Goal: Communication & Community: Answer question/provide support

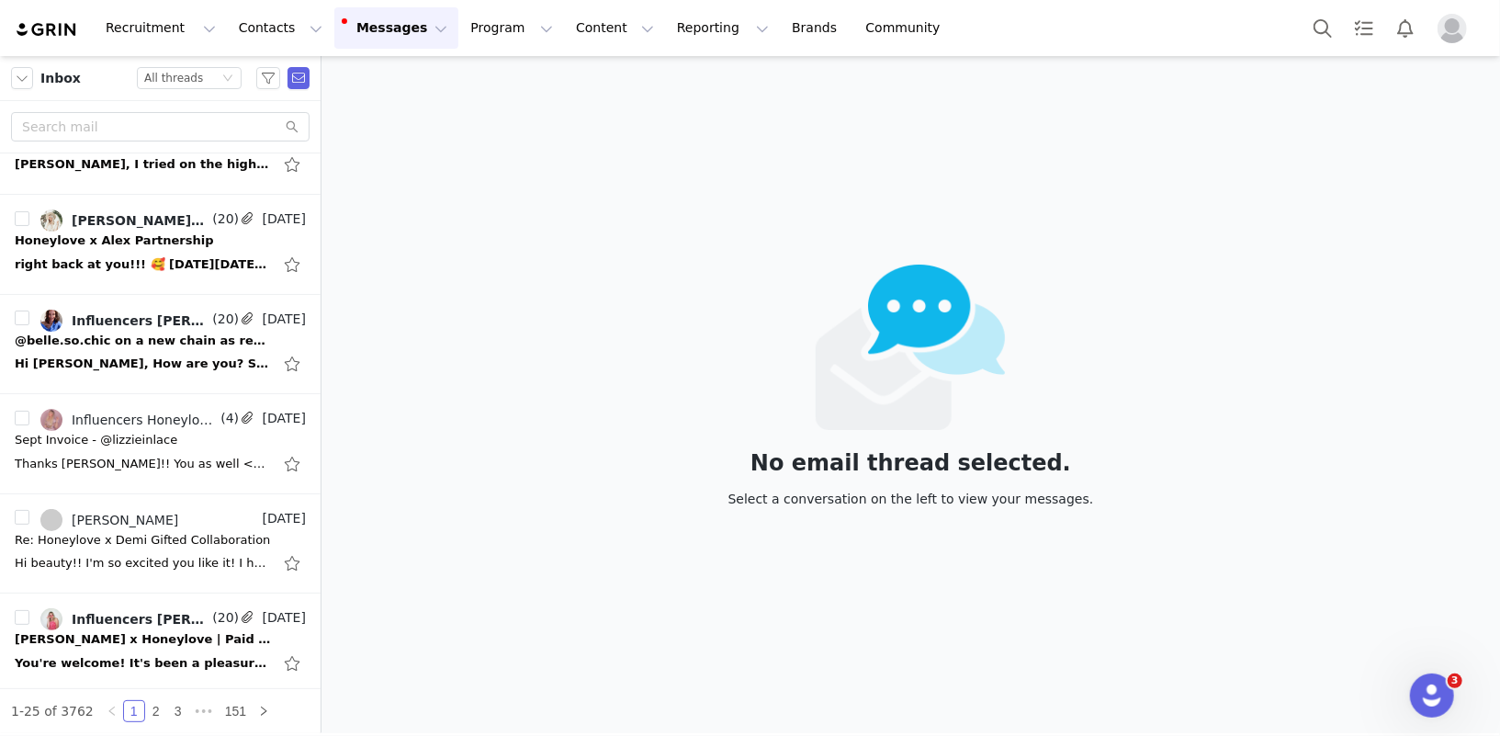
scroll to position [558, 0]
click at [197, 74] on div "All threads" at bounding box center [173, 78] width 59 height 20
click at [197, 164] on li "Unread only" at bounding box center [190, 169] width 105 height 29
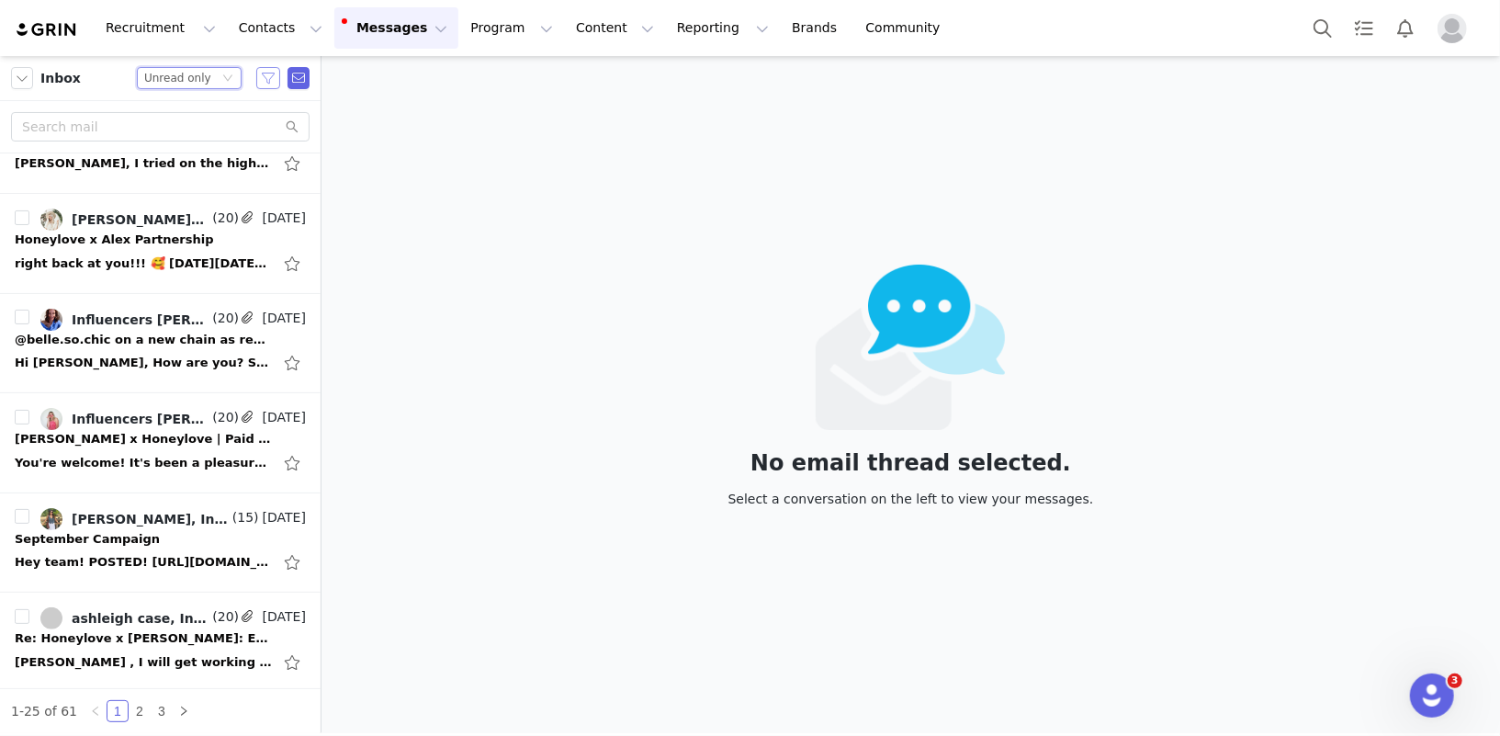
click at [269, 77] on button "button" at bounding box center [268, 78] width 24 height 22
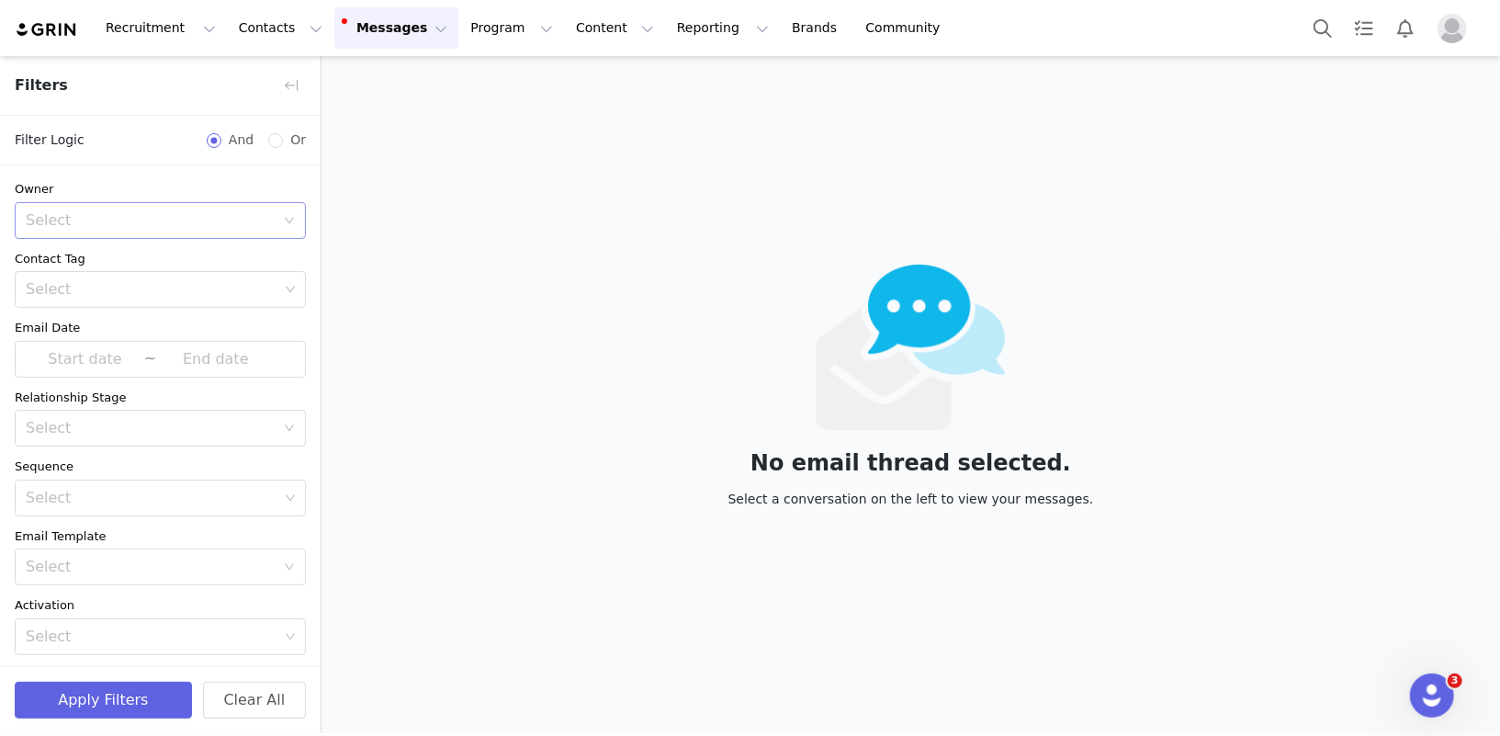
click at [148, 212] on div "Select" at bounding box center [150, 220] width 249 height 18
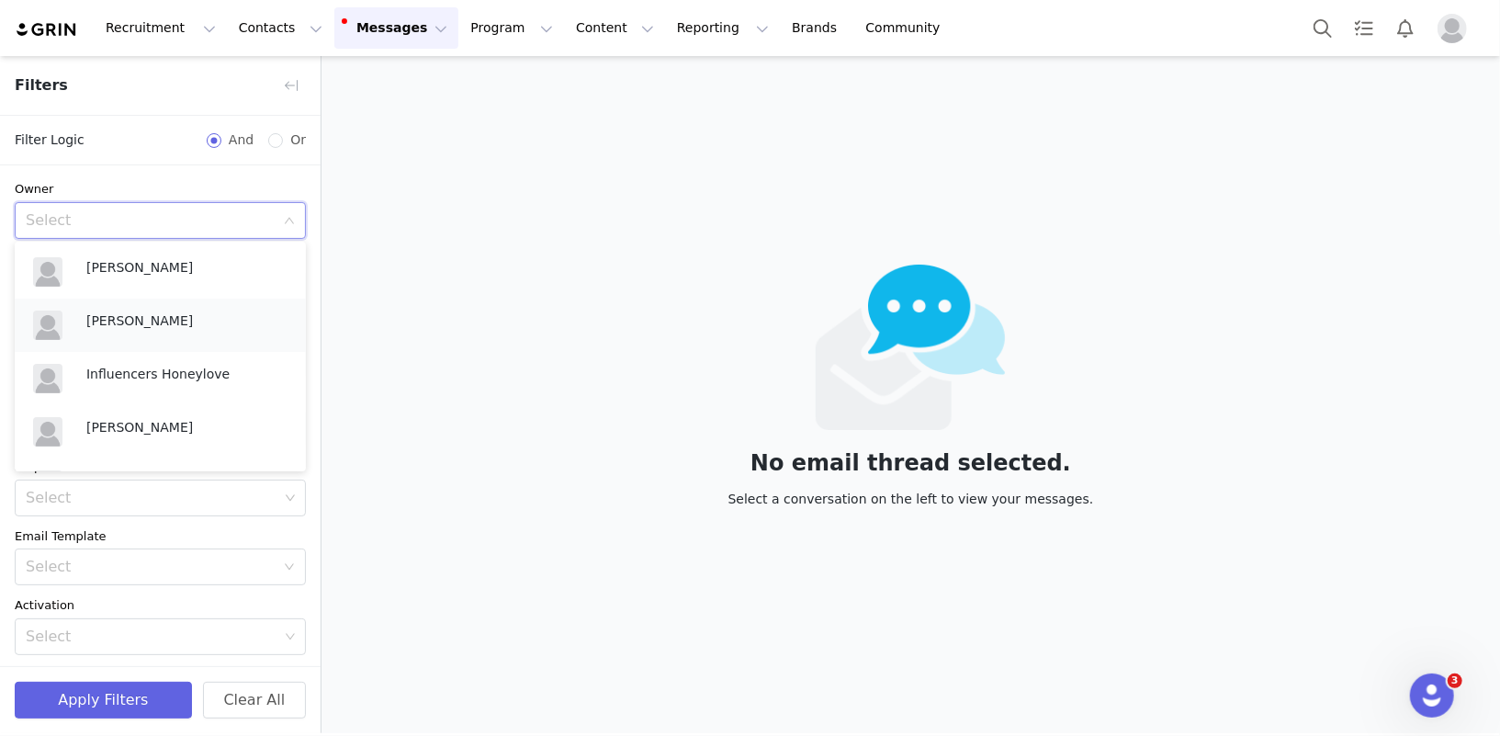
click at [139, 320] on p "[PERSON_NAME]" at bounding box center [186, 321] width 201 height 20
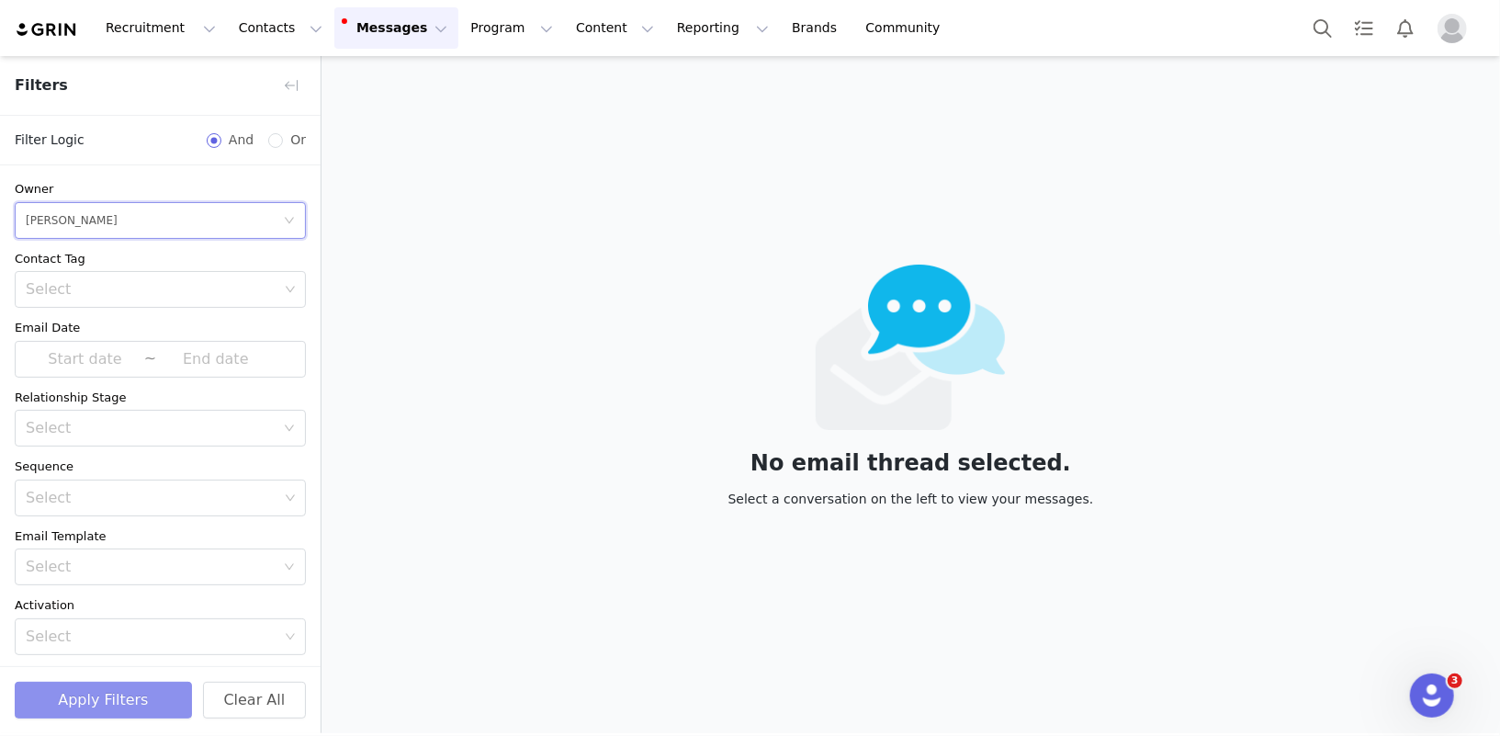
click at [95, 702] on button "Apply Filters" at bounding box center [103, 700] width 177 height 37
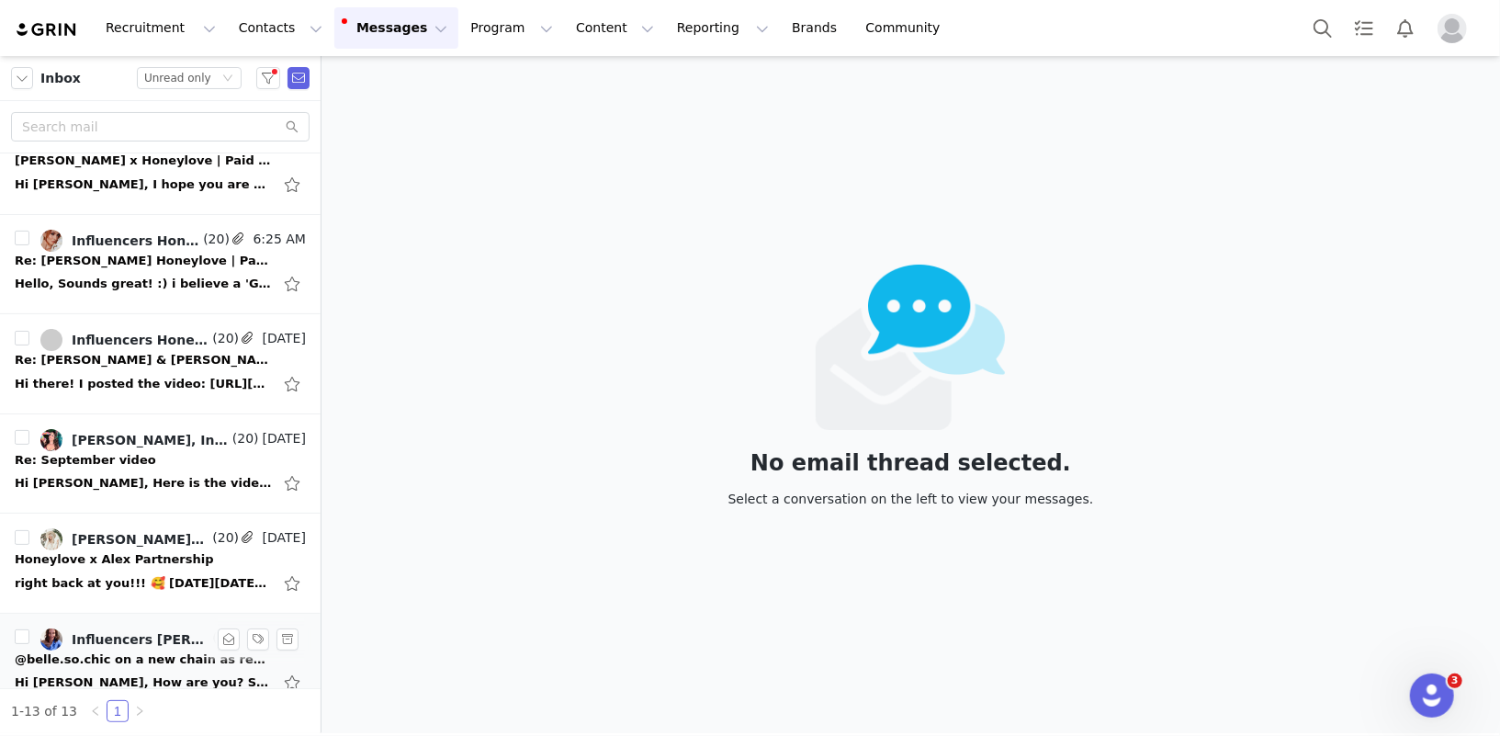
scroll to position [64, 0]
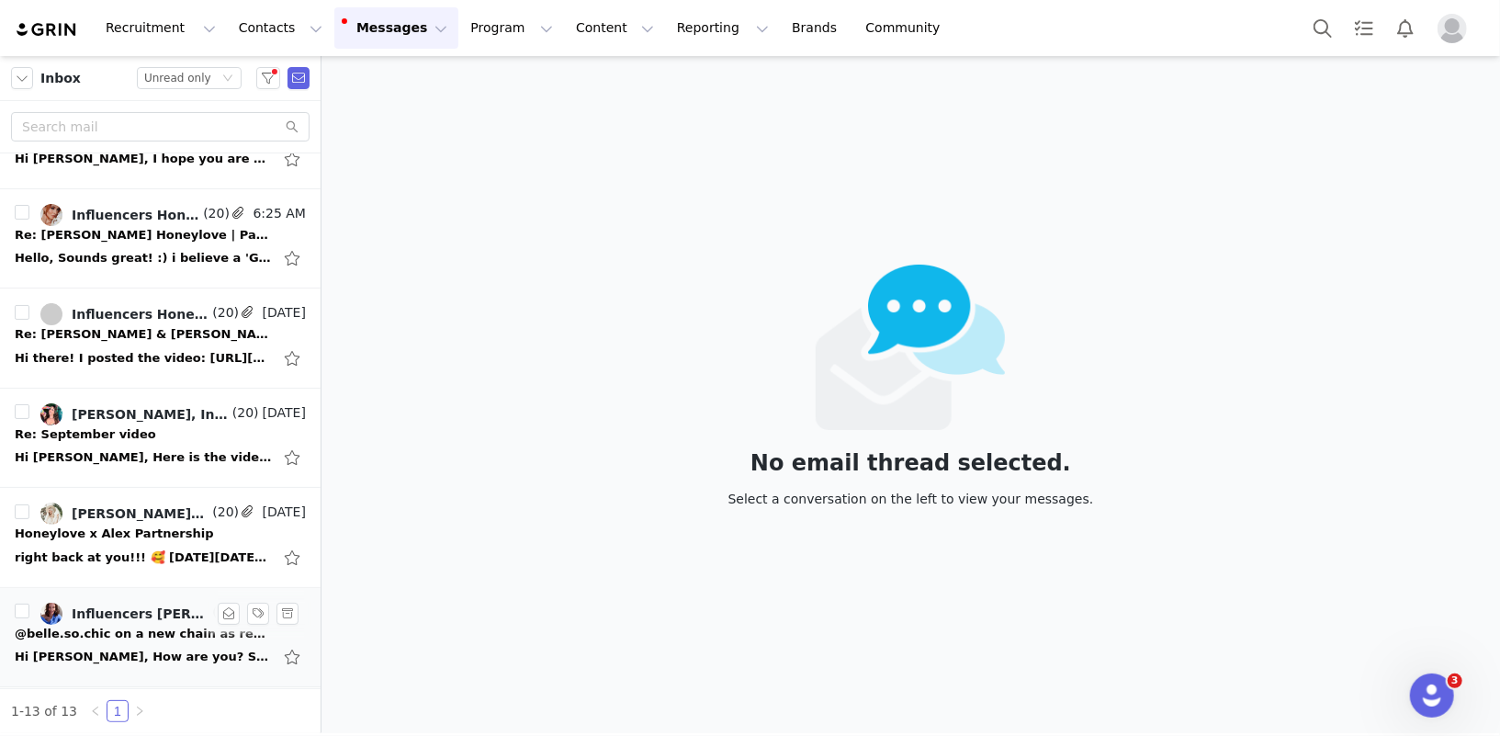
click at [139, 648] on div "Hi Diana, How are you? Sorry was Ooo yesterday, really glad you liked it! Isabe…" at bounding box center [143, 657] width 257 height 18
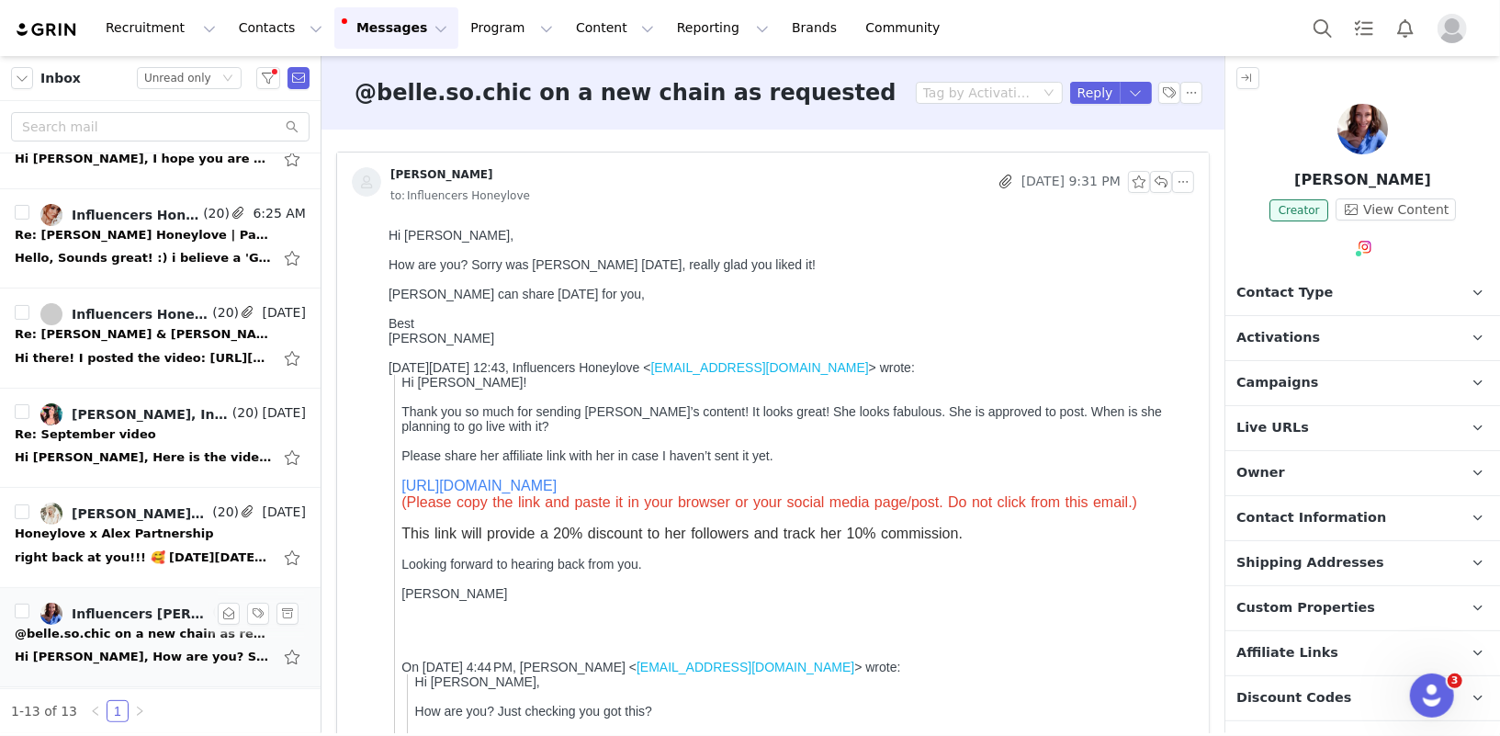
scroll to position [0, 0]
click at [1168, 184] on button "button" at bounding box center [1161, 182] width 22 height 22
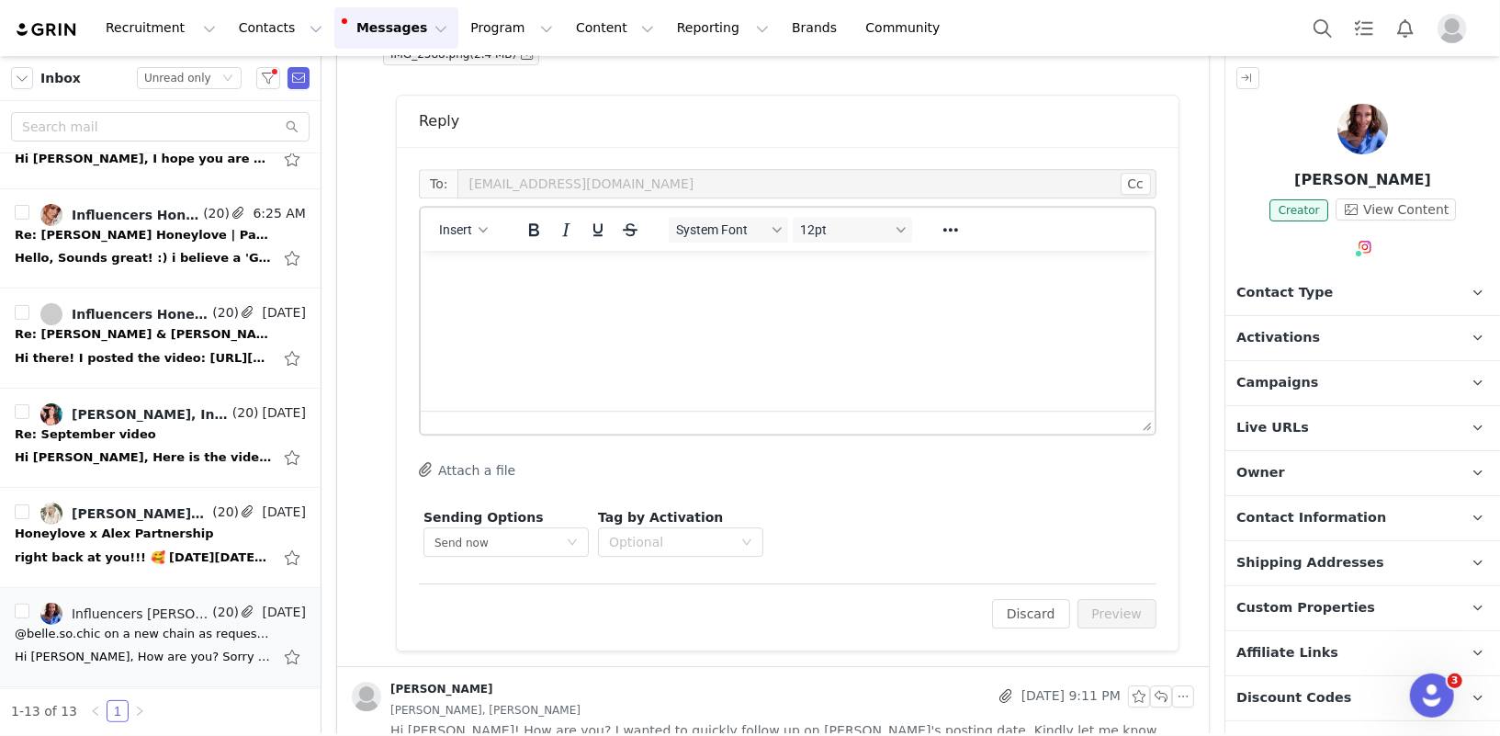
click at [603, 300] on html at bounding box center [787, 275] width 734 height 50
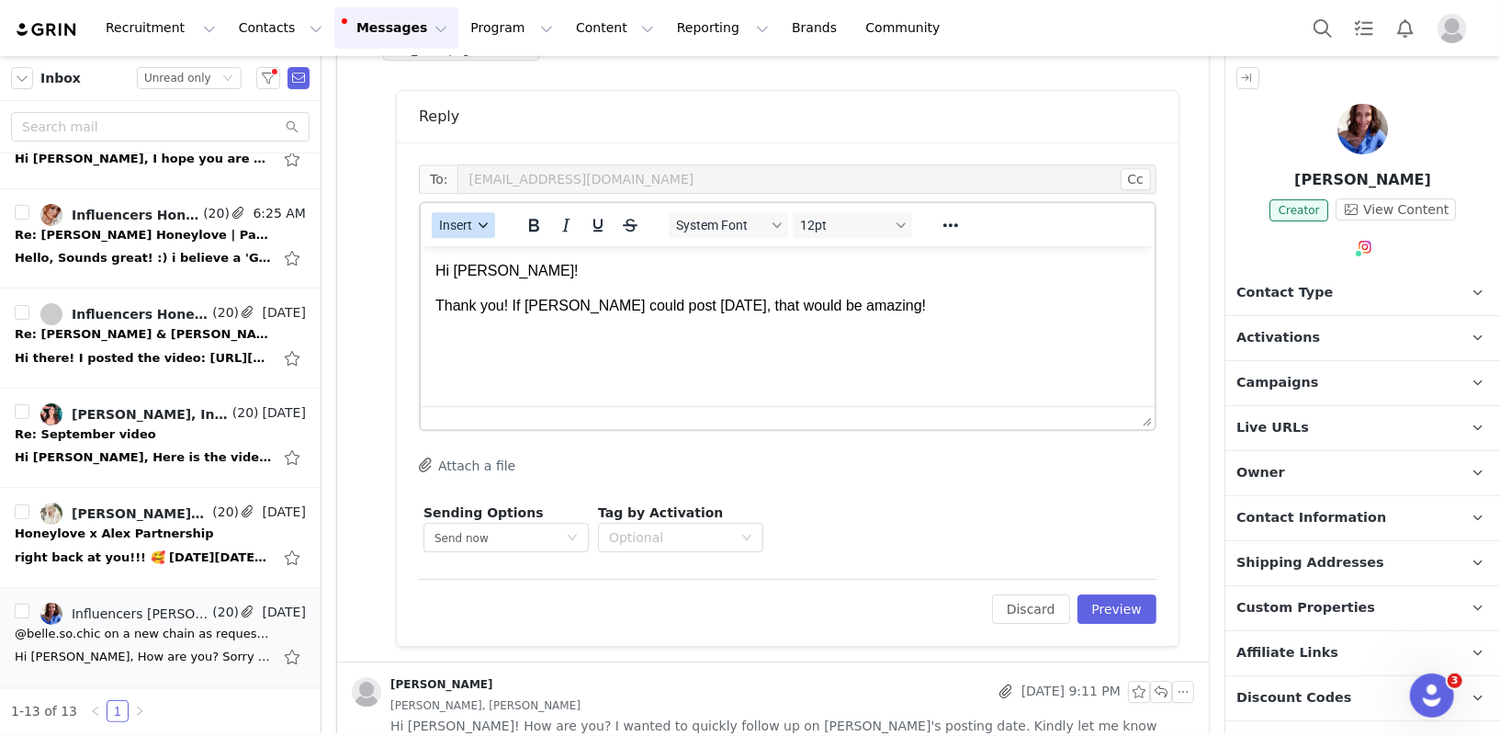
click at [453, 218] on span "Insert" at bounding box center [455, 225] width 33 height 15
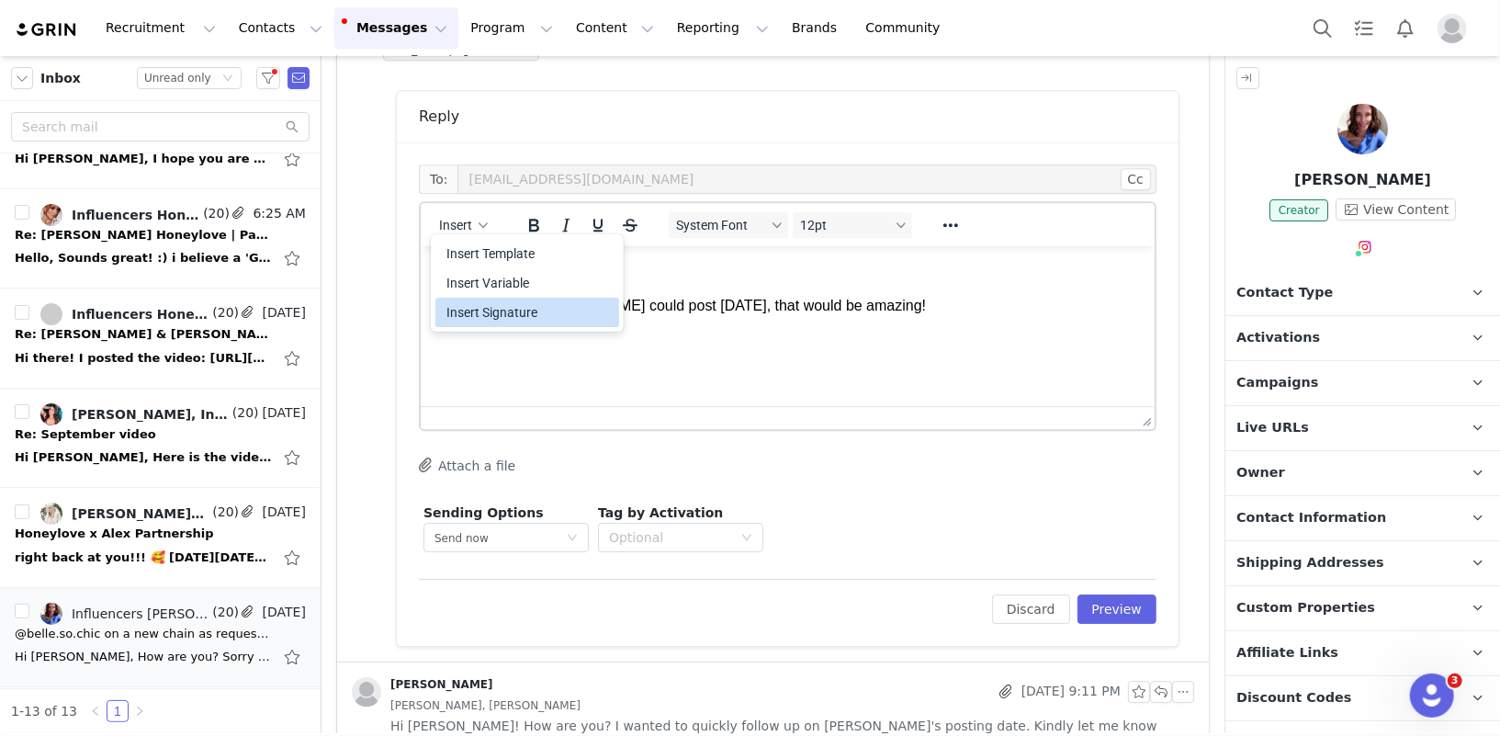
click at [467, 304] on div "Insert Signature" at bounding box center [529, 312] width 165 height 22
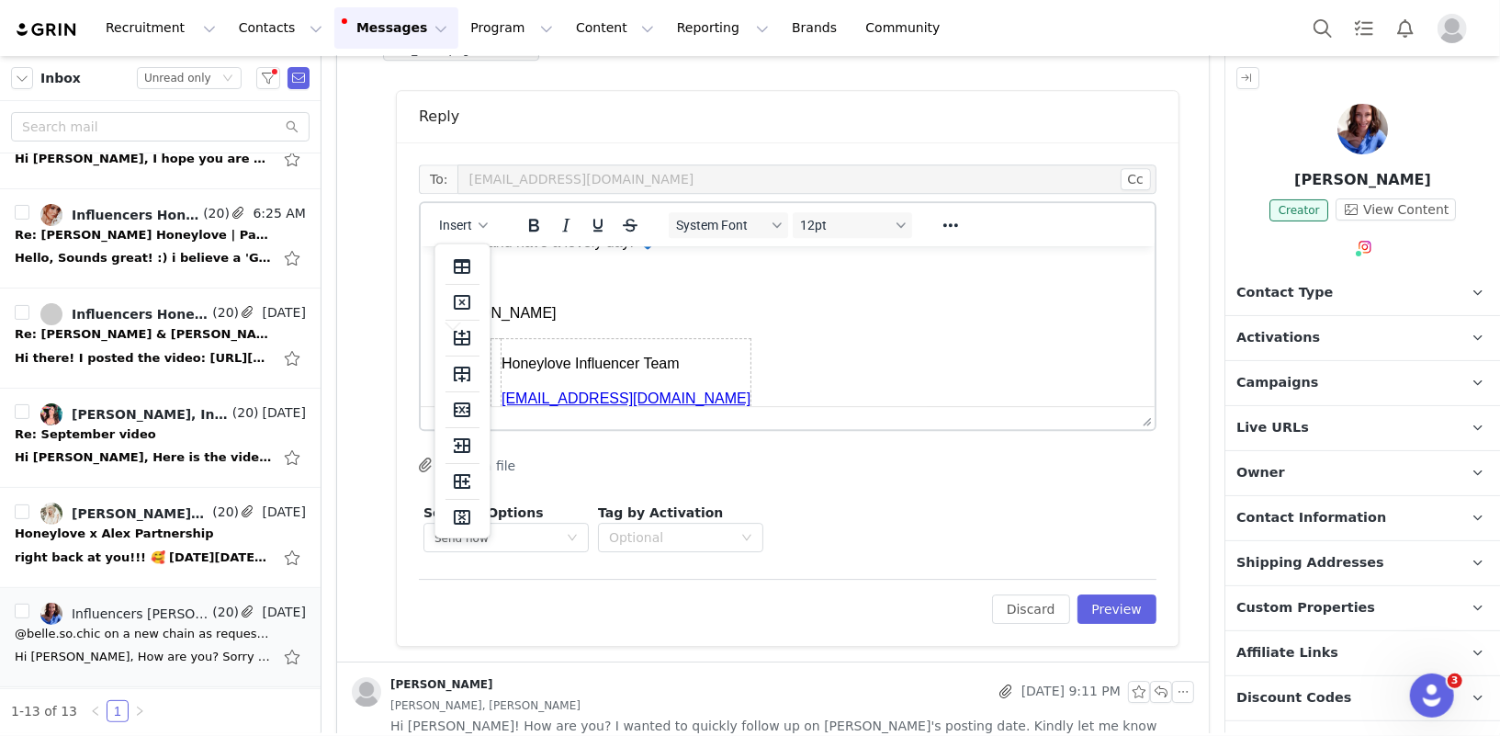
click at [867, 337] on body "Hi Meg! Thank you! If Belle could post today, that would be amazing! Thanks and…" at bounding box center [787, 293] width 705 height 264
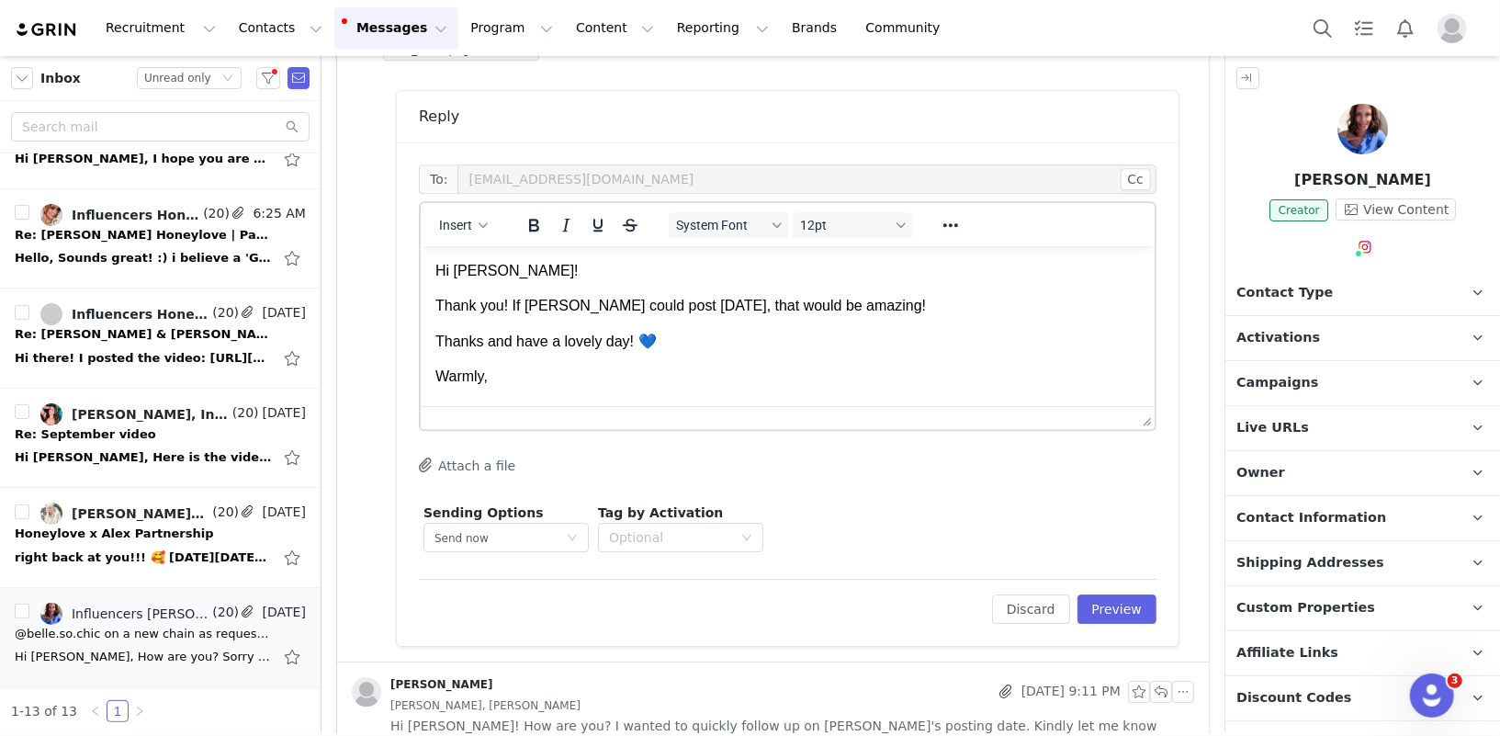
click at [866, 314] on p "Thank you! If Belle could post today, that would be amazing!" at bounding box center [787, 305] width 705 height 20
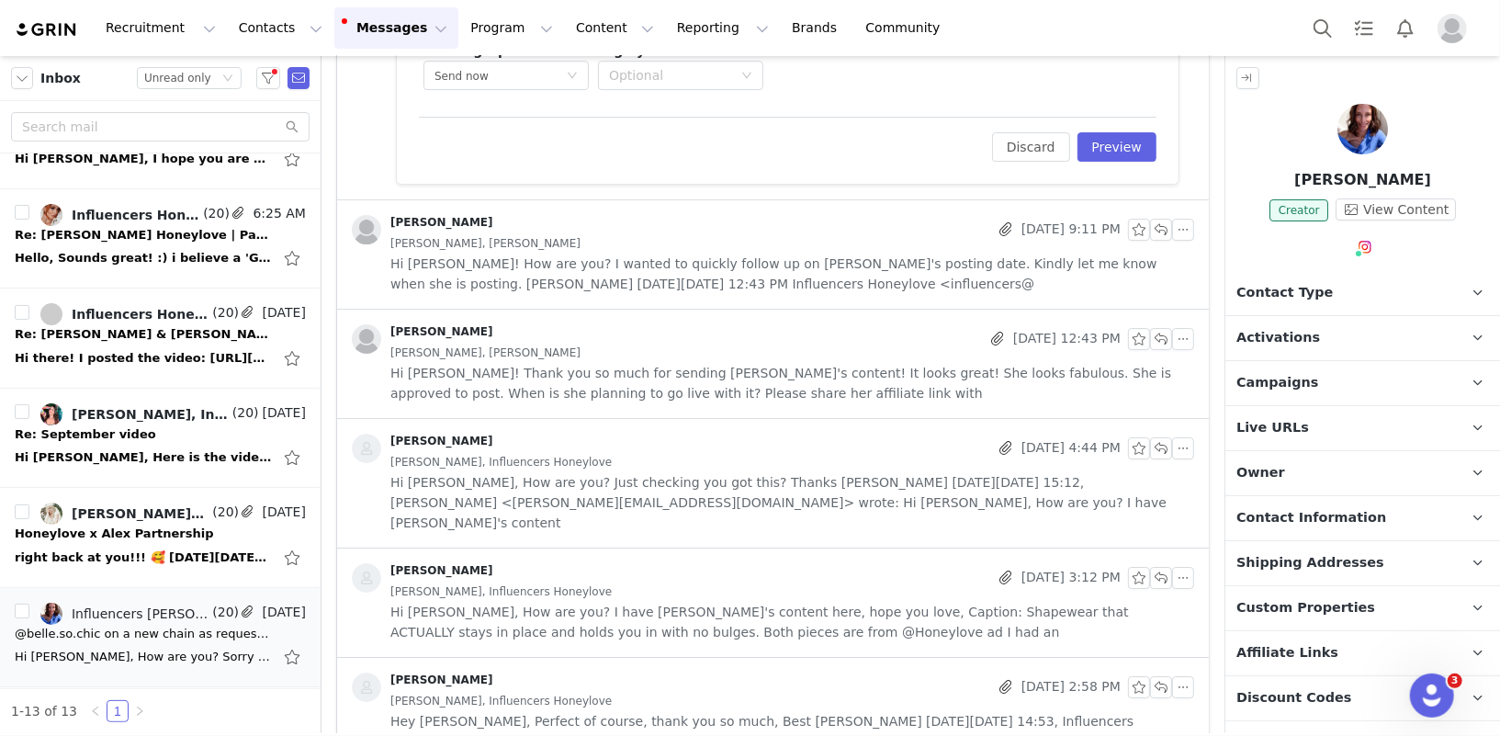
scroll to position [4028, 0]
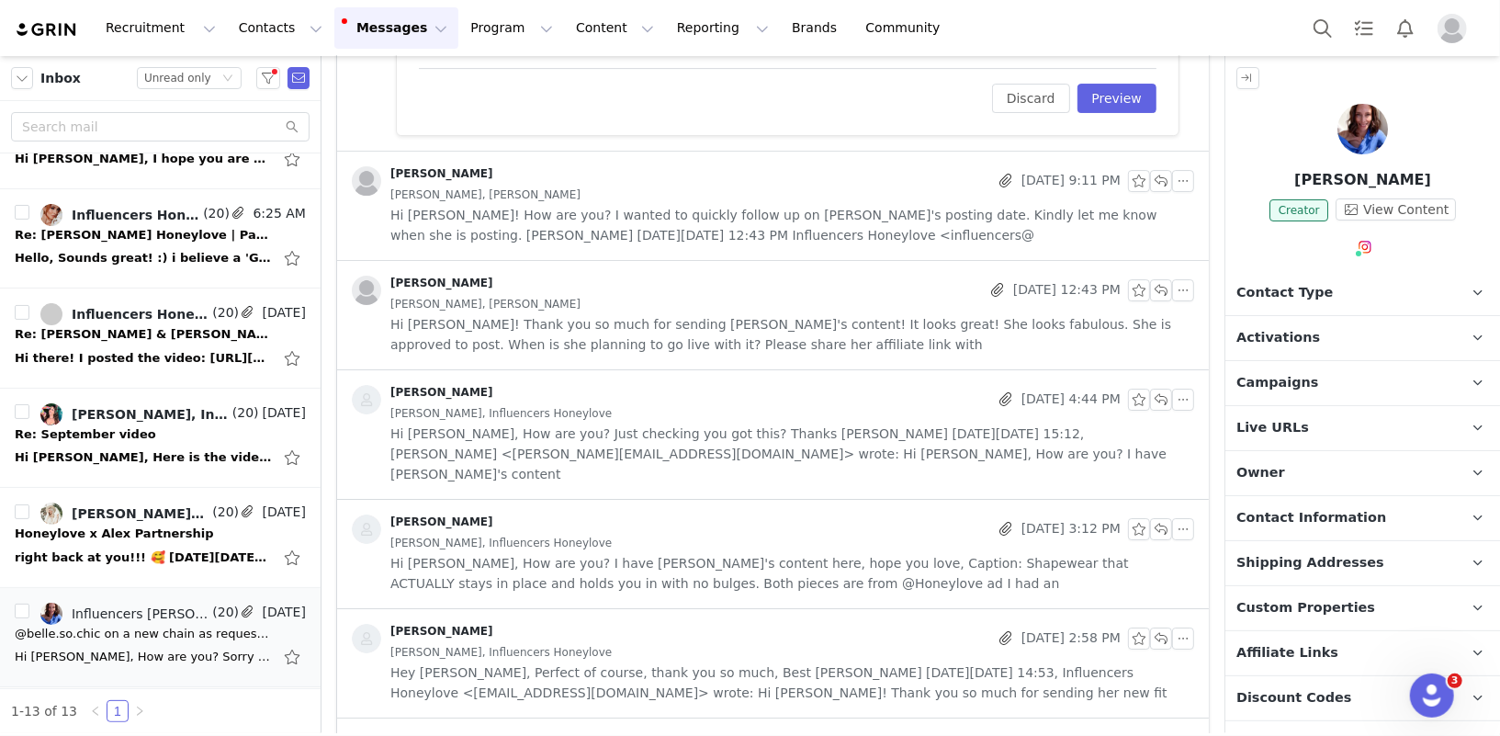
click at [675, 442] on span "Hi Diana, How are you? Just checking you got this? Thanks Meg On Thu, 25 Sept 2…" at bounding box center [792, 454] width 804 height 61
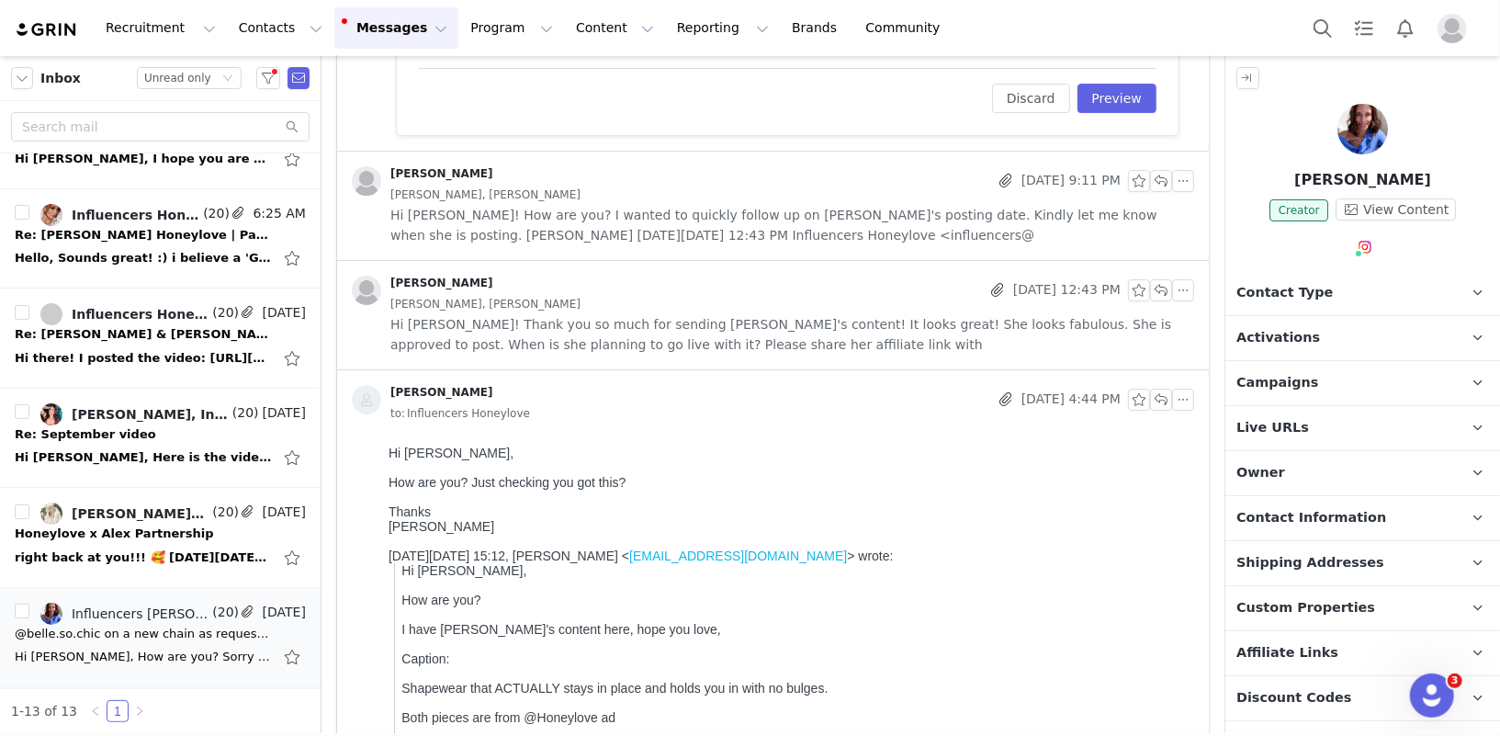
scroll to position [0, 0]
click at [659, 294] on div "Isabelle Handley-Allen, Megan Johnston" at bounding box center [792, 304] width 804 height 20
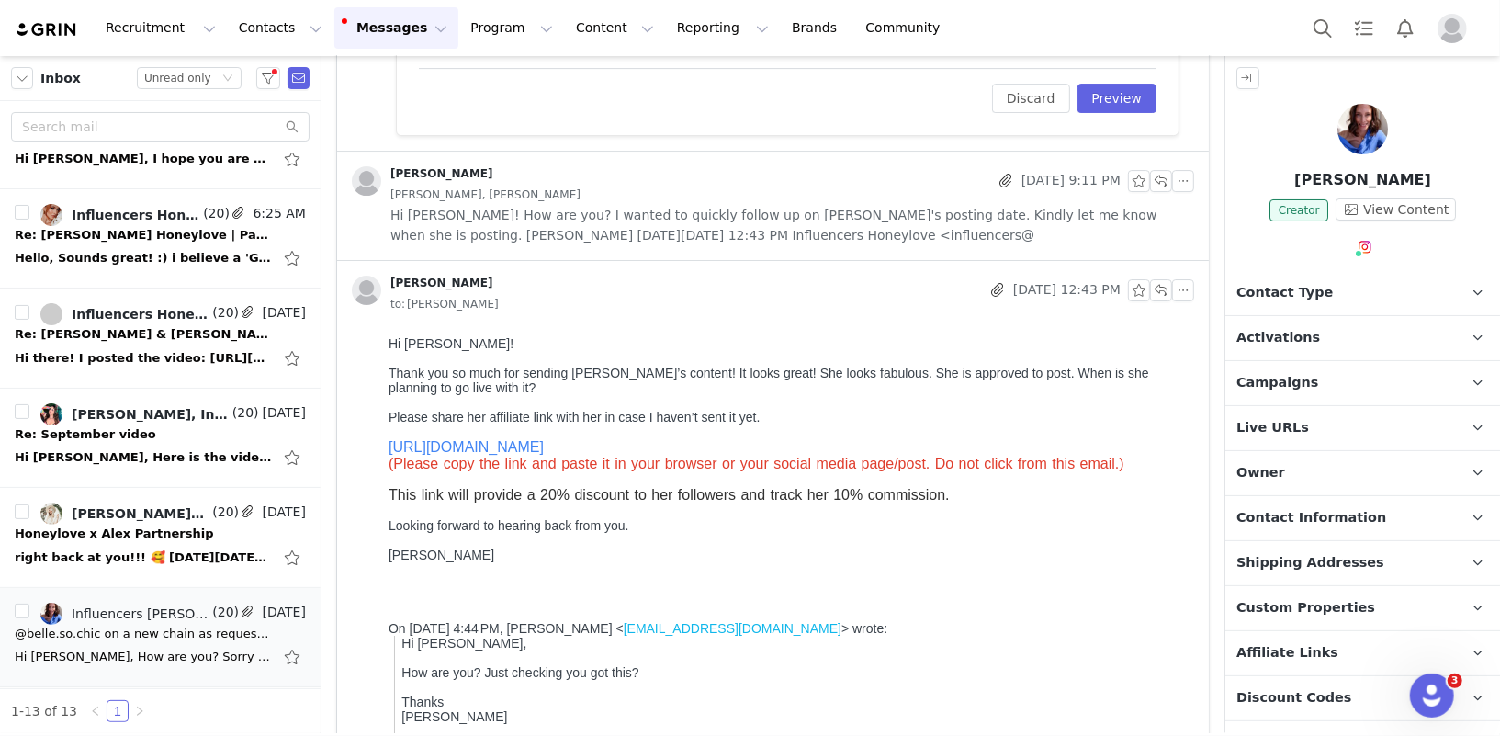
click at [720, 450] on p "https://checkout.honeylove.com/BELLESOCHIC (Please copy the link and paste it i…" at bounding box center [787, 454] width 798 height 33
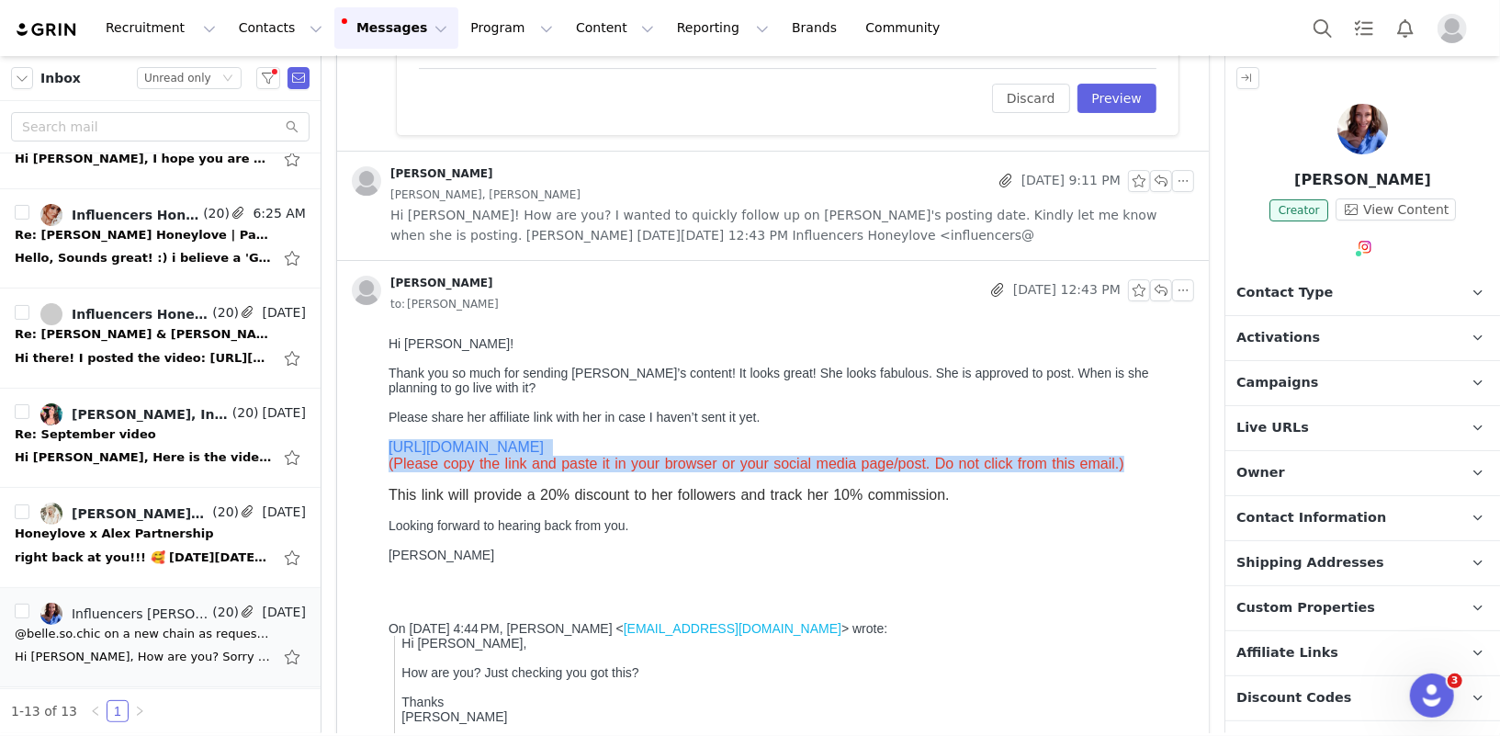
drag, startPoint x: 1142, startPoint y: 466, endPoint x: 330, endPoint y: 453, distance: 812.3
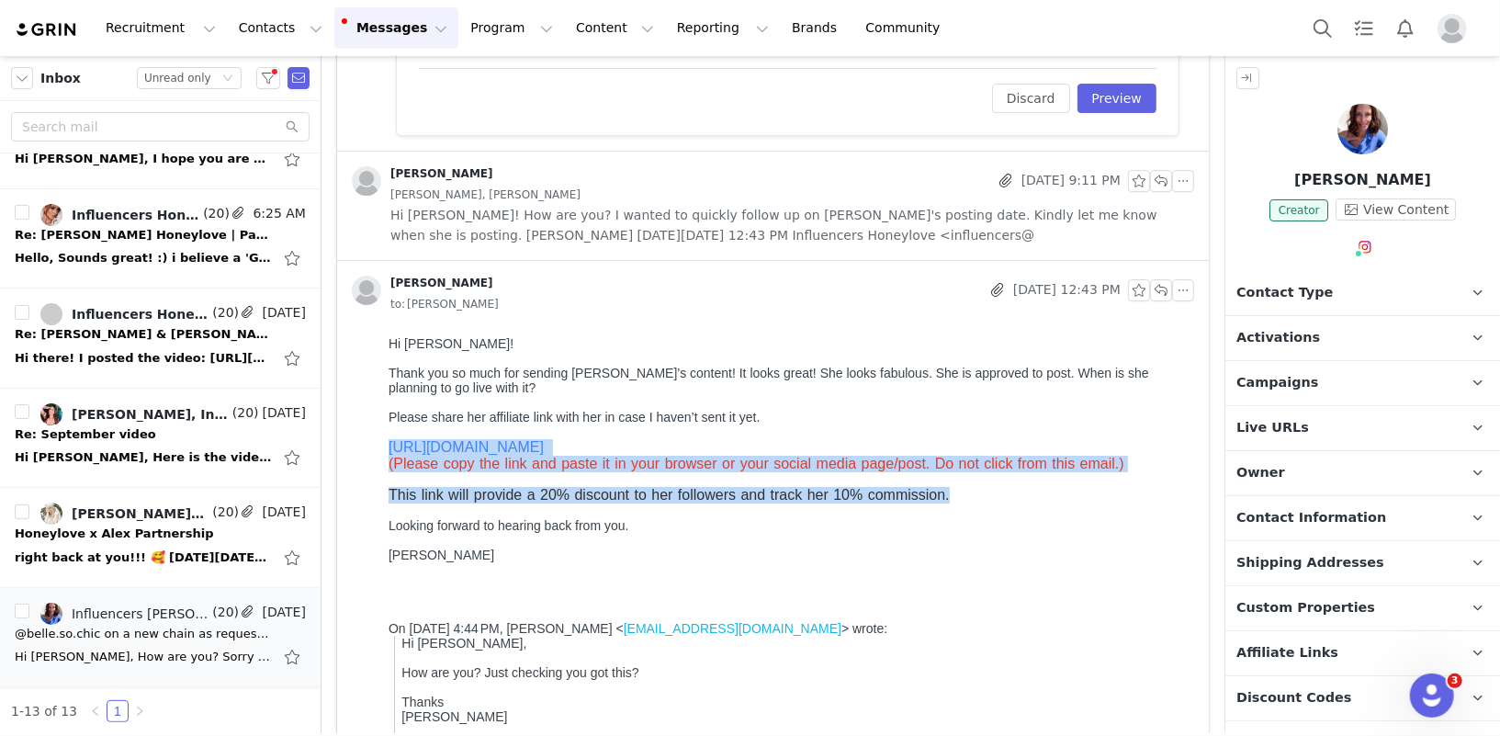
drag, startPoint x: 958, startPoint y: 497, endPoint x: 387, endPoint y: 450, distance: 573.4
copy div "https://checkout.honeylove.com/BELLESOCHIC (Please copy the link and paste it i…"
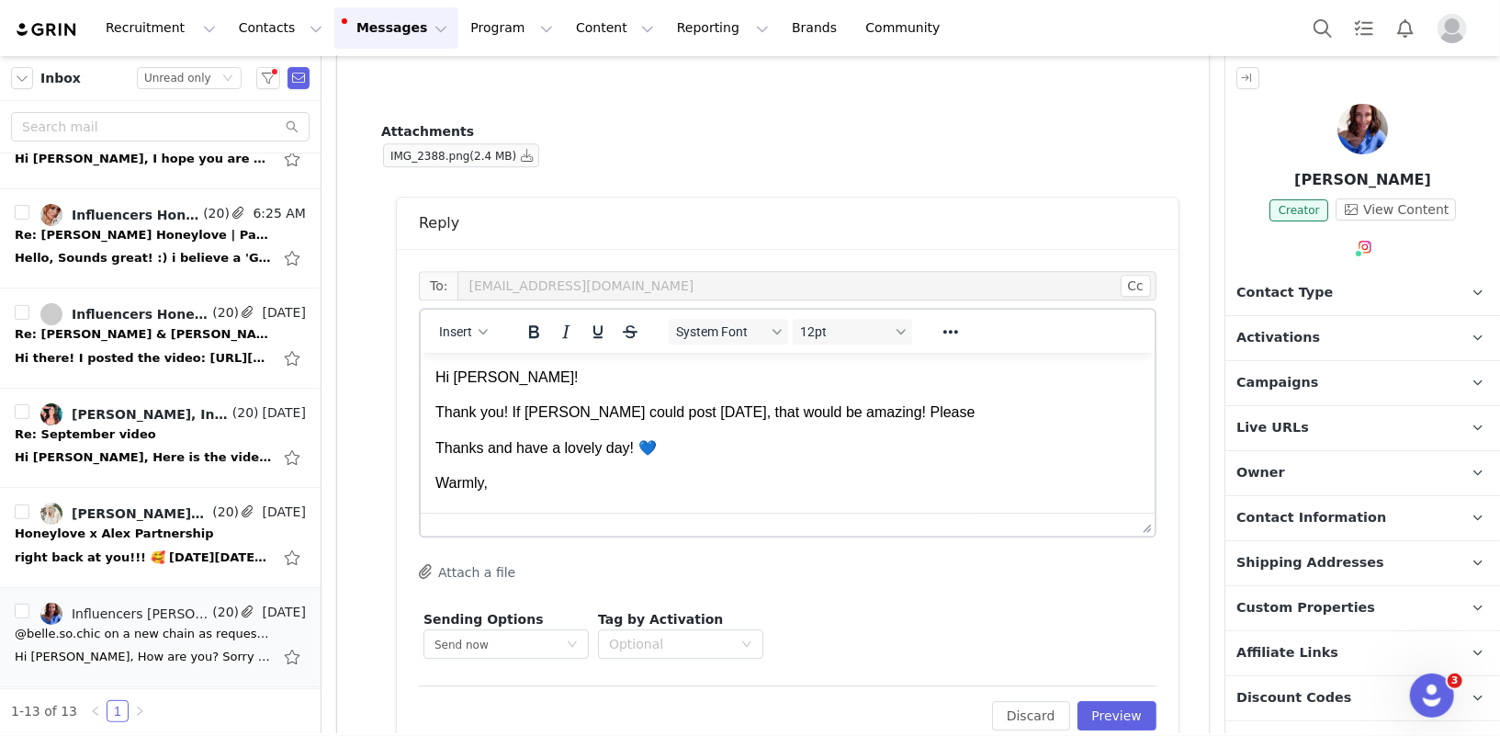
scroll to position [3292, 0]
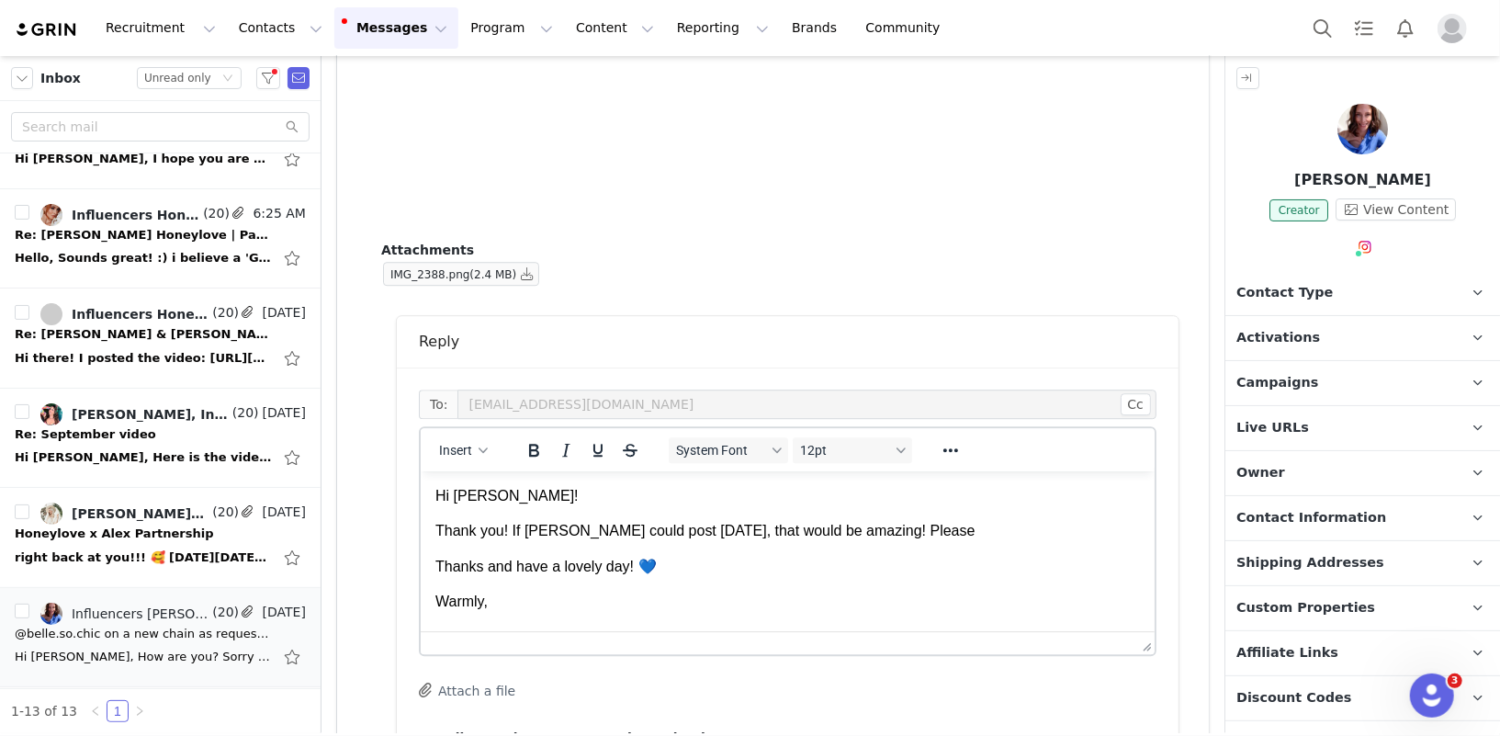
click at [862, 536] on p "Thank you! If Belle could post today, that would be amazing! Please" at bounding box center [787, 530] width 705 height 20
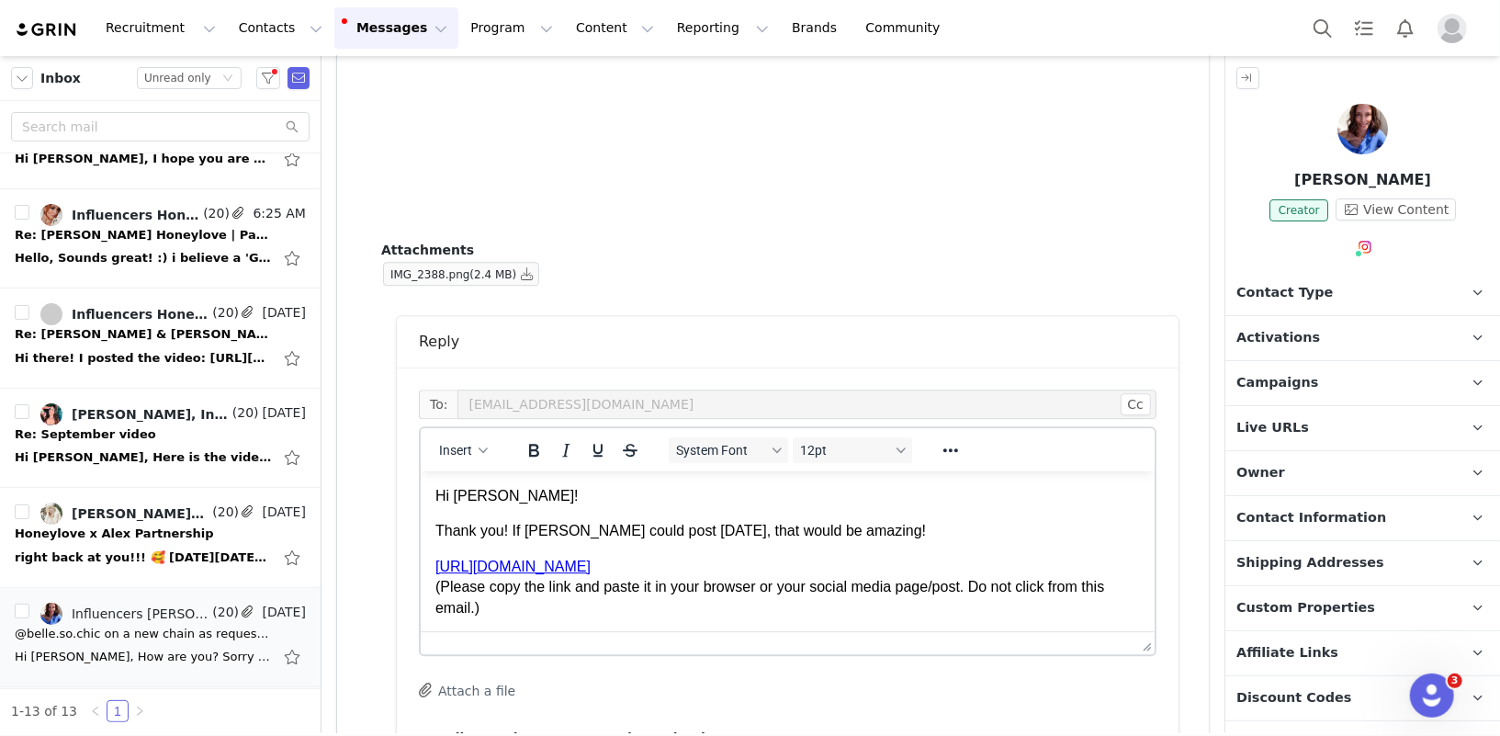
scroll to position [20, 0]
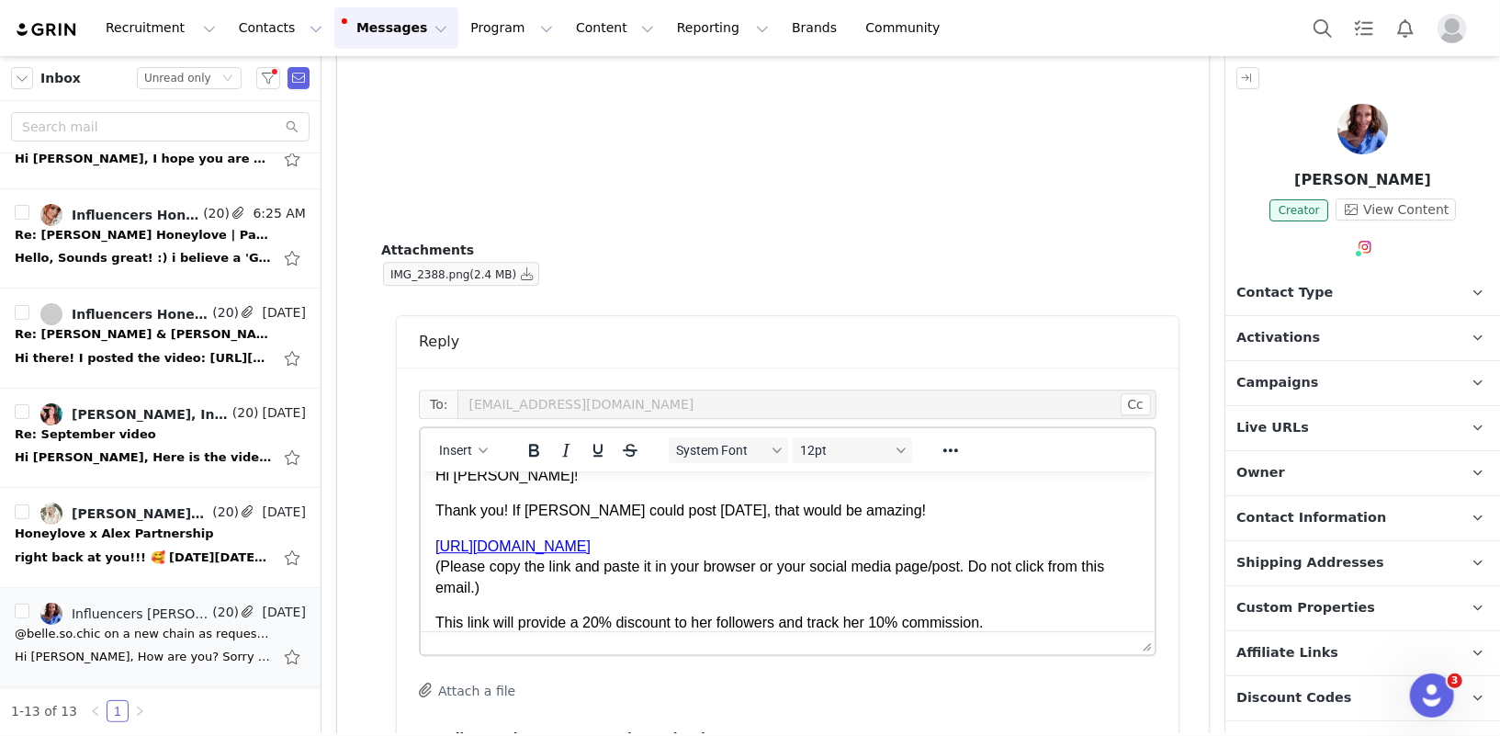
click at [891, 513] on p "Thank you! If Belle could post today, that would be amazing!" at bounding box center [787, 510] width 705 height 20
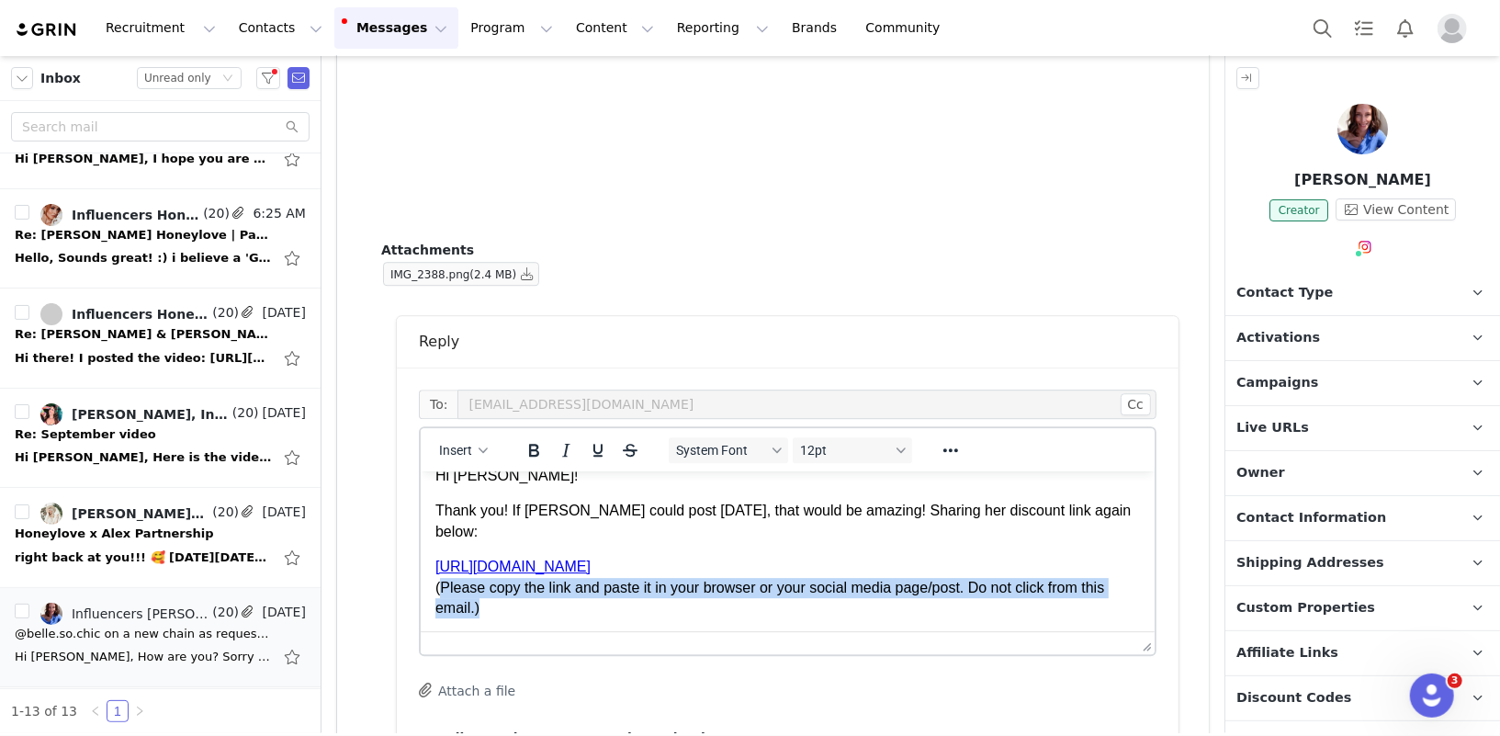
drag, startPoint x: 513, startPoint y: 594, endPoint x: 438, endPoint y: 565, distance: 79.7
click at [438, 565] on p "https://checkout.honeylove.com/BELLESOCHIC (Please copy the link and paste it i…" at bounding box center [787, 587] width 705 height 62
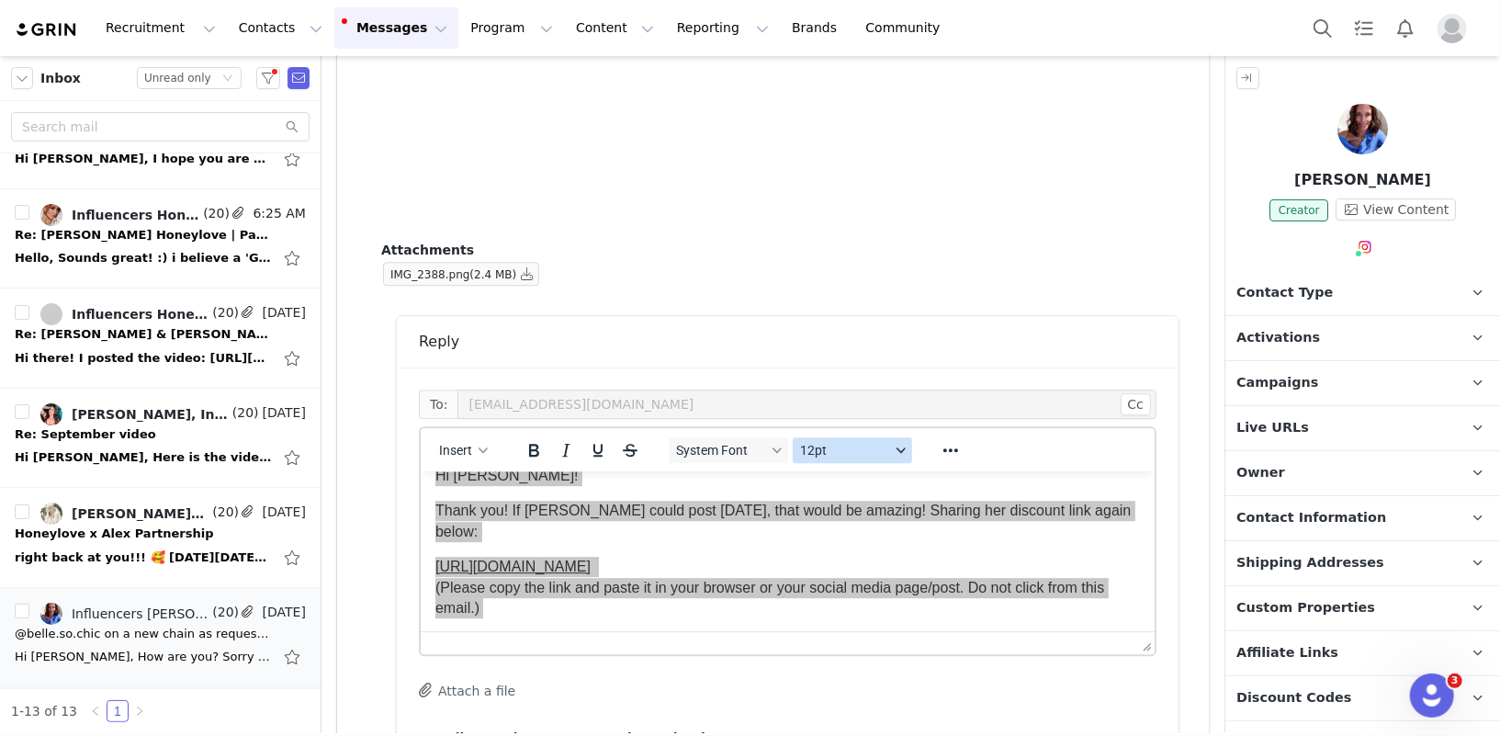
click at [897, 447] on icon "Font sizes" at bounding box center [901, 450] width 9 height 6
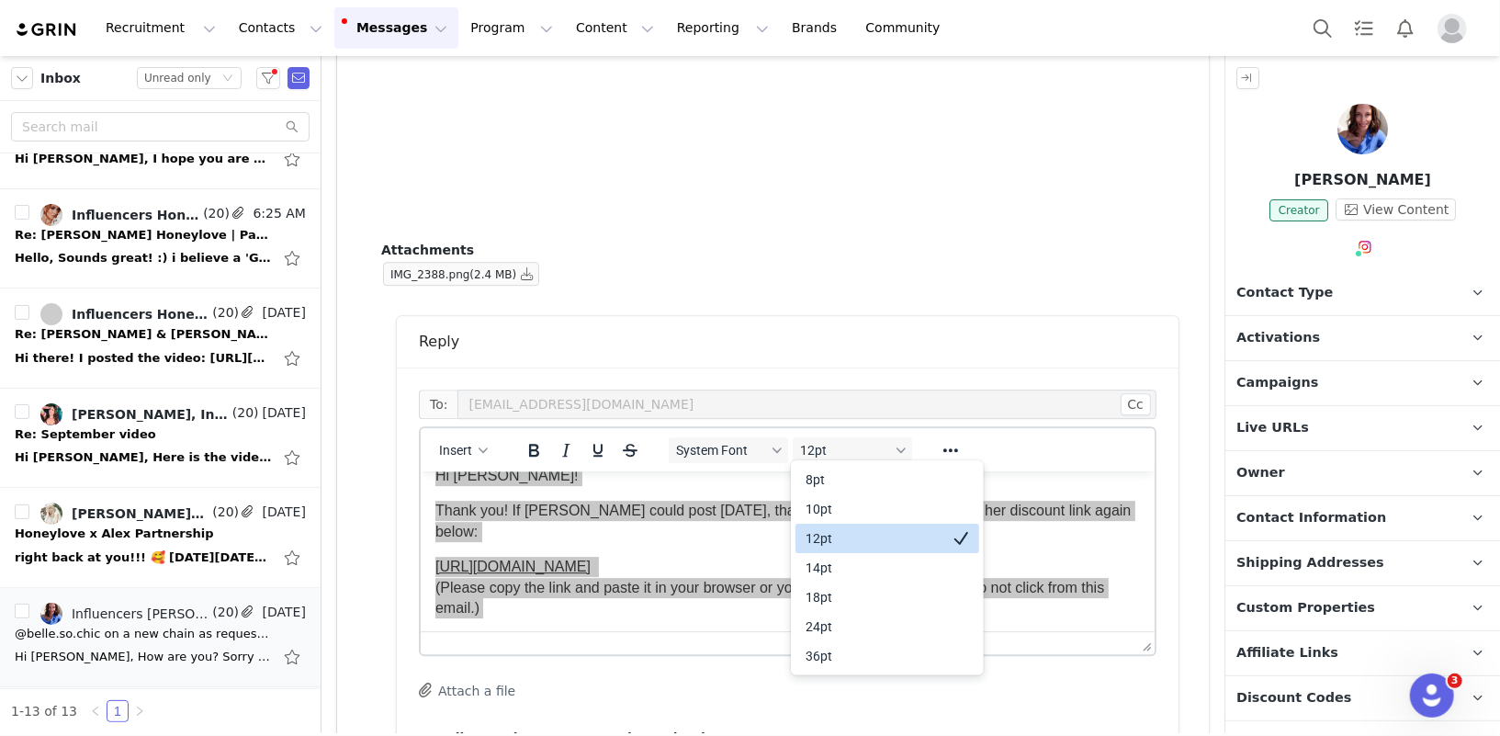
click at [828, 542] on div "12pt" at bounding box center [875, 538] width 136 height 22
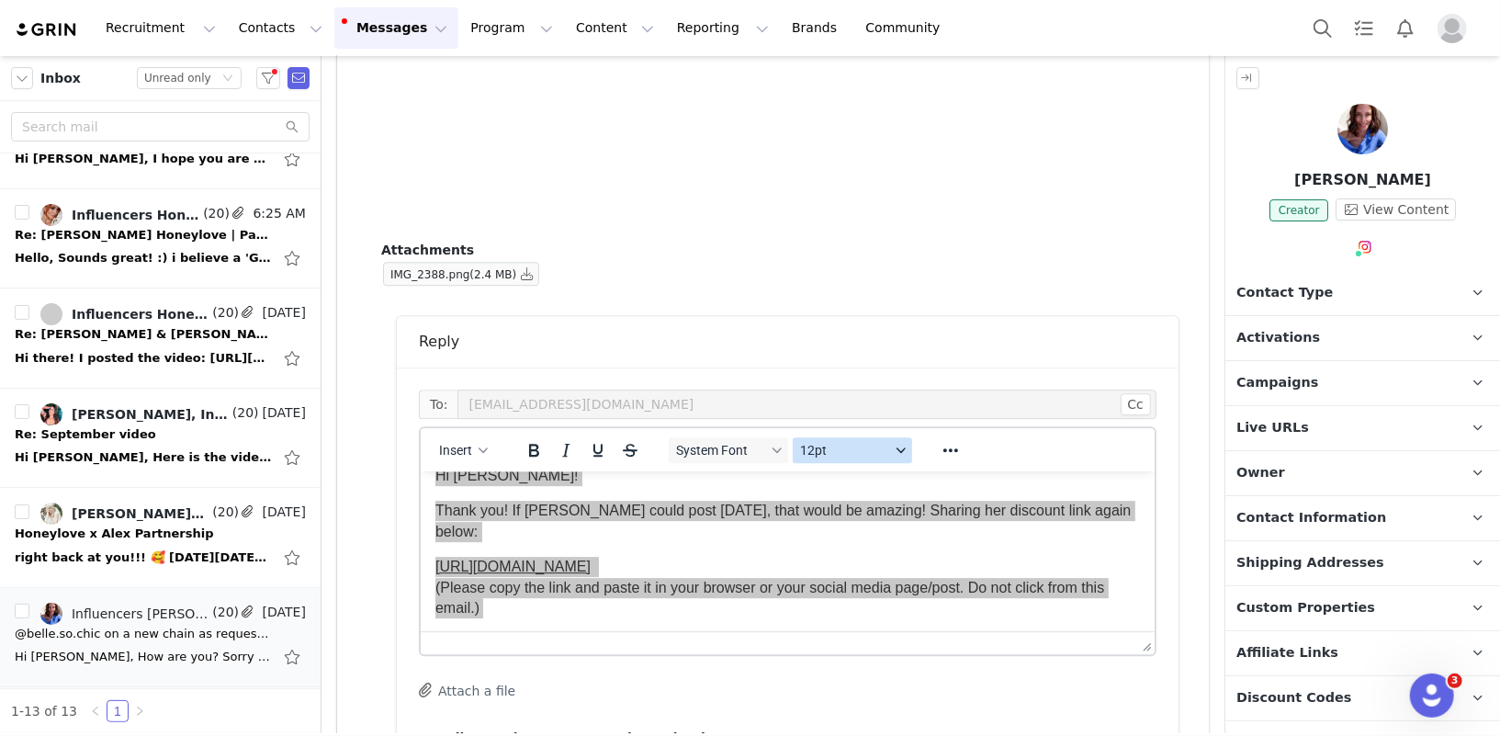
click at [831, 438] on button "12pt" at bounding box center [852, 450] width 119 height 26
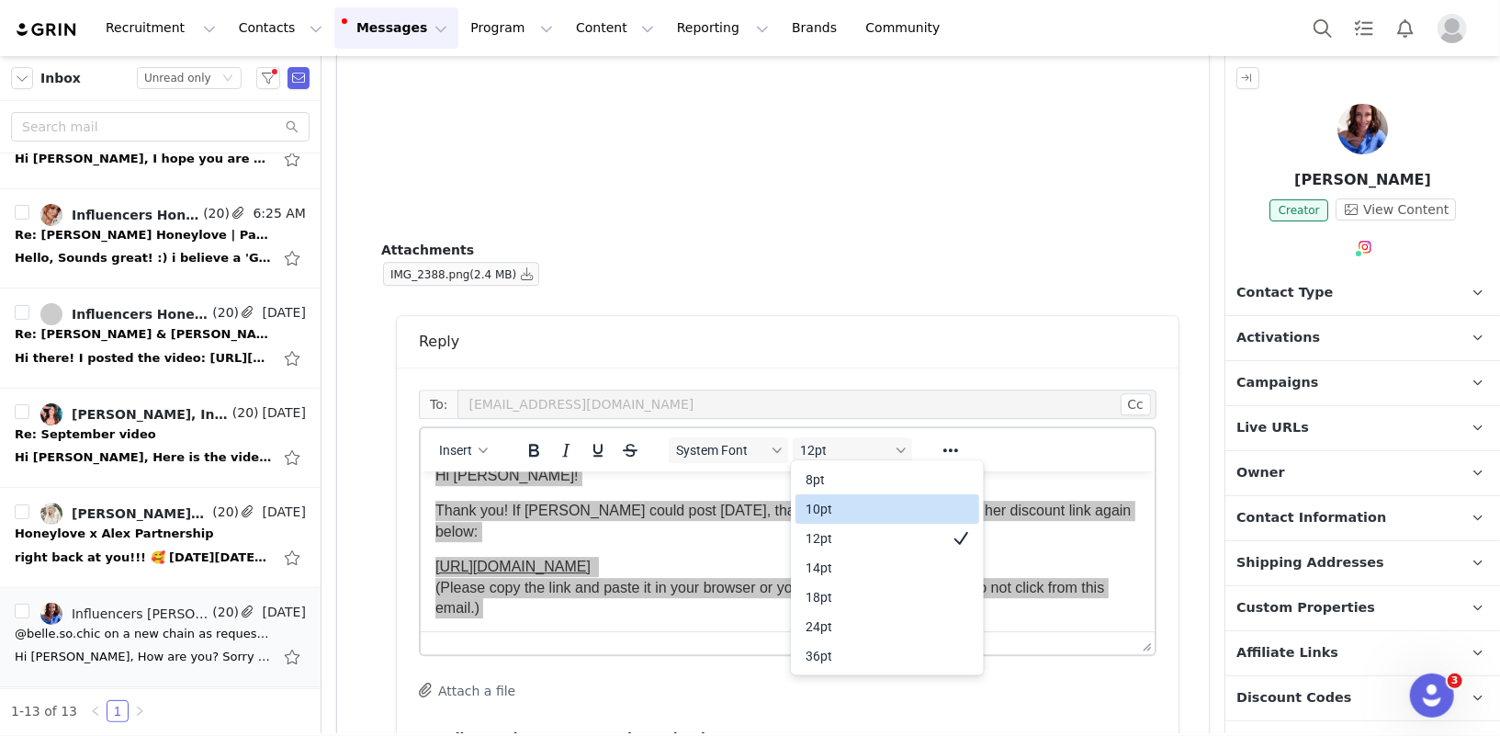
click at [827, 509] on div "10pt" at bounding box center [875, 509] width 136 height 22
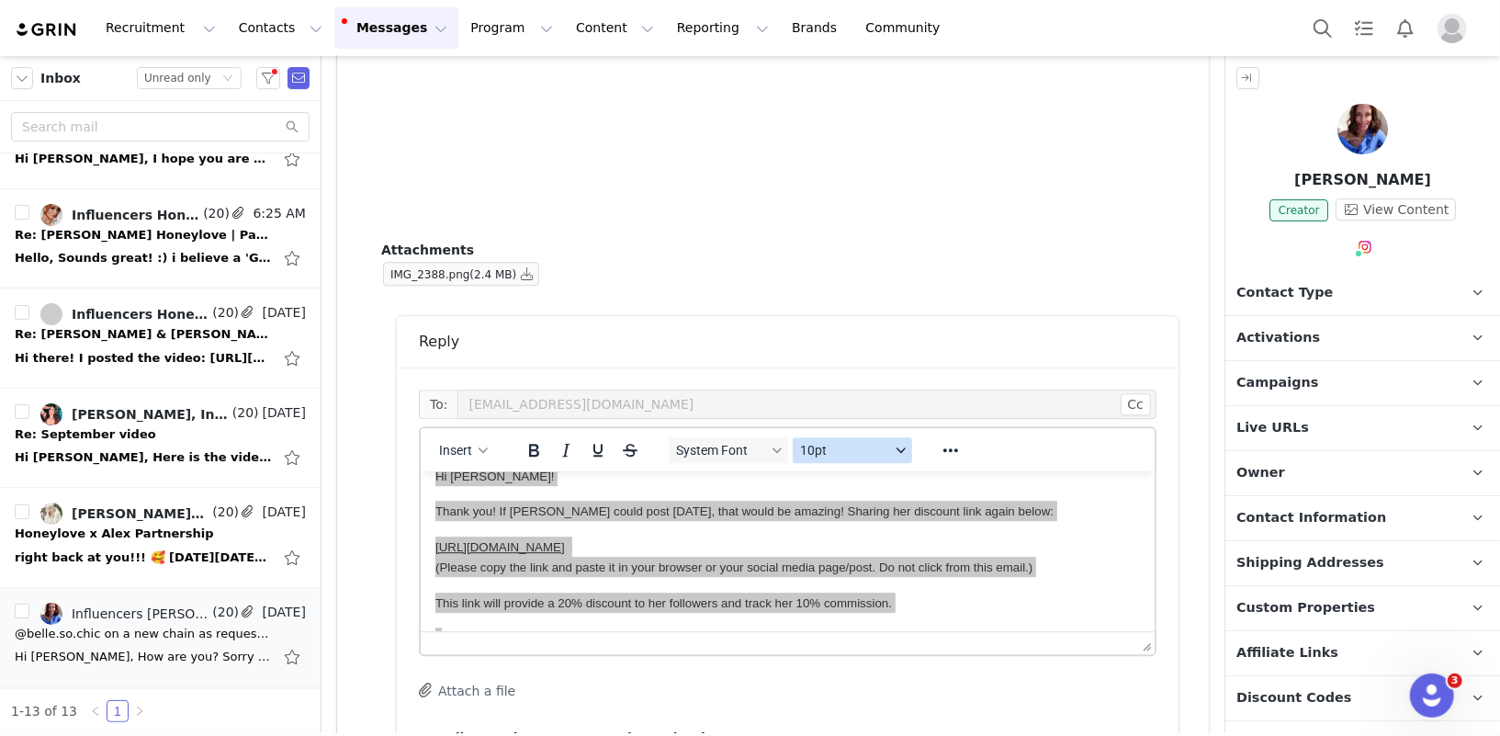
click at [847, 449] on span "10pt" at bounding box center [845, 450] width 90 height 15
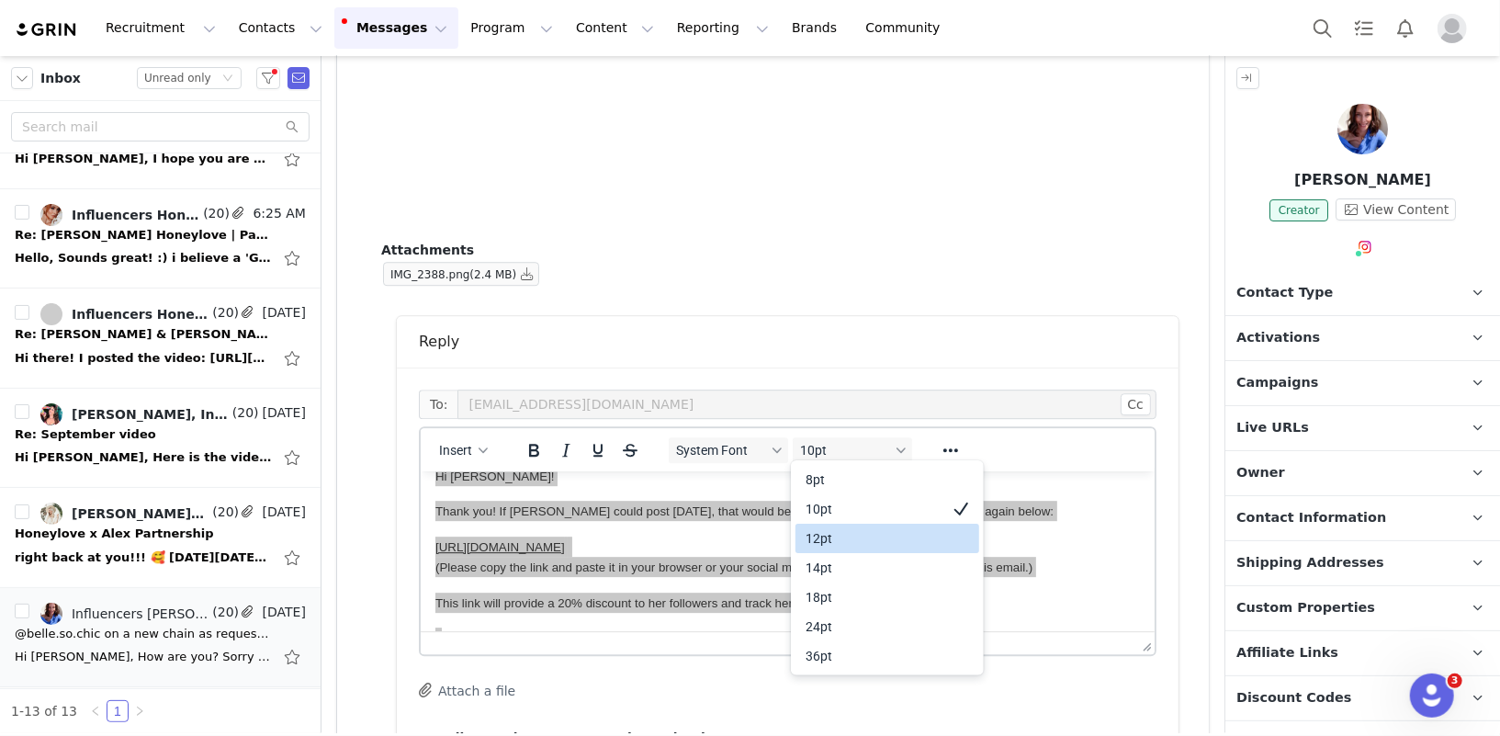
click at [834, 535] on div "12pt" at bounding box center [875, 538] width 136 height 22
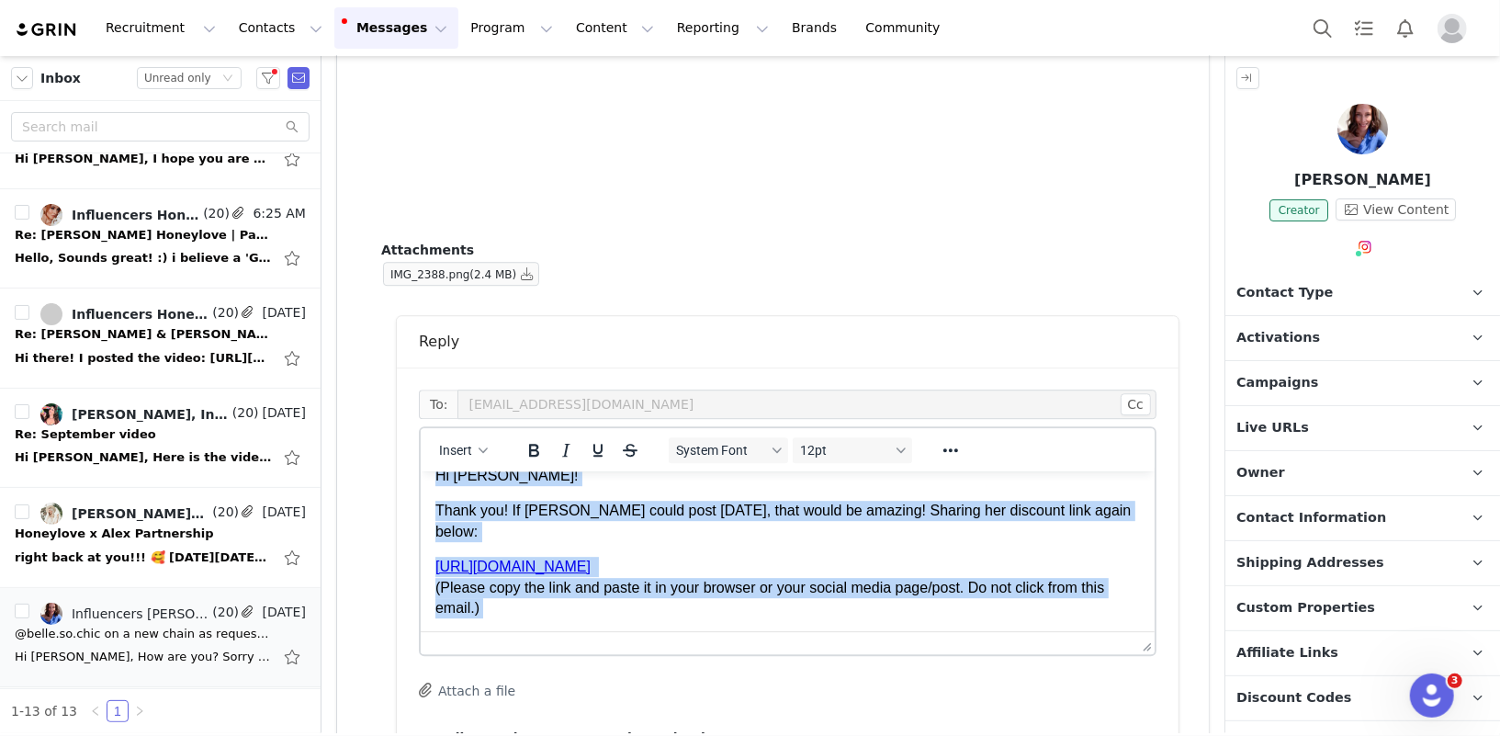
click at [834, 556] on p "https://checkout.honeylove.com/BELLESOCHIC (Please copy the link and paste it i…" at bounding box center [787, 587] width 705 height 62
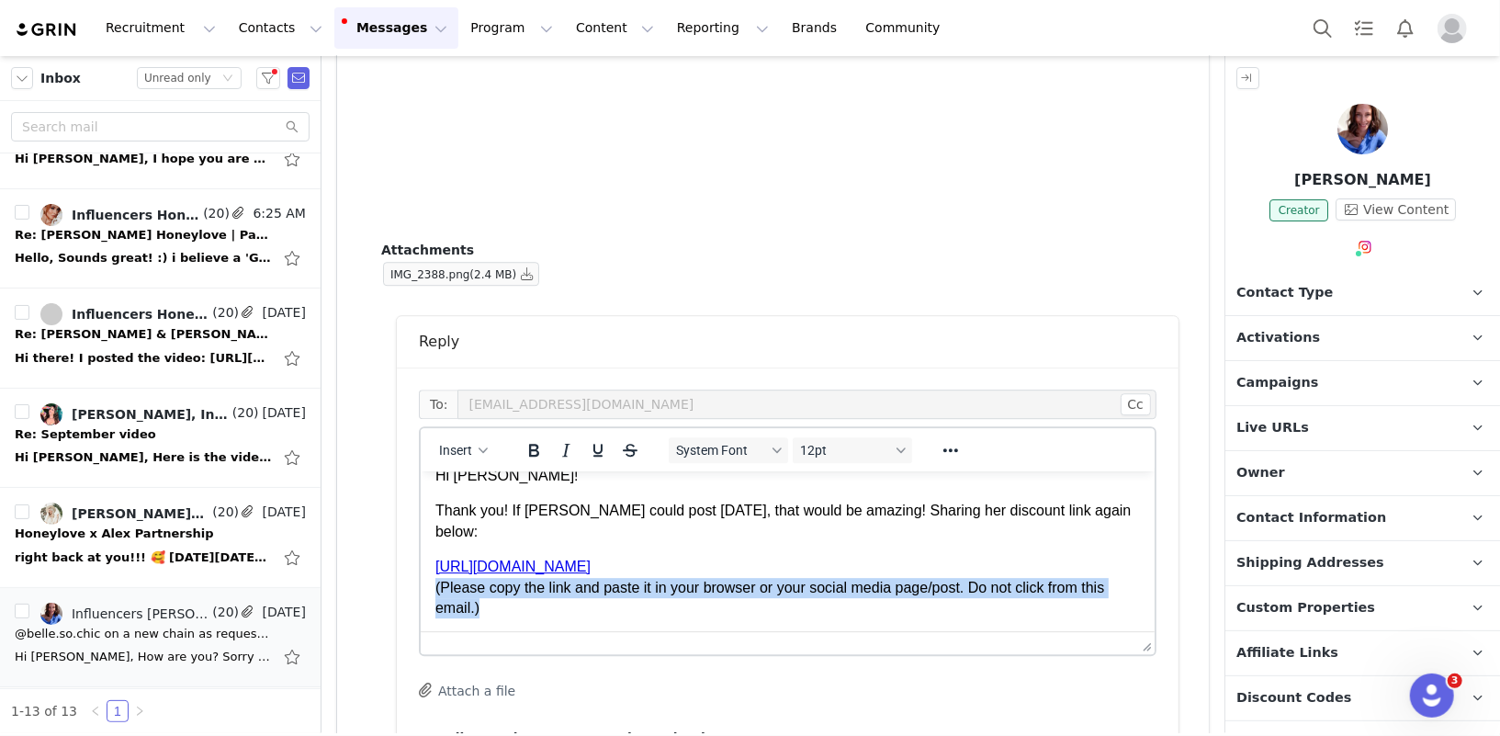
drag, startPoint x: 511, startPoint y: 586, endPoint x: 427, endPoint y: 572, distance: 84.7
click at [427, 572] on html "Hi Meg! Thank you! If Belle could post today, that would be amazing! Sharing he…" at bounding box center [787, 680] width 734 height 460
click at [951, 443] on icon "Reveal or hide additional toolbar items" at bounding box center [951, 450] width 22 height 22
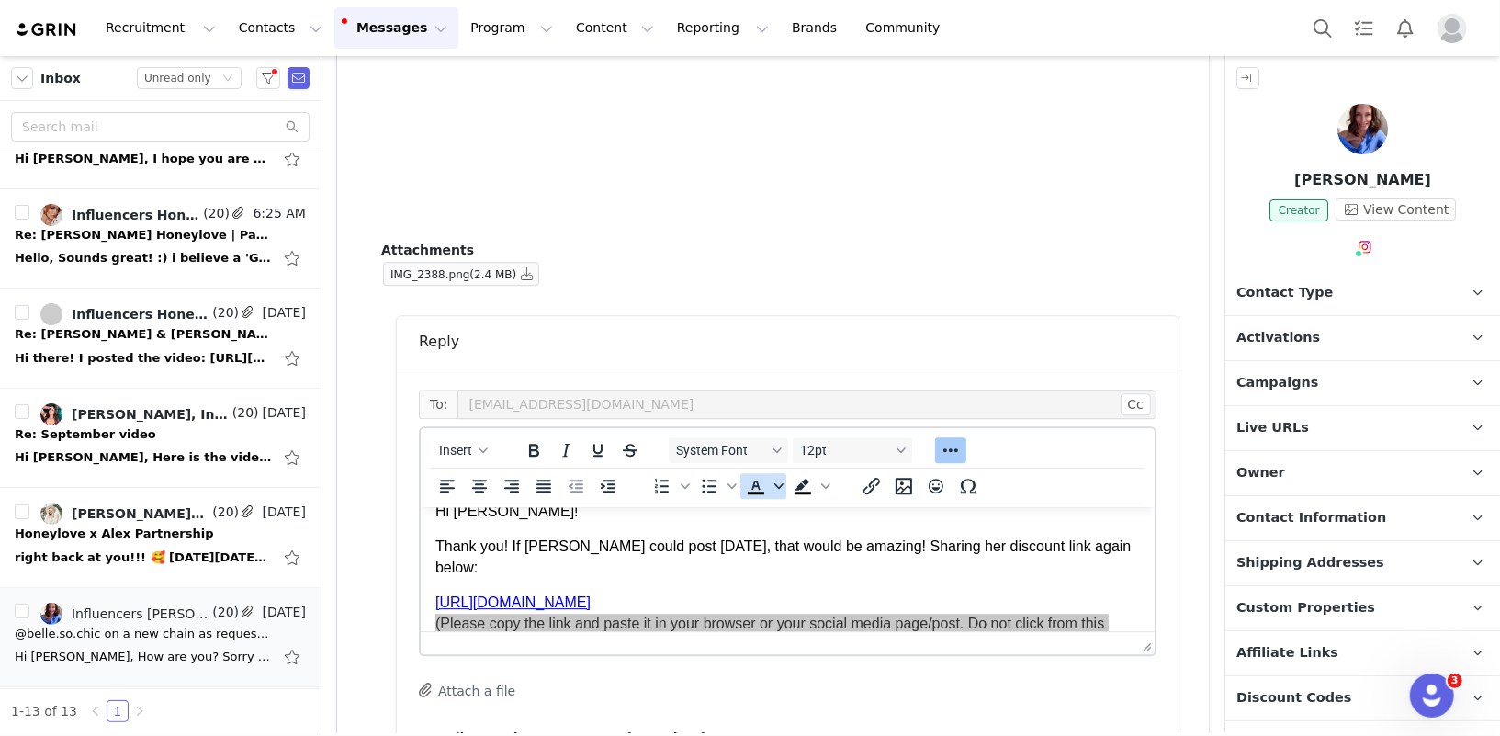
click at [778, 486] on icon "Text color" at bounding box center [779, 485] width 9 height 9
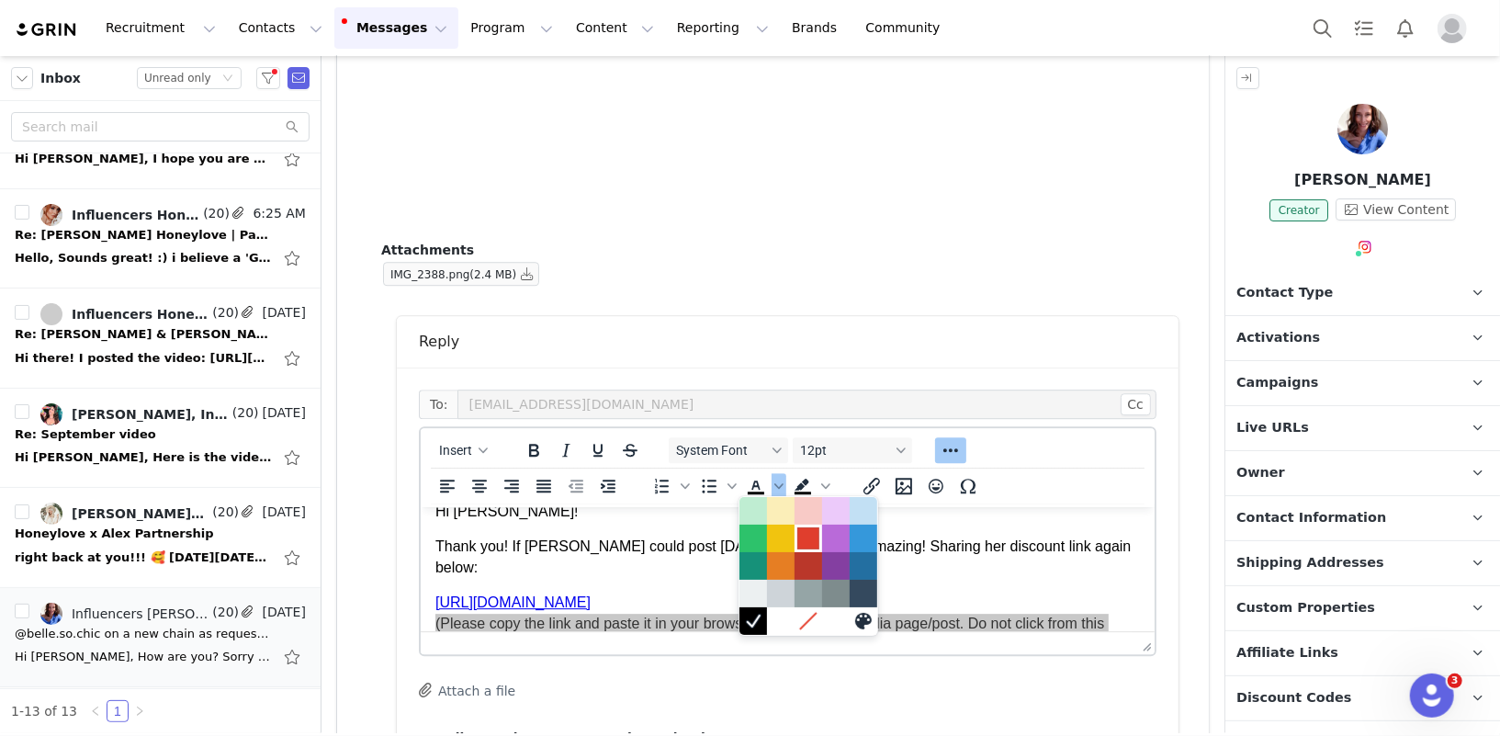
click at [811, 538] on div at bounding box center [808, 538] width 22 height 22
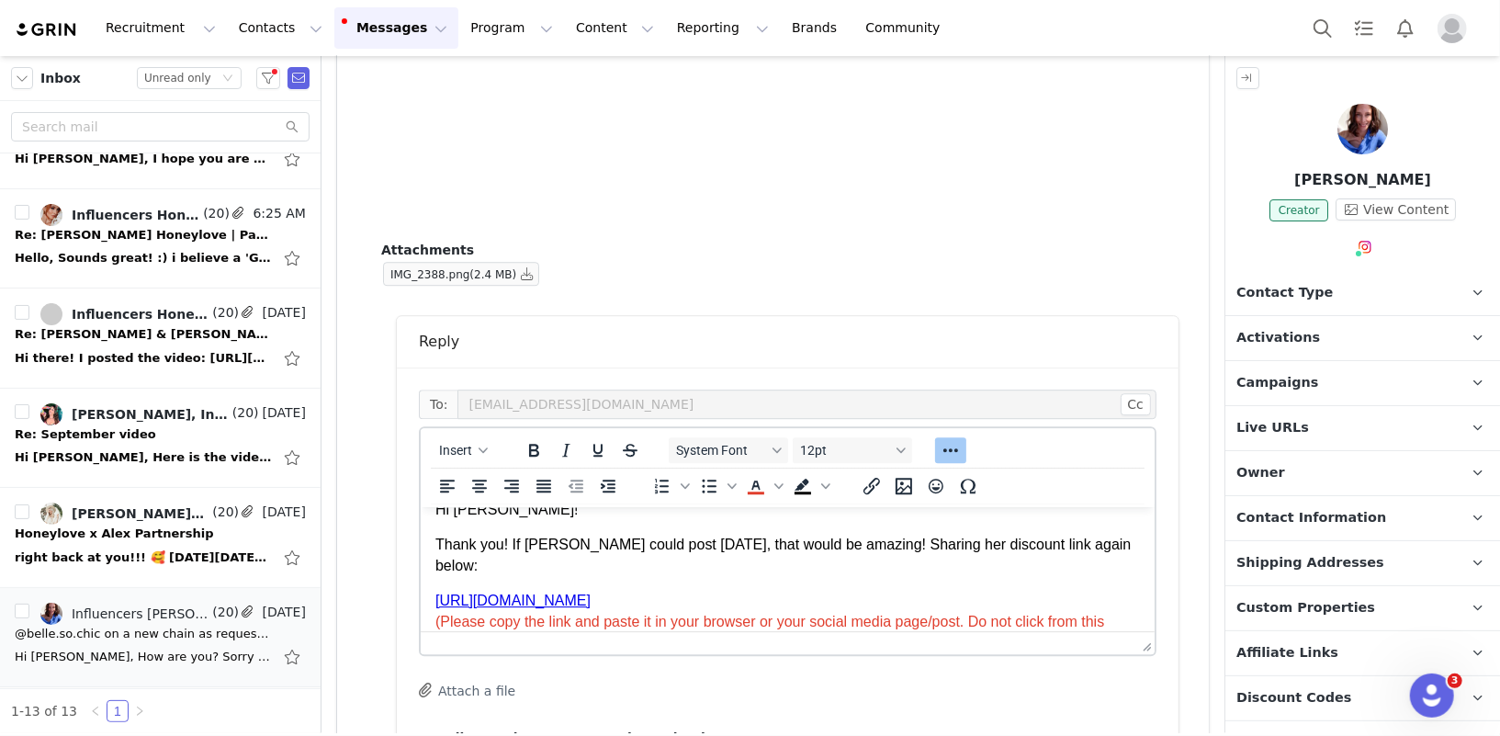
click at [590, 592] on link "https://checkout.honeylove.com/BELLESOCHIC" at bounding box center [512, 600] width 155 height 16
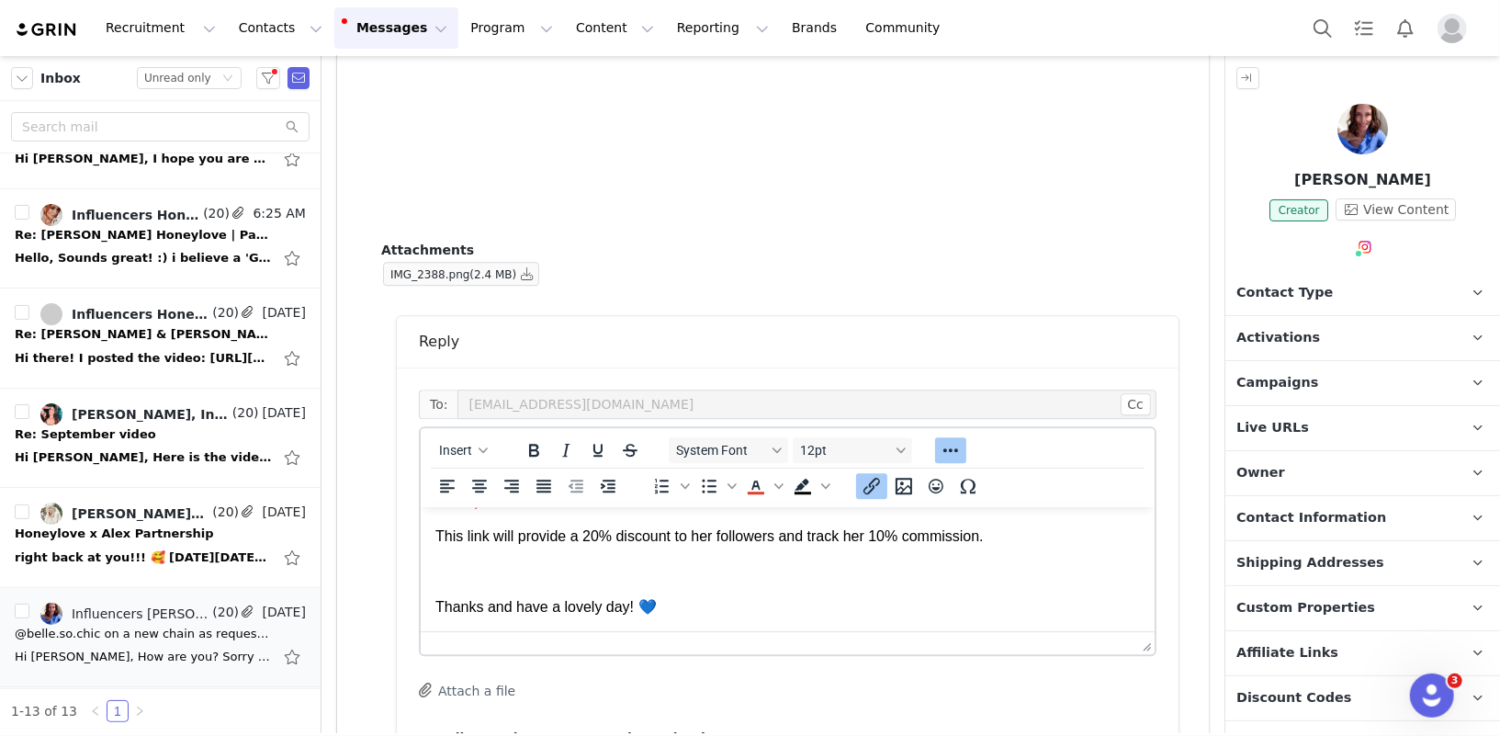
scroll to position [168, 0]
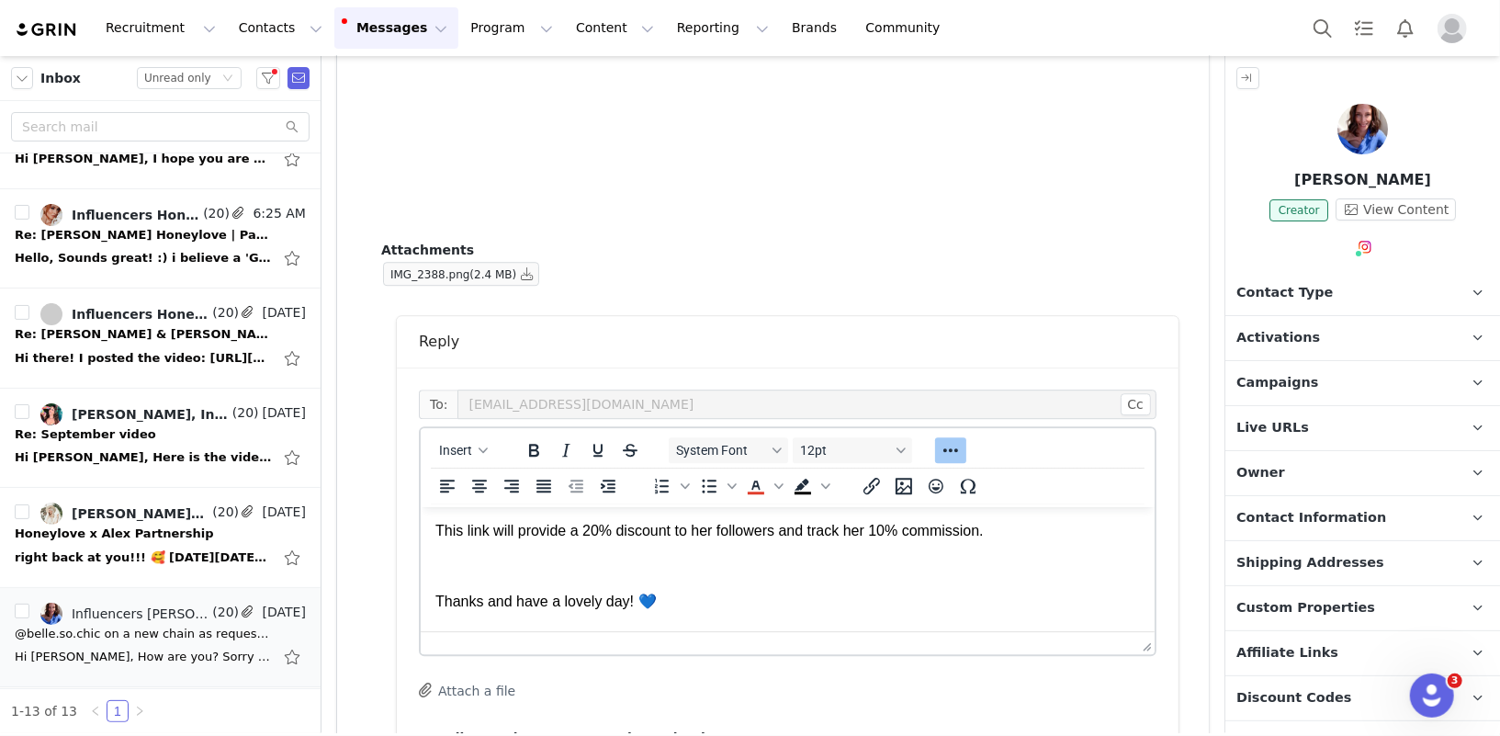
click at [639, 556] on p "Rich Text Area. Press ALT-0 for help." at bounding box center [787, 566] width 705 height 20
drag, startPoint x: 866, startPoint y: 547, endPoint x: 1002, endPoint y: 547, distance: 136.0
click at [1002, 556] on p "Please let me know when she's live and kindly send the invoice as soon as she" at bounding box center [787, 566] width 705 height 20
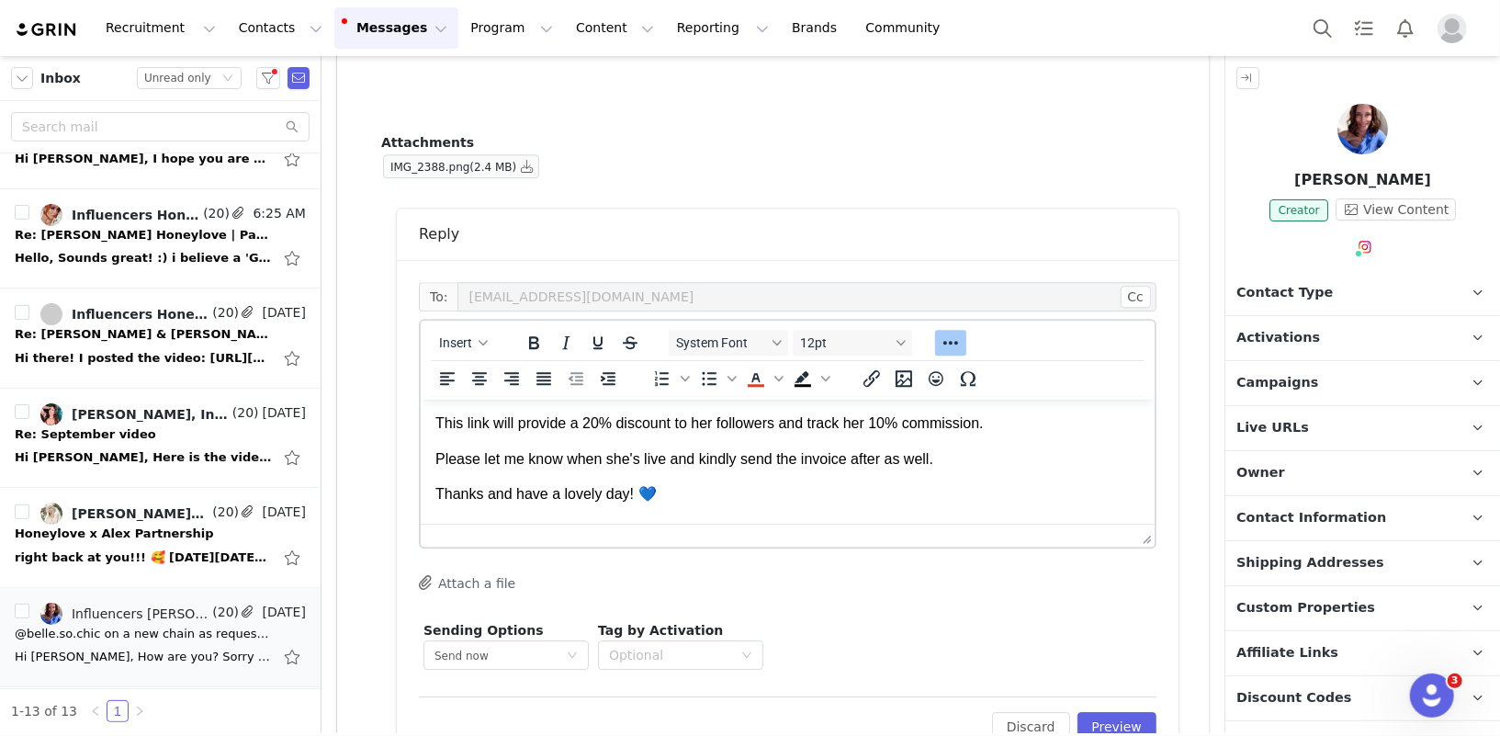
scroll to position [3425, 0]
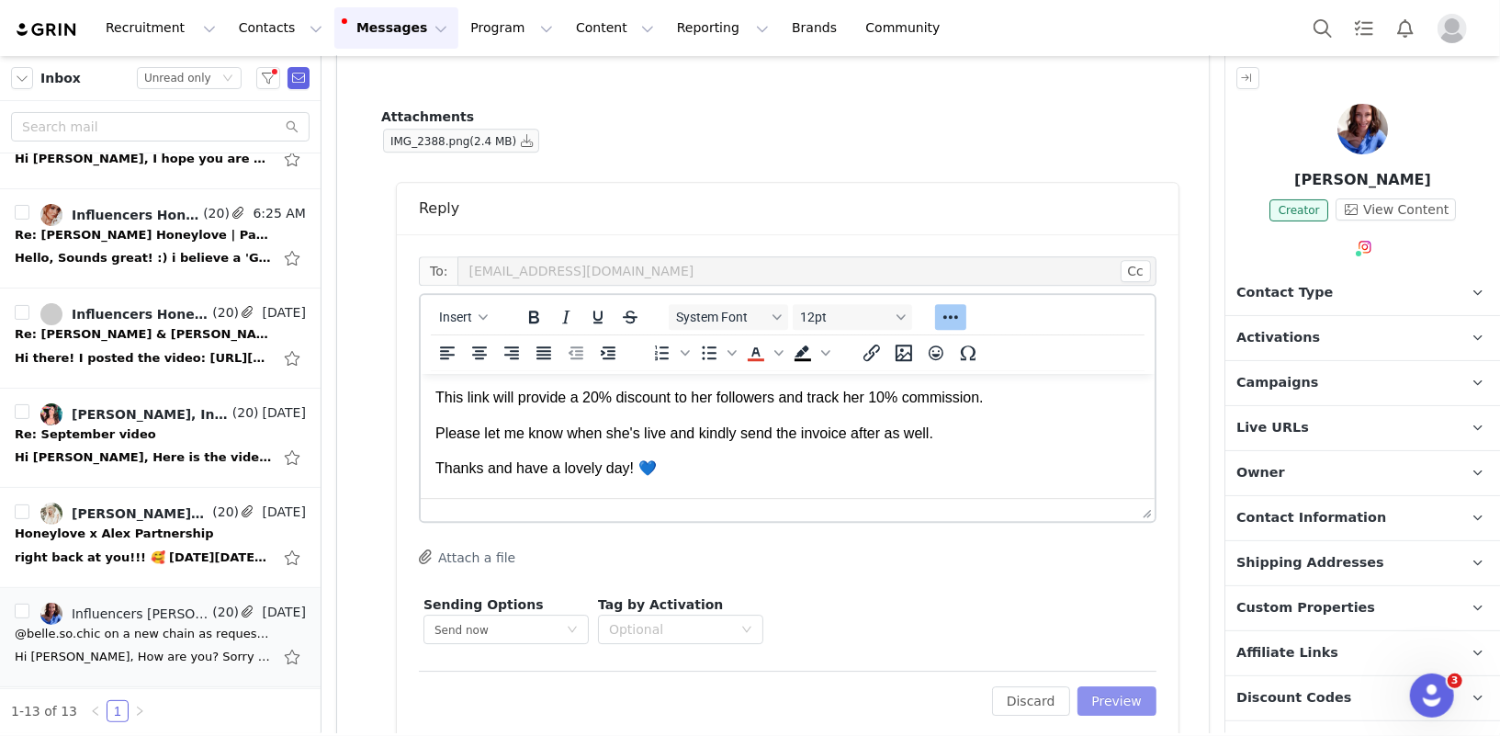
click at [1113, 688] on button "Preview" at bounding box center [1118, 700] width 80 height 29
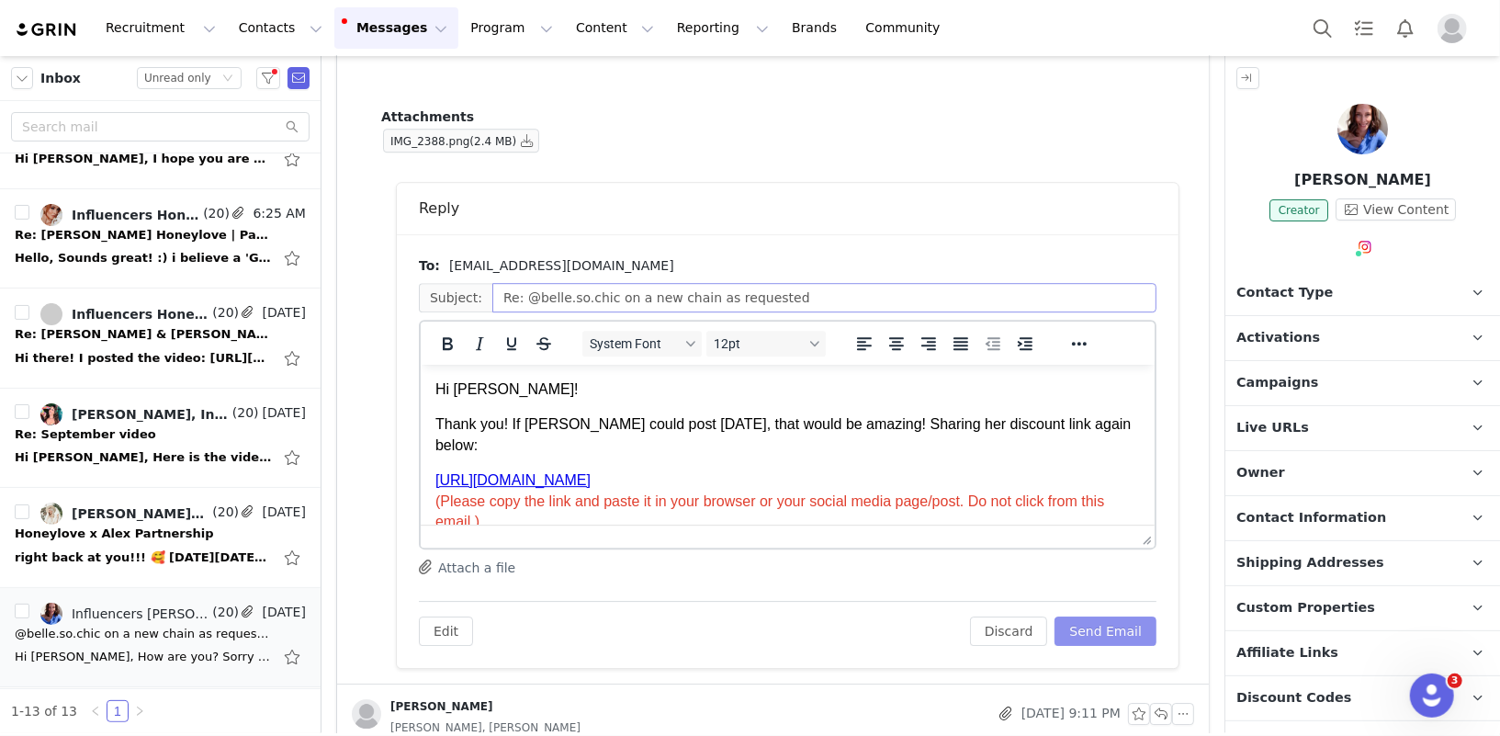
scroll to position [0, 0]
click at [1108, 636] on button "Send Email" at bounding box center [1106, 630] width 102 height 29
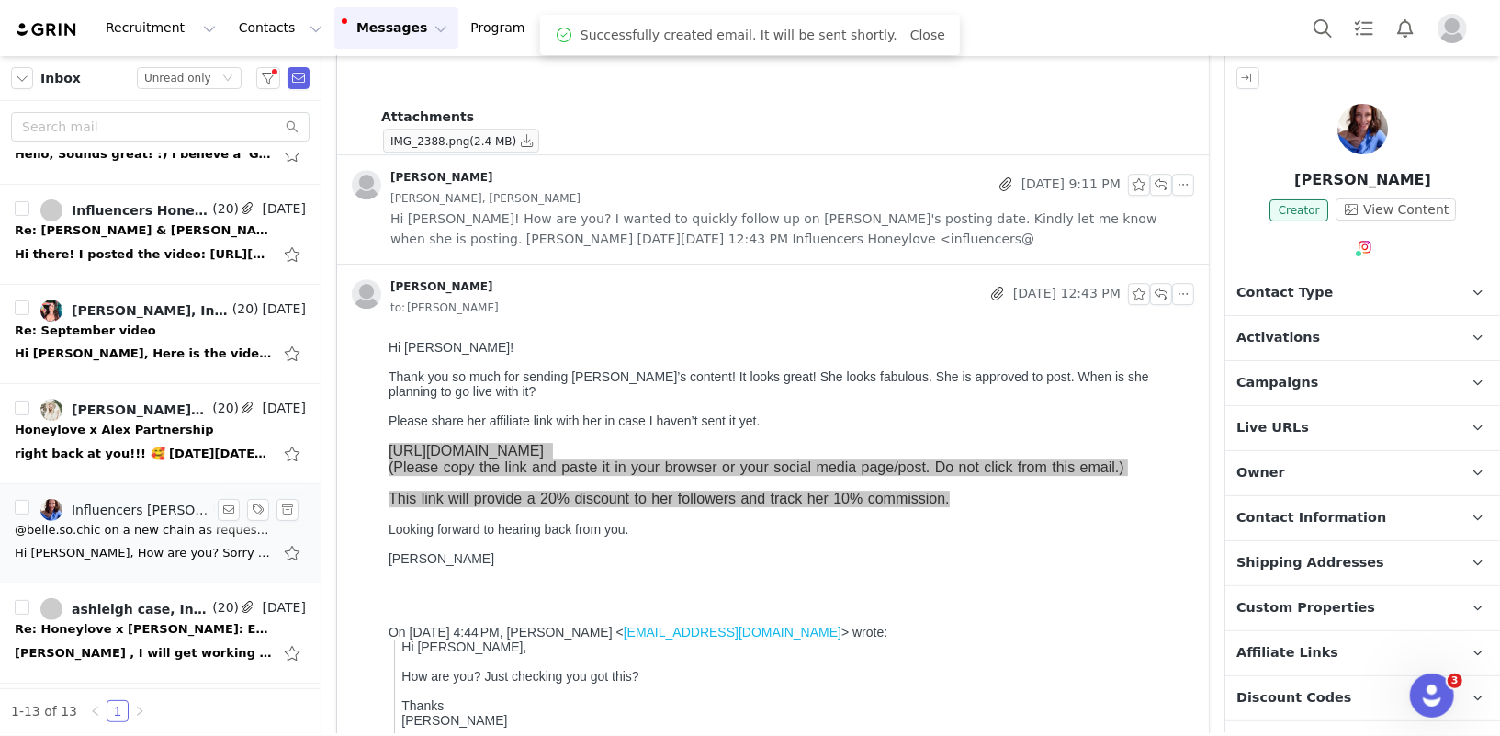
scroll to position [190, 0]
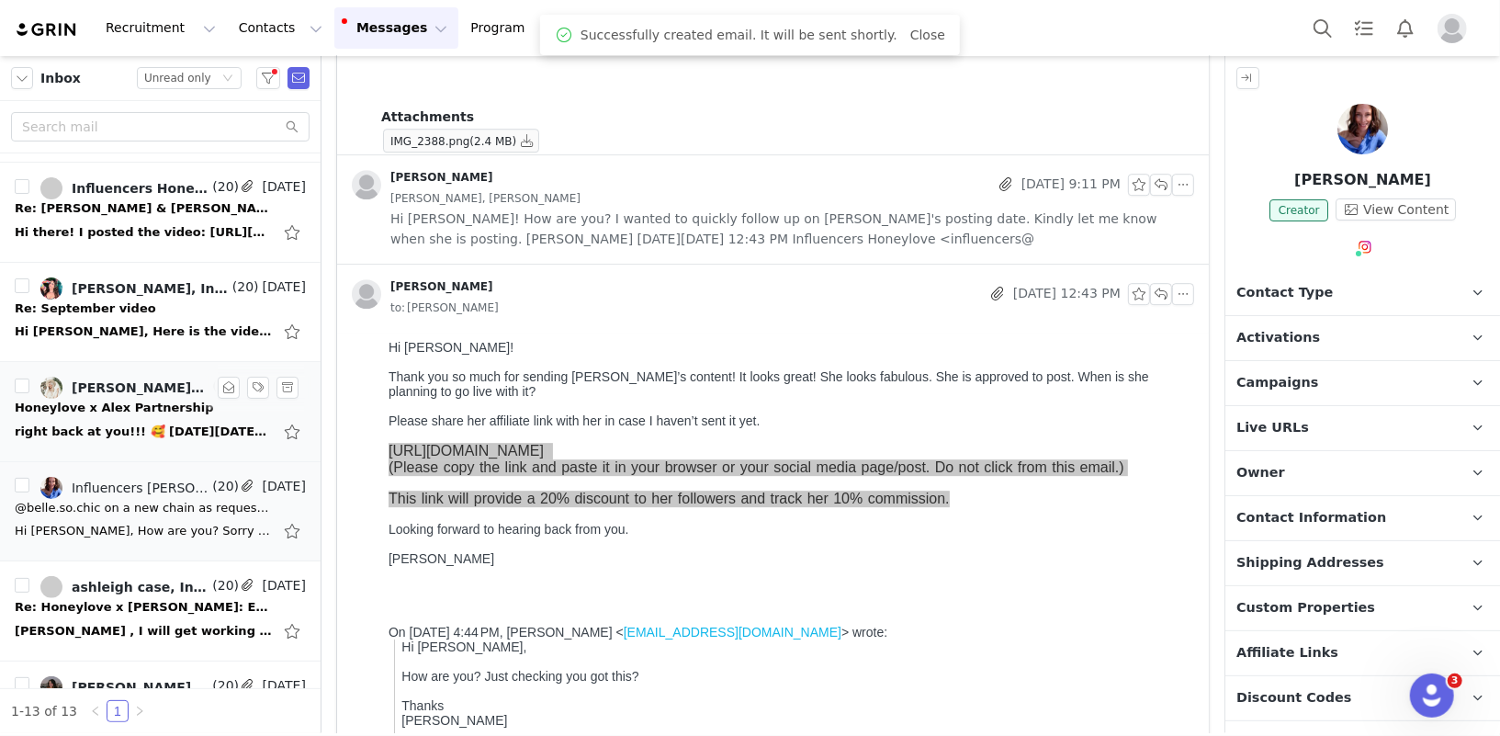
click at [103, 399] on div "Honeylove x Alex Partnership" at bounding box center [114, 408] width 199 height 18
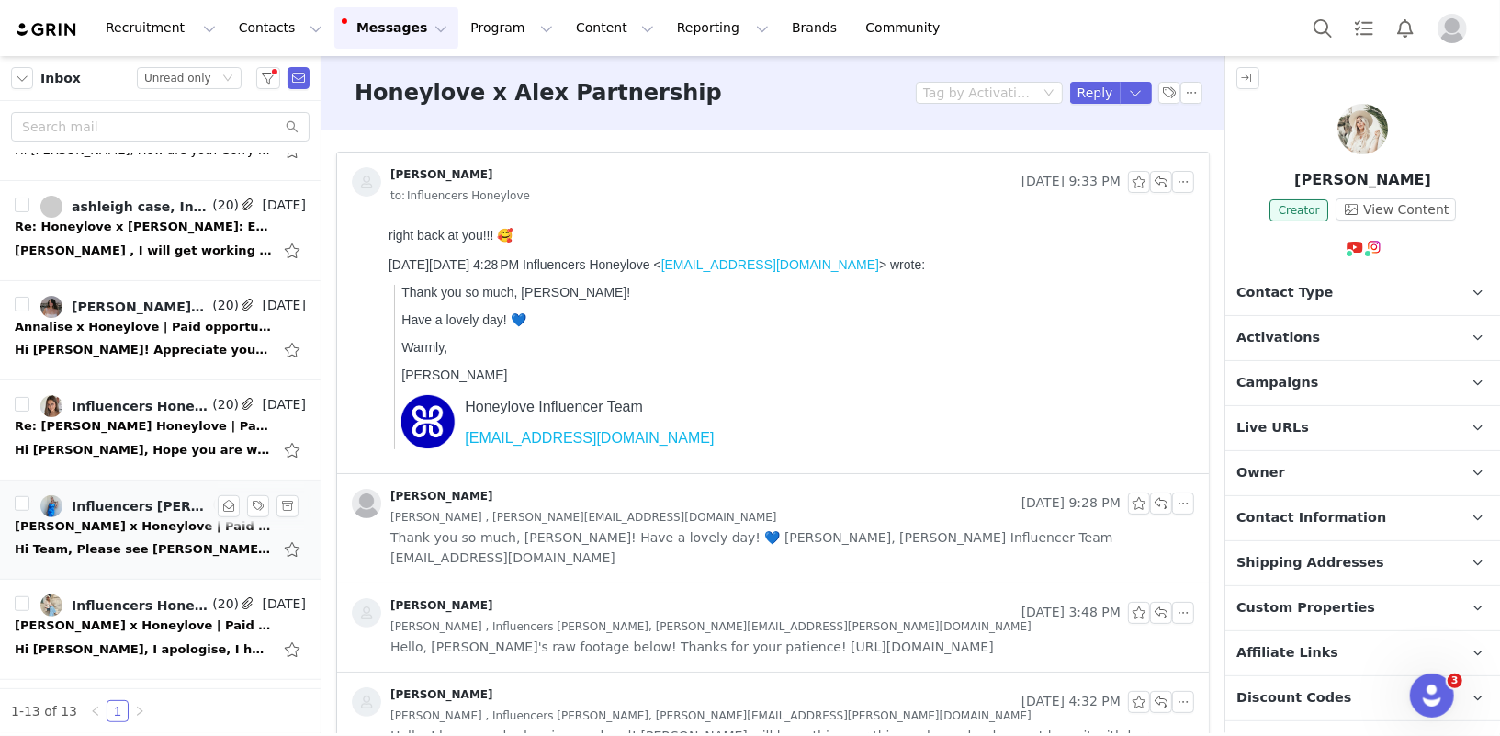
scroll to position [574, 0]
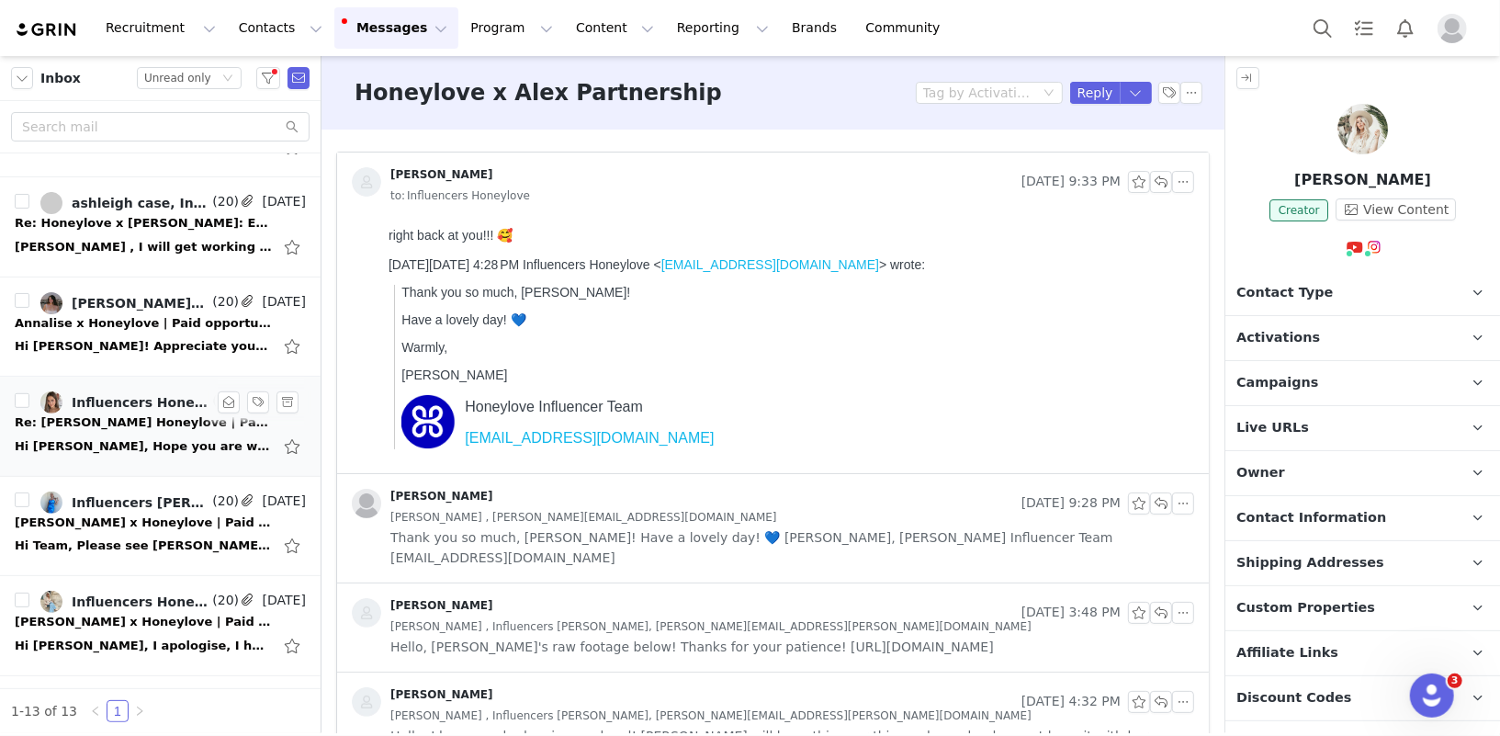
click at [121, 424] on div "Re: Jessie x Honeylove | Paid opportunity" at bounding box center [143, 422] width 257 height 18
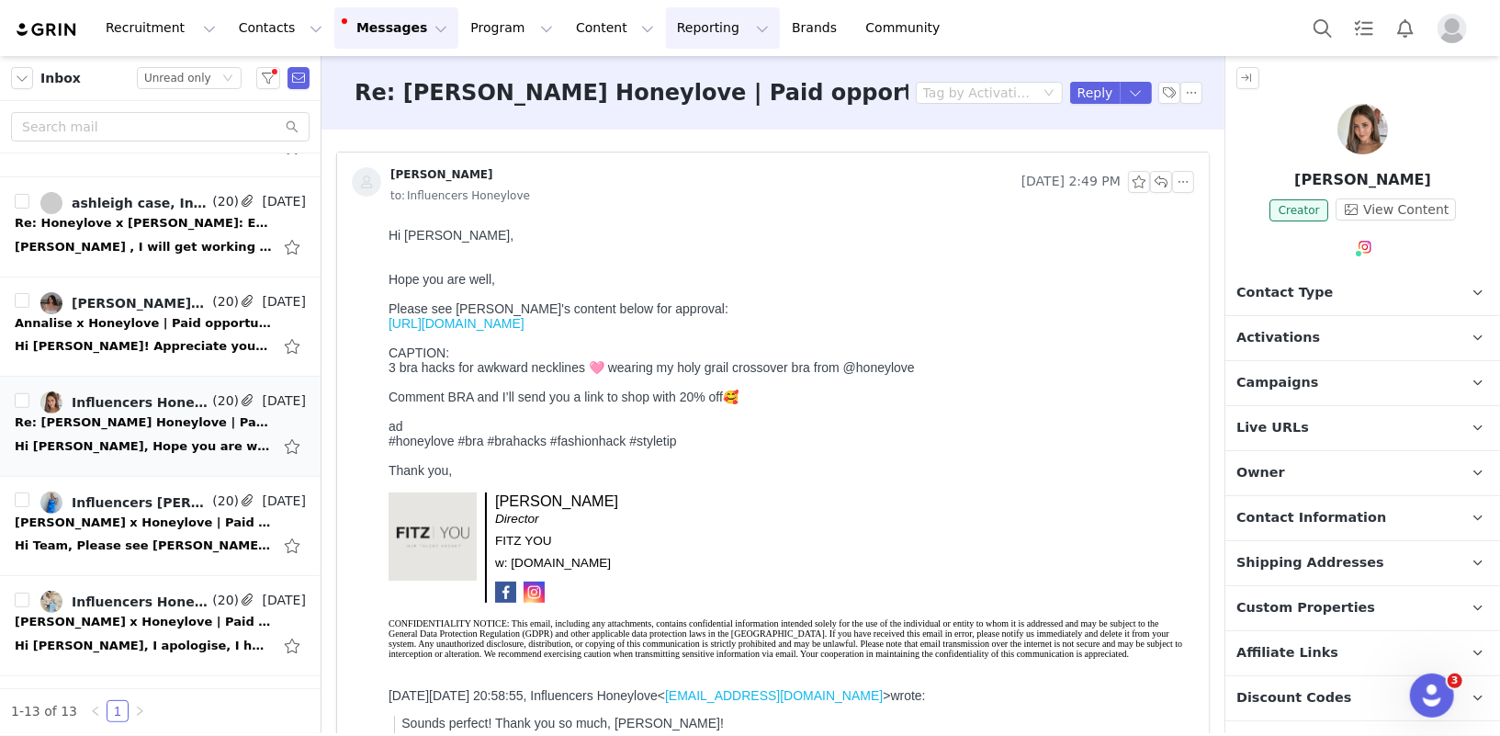
scroll to position [0, 0]
click at [495, 321] on link "https://we.tl/t-OXenoxK6Qx" at bounding box center [456, 322] width 136 height 15
click at [1163, 180] on button "button" at bounding box center [1161, 182] width 22 height 22
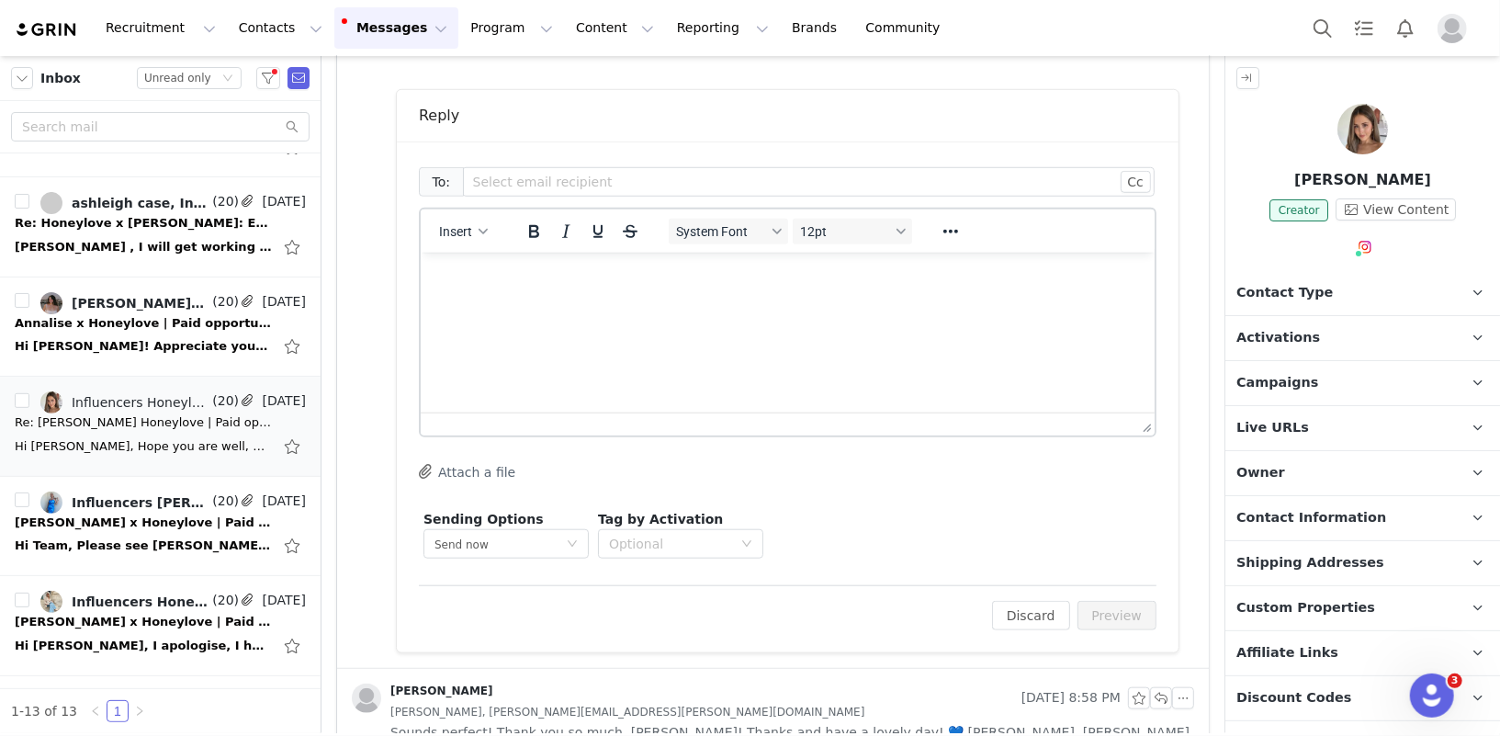
scroll to position [869, 0]
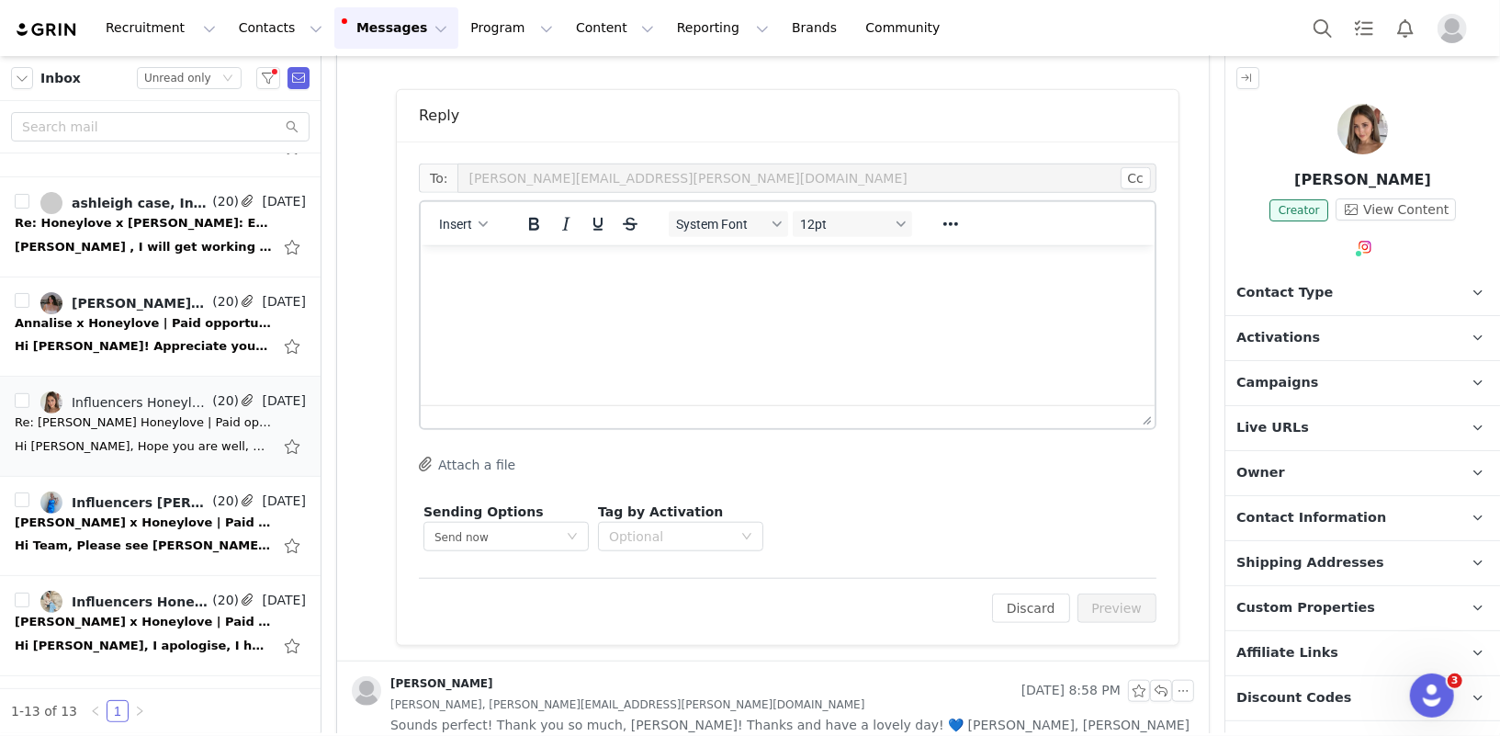
click at [789, 294] on html at bounding box center [787, 269] width 734 height 50
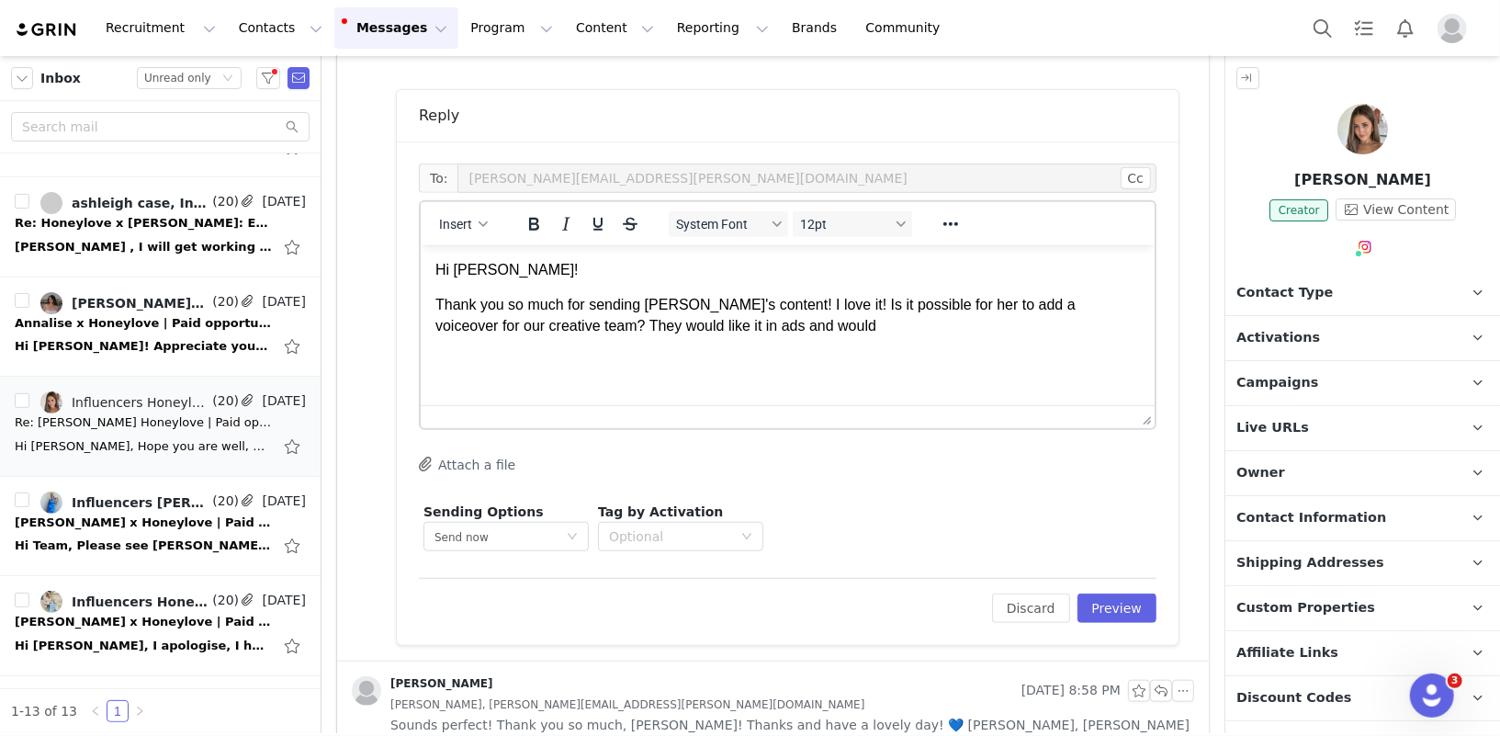
click at [645, 325] on p "Thank you so much for sending Jessie's content! I love it! Is it possible for h…" at bounding box center [787, 314] width 705 height 41
click at [873, 330] on p "Thank you so much for sending Jessie's content! I love it! Is it possible for h…" at bounding box center [787, 314] width 705 height 41
click at [470, 232] on button "Insert" at bounding box center [463, 224] width 63 height 26
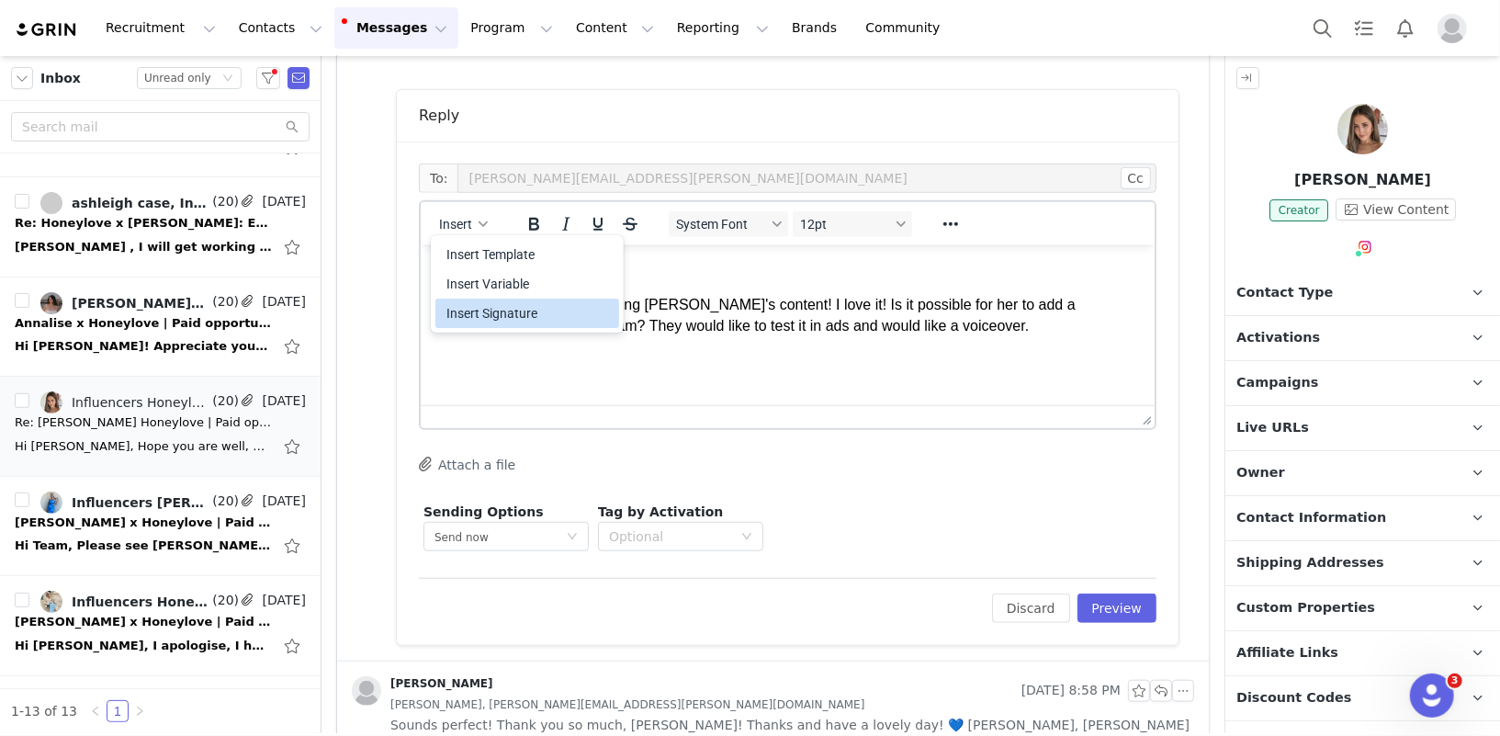
click at [515, 305] on div "Insert Signature" at bounding box center [529, 313] width 165 height 22
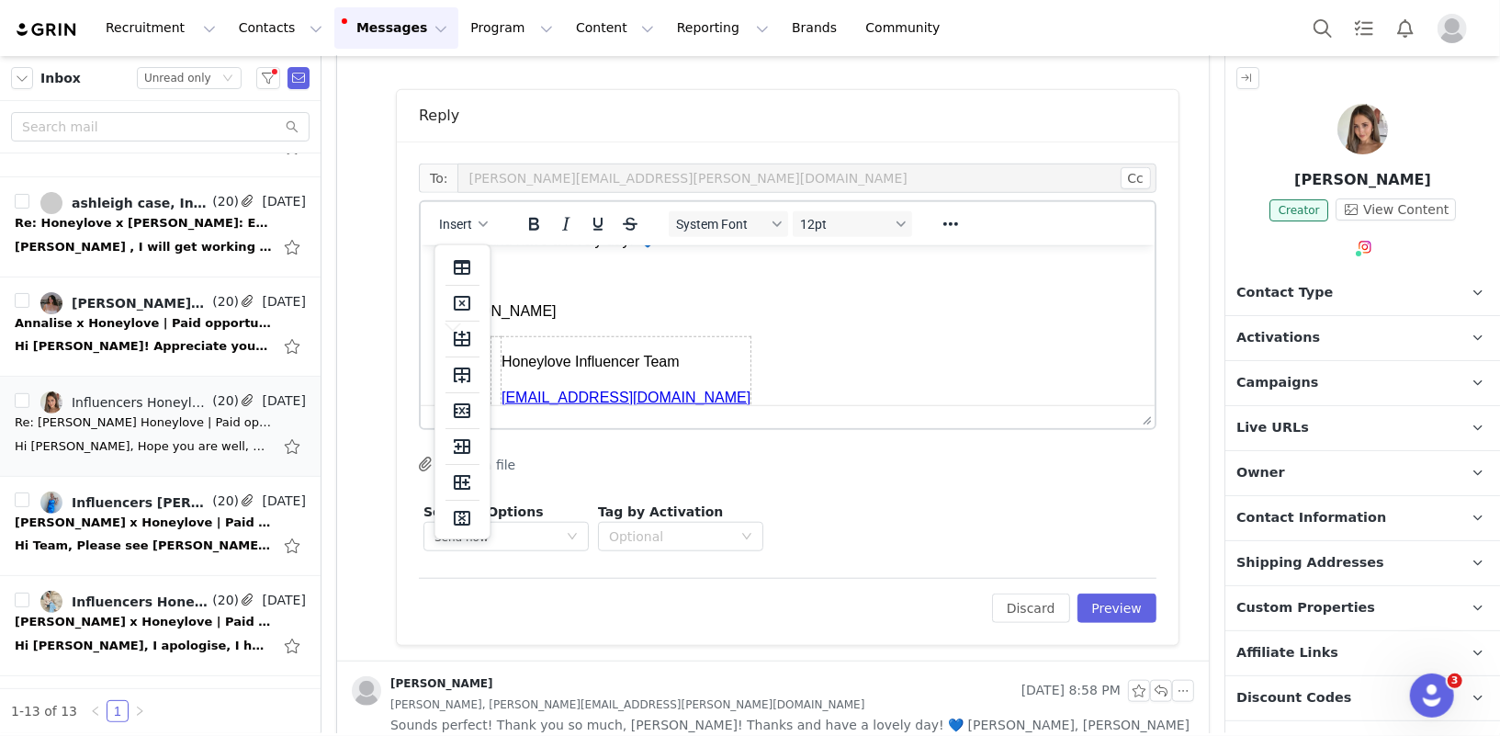
click at [744, 352] on body "Hi Paige! Thank you so much for sending Jessie's content! I love it! Is it poss…" at bounding box center [787, 281] width 705 height 284
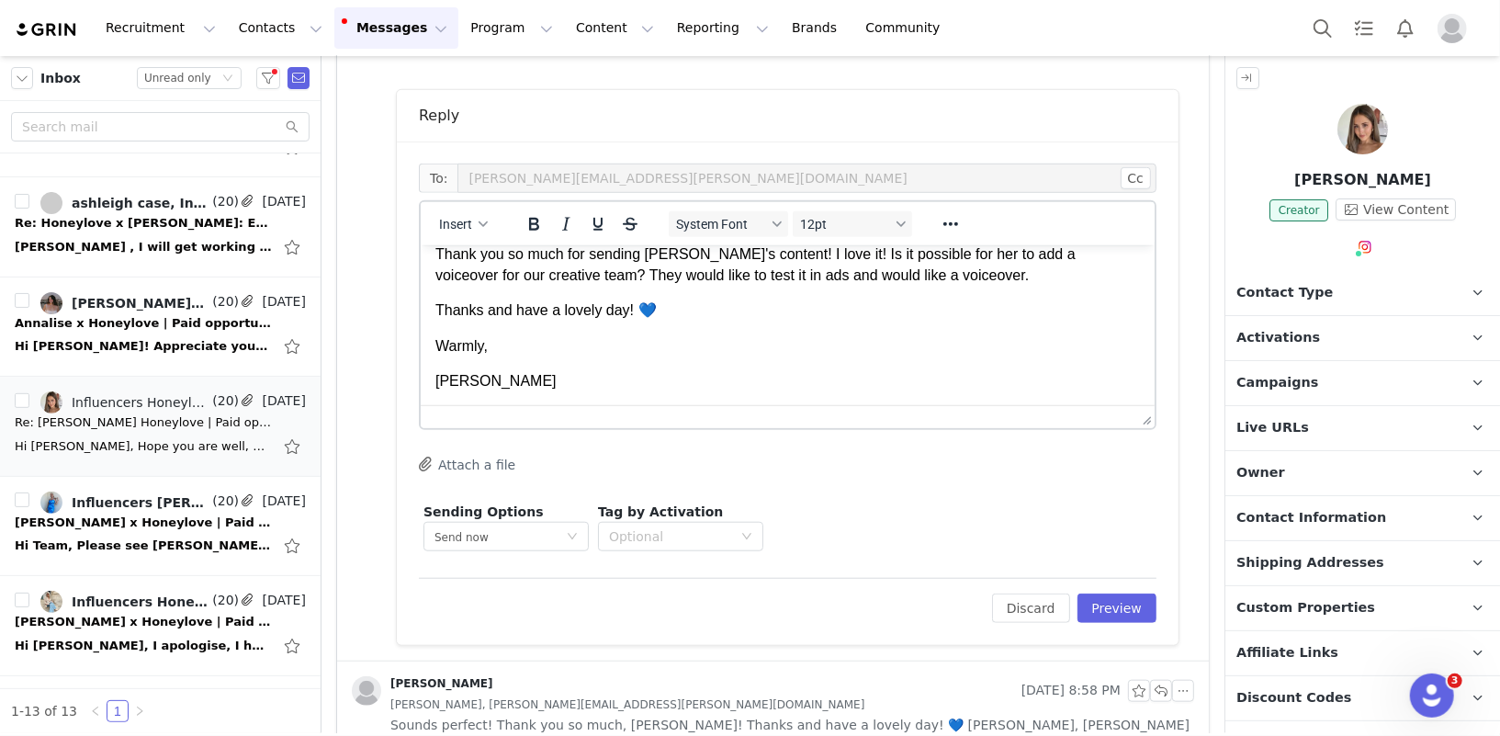
scroll to position [0, 0]
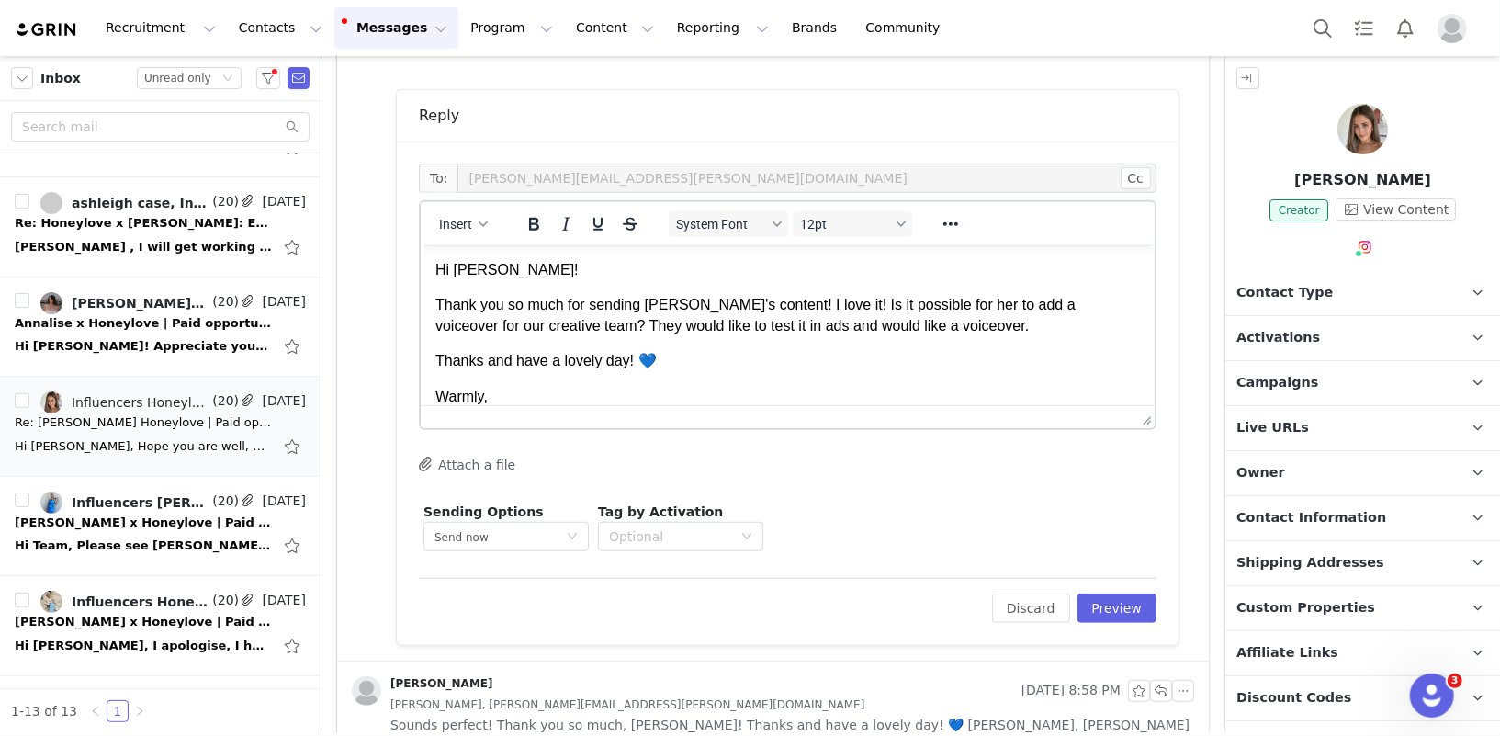
click at [935, 334] on p "Thank you so much for sending Jessie's content! I love it! Is it possible for h…" at bounding box center [787, 314] width 705 height 41
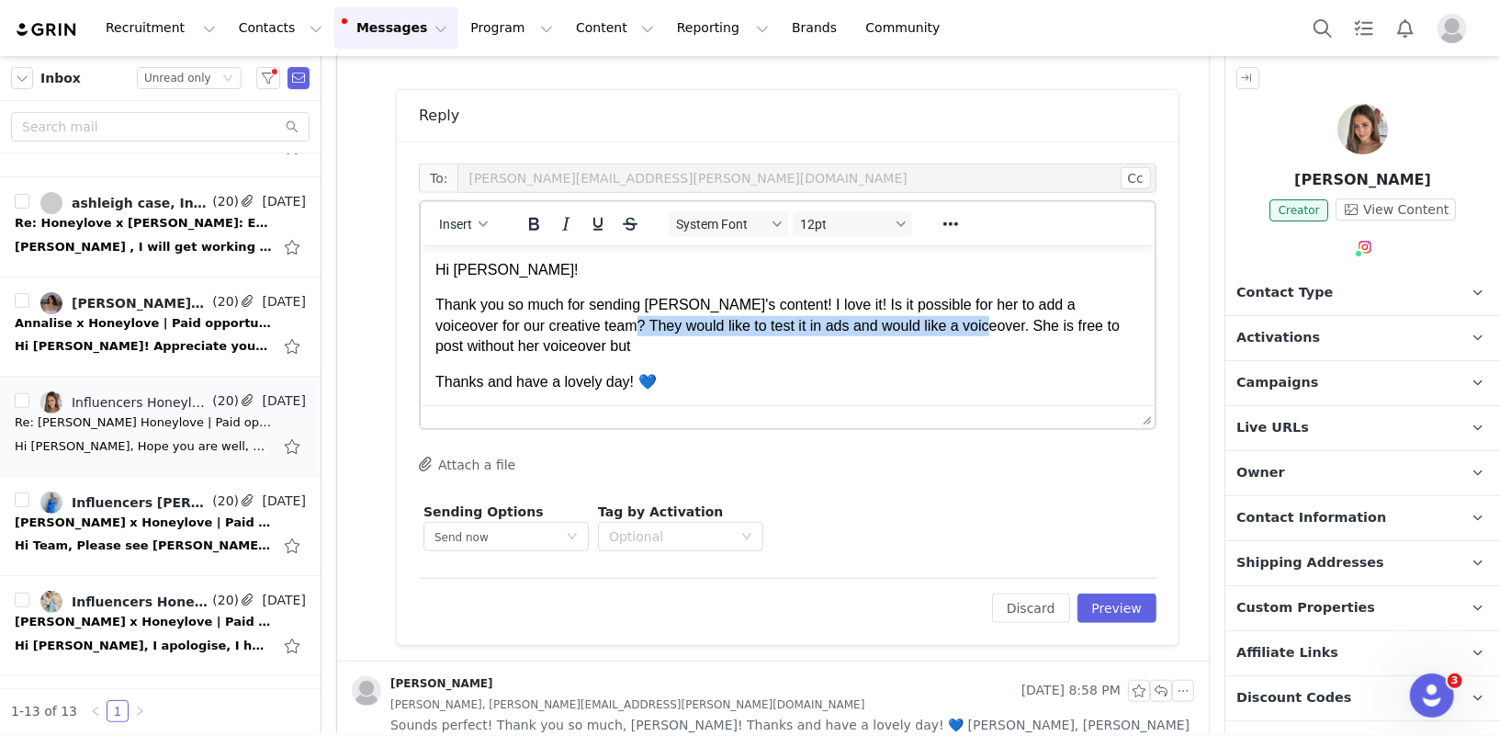
drag, startPoint x: 573, startPoint y: 327, endPoint x: 926, endPoint y: 324, distance: 352.8
click at [926, 324] on p "Thank you so much for sending Jessie's content! I love it! Is it possible for h…" at bounding box center [787, 325] width 705 height 62
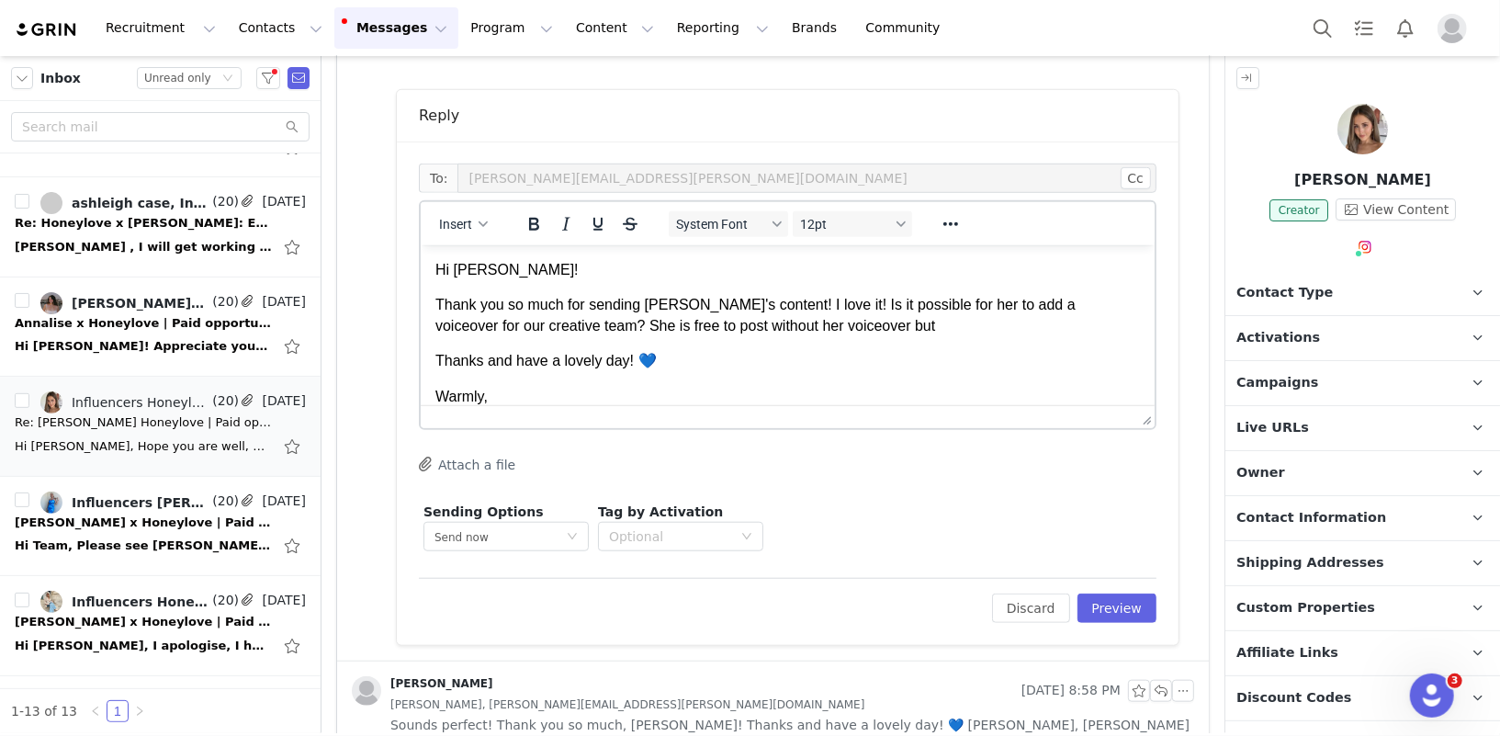
click at [890, 330] on p "Thank you so much for sending Jessie's content! I love it! Is it possible for h…" at bounding box center [787, 314] width 705 height 41
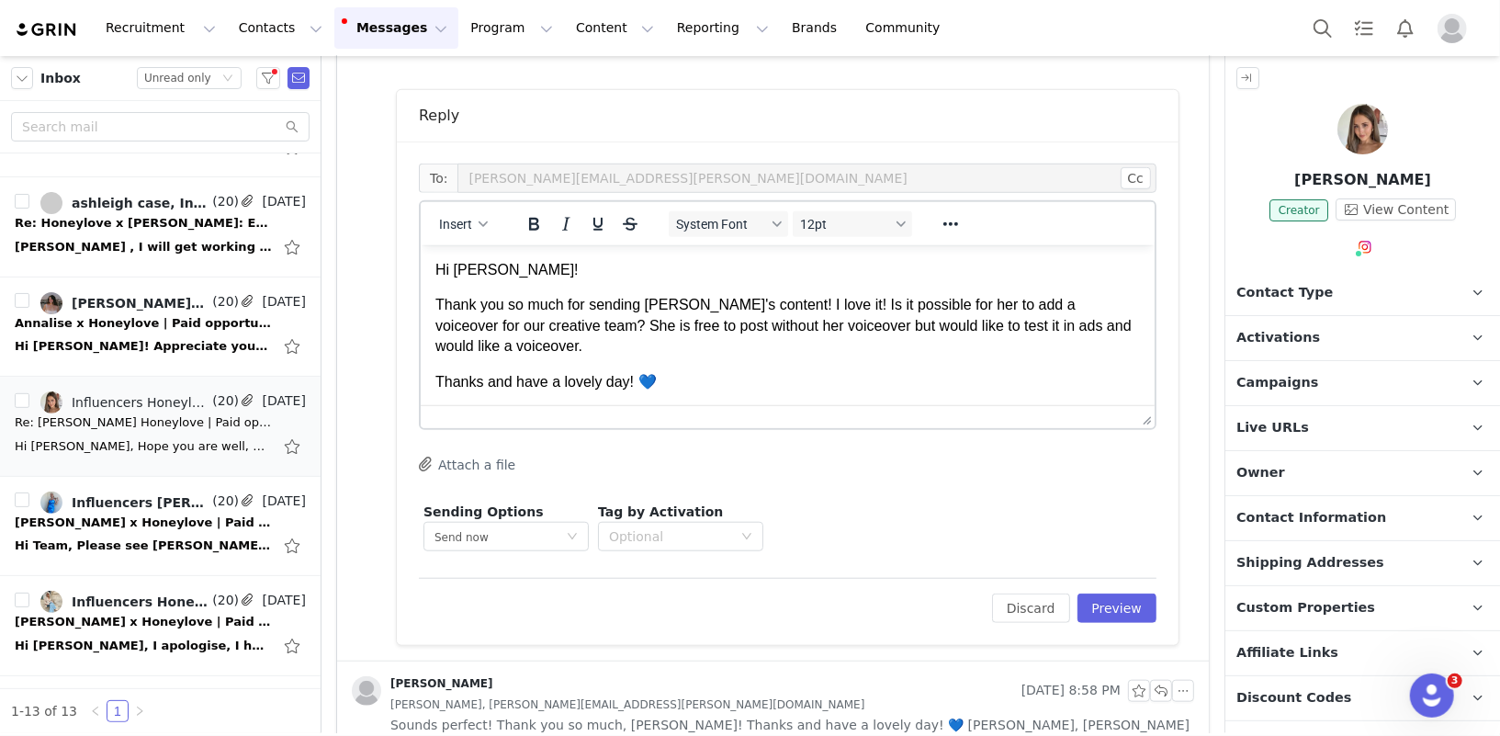
click at [831, 323] on p "Thank you so much for sending Jessie's content! I love it! Is it possible for h…" at bounding box center [787, 325] width 705 height 62
click at [443, 346] on p "Thank you so much for sending Jessie's content! I love it! Is it possible for h…" at bounding box center [787, 325] width 705 height 62
click at [701, 348] on p "Thank you so much for sending Jessie's content! I love it! Is it possible for h…" at bounding box center [787, 325] width 705 height 62
click at [594, 324] on p "Thank you so much for sending Jessie's content! I love it! Is it possible for h…" at bounding box center [787, 325] width 705 height 62
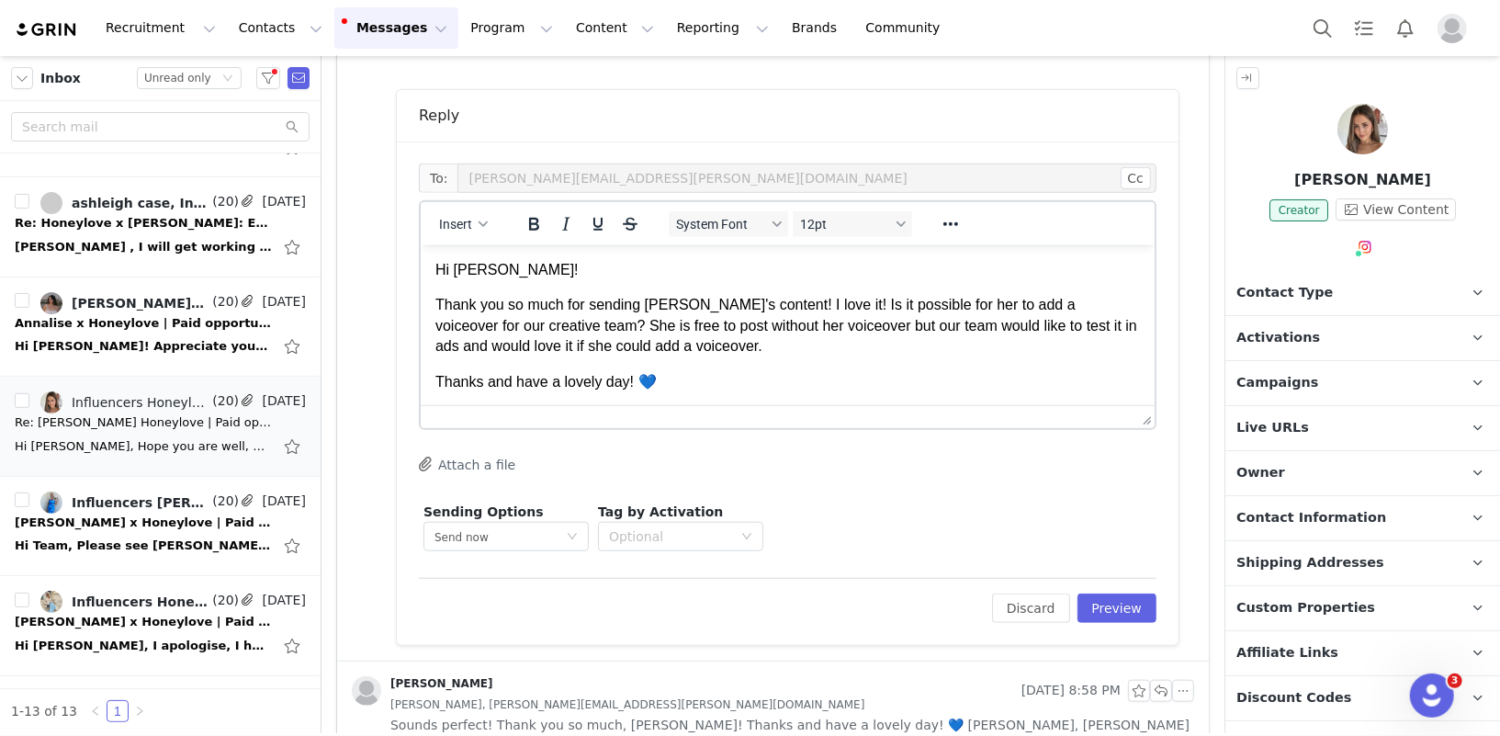
click at [594, 324] on p "Thank you so much for sending Jessie's content! I love it! Is it possible for h…" at bounding box center [787, 325] width 705 height 62
click at [715, 337] on p "Thank you so much for sending Jessie's content! I love it! Is it possible for h…" at bounding box center [787, 325] width 705 height 62
click at [789, 321] on p "Thank you so much for sending Jessie's content! I love it! Is it possible for h…" at bounding box center [787, 325] width 705 height 62
click at [984, 326] on p "Thank you so much for sending Jessie's content! I love it! Is it possible for h…" at bounding box center [787, 325] width 705 height 62
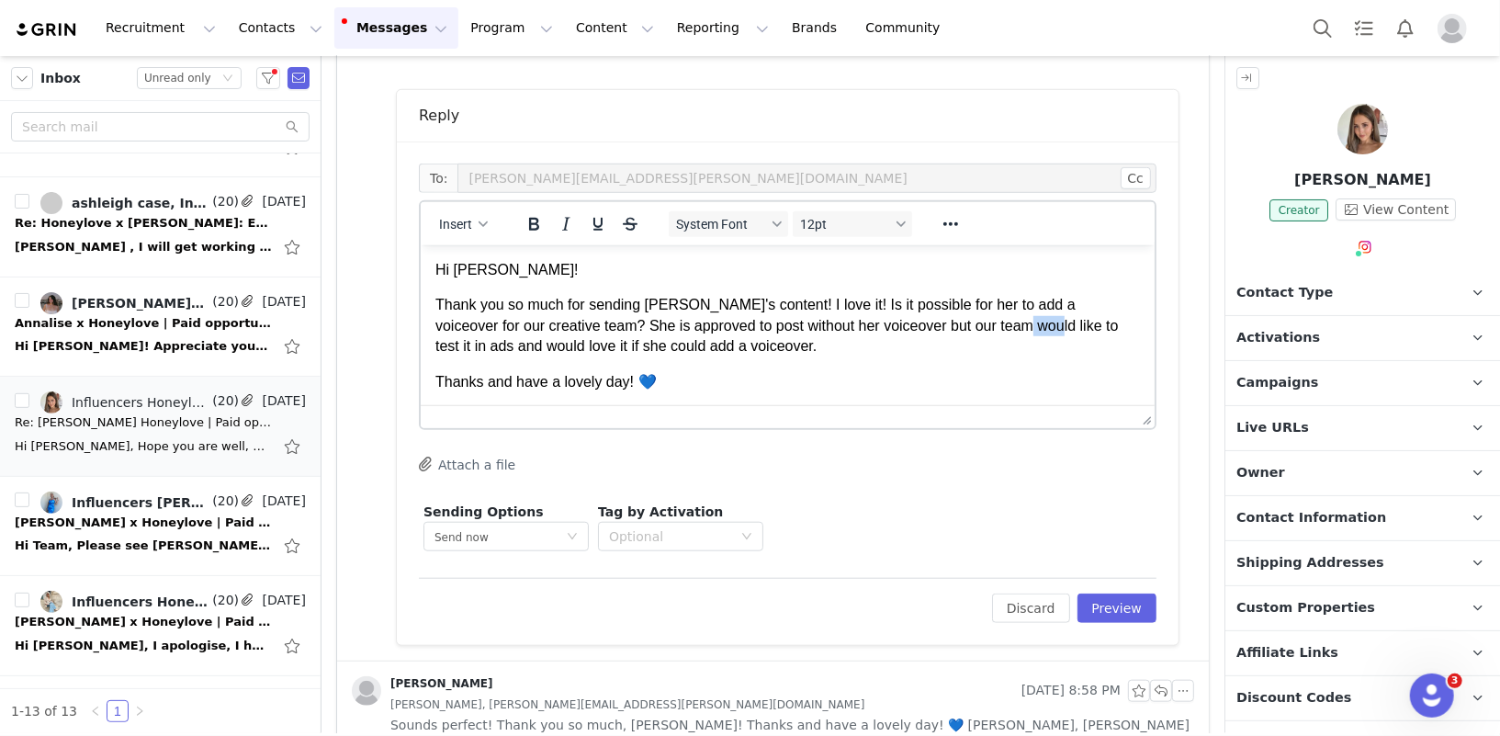
click at [984, 326] on p "Thank you so much for sending Jessie's content! I love it! Is it possible for h…" at bounding box center [787, 325] width 705 height 62
click at [677, 363] on body "Hi Paige! Thank you so much for sending Jessie's content! I love it! Is it poss…" at bounding box center [787, 411] width 705 height 305
click at [732, 354] on p "Thank you so much for sending Jessie's content! I love it! Is it possible for h…" at bounding box center [787, 325] width 705 height 62
click at [893, 324] on p "Thank you so much for sending Jessie's content! I love it! Is it possible for h…" at bounding box center [787, 325] width 705 height 62
click at [769, 351] on p "Thank you so much for sending Jessie's content! I love it! Is it possible for h…" at bounding box center [787, 325] width 705 height 62
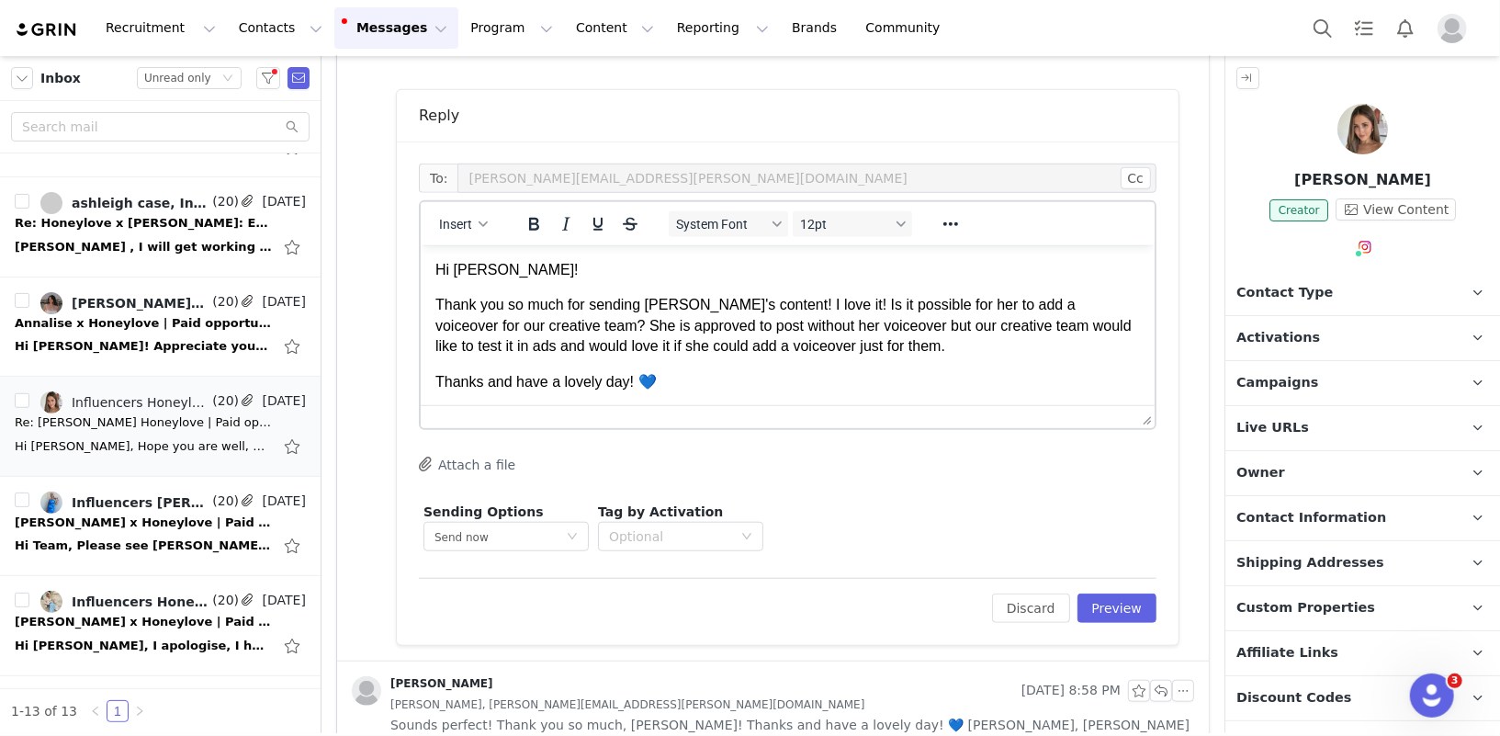
click at [903, 352] on p "Thank you so much for sending Jessie's content! I love it! Is it possible for h…" at bounding box center [787, 325] width 705 height 62
click at [1131, 594] on button "Preview" at bounding box center [1118, 608] width 80 height 29
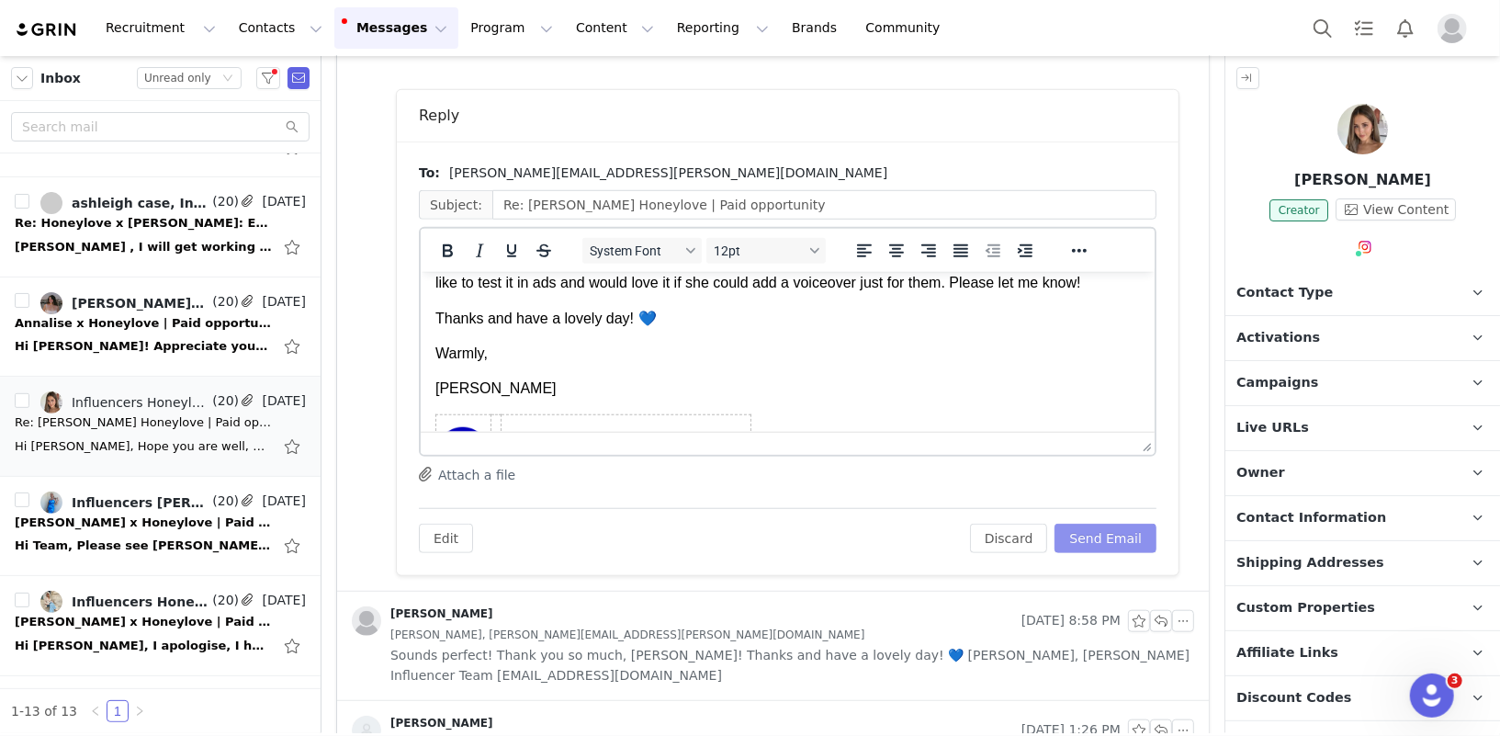
scroll to position [96, 0]
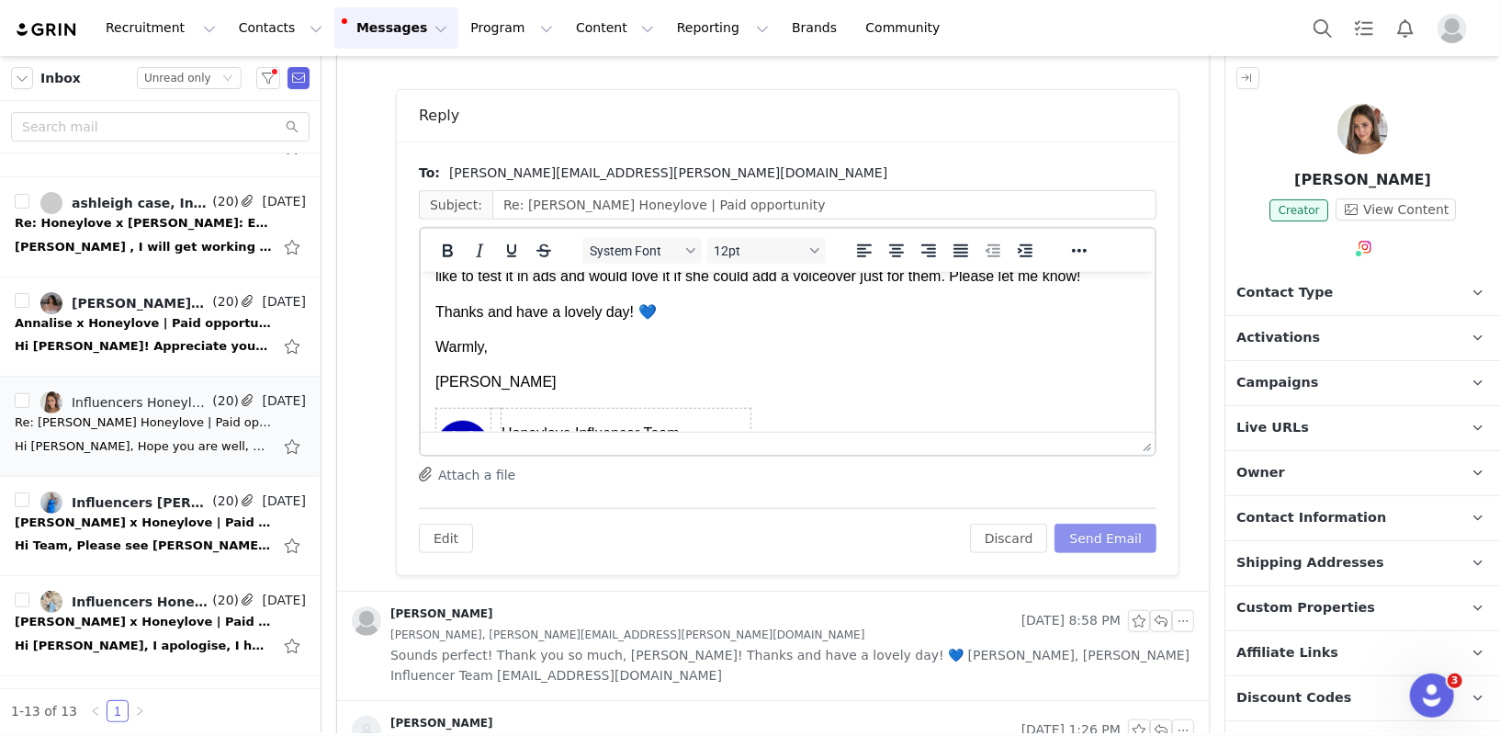
click at [1123, 538] on button "Send Email" at bounding box center [1106, 538] width 102 height 29
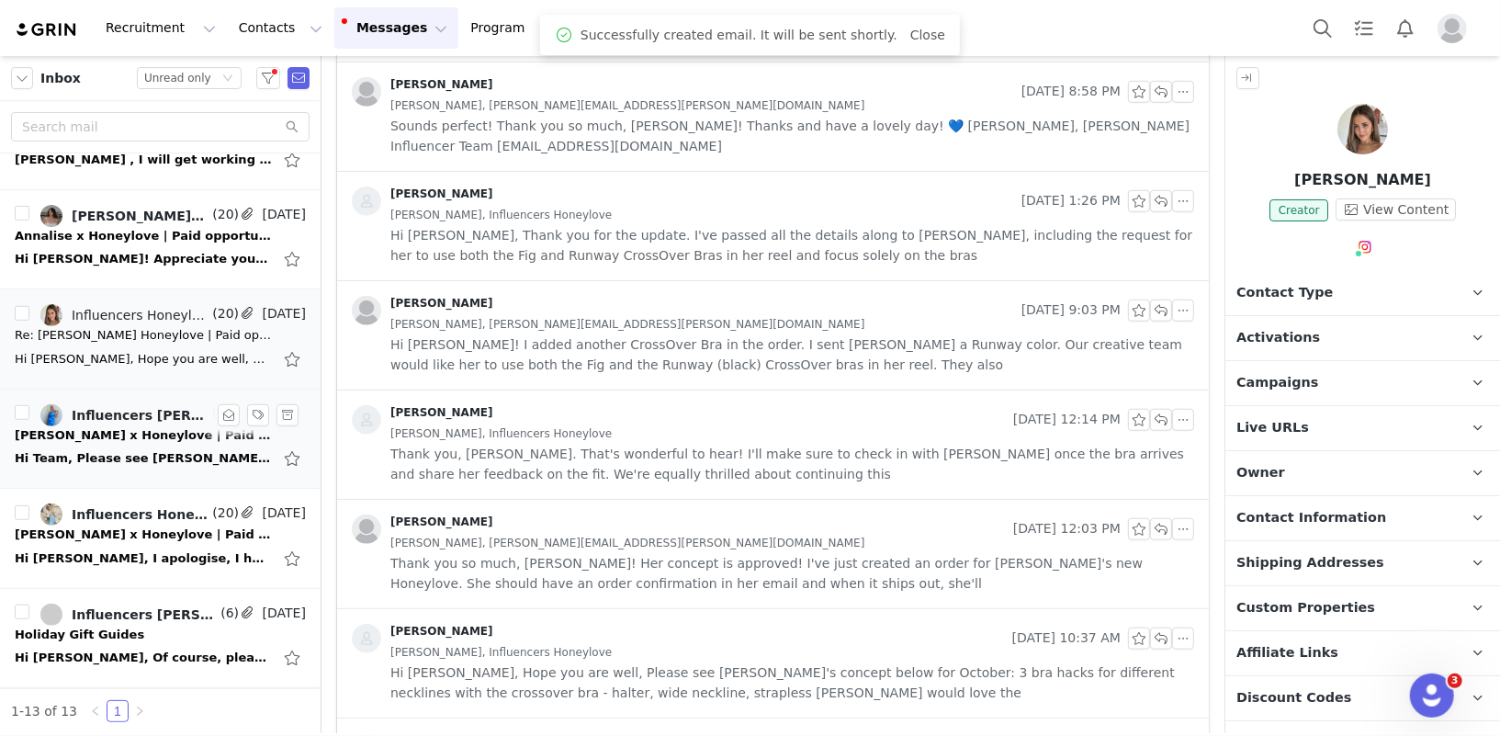
scroll to position [754, 0]
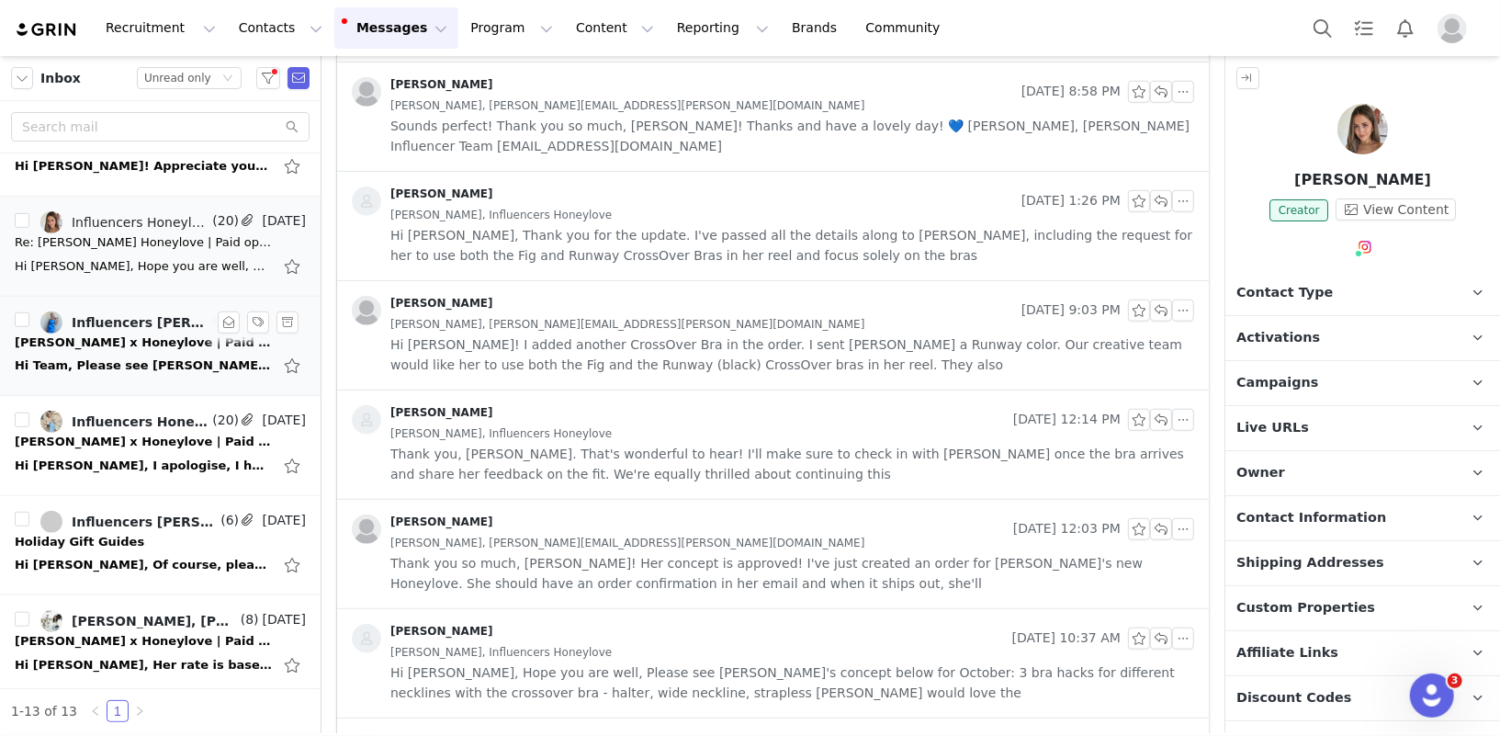
click at [119, 339] on div "Samantha x Honeylove | Paid Partnership Opportunity" at bounding box center [143, 343] width 257 height 18
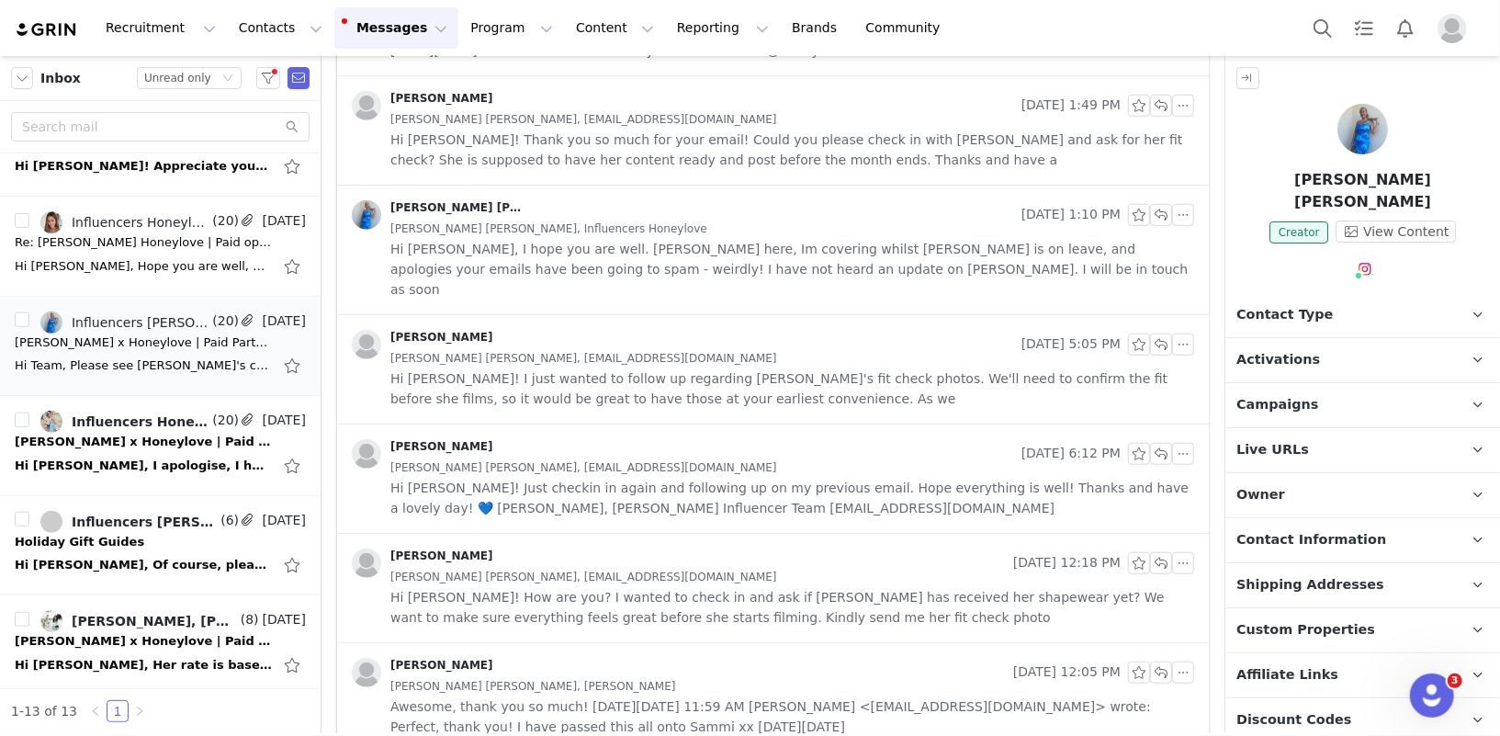
scroll to position [0, 0]
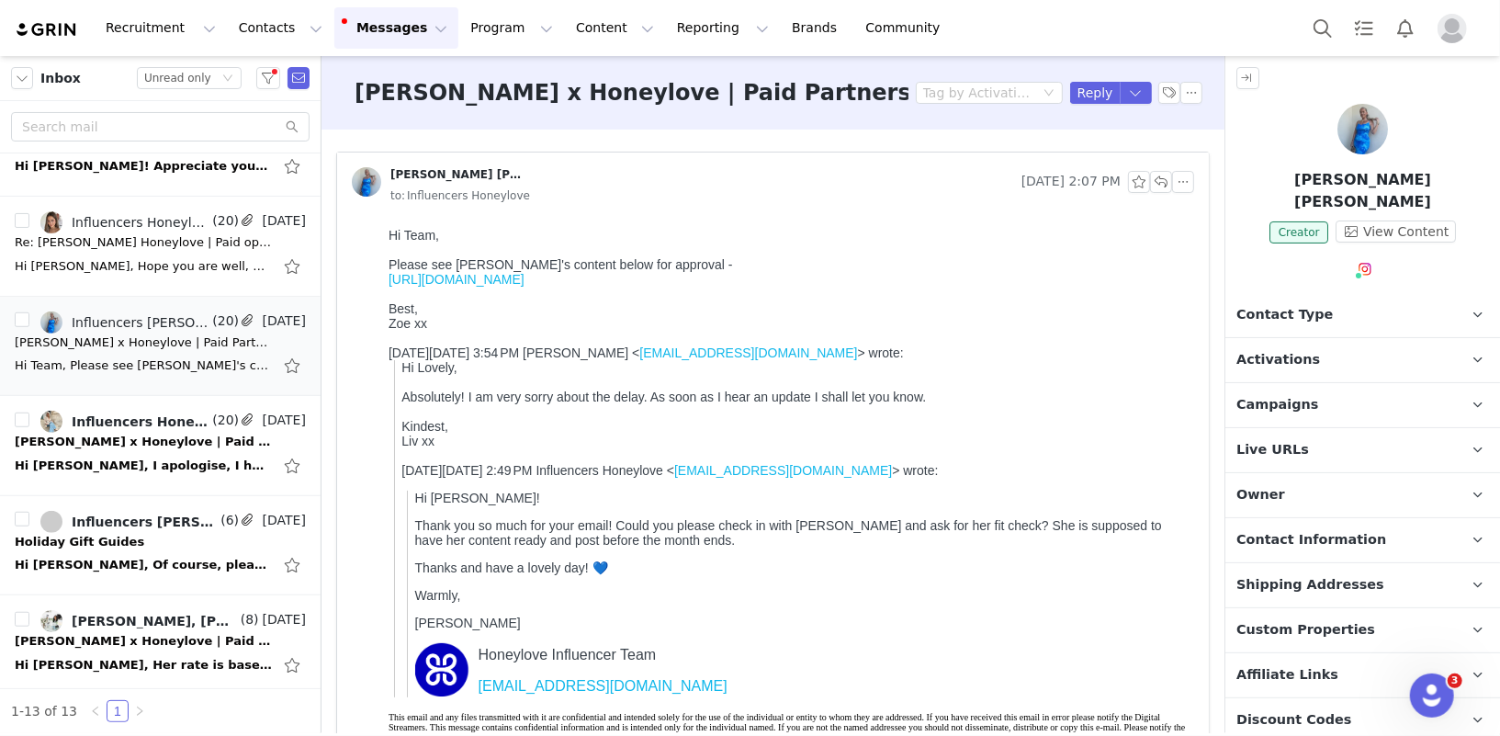
click at [524, 277] on link "https://wetransfer.com/downloads/0e7caf18a230916a6606ab335e2a53f420250930093758…" at bounding box center [456, 278] width 136 height 15
click at [226, 319] on button "button" at bounding box center [229, 322] width 22 height 22
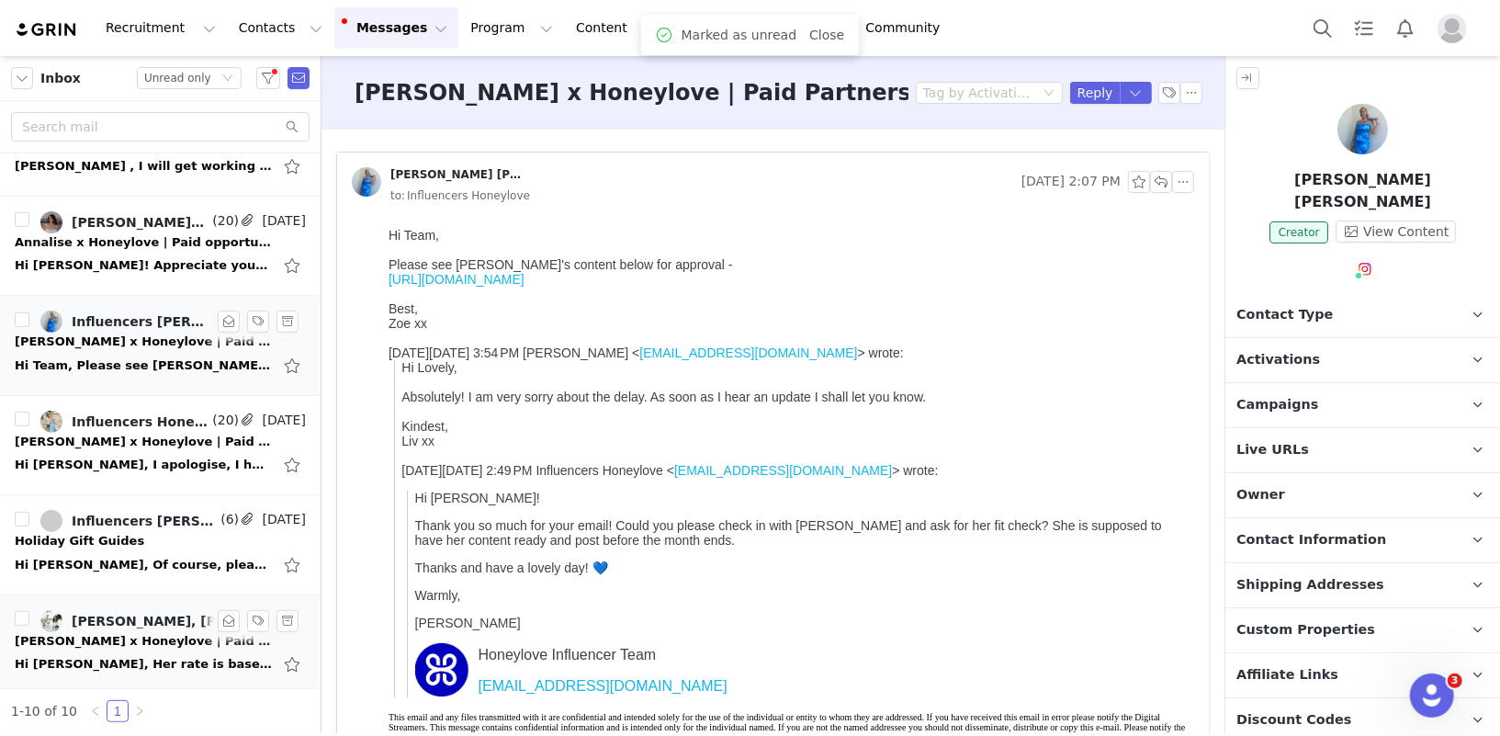
scroll to position [457, 0]
click at [133, 244] on div "Annalise x Honeylove | Paid opportunity" at bounding box center [143, 241] width 257 height 18
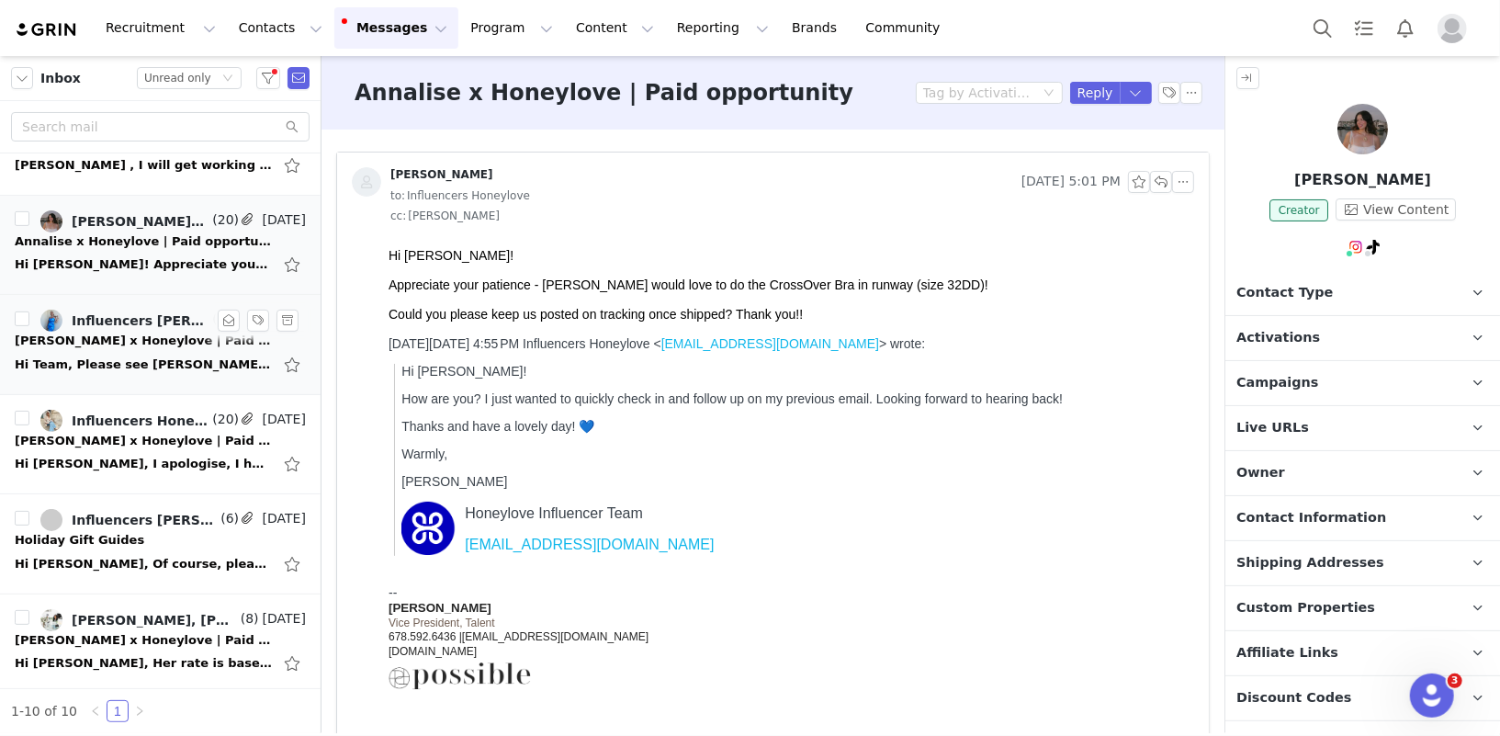
scroll to position [0, 0]
click at [1282, 512] on span "Contact Information" at bounding box center [1312, 518] width 150 height 20
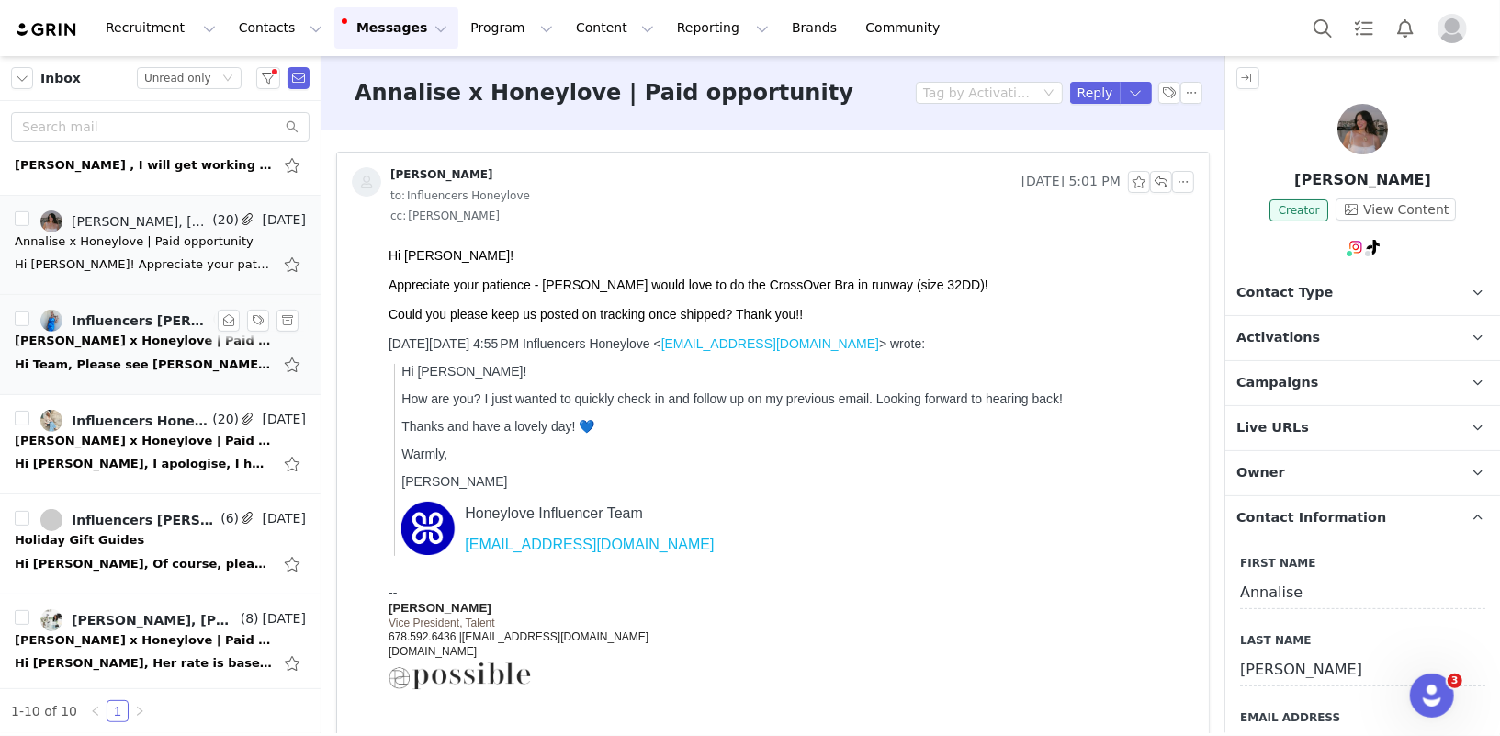
scroll to position [207, 0]
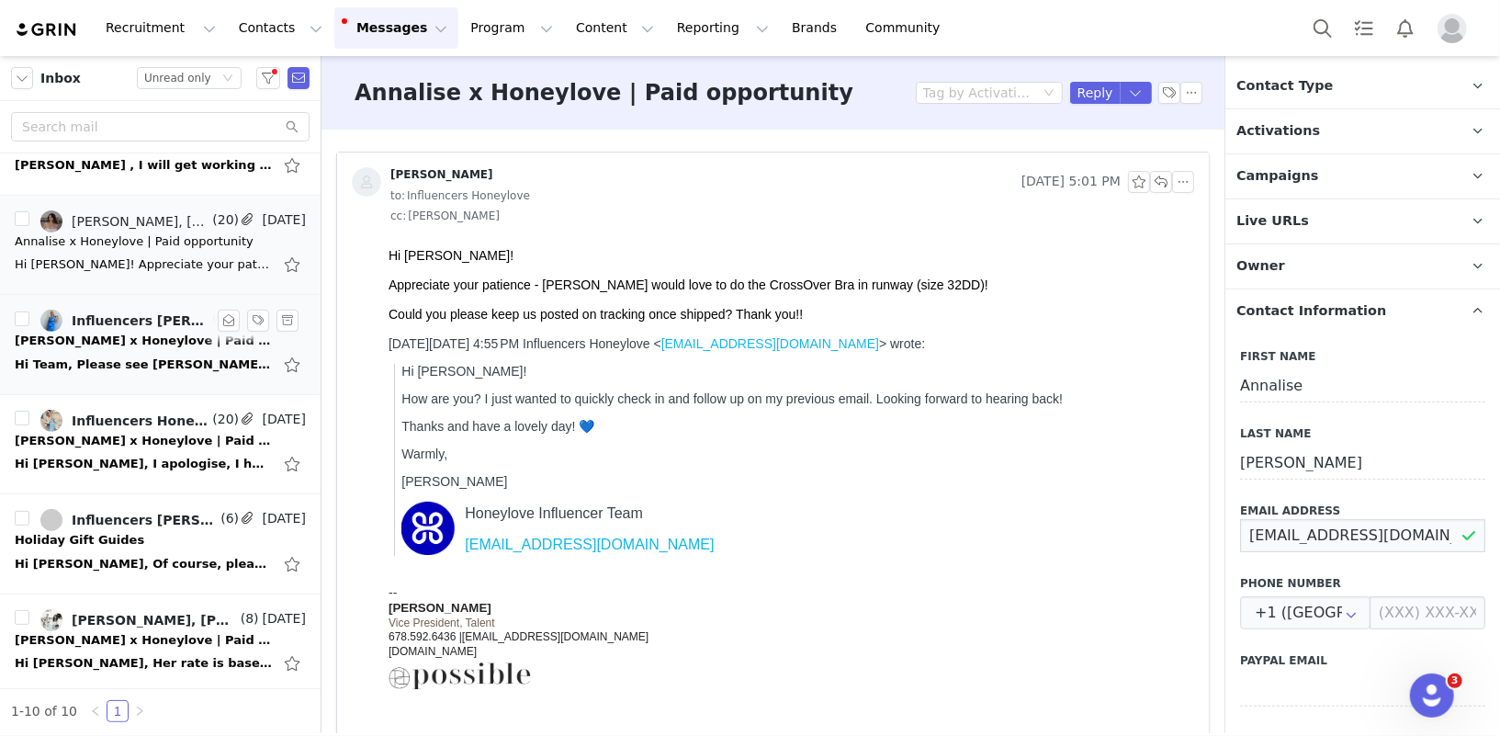
click at [1269, 530] on input "Annalise.stewart97@gmail.com" at bounding box center [1362, 535] width 245 height 33
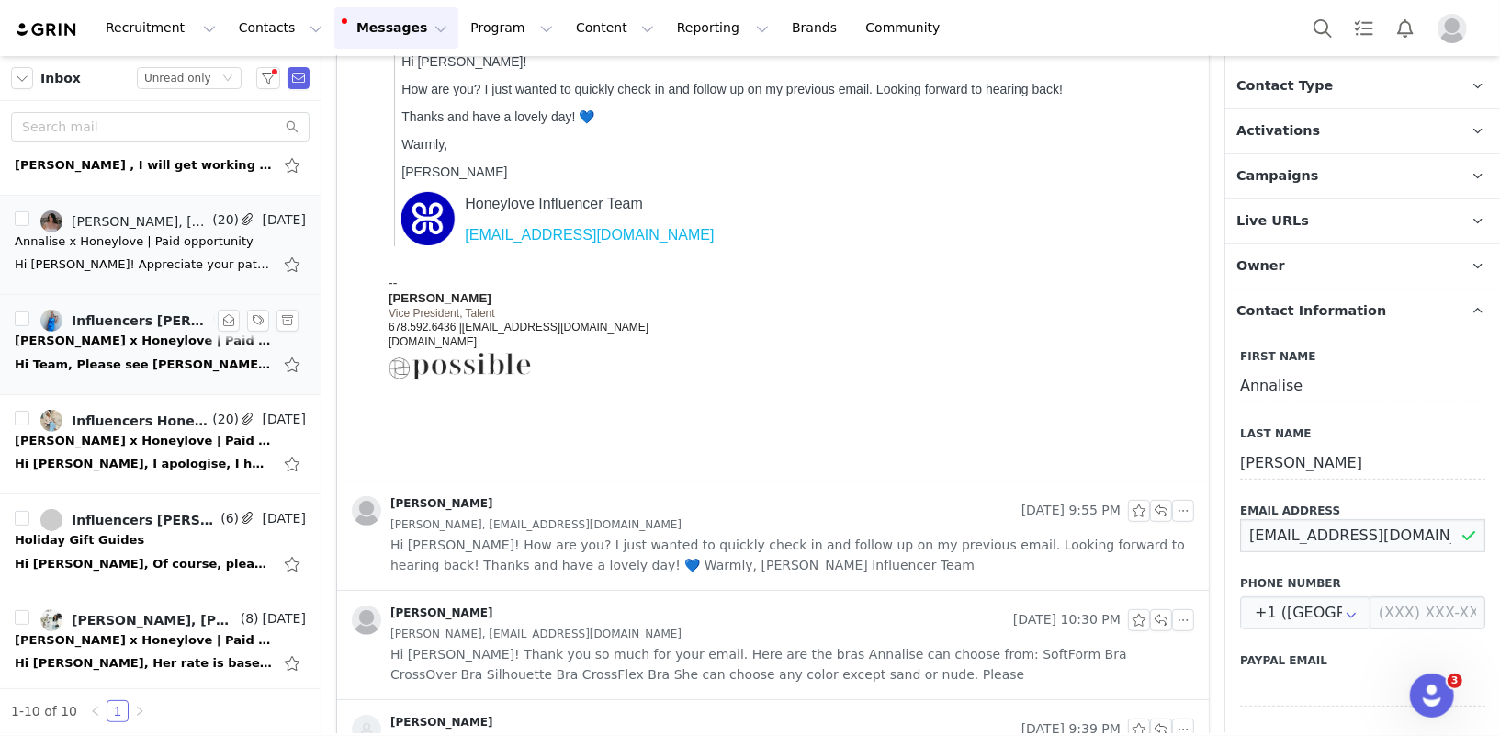
scroll to position [559, 0]
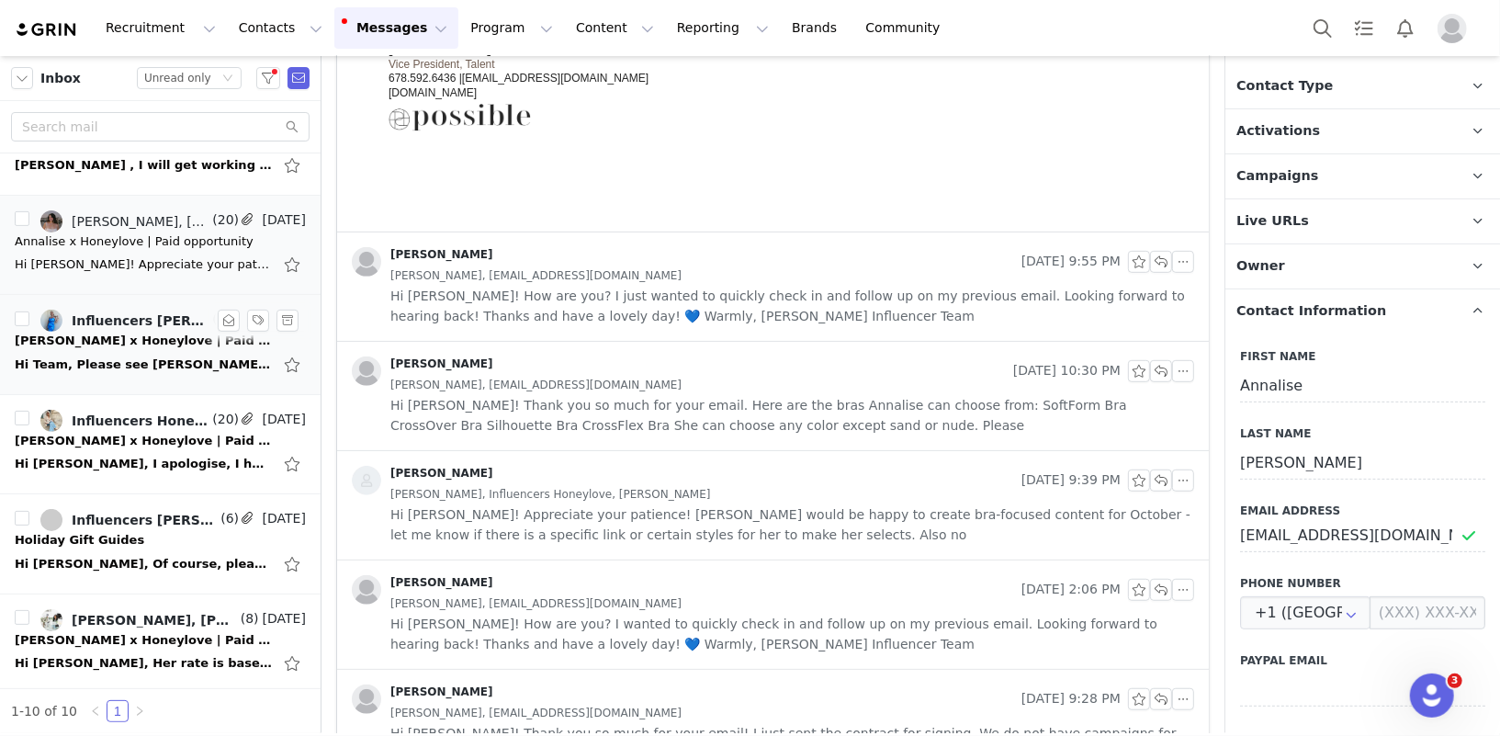
click at [769, 396] on span "Hi Jordana! Thank you so much for your email. Here are the bras Annalise can ch…" at bounding box center [792, 415] width 804 height 40
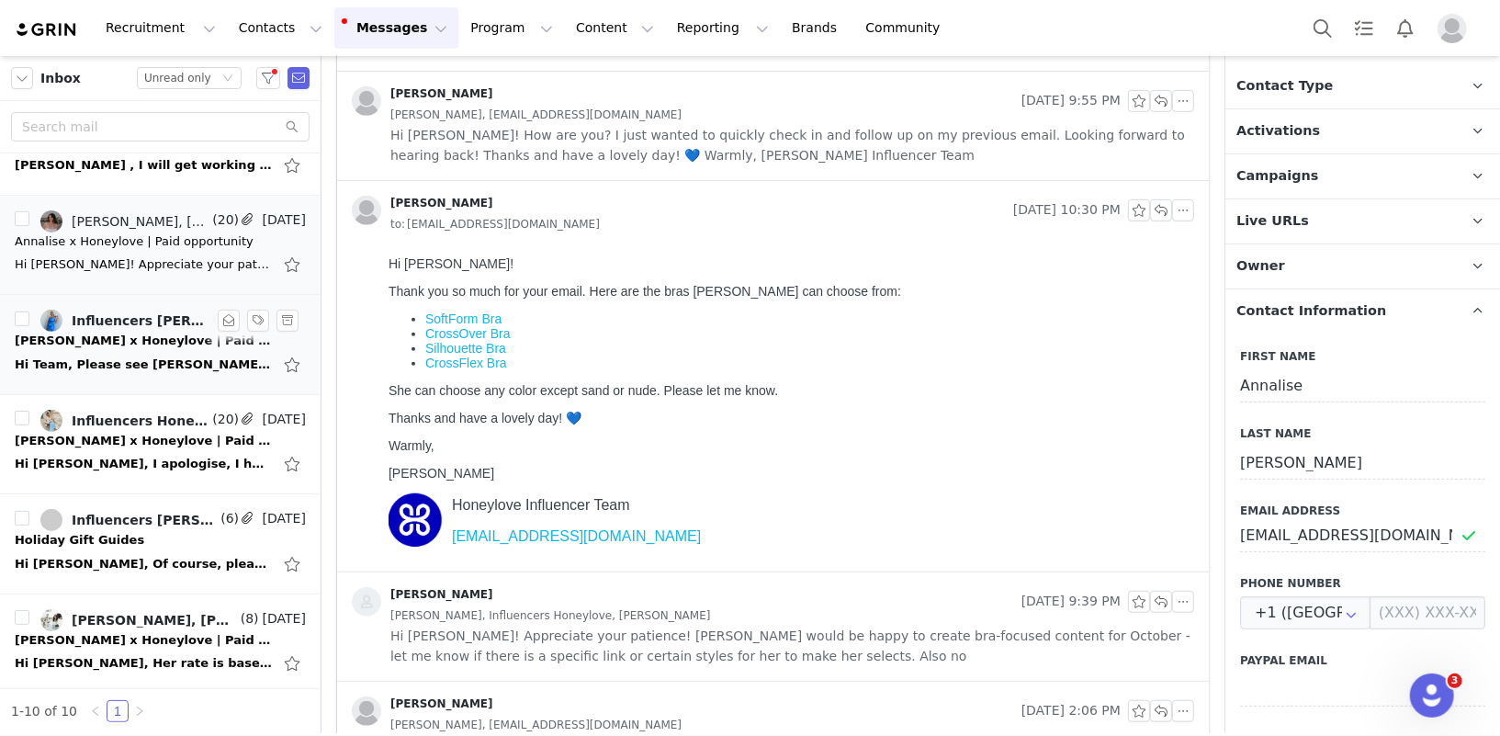
scroll to position [668, 0]
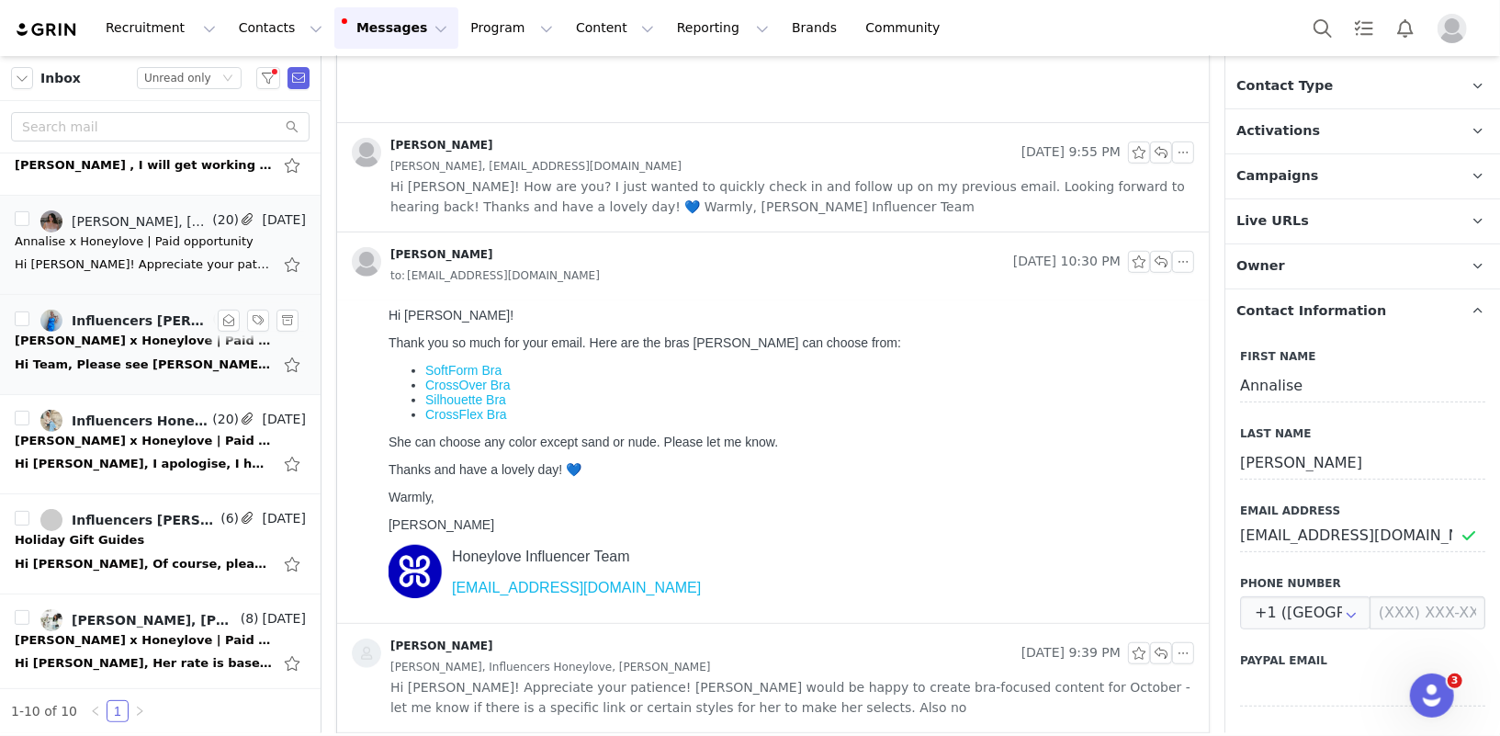
click at [713, 215] on span "Hi Jordana! How are you? I just wanted to quickly check in and follow up on my …" at bounding box center [792, 196] width 804 height 40
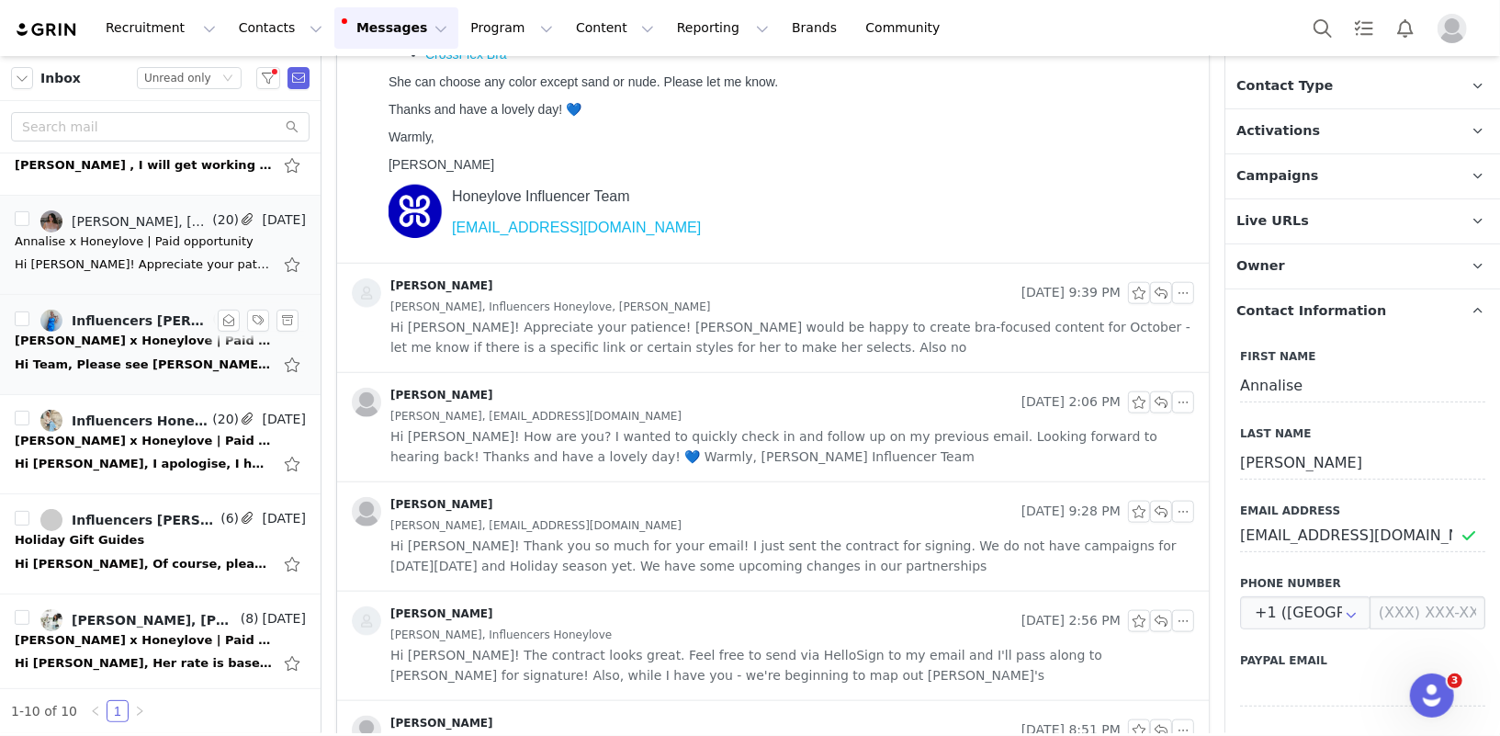
scroll to position [1295, 0]
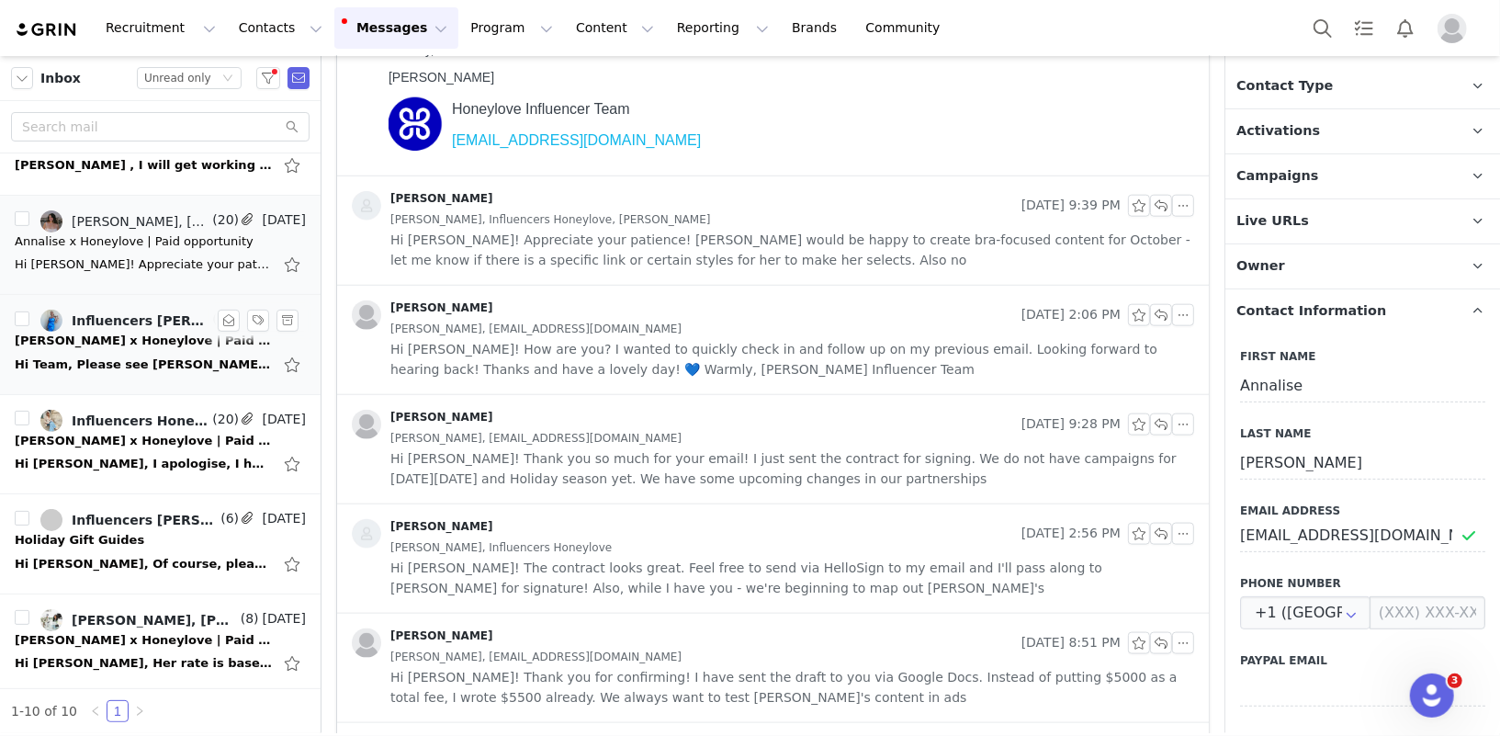
click at [673, 370] on span "Hi Jordana! How are you? I wanted to quickly check in and follow up on my previ…" at bounding box center [792, 359] width 804 height 40
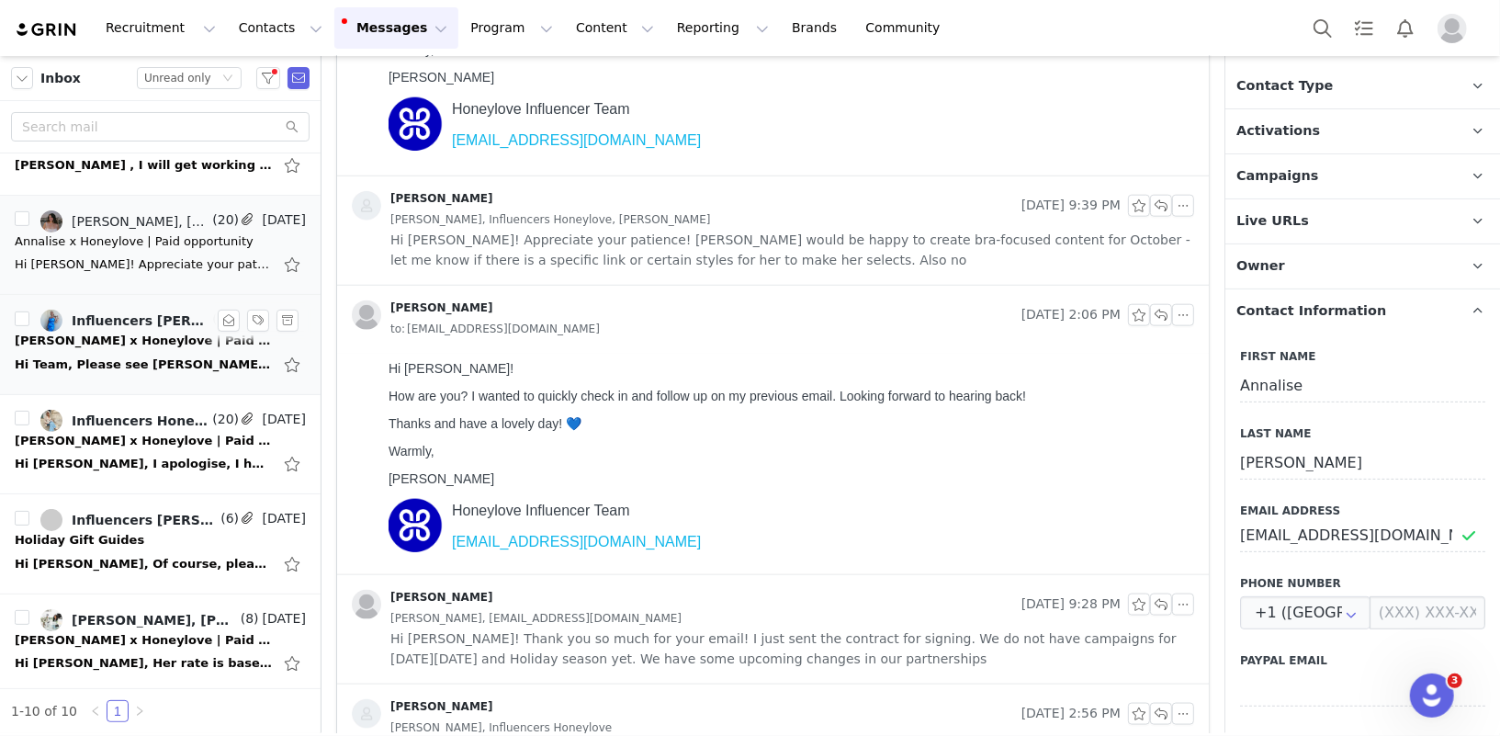
scroll to position [0, 0]
click at [648, 272] on div "Jordana Fishman Sep 22, 2025 9:39 PM Annalise Stewart, Influencers Honeylove, M…" at bounding box center [773, 230] width 872 height 108
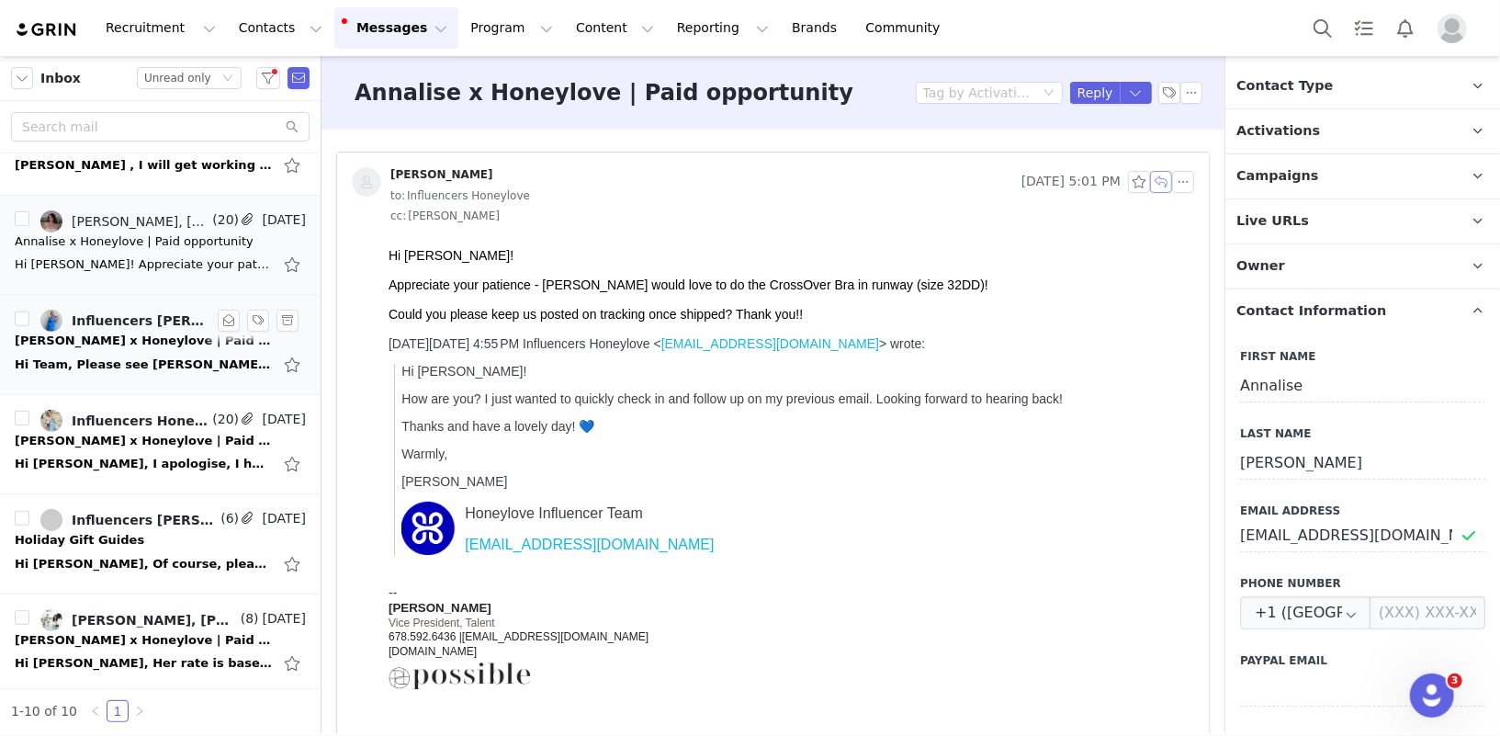
click at [1163, 180] on button "button" at bounding box center [1161, 182] width 22 height 22
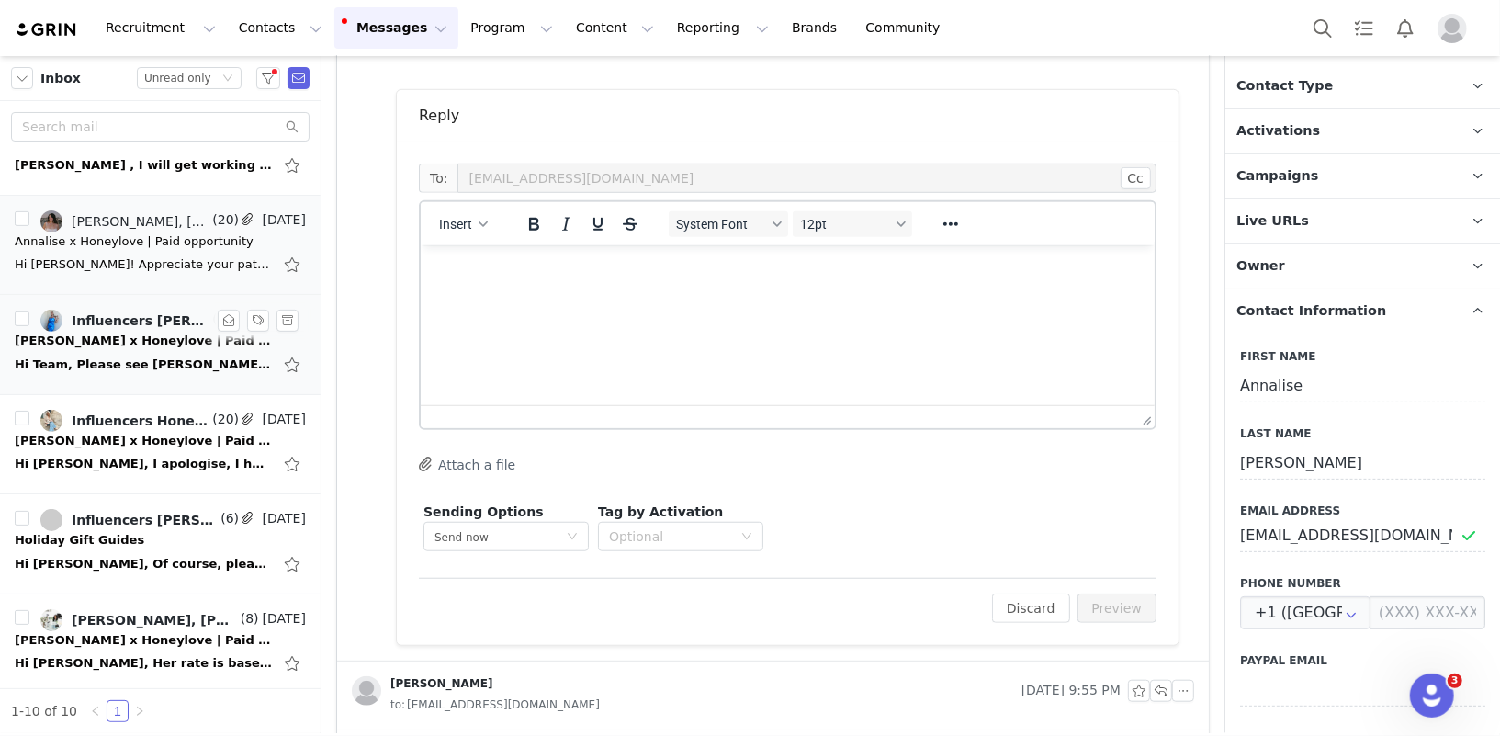
click at [700, 279] on html at bounding box center [787, 269] width 734 height 50
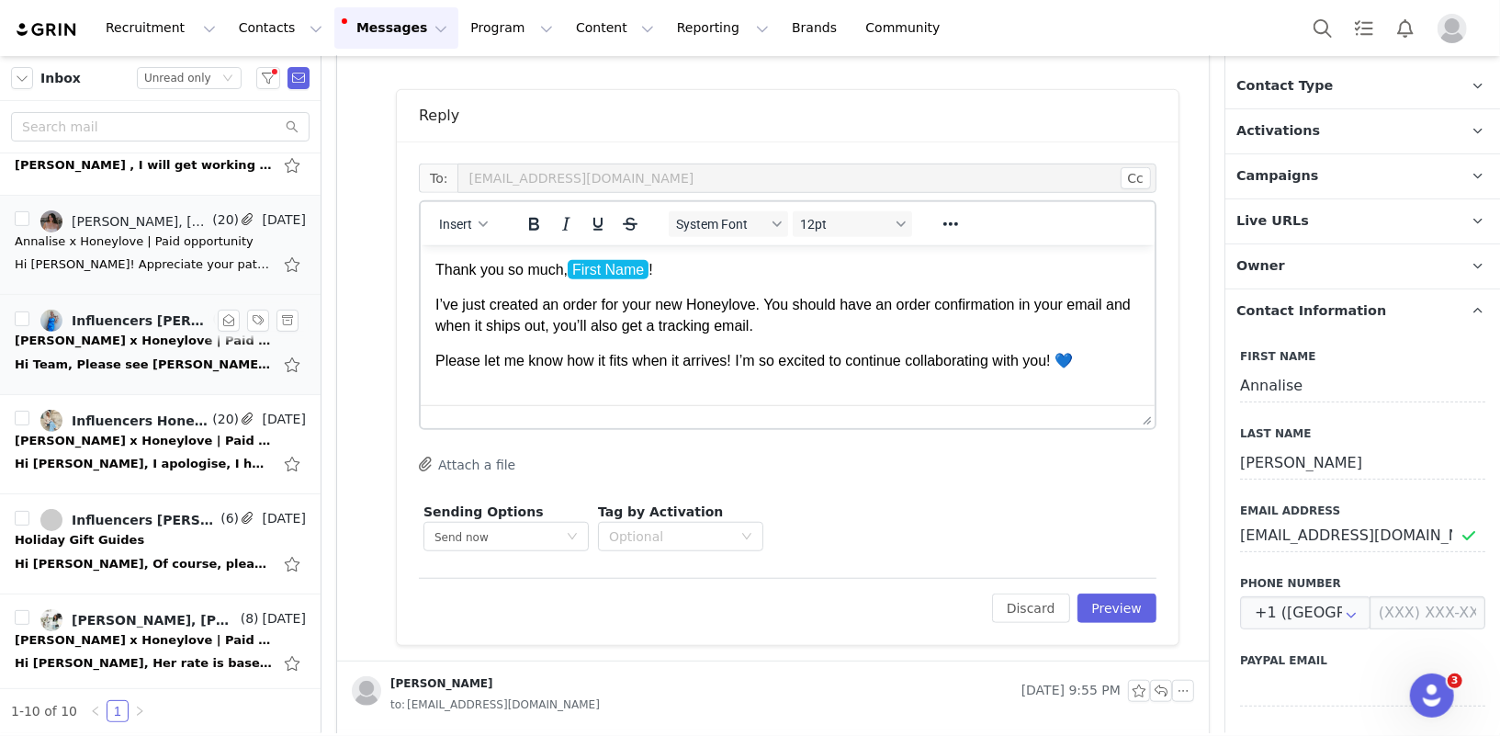
click at [1105, 363] on p "Please let me know how it fits when it arrives! I’m so excited to continue coll…" at bounding box center [787, 360] width 705 height 20
click at [461, 232] on button "Insert" at bounding box center [463, 224] width 63 height 26
click at [502, 305] on div "Insert Signature" at bounding box center [529, 312] width 165 height 22
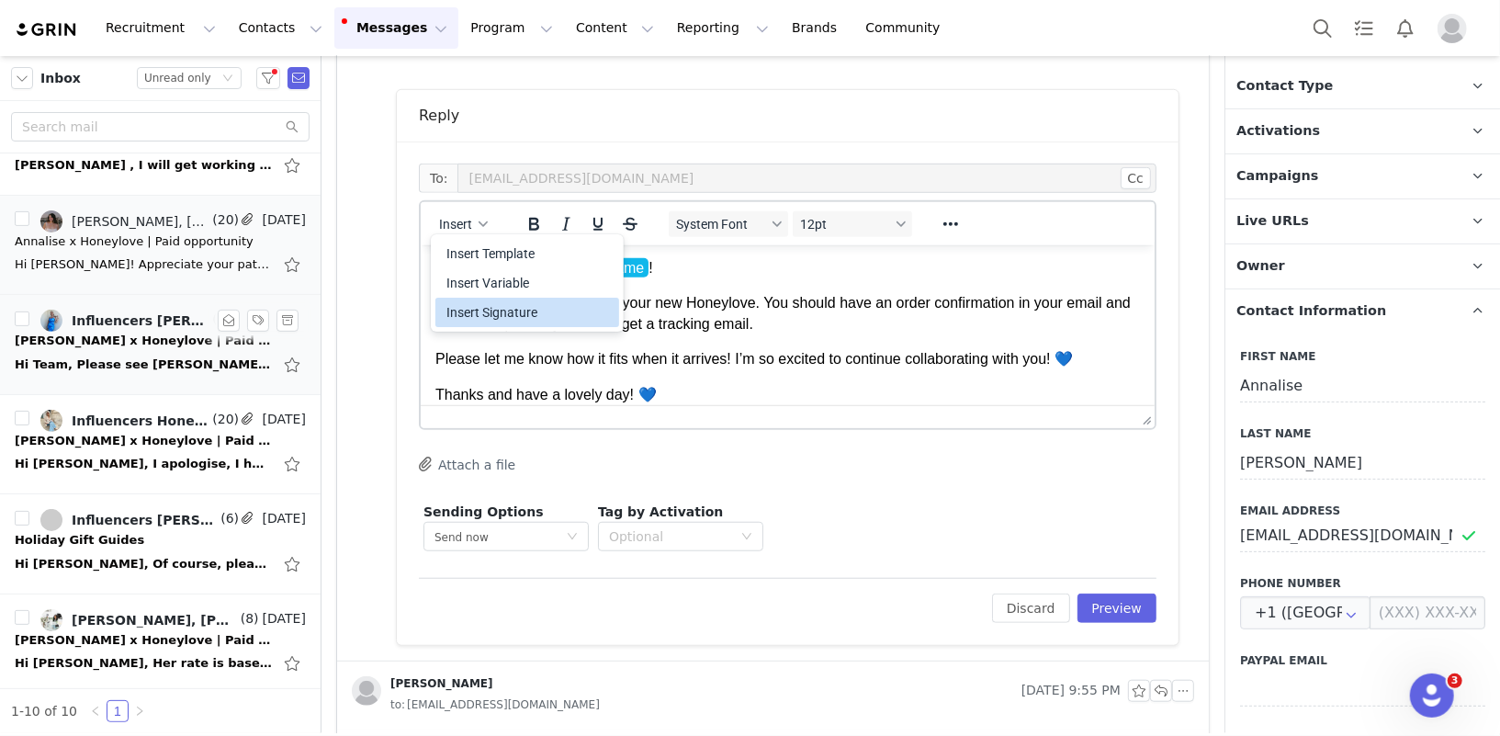
scroll to position [155, 0]
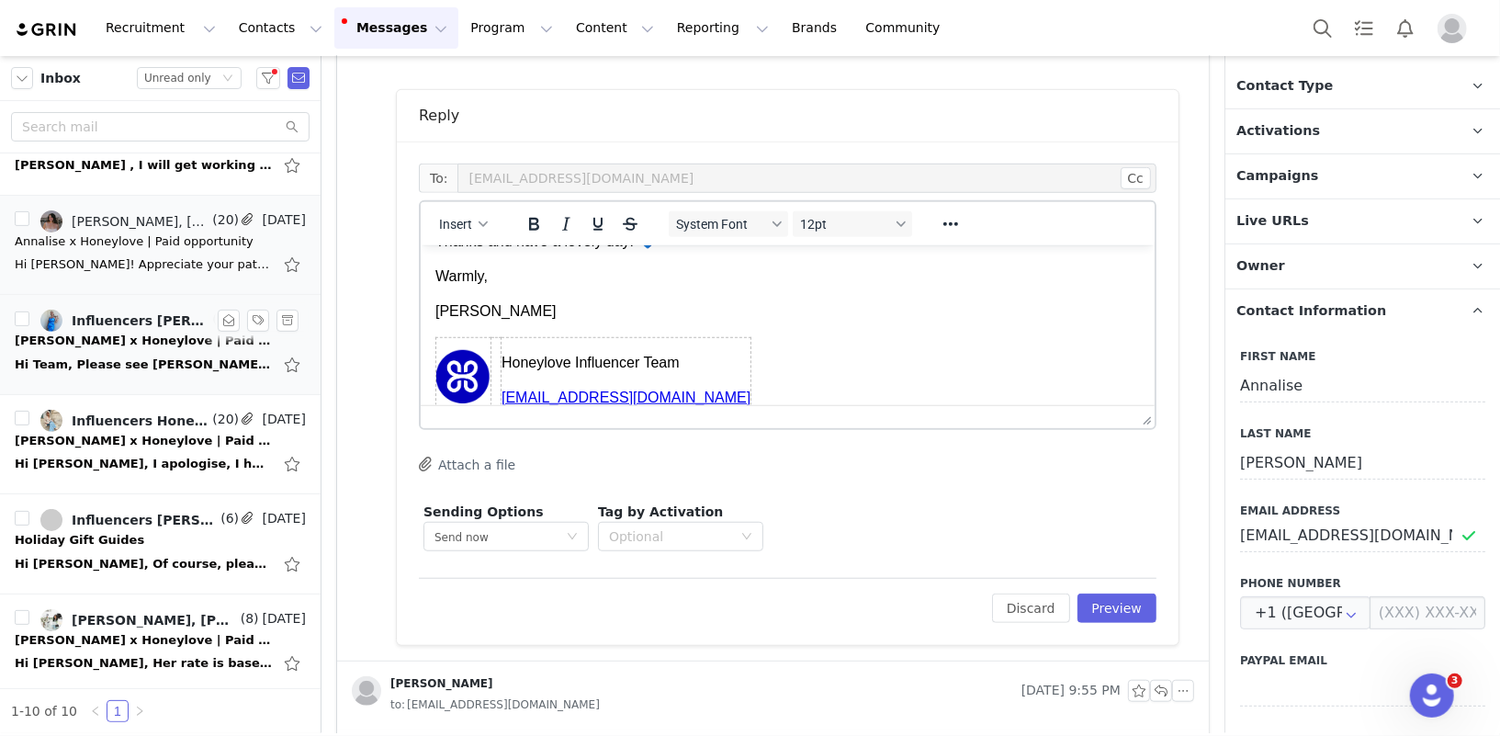
click at [756, 316] on p "Diana" at bounding box center [787, 310] width 705 height 20
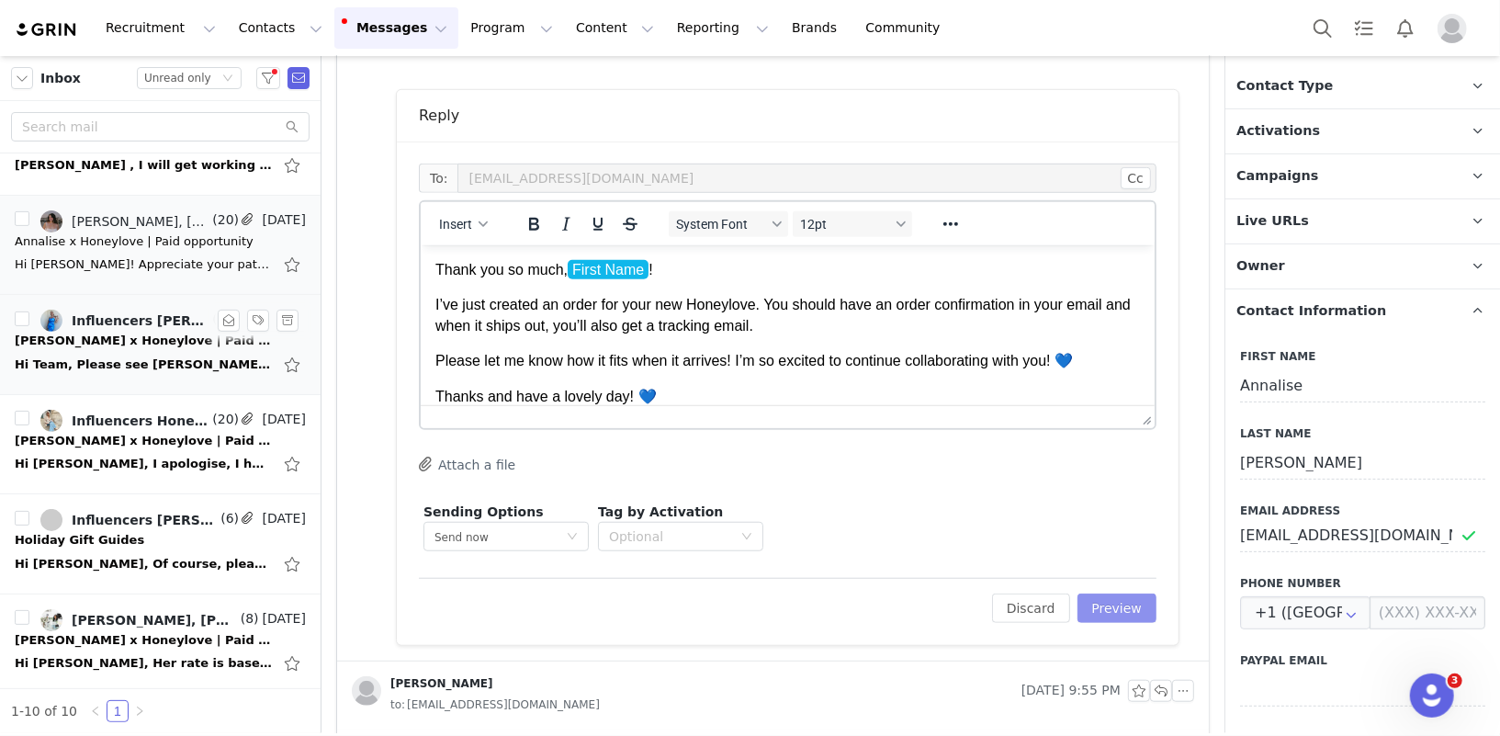
click at [1118, 604] on button "Preview" at bounding box center [1118, 608] width 80 height 29
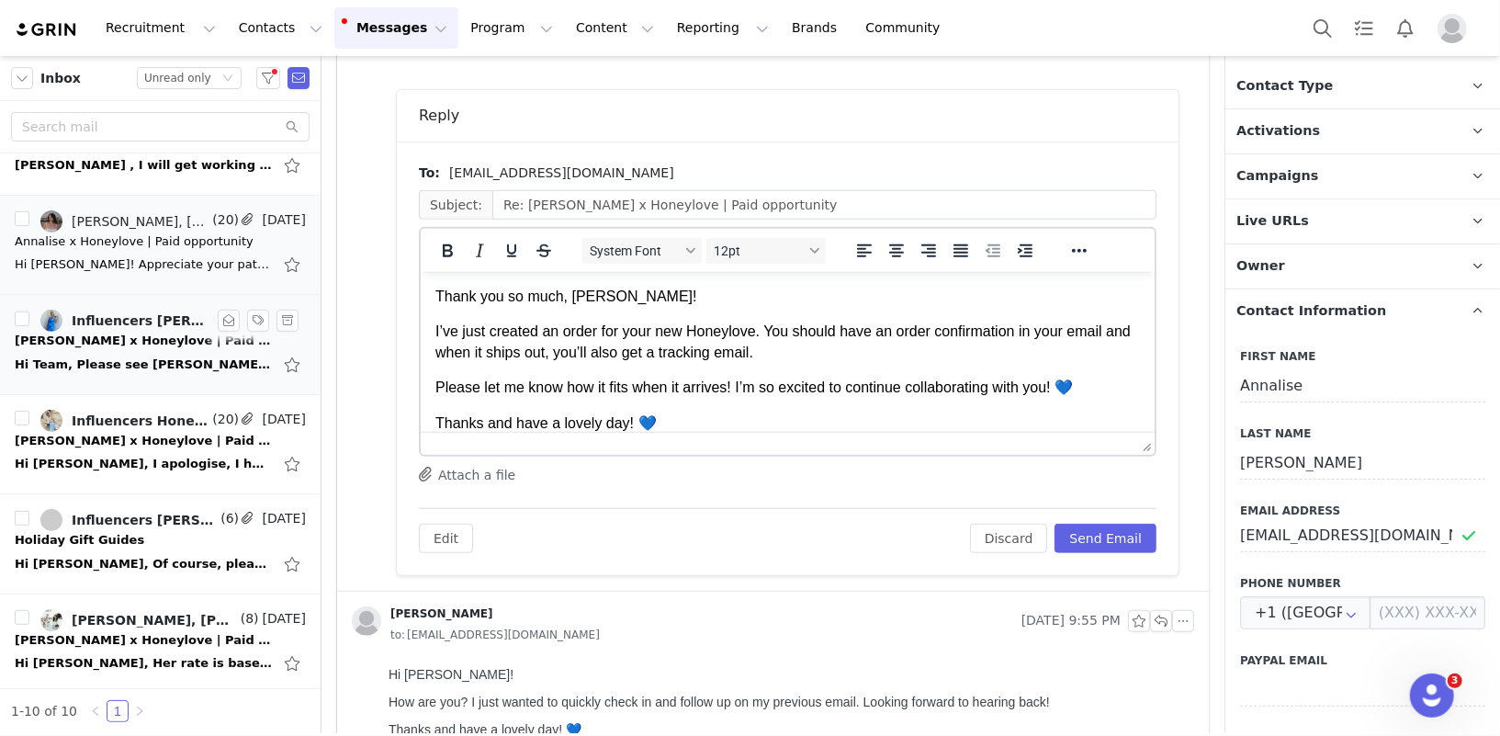
click at [608, 297] on p "Thank you so much, Annalise!" at bounding box center [787, 296] width 705 height 20
click at [637, 332] on p "I’ve just created an order for your new Honeylove. You should have an order con…" at bounding box center [787, 341] width 705 height 41
click at [770, 334] on p "I’ve just created an order for her new Honeylove. You should have an order conf…" at bounding box center [787, 341] width 705 height 41
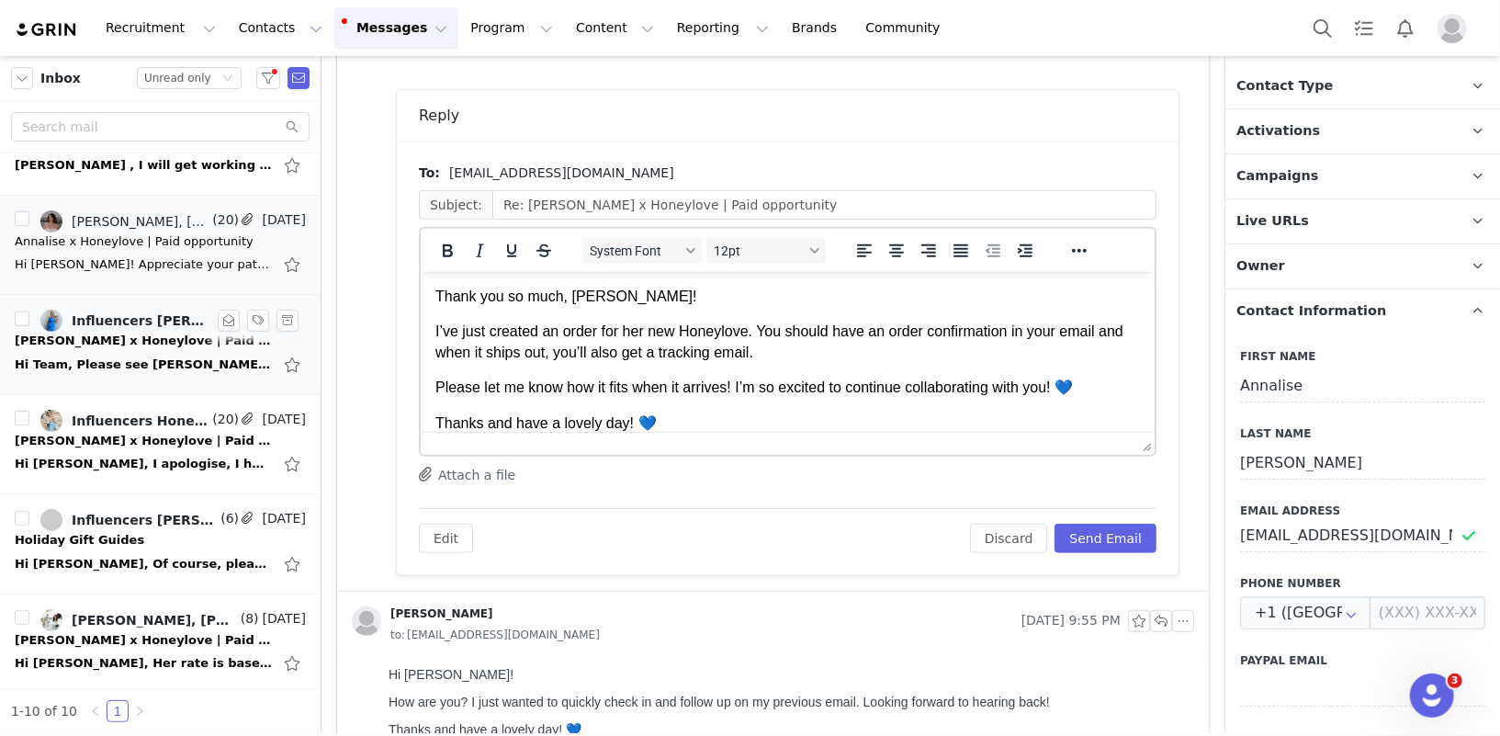
click at [770, 334] on p "I’ve just created an order for her new Honeylove. You should have an order conf…" at bounding box center [787, 341] width 705 height 41
click at [1040, 328] on p "I’ve just created an order for her new Honeylove. She should have an order conf…" at bounding box center [787, 341] width 705 height 41
click at [577, 353] on p "I’ve just created an order for her new Honeylove. She should have an order conf…" at bounding box center [787, 341] width 705 height 41
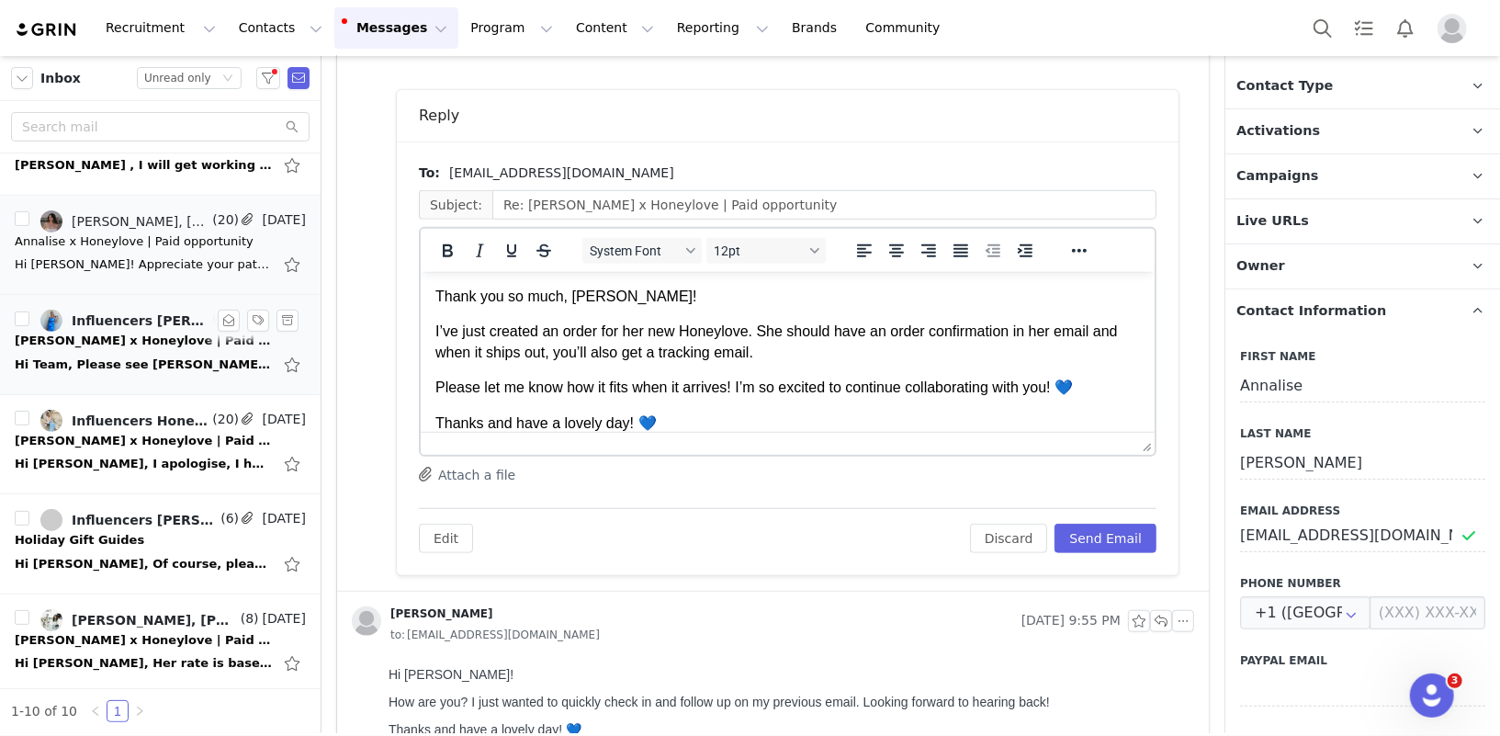
click at [577, 353] on p "I’ve just created an order for her new Honeylove. She should have an order conf…" at bounding box center [787, 341] width 705 height 41
click at [807, 349] on p "I’ve just created an order for her new Honeylove. She should have an order conf…" at bounding box center [787, 341] width 705 height 41
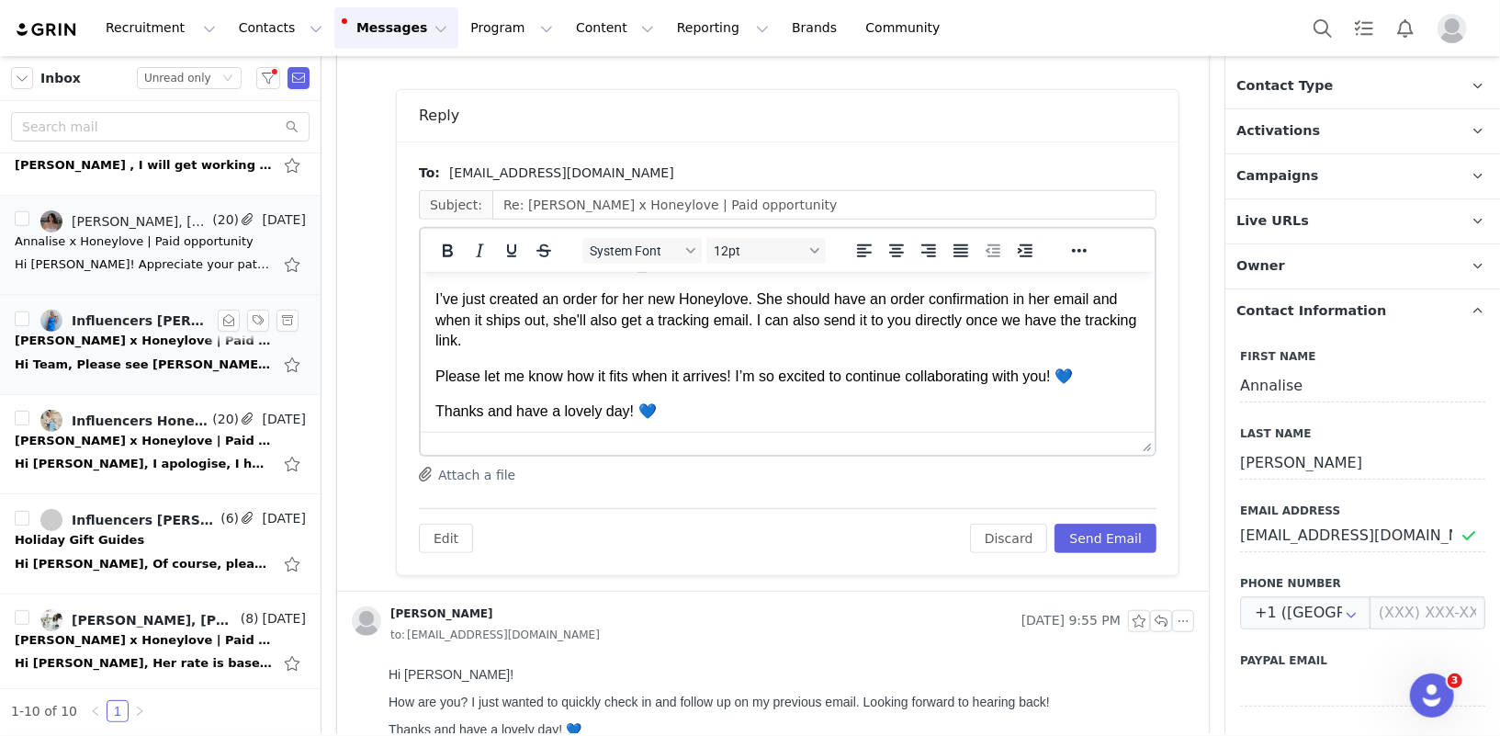
scroll to position [38, 0]
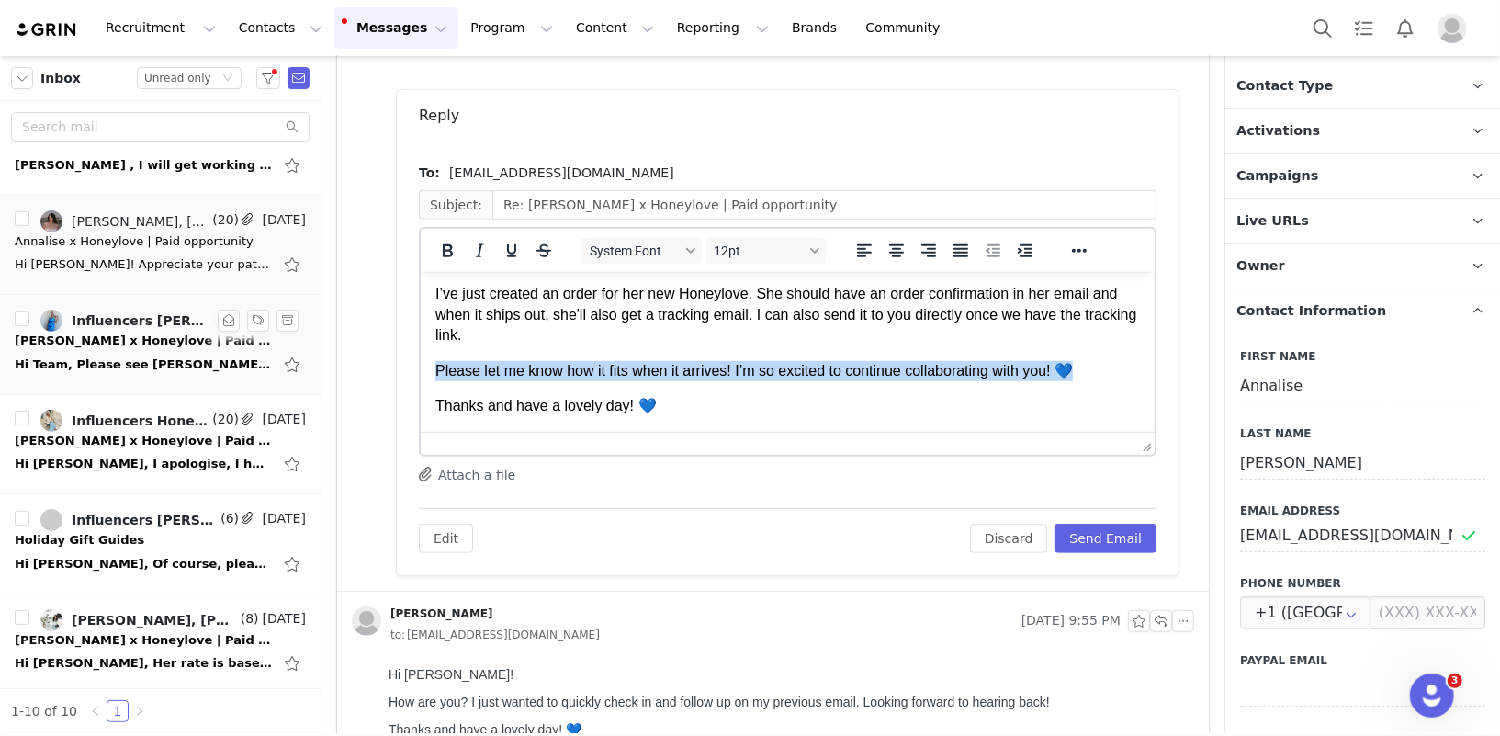
drag, startPoint x: 1097, startPoint y: 374, endPoint x: 434, endPoint y: 347, distance: 663.9
click at [435, 347] on body "Thank you so much, Jirdana! I’ve just created an order for her new Honeylove. S…" at bounding box center [787, 418] width 705 height 340
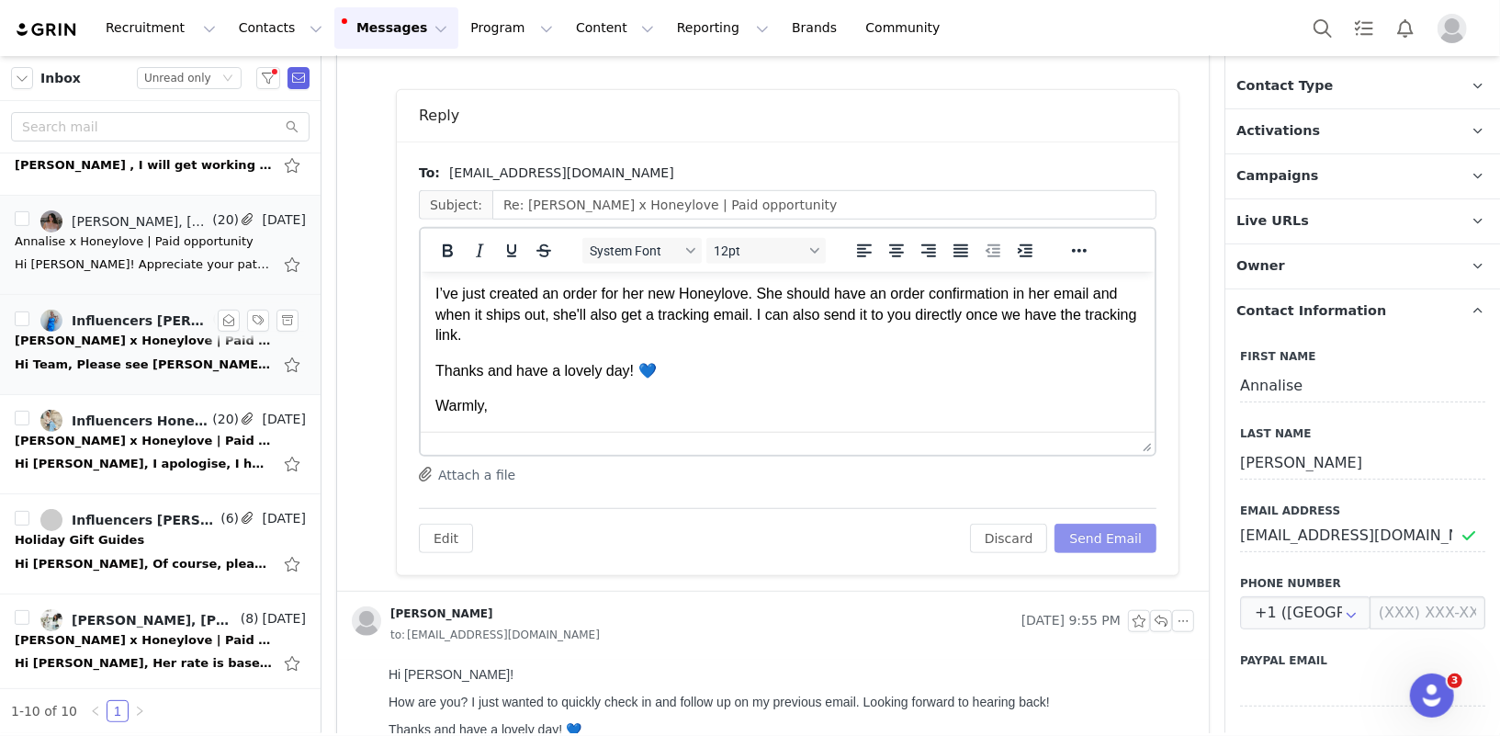
click at [1120, 539] on button "Send Email" at bounding box center [1106, 538] width 102 height 29
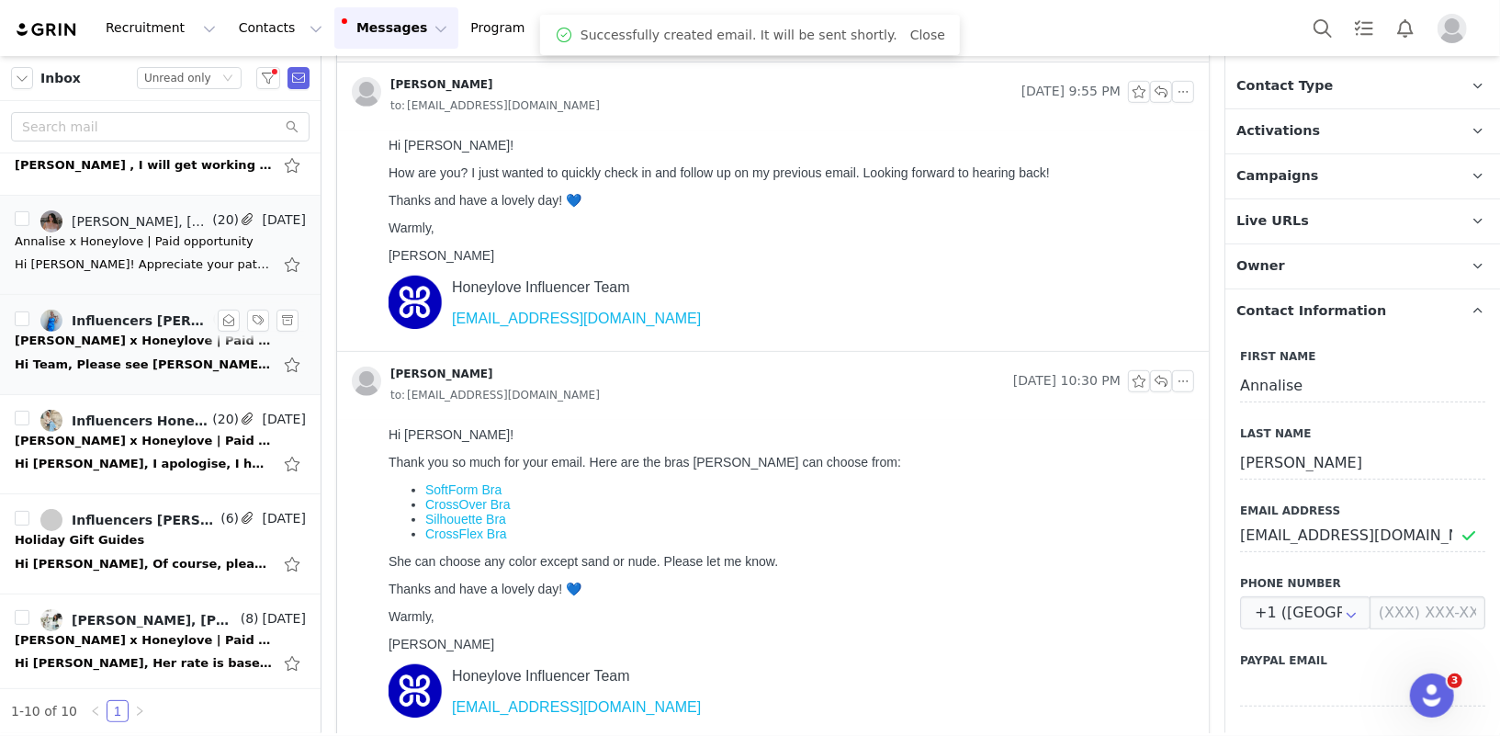
scroll to position [0, 0]
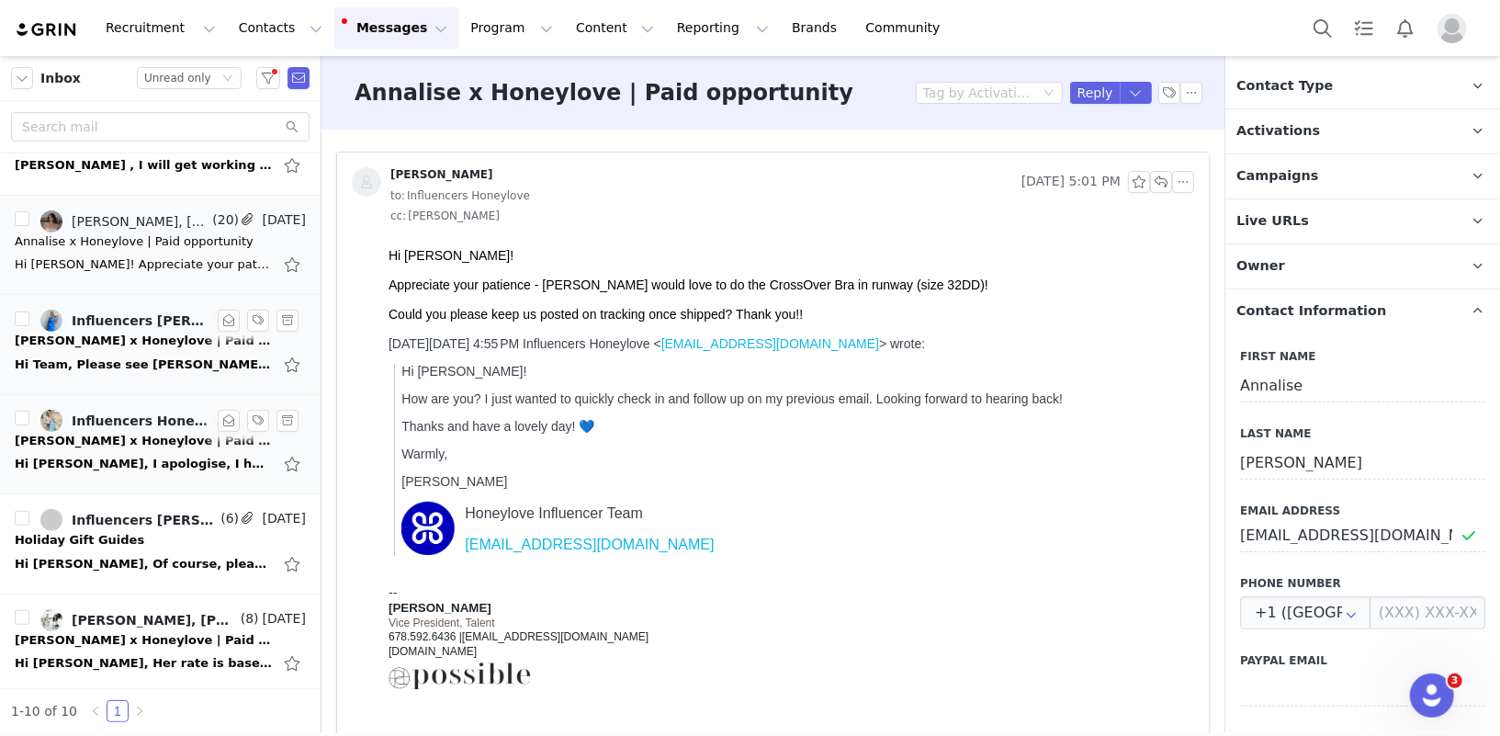
click at [84, 437] on div "Melissa x Honeylove | Paid opportunity" at bounding box center [143, 441] width 257 height 18
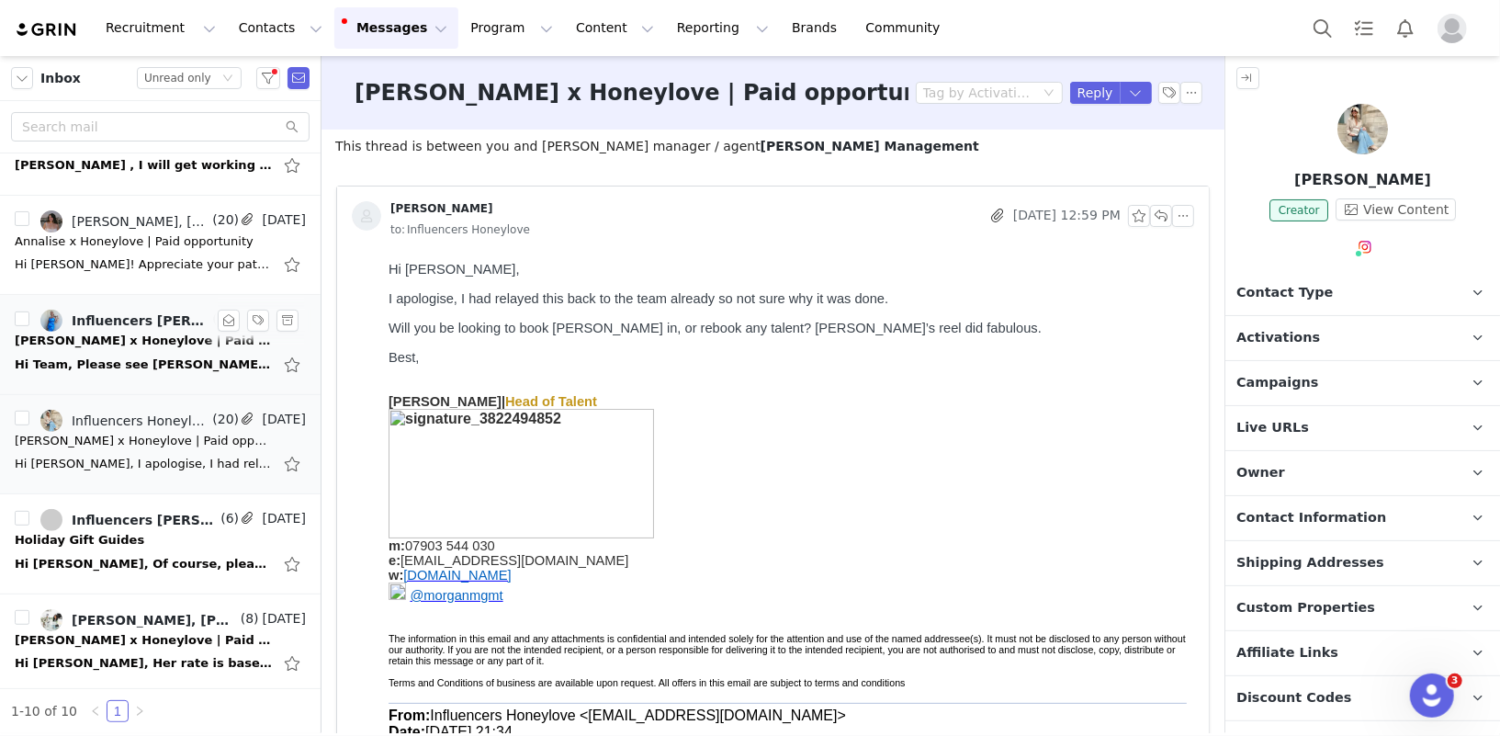
click at [735, 360] on p "Best," at bounding box center [787, 356] width 798 height 15
click at [1159, 219] on button "button" at bounding box center [1161, 216] width 22 height 22
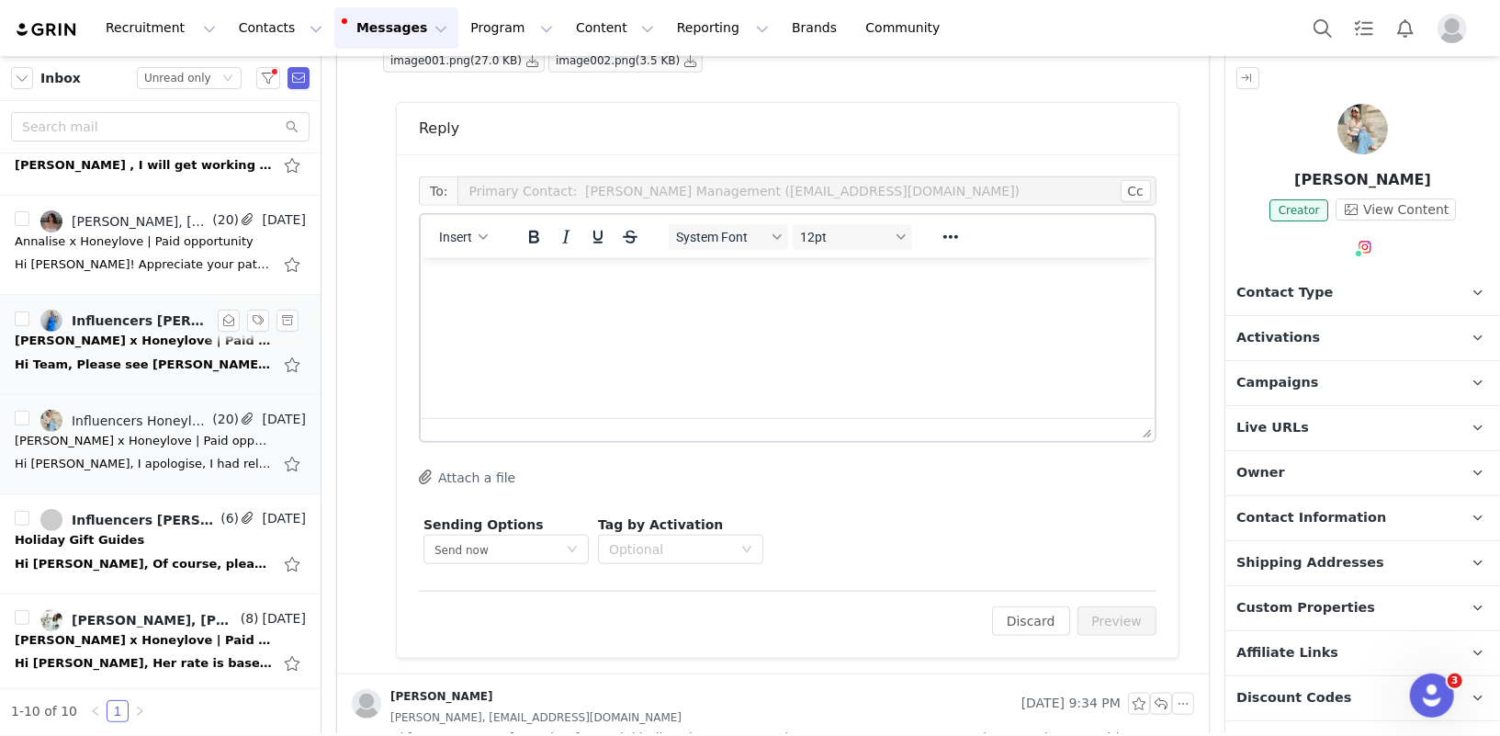
scroll to position [1034, 0]
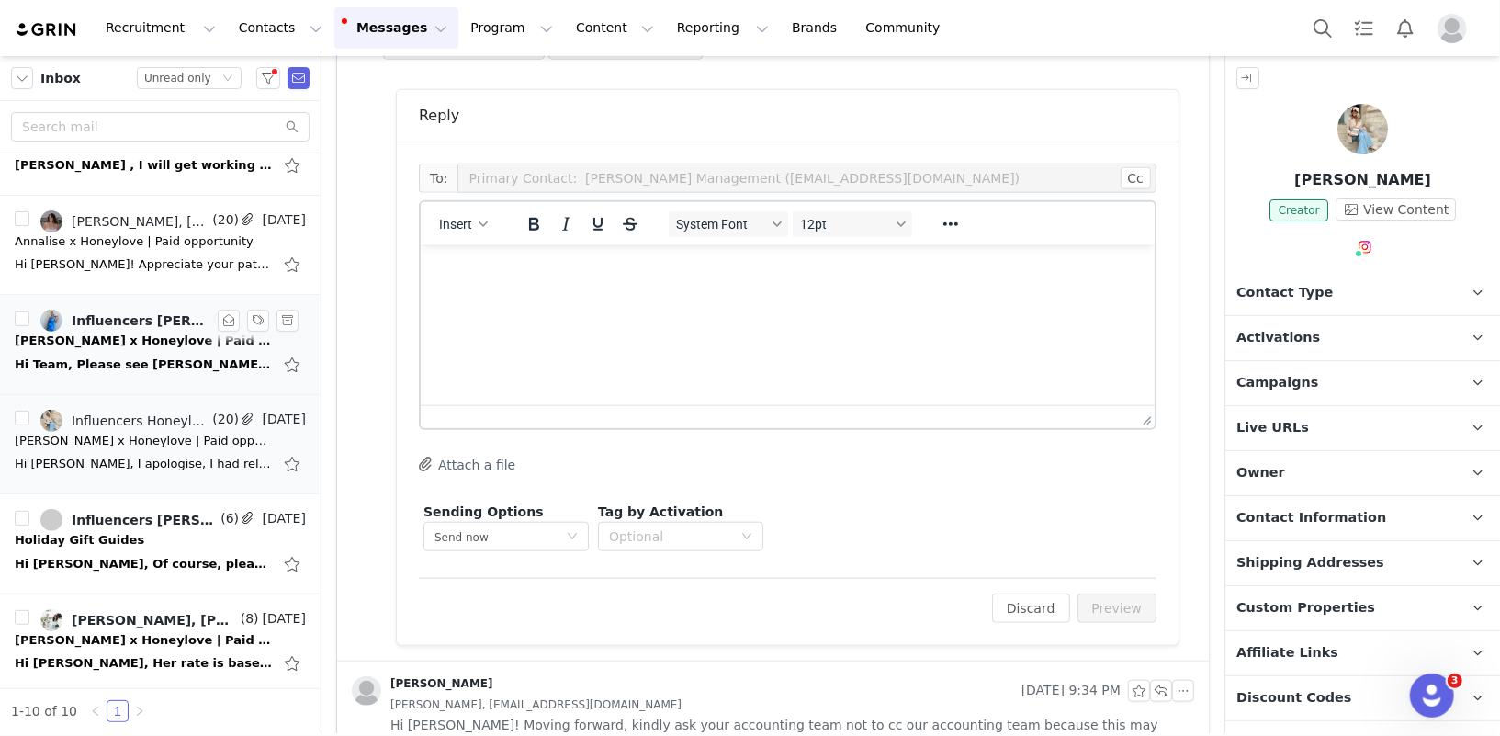
click at [648, 294] on html at bounding box center [787, 269] width 734 height 50
click at [588, 294] on html at bounding box center [787, 269] width 734 height 50
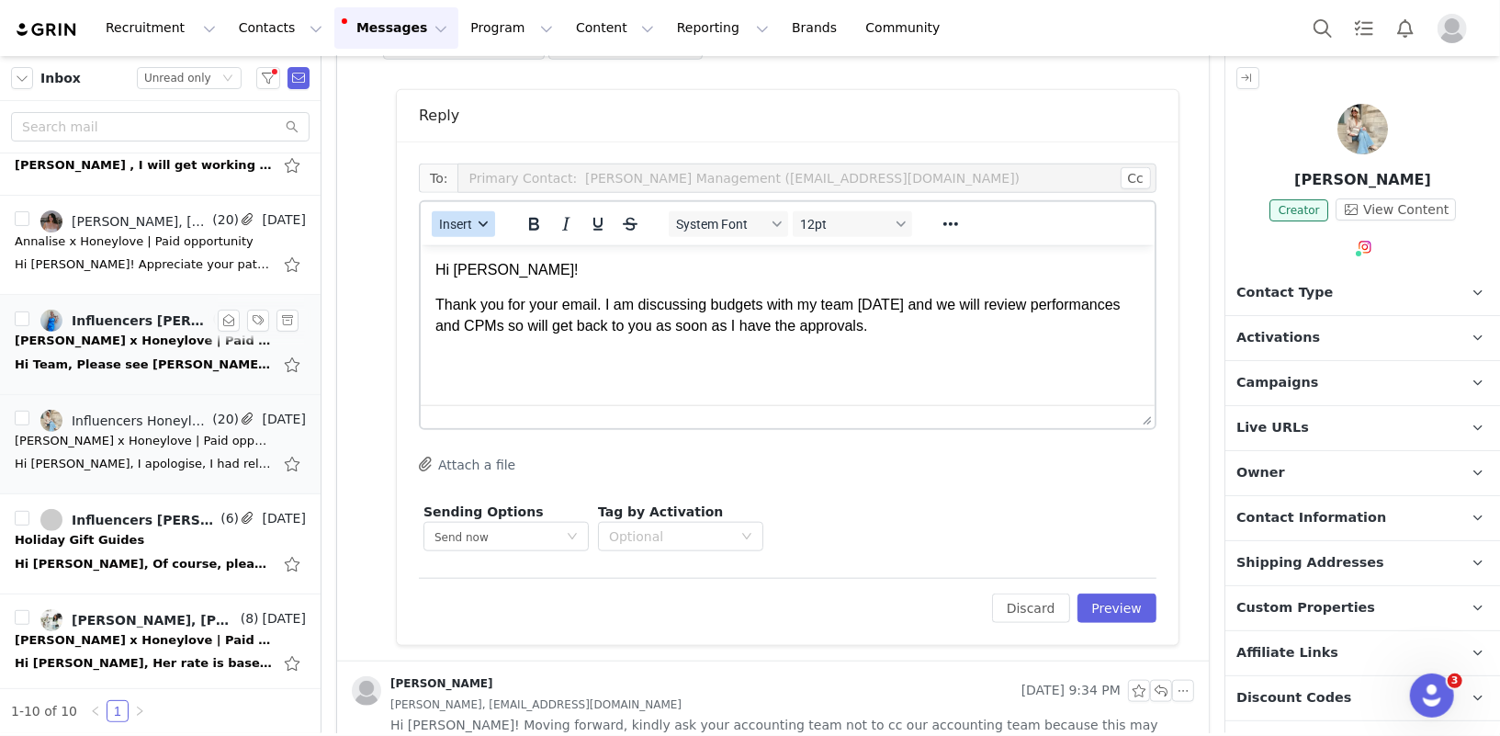
click at [472, 229] on button "Insert" at bounding box center [463, 224] width 63 height 26
click at [492, 308] on div "Insert Signature" at bounding box center [529, 312] width 165 height 22
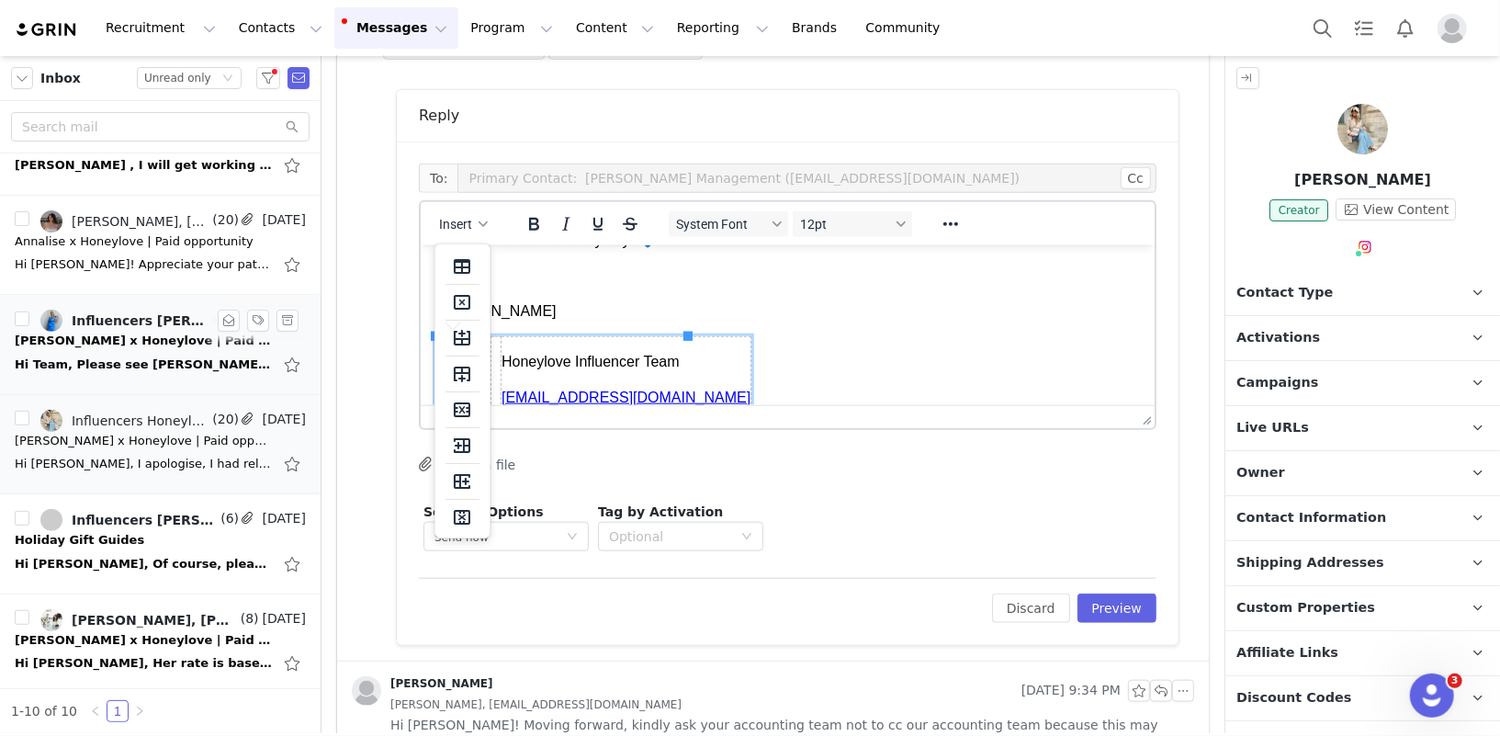
click at [653, 323] on body "Hi Issy! Thank you for your email. I am discussing budgets with my team today a…" at bounding box center [787, 281] width 705 height 284
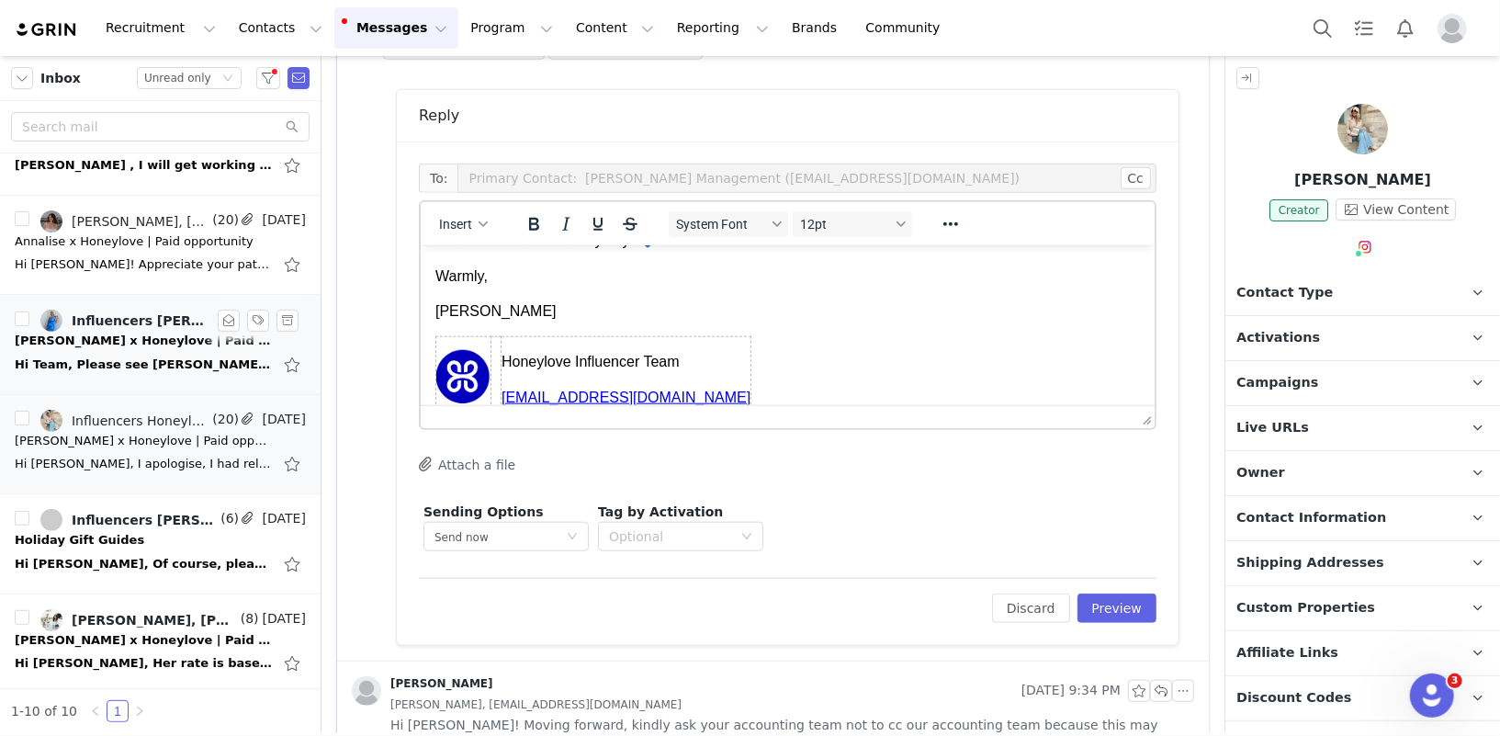
scroll to position [51, 0]
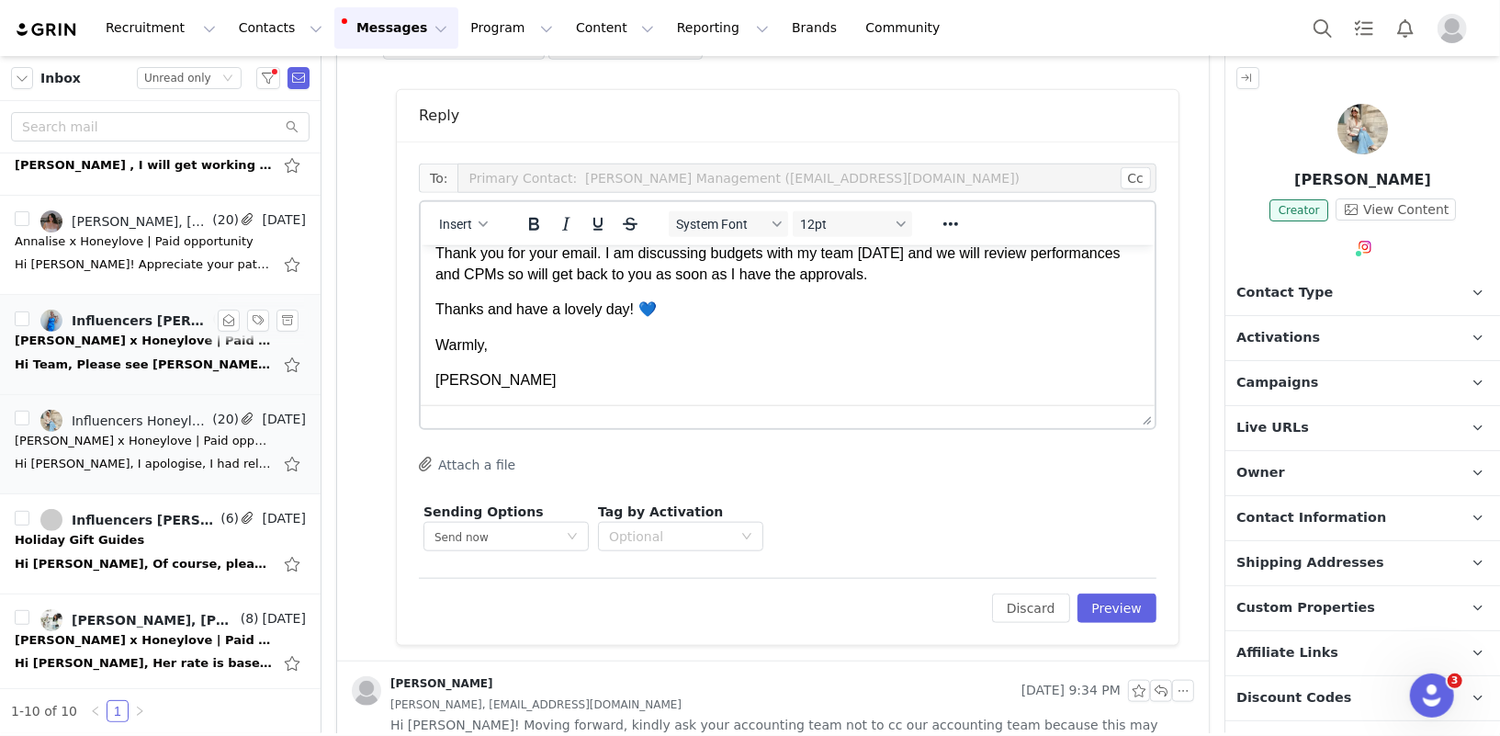
click at [764, 309] on p "Thanks and have a lovely day! 💙" at bounding box center [787, 309] width 705 height 20
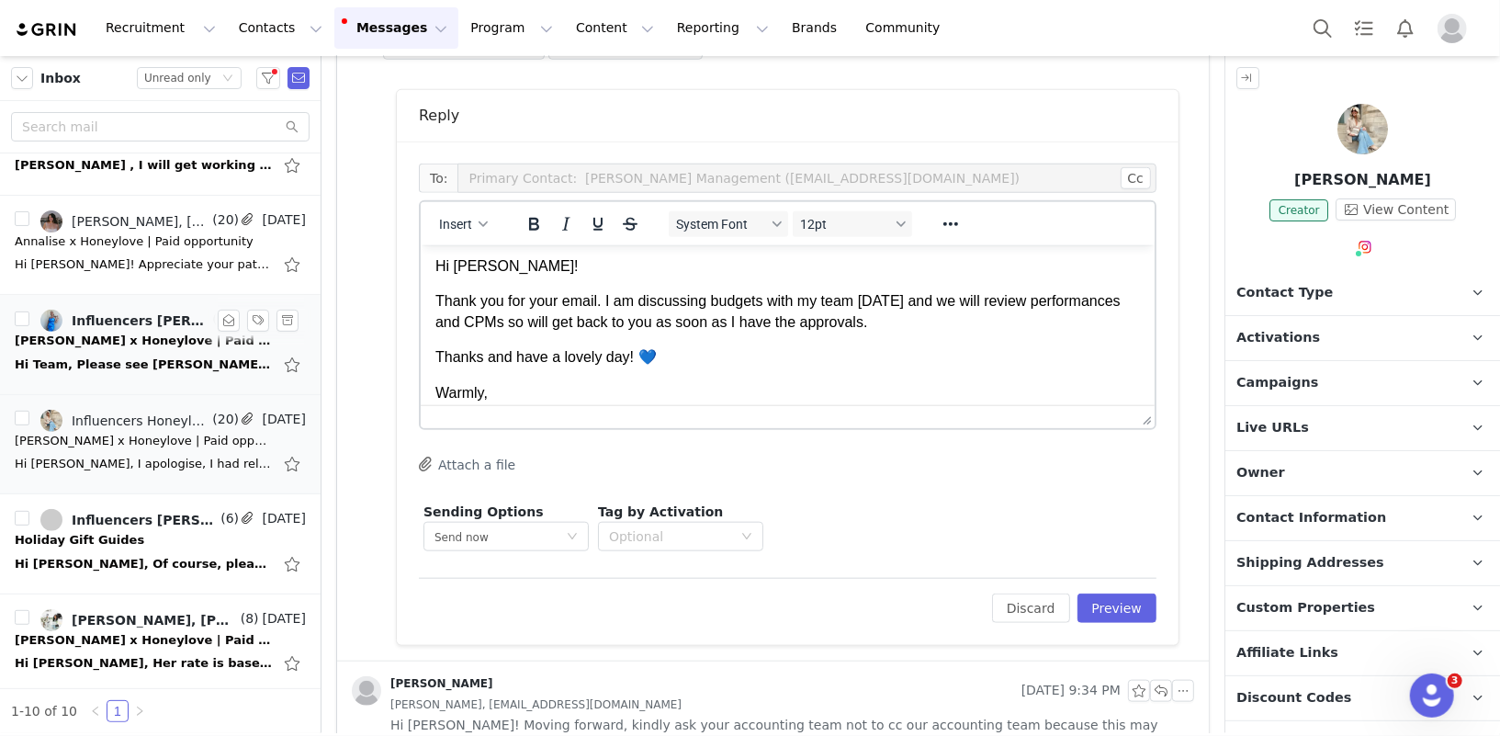
scroll to position [6, 0]
click at [438, 300] on p "Thank you for your email. I am discussing budgets with my team today and we wil…" at bounding box center [787, 308] width 705 height 41
click at [969, 325] on p "Happy Wednesday! Thank you for your email. I am discussing budgets with my team…" at bounding box center [787, 308] width 705 height 41
click at [1104, 597] on button "Preview" at bounding box center [1118, 608] width 80 height 29
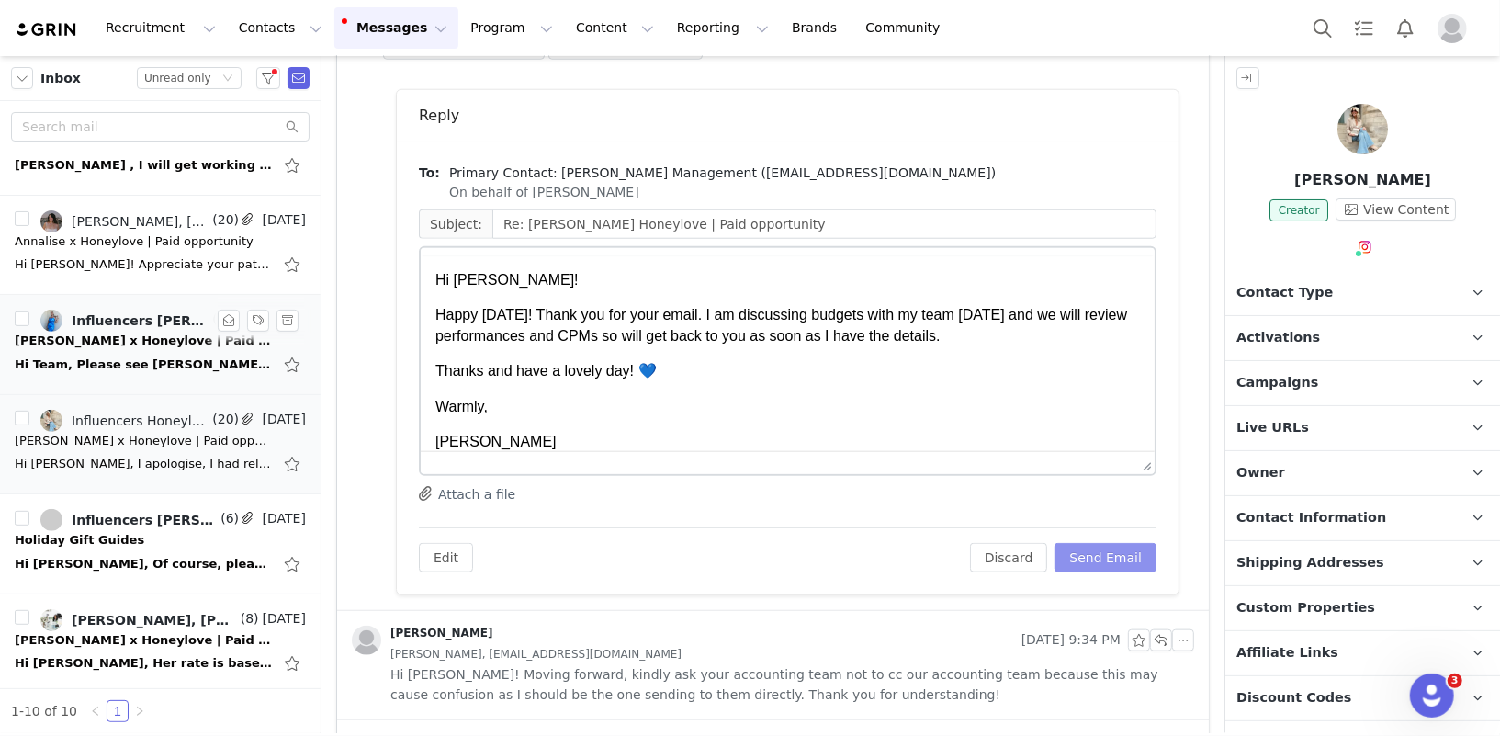
scroll to position [0, 0]
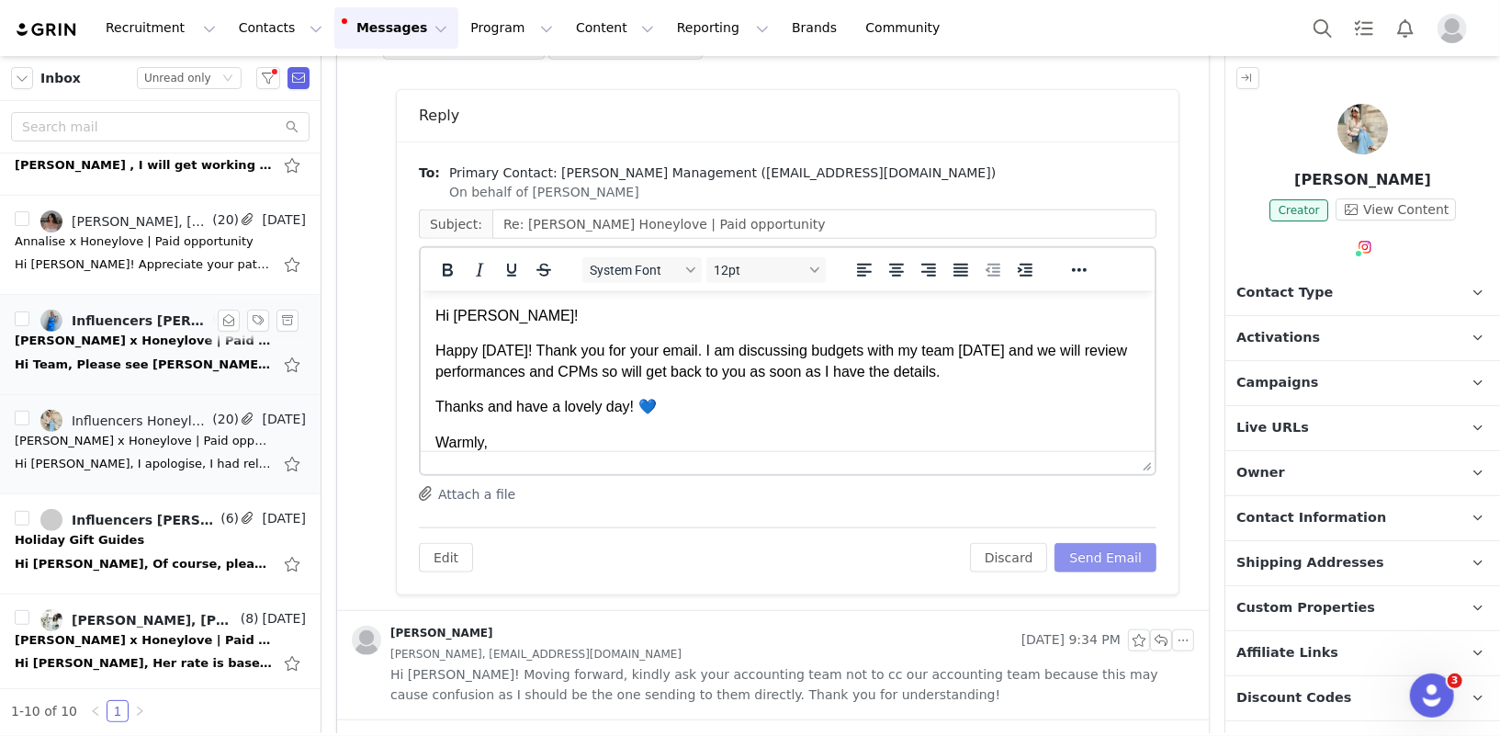
click at [1107, 552] on button "Send Email" at bounding box center [1106, 557] width 102 height 29
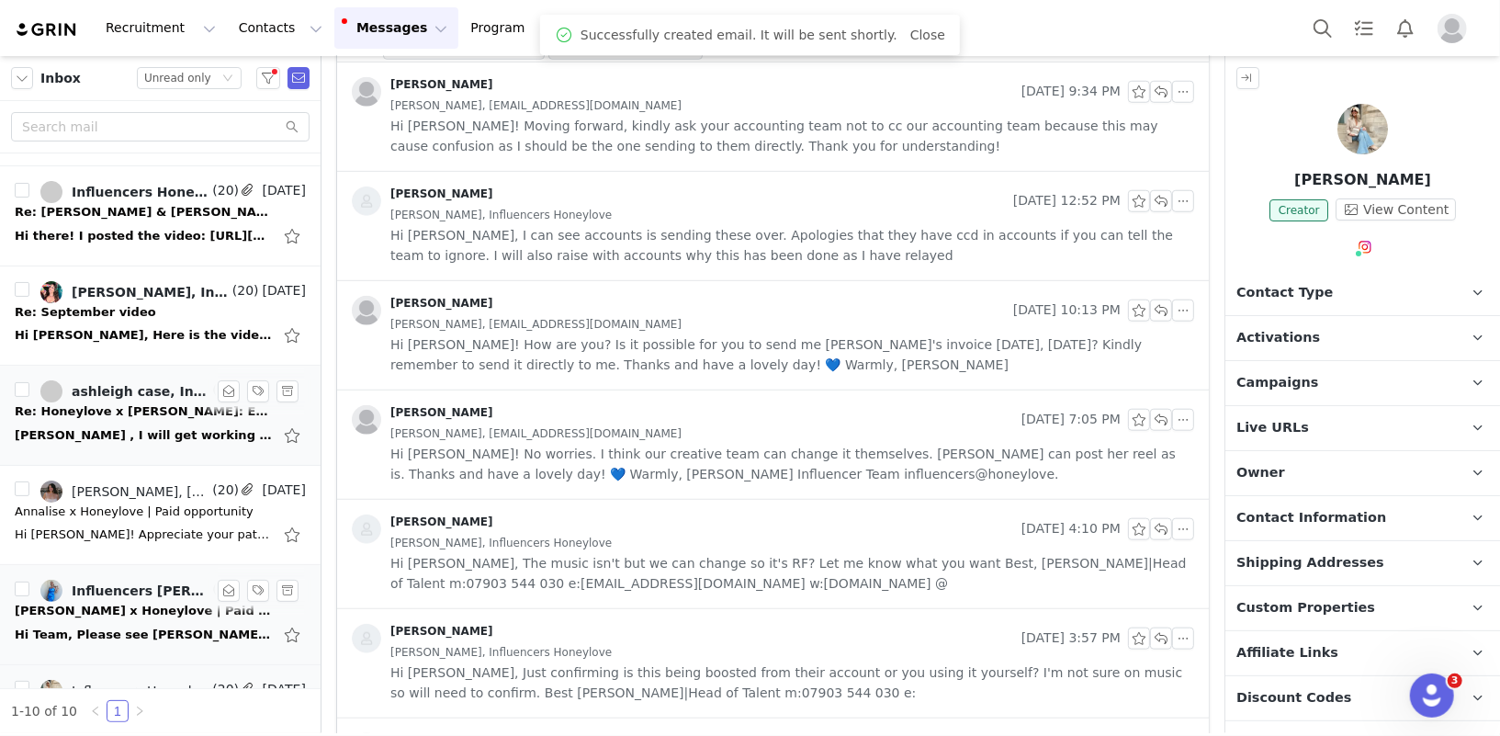
scroll to position [156, 0]
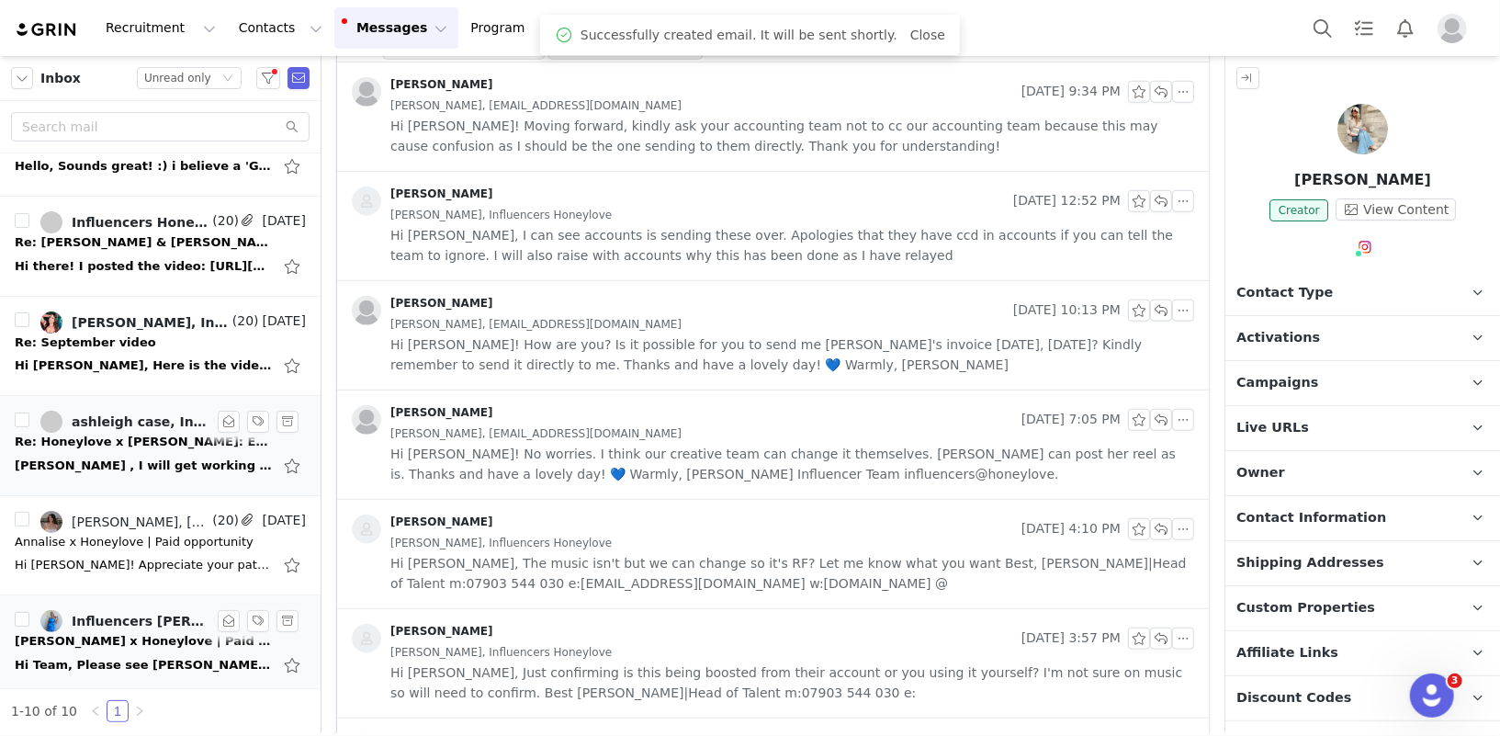
click at [147, 461] on div "Diana , I will get working on content in the next few days and keep you posted …" at bounding box center [143, 466] width 257 height 18
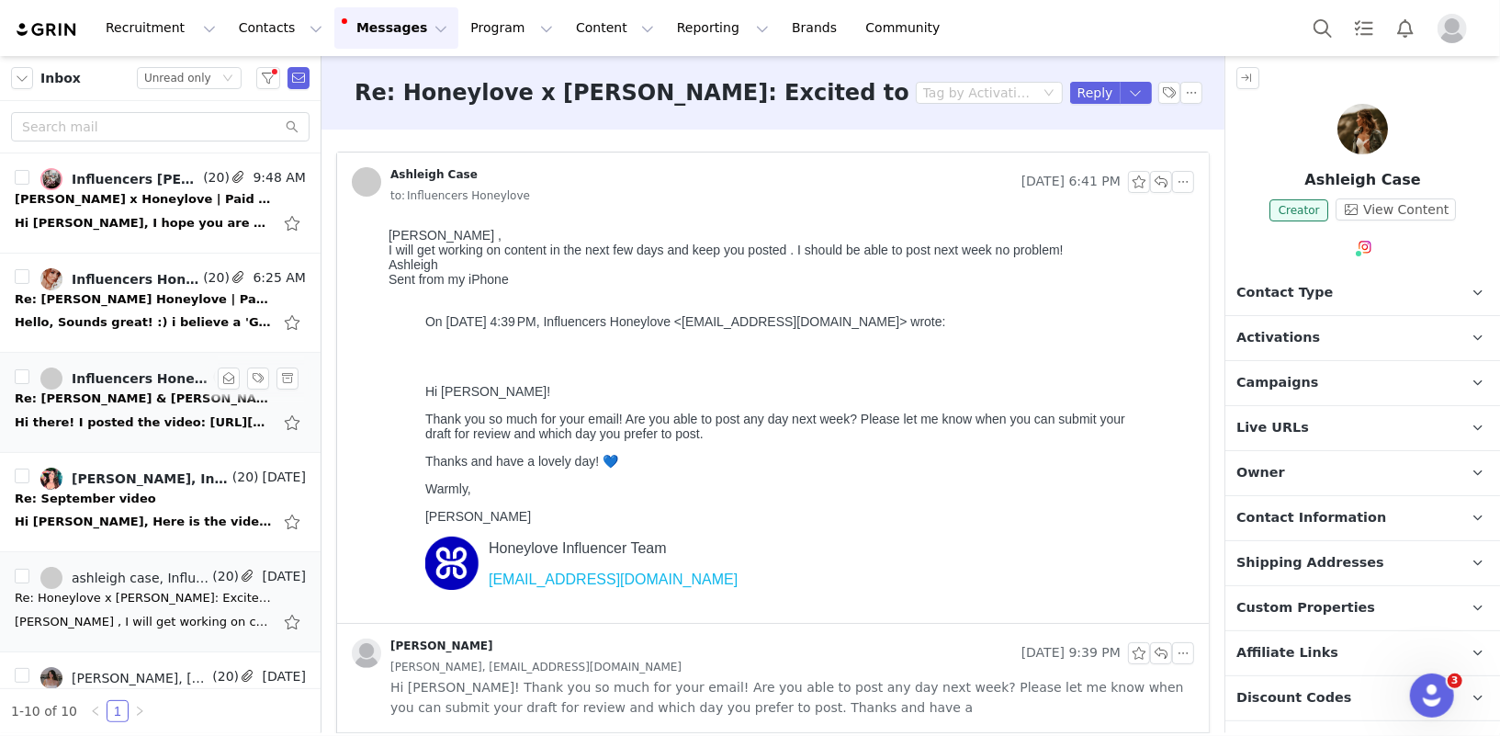
scroll to position [0, 0]
click at [1165, 178] on button "button" at bounding box center [1161, 182] width 22 height 22
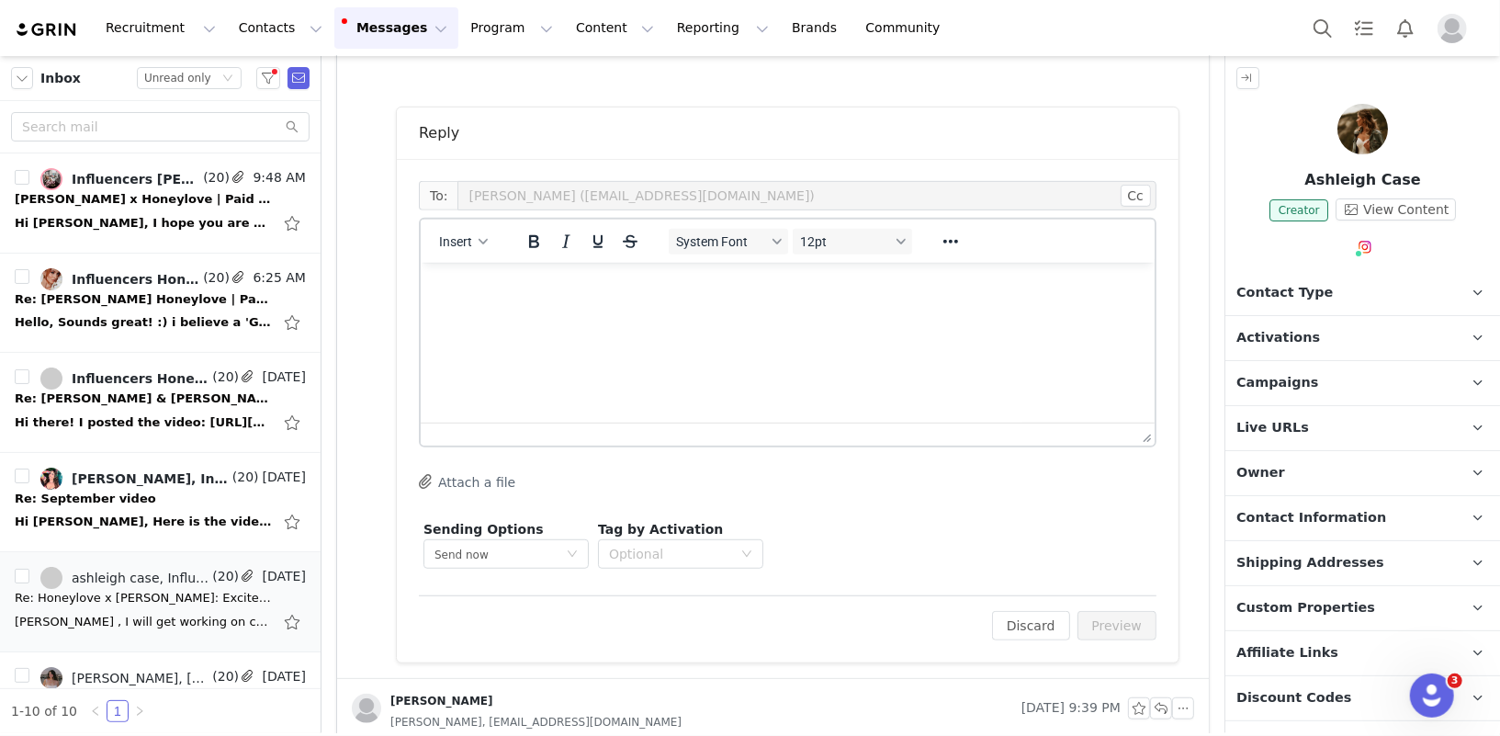
scroll to position [561, 0]
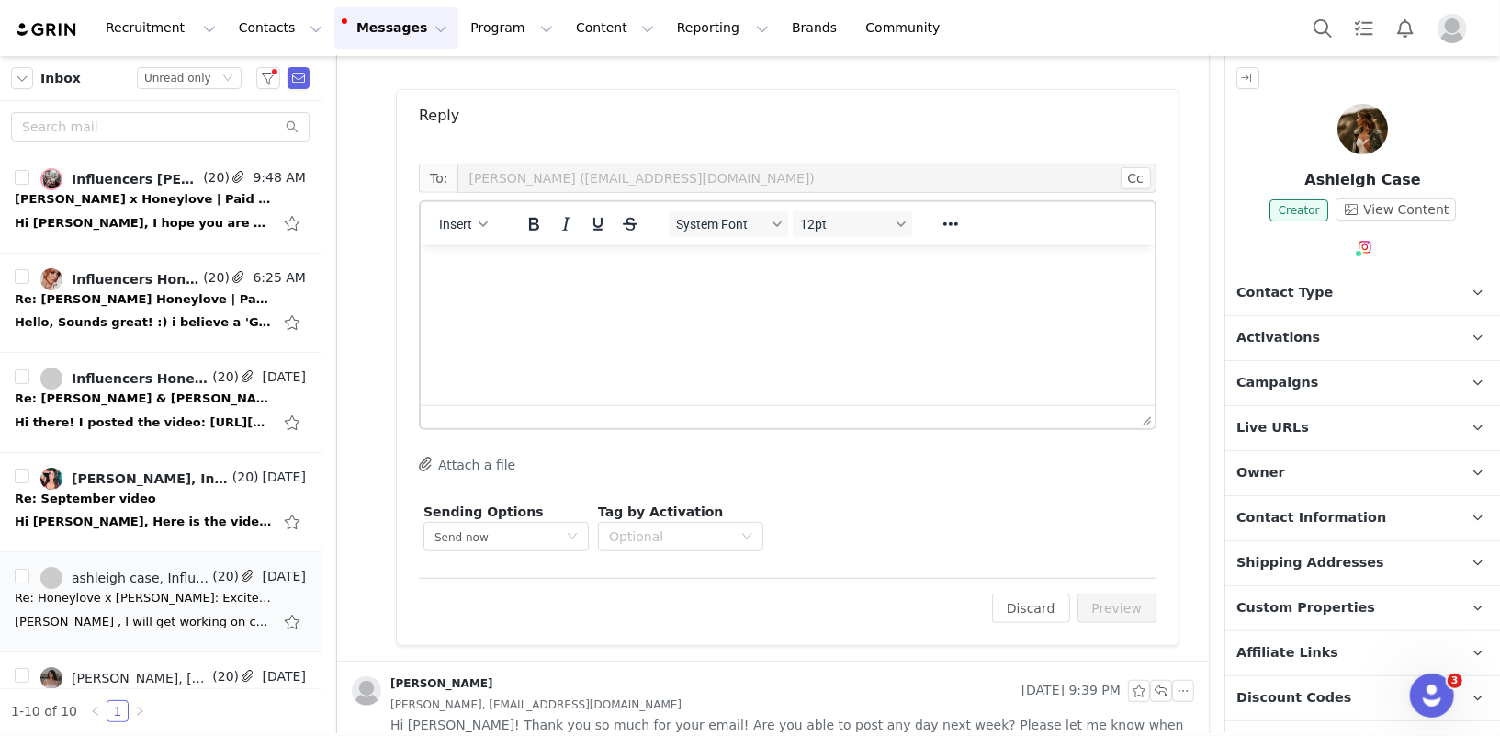
click at [657, 294] on html at bounding box center [787, 269] width 734 height 50
drag, startPoint x: 693, startPoint y: 276, endPoint x: 578, endPoint y: 278, distance: 114.9
click at [578, 278] on p "Thank you Ashleigh! Can we align at" at bounding box center [787, 269] width 705 height 20
click at [613, 271] on p "Thank you Ashleigh!" at bounding box center [787, 269] width 705 height 20
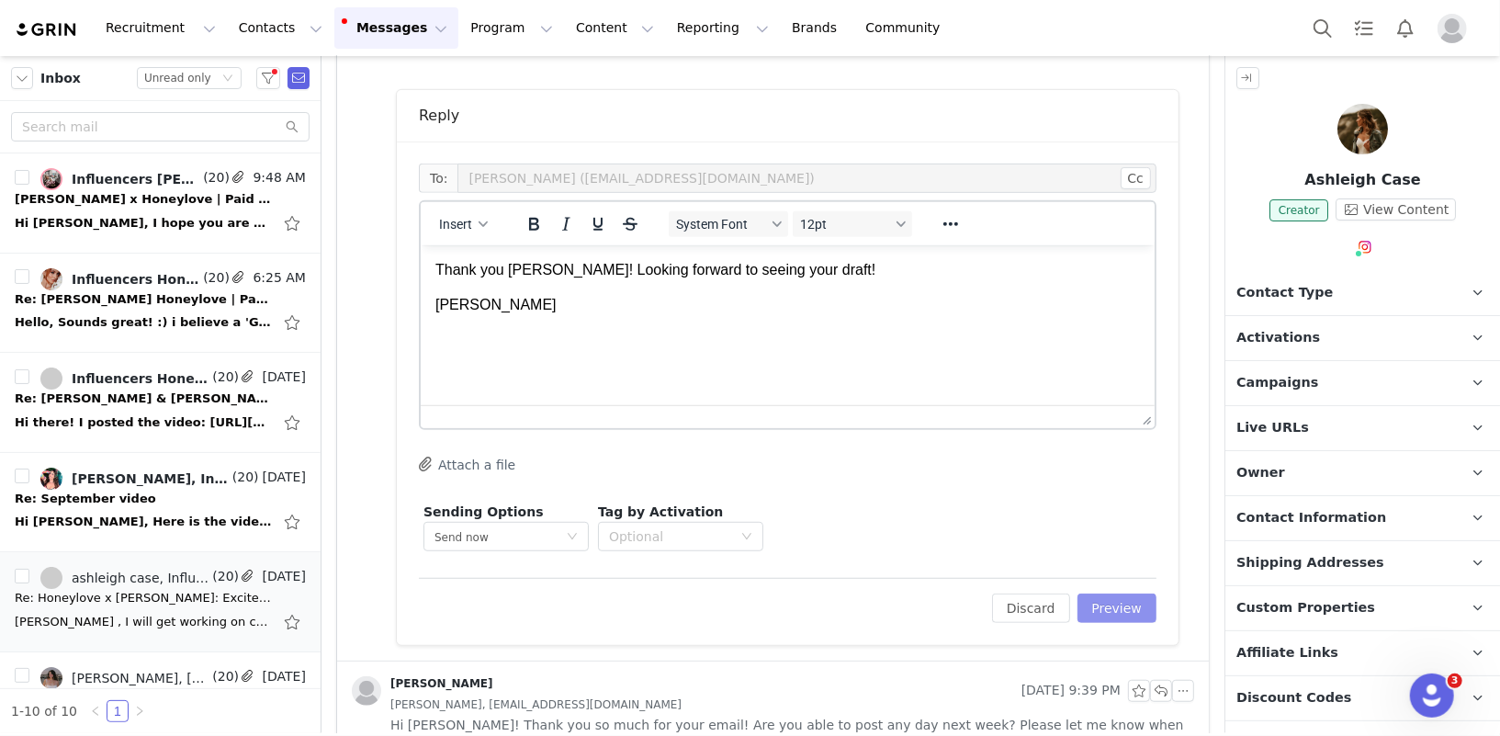
click at [1132, 601] on button "Preview" at bounding box center [1118, 608] width 80 height 29
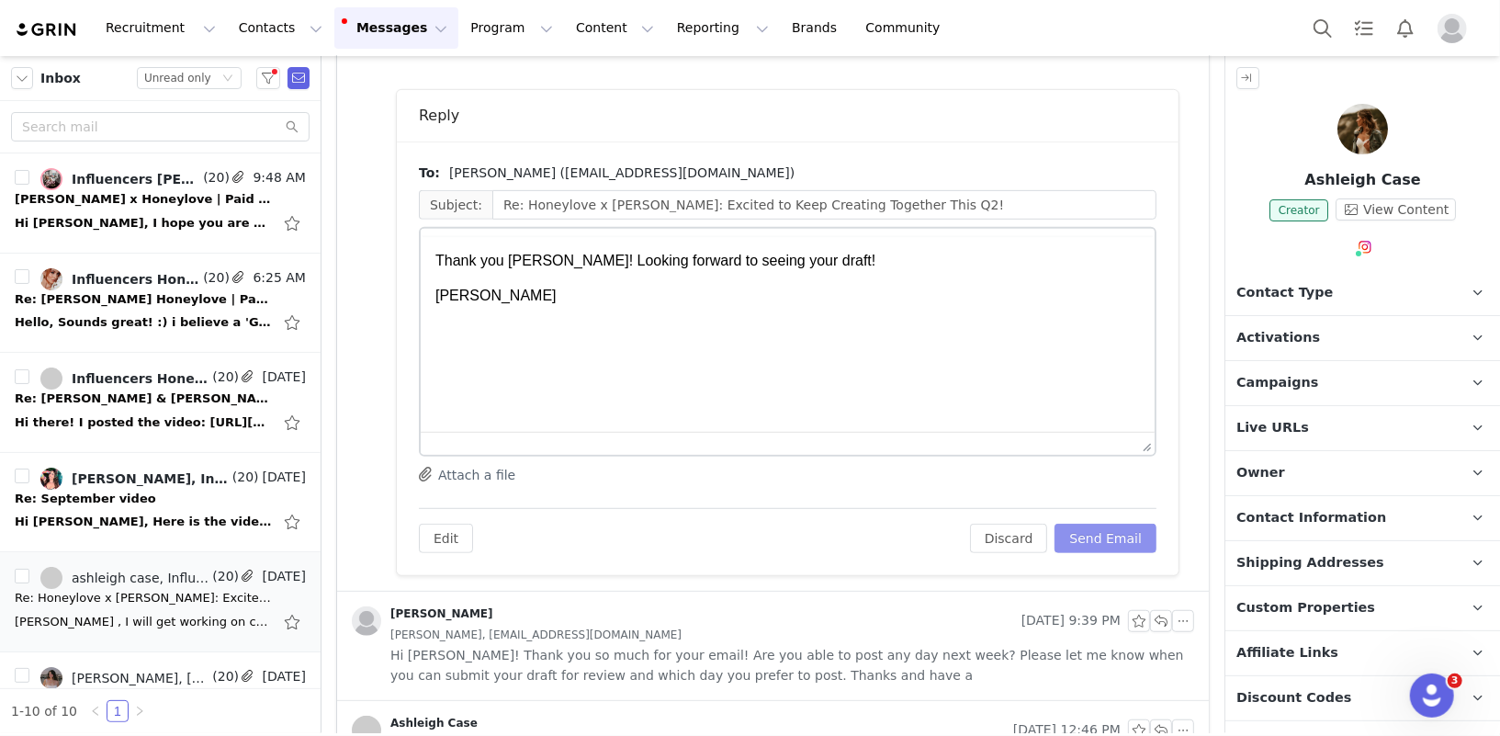
scroll to position [0, 0]
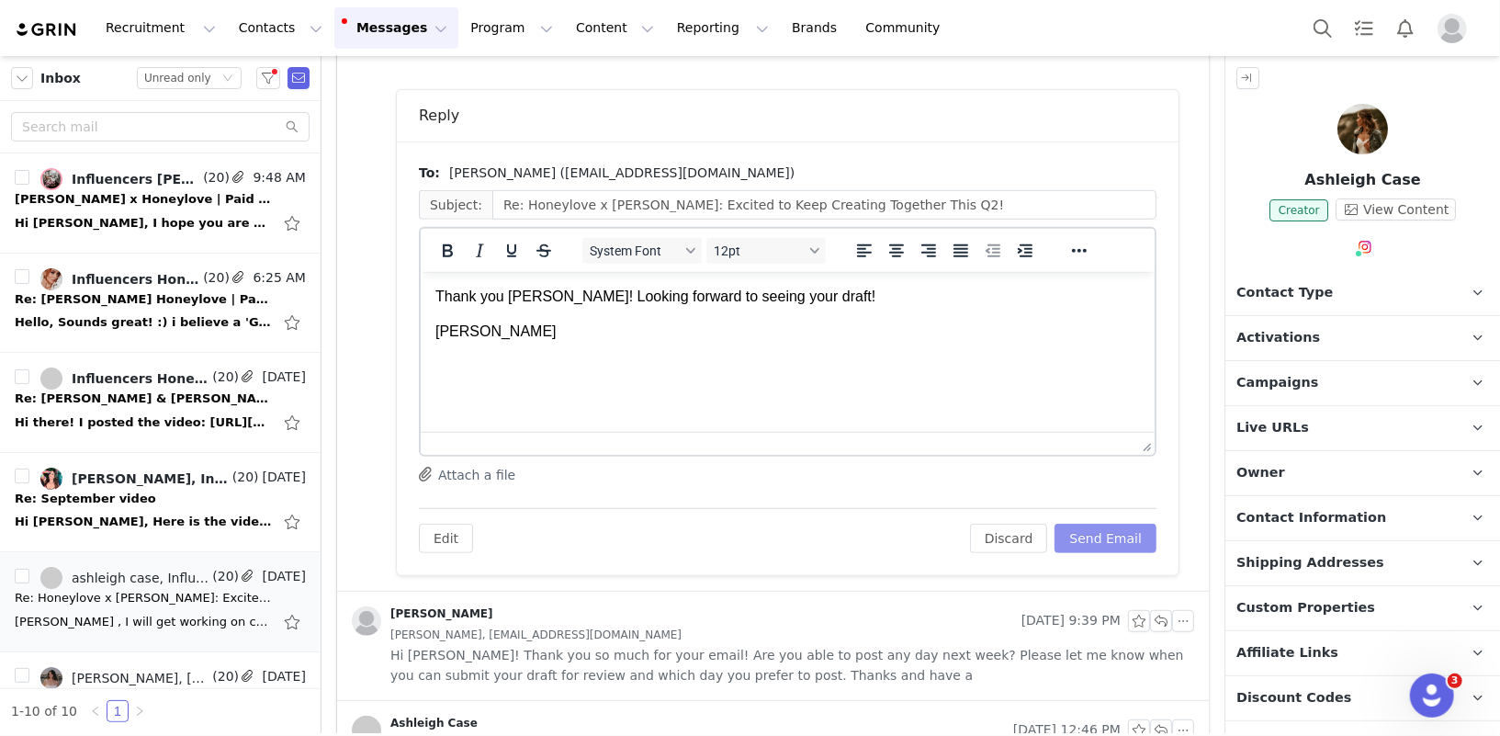
click at [1118, 534] on button "Send Email" at bounding box center [1106, 538] width 102 height 29
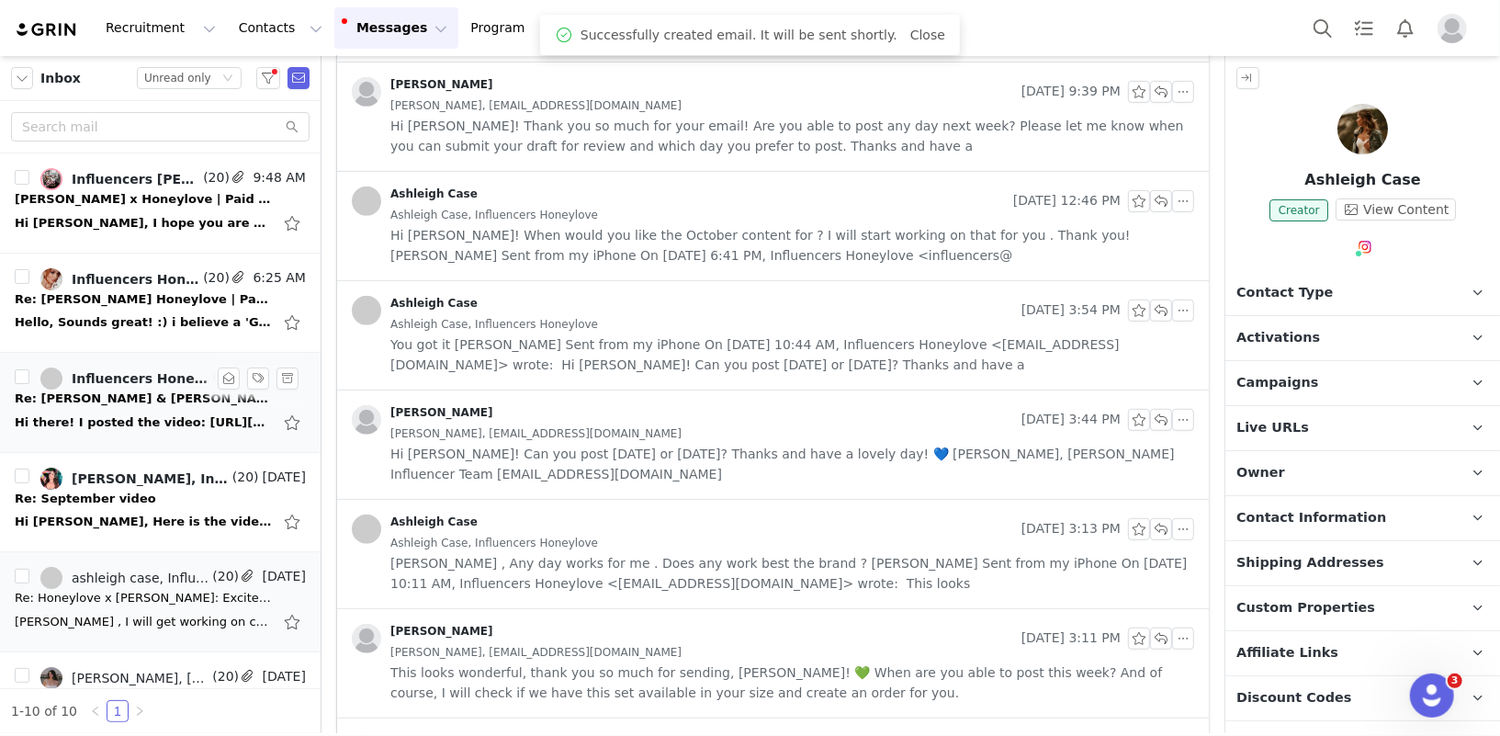
click at [85, 420] on div "Hi there! I posted the video: https://www.instagram.com/p/DPHaKKNj4-Q/ I couldn…" at bounding box center [143, 422] width 257 height 18
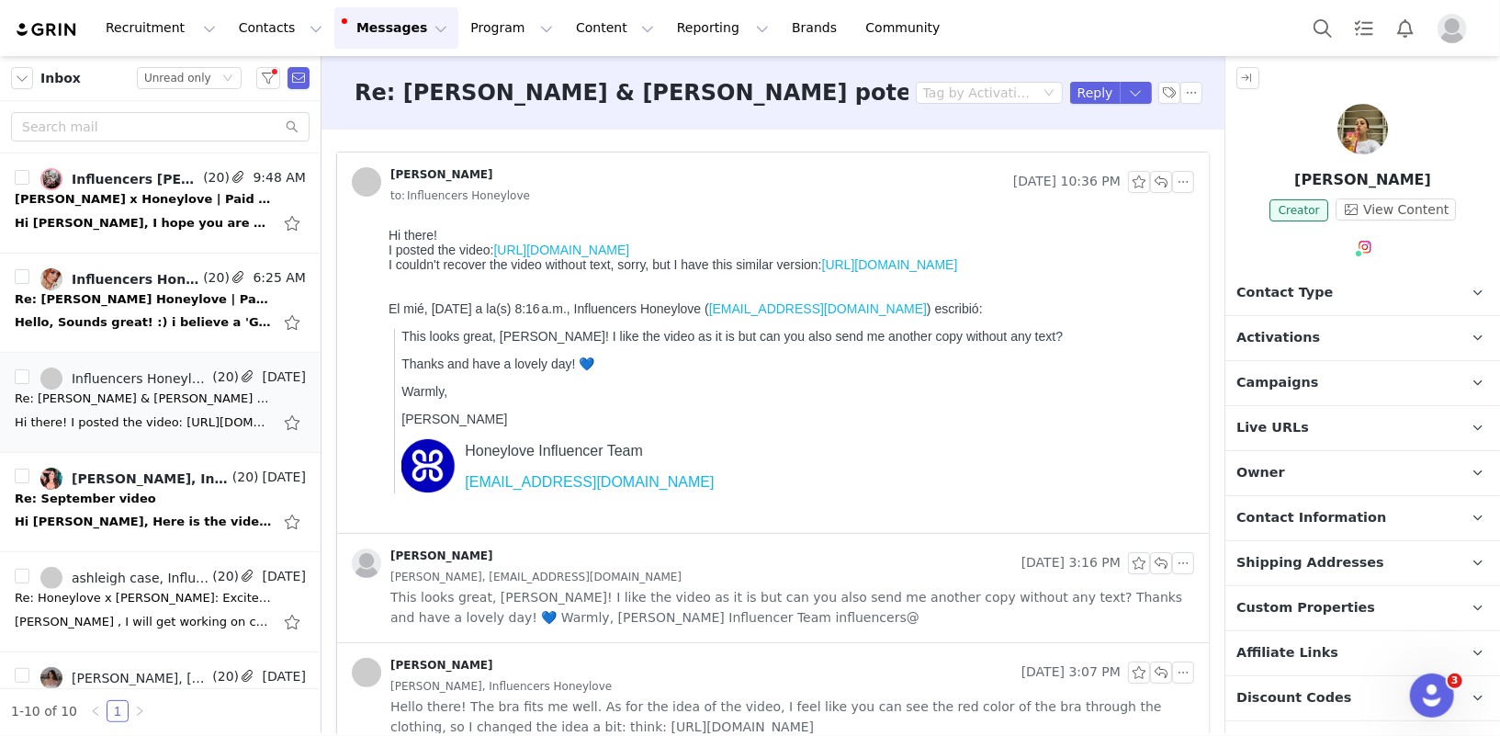
click at [548, 303] on body "Hi there! I posted the video: https://www.instagram.com/p/DPHaKKNj4-Q/ I couldn…" at bounding box center [787, 376] width 798 height 298
click at [910, 265] on link "https://drive.google.com/file/d/1uOhATbwAKfb7TVNT4-Awb30x6ouzWdNT/view?usp=shar…" at bounding box center [889, 263] width 136 height 15
copy link "https://www.instagram.com/p/DPHaKKNj4-Q/"
click at [628, 246] on link "https://www.instagram.com/p/DPHaKKNj4-Q/" at bounding box center [560, 249] width 136 height 15
click at [1287, 333] on span "Activations" at bounding box center [1279, 338] width 84 height 20
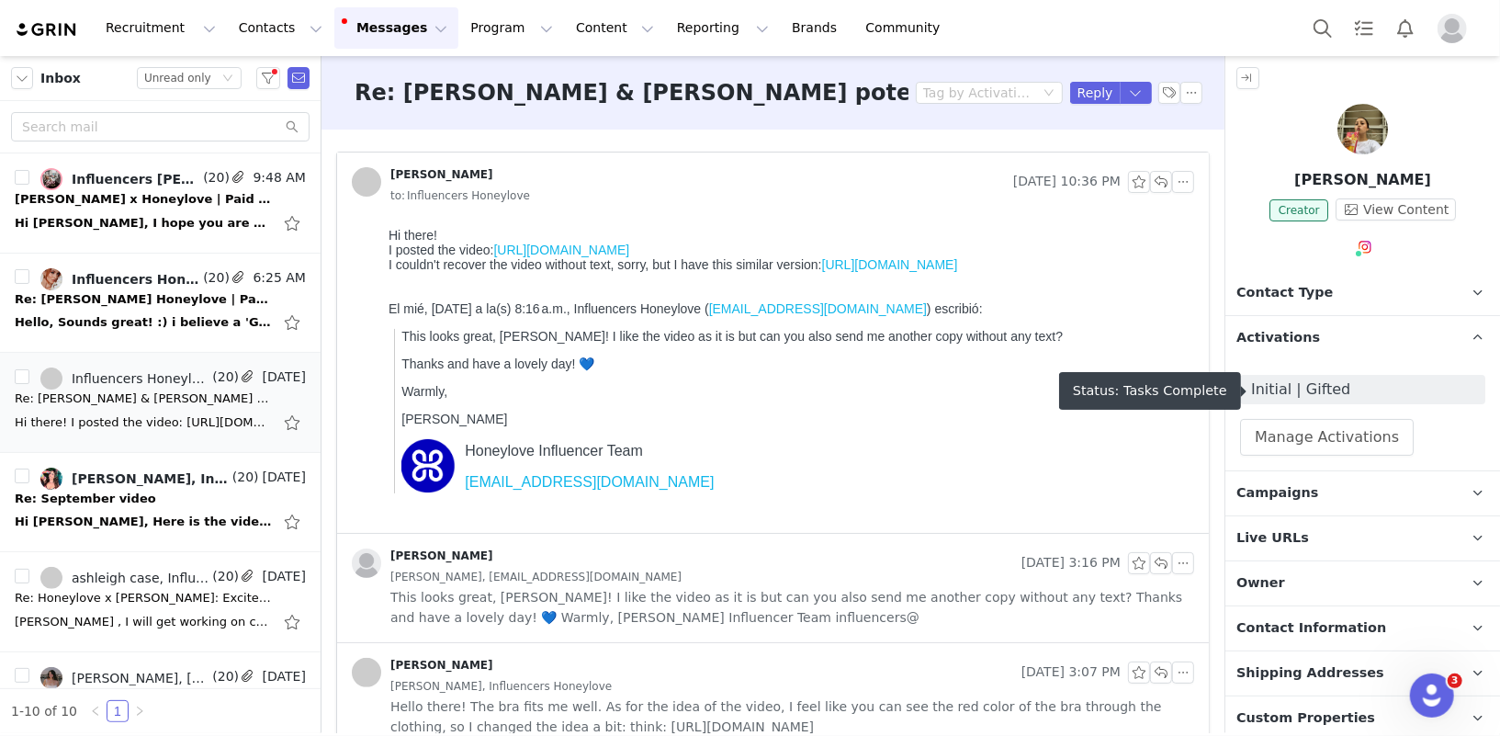
click at [1296, 379] on span "Initial | Gifted" at bounding box center [1362, 389] width 245 height 29
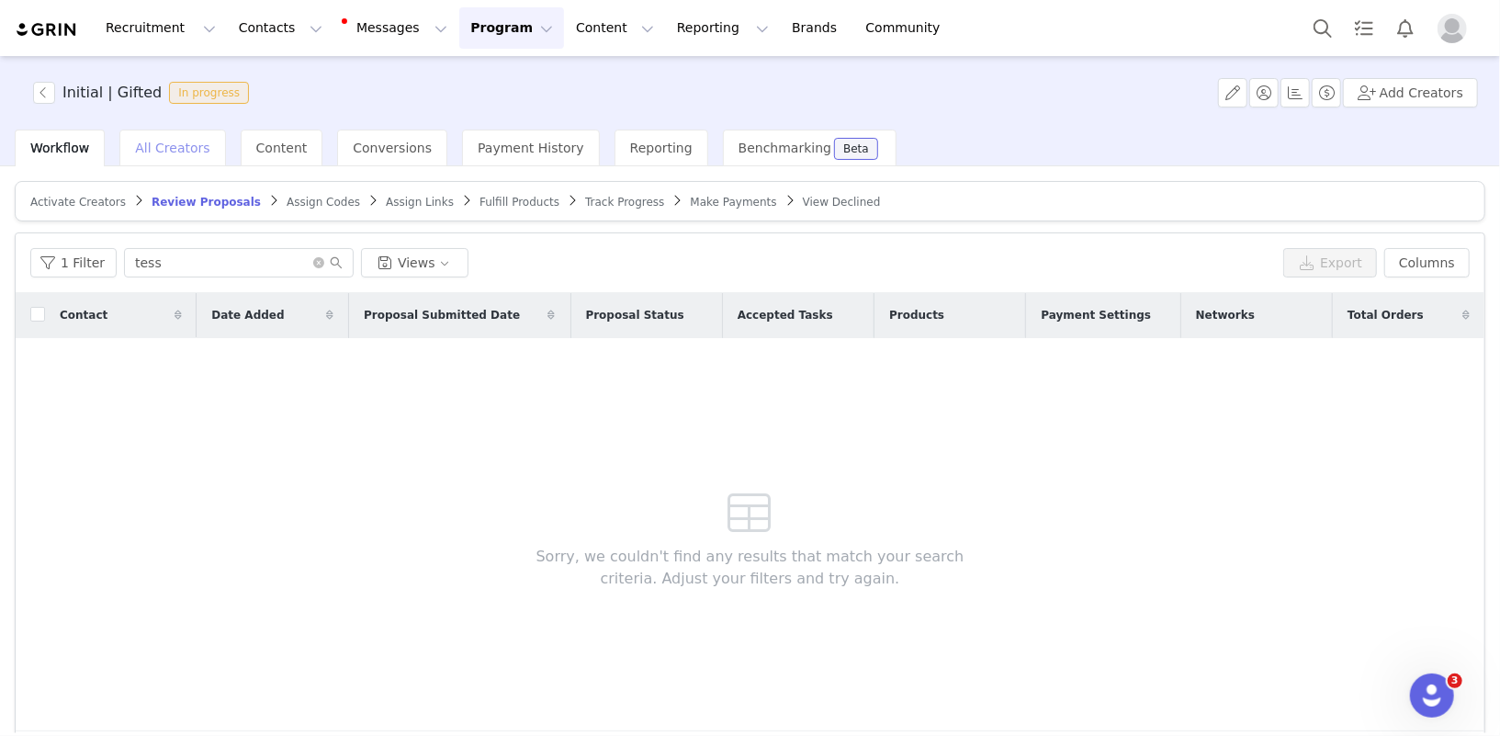
click at [171, 153] on span "All Creators" at bounding box center [172, 148] width 74 height 15
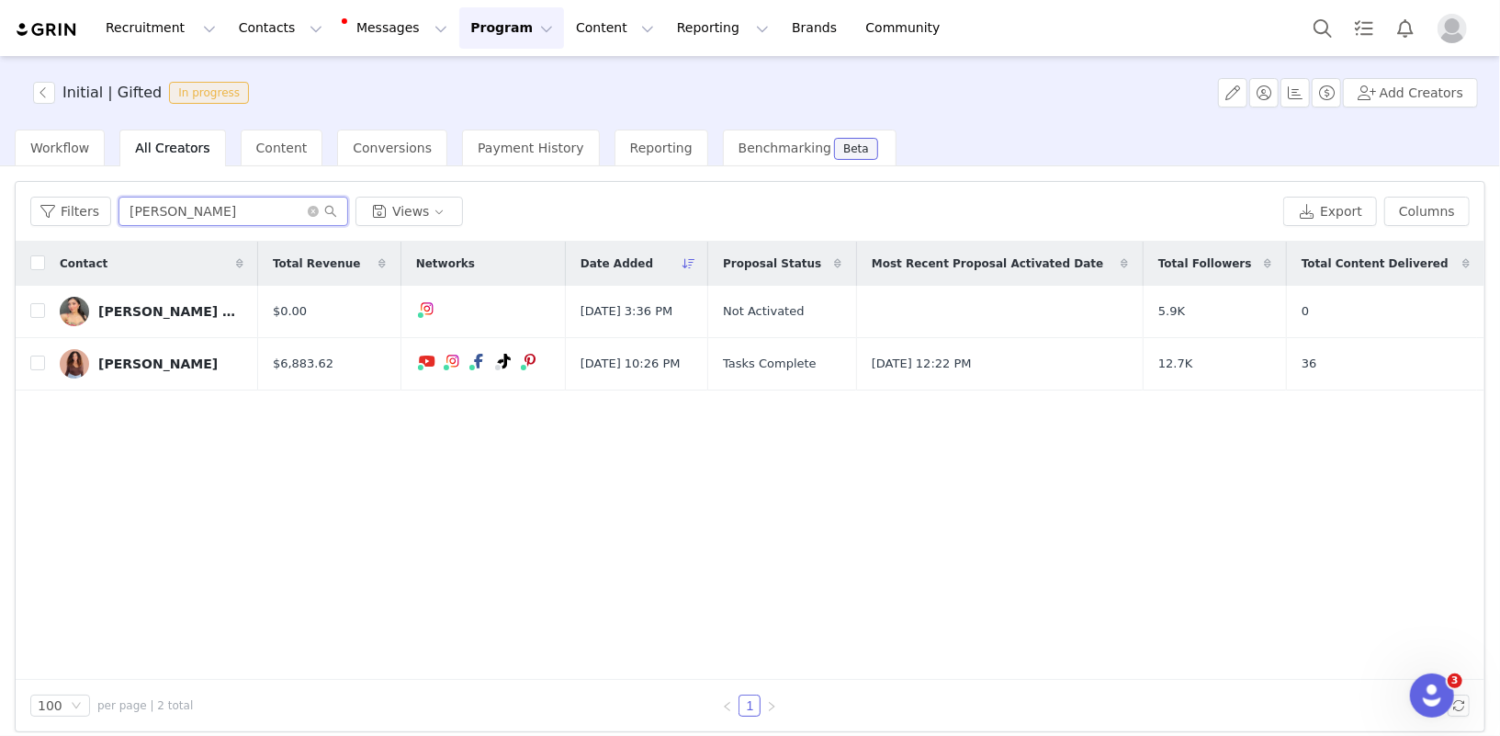
click at [201, 216] on input "vivian" at bounding box center [234, 211] width 230 height 29
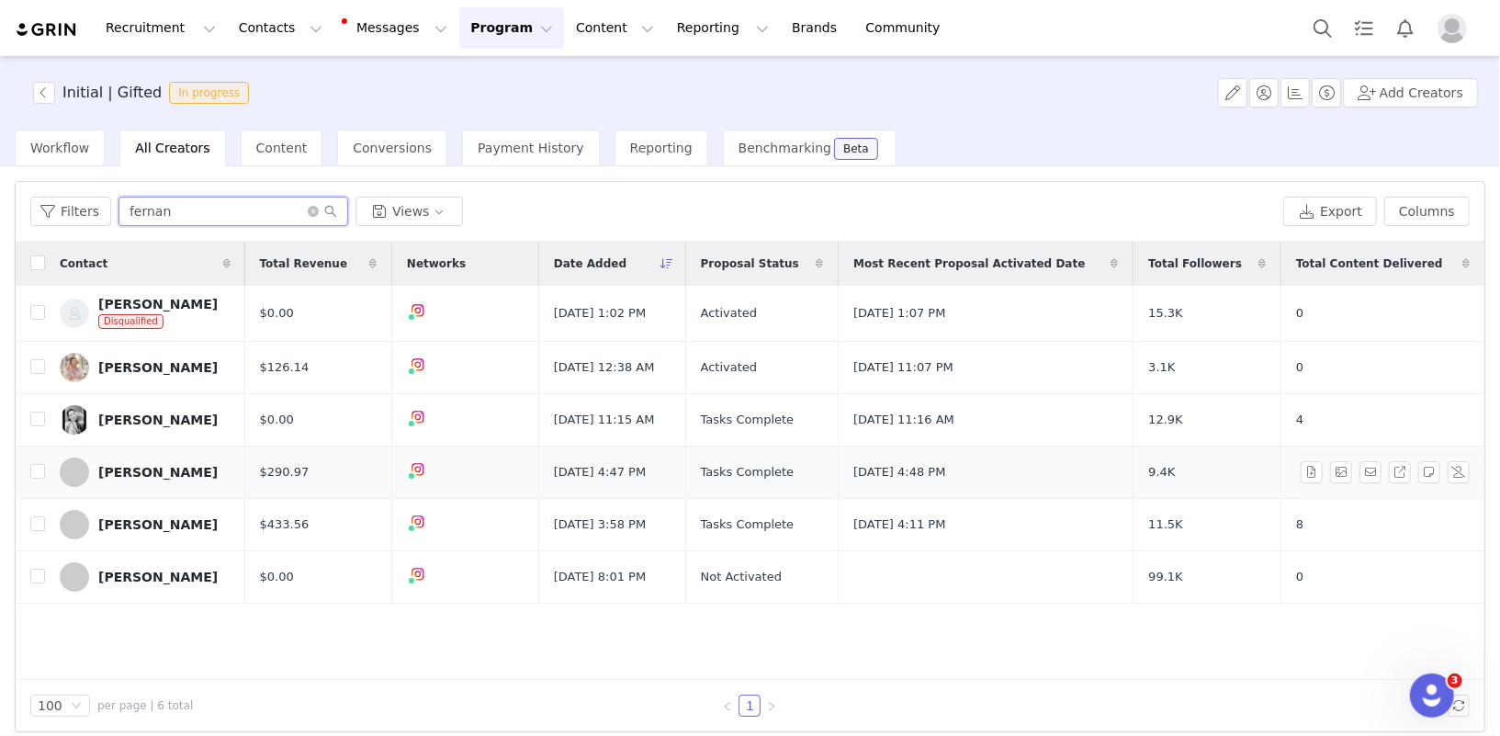
type input "fernan"
click at [169, 471] on div "Fernanda Toscano" at bounding box center [157, 472] width 119 height 15
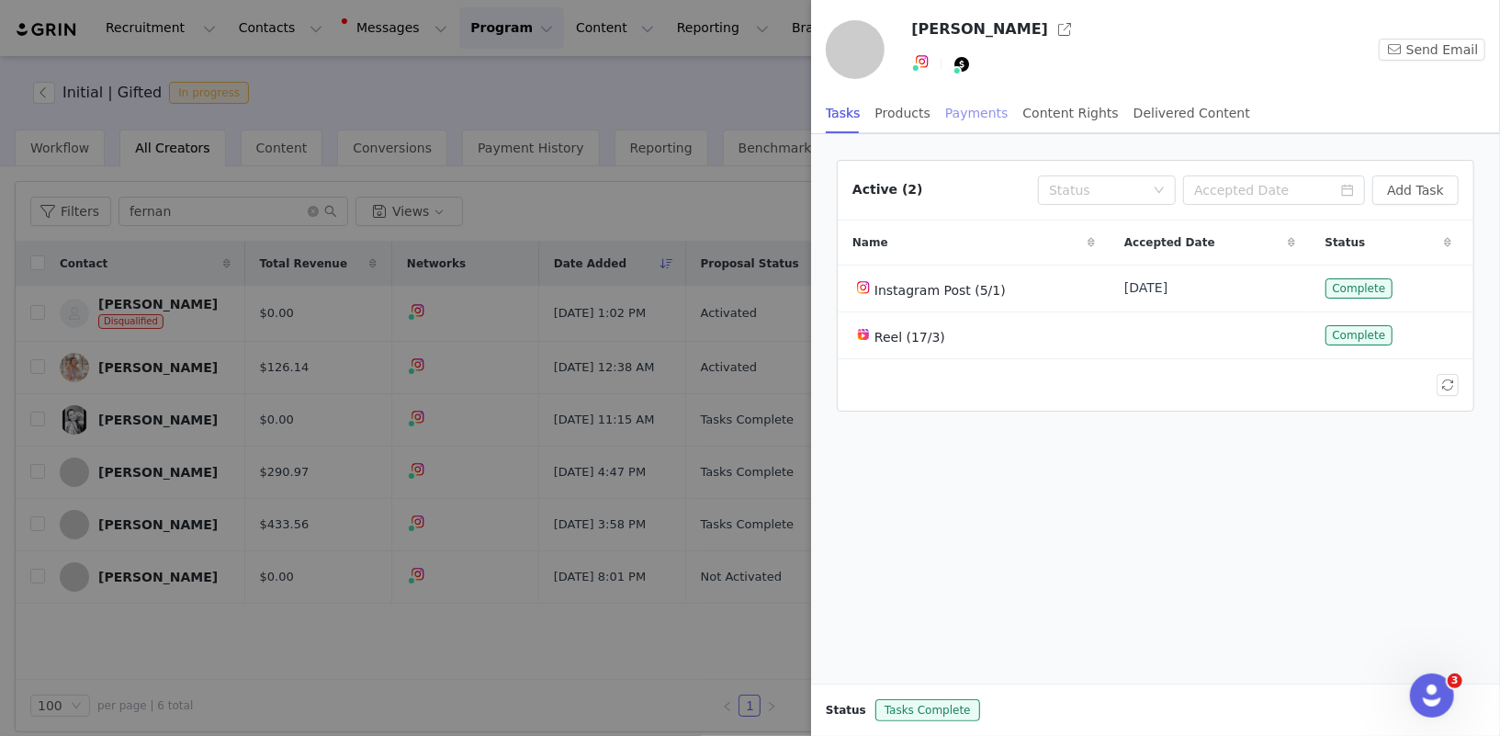
click at [969, 126] on div "Payments" at bounding box center [976, 113] width 63 height 41
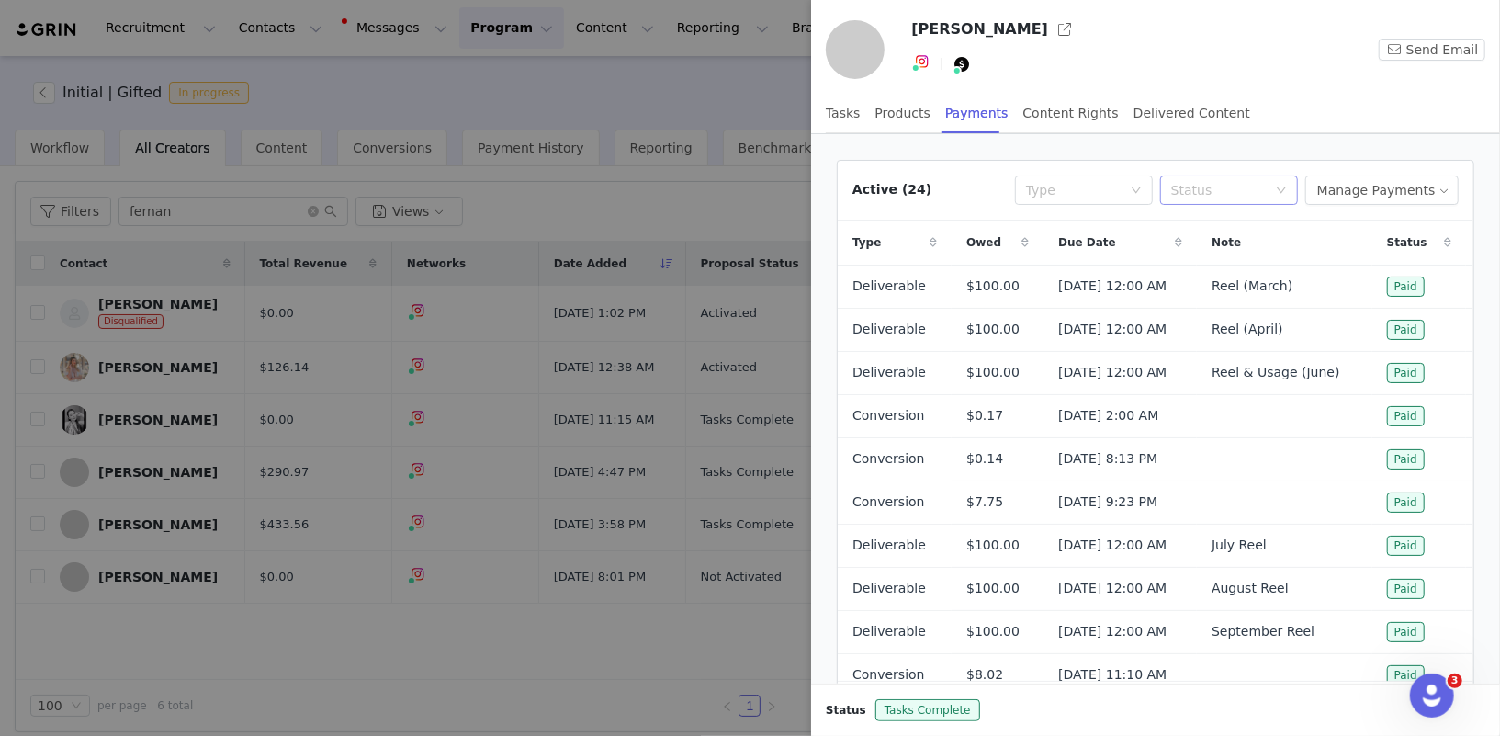
click at [1265, 190] on div "Status" at bounding box center [1219, 190] width 96 height 18
click at [1237, 288] on li "Paid" at bounding box center [1240, 283] width 138 height 29
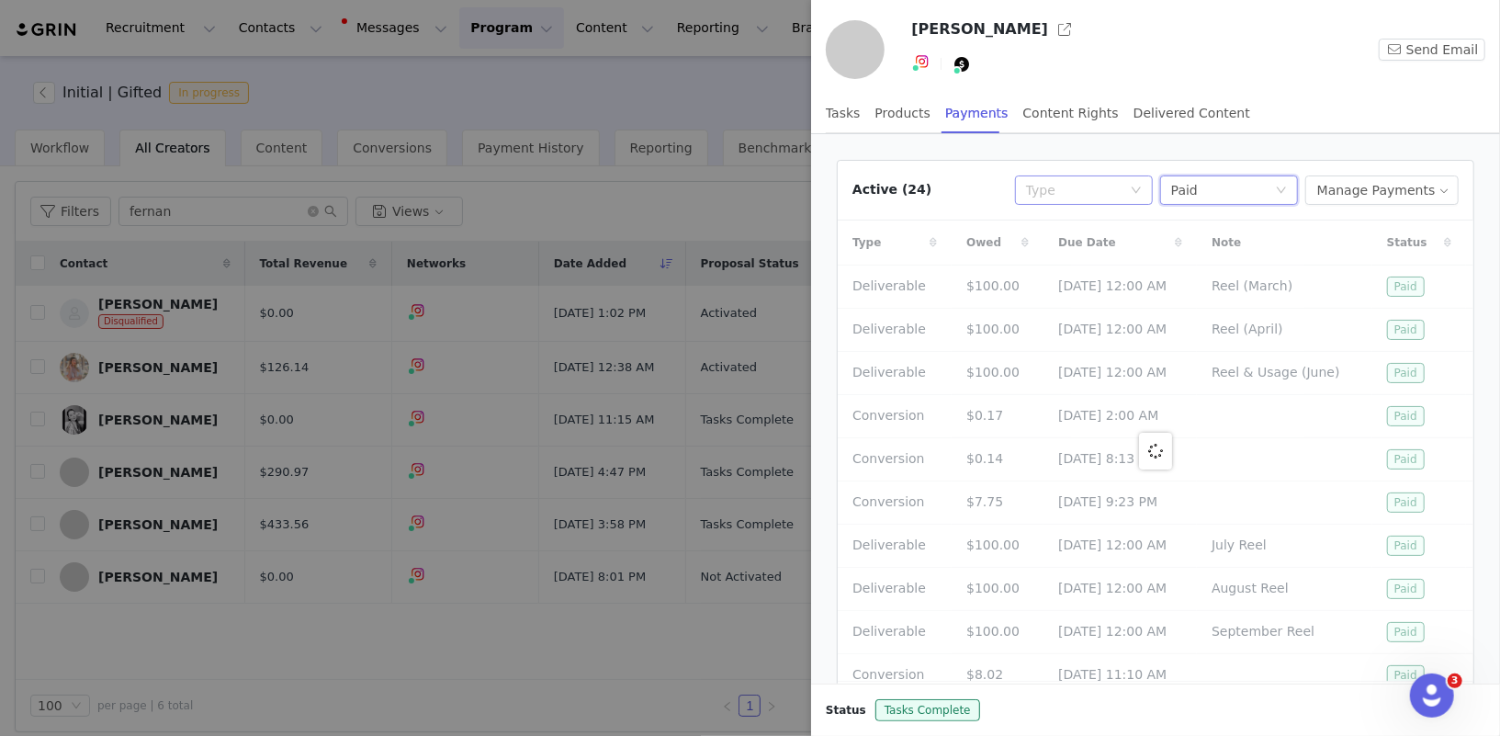
click at [1113, 183] on div "Type" at bounding box center [1074, 190] width 96 height 18
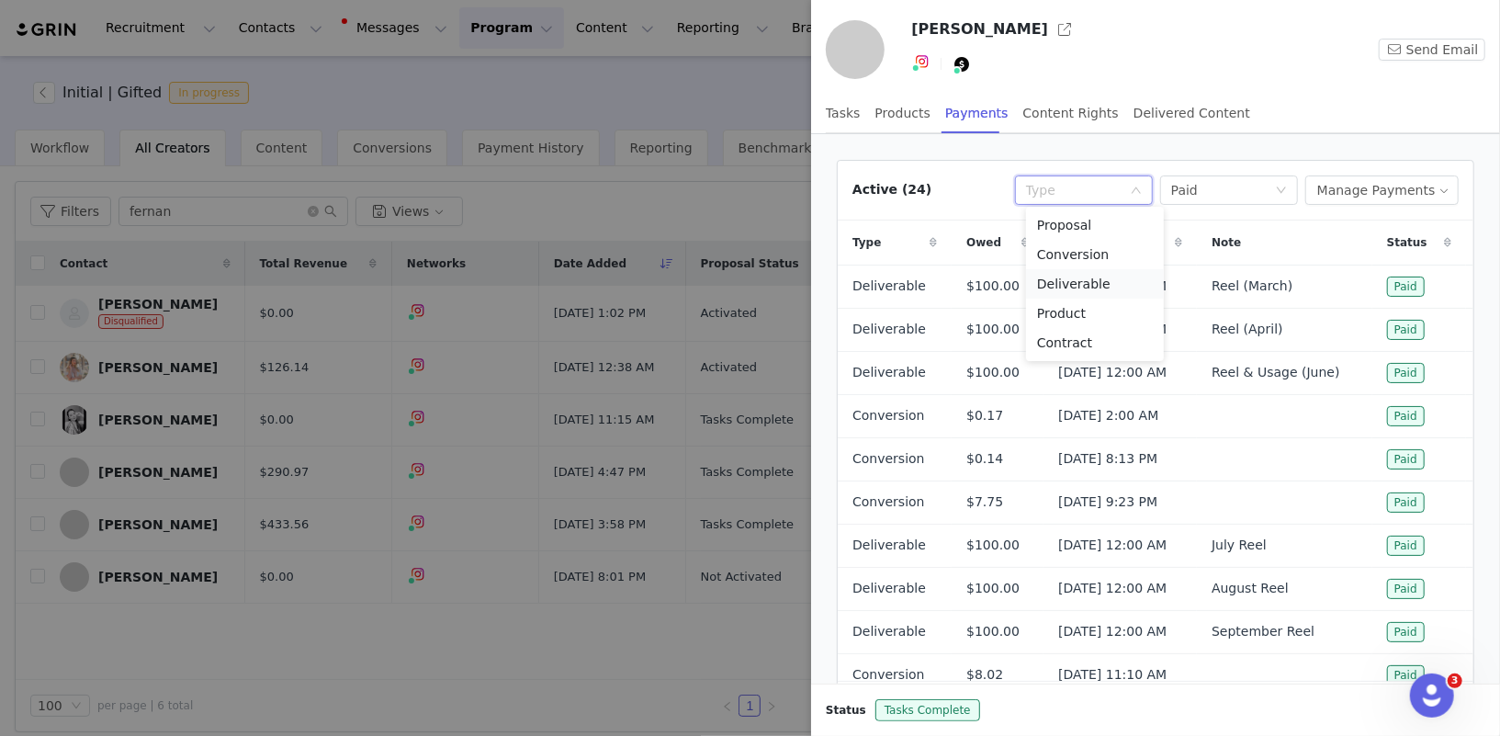
click at [1099, 279] on li "Deliverable" at bounding box center [1095, 283] width 138 height 29
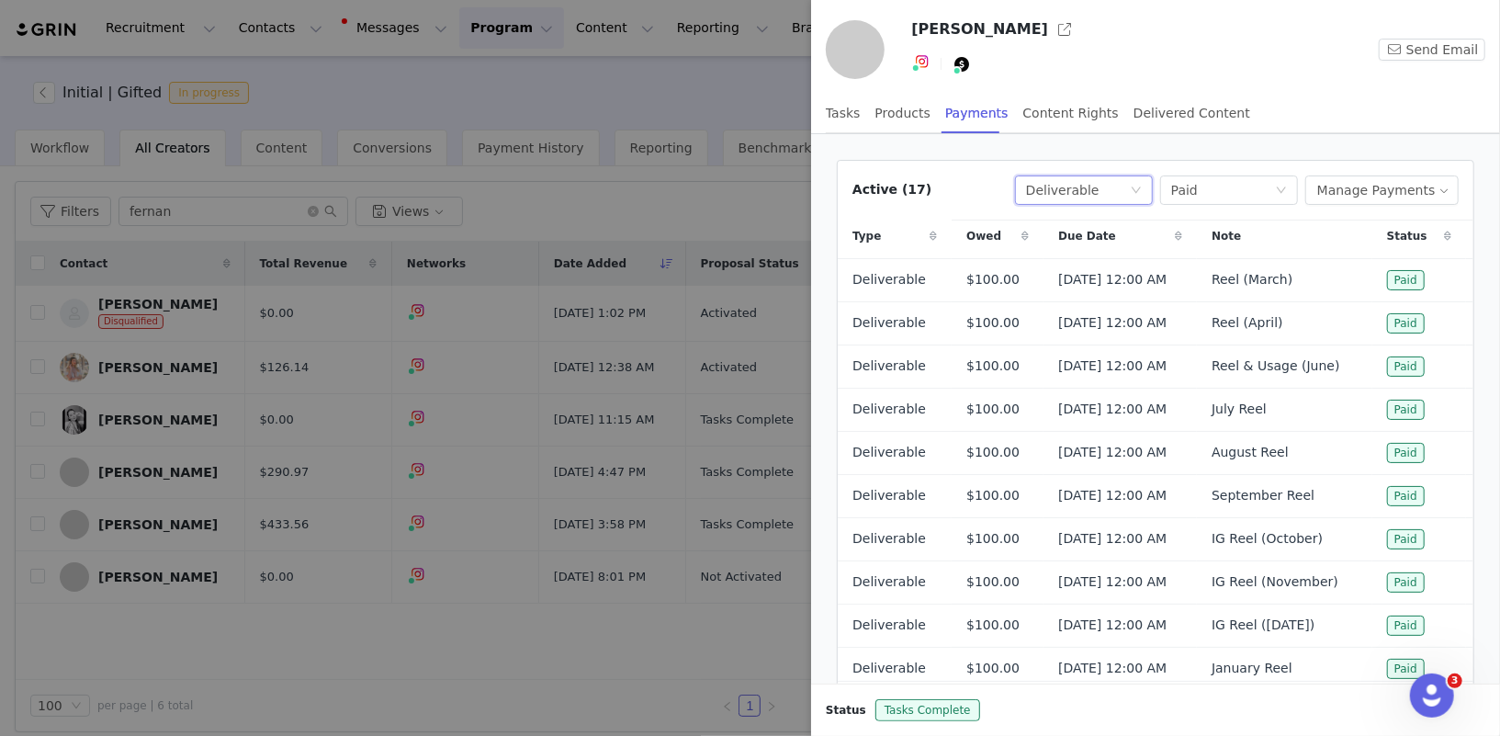
scroll to position [96, 0]
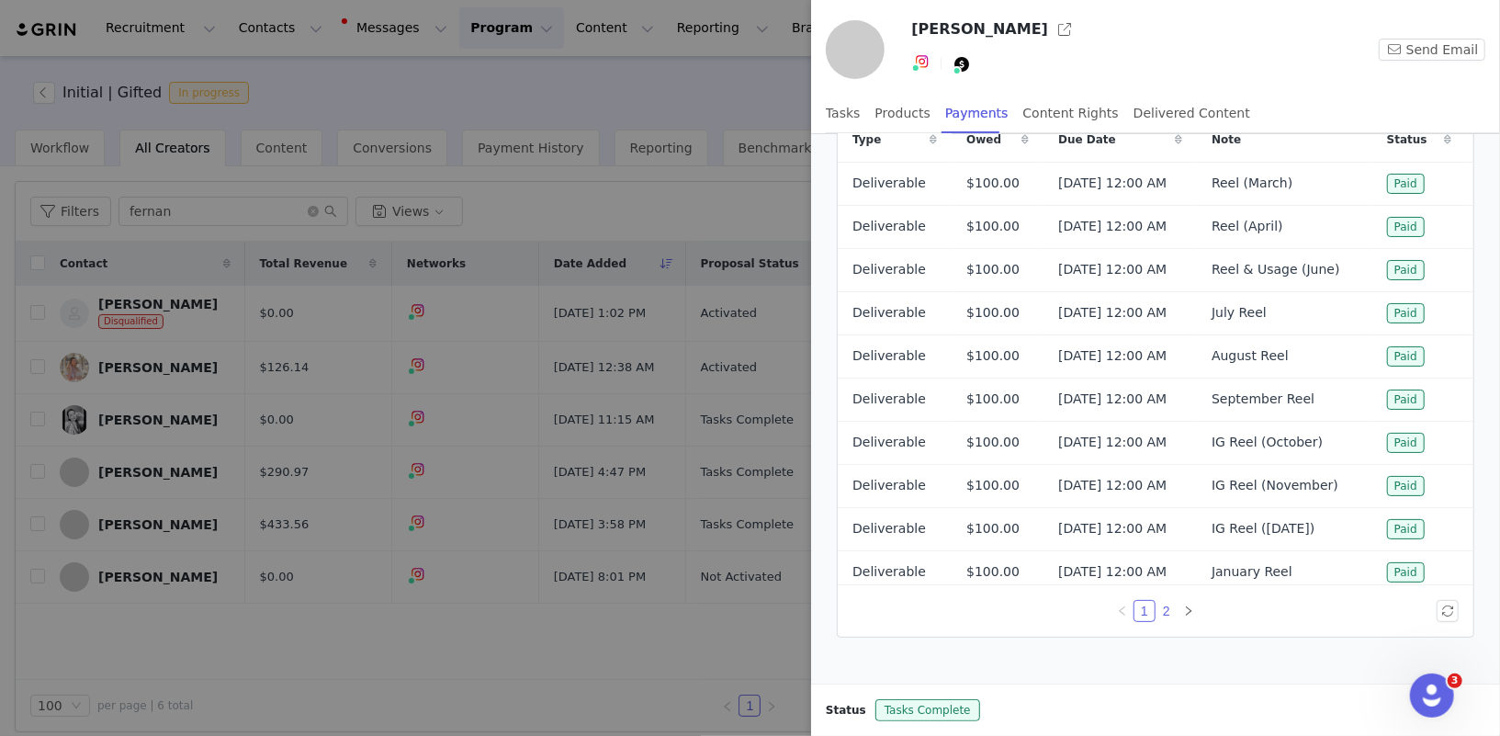
click at [1170, 616] on link "2" at bounding box center [1167, 611] width 20 height 20
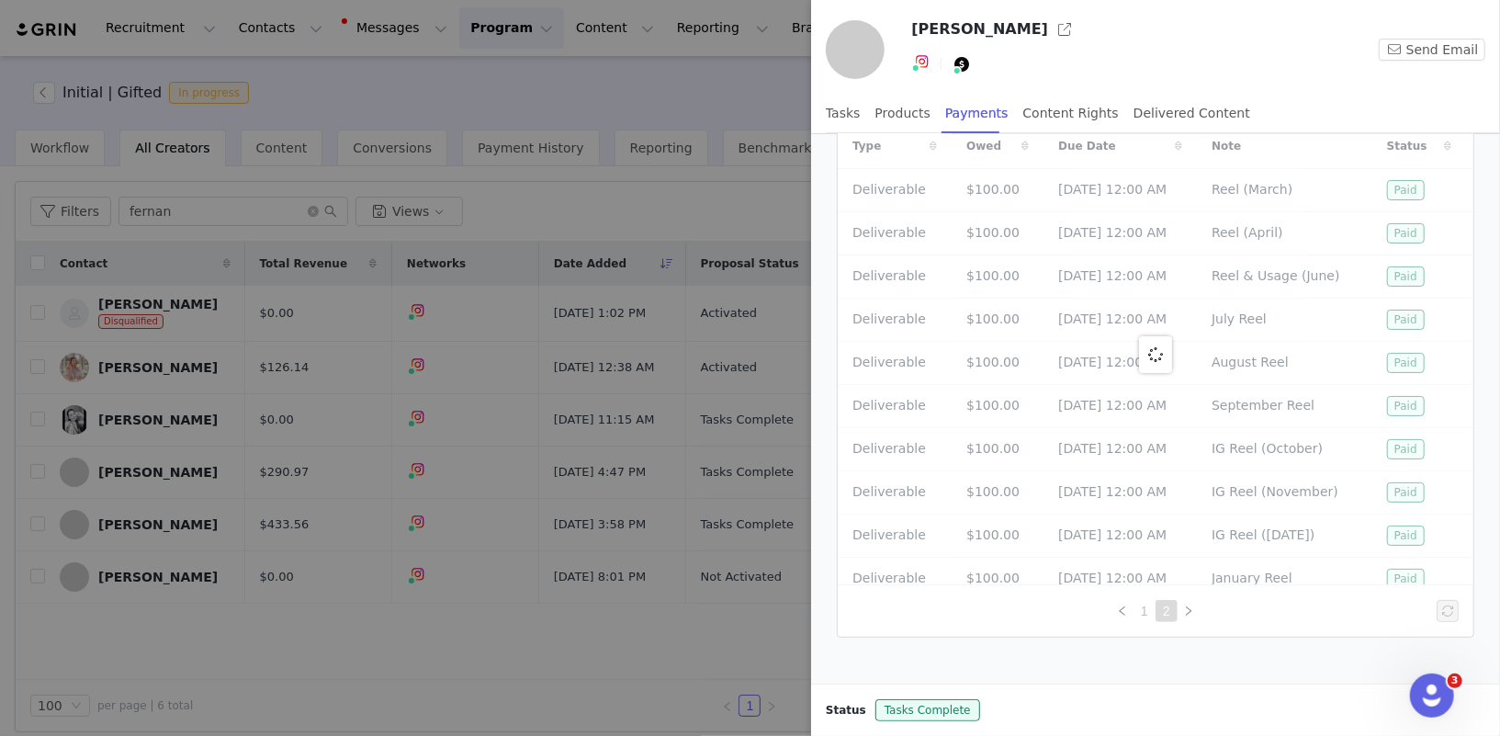
scroll to position [0, 0]
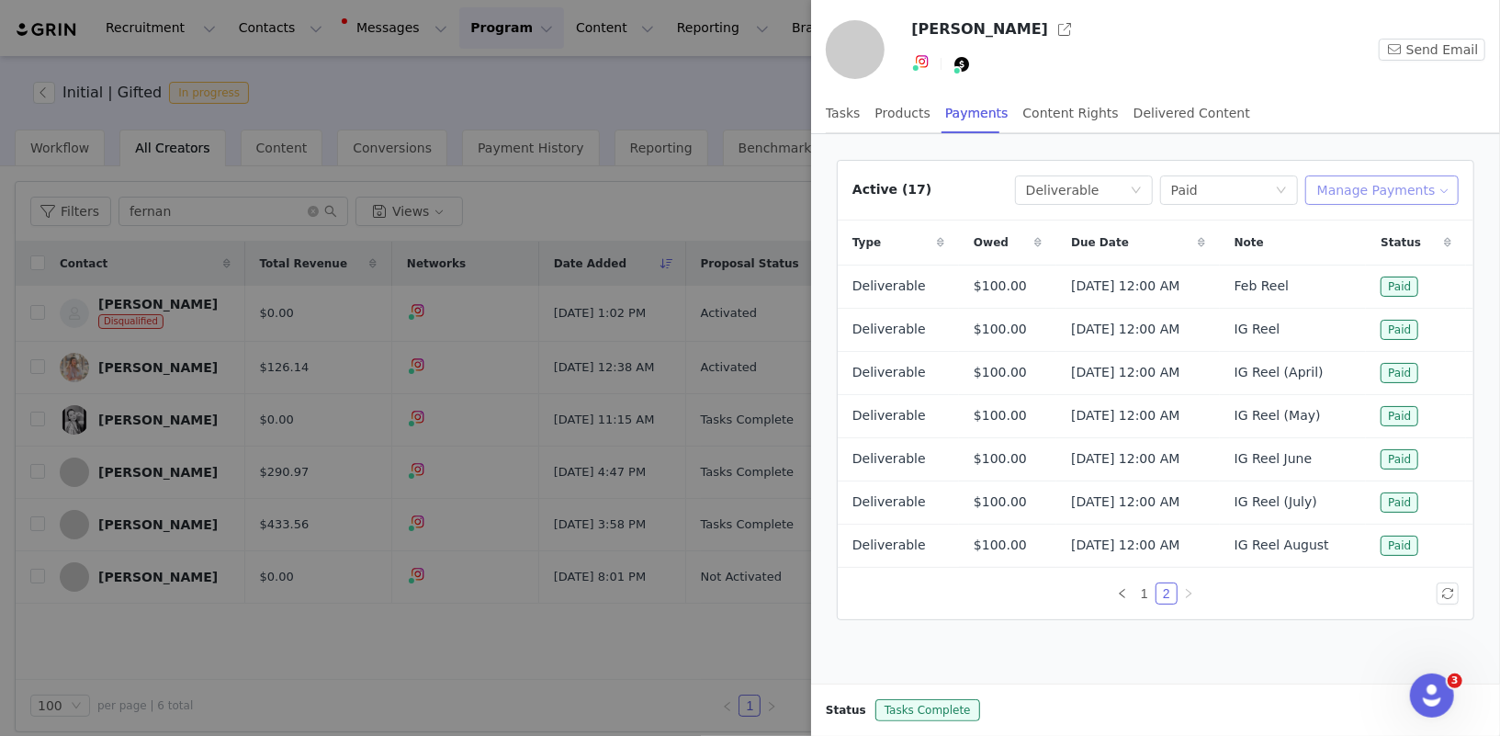
click at [1368, 192] on button "Manage Payments" at bounding box center [1382, 189] width 153 height 29
click at [1369, 255] on span "Add Payable" at bounding box center [1389, 254] width 79 height 20
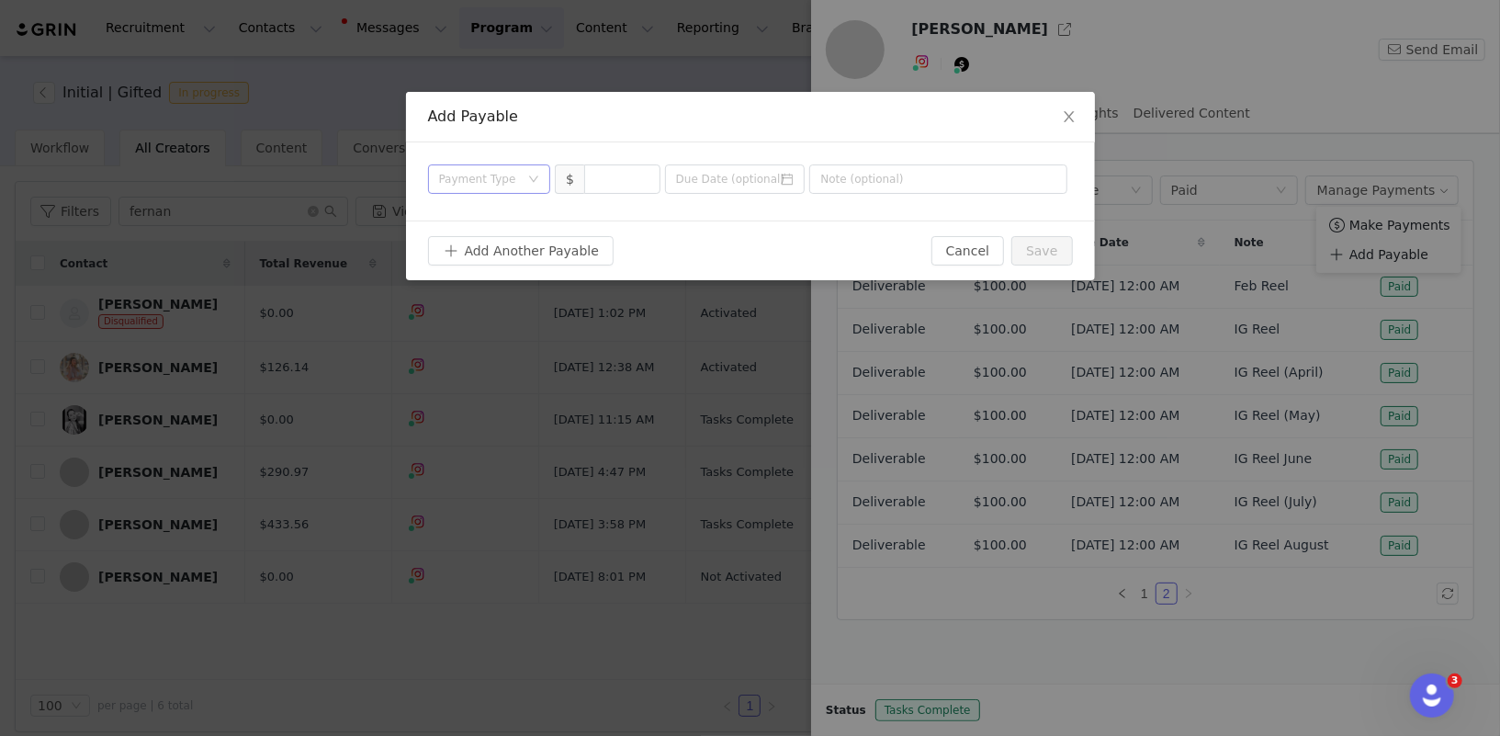
click at [493, 181] on div "Payment Type" at bounding box center [479, 179] width 81 height 18
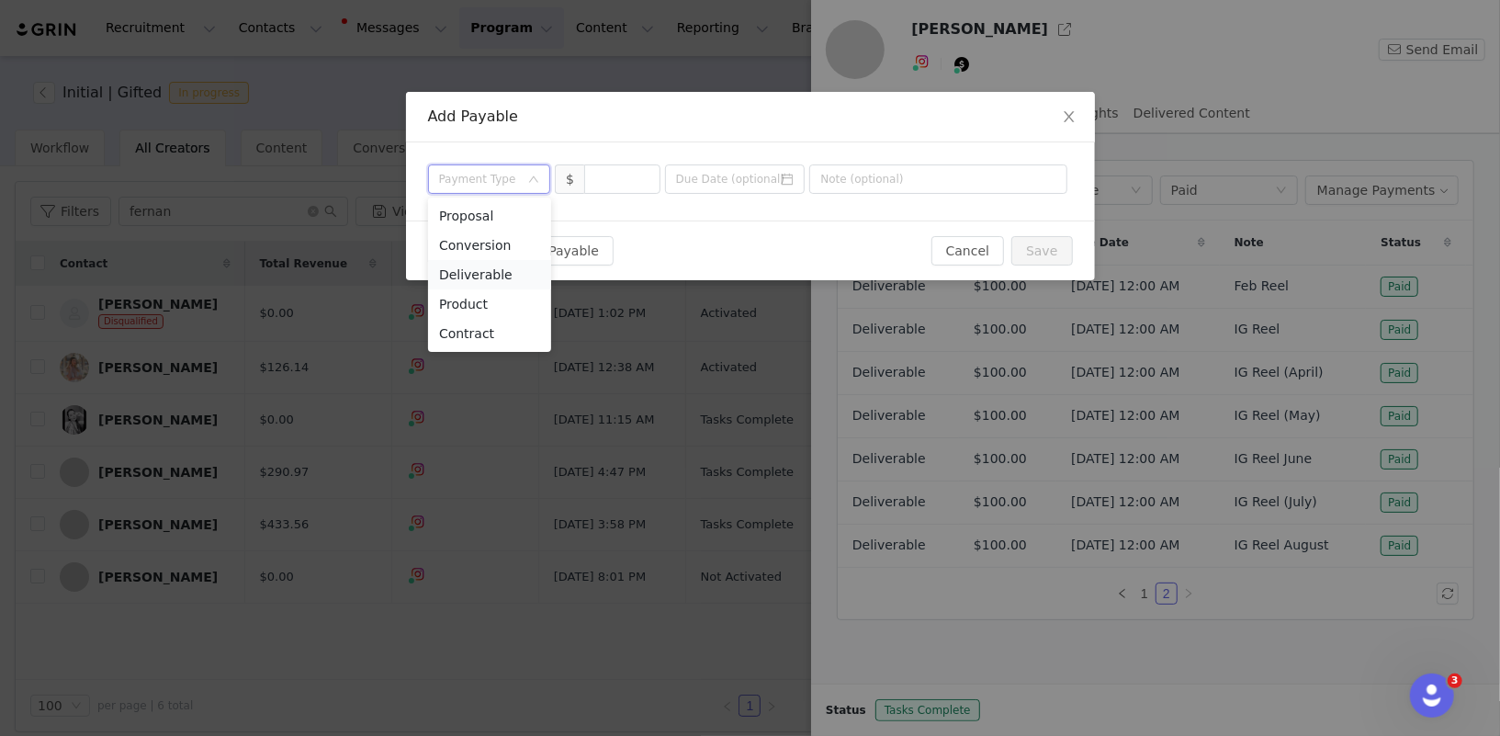
click at [502, 272] on li "Deliverable" at bounding box center [489, 274] width 123 height 29
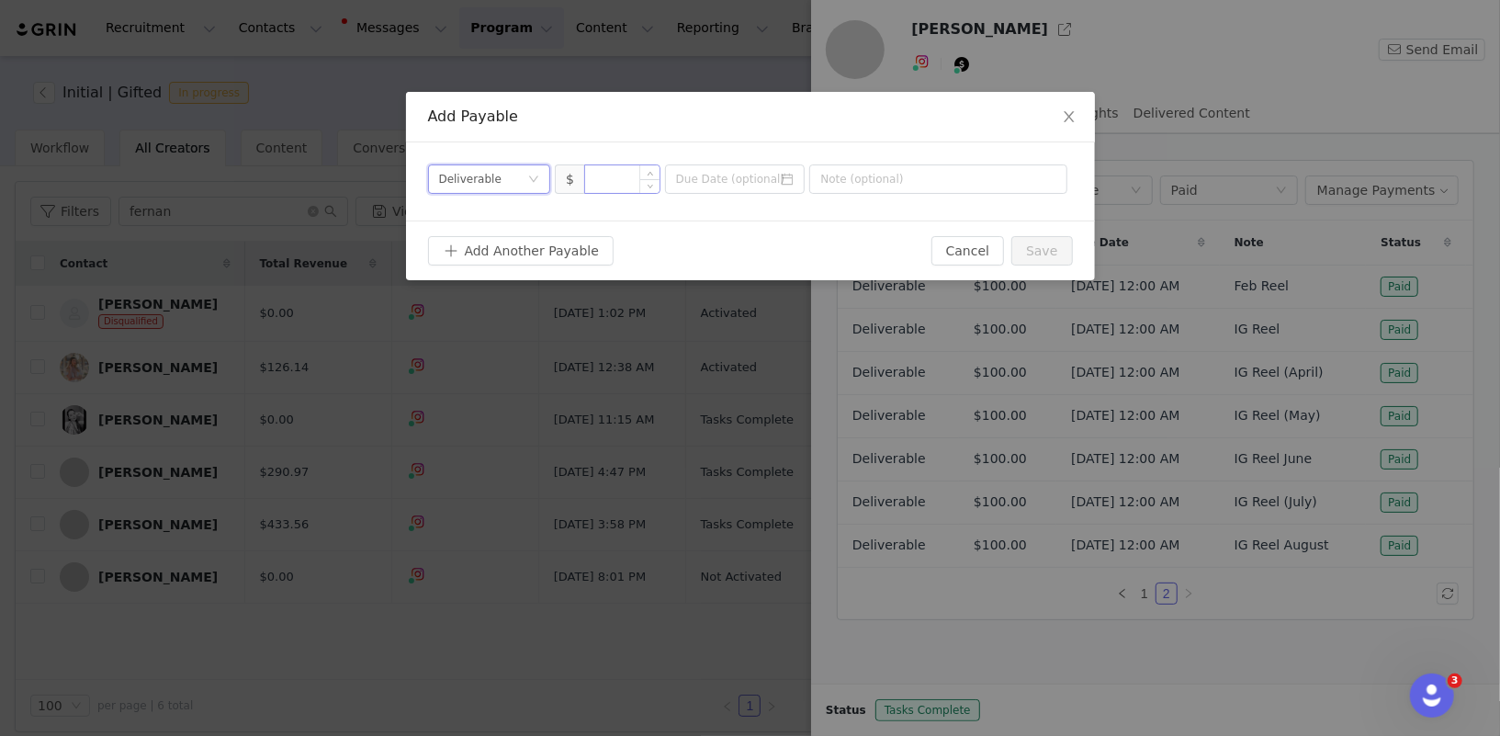
click at [626, 177] on input at bounding box center [622, 179] width 74 height 28
type input "100"
click at [739, 175] on input at bounding box center [735, 178] width 141 height 29
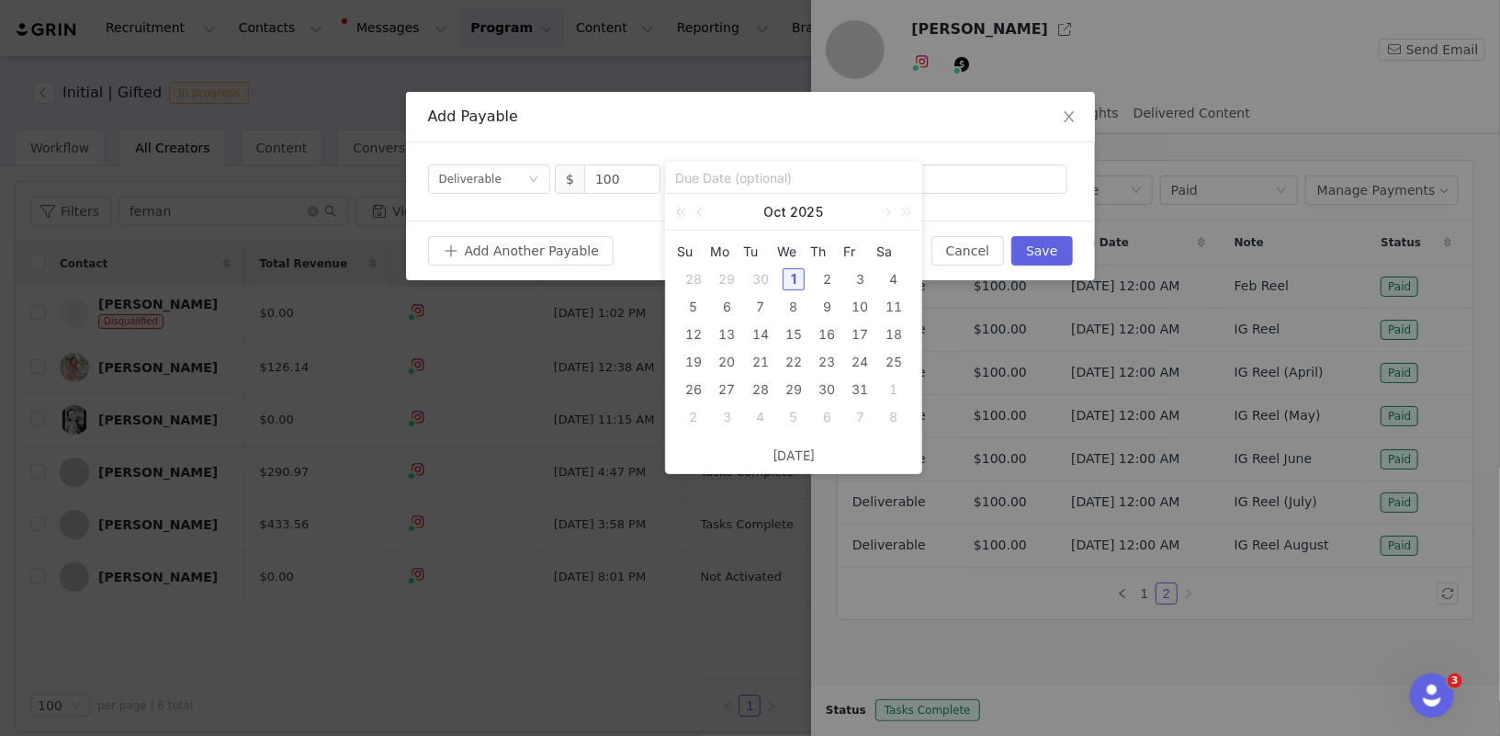
click at [792, 281] on div "1" at bounding box center [794, 279] width 22 height 22
type input "2025-10-01"
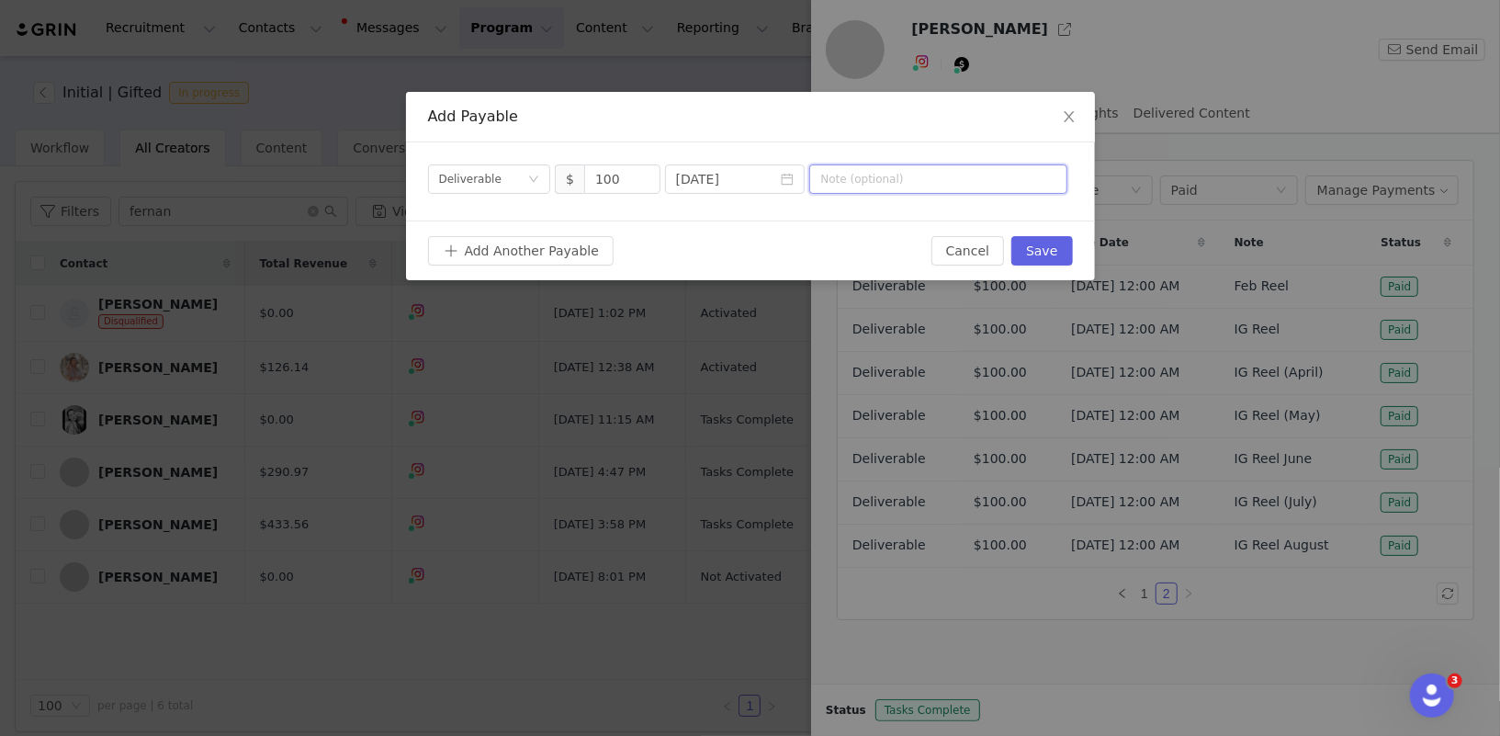
click at [871, 175] on input "text" at bounding box center [938, 178] width 258 height 29
type input "IG Reel (September)"
click at [1045, 251] on button "Save" at bounding box center [1042, 250] width 61 height 29
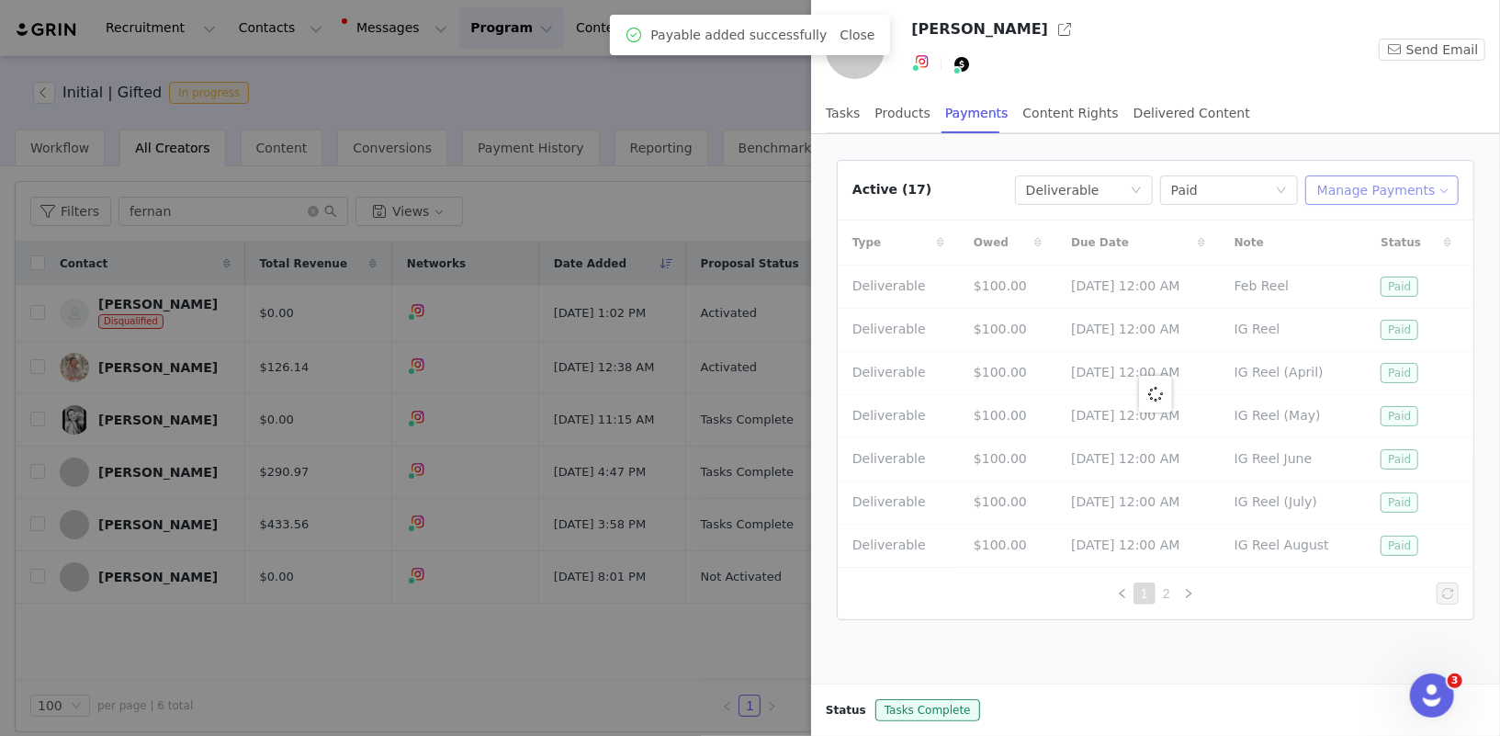
click at [1416, 186] on button "Manage Payments" at bounding box center [1382, 189] width 153 height 29
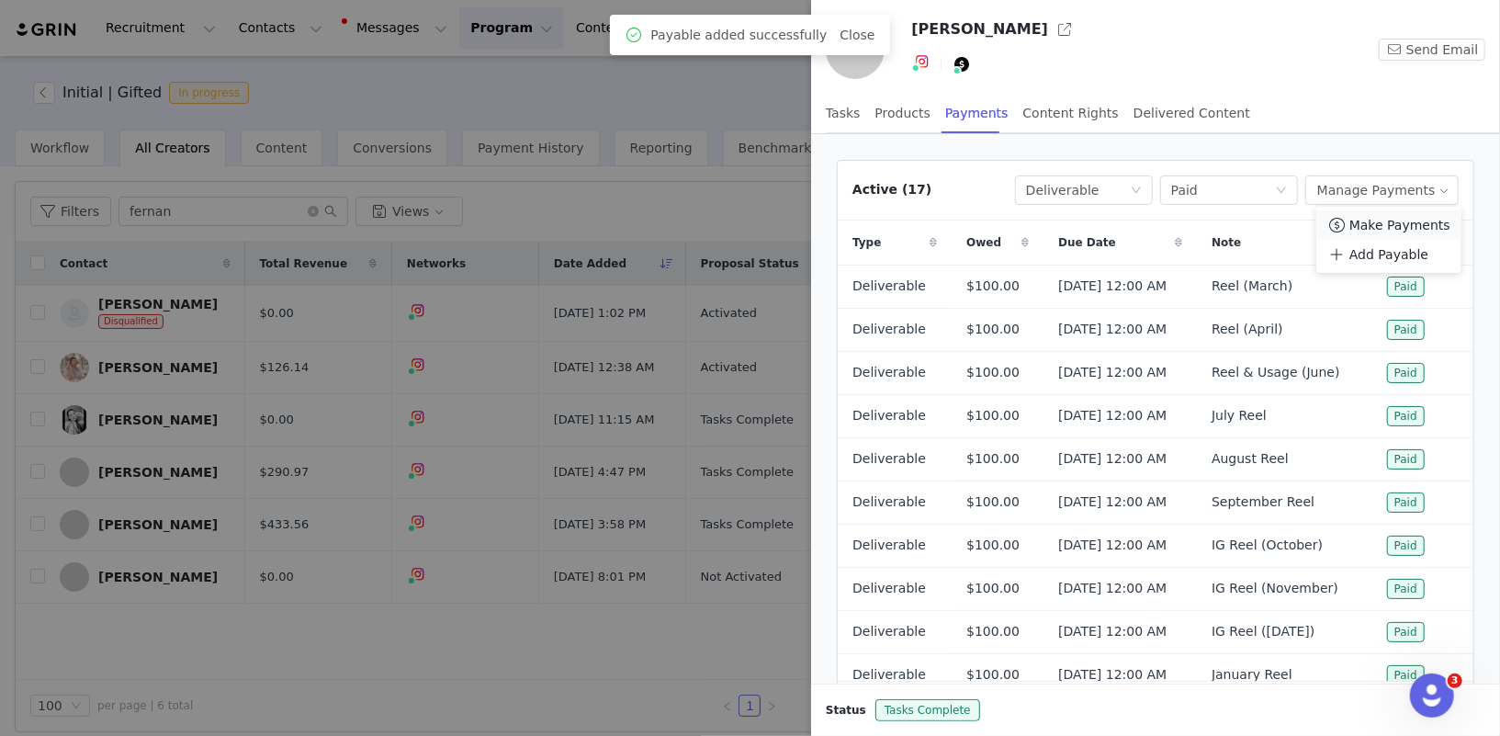
click at [1410, 215] on span "Make Payments" at bounding box center [1400, 225] width 101 height 20
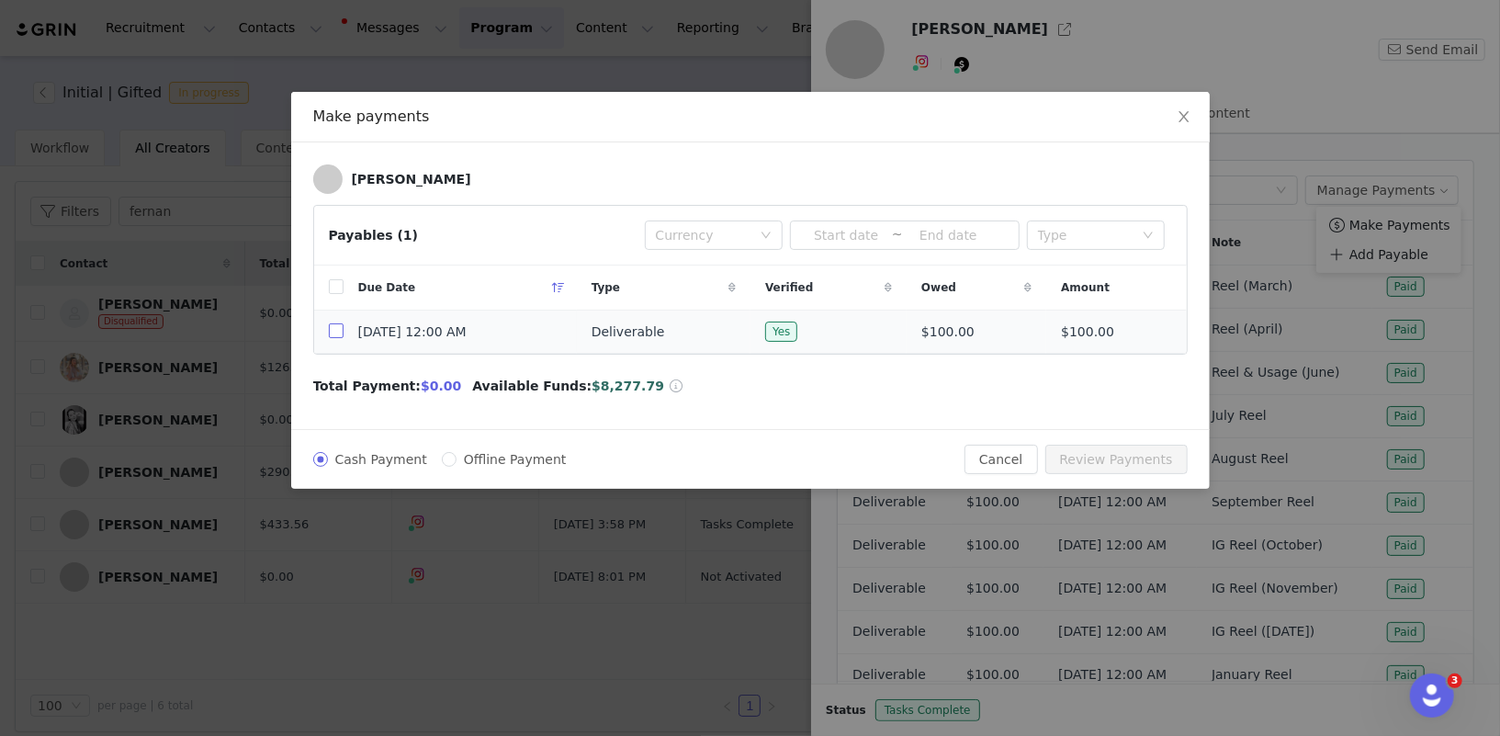
click at [336, 333] on input "checkbox" at bounding box center [336, 330] width 15 height 15
checkbox input "true"
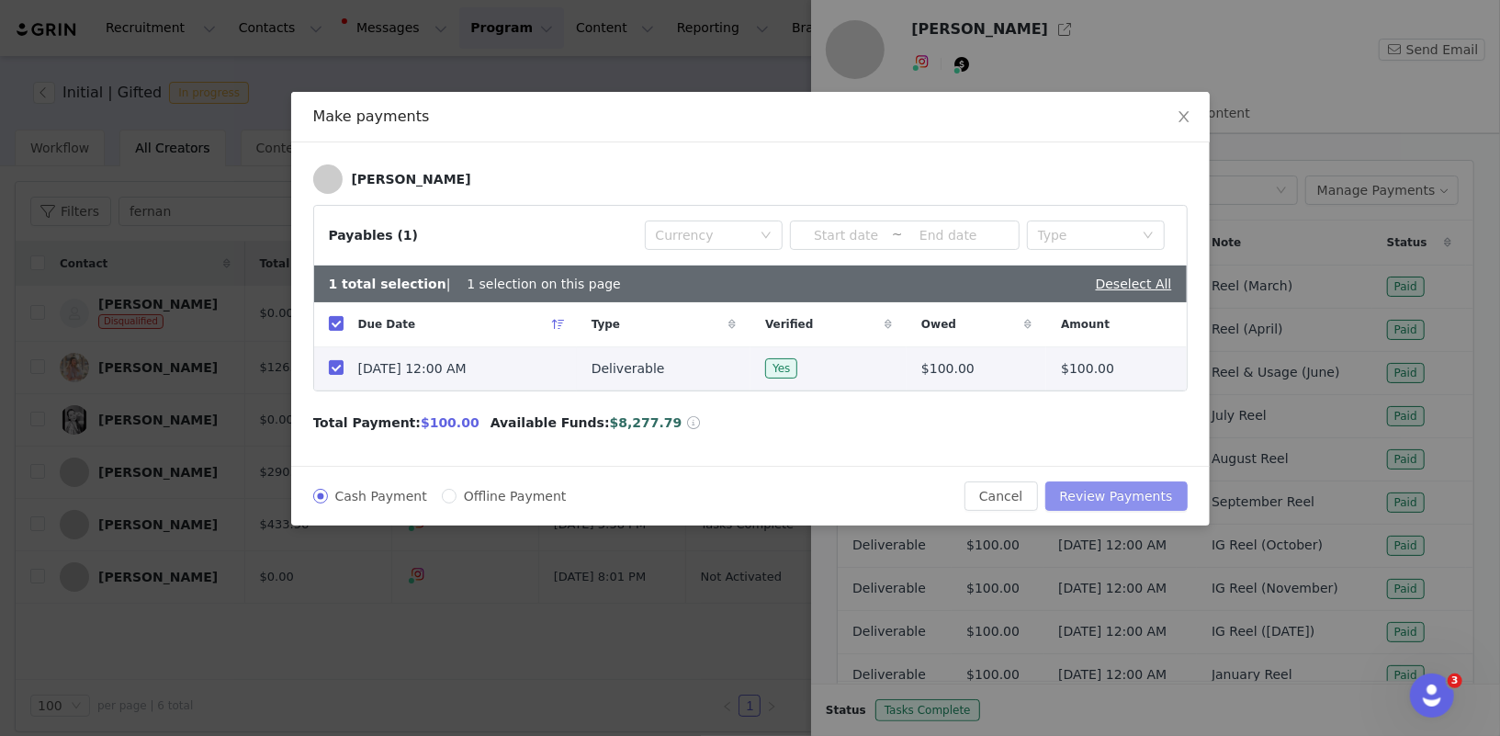
click at [1115, 487] on button "Review Payments" at bounding box center [1117, 495] width 142 height 29
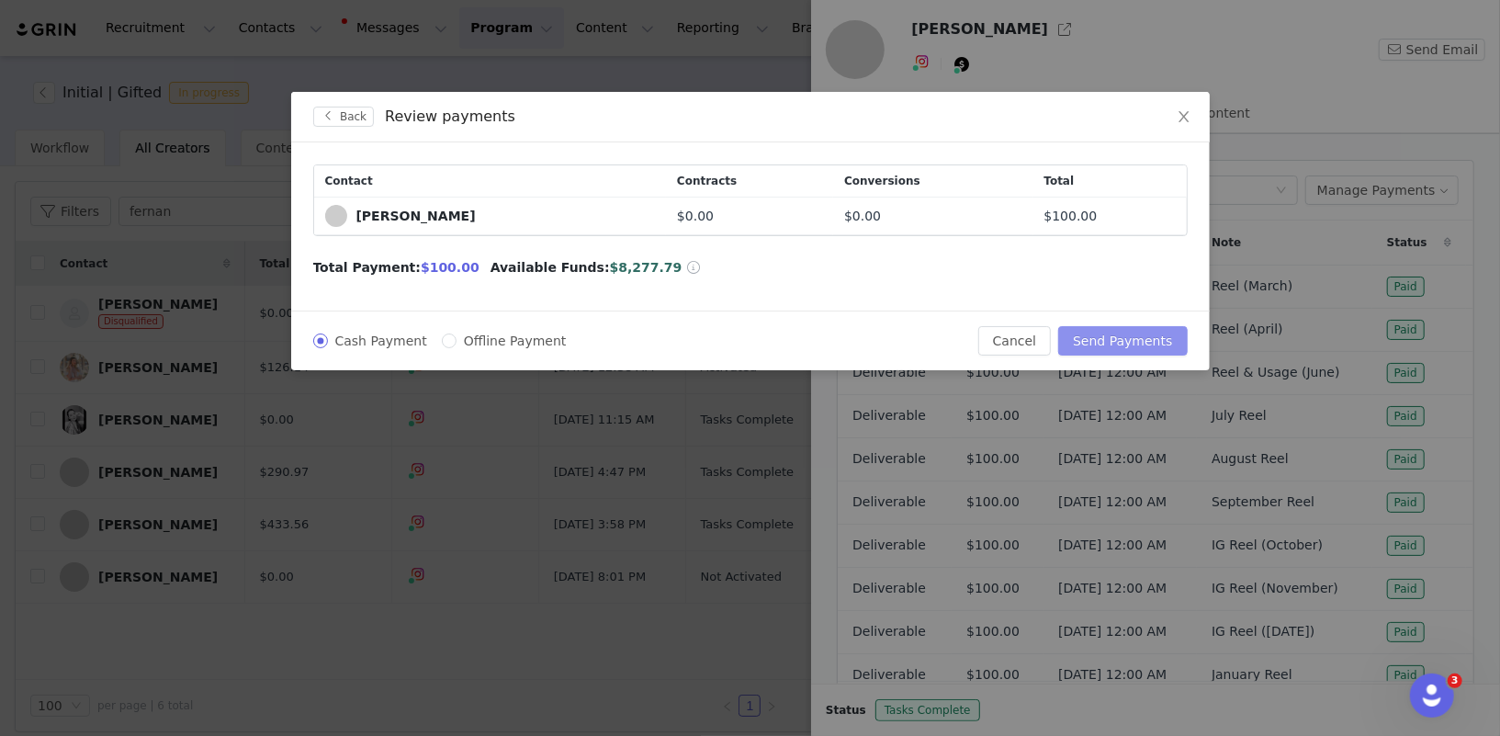
click at [1124, 333] on button "Send Payments" at bounding box center [1122, 340] width 129 height 29
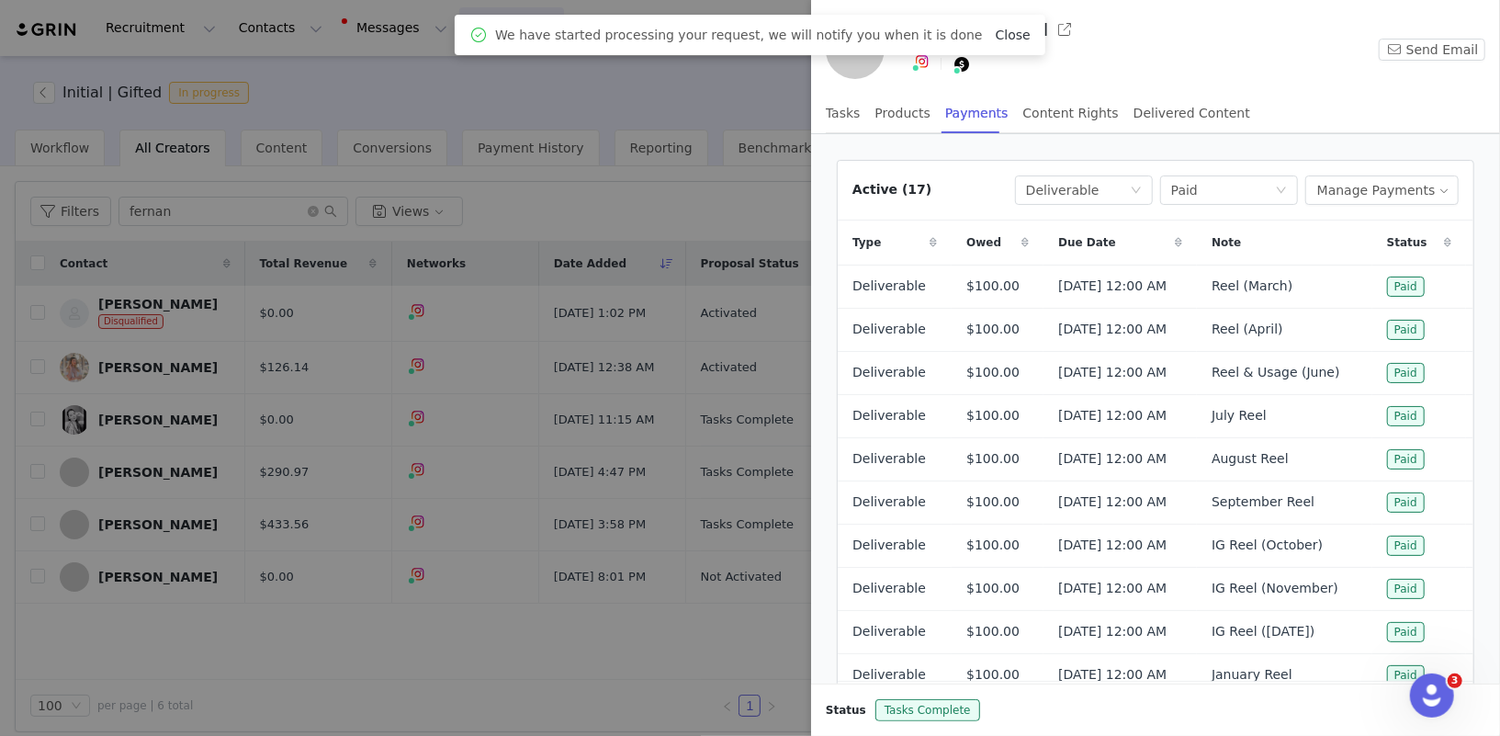
click at [996, 37] on link "Close" at bounding box center [1013, 35] width 35 height 15
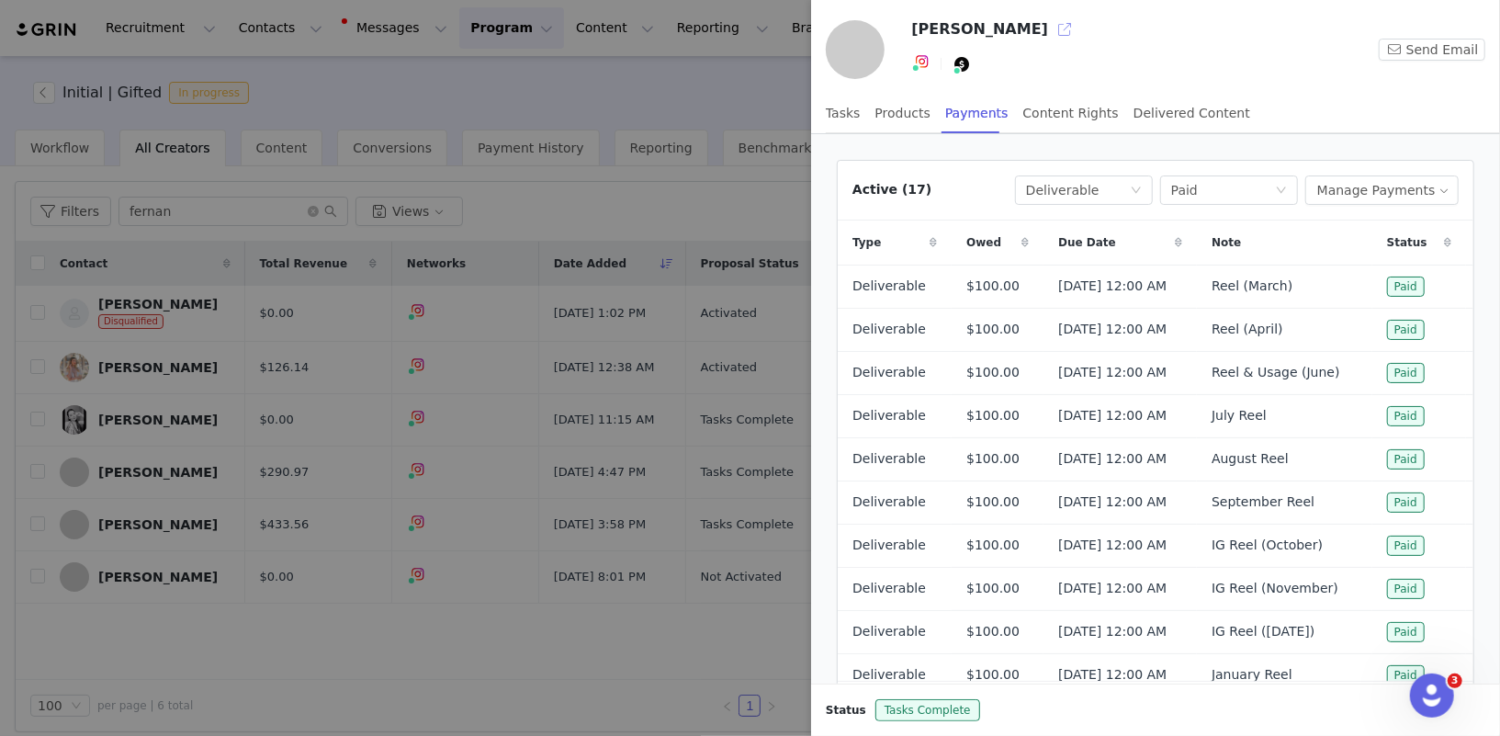
click at [1063, 29] on button "button" at bounding box center [1064, 29] width 29 height 29
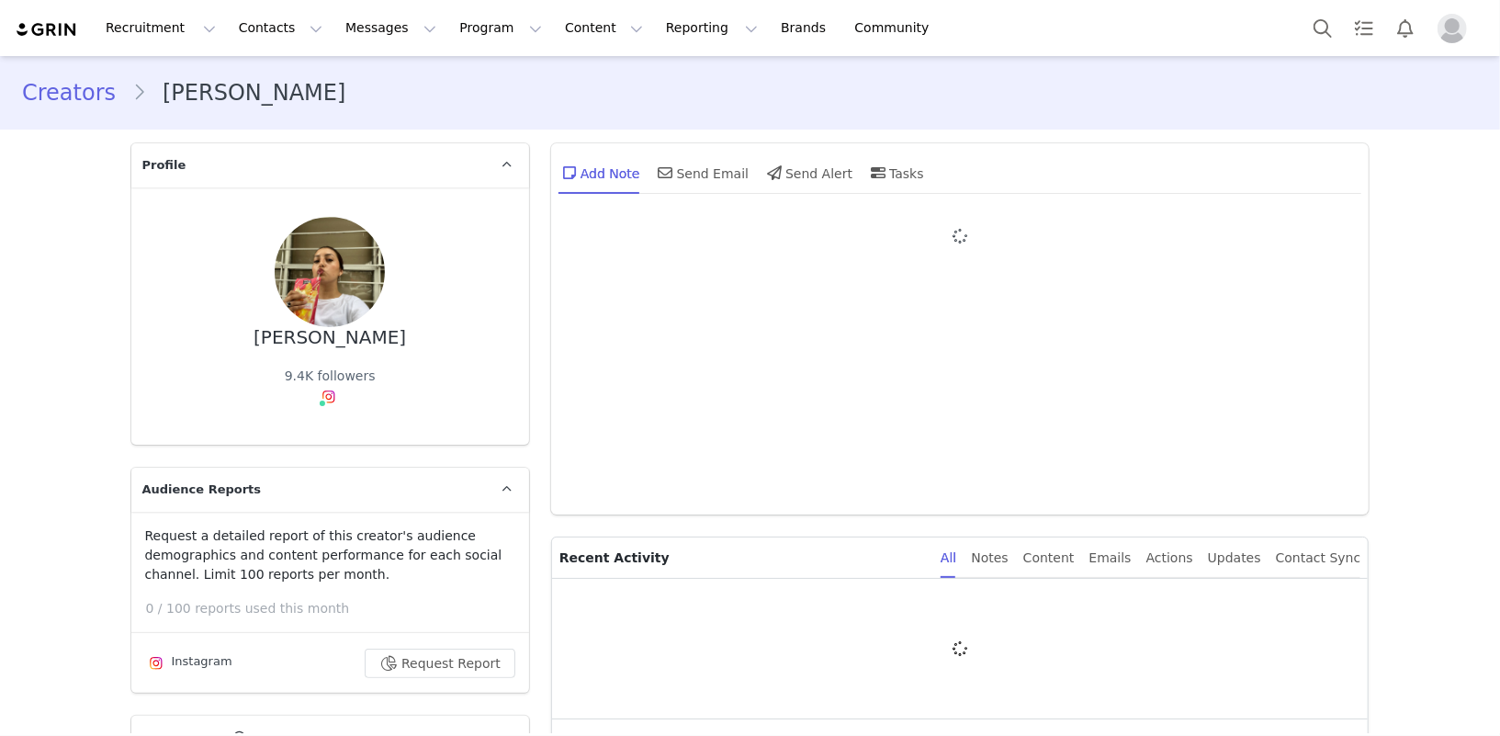
type input "+1 (United States)"
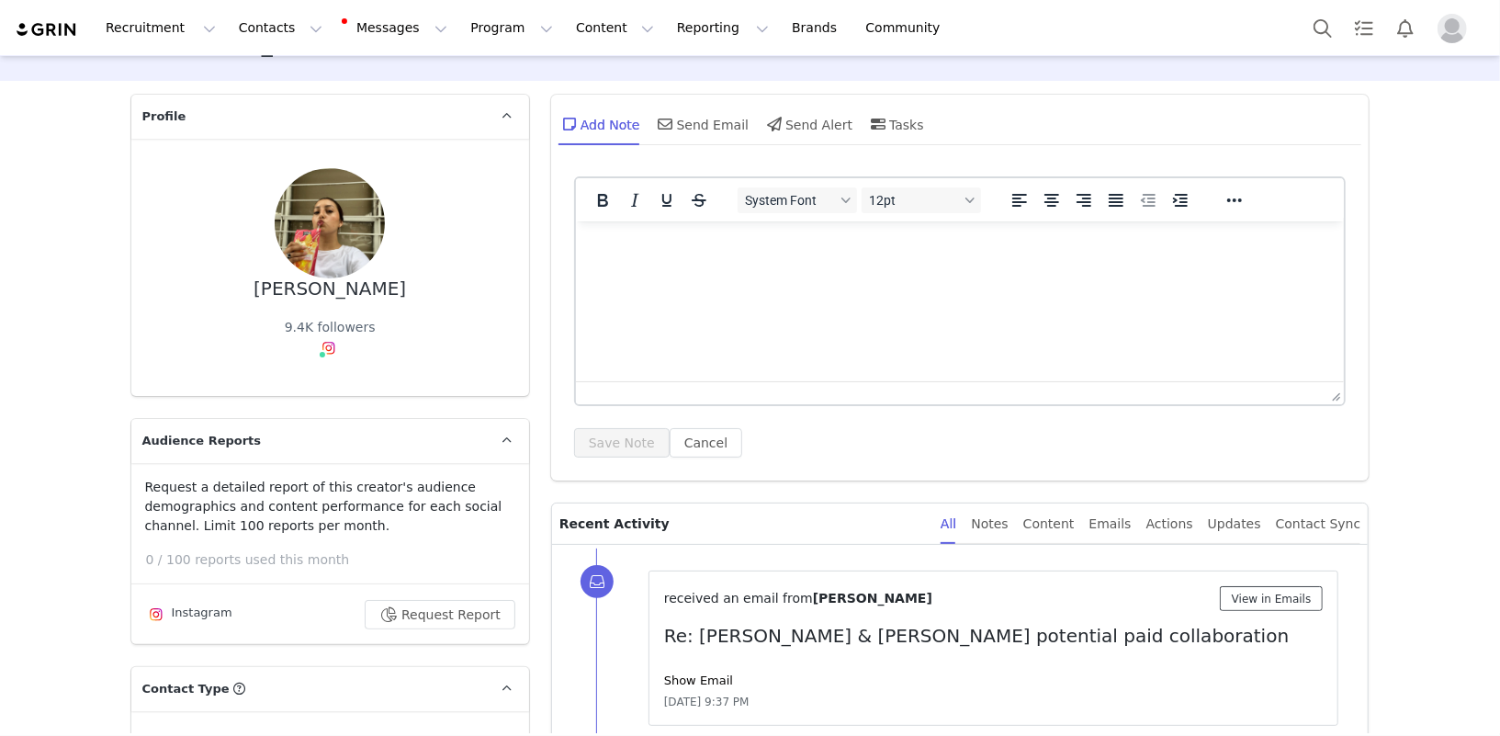
click at [1275, 590] on button "View in Emails" at bounding box center [1272, 598] width 104 height 25
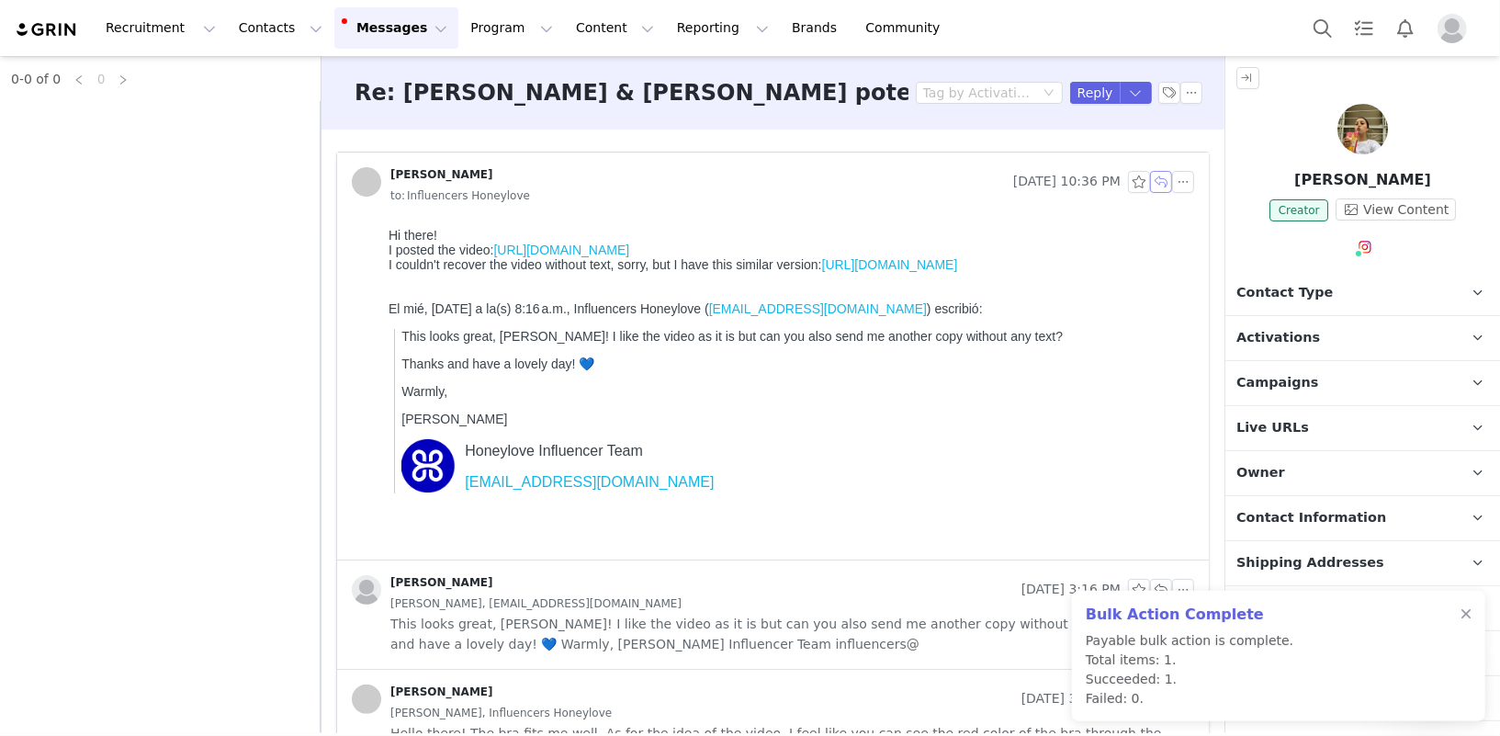
click at [1165, 179] on button "button" at bounding box center [1161, 182] width 22 height 22
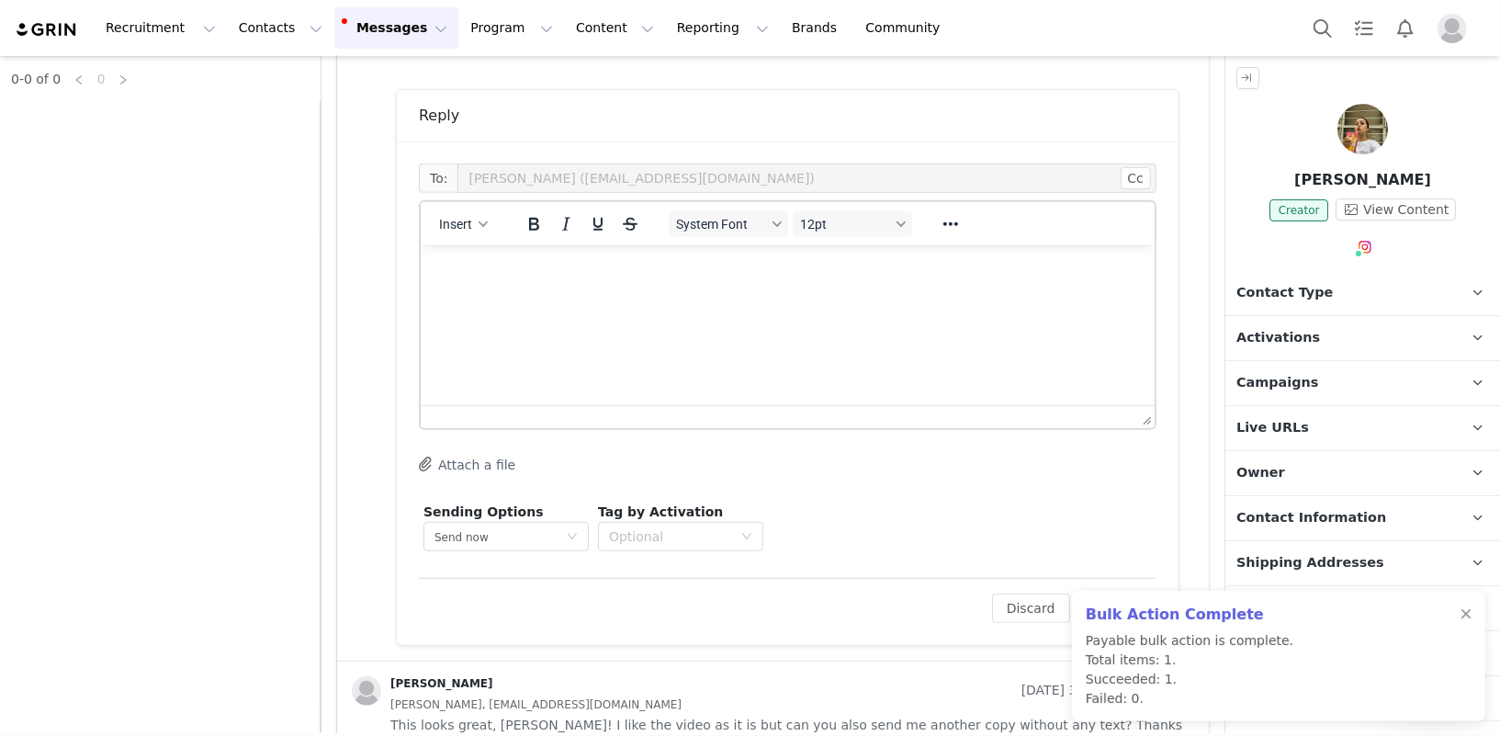
click at [517, 291] on html at bounding box center [787, 269] width 734 height 50
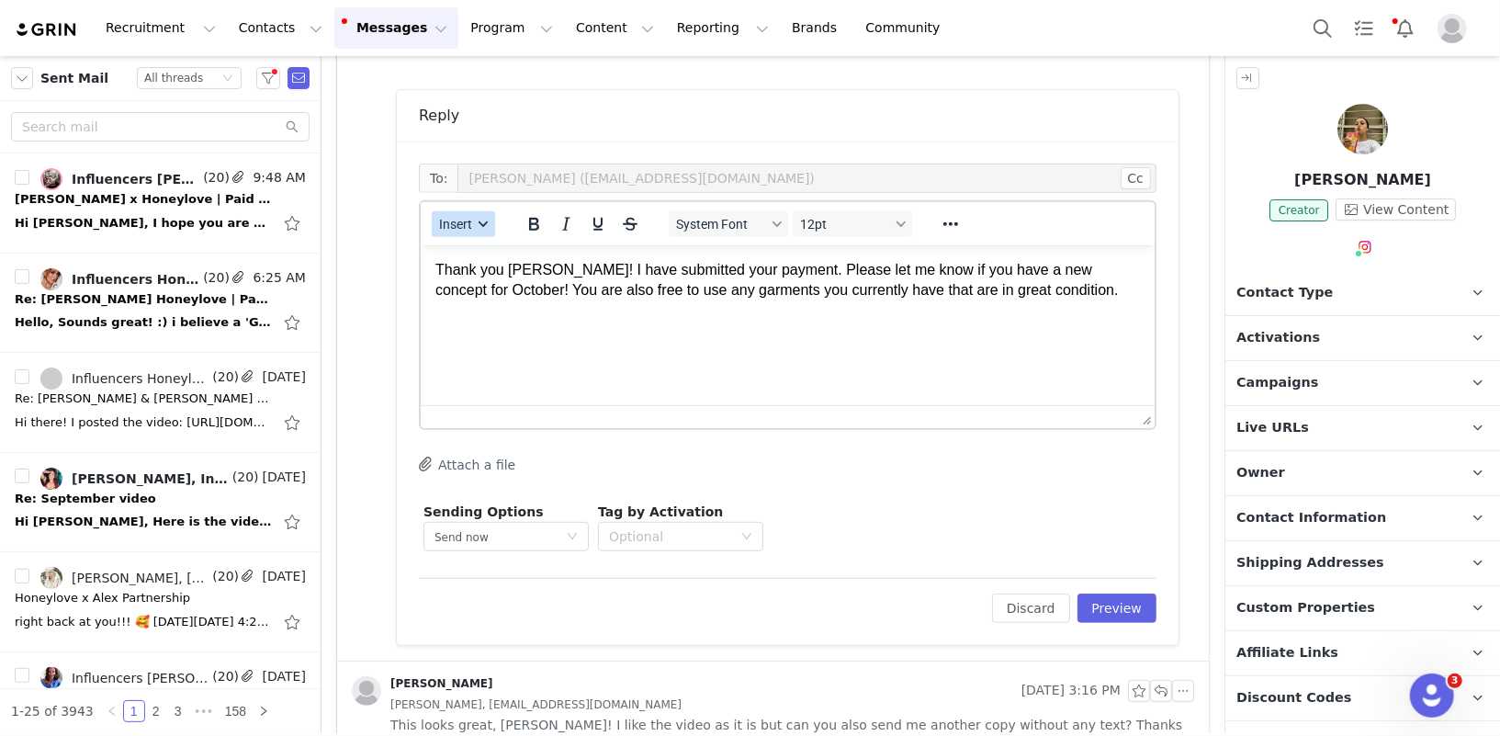
click at [451, 226] on span "Insert" at bounding box center [455, 224] width 33 height 15
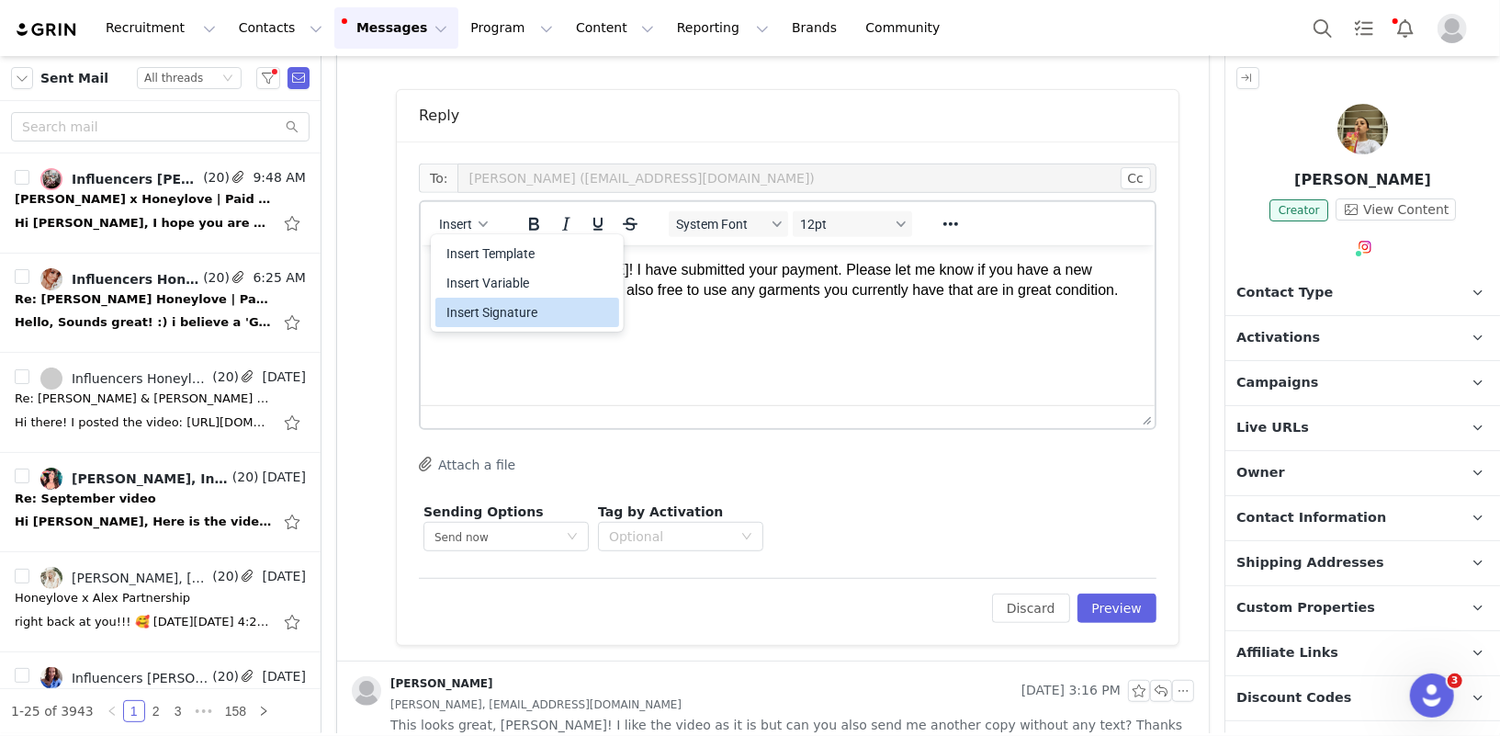
click at [487, 302] on div "Insert Signature" at bounding box center [529, 312] width 165 height 22
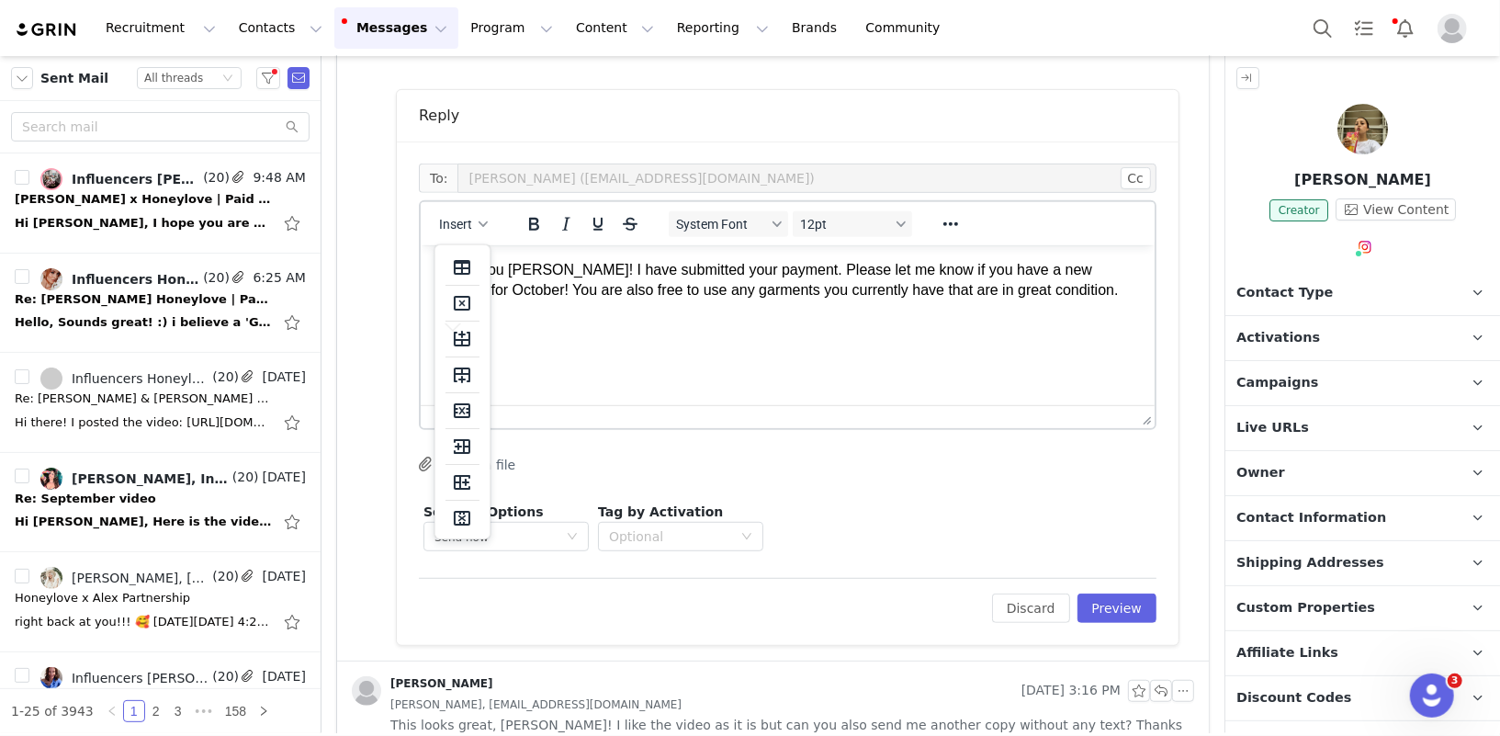
scroll to position [85, 0]
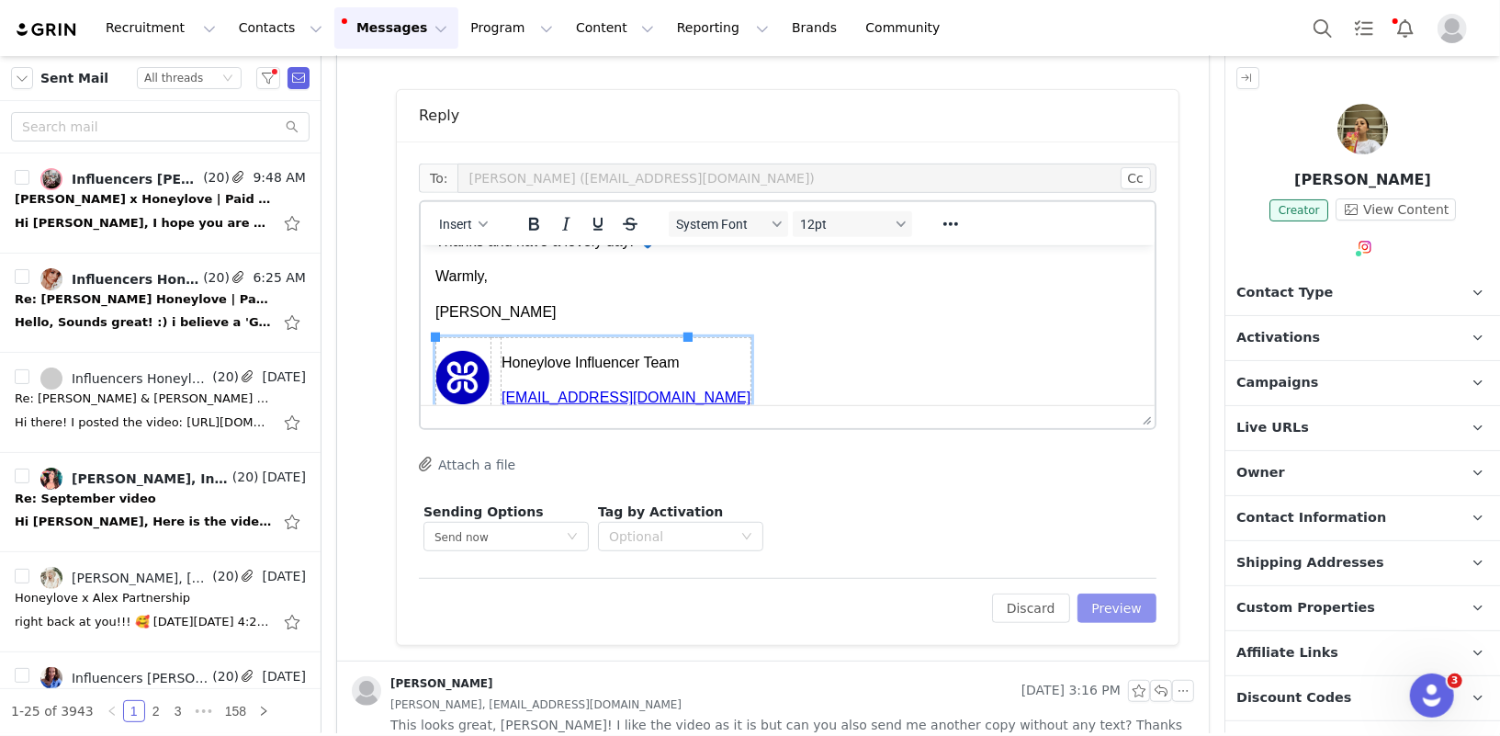
click at [1127, 606] on button "Preview" at bounding box center [1118, 608] width 80 height 29
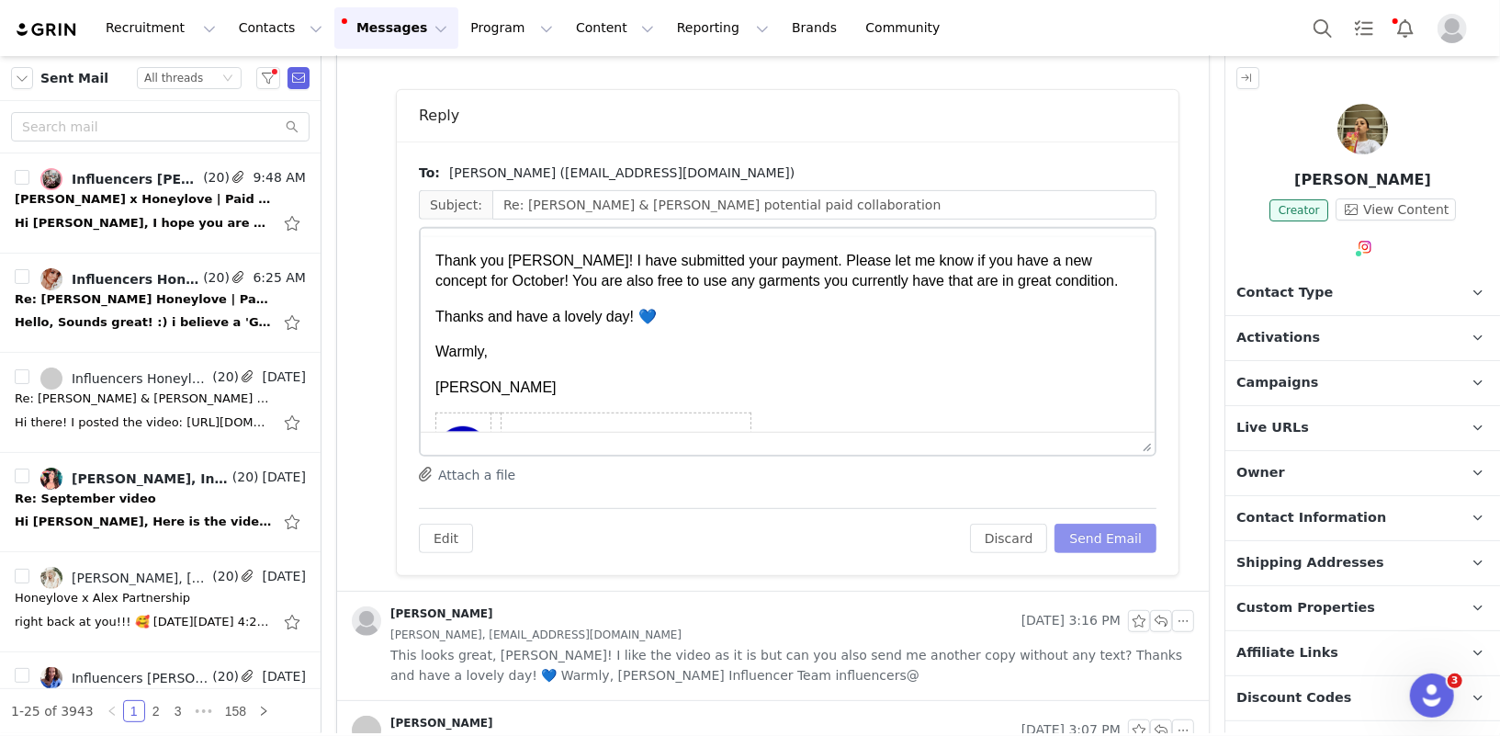
scroll to position [0, 0]
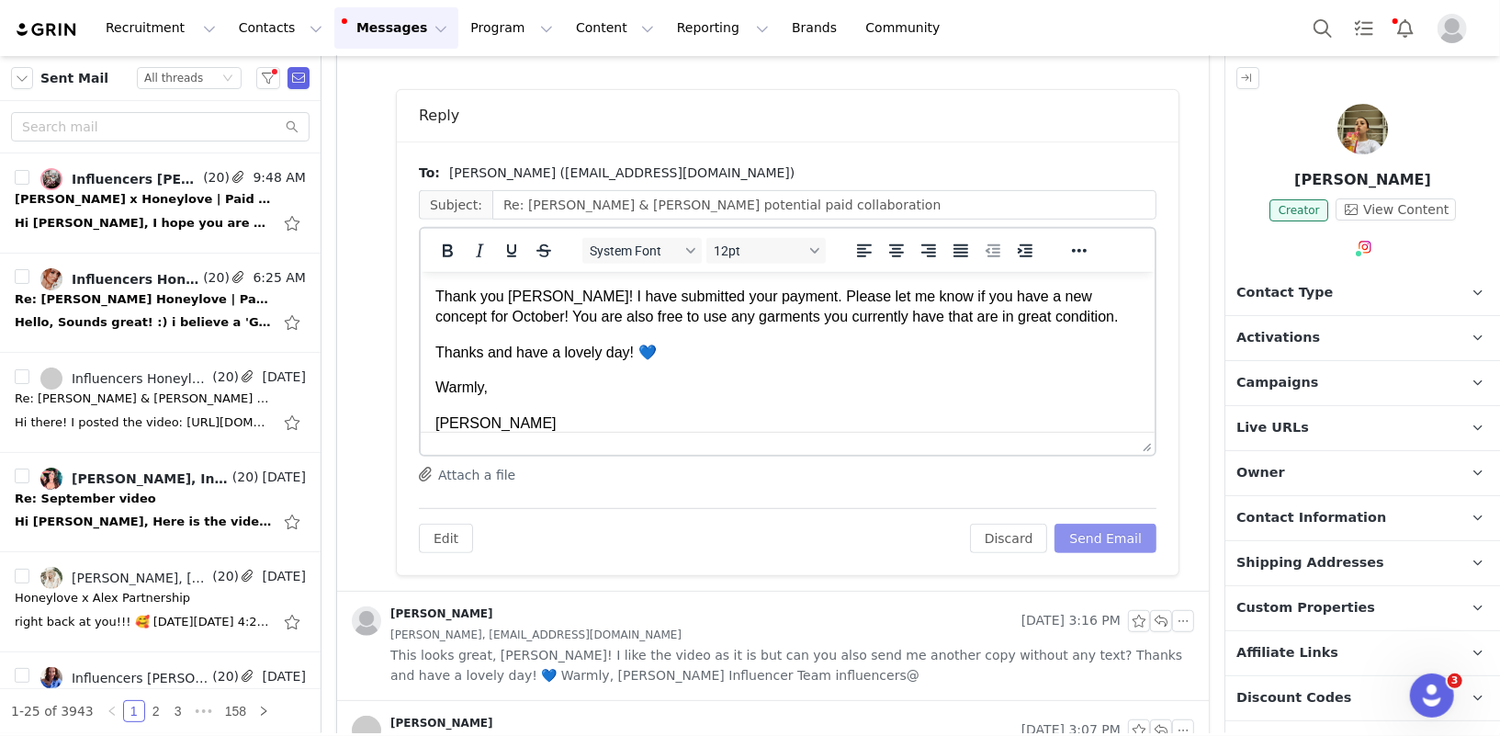
click at [1117, 530] on button "Send Email" at bounding box center [1106, 538] width 102 height 29
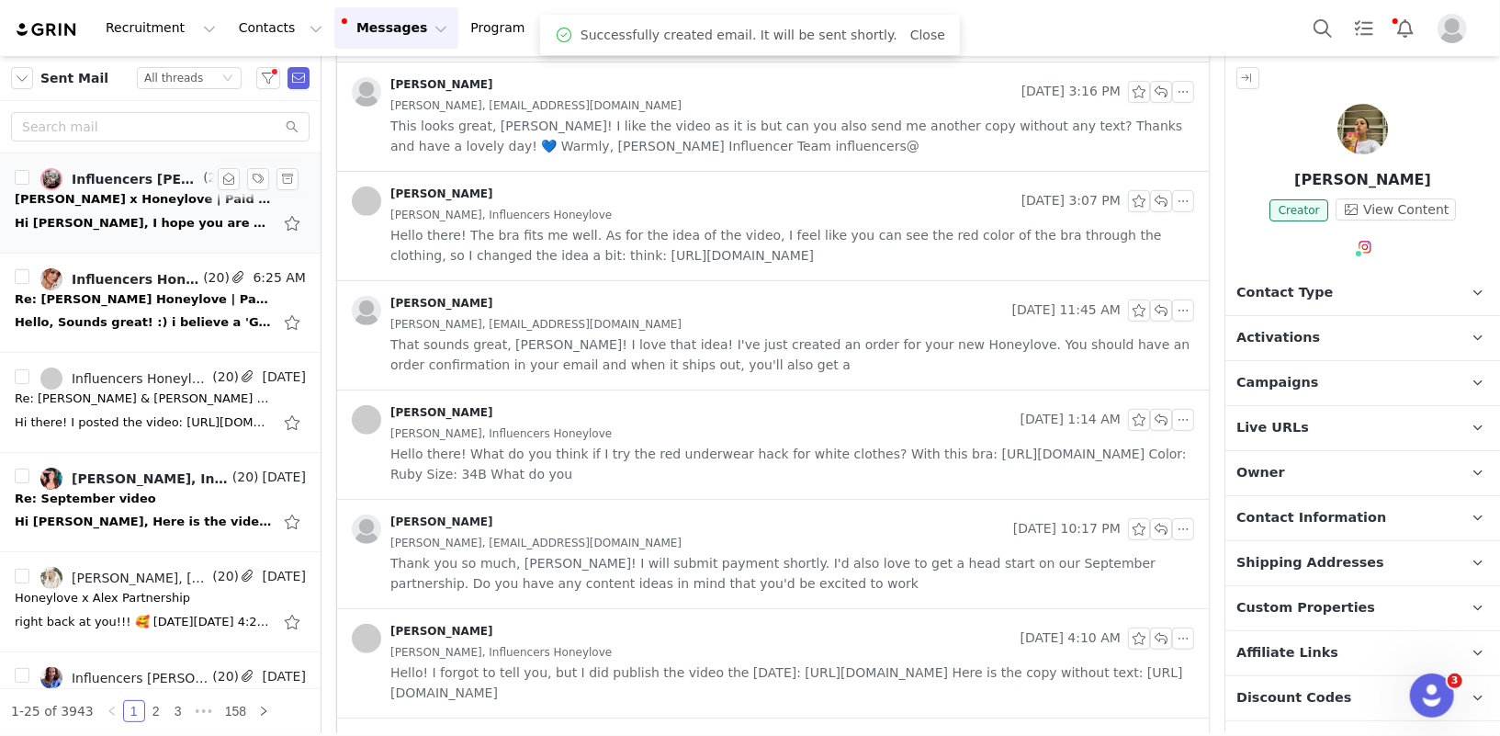
click at [159, 211] on div "Hi Diana, I hope you are well I wonder if you are able to help me. On GRIN it i…" at bounding box center [160, 223] width 291 height 29
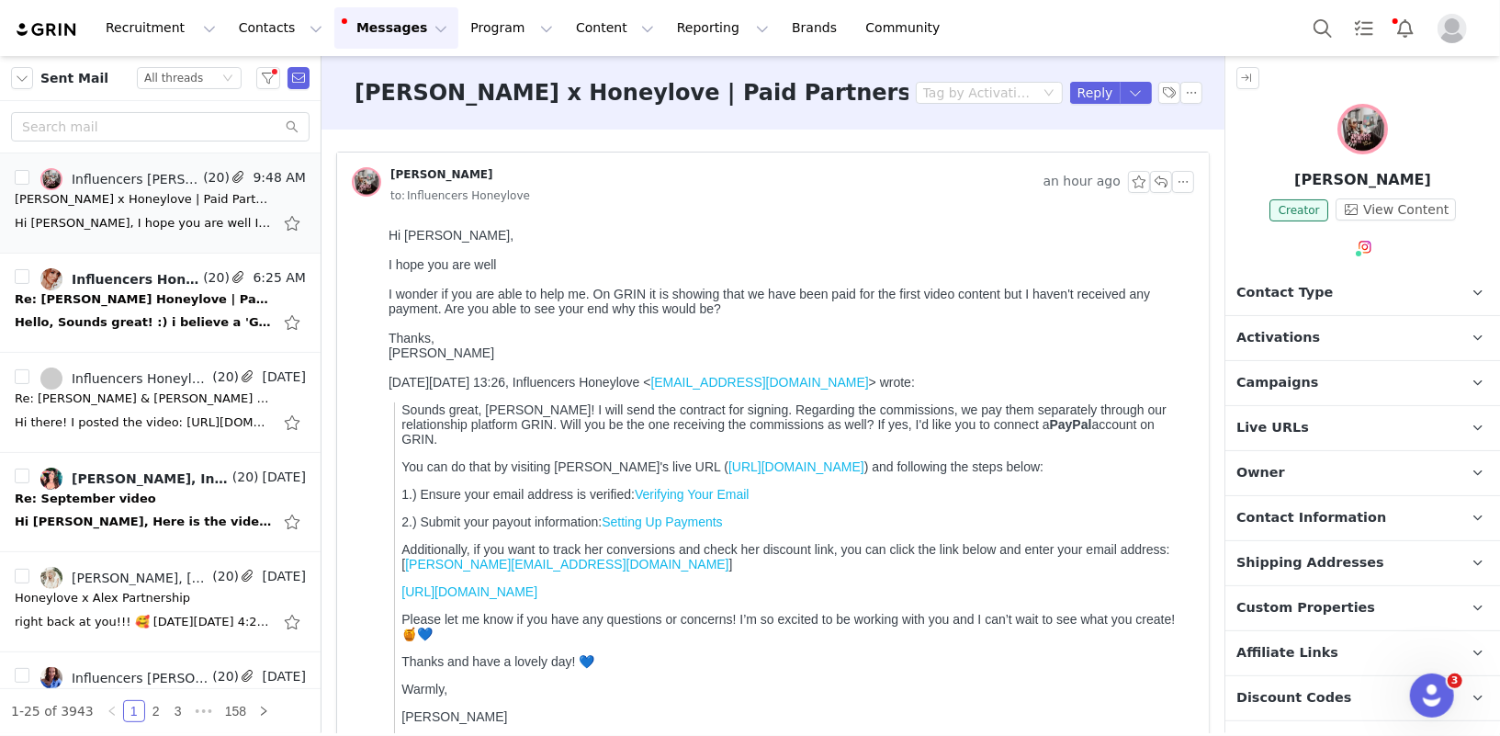
scroll to position [205, 0]
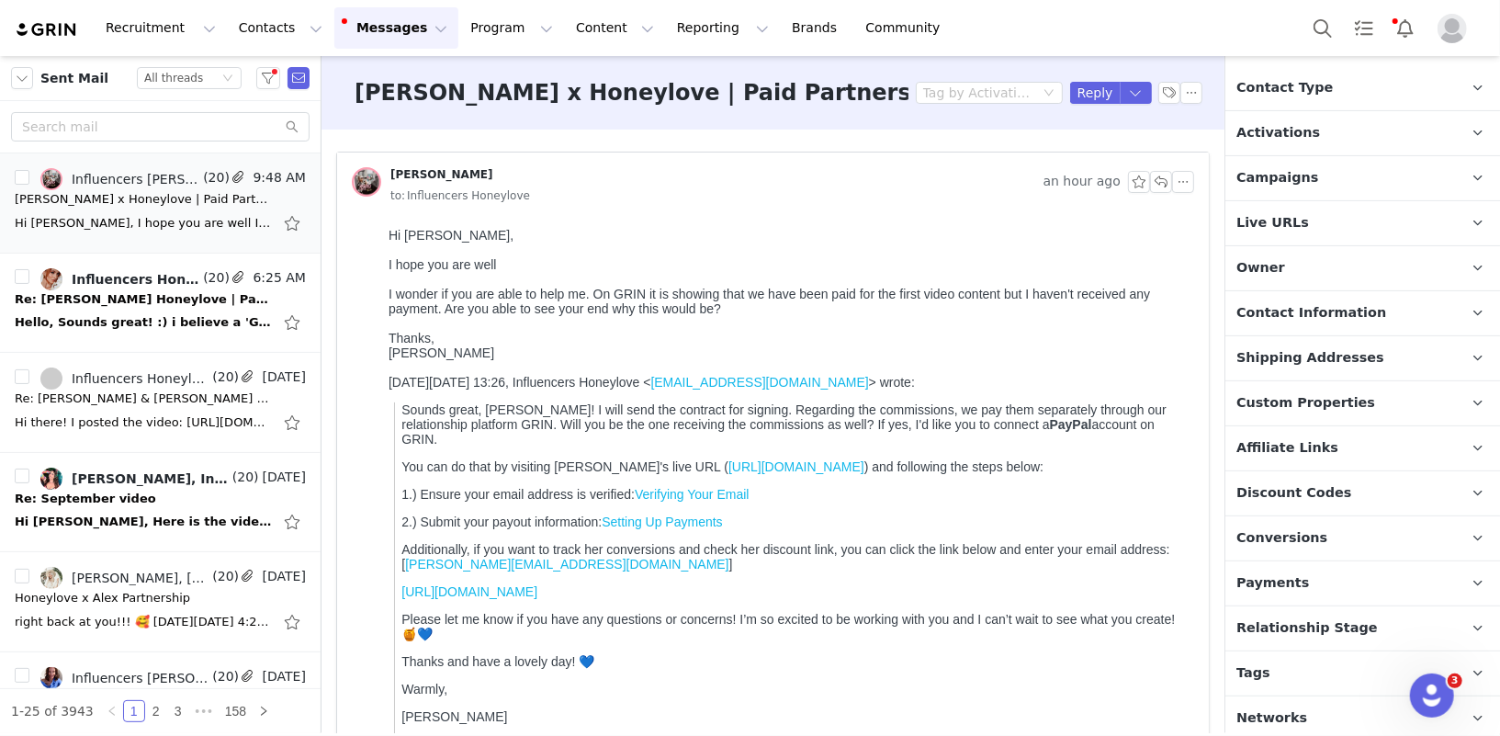
click at [1295, 540] on span "Conversions" at bounding box center [1282, 538] width 91 height 20
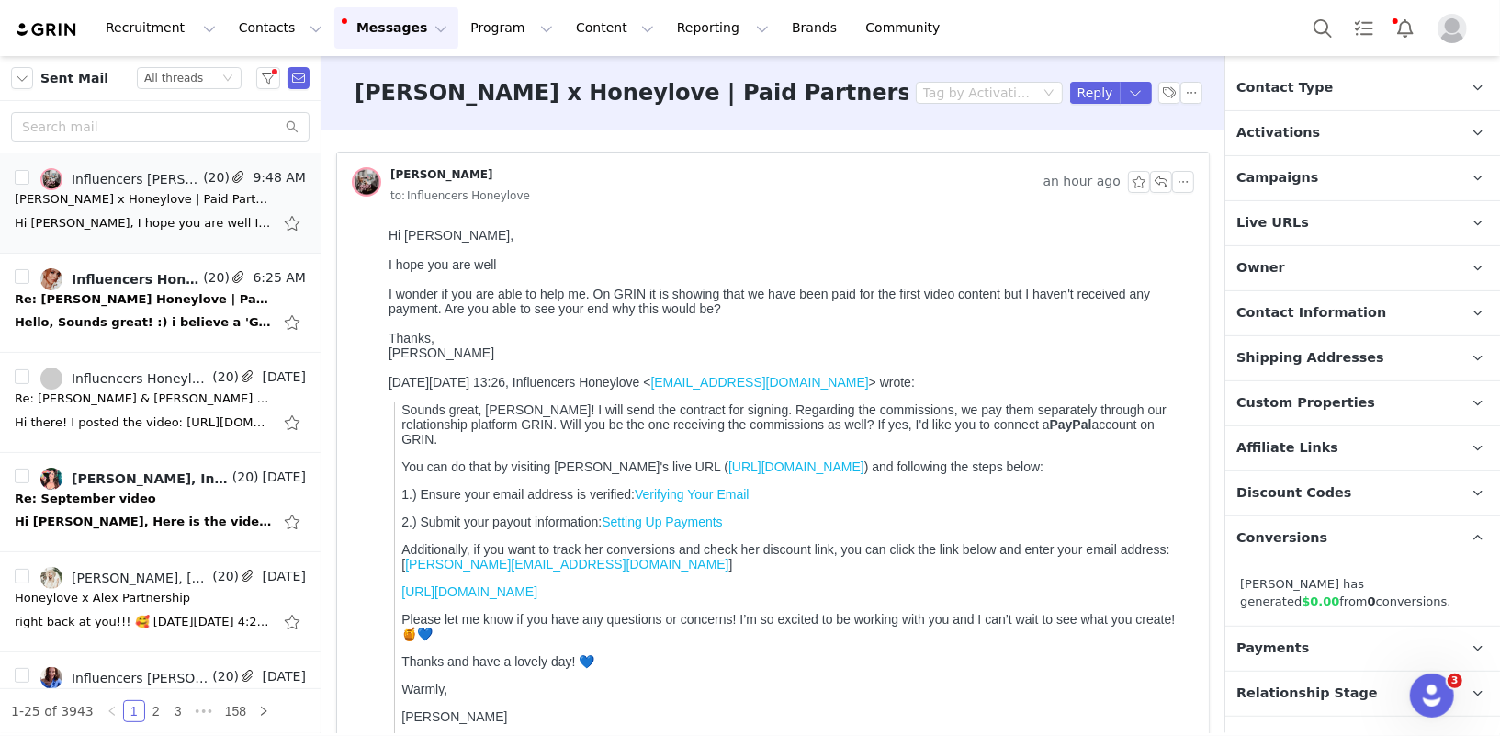
click at [1296, 639] on span "Payments" at bounding box center [1273, 649] width 73 height 20
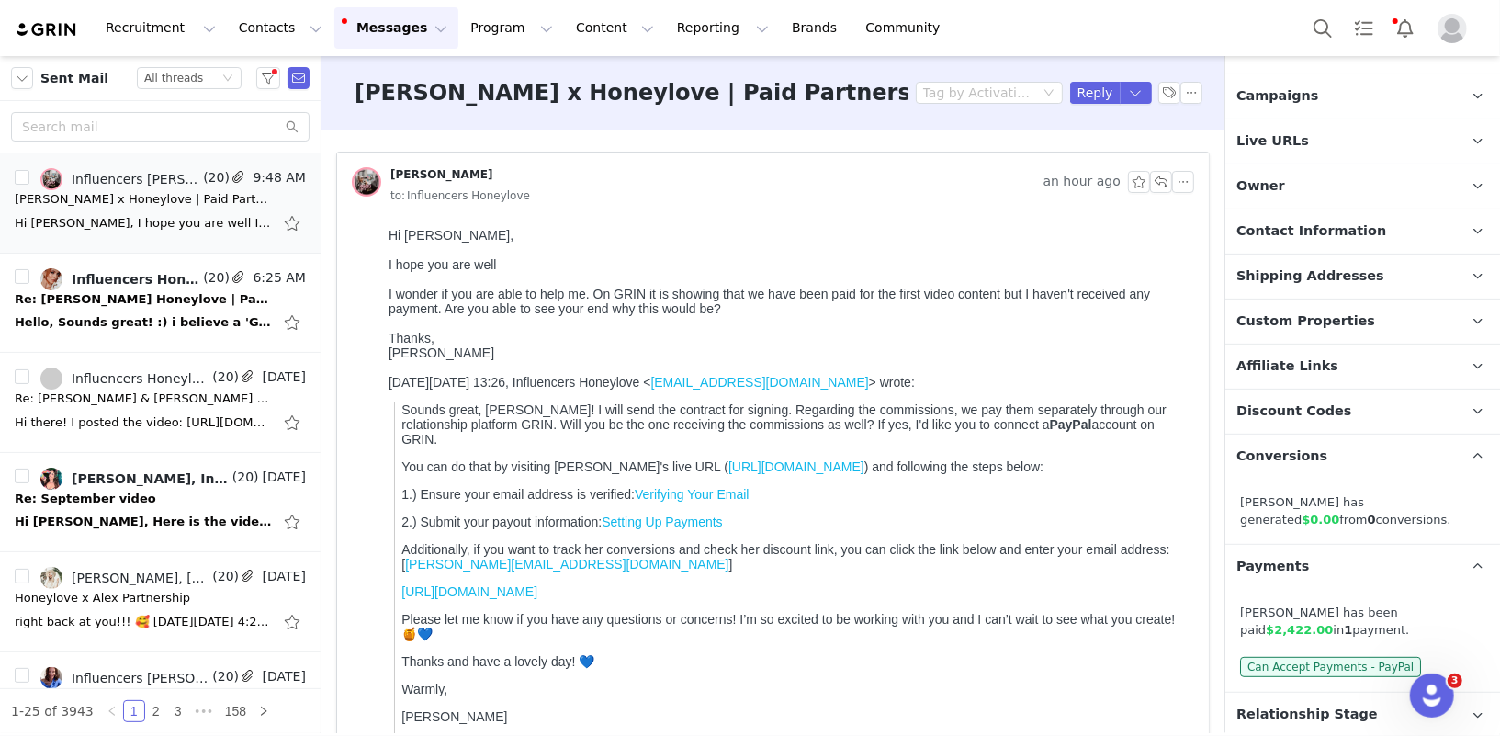
scroll to position [310, 0]
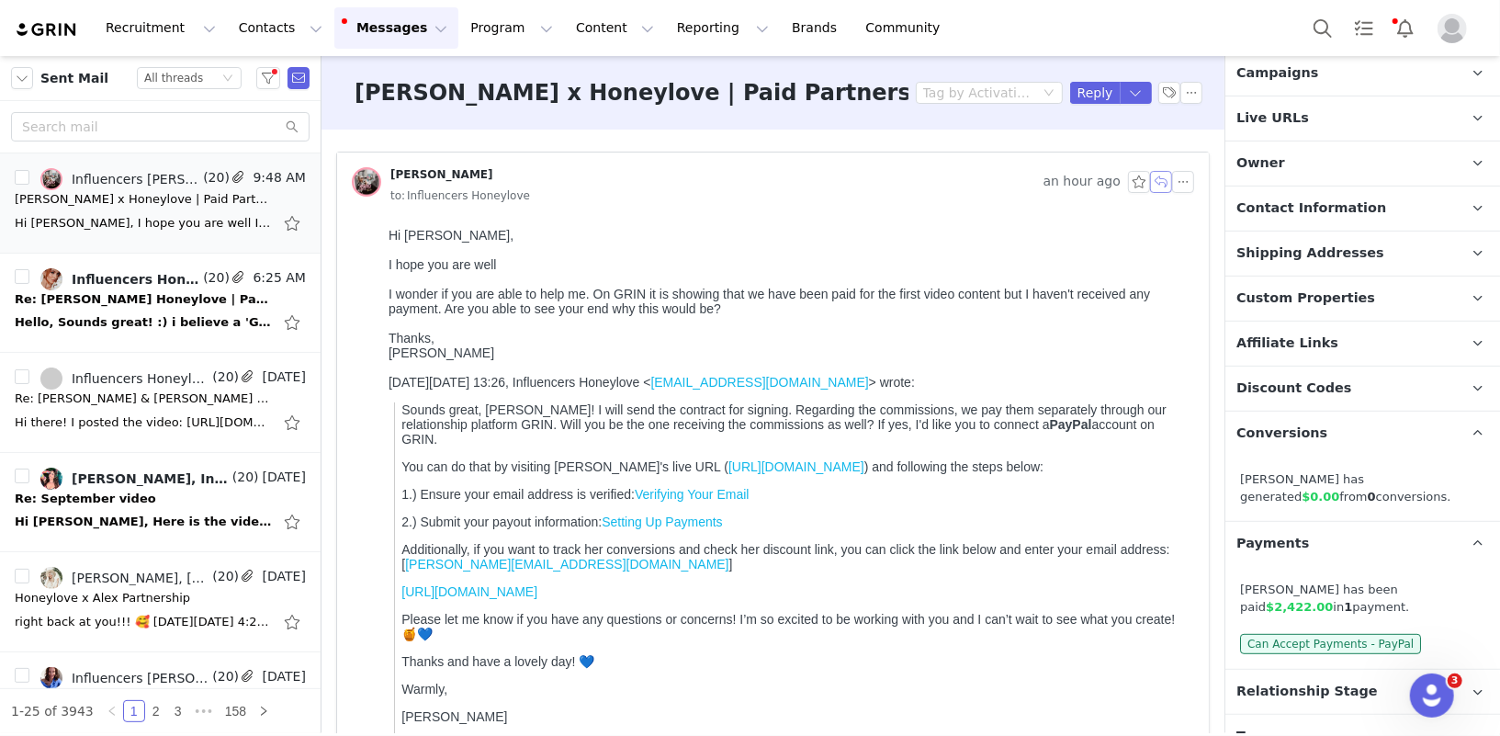
click at [1162, 177] on button "button" at bounding box center [1161, 182] width 22 height 22
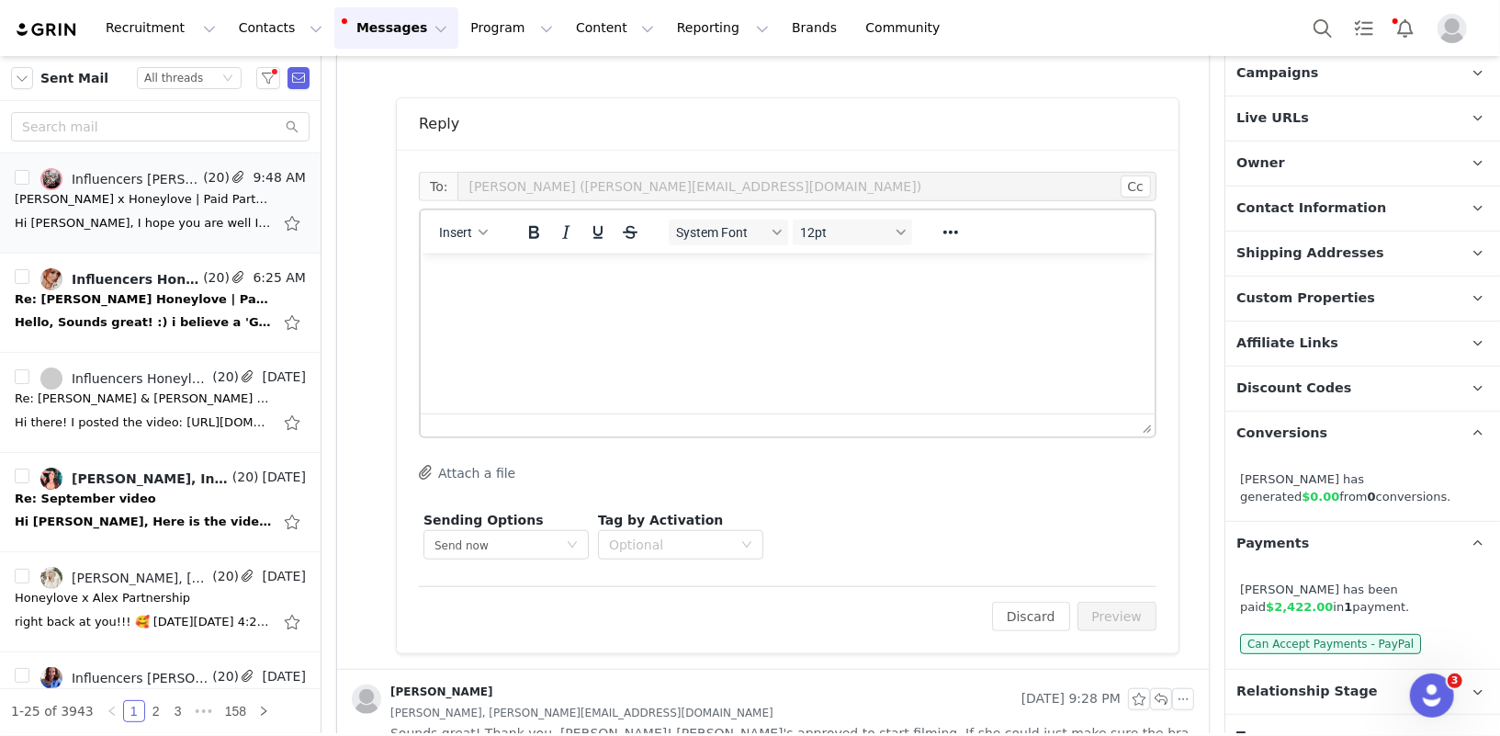
scroll to position [764, 0]
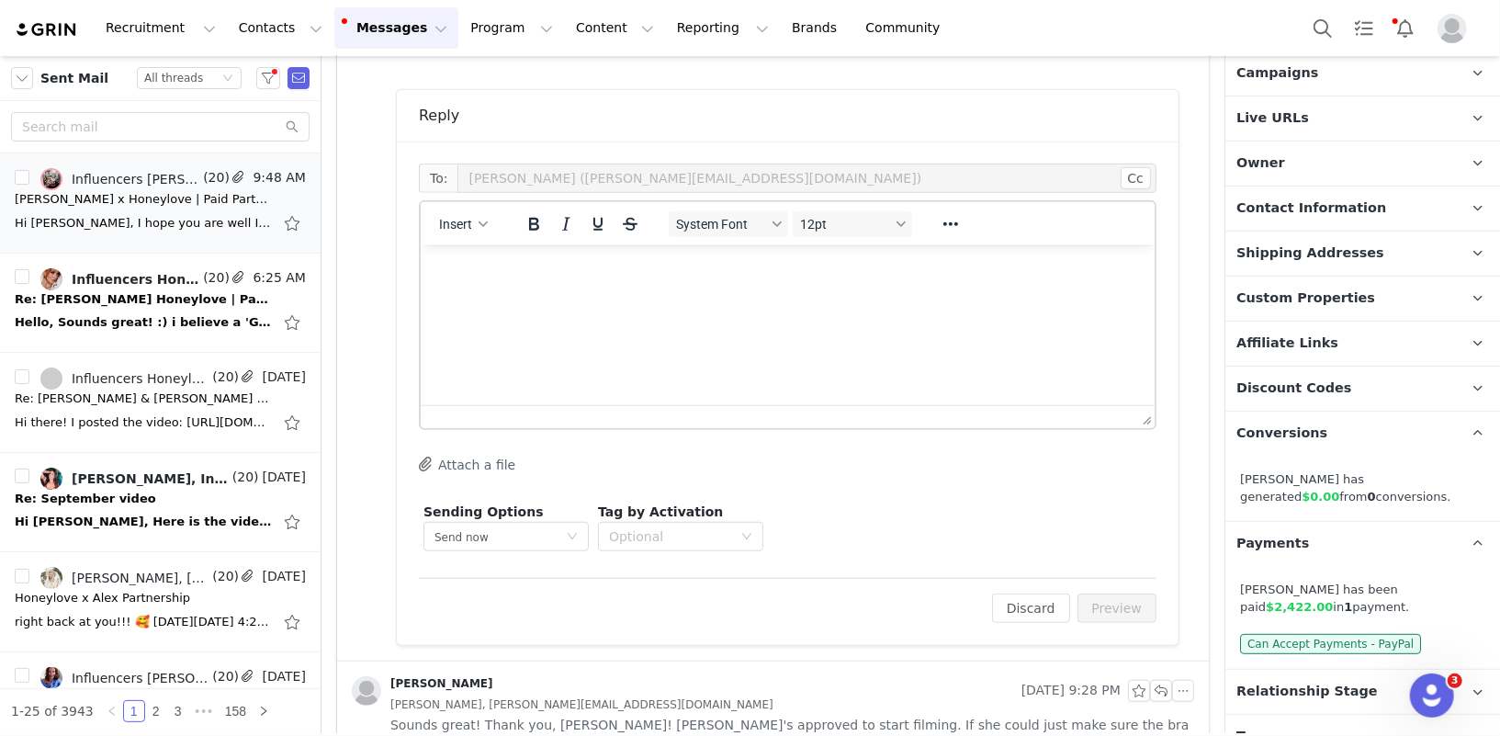
click at [575, 294] on html at bounding box center [787, 269] width 734 height 50
click at [771, 307] on p "Let me check with our finance team! Usually we mark the payment" at bounding box center [787, 304] width 705 height 20
click at [1004, 306] on p "Let me check with our finance team! Usually we record the payment" at bounding box center [787, 304] width 705 height 20
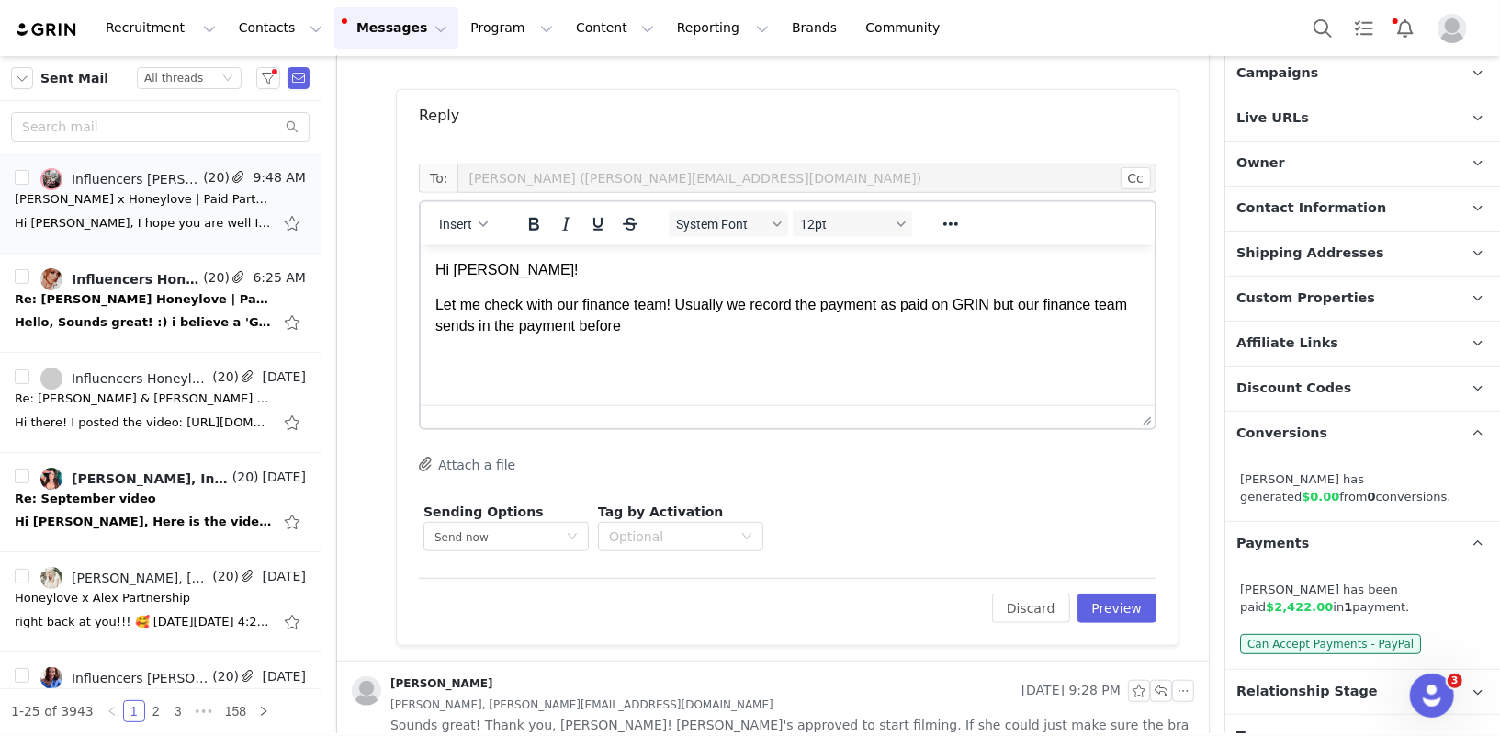
click at [1014, 303] on p "Let me check with our finance team! Usually we record the payment as paid on GR…" at bounding box center [787, 314] width 705 height 41
click at [944, 336] on html "Hi Taylor! Let me check with our finance team! Usually we record the payment as…" at bounding box center [787, 297] width 734 height 106
click at [984, 325] on p "Let me check with our finance team! Usually we record the payment as paid on GR…" at bounding box center [787, 314] width 705 height 41
click at [464, 217] on span "Insert" at bounding box center [455, 224] width 33 height 15
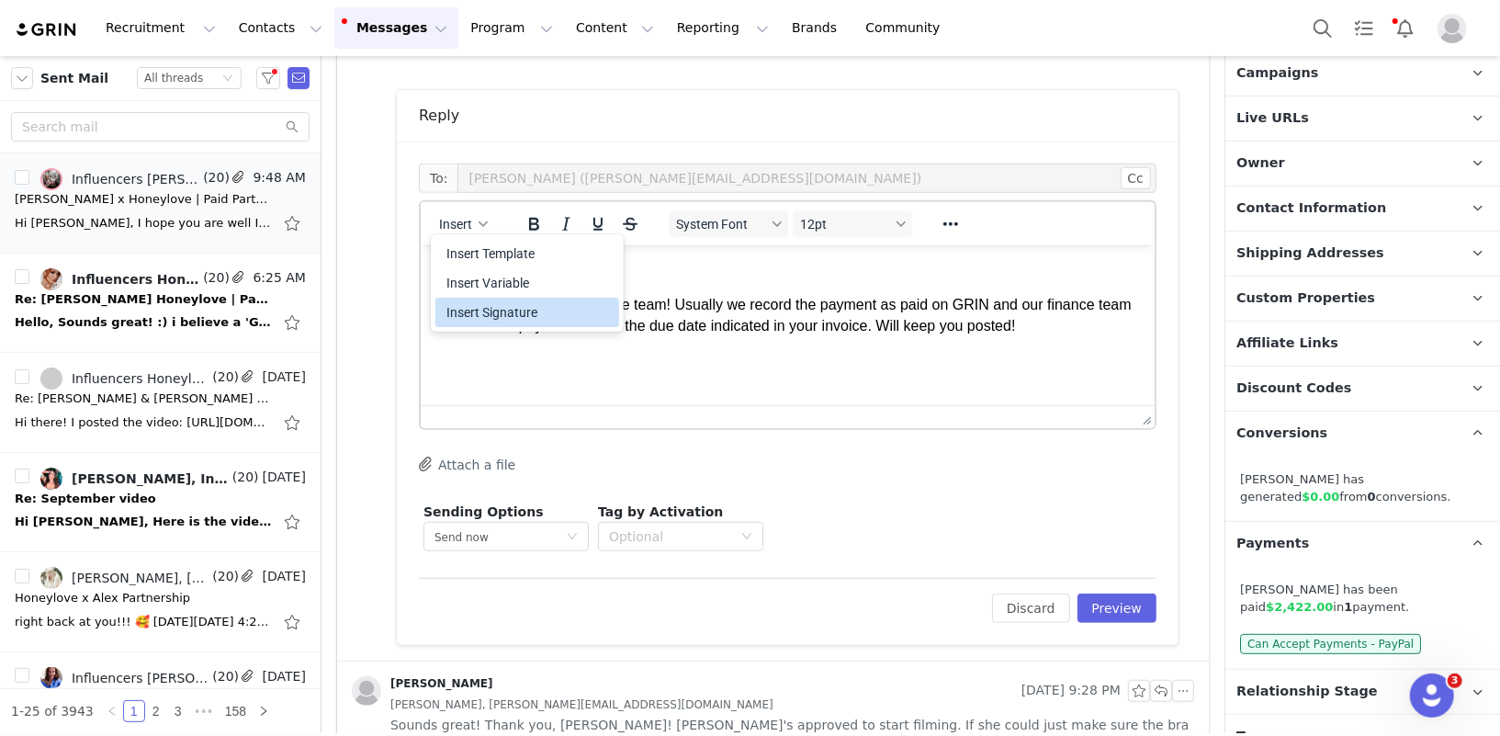
click at [493, 301] on div "Insert Signature" at bounding box center [529, 312] width 165 height 22
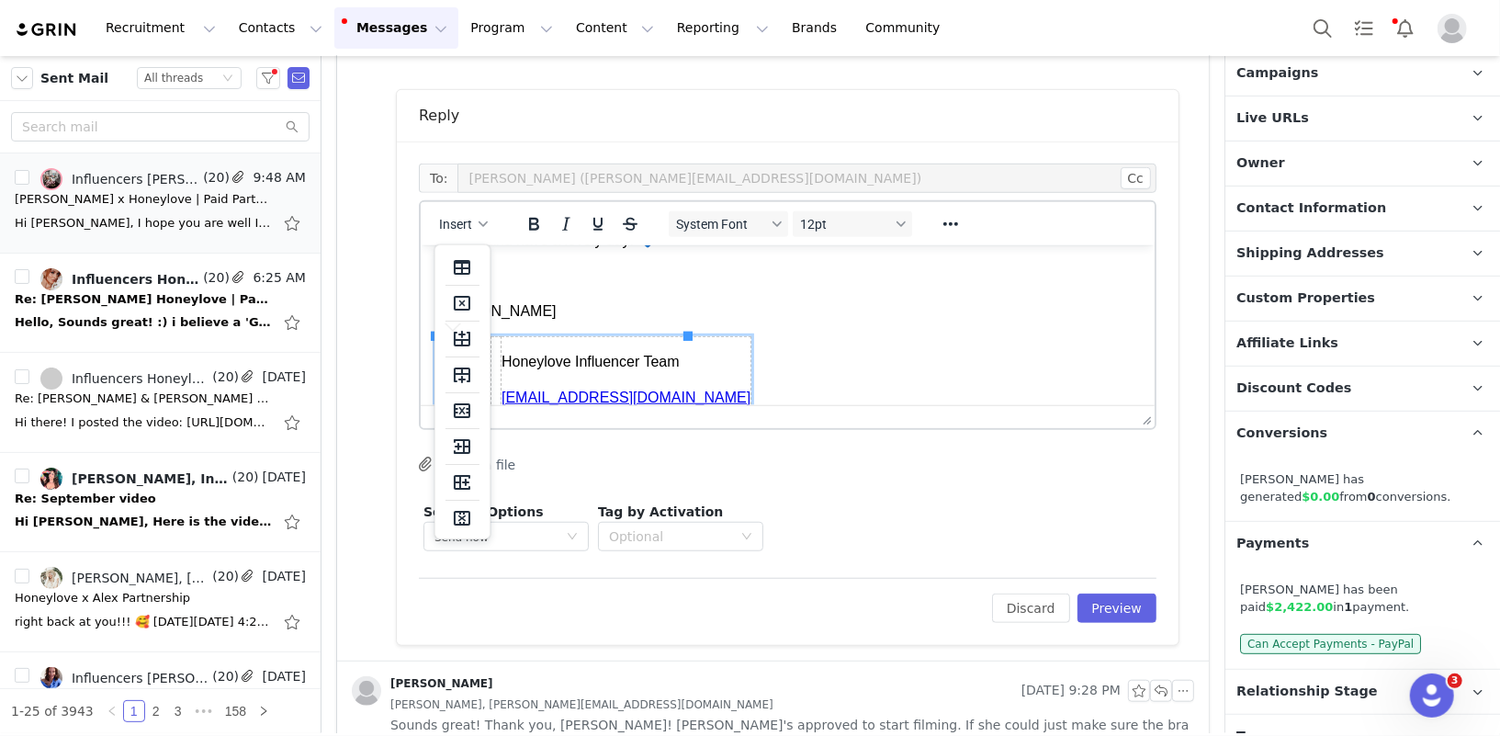
click at [887, 337] on body "Hi Taylor! Let me check with our finance team! Usually we record the payment as…" at bounding box center [787, 299] width 705 height 320
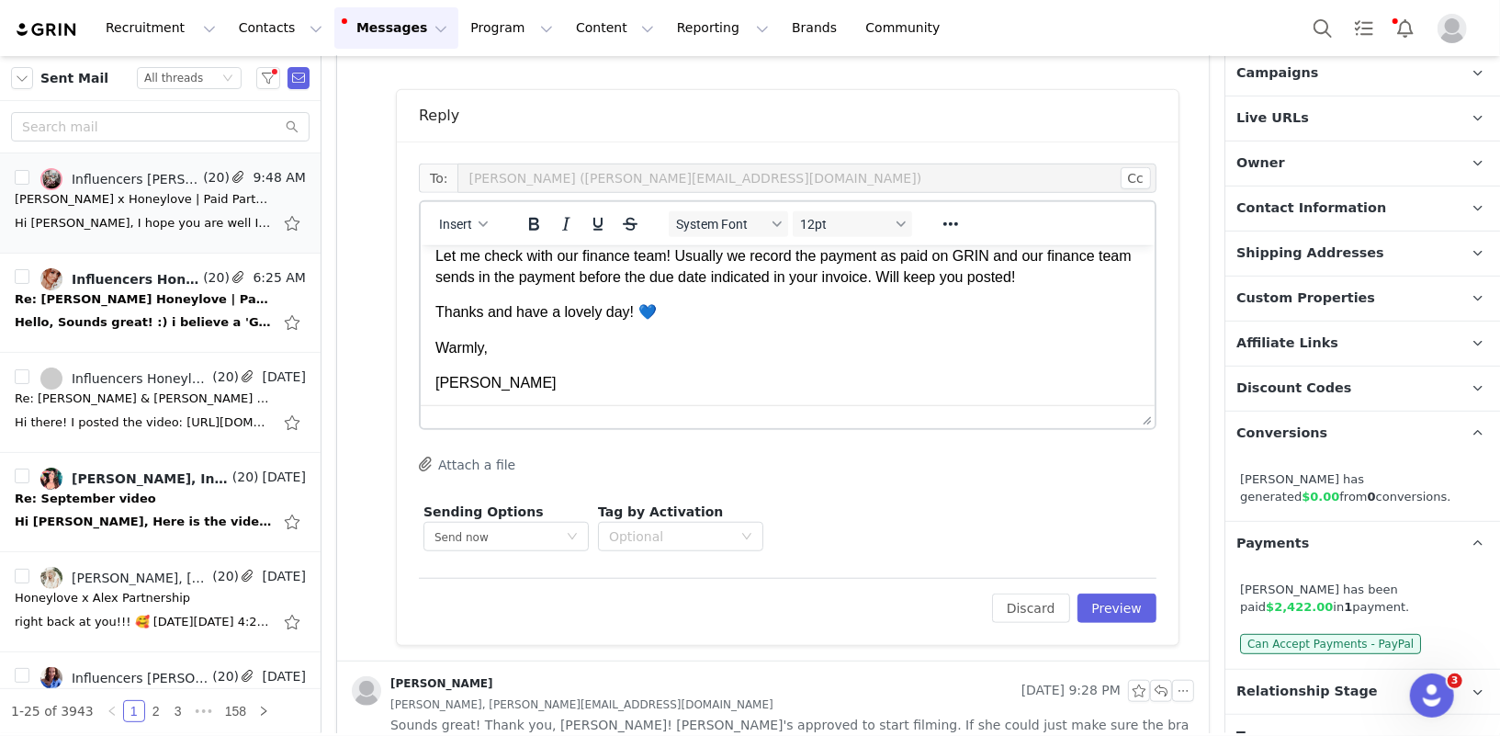
scroll to position [0, 0]
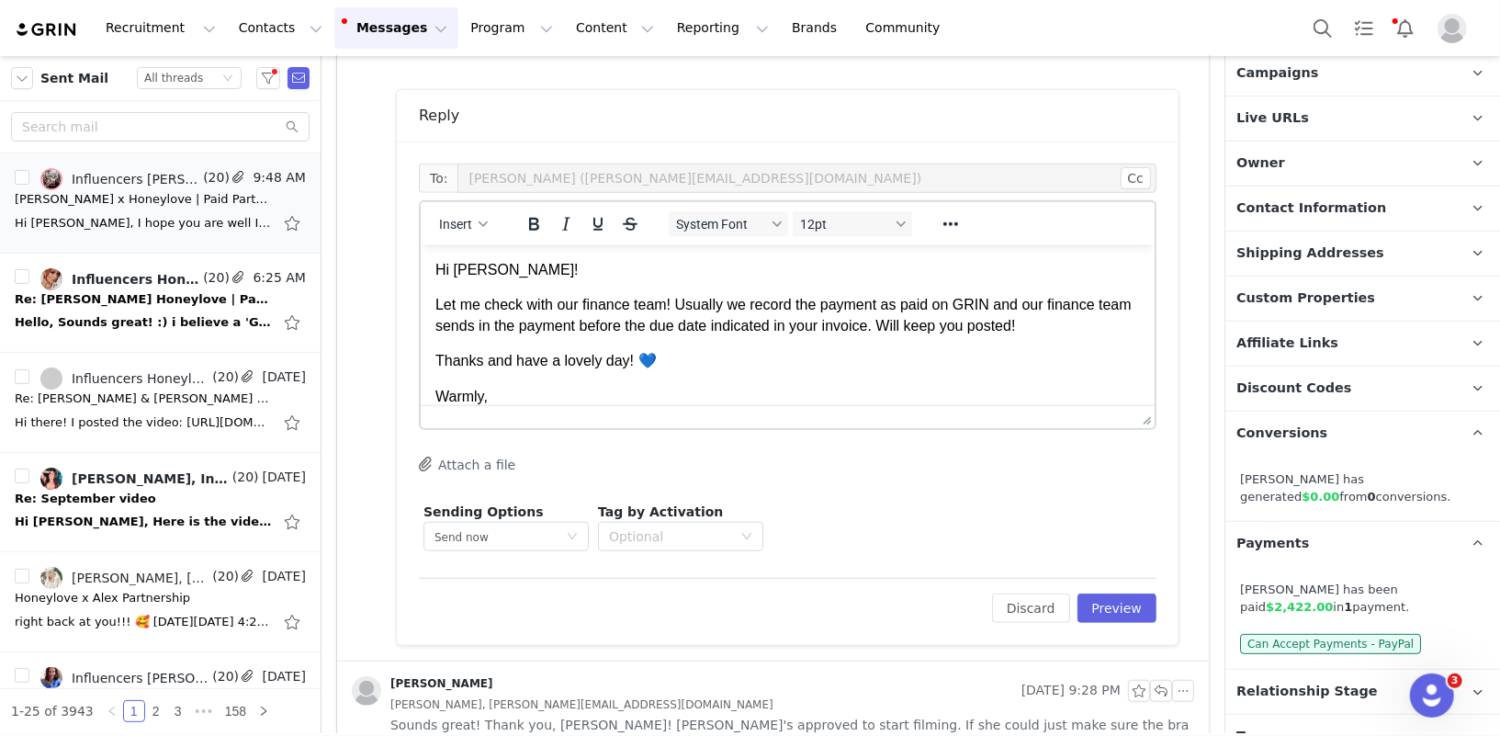
click at [882, 327] on p "Let me check with our finance team! Usually we record the payment as paid on GR…" at bounding box center [787, 314] width 705 height 41
drag, startPoint x: 599, startPoint y: 382, endPoint x: 371, endPoint y: 382, distance: 227.9
click at [420, 382] on html "Hi Taylor! Let me check with our finance team! Usually we record the payment as…" at bounding box center [787, 446] width 734 height 404
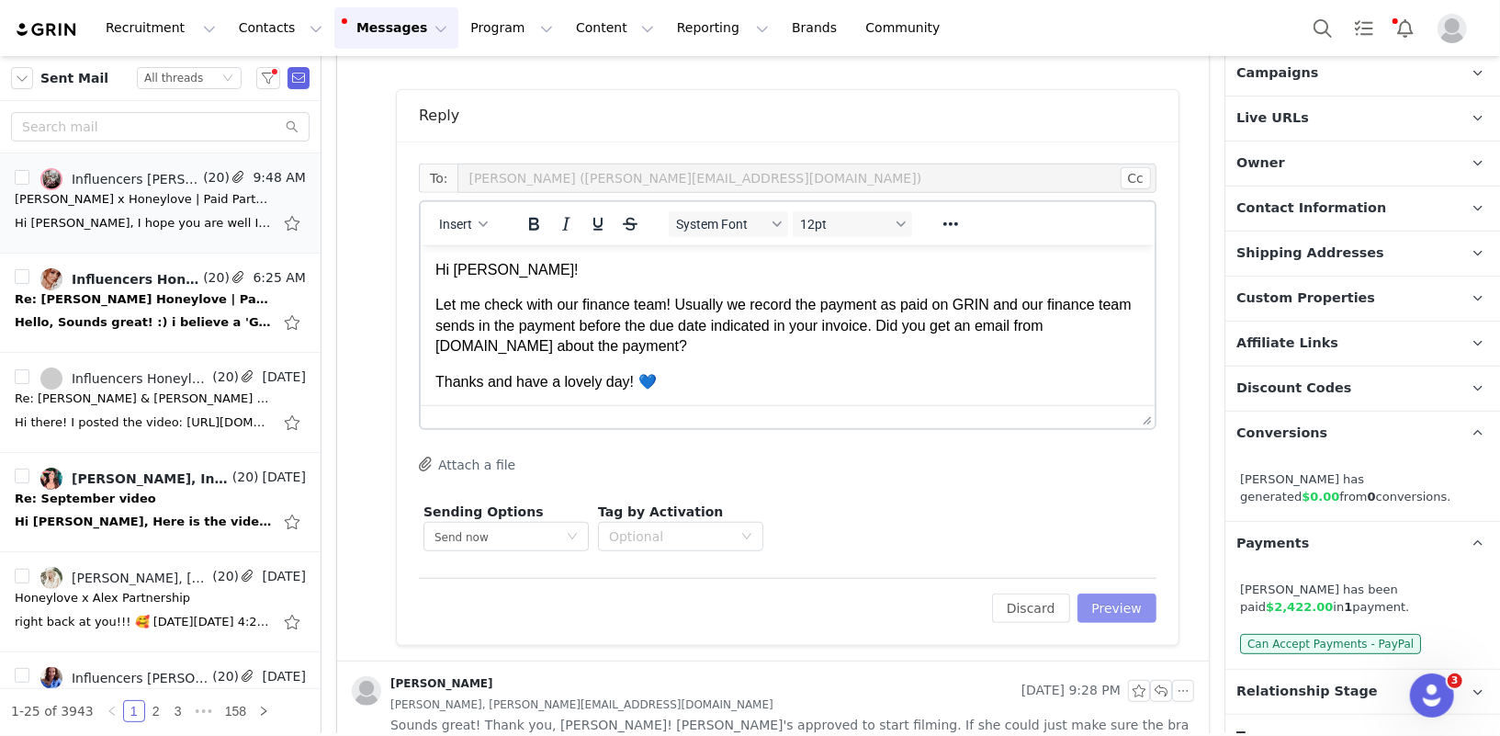
click at [1127, 605] on button "Preview" at bounding box center [1118, 608] width 80 height 29
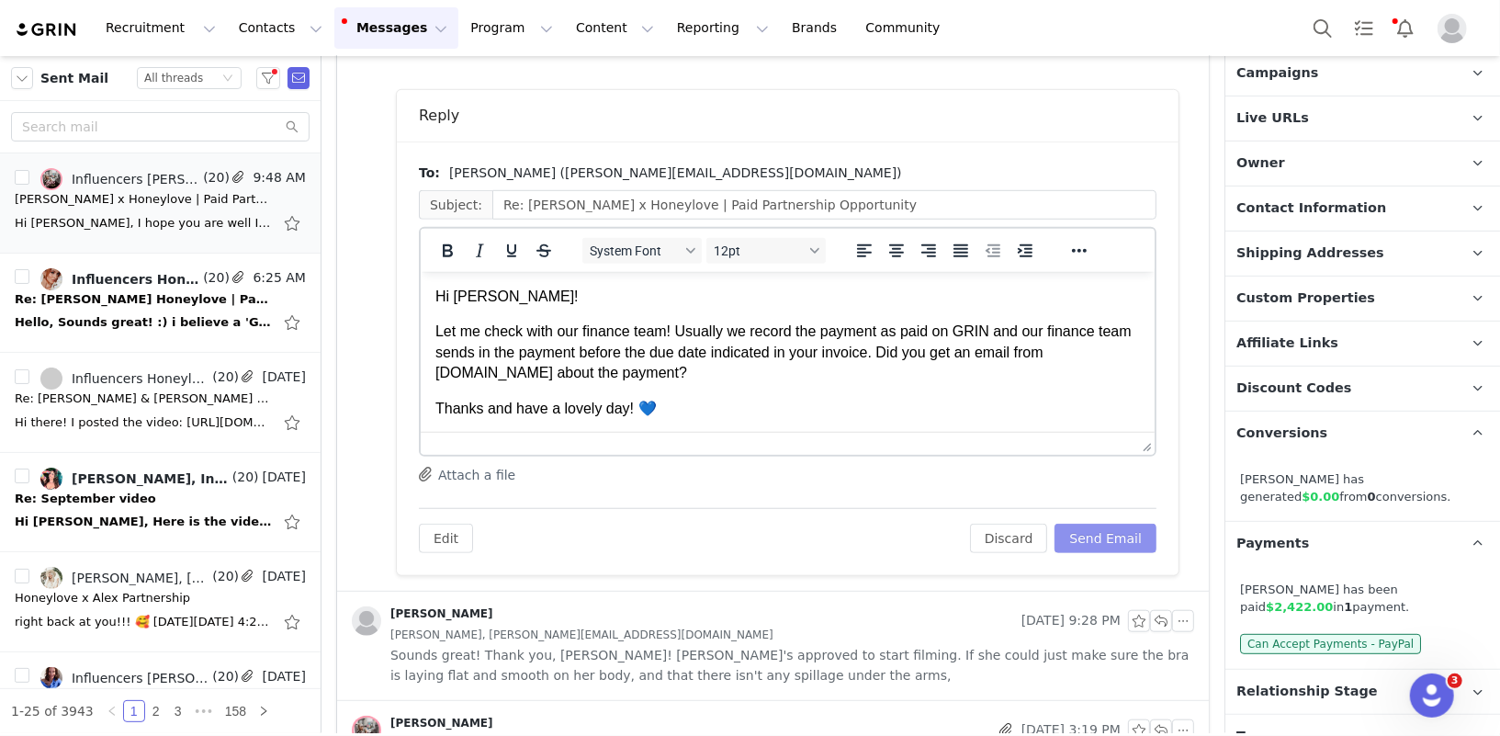
click at [1103, 536] on button "Send Email" at bounding box center [1106, 538] width 102 height 29
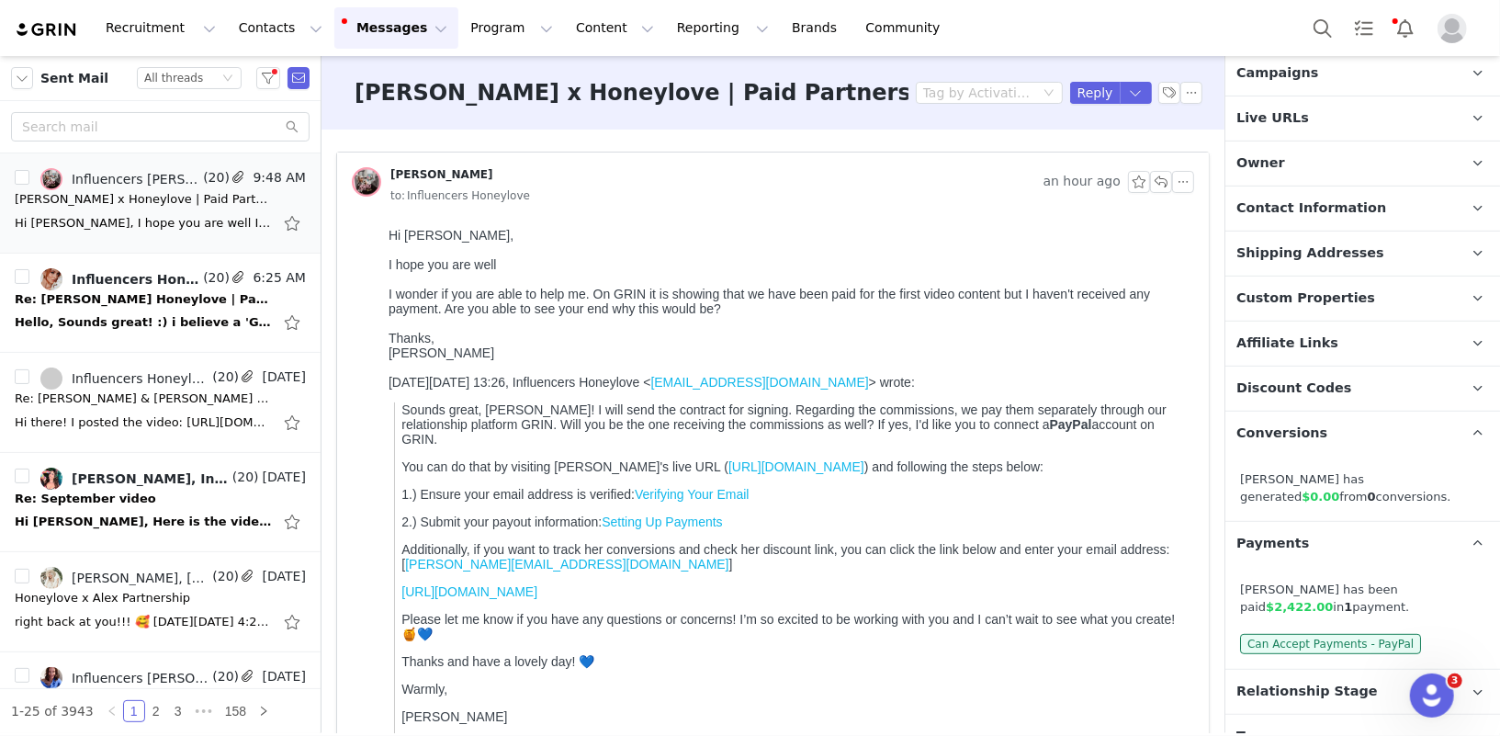
click at [492, 300] on div "I wonder if you are able to help me. On GRIN it is showing that we have been pa…" at bounding box center [787, 300] width 798 height 29
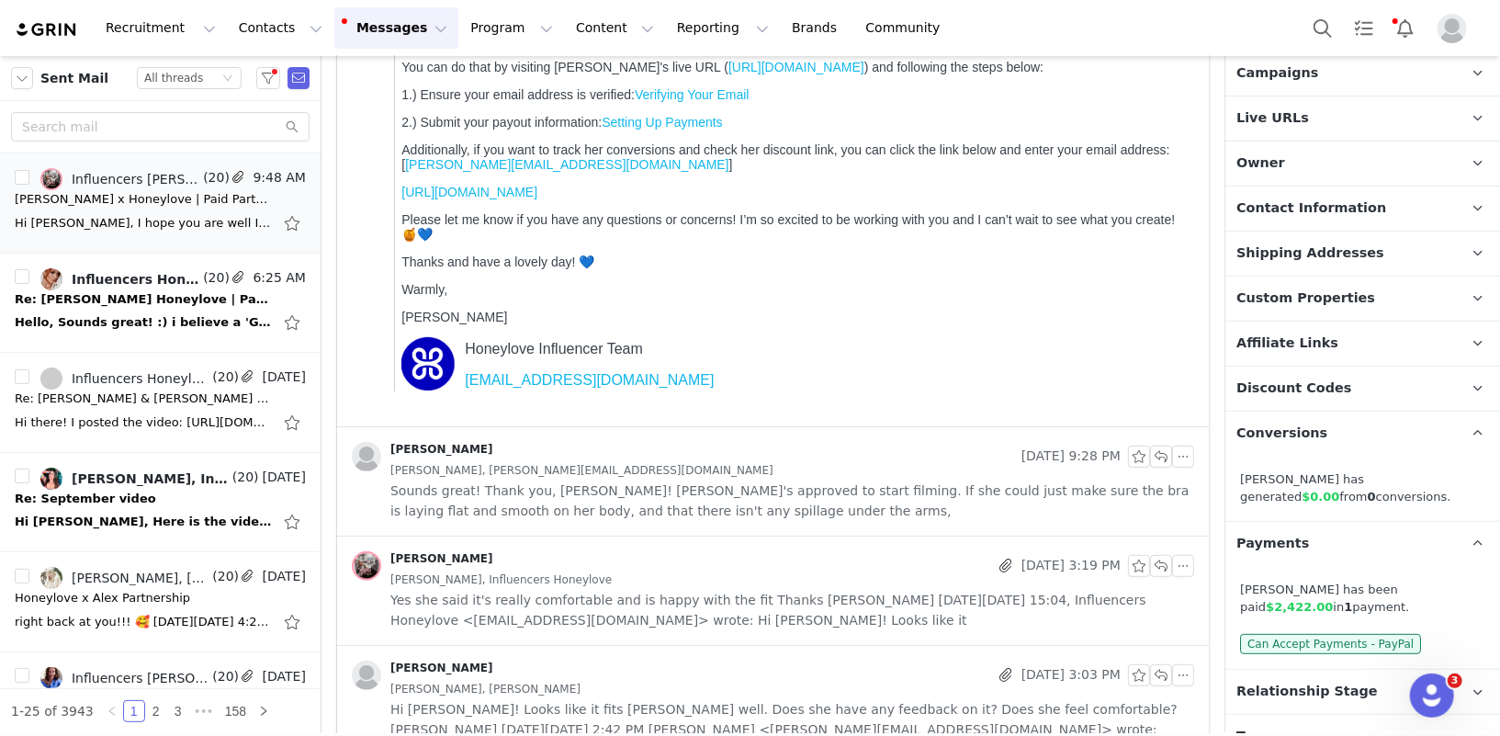
scroll to position [450, 0]
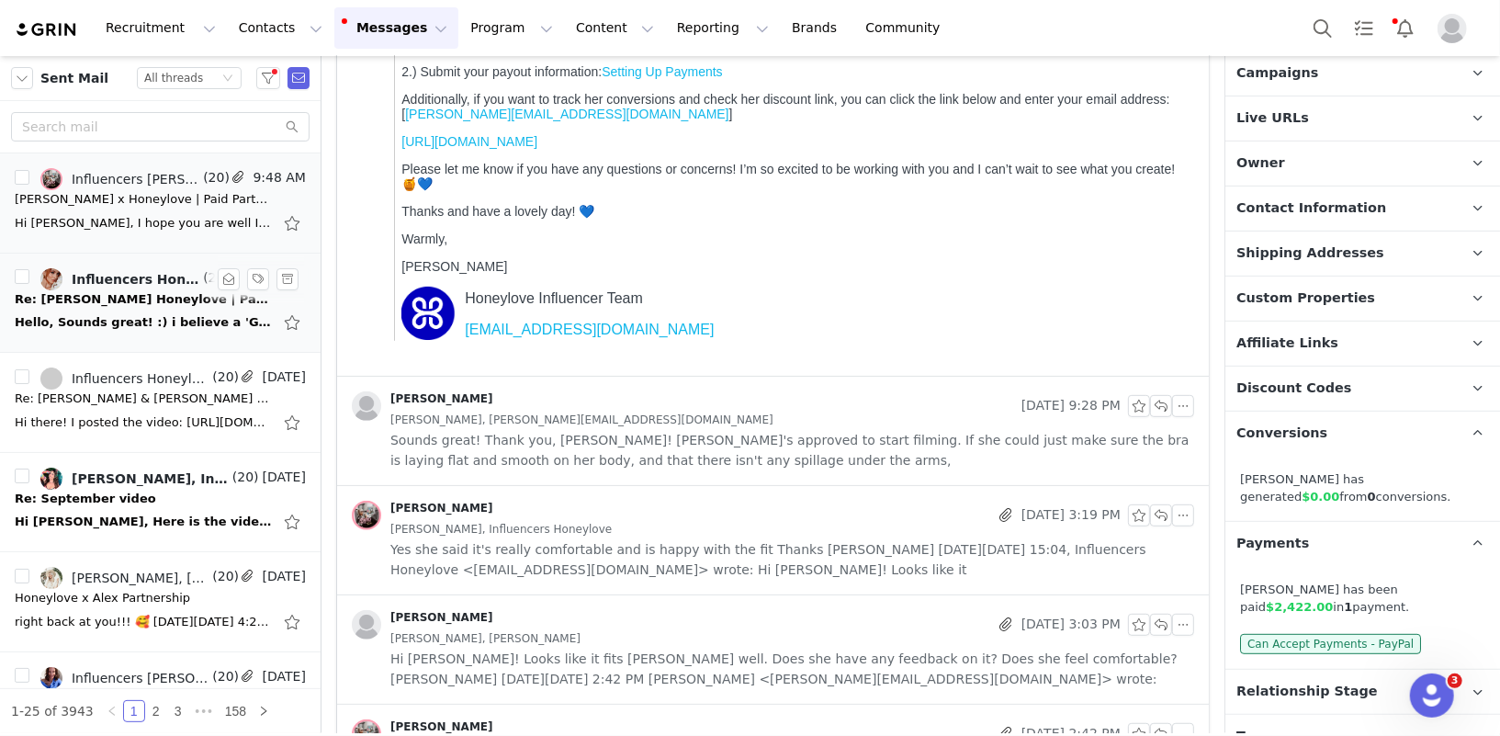
click at [106, 314] on div "Hello, Sounds great! :) i believe a 'GRWM' video format will work best too for …" at bounding box center [143, 322] width 257 height 18
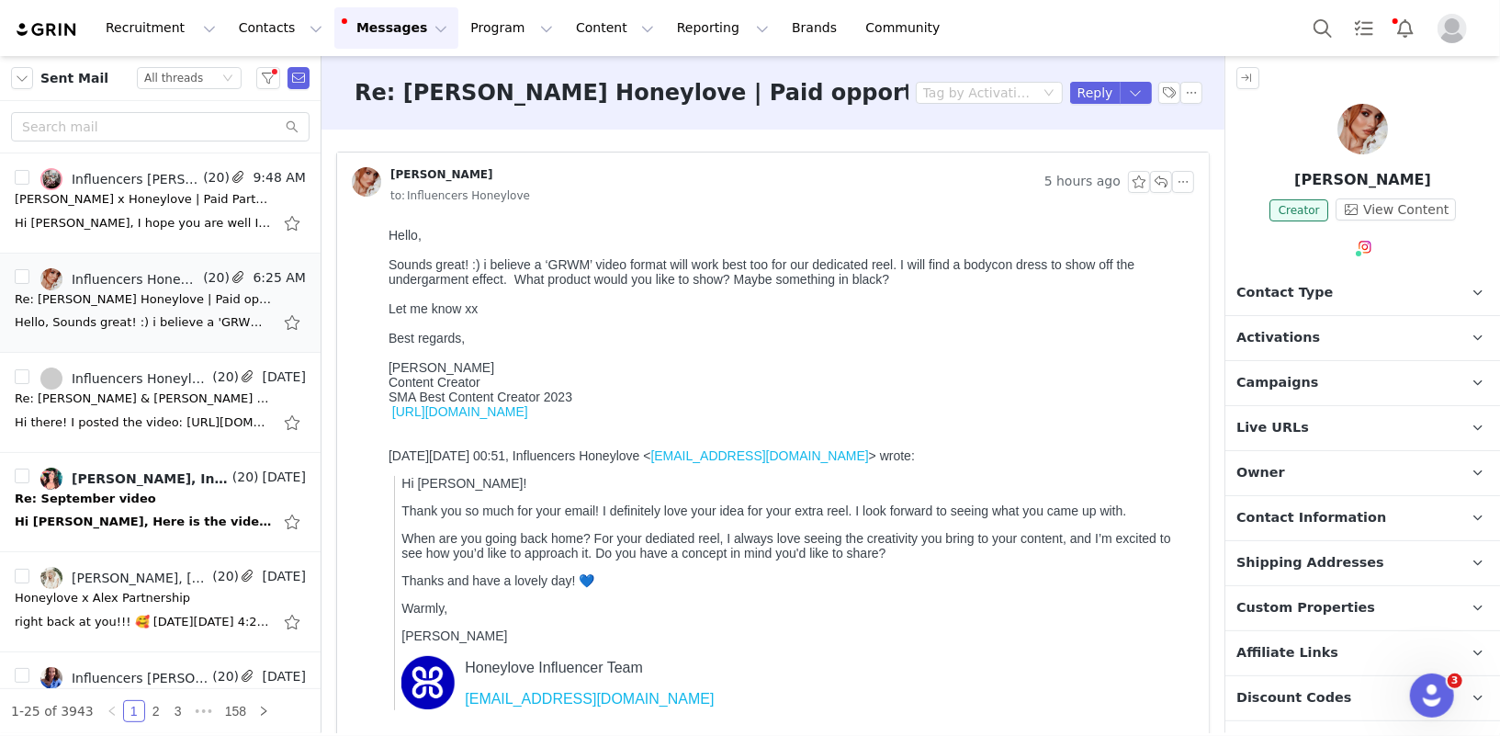
scroll to position [0, 0]
click at [1161, 179] on button "button" at bounding box center [1161, 182] width 22 height 22
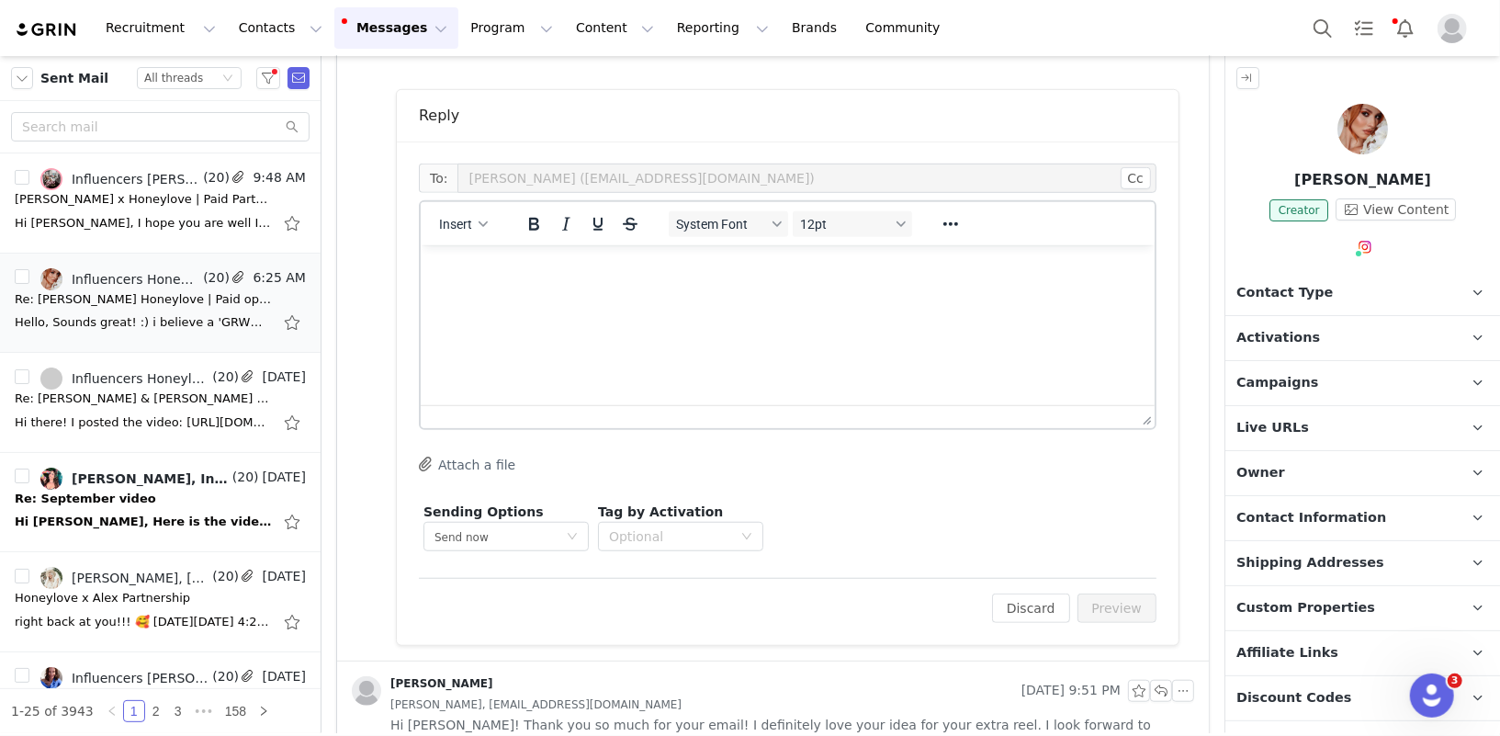
click at [559, 294] on html at bounding box center [787, 269] width 734 height 50
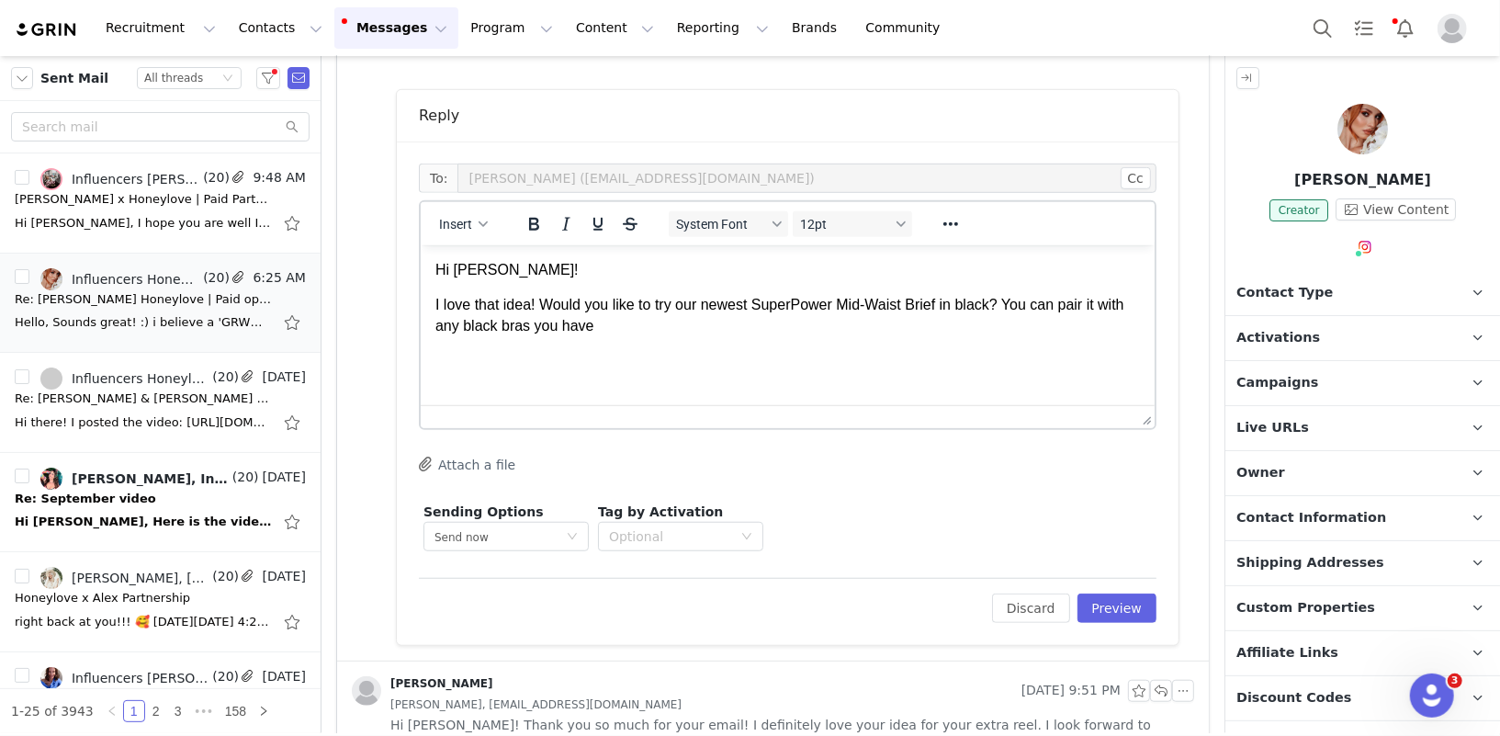
click at [495, 328] on p "I love that idea! Would you like to try our newest SuperPower Mid-Waist Brief i…" at bounding box center [787, 314] width 705 height 41
click at [700, 319] on p "I love that idea! Would you like to try our newest SuperPower Mid-Waist Brief i…" at bounding box center [787, 314] width 705 height 41
click at [647, 320] on p "I love that idea! Would you like to try our newest SuperPower Mid-Waist Brief i…" at bounding box center [787, 314] width 705 height 41
click at [469, 229] on span "Insert" at bounding box center [455, 224] width 33 height 15
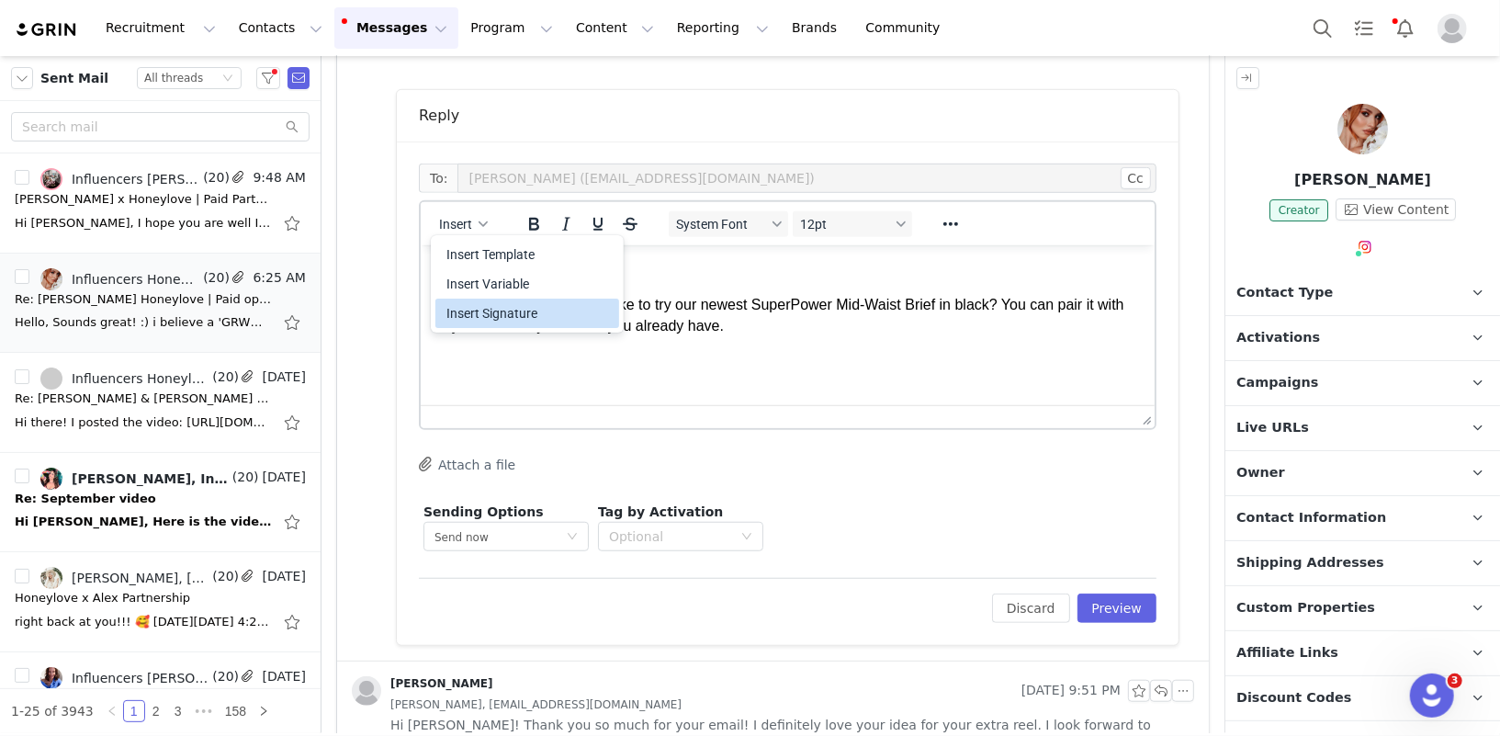
click at [494, 308] on div "Insert Signature" at bounding box center [529, 313] width 165 height 22
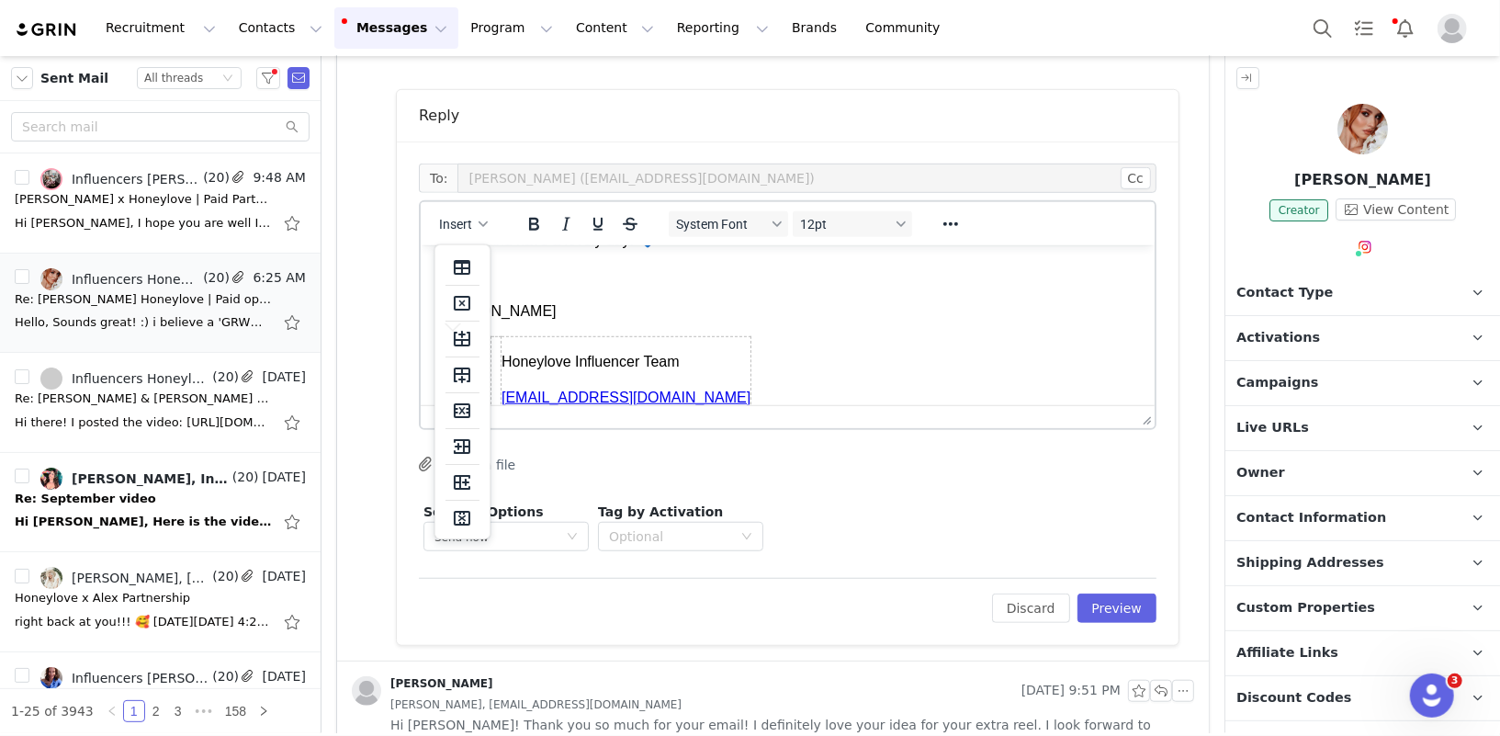
click at [771, 309] on p "Diana" at bounding box center [787, 310] width 705 height 20
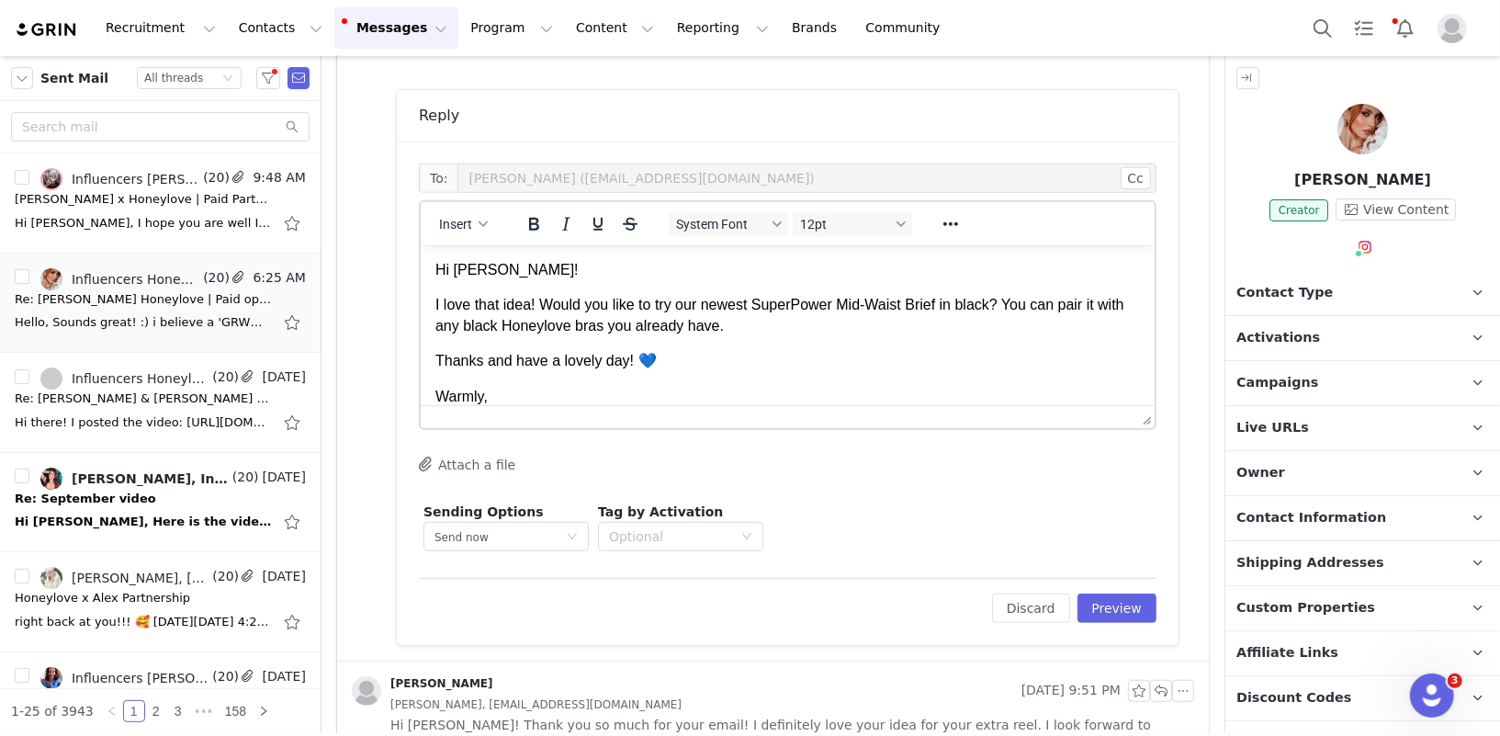
click at [736, 328] on p "I love that idea! Would you like to try our newest SuperPower Mid-Waist Brief i…" at bounding box center [787, 314] width 705 height 41
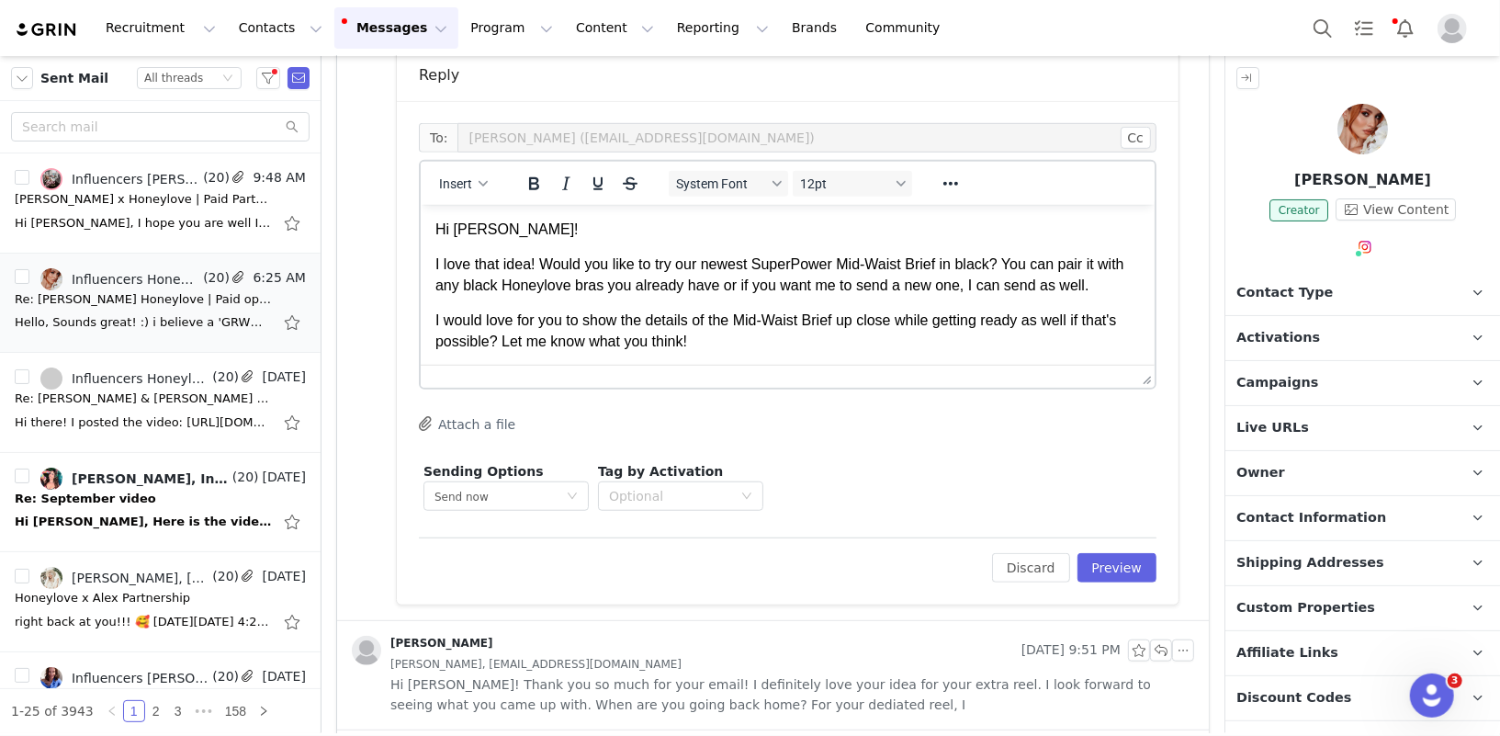
scroll to position [44, 0]
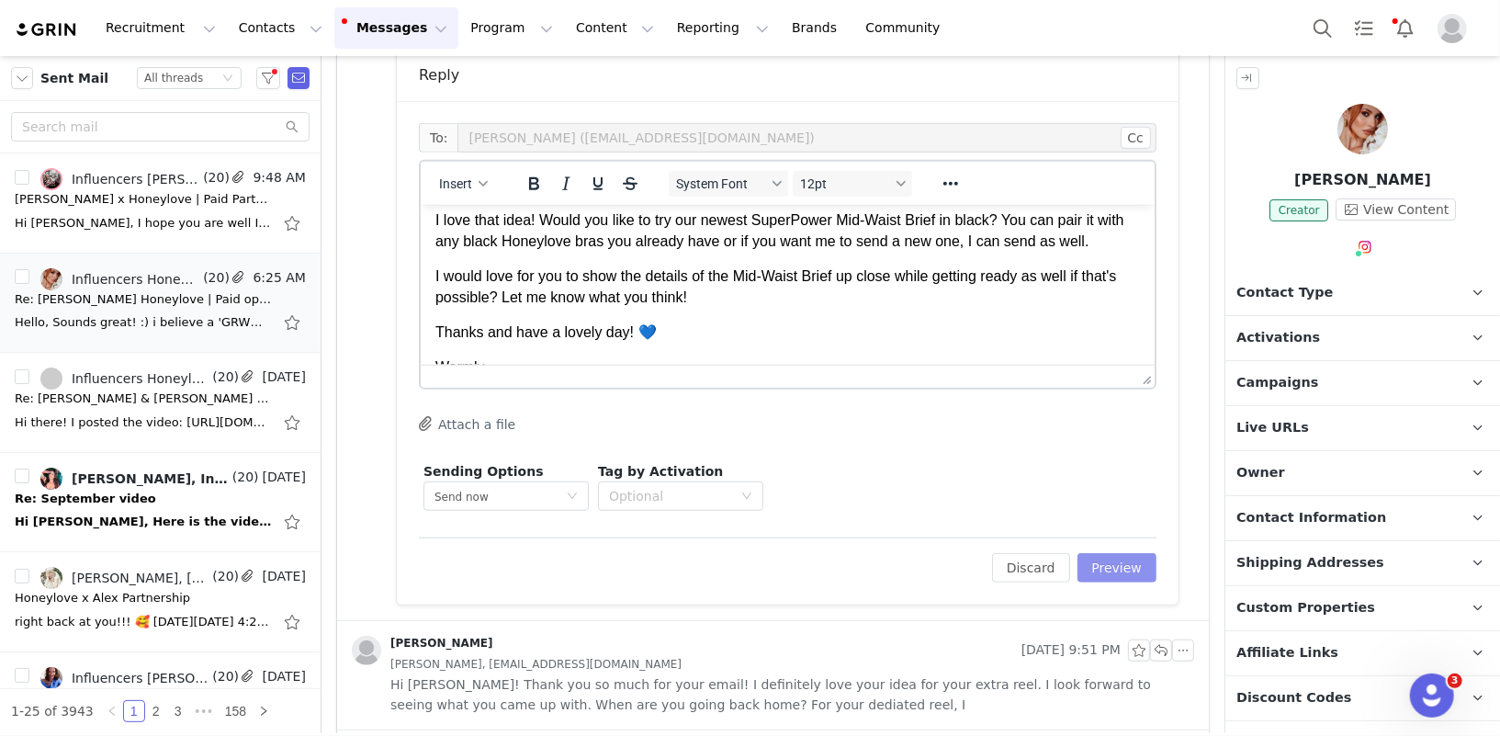
click at [1129, 565] on button "Preview" at bounding box center [1118, 567] width 80 height 29
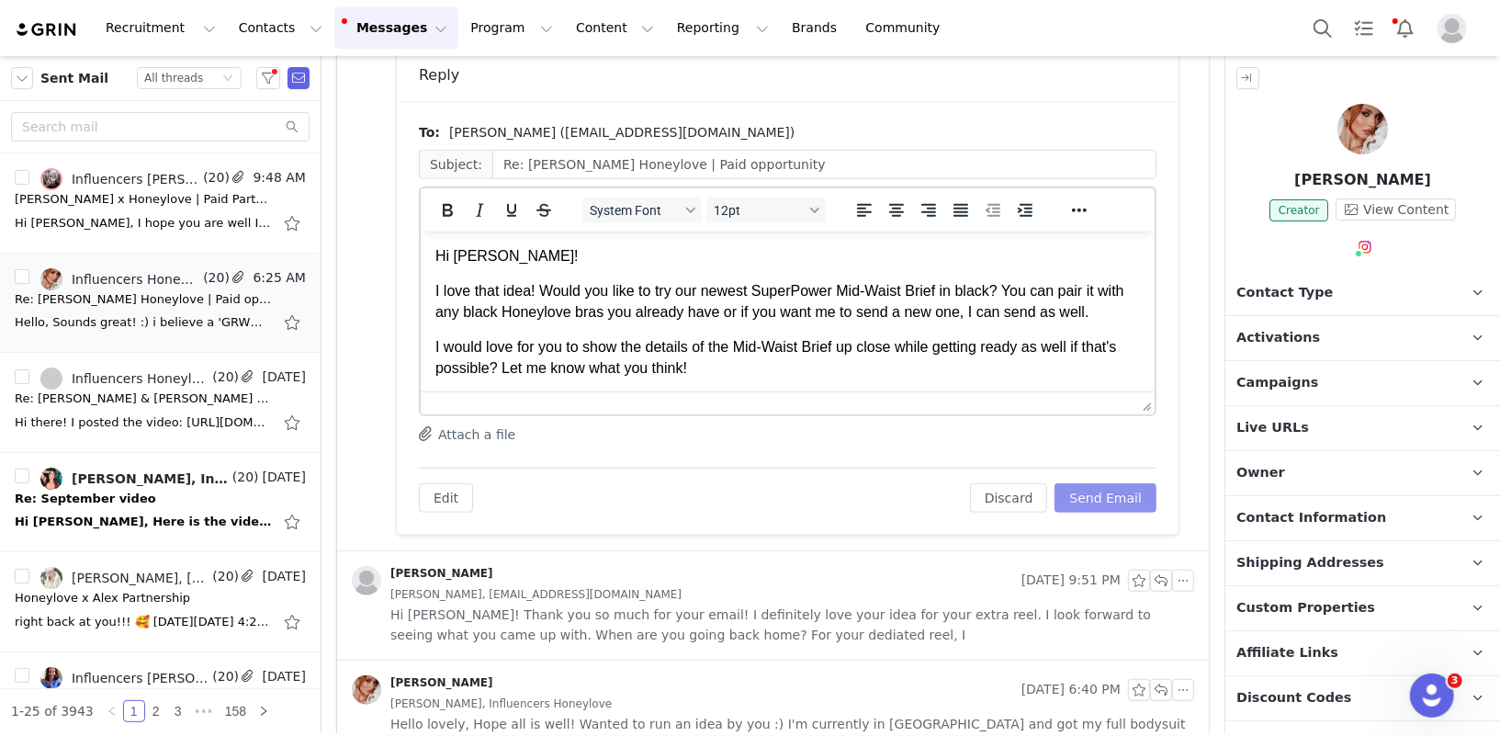
scroll to position [0, 0]
click at [1114, 497] on button "Send Email" at bounding box center [1106, 497] width 102 height 29
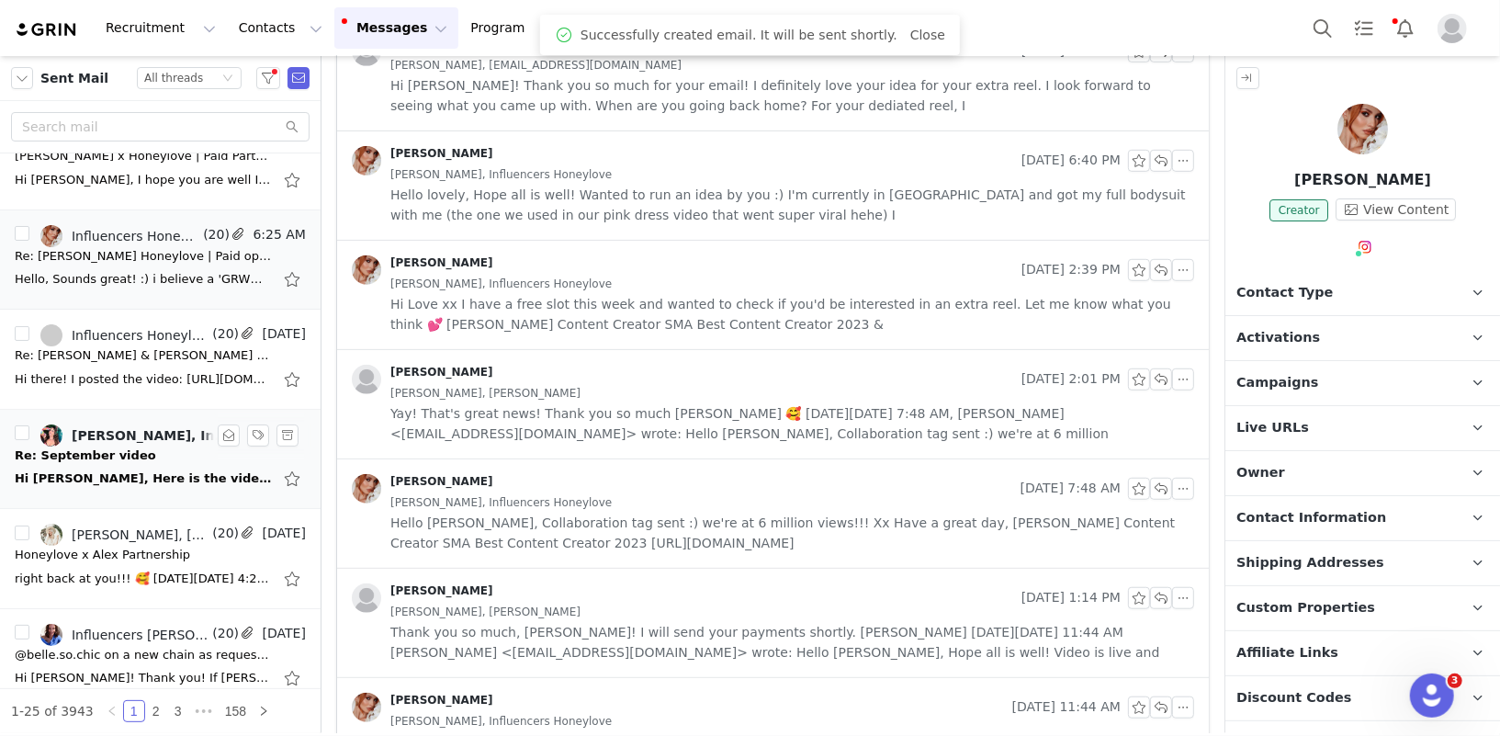
scroll to position [57, 0]
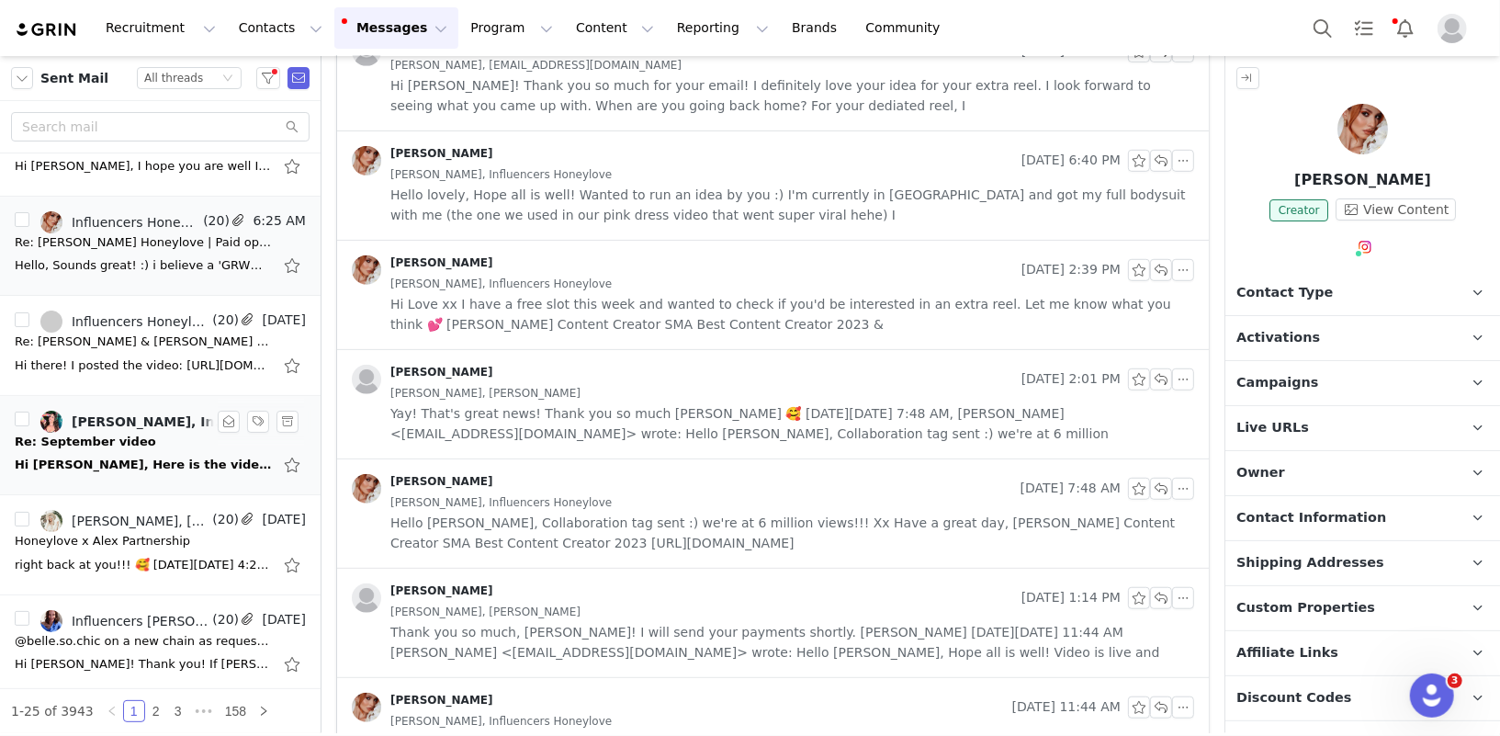
click at [125, 433] on div "Re: September video" at bounding box center [85, 442] width 141 height 18
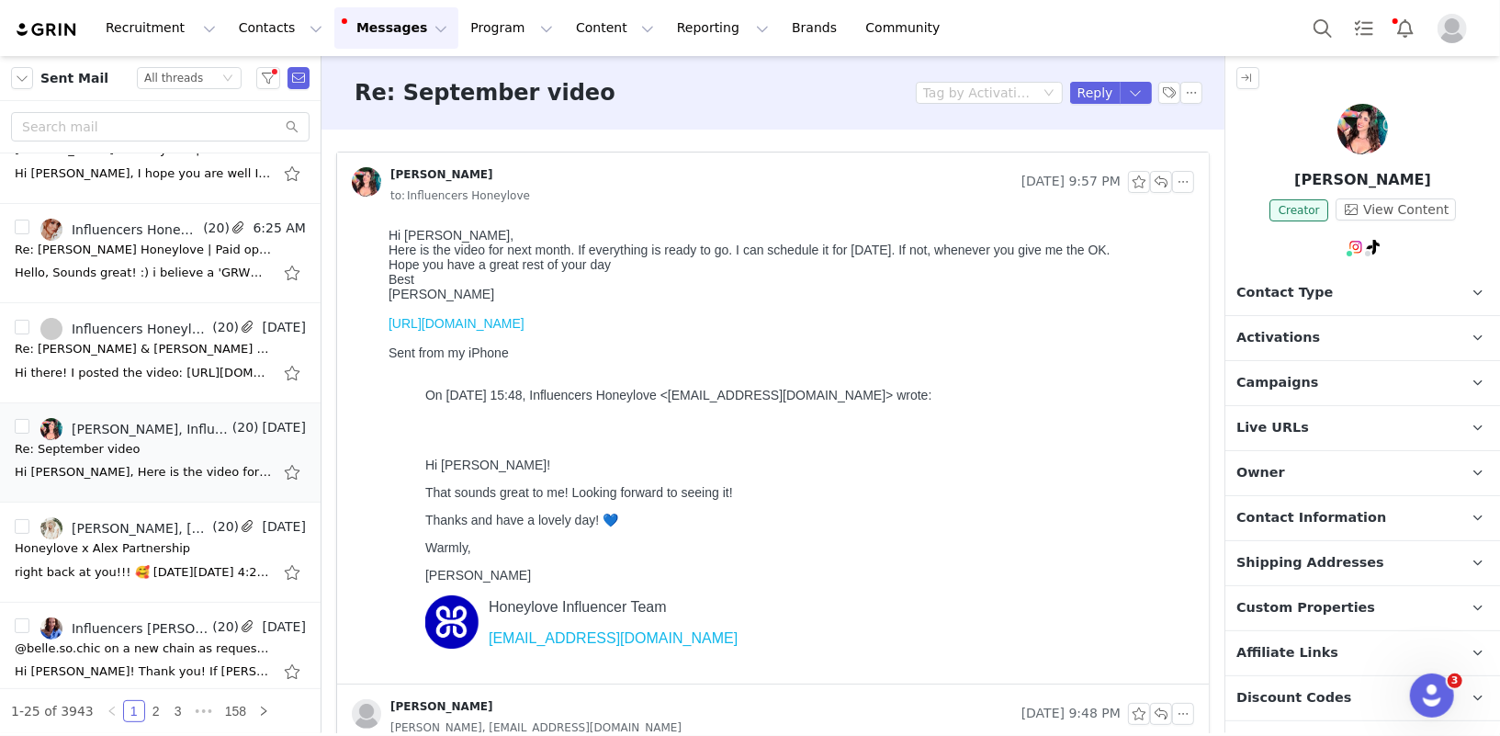
scroll to position [0, 0]
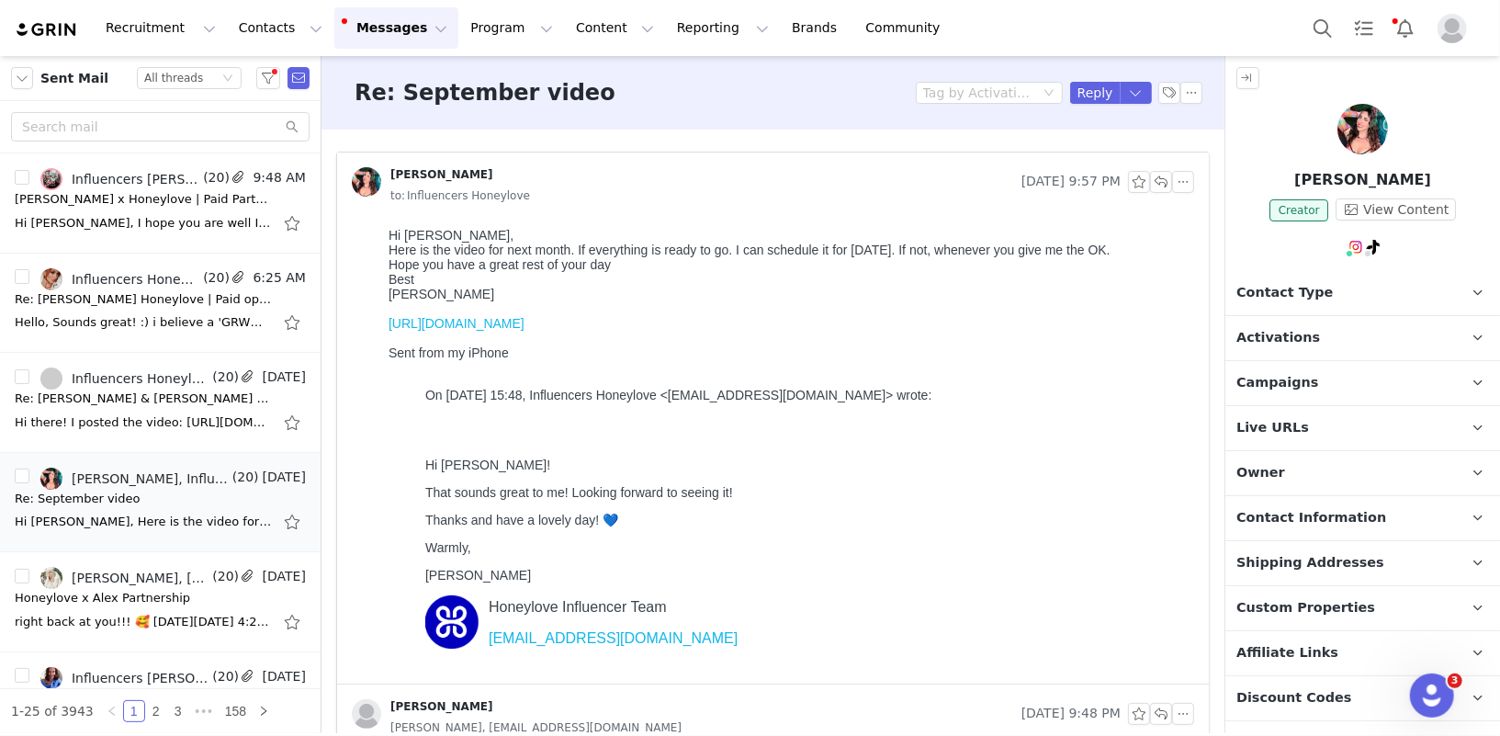
click at [555, 250] on div "Here is the video for next month. If everything is ready to go. I can schedule …" at bounding box center [787, 249] width 798 height 15
click at [463, 330] on link "https://we.tl/t-7Mo8jEGlvO" at bounding box center [456, 322] width 136 height 15
click at [503, 322] on link "https://we.tl/t-7Mo8jEGlvO" at bounding box center [456, 322] width 136 height 15
click at [1166, 182] on button "button" at bounding box center [1161, 182] width 22 height 22
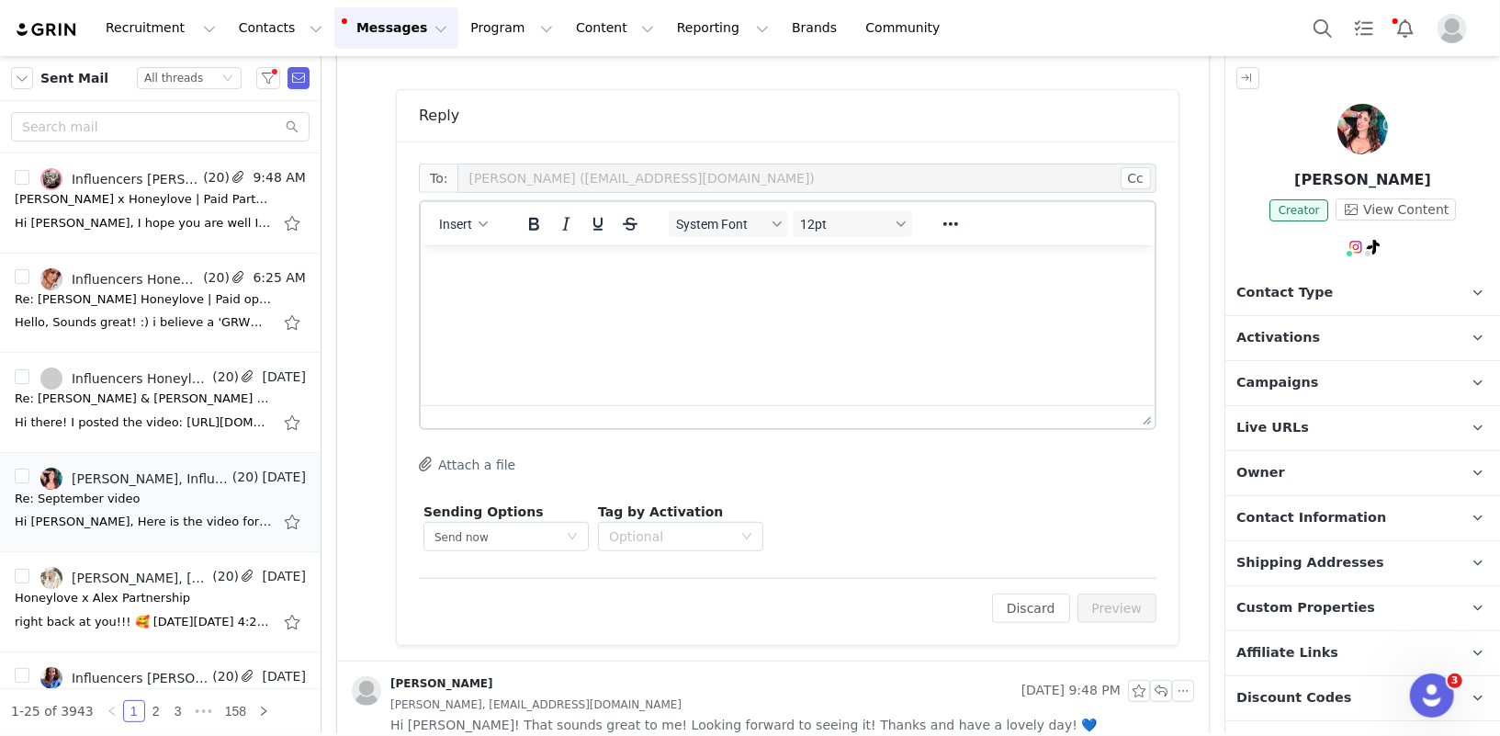
click at [953, 254] on html at bounding box center [787, 269] width 734 height 50
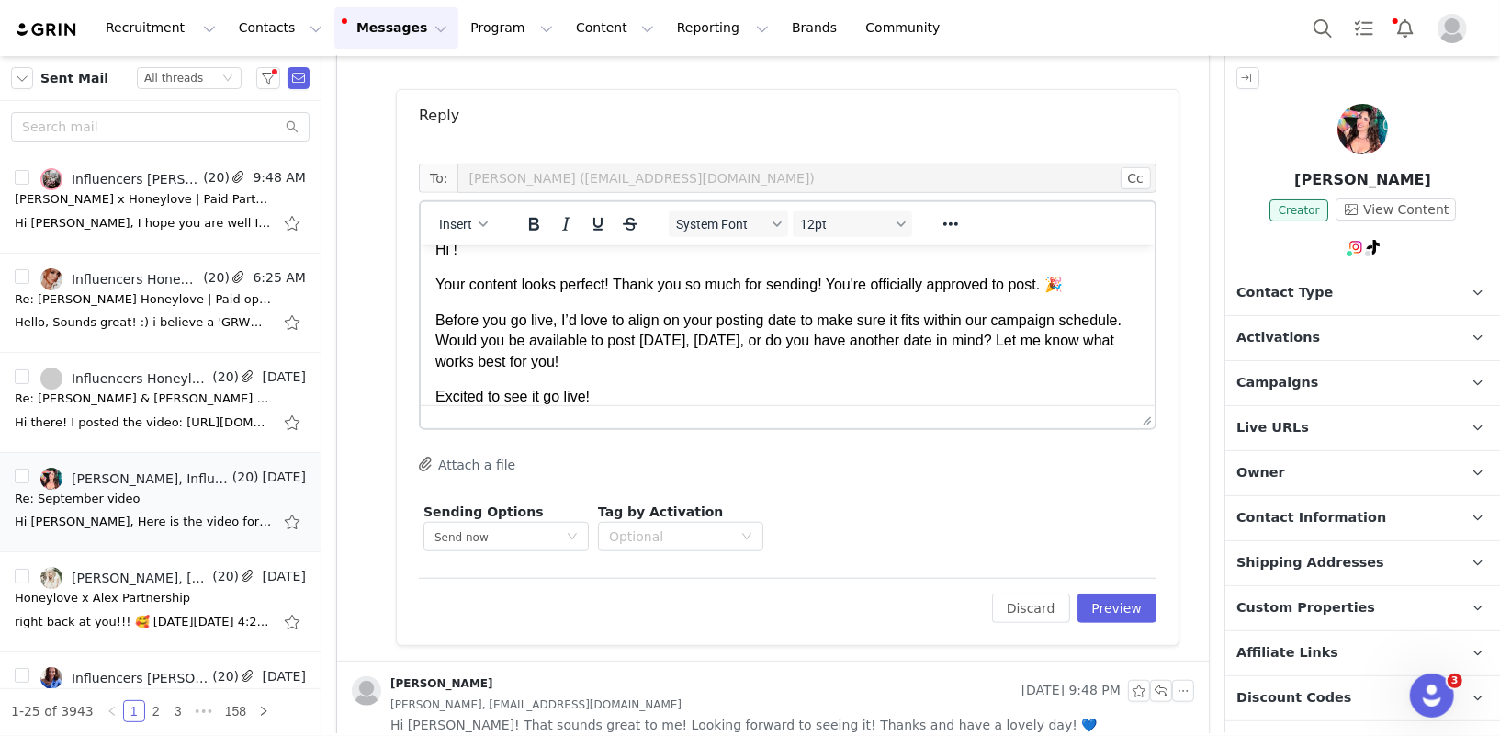
scroll to position [57, 0]
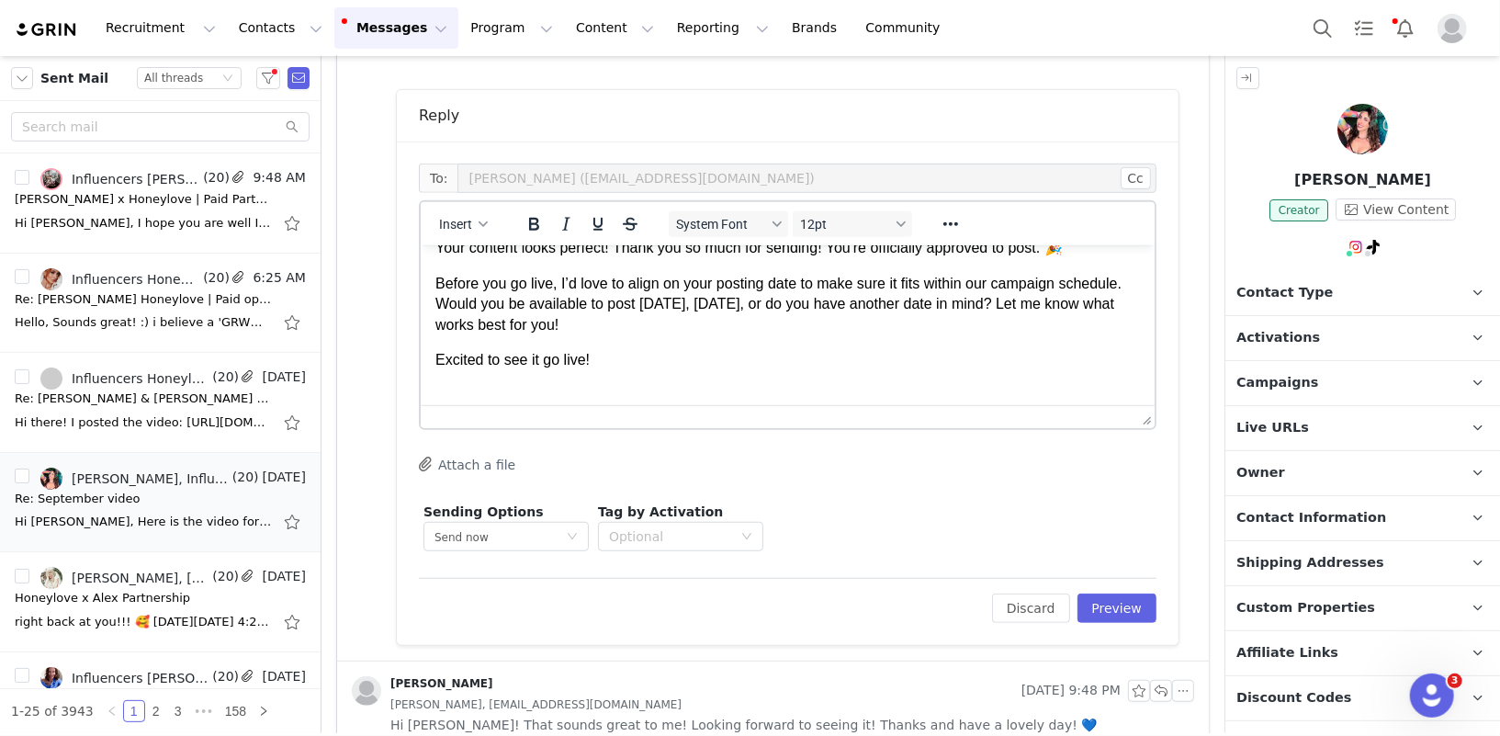
click at [448, 209] on div "Insert" at bounding box center [464, 224] width 86 height 36
click at [448, 222] on span "Insert" at bounding box center [455, 224] width 33 height 15
click at [484, 313] on div "Insert Signature" at bounding box center [529, 312] width 165 height 22
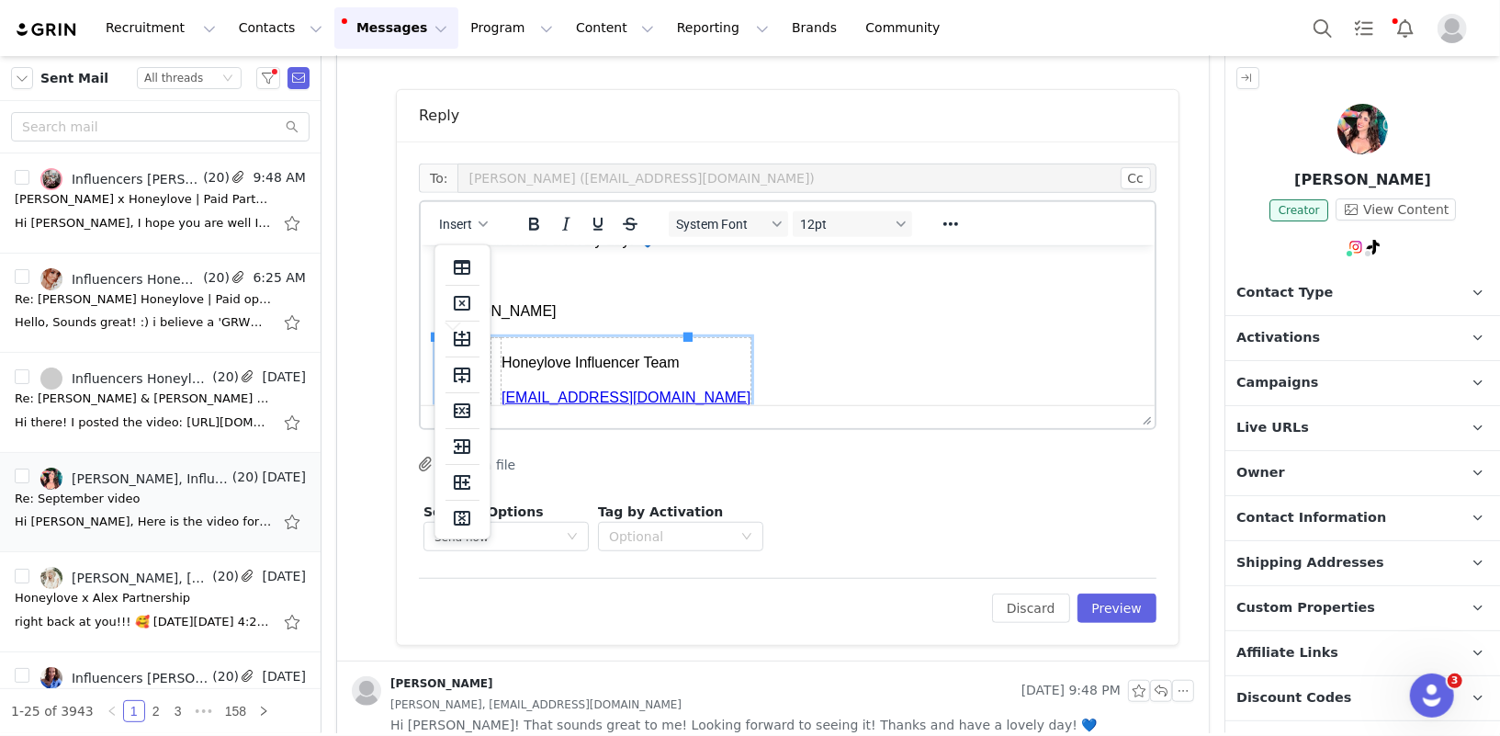
click at [709, 323] on body "Hi ! Your content looks perfect! Thank you so much for sending! You're official…" at bounding box center [787, 235] width 705 height 375
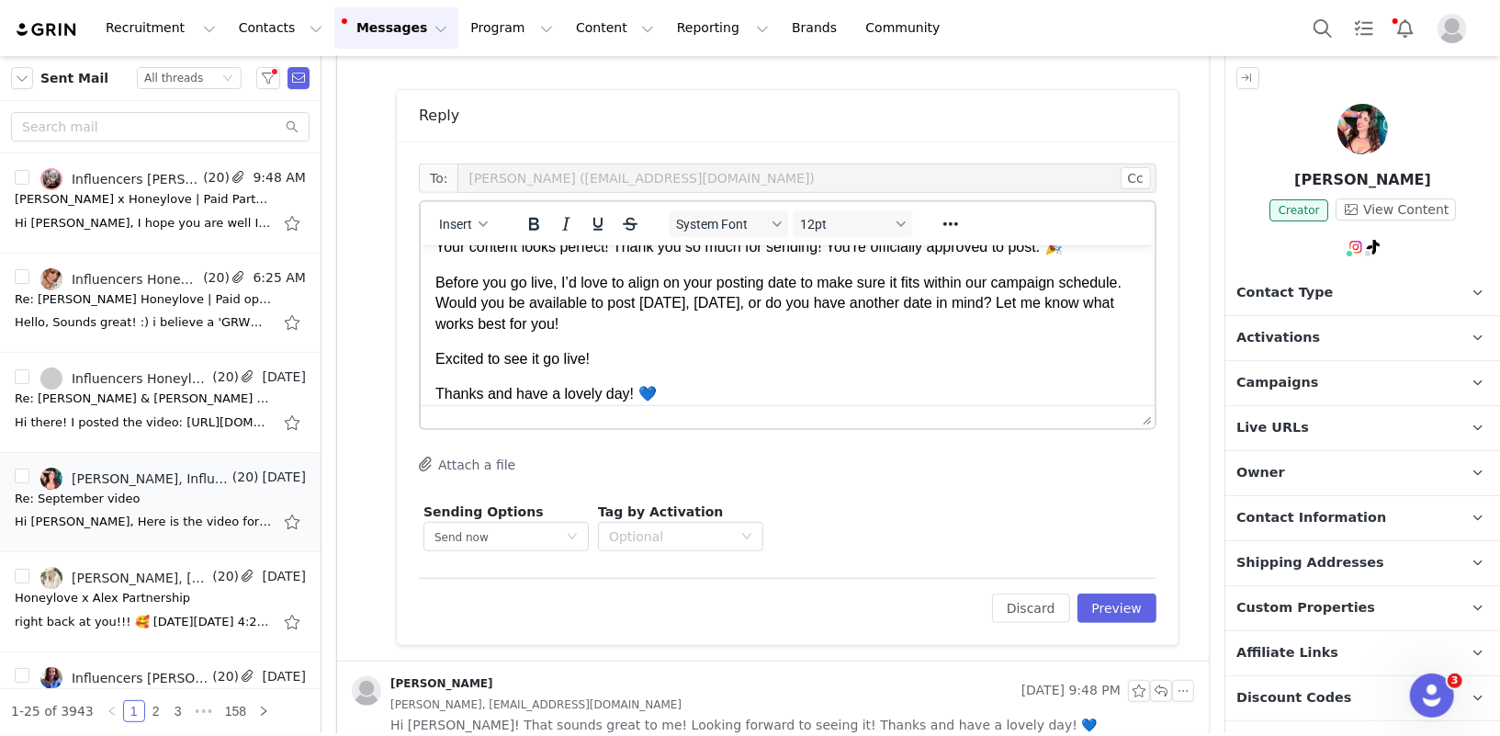
scroll to position [0, 0]
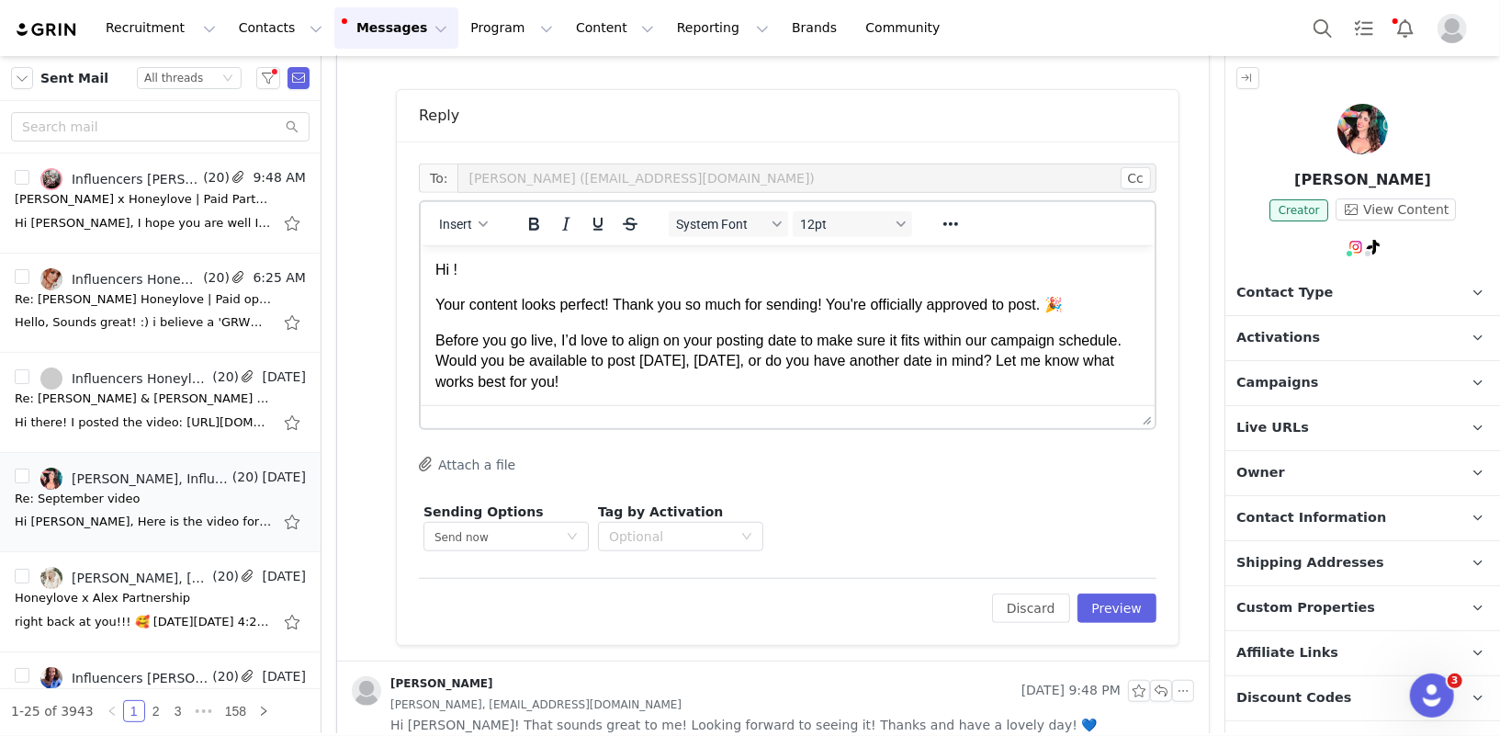
drag, startPoint x: 632, startPoint y: 377, endPoint x: 430, endPoint y: 331, distance: 207.3
click at [430, 331] on html "Hi ! Your content looks perfect! Thank you so much for sending! You're official…" at bounding box center [787, 446] width 734 height 404
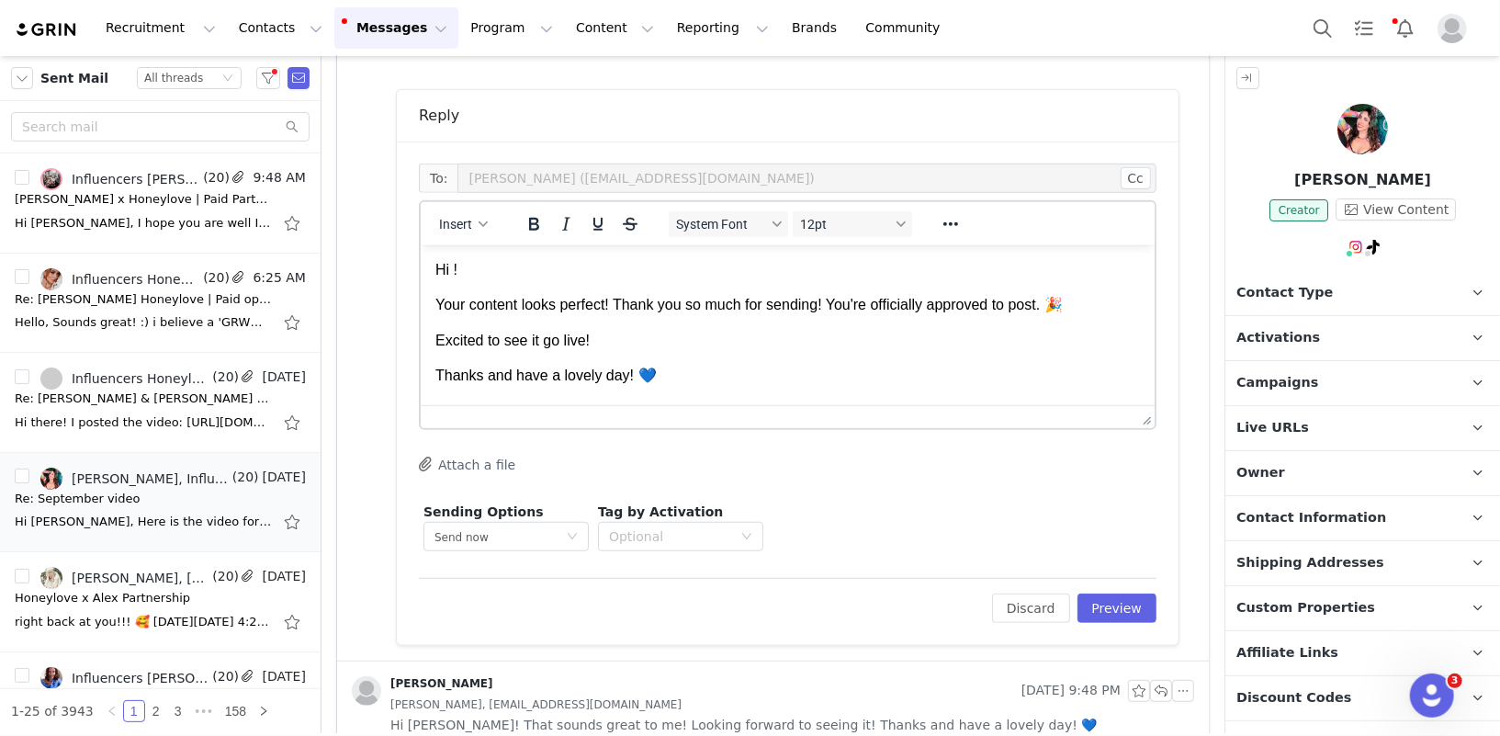
click at [1052, 306] on p "Your content looks perfect! Thank you so much for sending! You're officially ap…" at bounding box center [787, 304] width 705 height 20
click at [454, 265] on p "Hi !" at bounding box center [787, 269] width 705 height 20
click at [800, 341] on p "Excited to see it go live!" at bounding box center [787, 340] width 705 height 20
click at [1129, 605] on button "Preview" at bounding box center [1118, 608] width 80 height 29
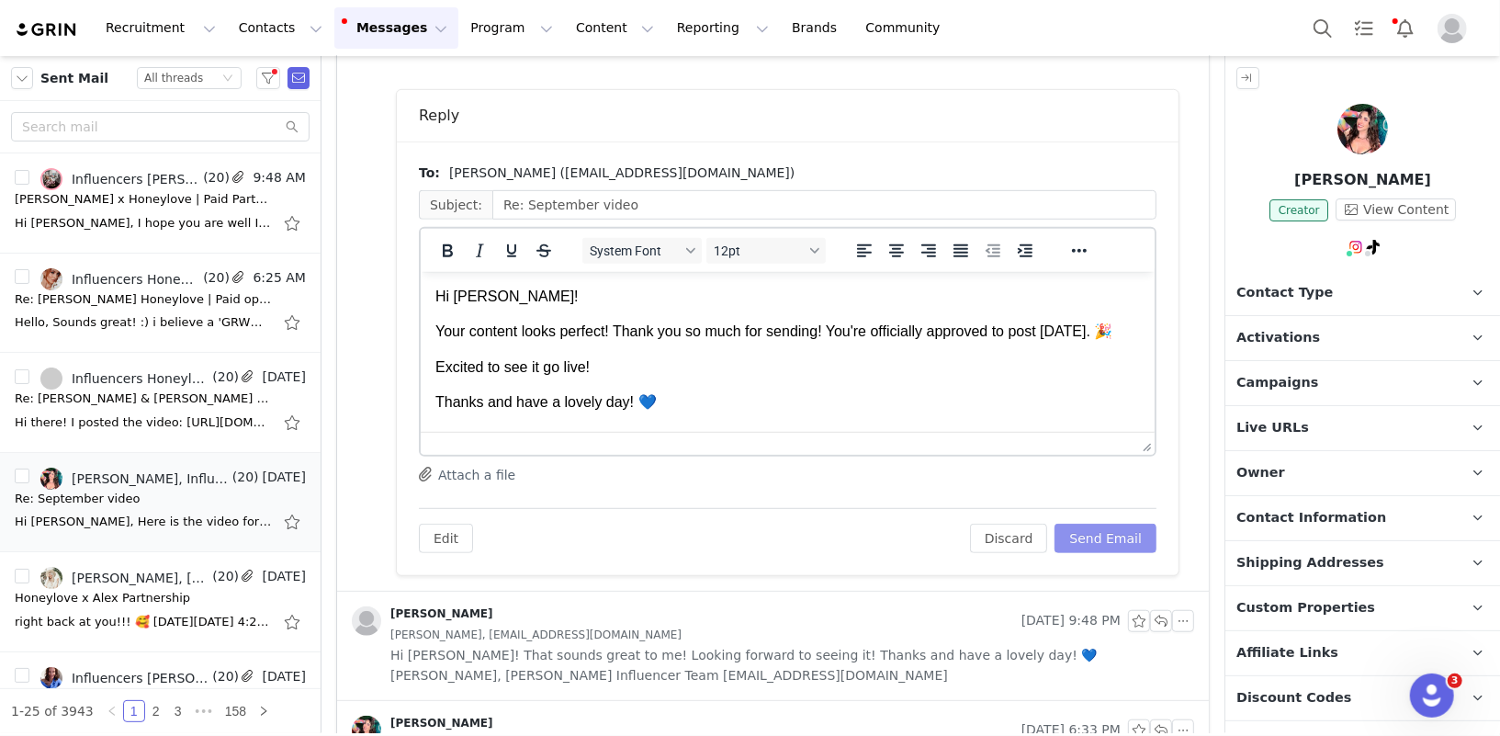
click at [1138, 549] on button "Send Email" at bounding box center [1106, 538] width 102 height 29
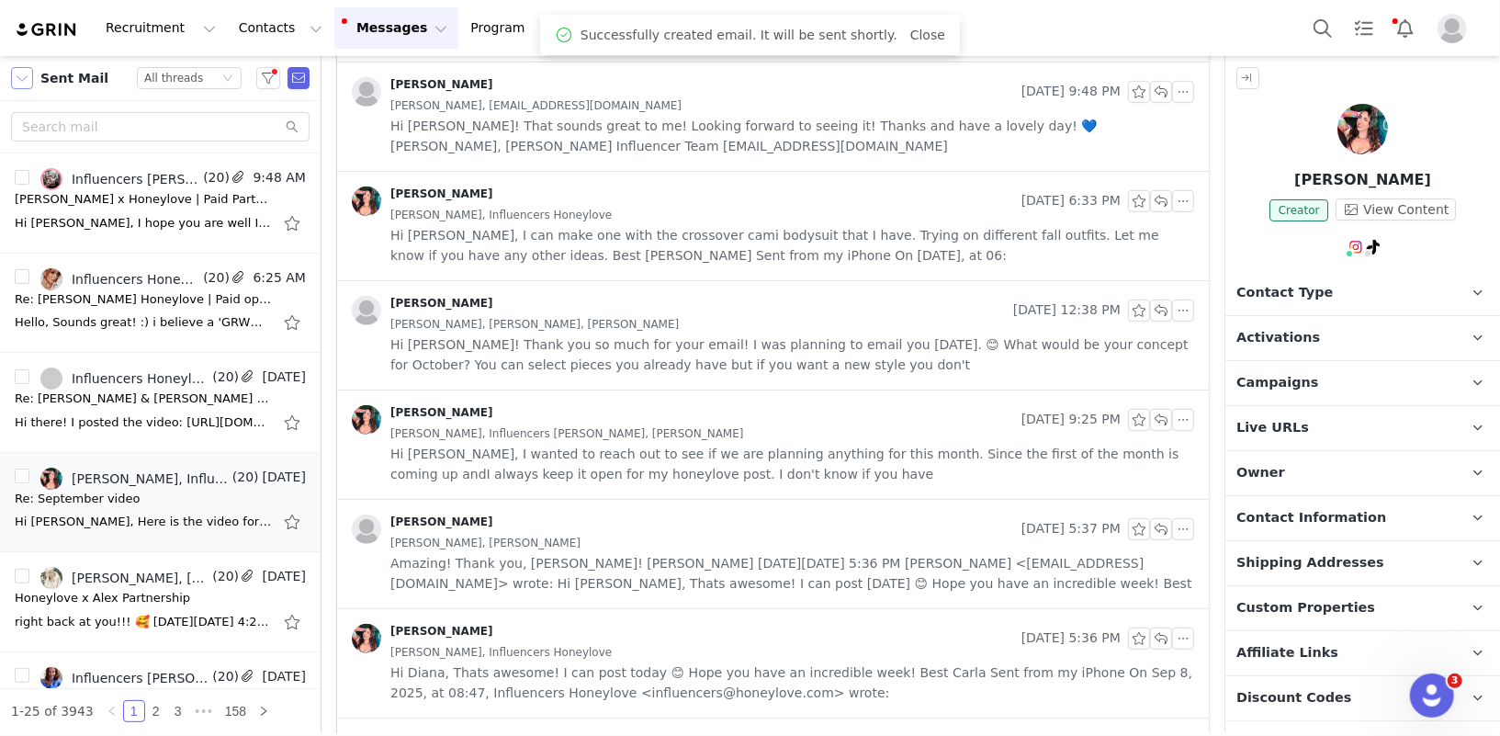
click at [15, 79] on button "button" at bounding box center [22, 78] width 22 height 22
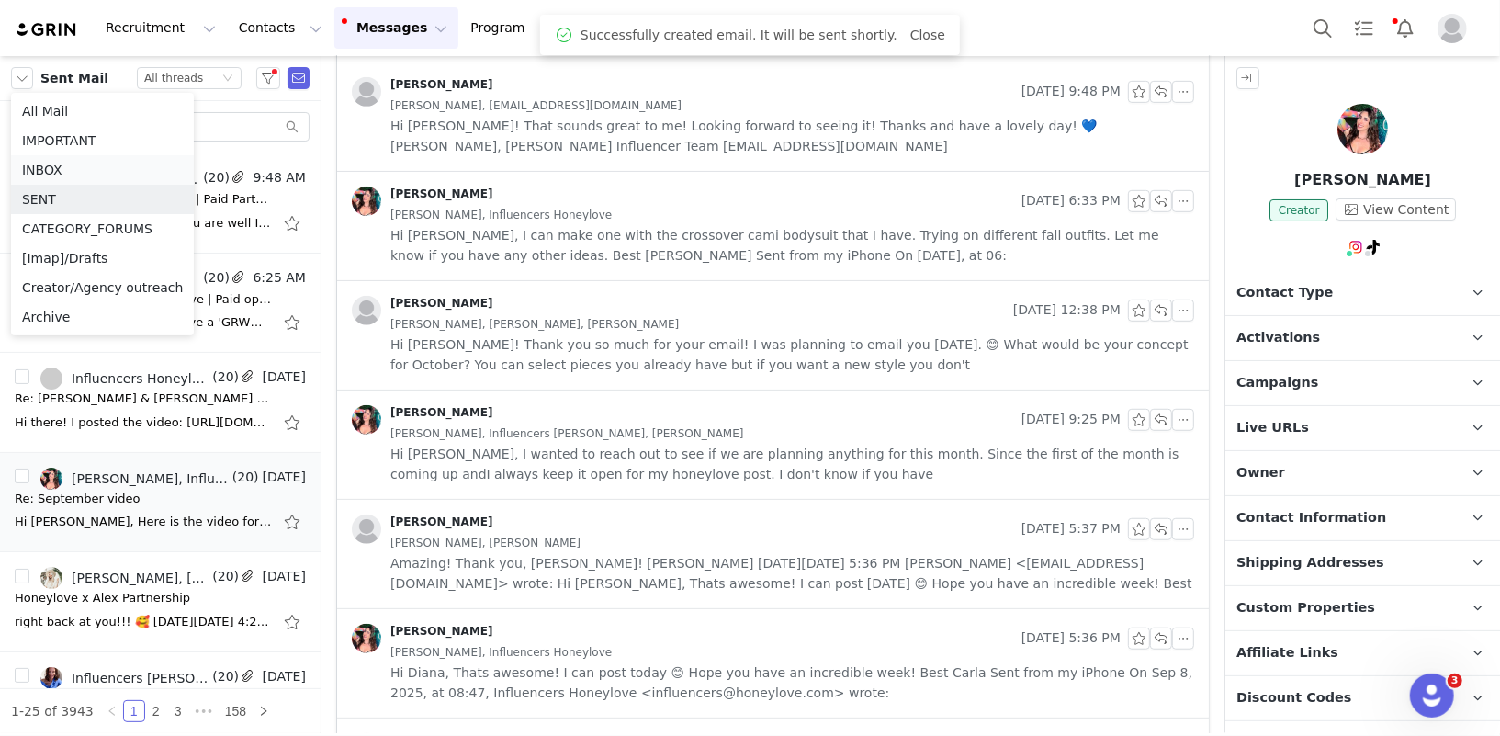
click at [63, 173] on li "INBOX" at bounding box center [102, 169] width 183 height 29
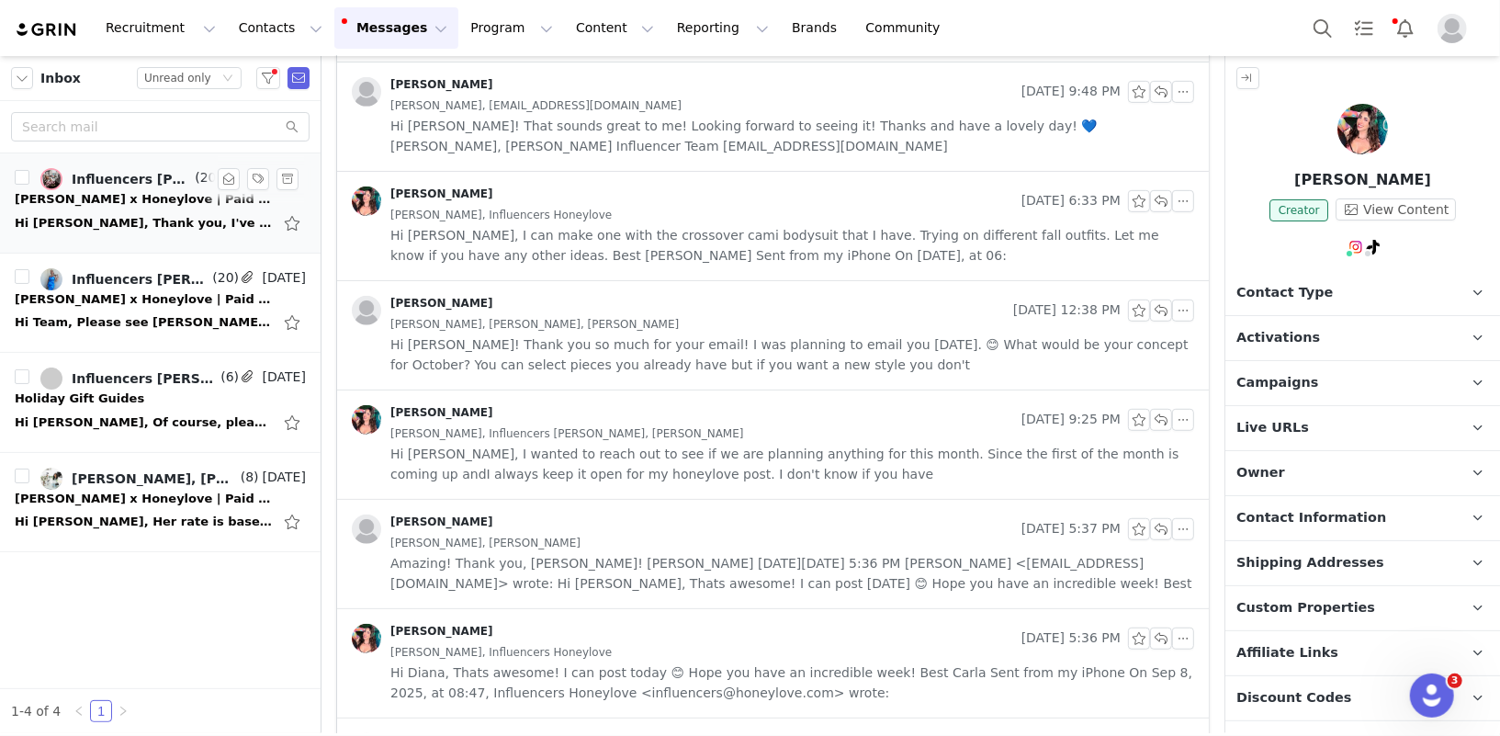
click at [63, 209] on div "Hi Diana, Thank you, I've had no other correspondence so far but it isn't due f…" at bounding box center [160, 223] width 291 height 29
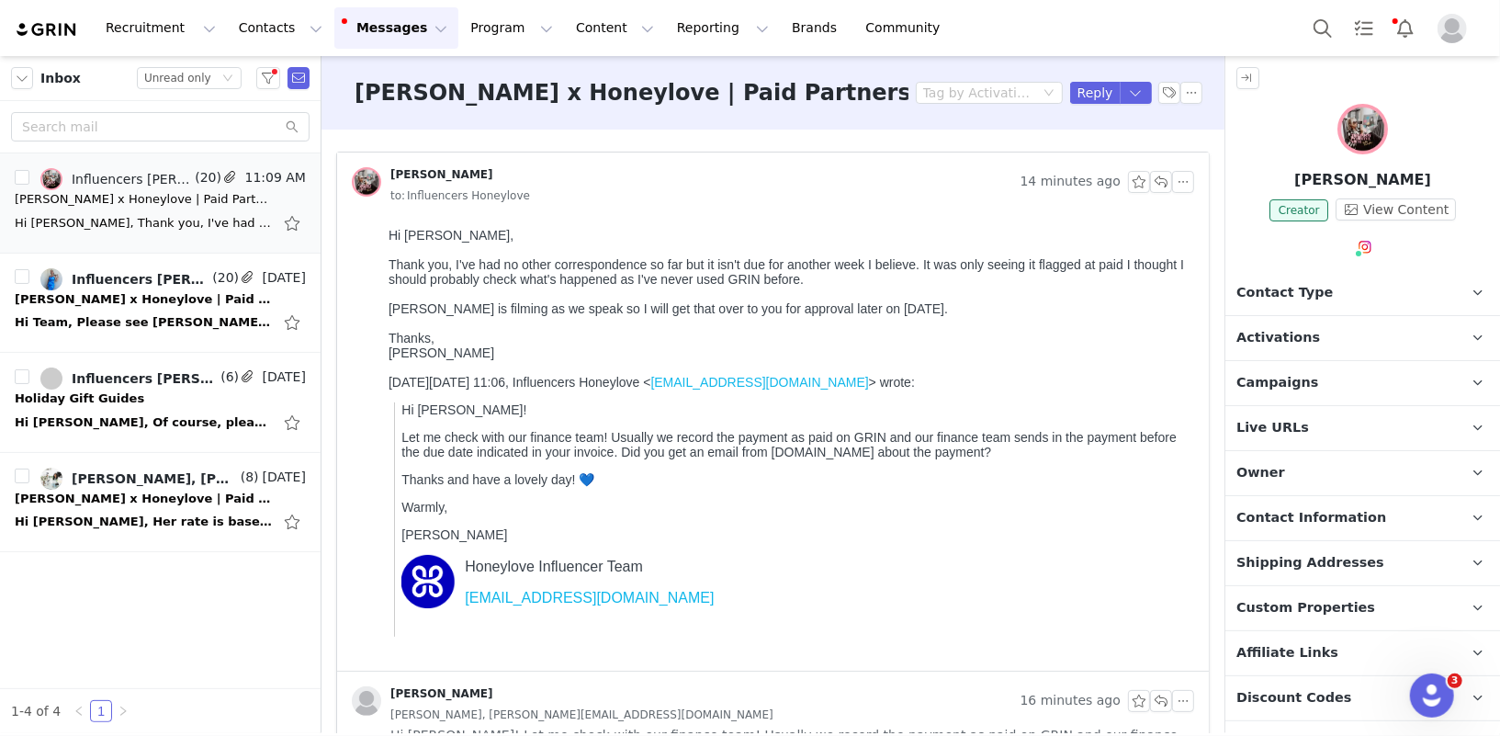
click at [522, 280] on div "Thank you, I've had no other correspondence so far but it isn't due for another…" at bounding box center [787, 270] width 798 height 29
click at [667, 311] on div "Holly is filming as we speak so I will get that over to you for approval later …" at bounding box center [787, 307] width 798 height 15
click at [1162, 182] on button "button" at bounding box center [1161, 182] width 22 height 22
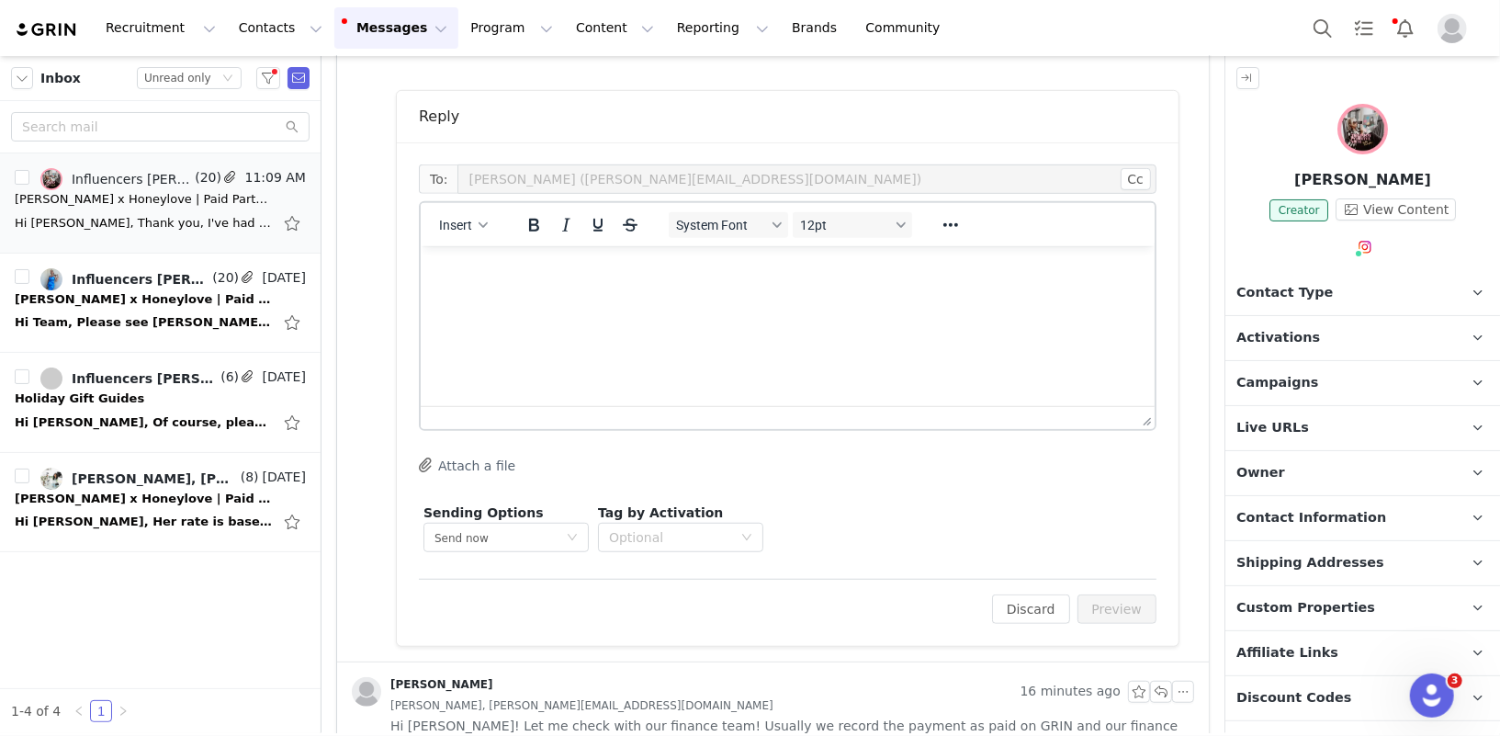
scroll to position [609, 0]
click at [594, 294] on html at bounding box center [787, 269] width 734 height 50
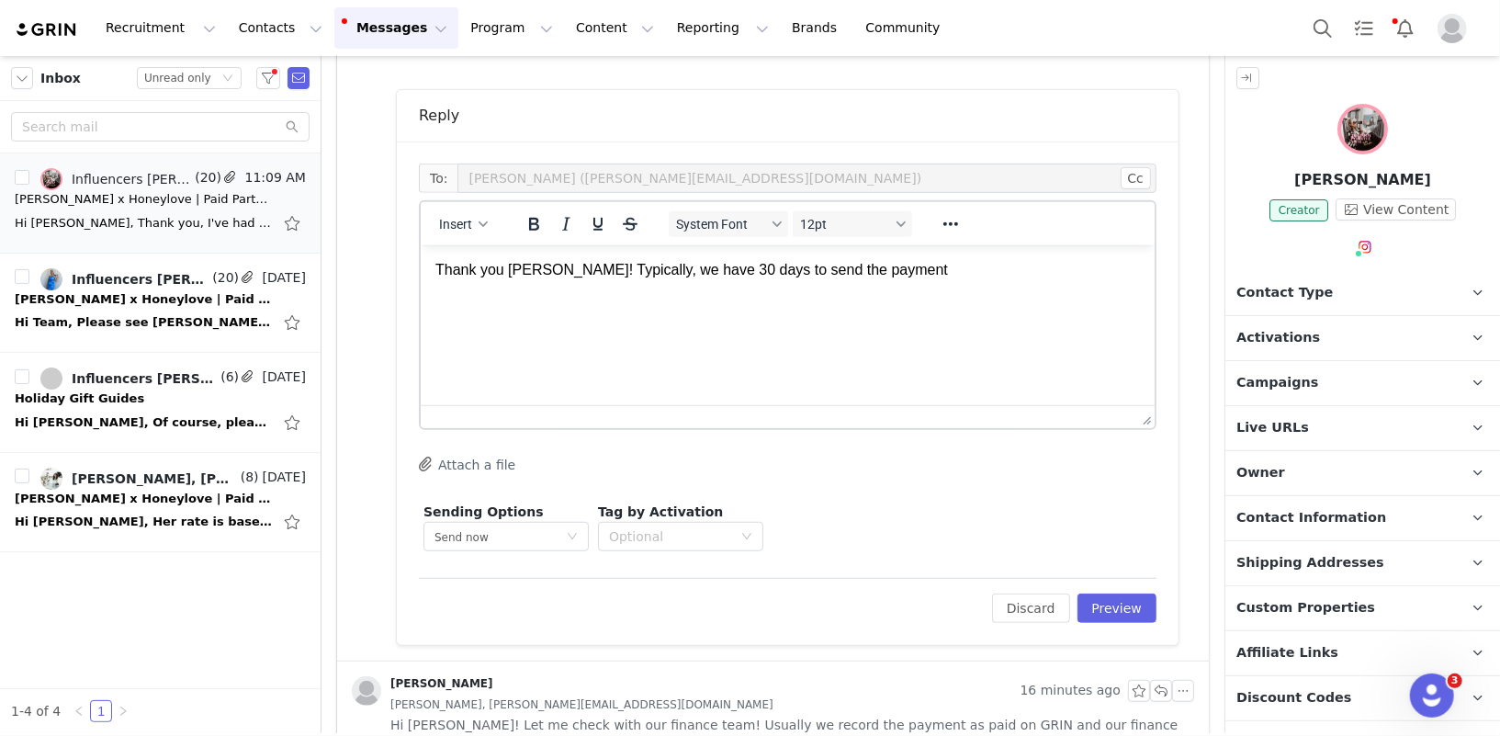
click at [666, 268] on p "Thank you Holly! Typically, we have 30 days to send the payment" at bounding box center [787, 269] width 705 height 20
click at [688, 273] on p "Thank you Holly! Typically, we have within 30 days to send the payment" at bounding box center [787, 269] width 705 height 20
click at [945, 260] on p "Thank you Holly! Typically, we have within 30 days to send the payment" at bounding box center [787, 269] width 705 height 20
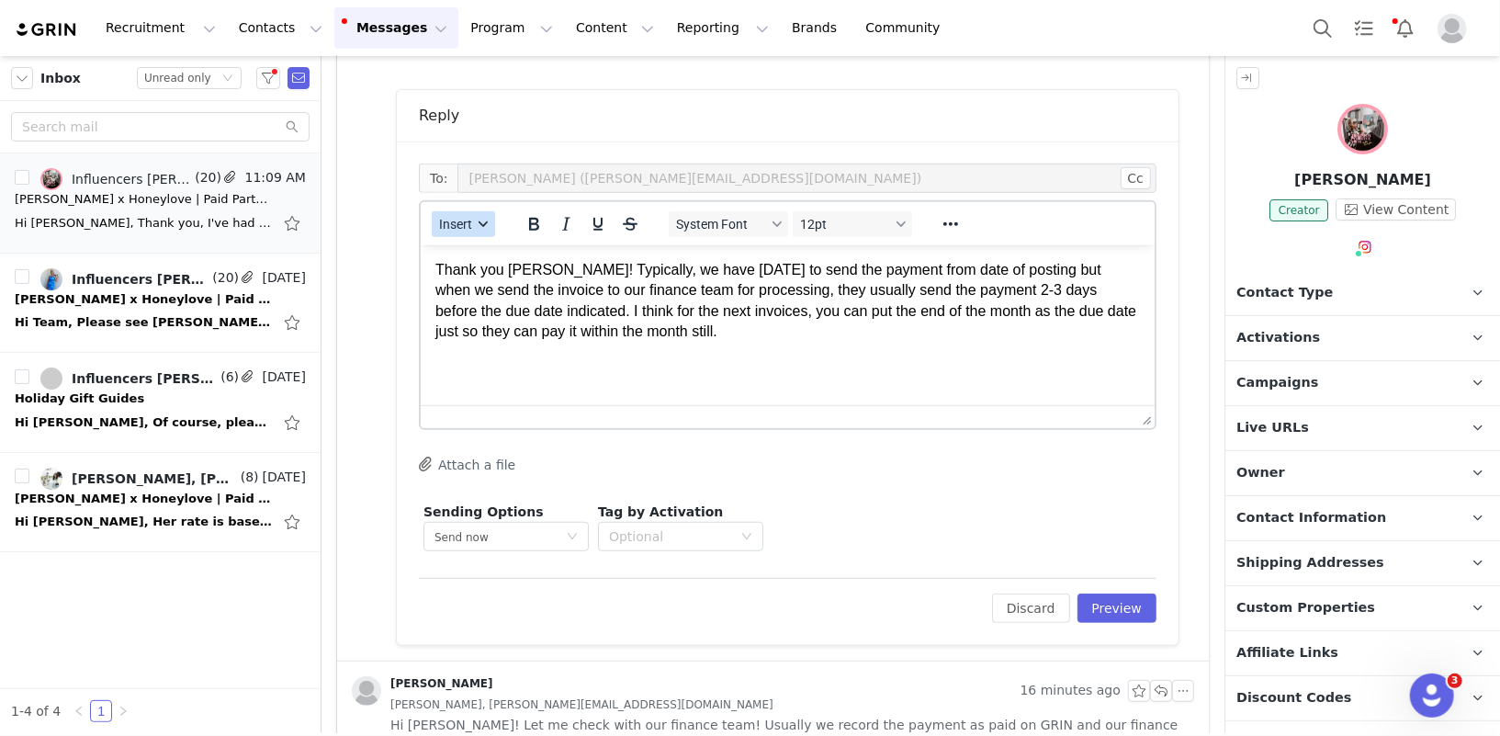
click at [464, 221] on span "Insert" at bounding box center [455, 224] width 33 height 15
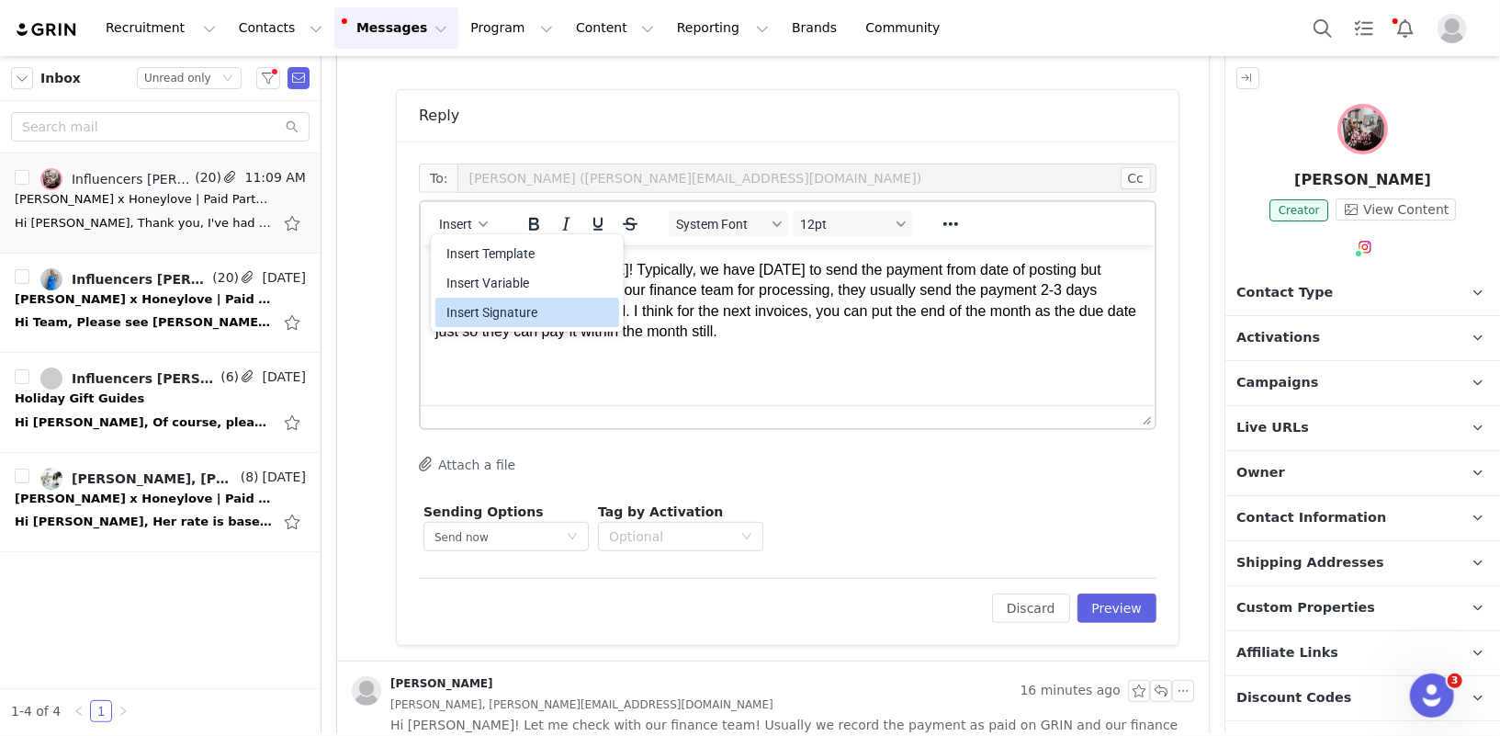
click at [498, 311] on div "Insert Signature" at bounding box center [529, 312] width 165 height 22
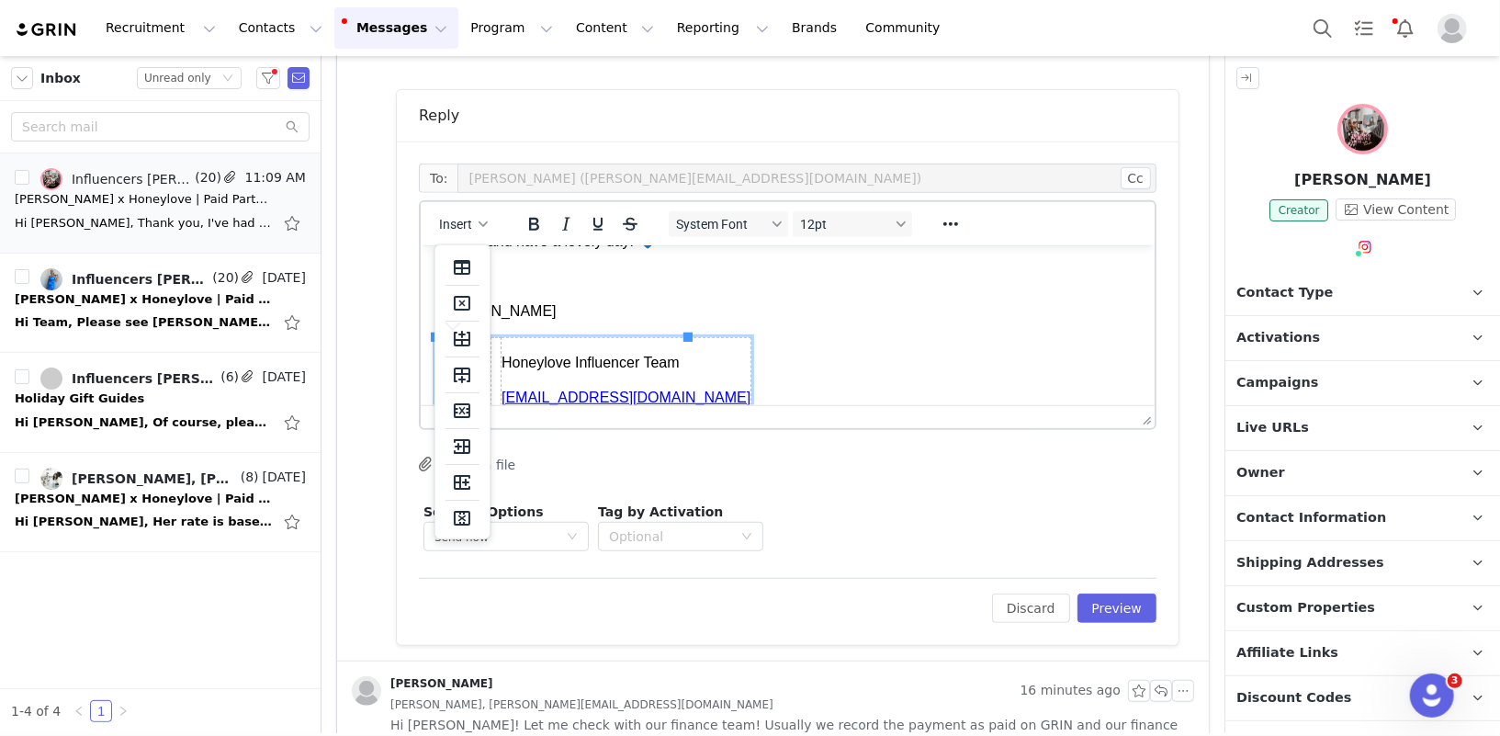
click at [705, 333] on body "Thank you Holly! Typically, we have within 30 days to send the payment from dat…" at bounding box center [787, 278] width 705 height 290
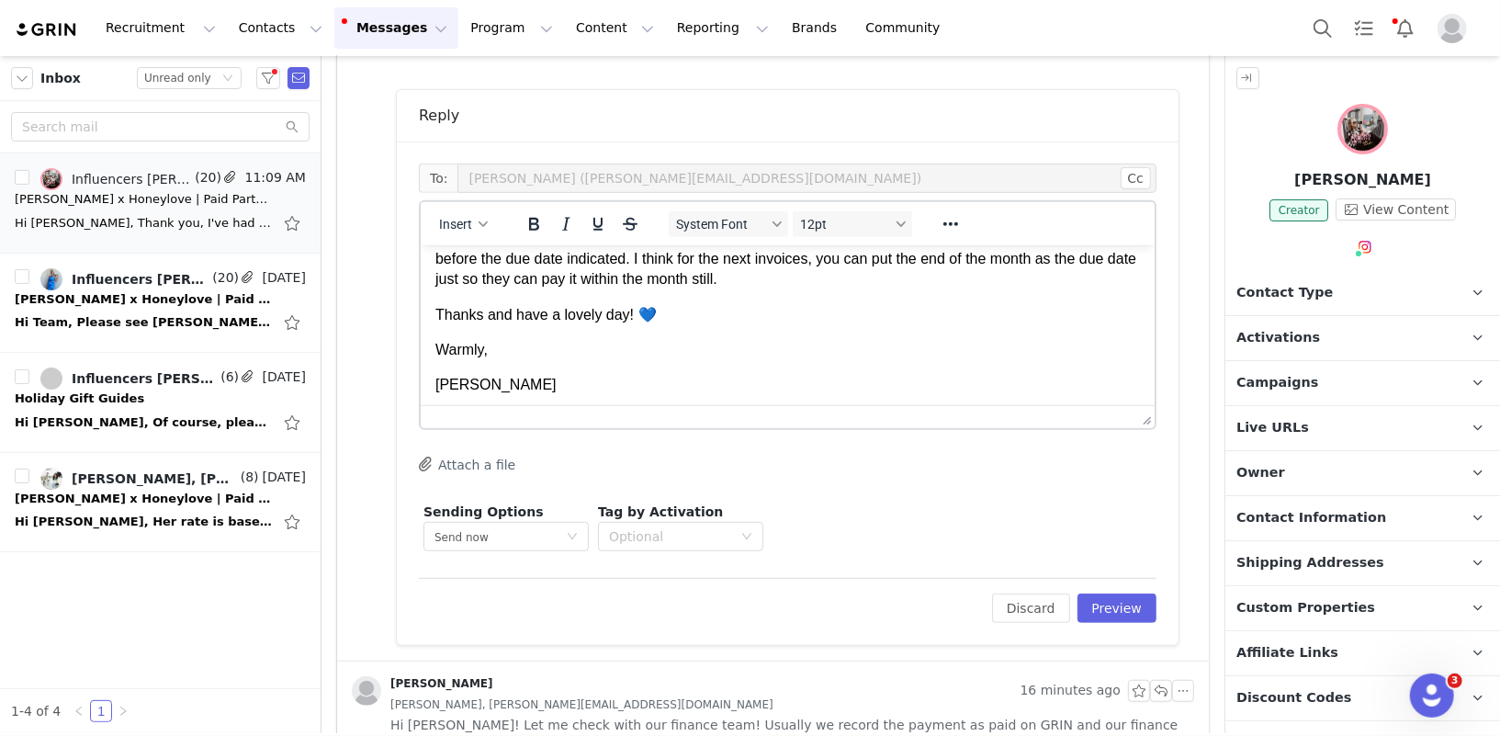
scroll to position [0, 0]
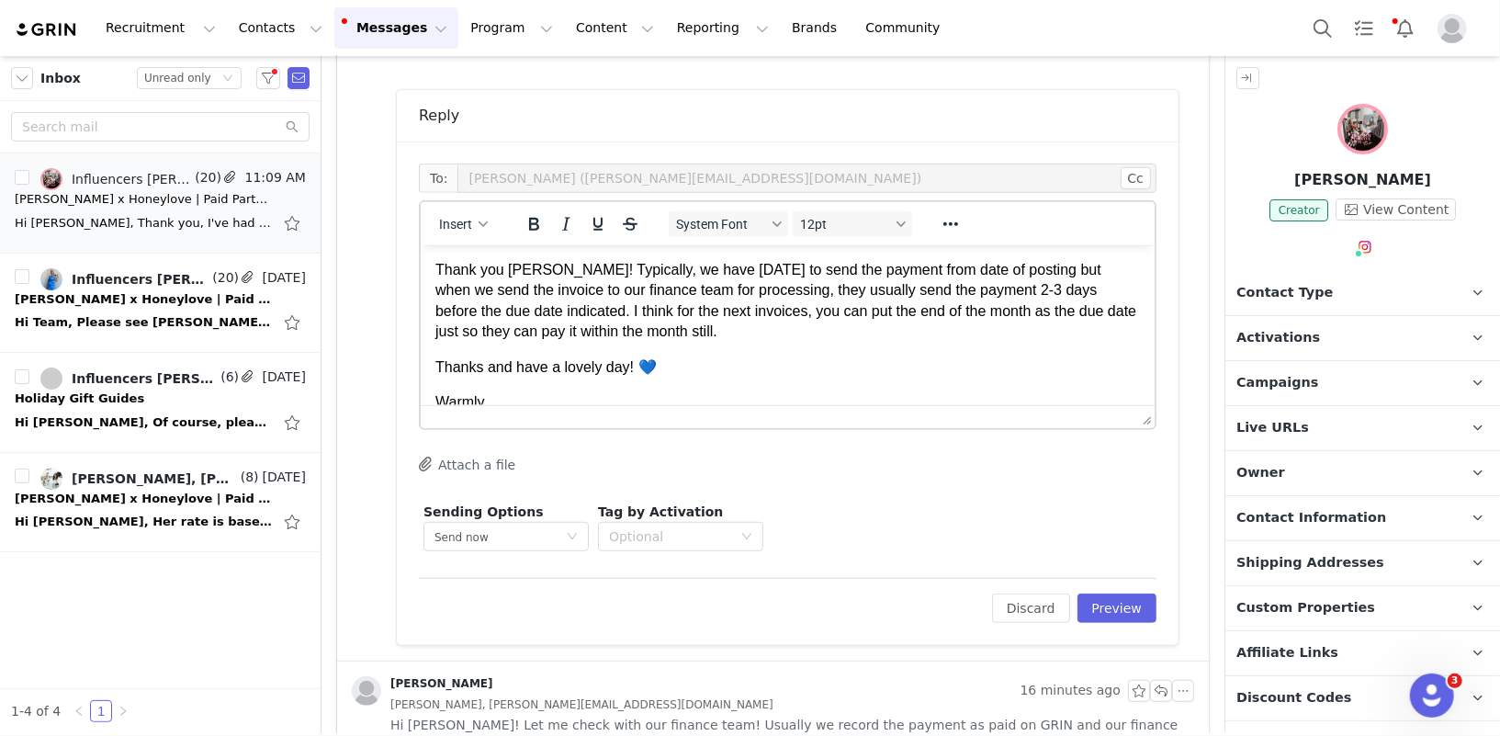
click at [698, 328] on p "Thank you Holly! Typically, we have within 30 days to send the payment from dat…" at bounding box center [787, 300] width 705 height 83
click at [551, 273] on p "Thank you Holly! Typically, we have within 30 days to send the payment from dat…" at bounding box center [787, 300] width 705 height 83
click at [1063, 289] on p "Thank you Holly! I apologize it's taking a while. Typically, we have within 30 …" at bounding box center [787, 300] width 705 height 83
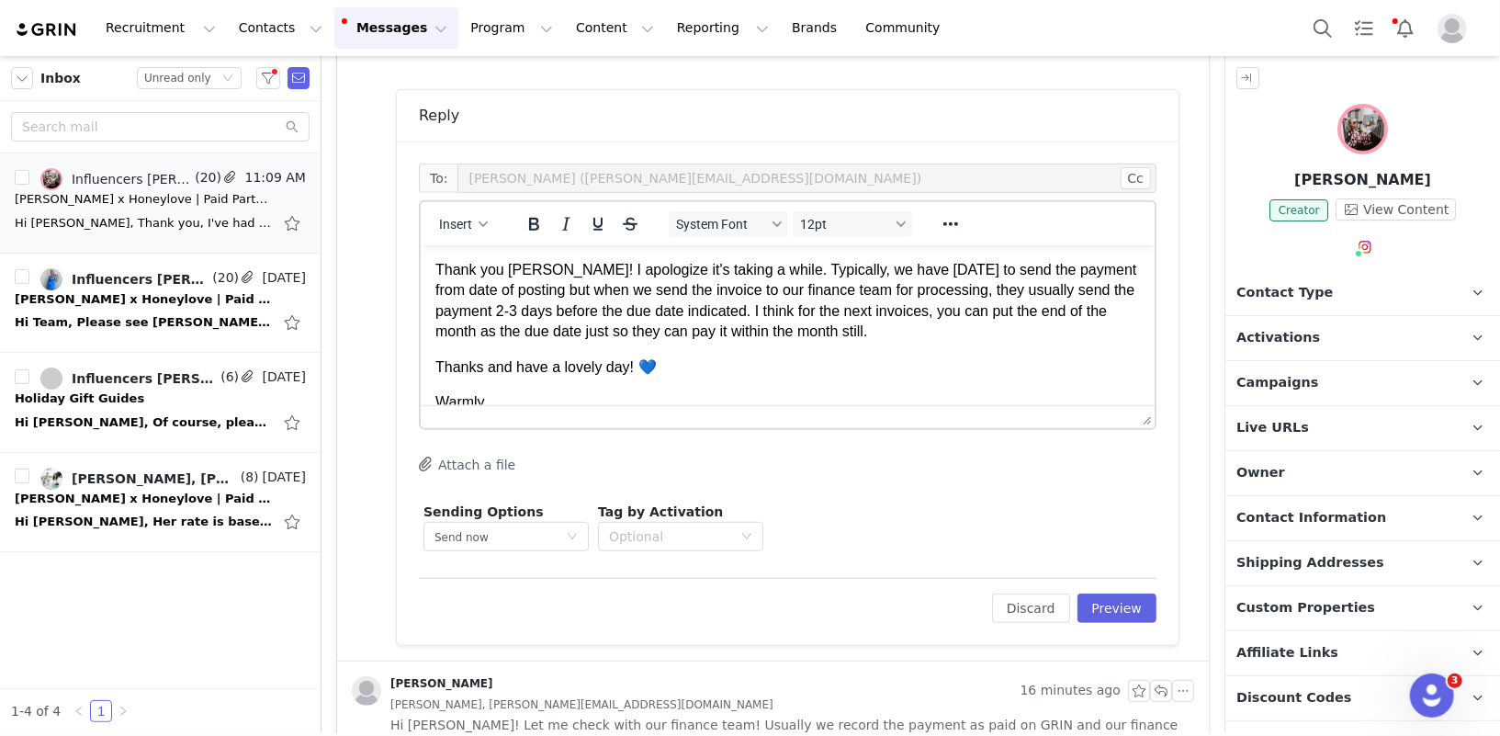
click at [783, 311] on p "Thank you Holly! I apologize it's taking a while. Typically, we have within 30 …" at bounding box center [787, 300] width 705 height 83
click at [726, 332] on p "Thank you Holly! I apologize it's taking a while. Typically, we have within 30 …" at bounding box center [787, 300] width 705 height 83
click at [786, 329] on p "Thank you Holly! I apologize it's taking a while. Typically, we have within 30 …" at bounding box center [787, 300] width 705 height 83
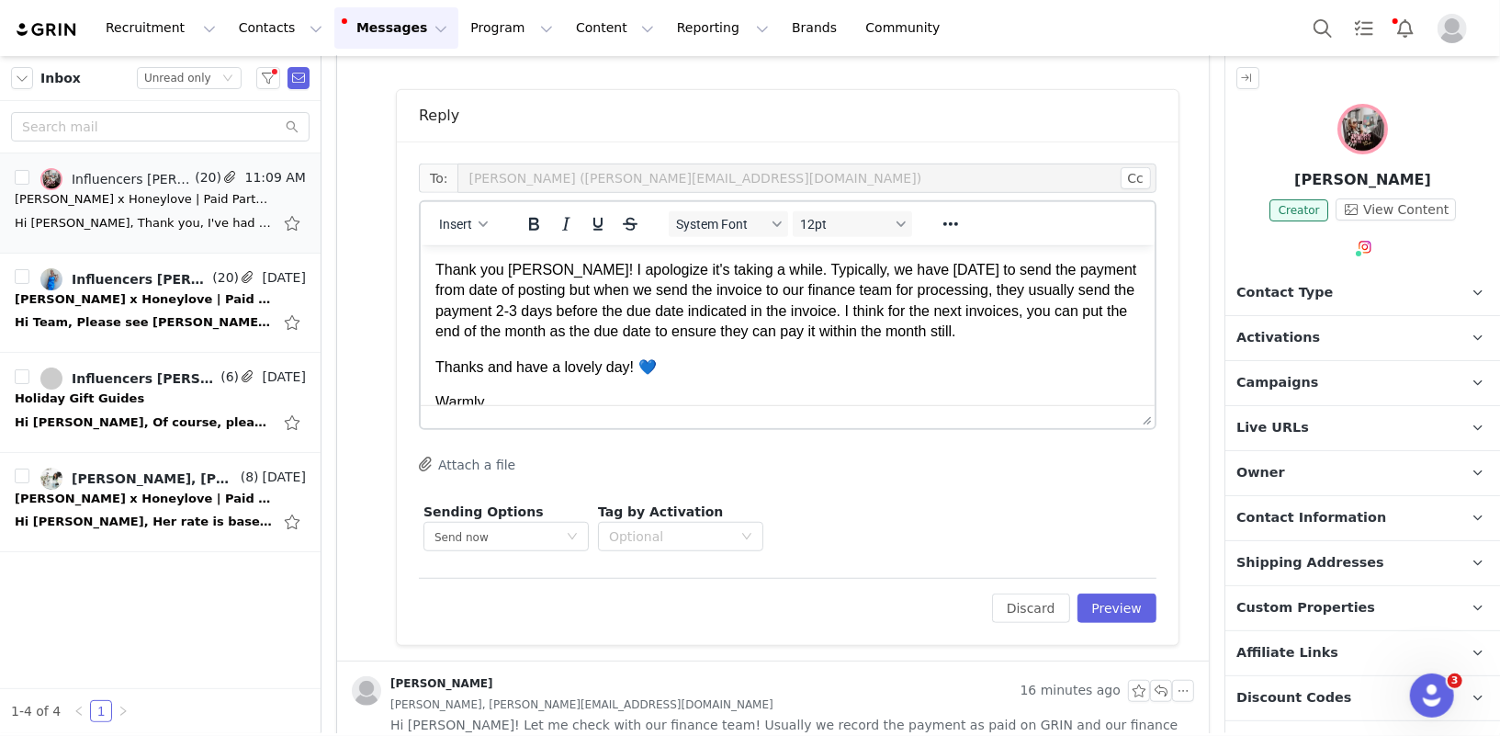
click at [1013, 365] on p "Thanks and have a lovely day! 💙" at bounding box center [787, 366] width 705 height 20
click at [1006, 334] on p "Thank you Holly! I apologize it's taking a while. Typically, we have within 30 …" at bounding box center [787, 300] width 705 height 83
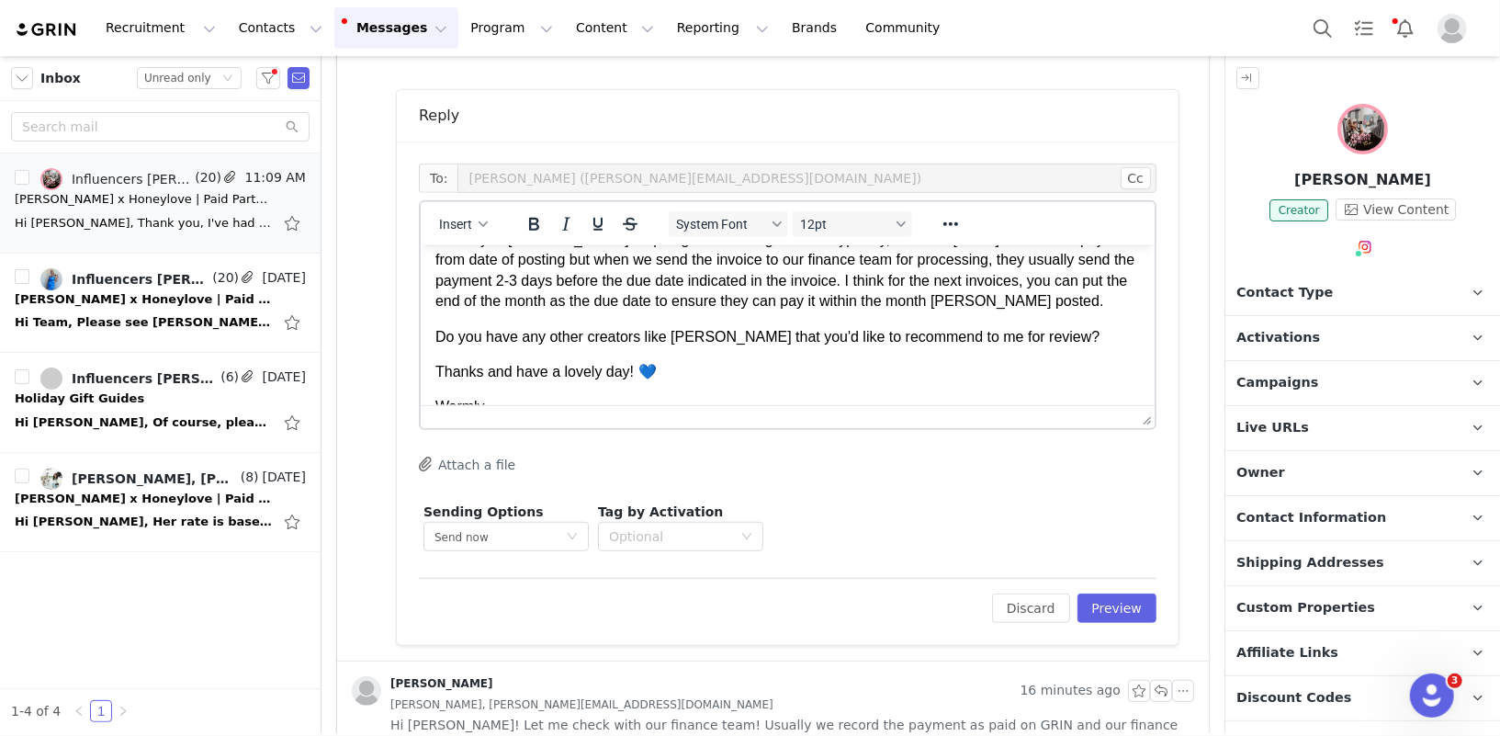
scroll to position [39, 0]
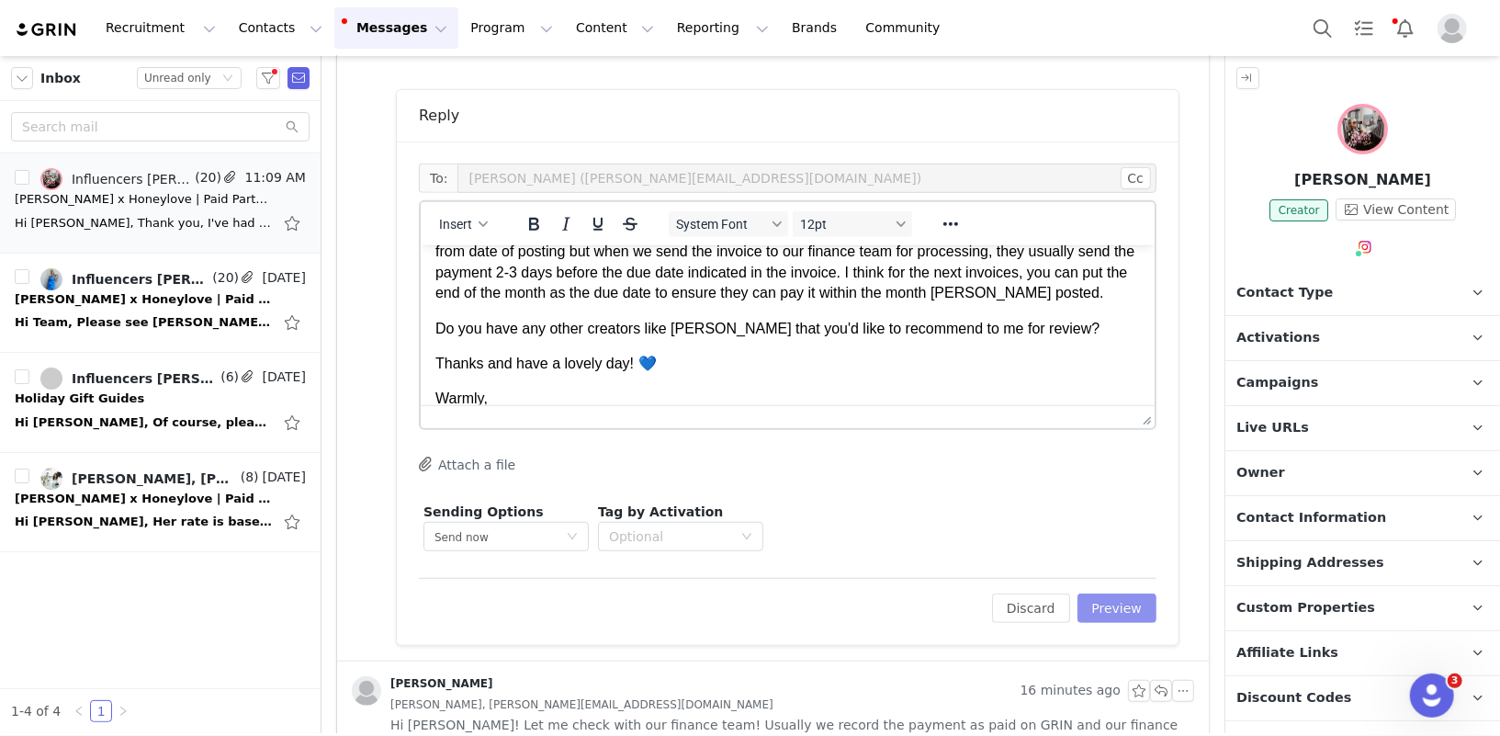
click at [1120, 607] on button "Preview" at bounding box center [1118, 608] width 80 height 29
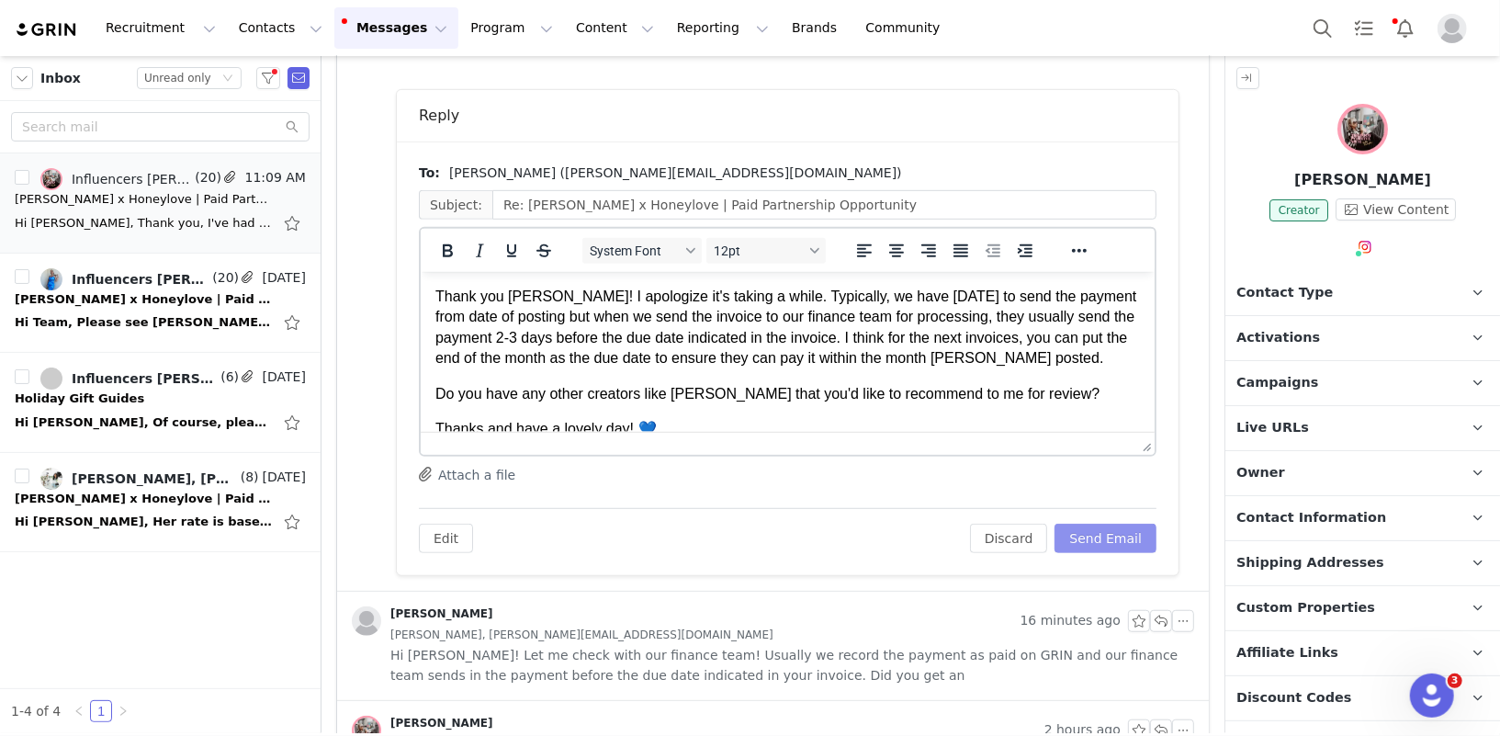
scroll to position [0, 0]
click at [1111, 529] on button "Send Email" at bounding box center [1106, 538] width 102 height 29
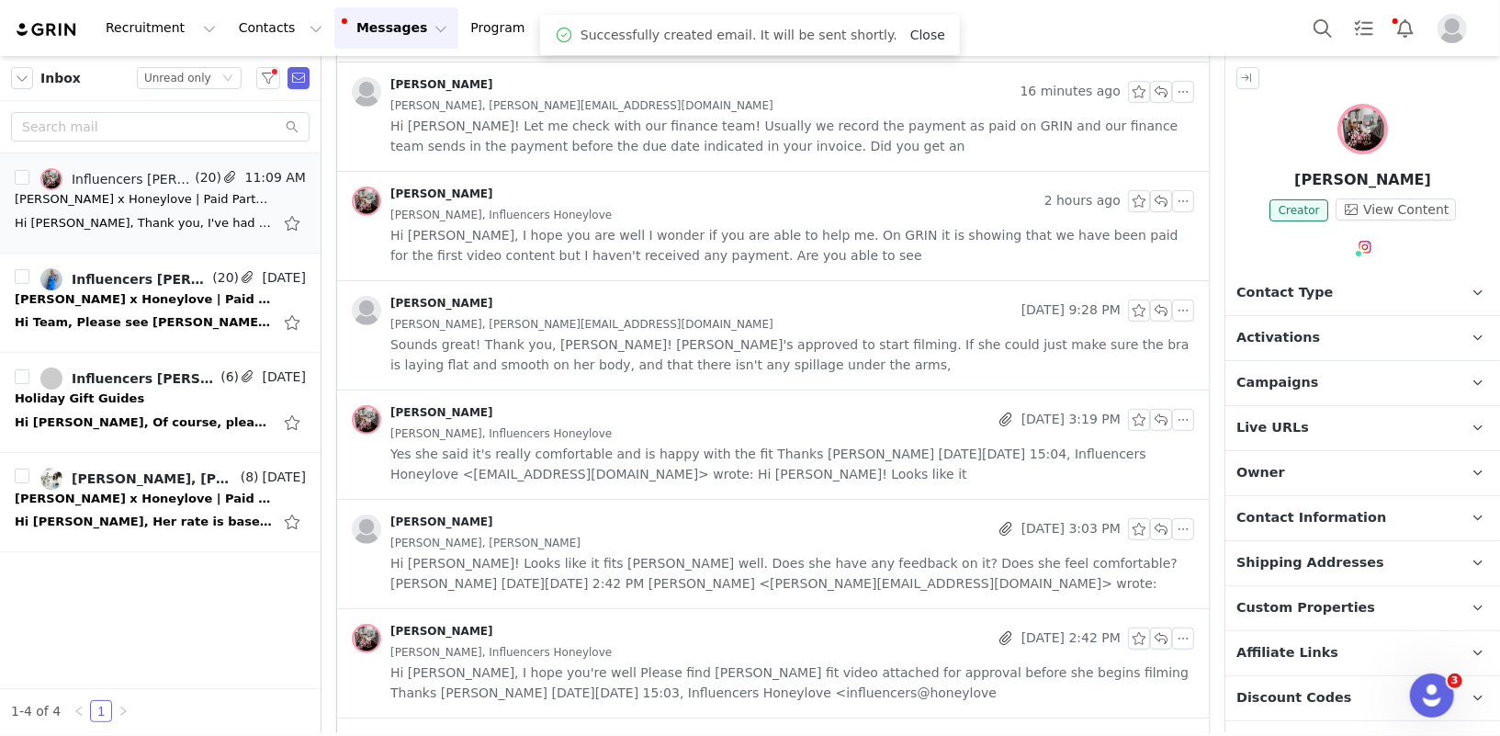
click at [910, 28] on link "Close" at bounding box center [927, 35] width 35 height 15
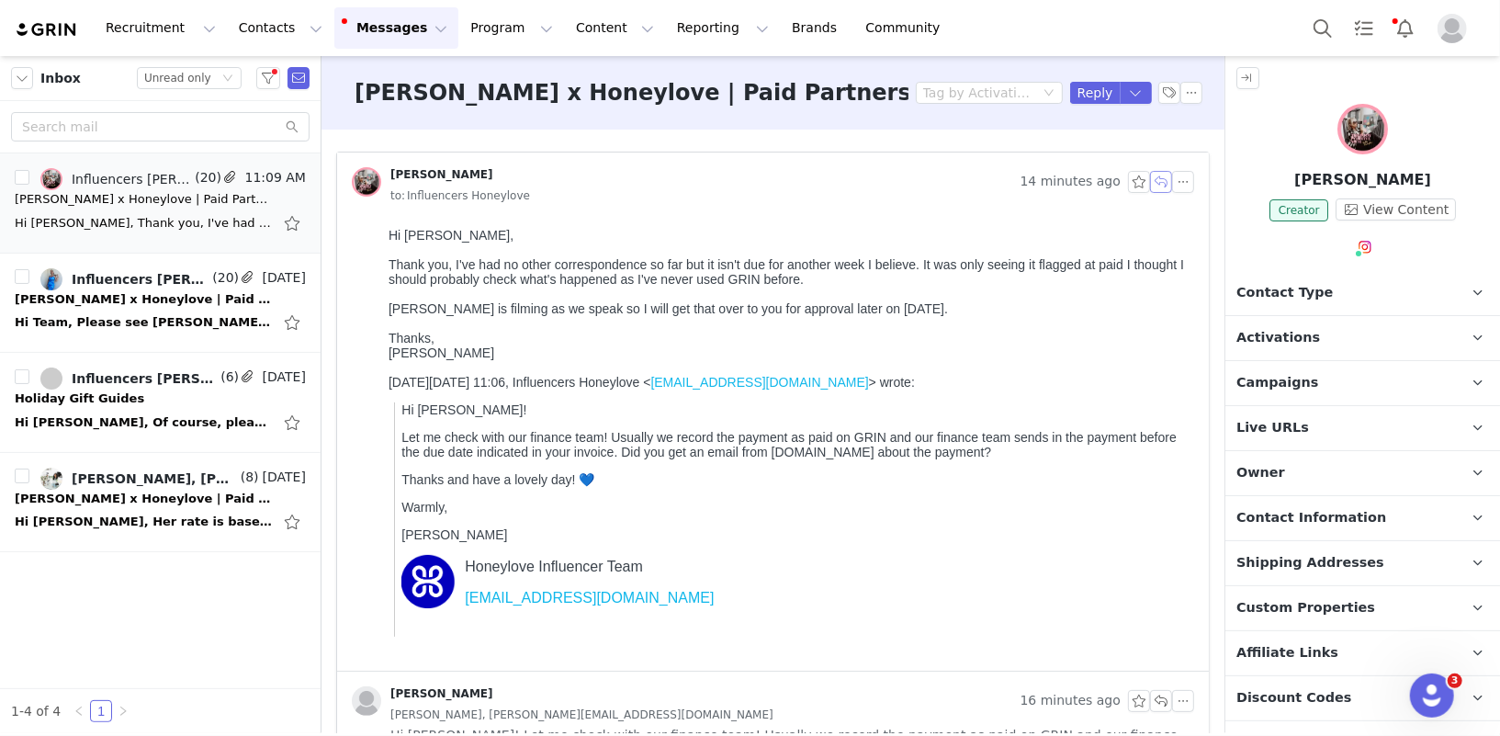
click at [1165, 176] on button "button" at bounding box center [1161, 182] width 22 height 22
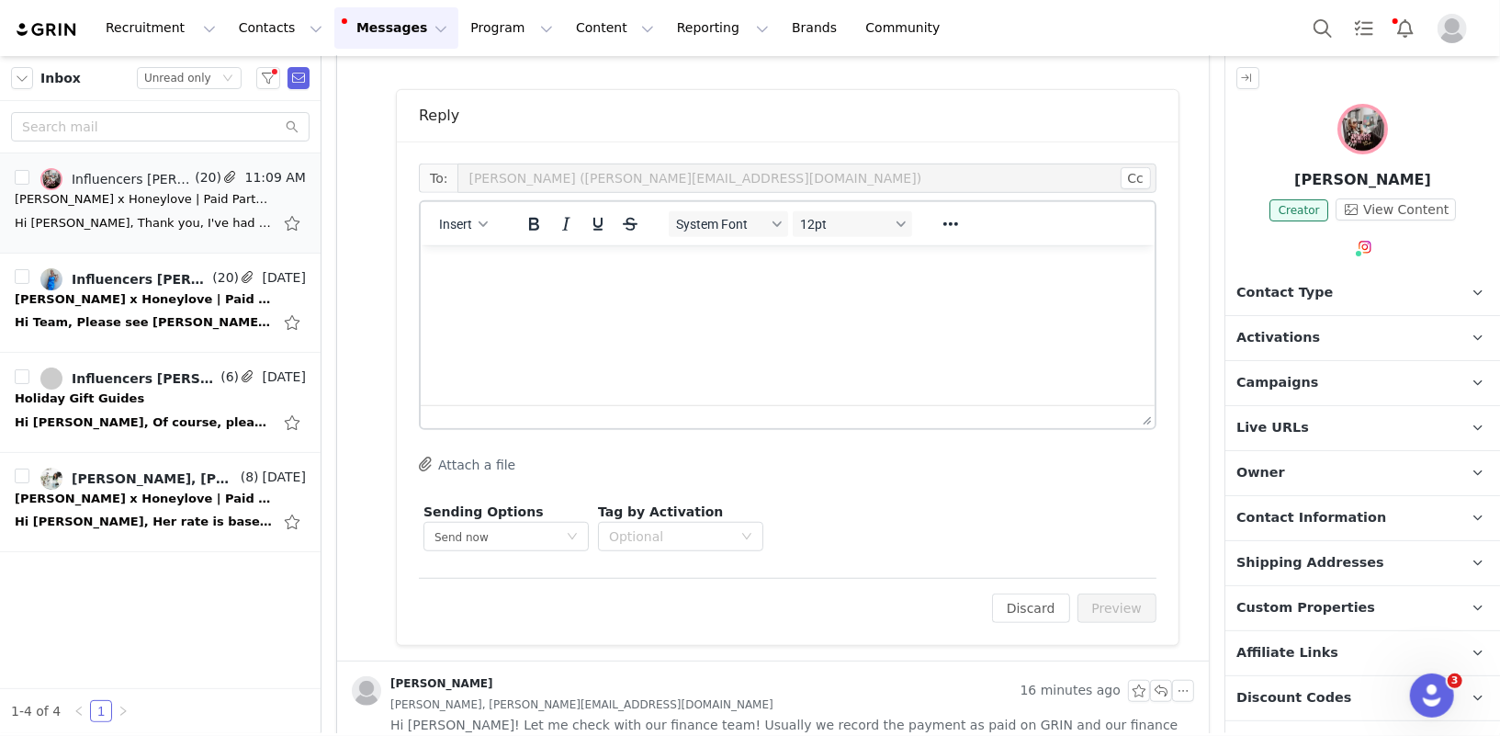
click at [655, 294] on html at bounding box center [787, 269] width 734 height 50
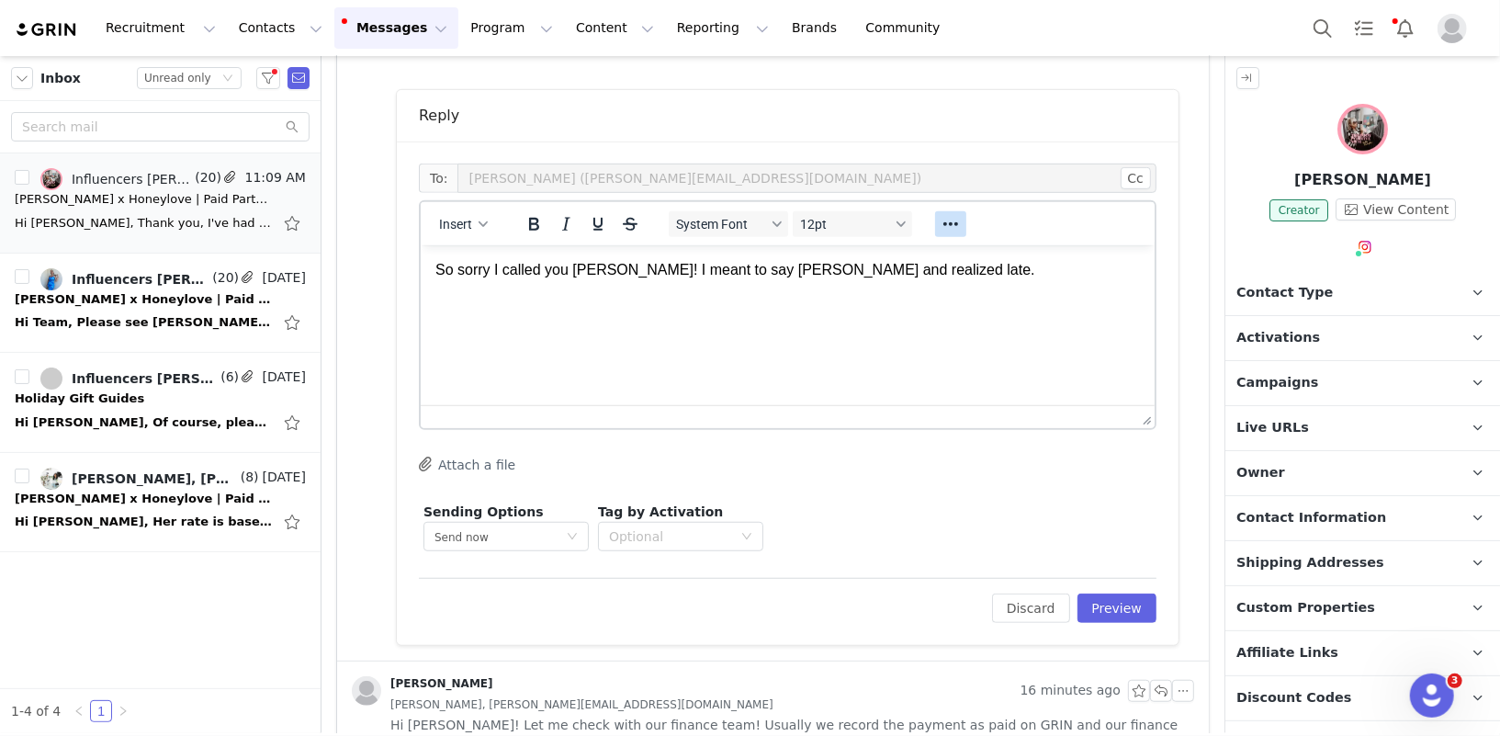
click at [951, 219] on icon "Reveal or hide additional toolbar items" at bounding box center [951, 224] width 22 height 22
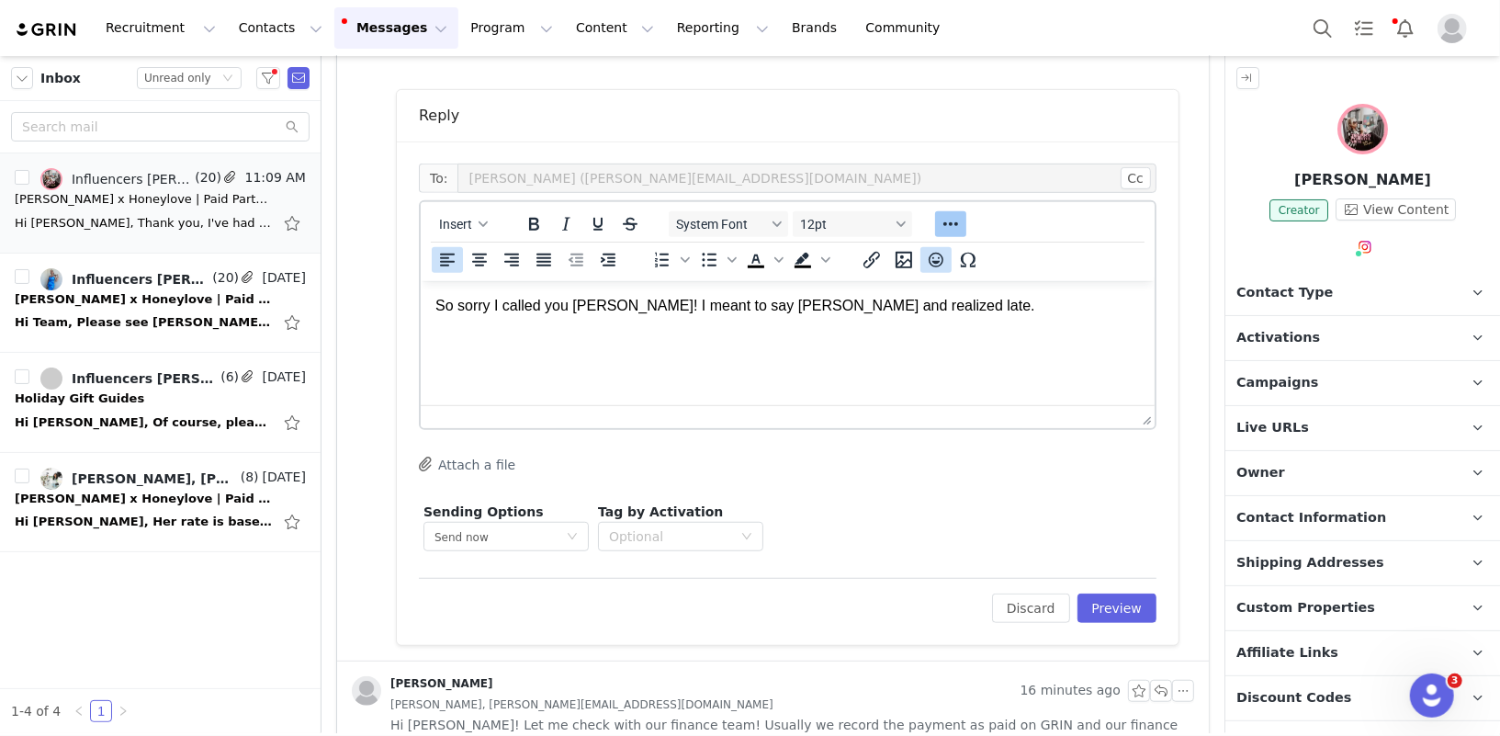
click at [935, 258] on icon "Emojis" at bounding box center [936, 260] width 15 height 15
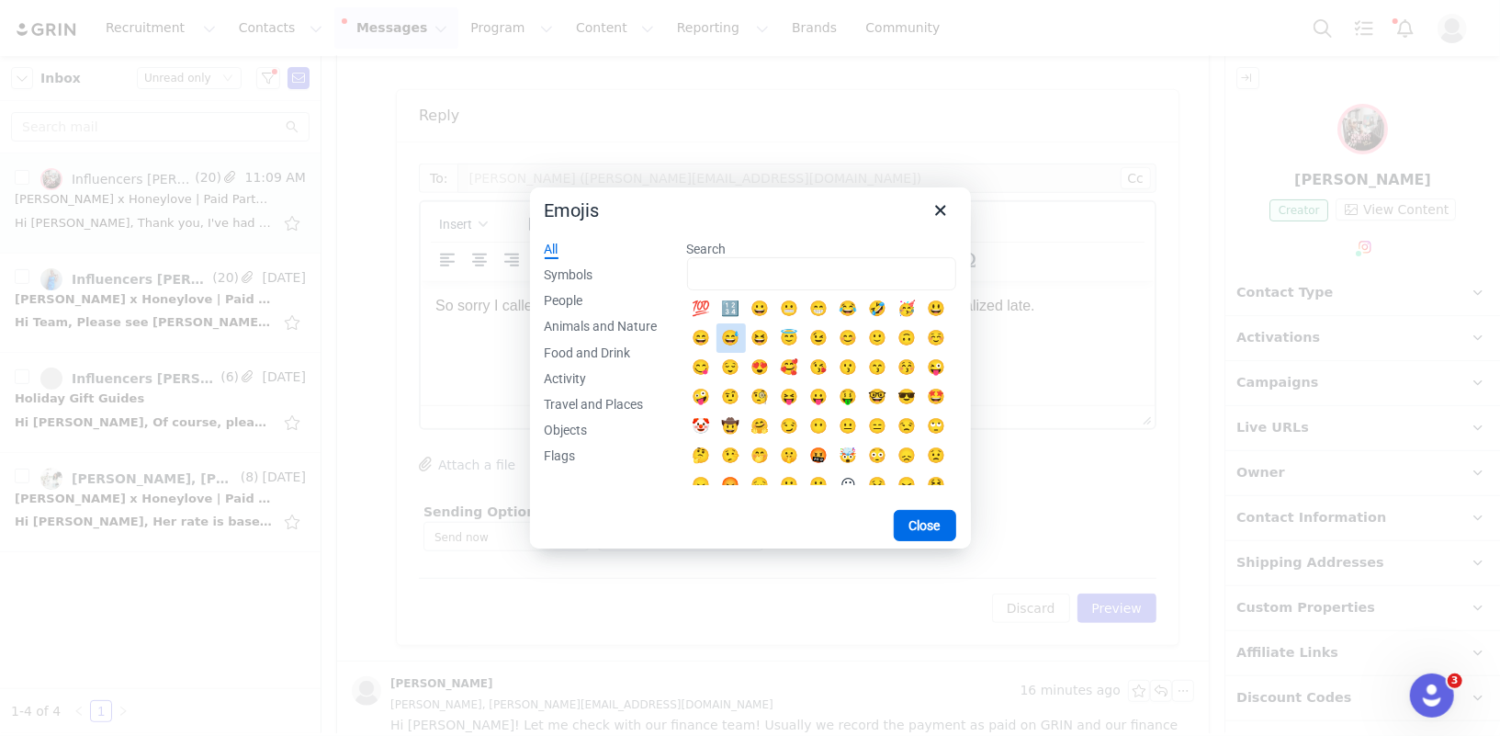
click at [740, 338] on div "😅" at bounding box center [731, 338] width 22 height 22
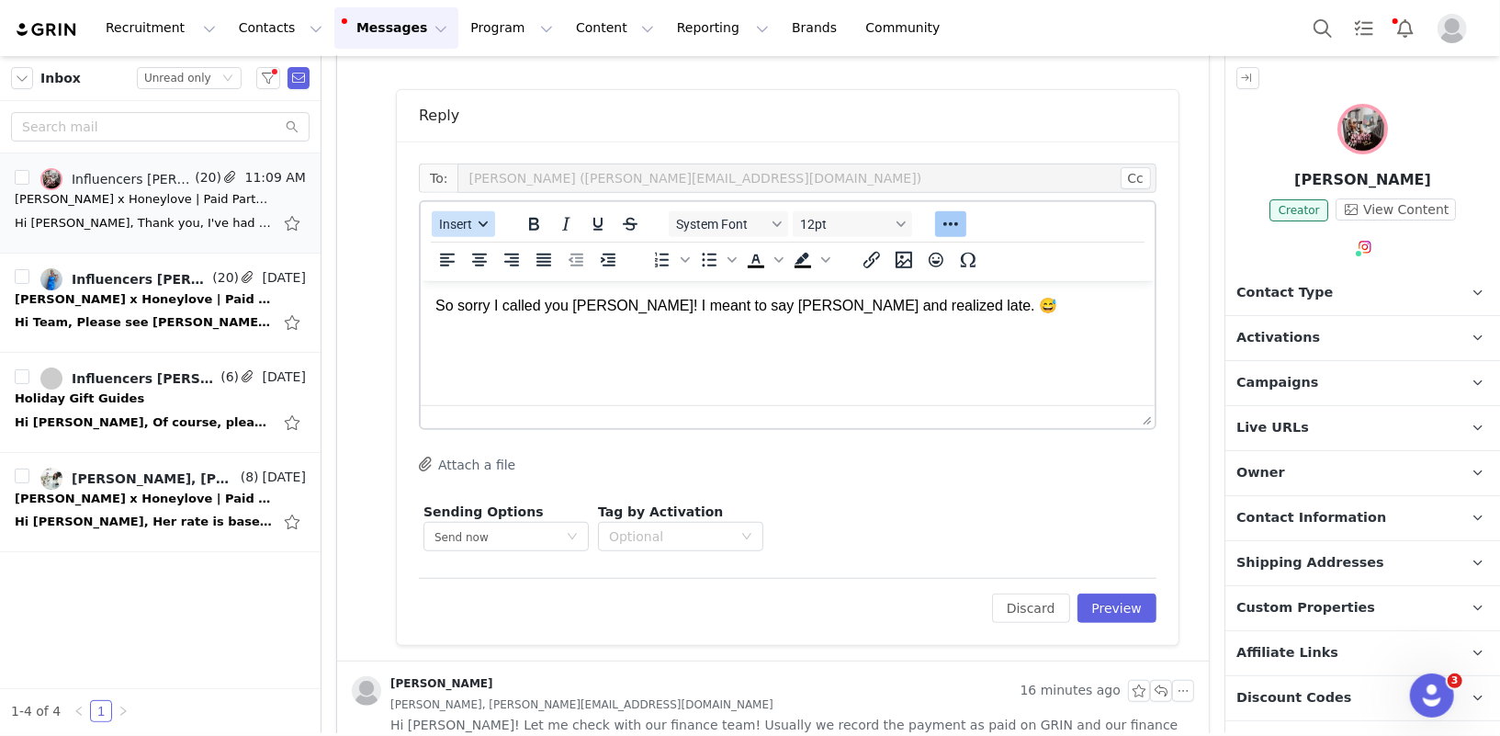
click at [464, 224] on span "Insert" at bounding box center [455, 224] width 33 height 15
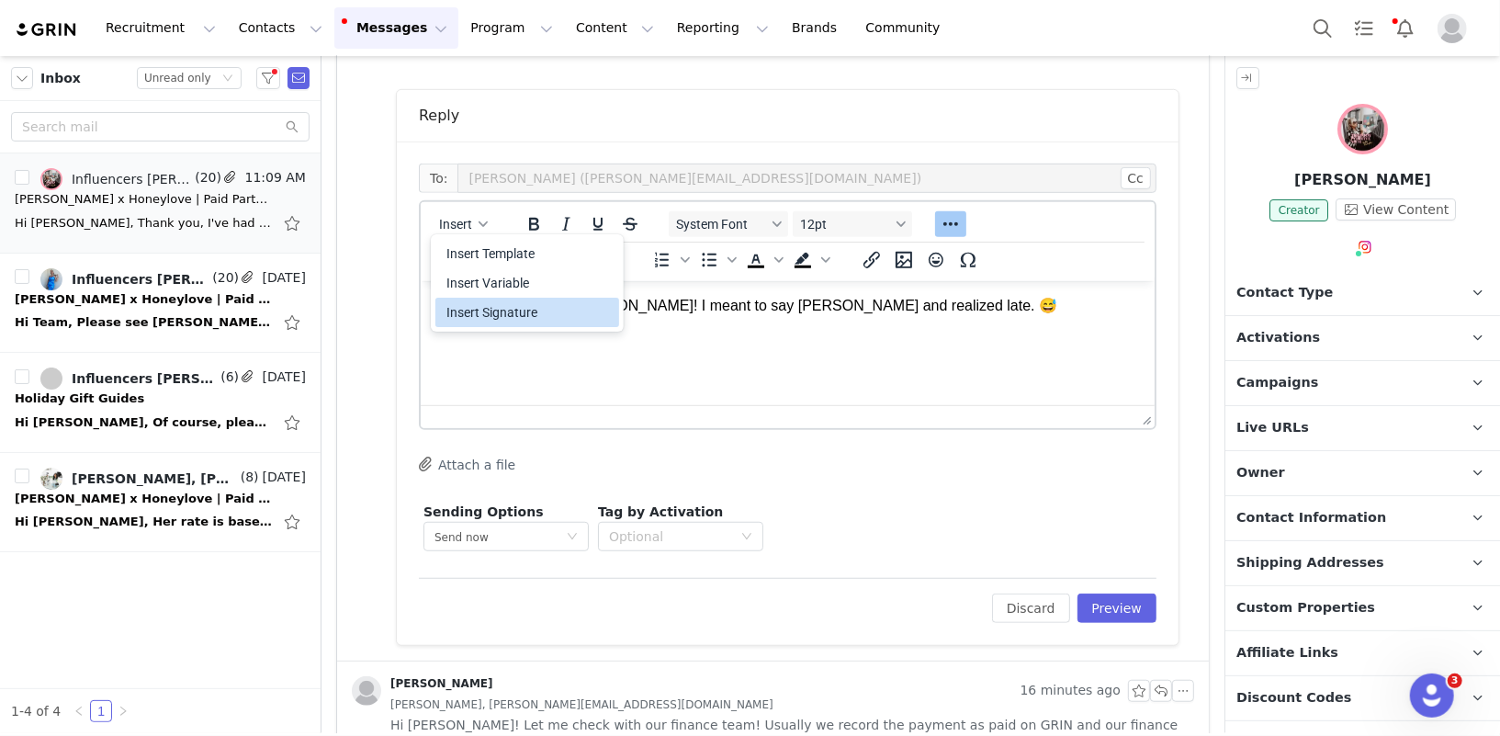
click at [474, 319] on div "Insert Signature" at bounding box center [529, 312] width 165 height 22
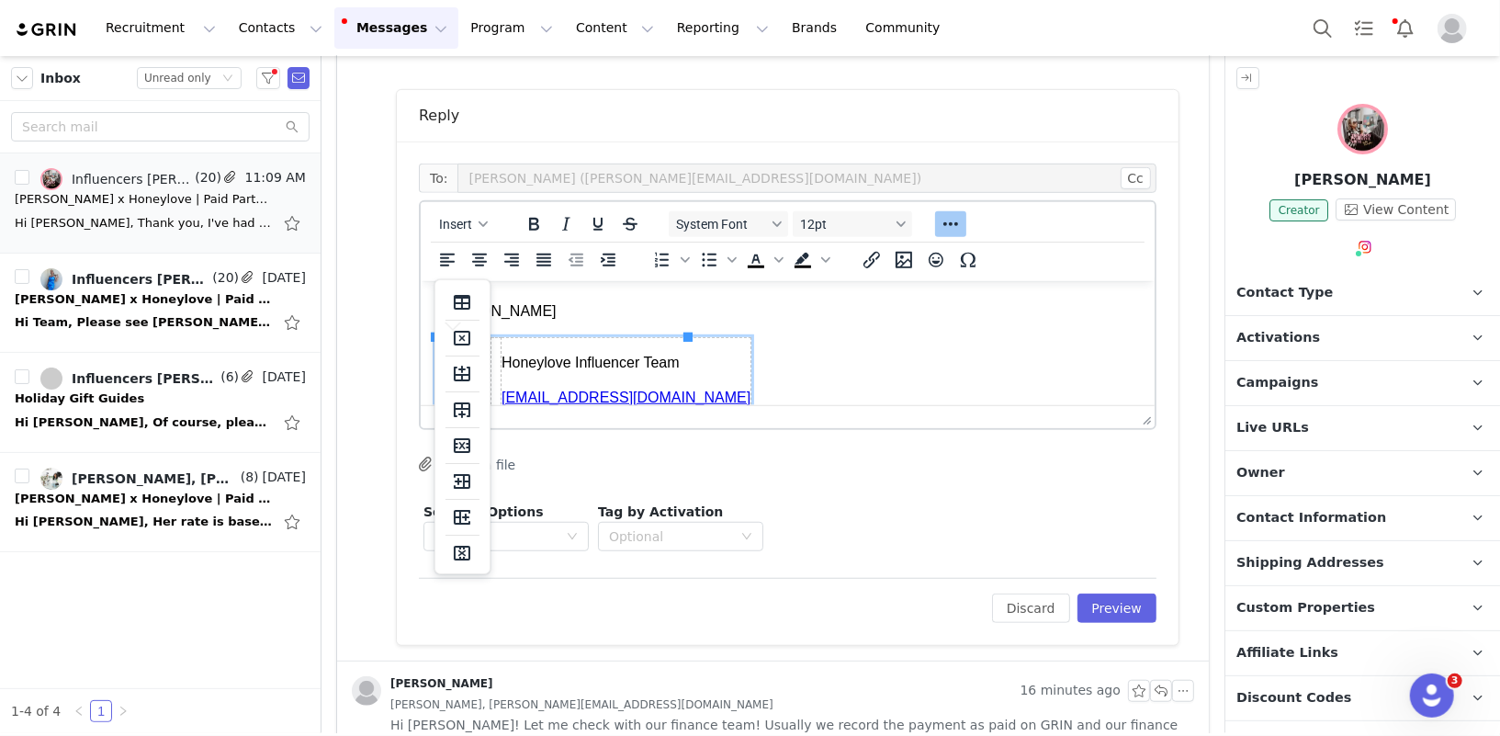
click at [574, 320] on p "Diana" at bounding box center [787, 310] width 705 height 20
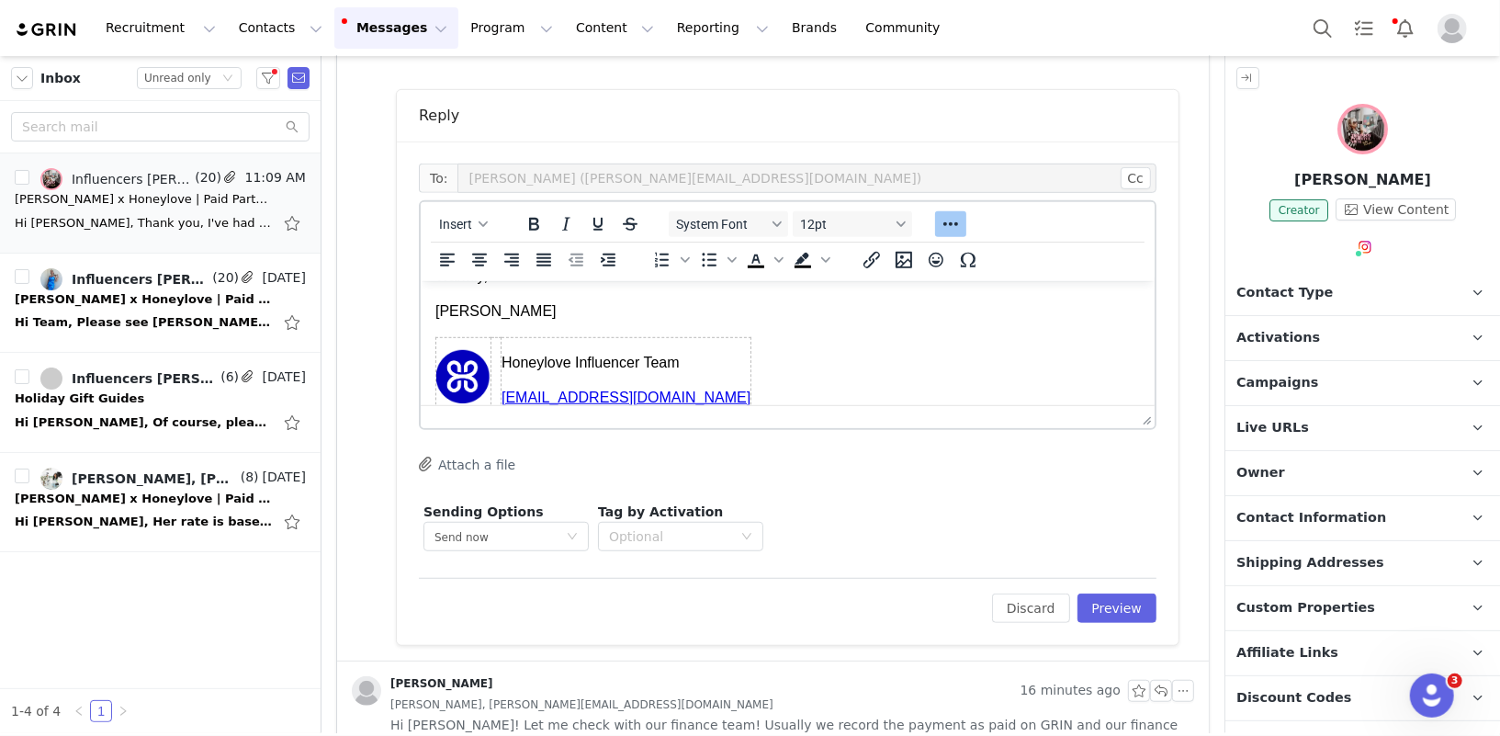
scroll to position [19, 0]
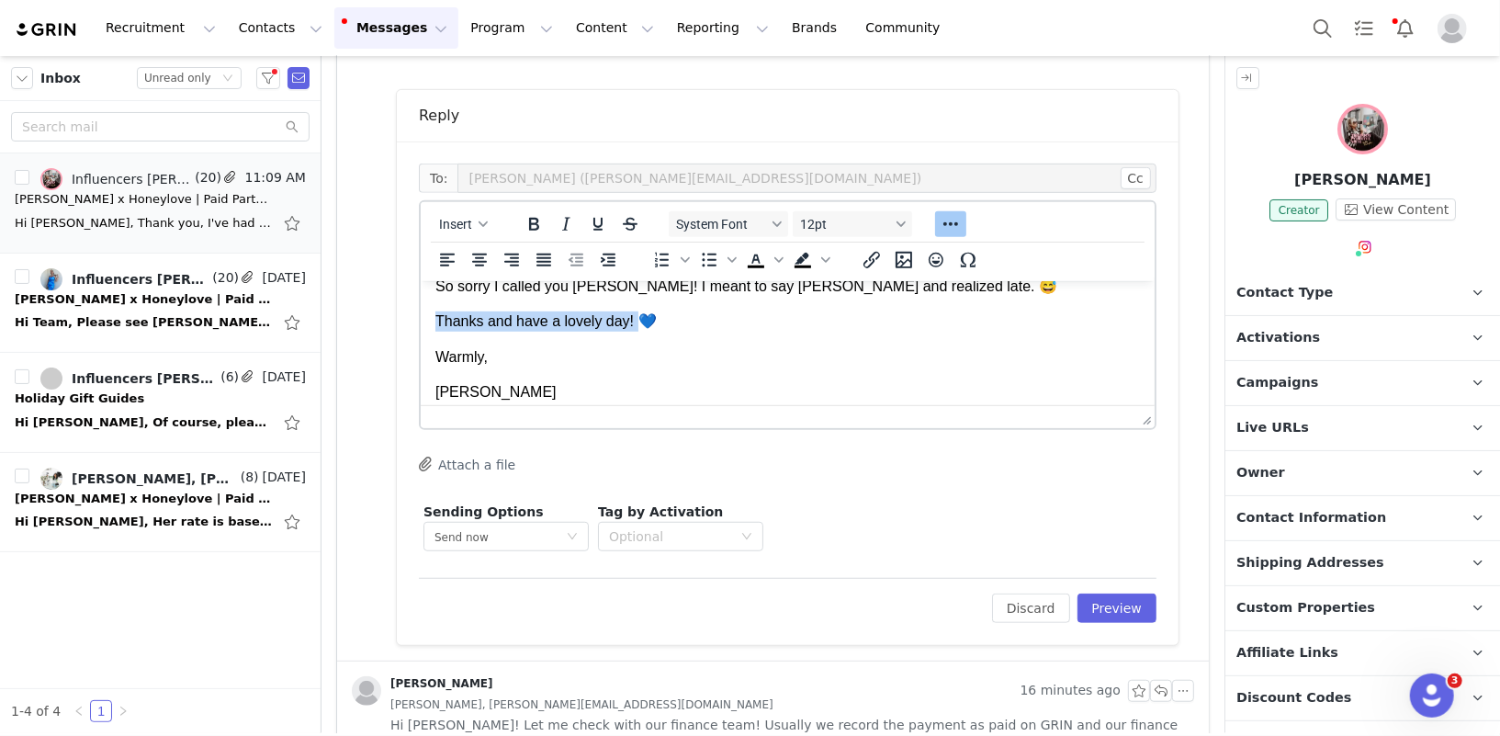
drag, startPoint x: 608, startPoint y: 322, endPoint x: 340, endPoint y: 328, distance: 268.3
click at [420, 328] on html "So sorry I called you Holly! I meant to say Taylor and realized late. 😅 Thanks …" at bounding box center [787, 389] width 734 height 257
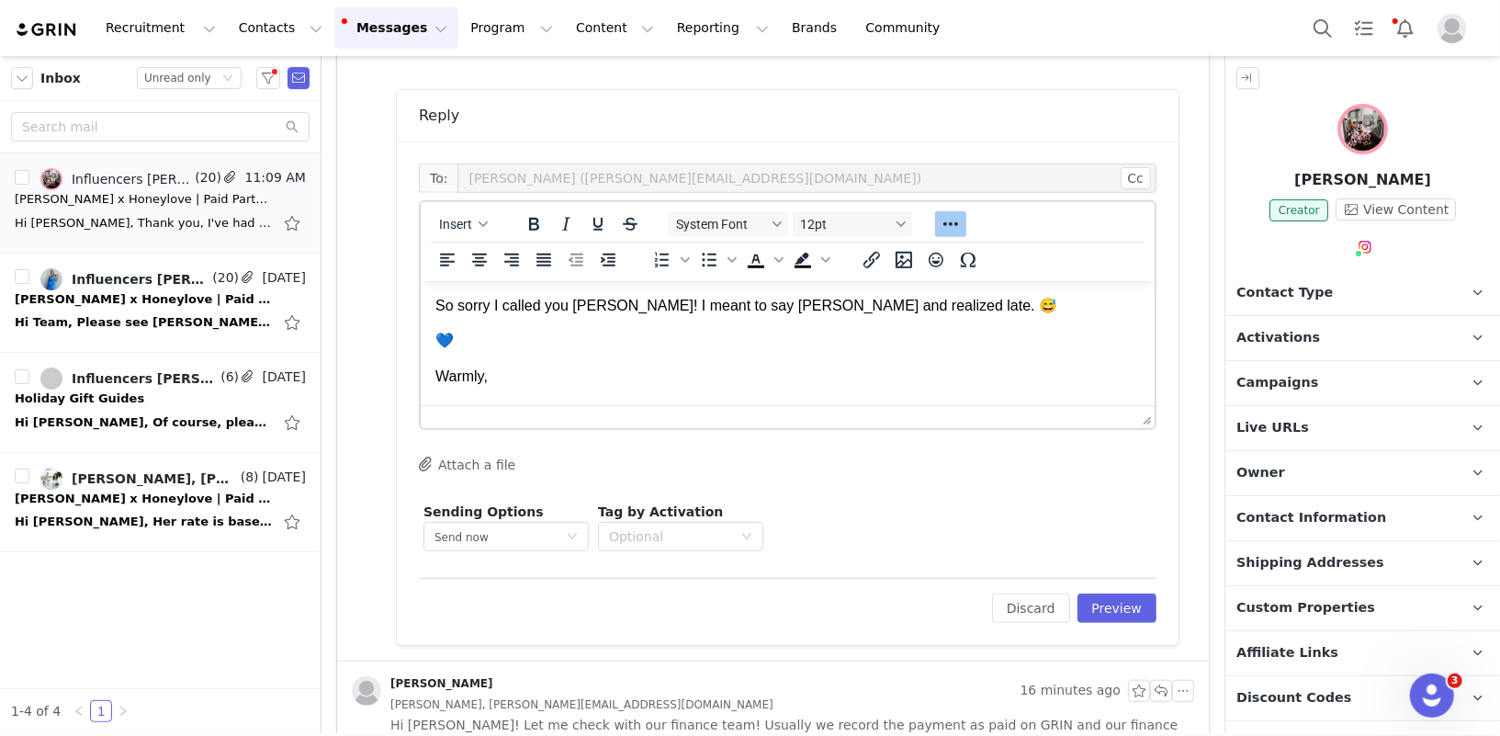
click at [448, 306] on p "So sorry I called you Holly! I meant to say Taylor and realized late. 😅" at bounding box center [787, 305] width 705 height 20
click at [1129, 606] on button "Preview" at bounding box center [1118, 608] width 80 height 29
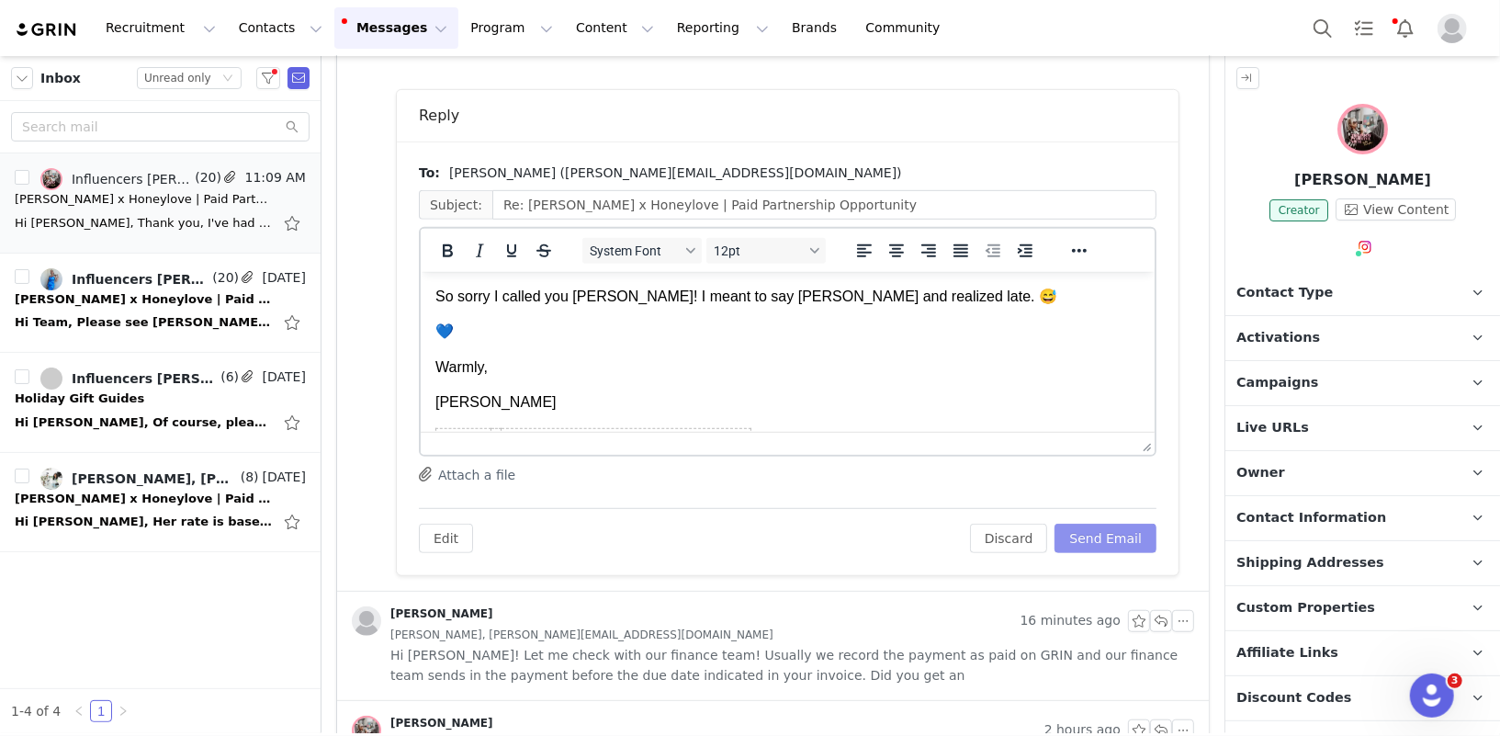
click at [1129, 534] on button "Send Email" at bounding box center [1106, 538] width 102 height 29
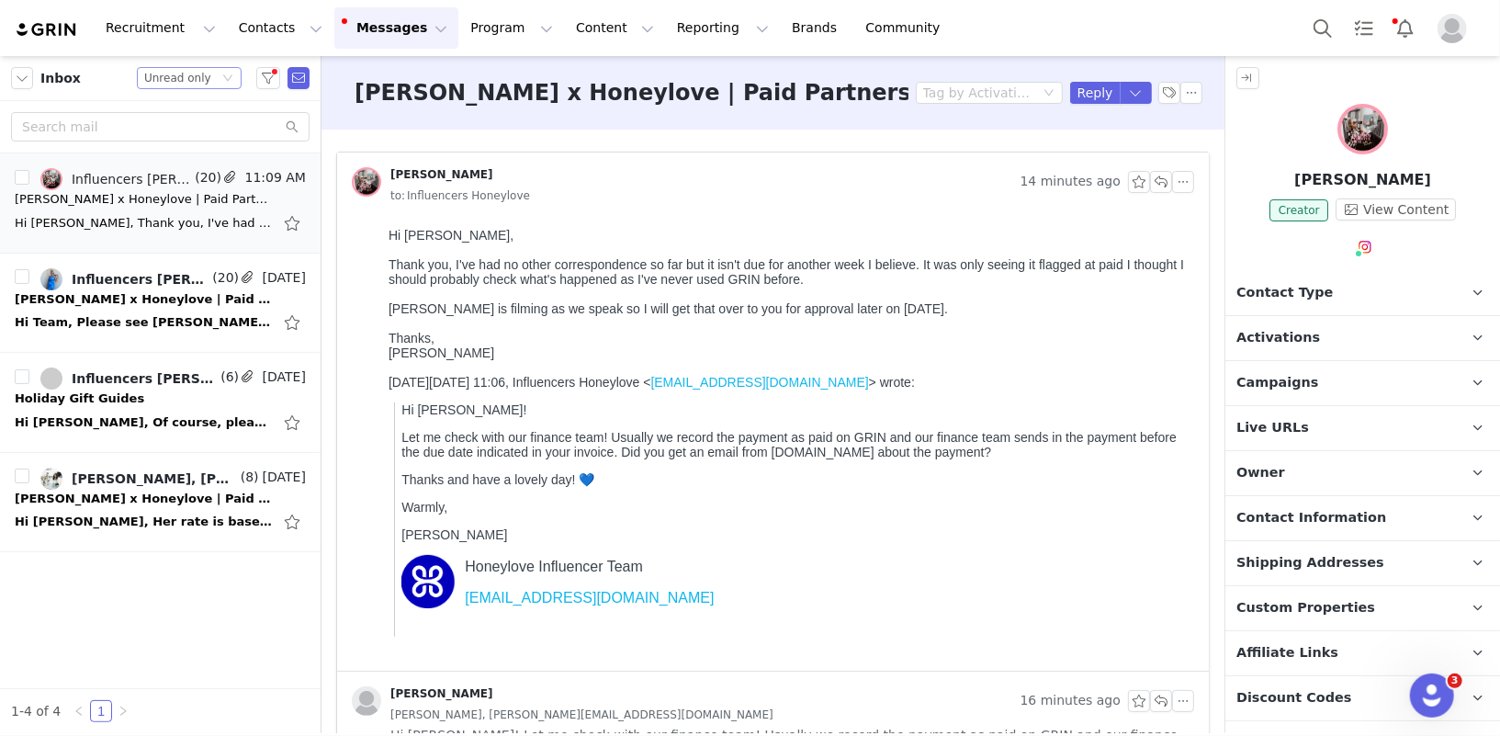
click at [178, 79] on div "Unread only" at bounding box center [177, 78] width 67 height 20
click at [180, 107] on li "All threads" at bounding box center [190, 110] width 105 height 29
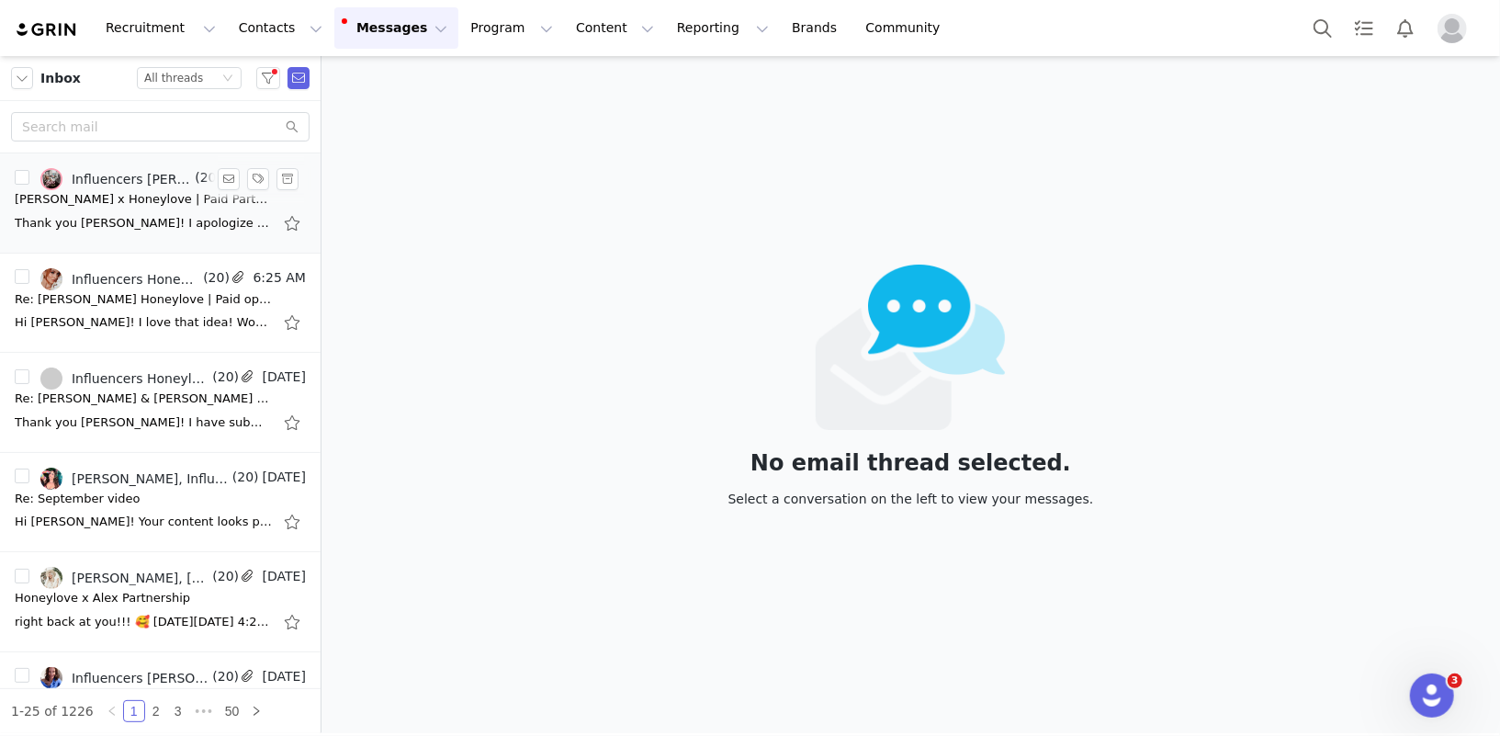
click at [98, 214] on div "Thank you [PERSON_NAME]! I apologize it's taking a while. Typically, we have [D…" at bounding box center [143, 223] width 257 height 18
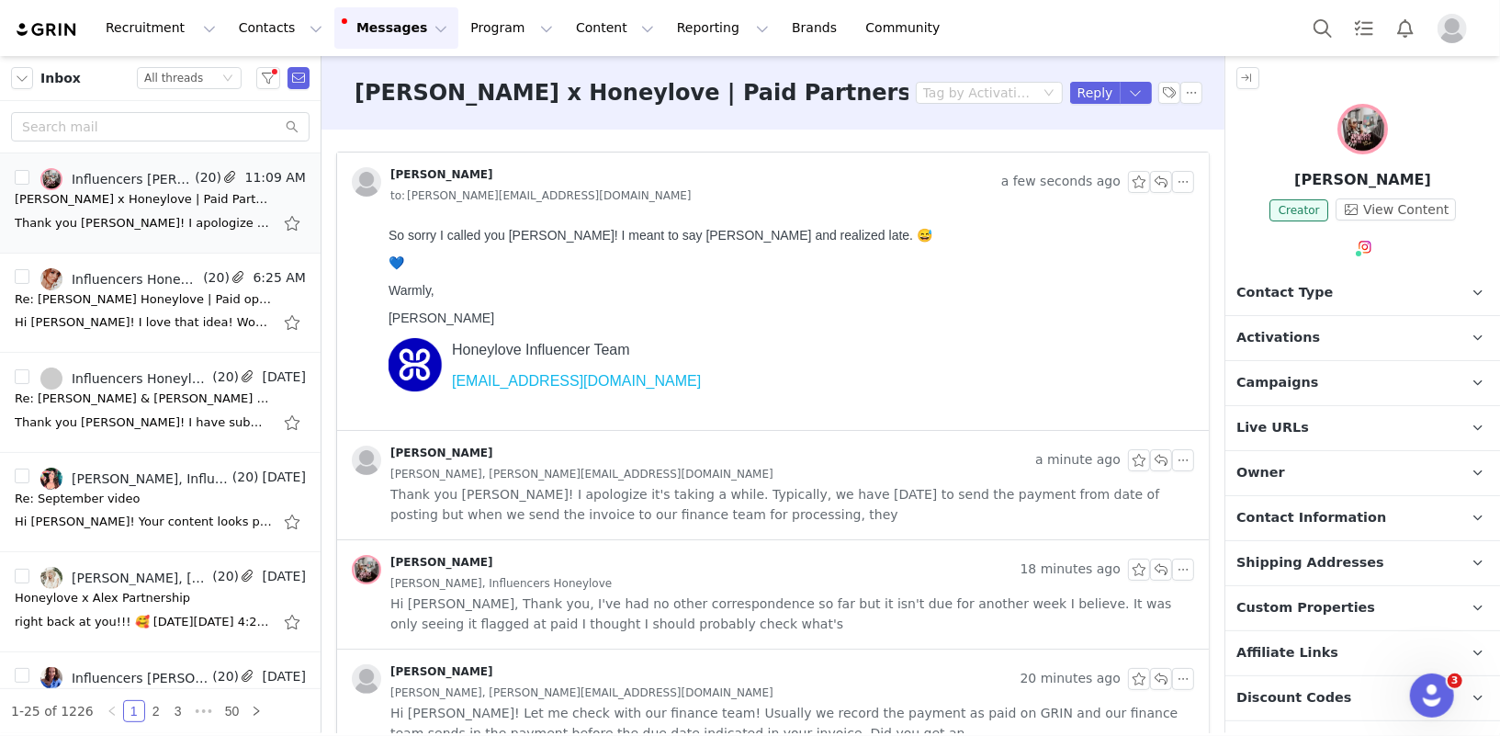
click at [639, 480] on span "Holly Ramejkis, taylor@tctalentmanagement.co.uk" at bounding box center [581, 474] width 383 height 20
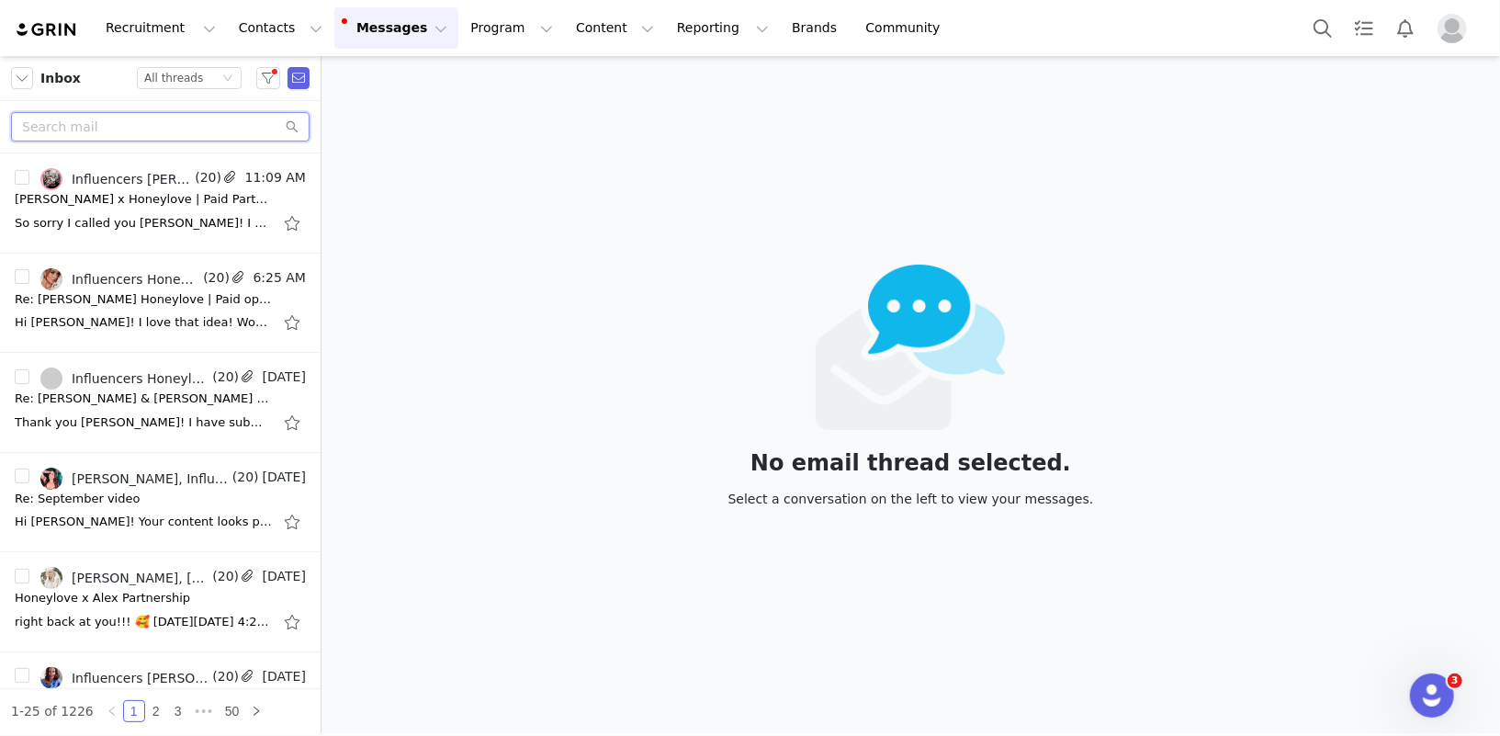
click at [186, 129] on input "text" at bounding box center [160, 126] width 299 height 29
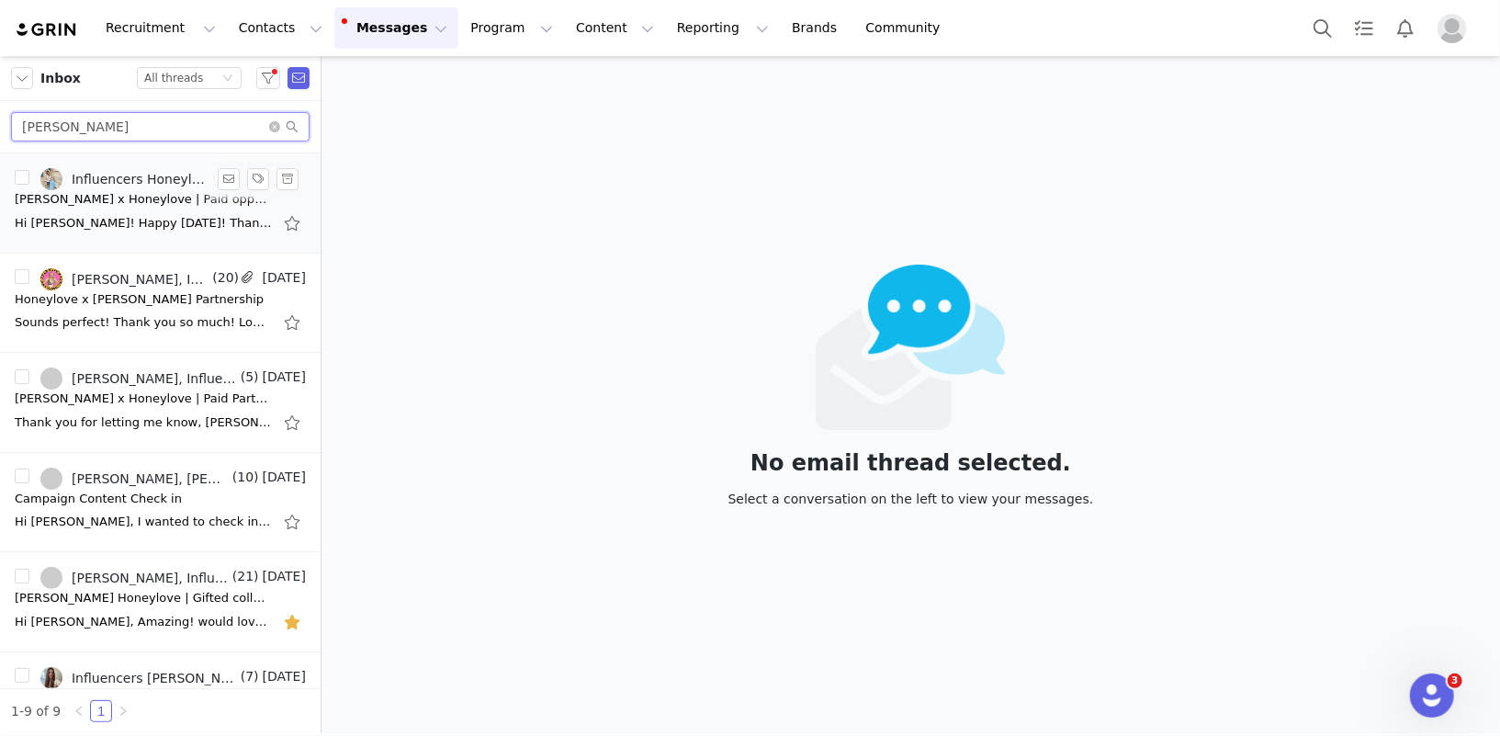
type input "melissa"
click at [117, 172] on div "Influencers Honeylove, [PERSON_NAME] Management" at bounding box center [140, 179] width 137 height 15
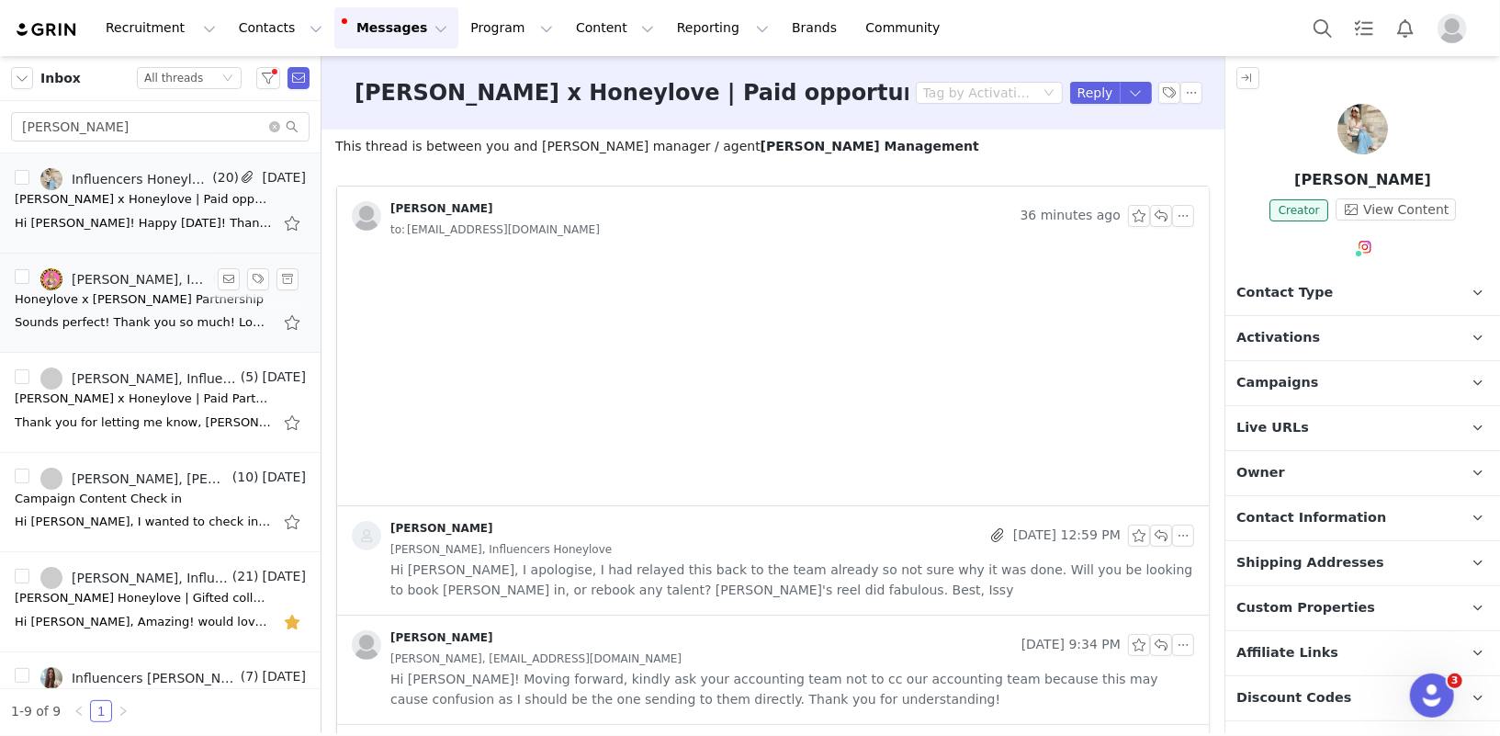
click at [123, 315] on div "Sounds perfect! Thank you so much! Looking forward to seeing her content. Thank…" at bounding box center [143, 322] width 257 height 18
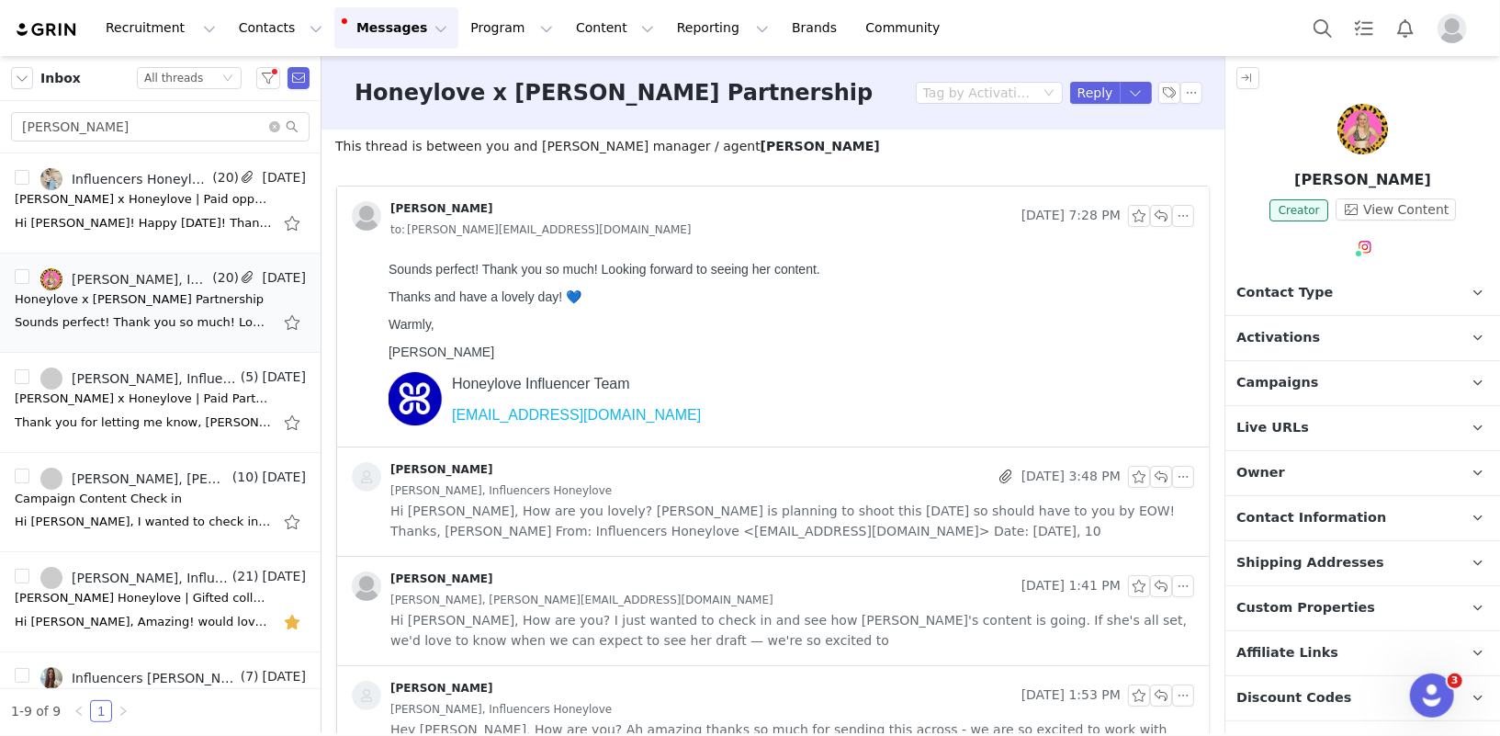
click at [740, 509] on span "Hi Diana, How are you lovely? Melissa is planning to shoot this tomorrow so sho…" at bounding box center [792, 521] width 804 height 40
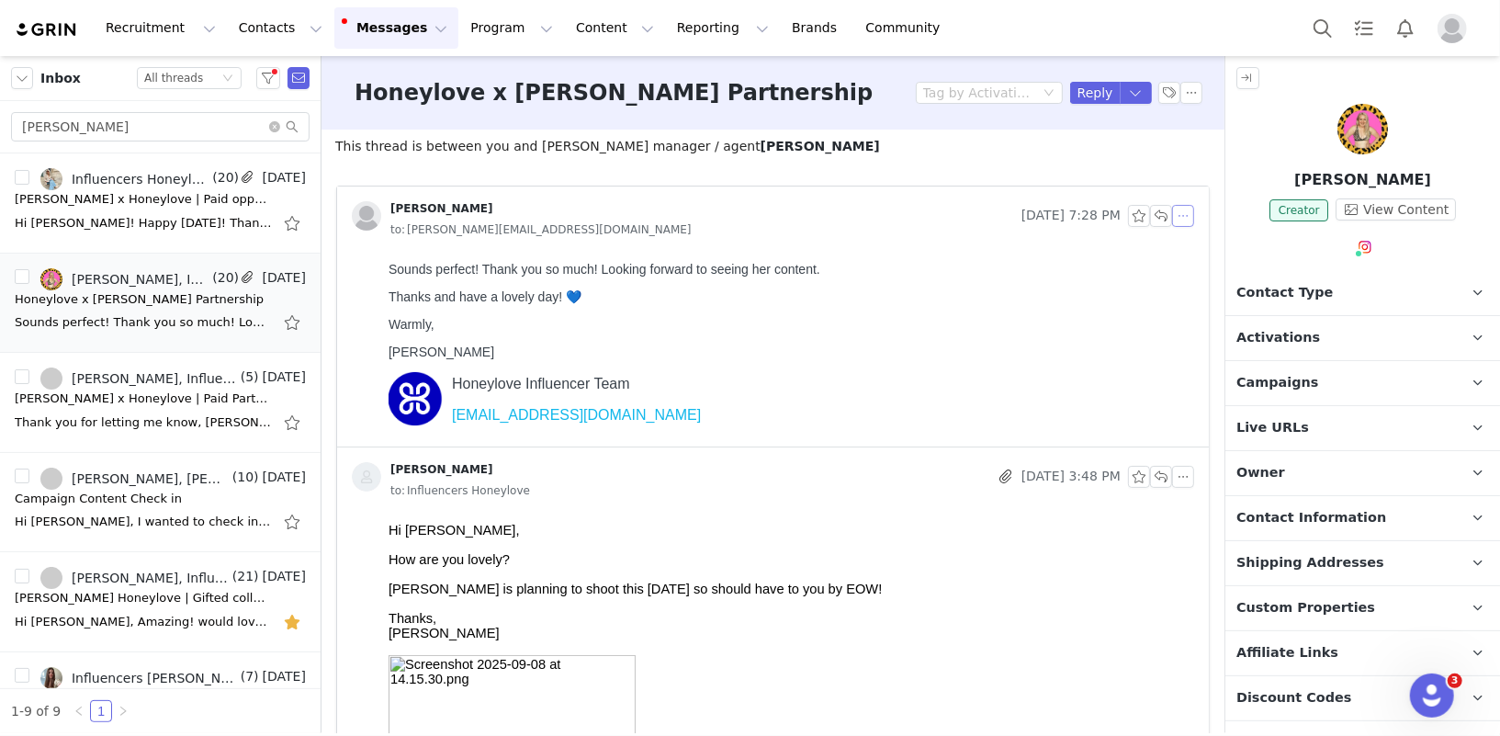
click at [1184, 222] on button "button" at bounding box center [1183, 216] width 22 height 22
click at [1204, 244] on li "Reply All" at bounding box center [1212, 248] width 78 height 29
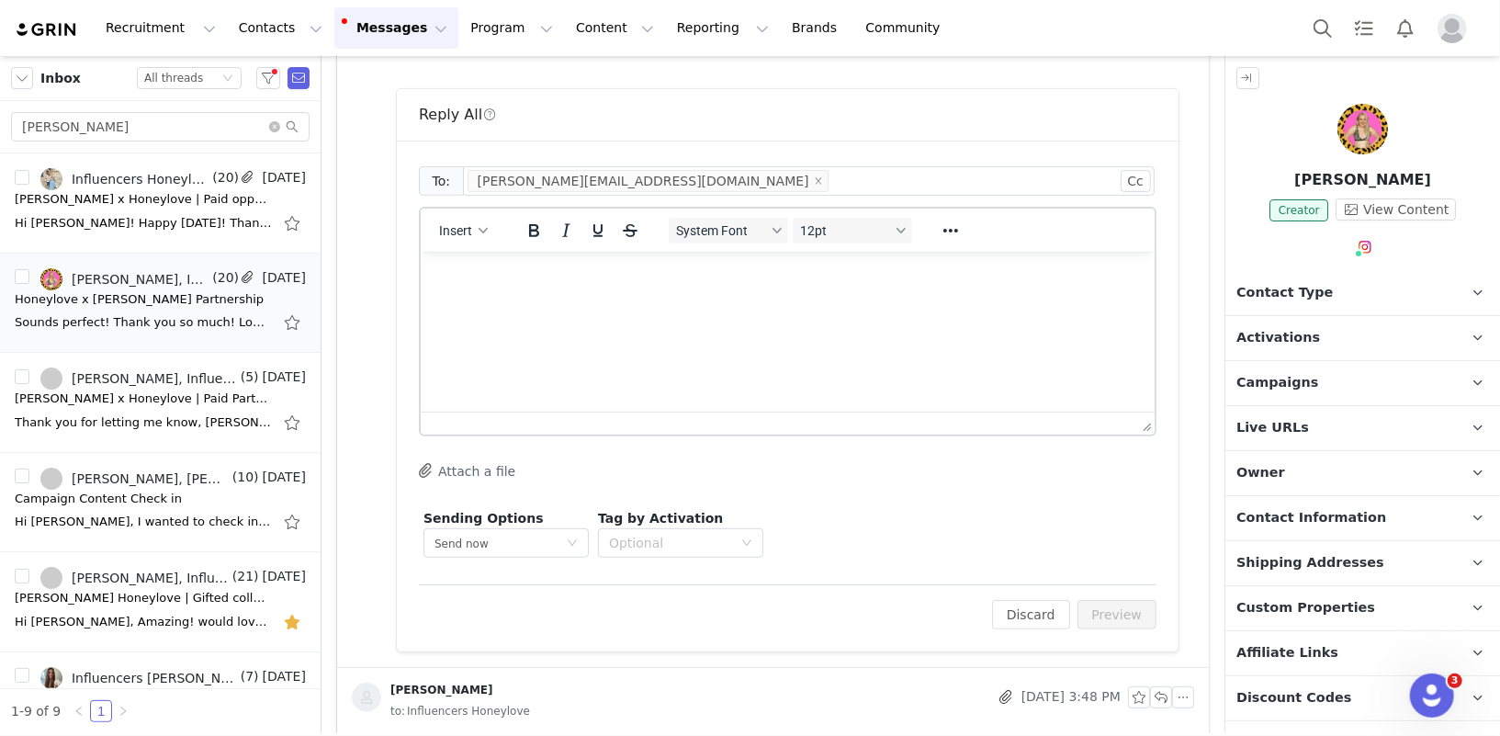
click at [626, 300] on html at bounding box center [787, 276] width 734 height 50
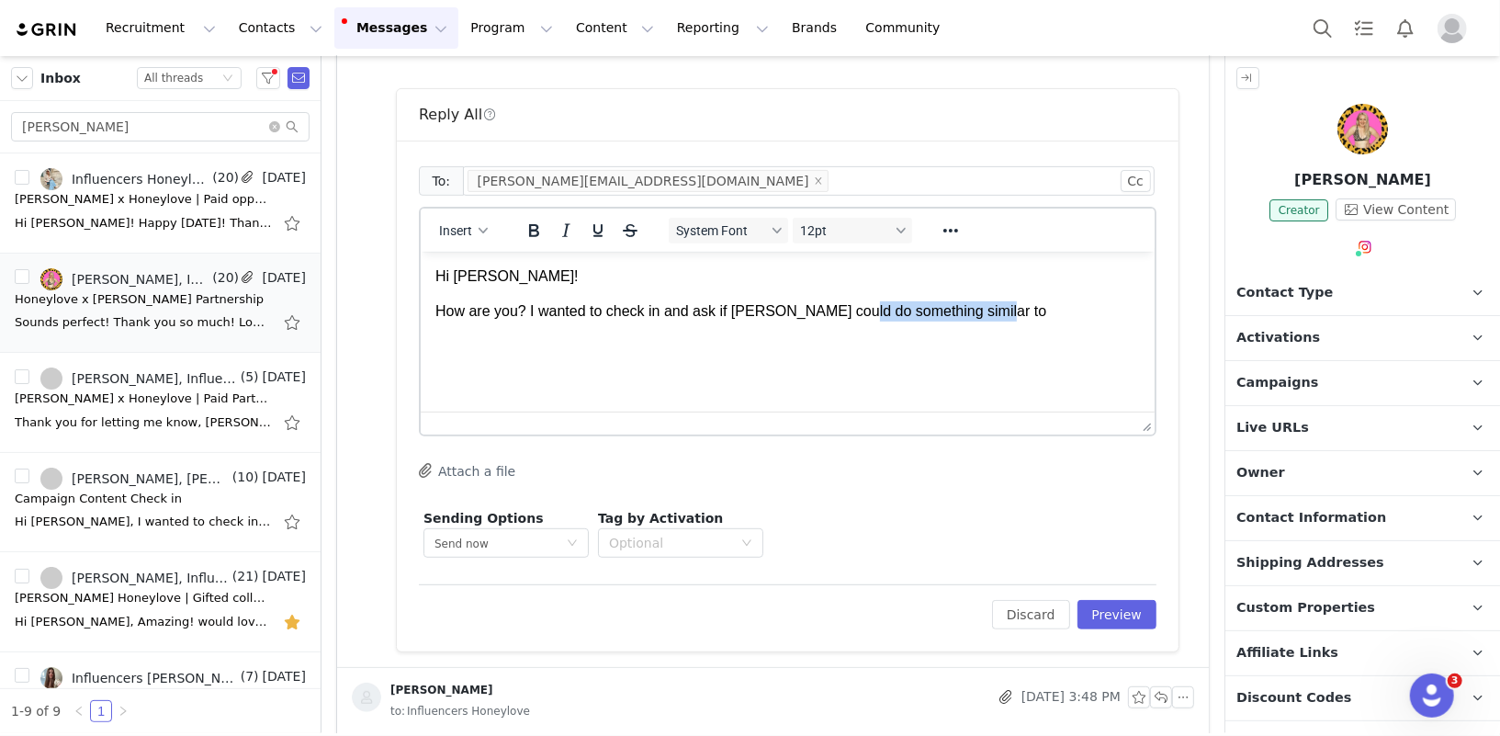
drag, startPoint x: 849, startPoint y: 316, endPoint x: 1138, endPoint y: 327, distance: 289.6
click at [1138, 327] on html "Hi Liam! How are you? I wanted to check in and ask if Melissa could do somethin…" at bounding box center [787, 293] width 734 height 85
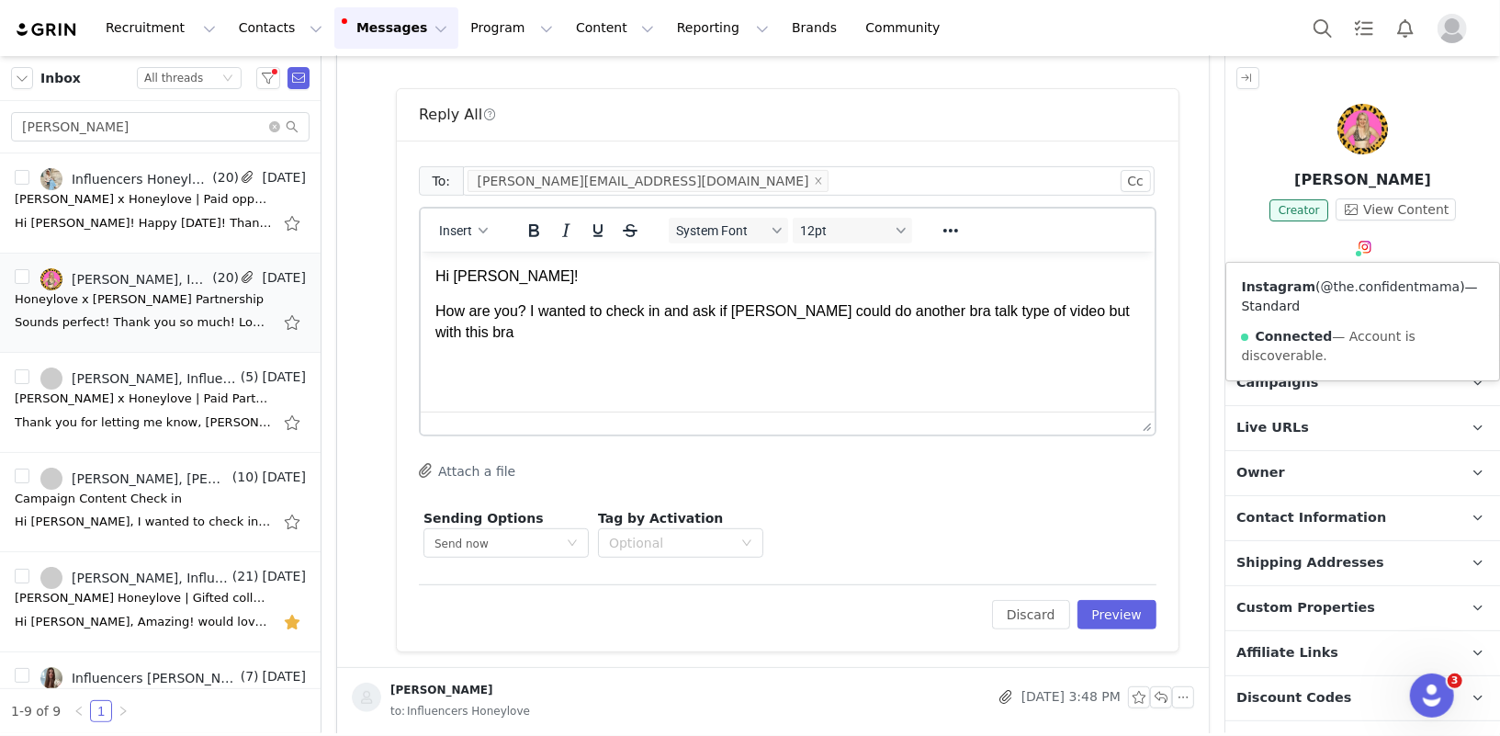
click at [1358, 285] on link "@the.confidentmama" at bounding box center [1391, 286] width 140 height 15
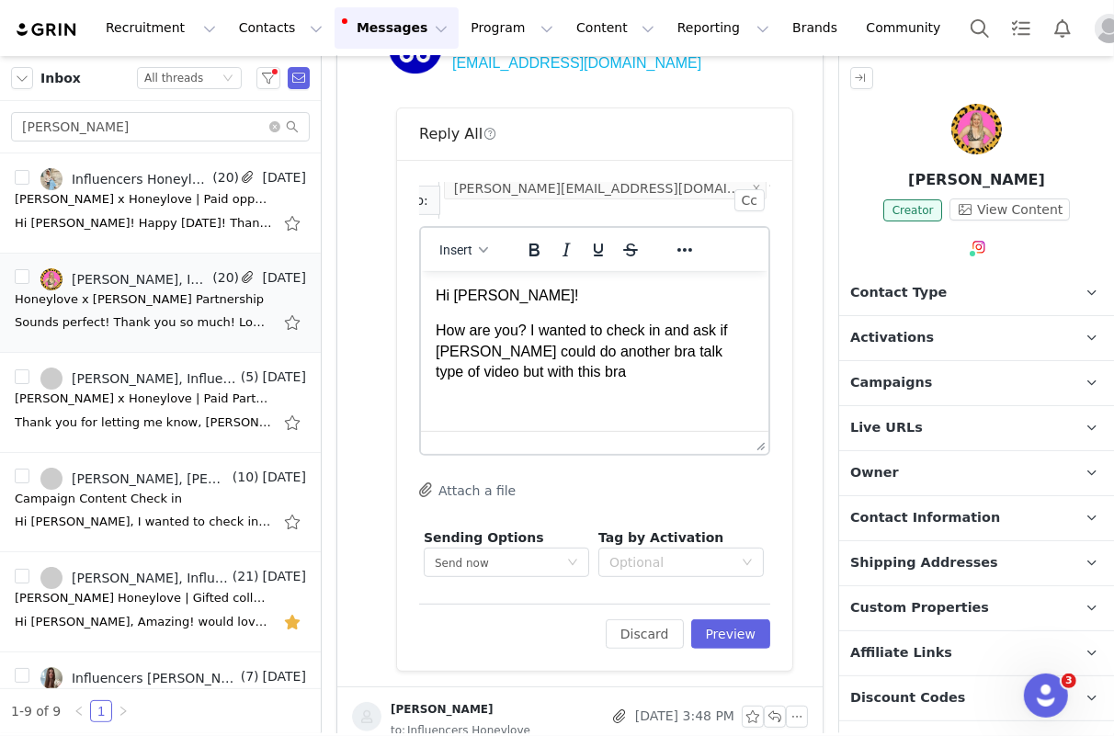
click at [673, 382] on html "Hi Liam! How are you? I wanted to check in and ask if Melissa could do another …" at bounding box center [593, 333] width 347 height 127
click at [499, 373] on p "How are you? I wanted to check in and ask if Melissa could do another bra talk …" at bounding box center [594, 351] width 318 height 62
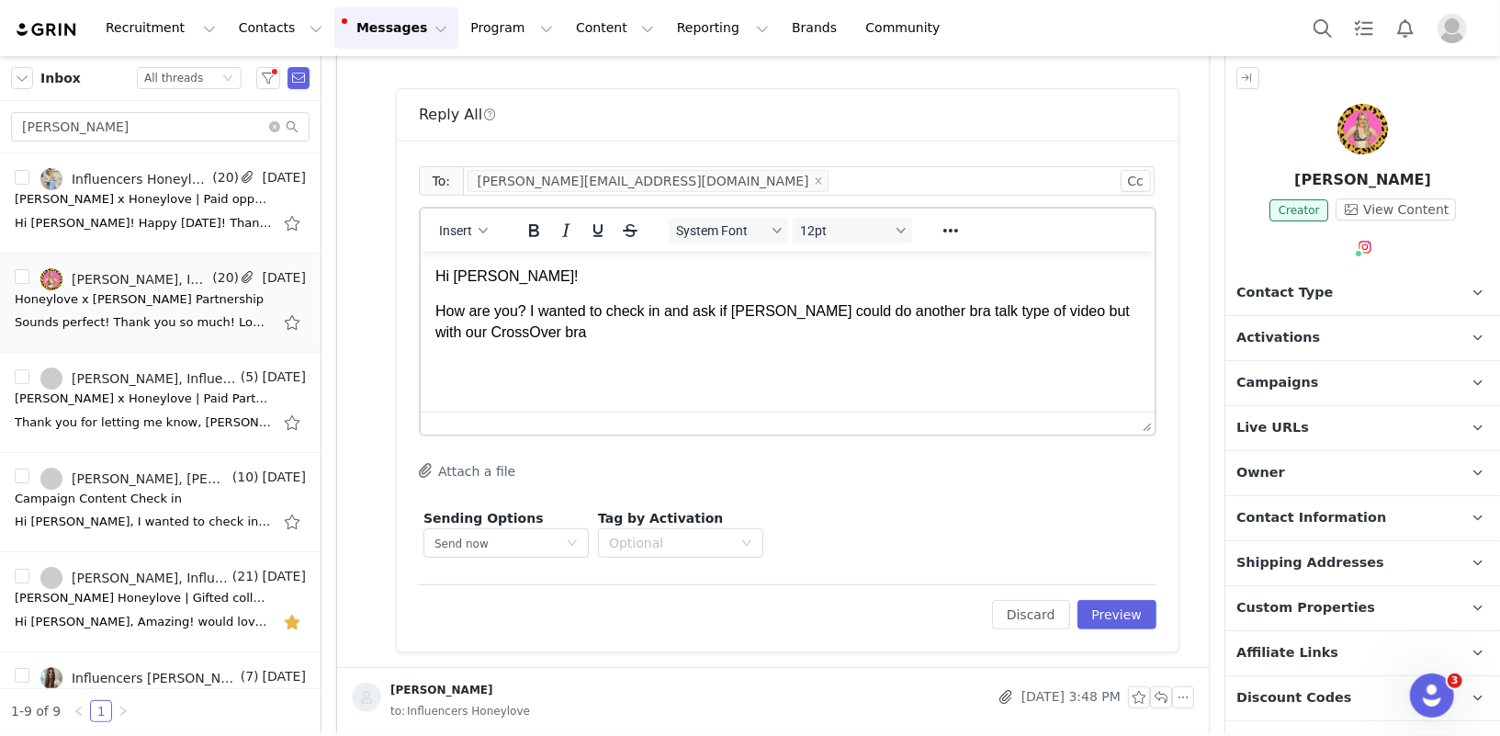
click at [742, 341] on p "How are you? I wanted to check in and ask if Melissa could do another bra talk …" at bounding box center [787, 320] width 705 height 41
click at [513, 335] on p "How are you? I wanted to check in and ask if Melissa could do another bra talk …" at bounding box center [787, 320] width 705 height 41
drag, startPoint x: 611, startPoint y: 333, endPoint x: 428, endPoint y: 333, distance: 182.8
click at [428, 333] on html "Hi Liam! How are you? I wanted to check in and ask if Melissa could do another …" at bounding box center [787, 304] width 734 height 106
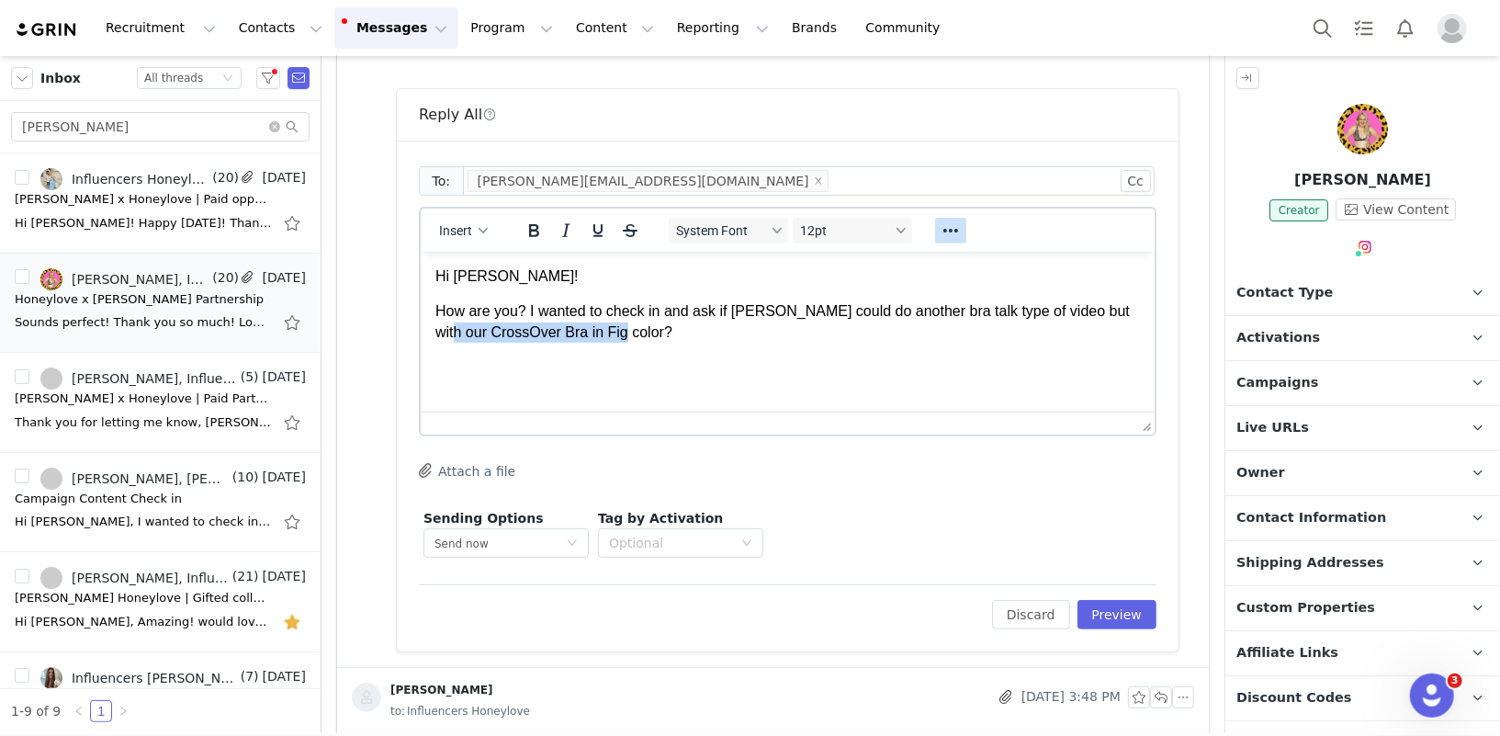
click at [950, 232] on icon "Reveal or hide additional toolbar items" at bounding box center [951, 231] width 22 height 22
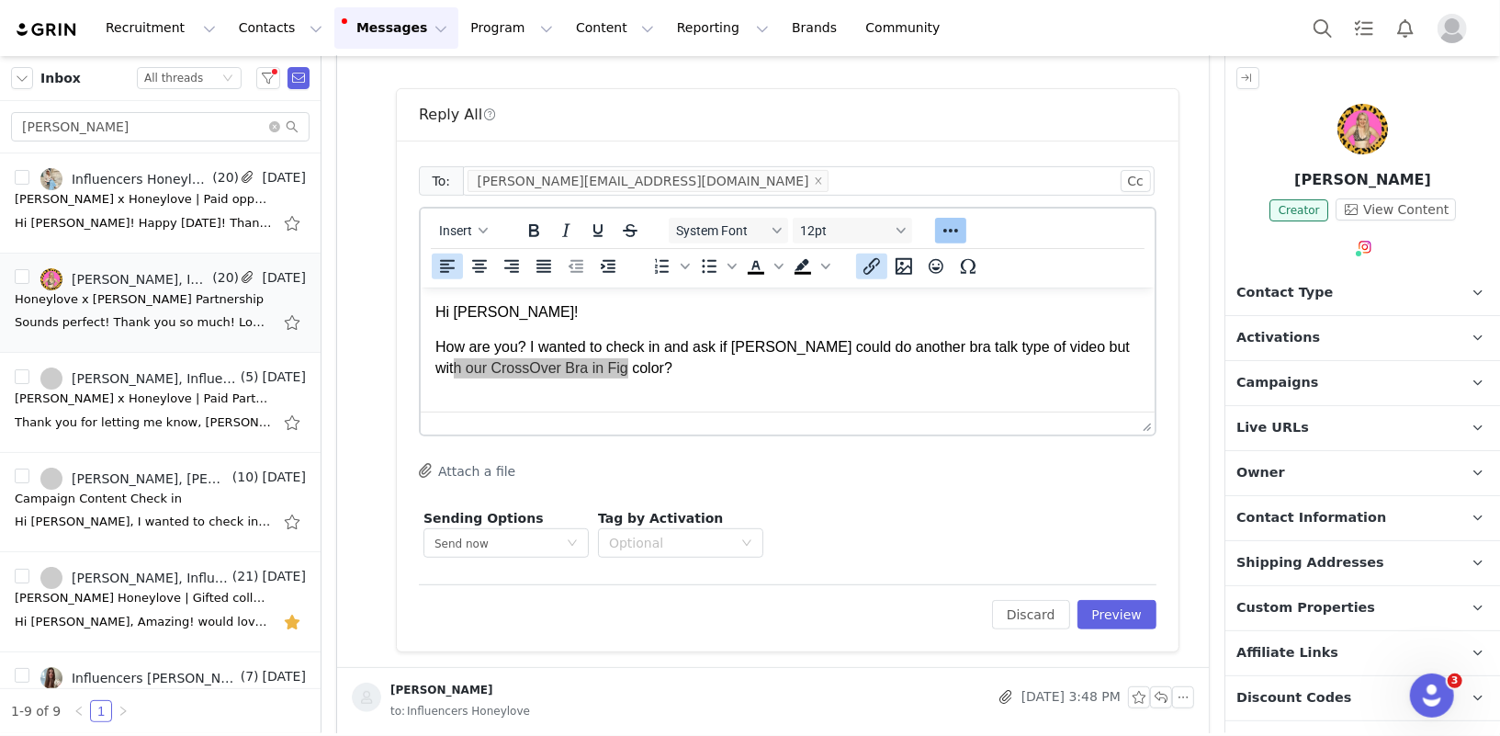
click at [865, 260] on icon "Insert/edit link" at bounding box center [872, 266] width 22 height 22
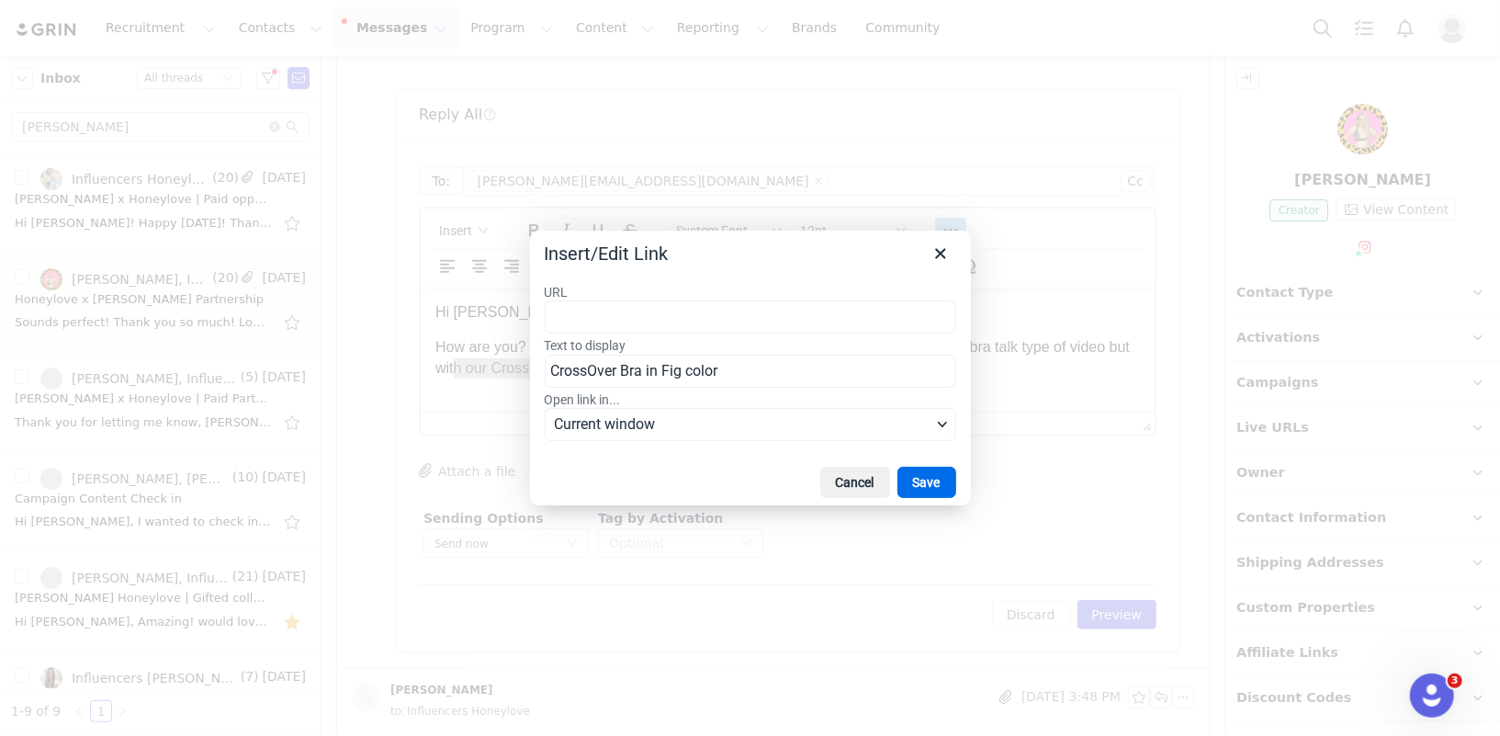
type input "https://www.honeylove.com/en-gb/products/crossover-bra?color=Runway&force-local…"
click at [929, 469] on button "Save" at bounding box center [927, 482] width 59 height 31
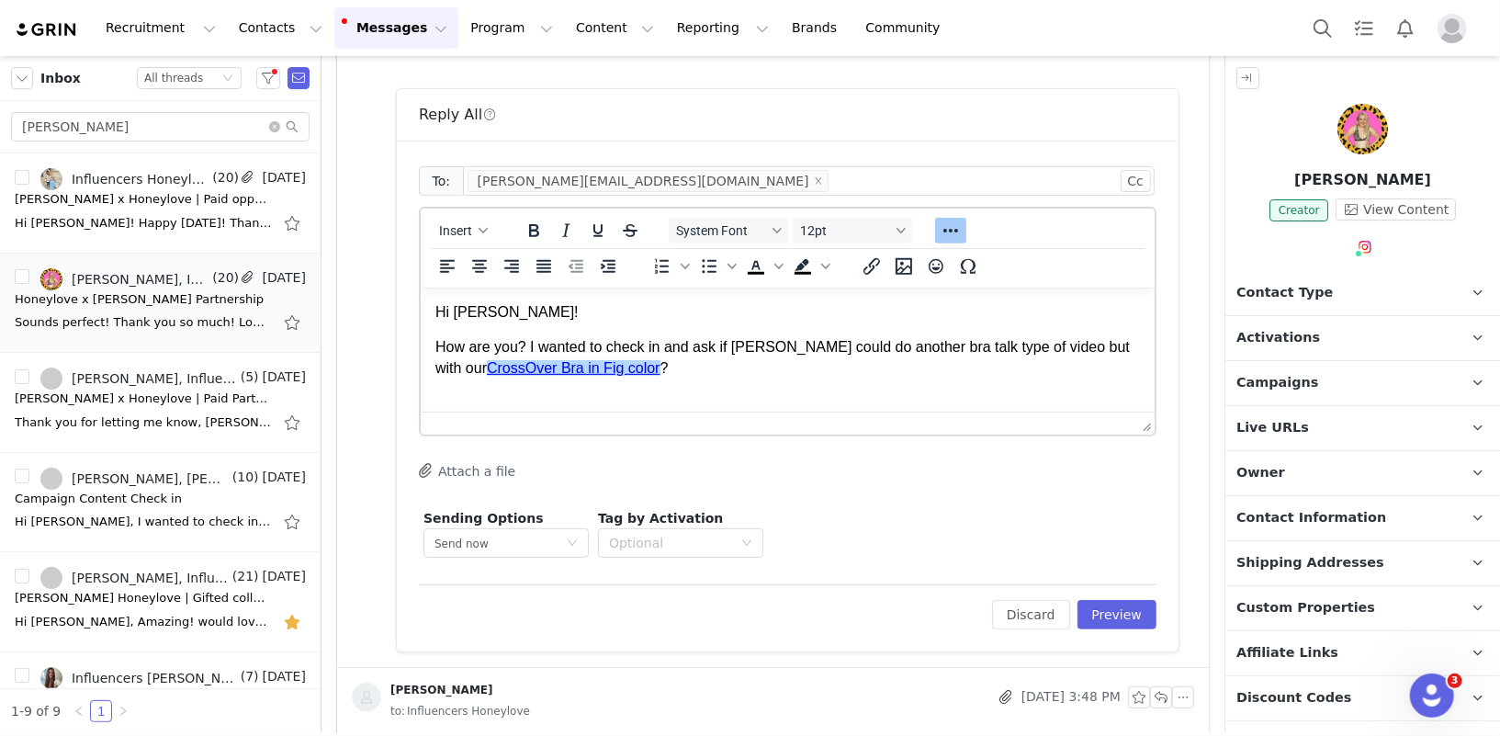
click at [801, 366] on p "How are you? I wanted to check in and ask if Melissa could do another bra talk …" at bounding box center [787, 356] width 705 height 41
click at [463, 227] on span "Insert" at bounding box center [455, 230] width 33 height 15
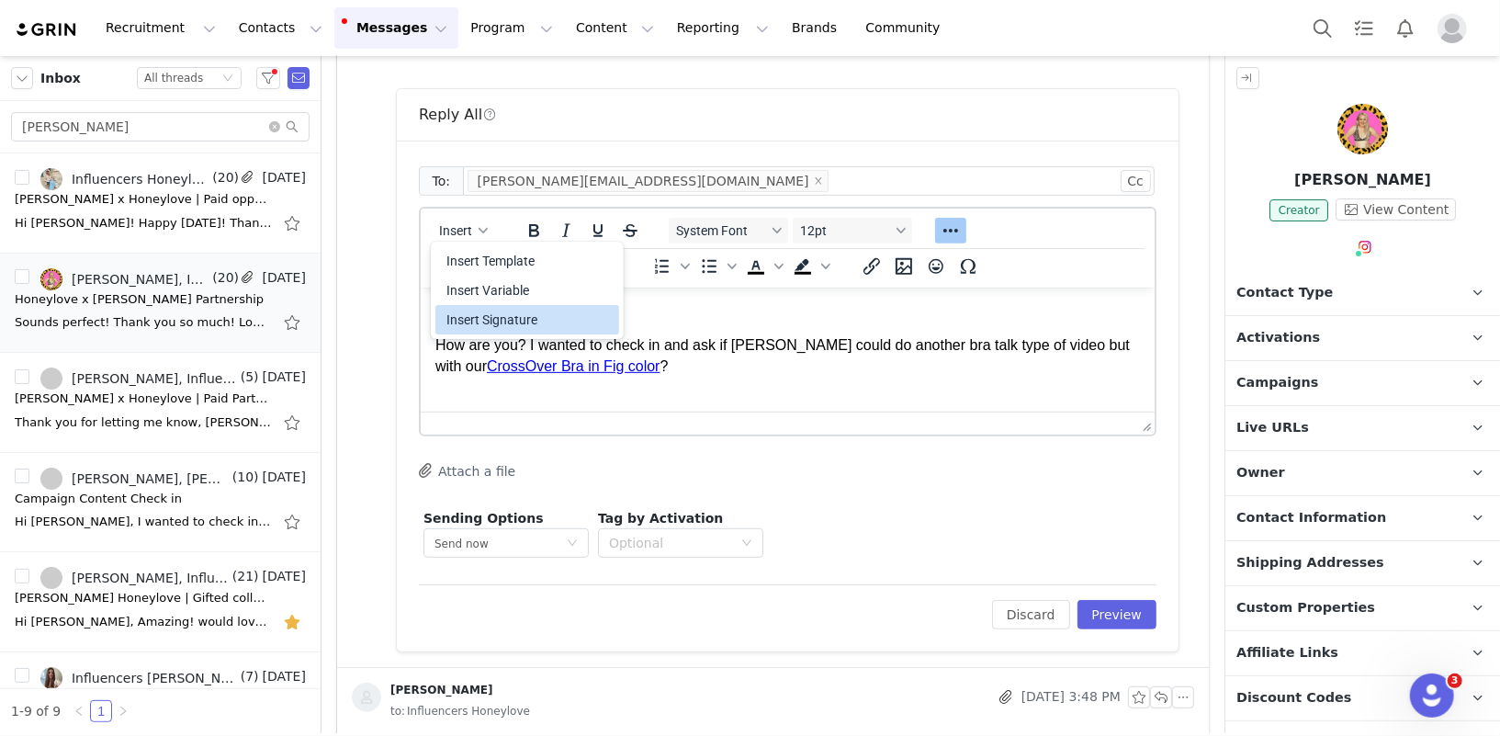
click at [517, 320] on div "Insert Signature" at bounding box center [529, 320] width 165 height 22
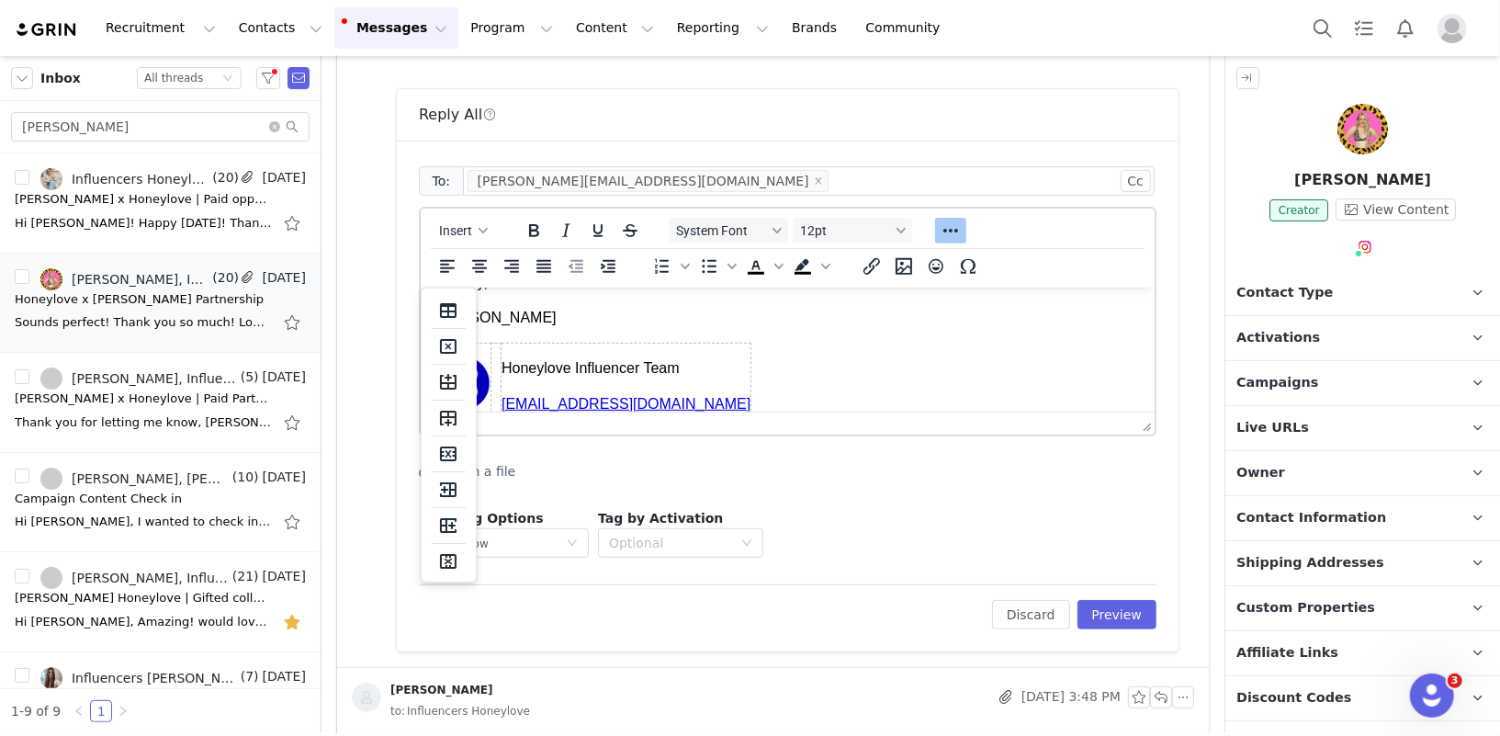
click at [701, 346] on body "Hi Liam! How are you? I wanted to check in and ask if Melissa could do another …" at bounding box center [787, 287] width 705 height 284
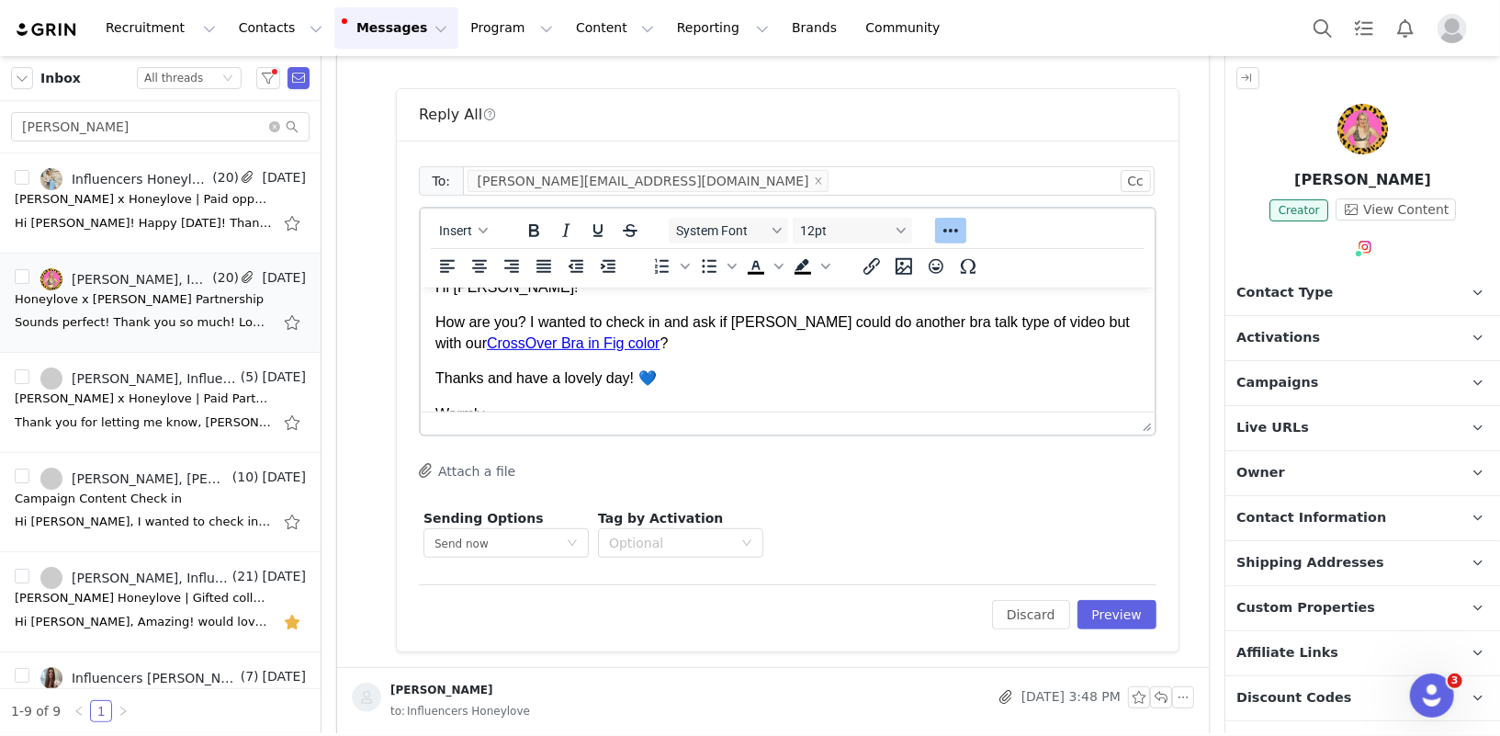
scroll to position [0, 0]
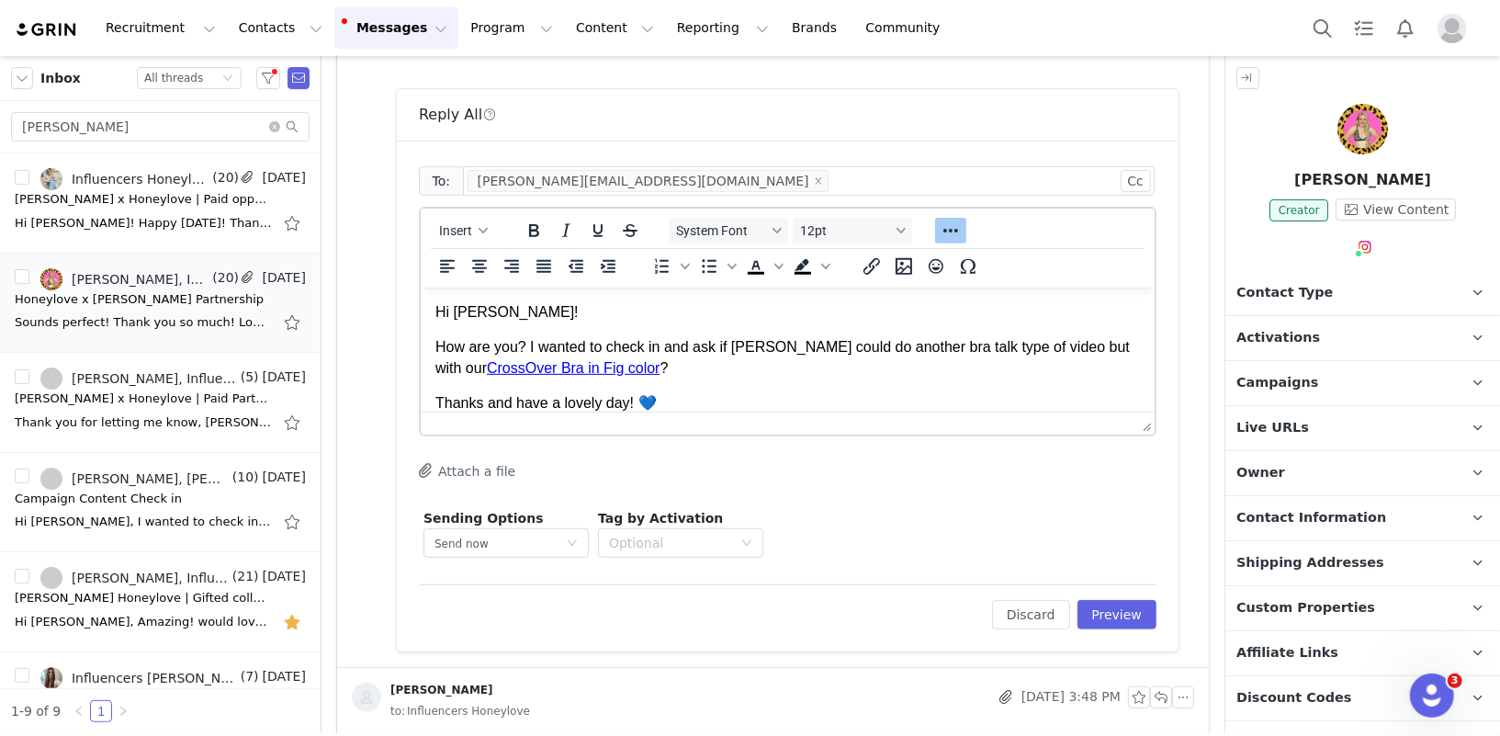
click at [1031, 345] on p "How are you? I wanted to check in and ask if Melissa could do another bra talk …" at bounding box center [787, 356] width 705 height 41
click at [878, 262] on icon "Insert/edit link" at bounding box center [872, 266] width 22 height 22
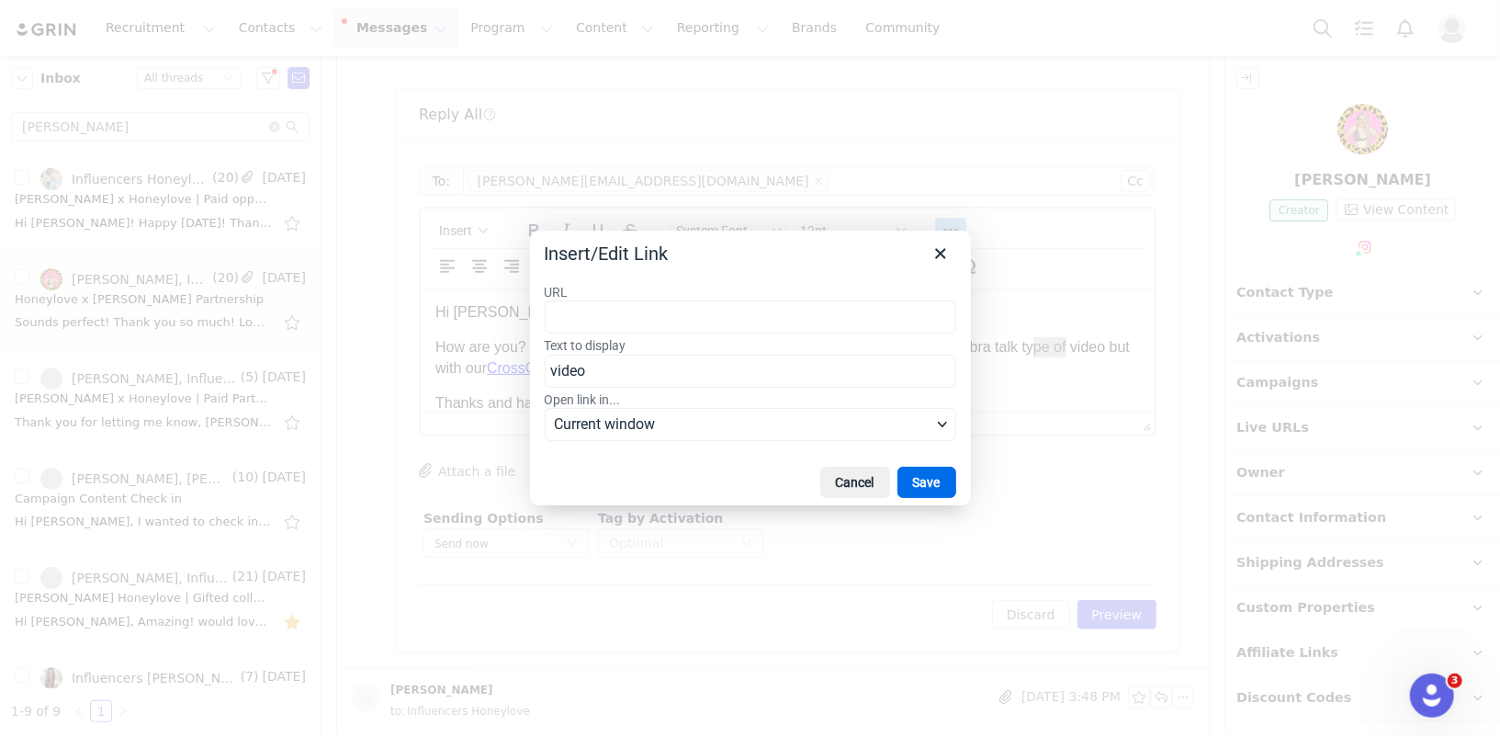
type input "https://drive.google.com/file/d/1J-9c5yiF86Ez1xfAoLyflUcKfXr_vTcm/view?usp=shar…"
click at [920, 475] on button "Save" at bounding box center [927, 482] width 59 height 31
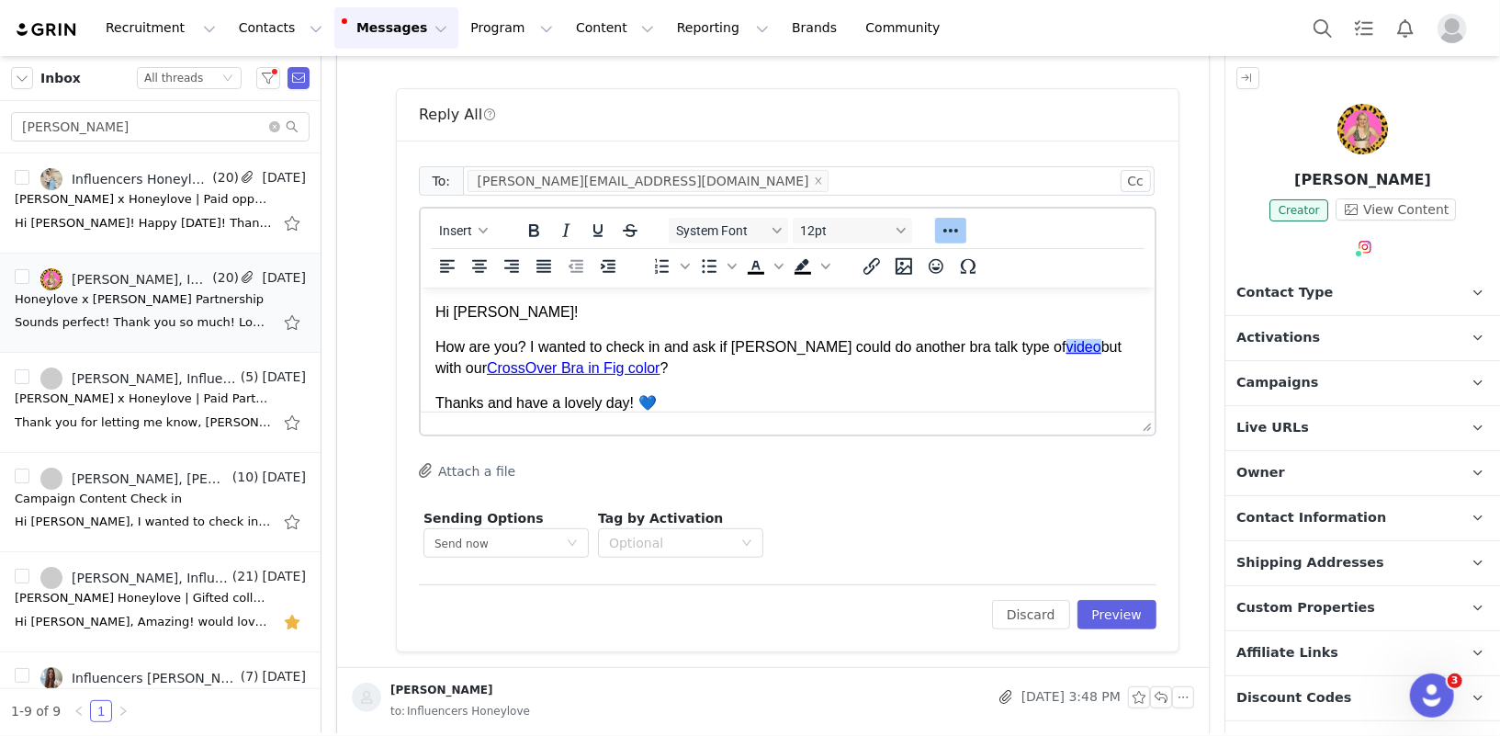
click at [807, 375] on p "How are you? I wanted to check in and ask if Melissa could do another bra talk …" at bounding box center [787, 356] width 705 height 41
click at [1001, 348] on p "How are you? I wanted to check in and ask if Melissa could do another bra talk …" at bounding box center [787, 356] width 705 height 41
click at [492, 359] on link "video" at bounding box center [475, 367] width 35 height 16
click at [871, 268] on icon "Insert/edit link" at bounding box center [872, 266] width 22 height 22
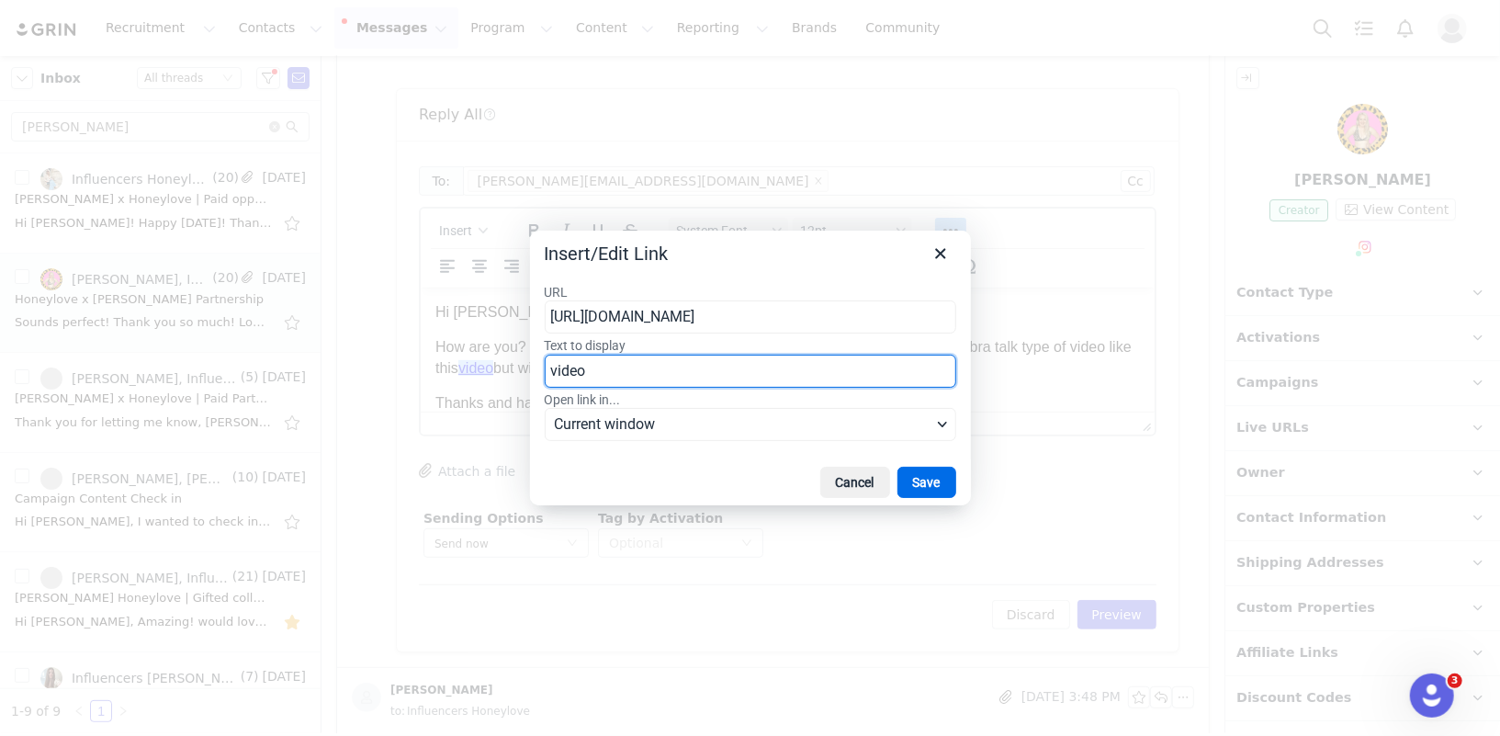
click at [588, 375] on input "video" at bounding box center [751, 371] width 412 height 33
type input "one"
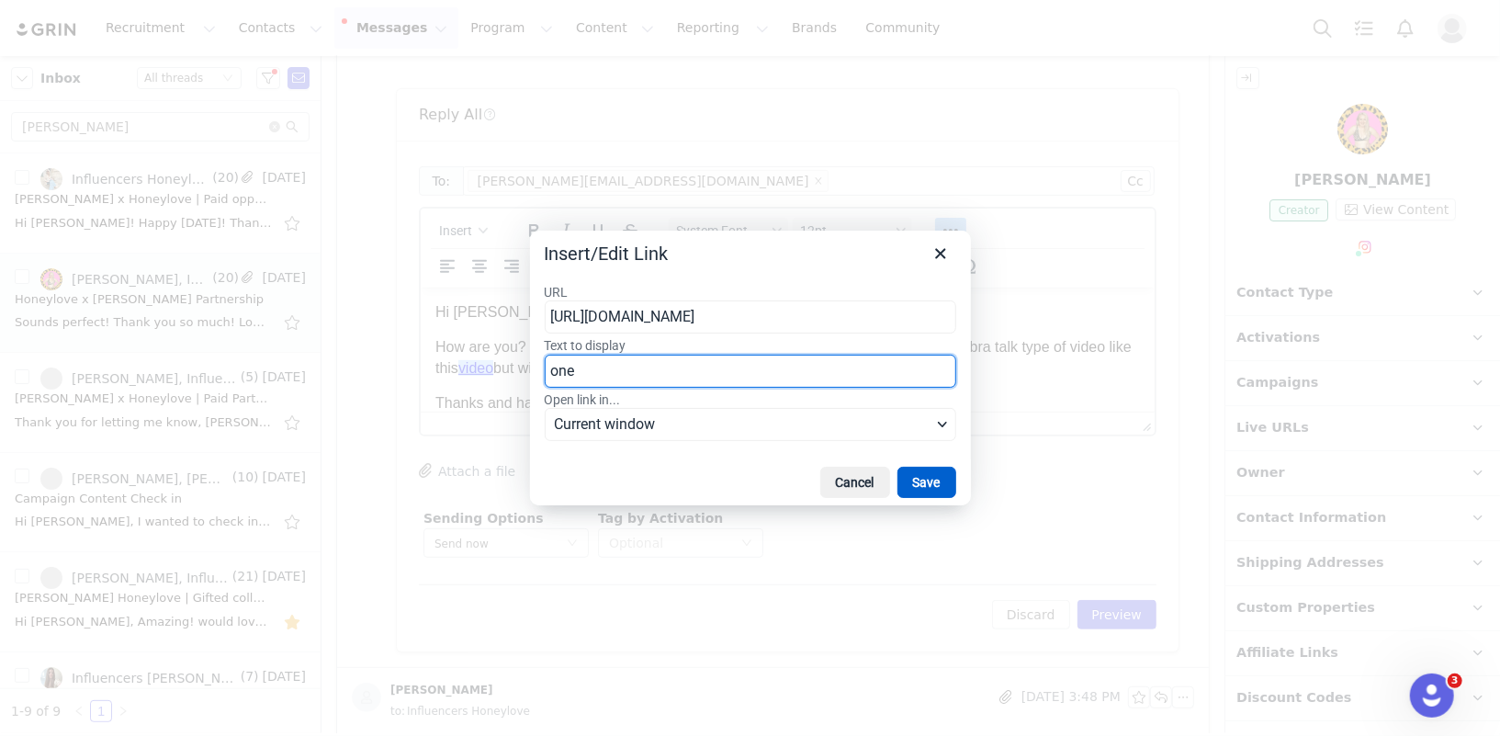
click at [921, 475] on button "Save" at bounding box center [927, 482] width 59 height 31
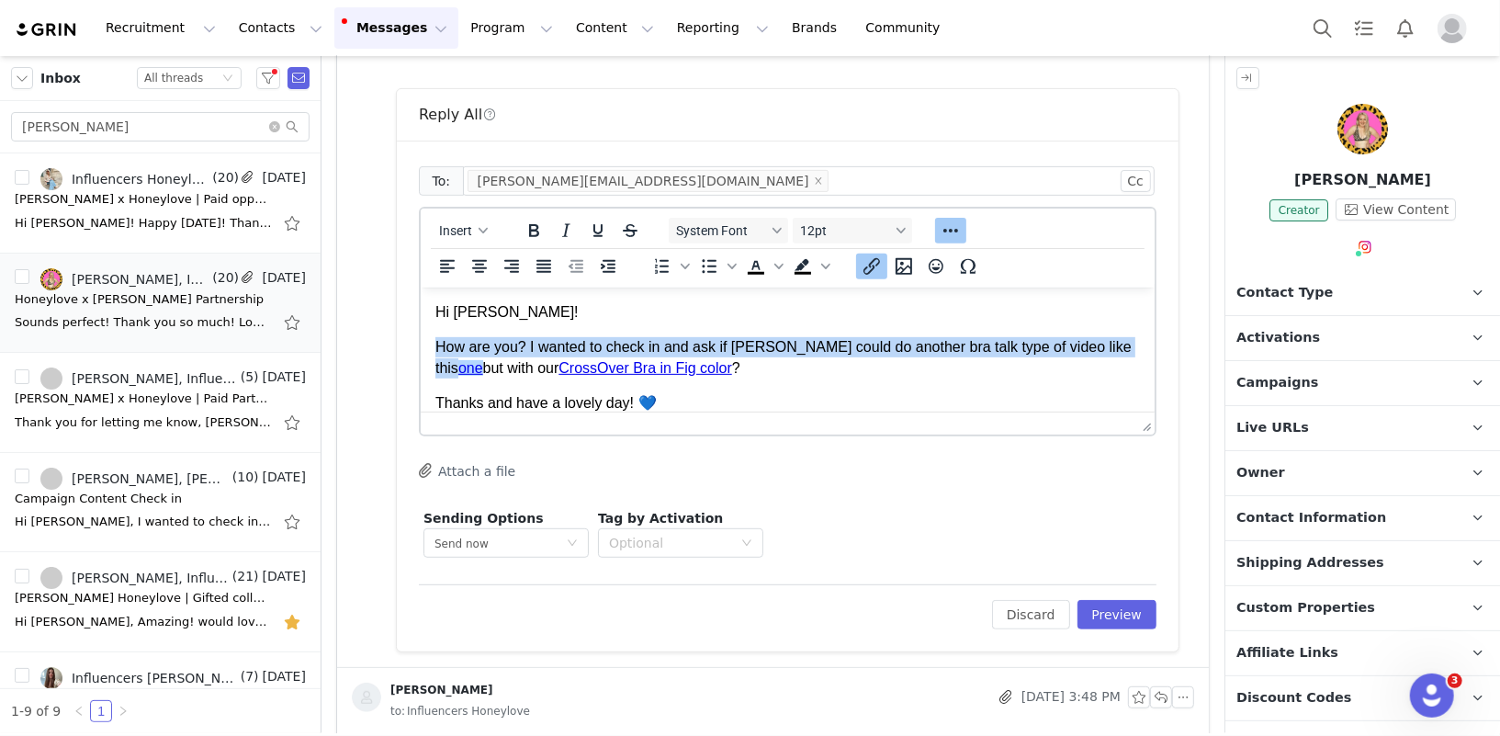
click at [548, 345] on p "How are you? I wanted to check in and ask if Melissa could do another bra talk …" at bounding box center [787, 356] width 705 height 41
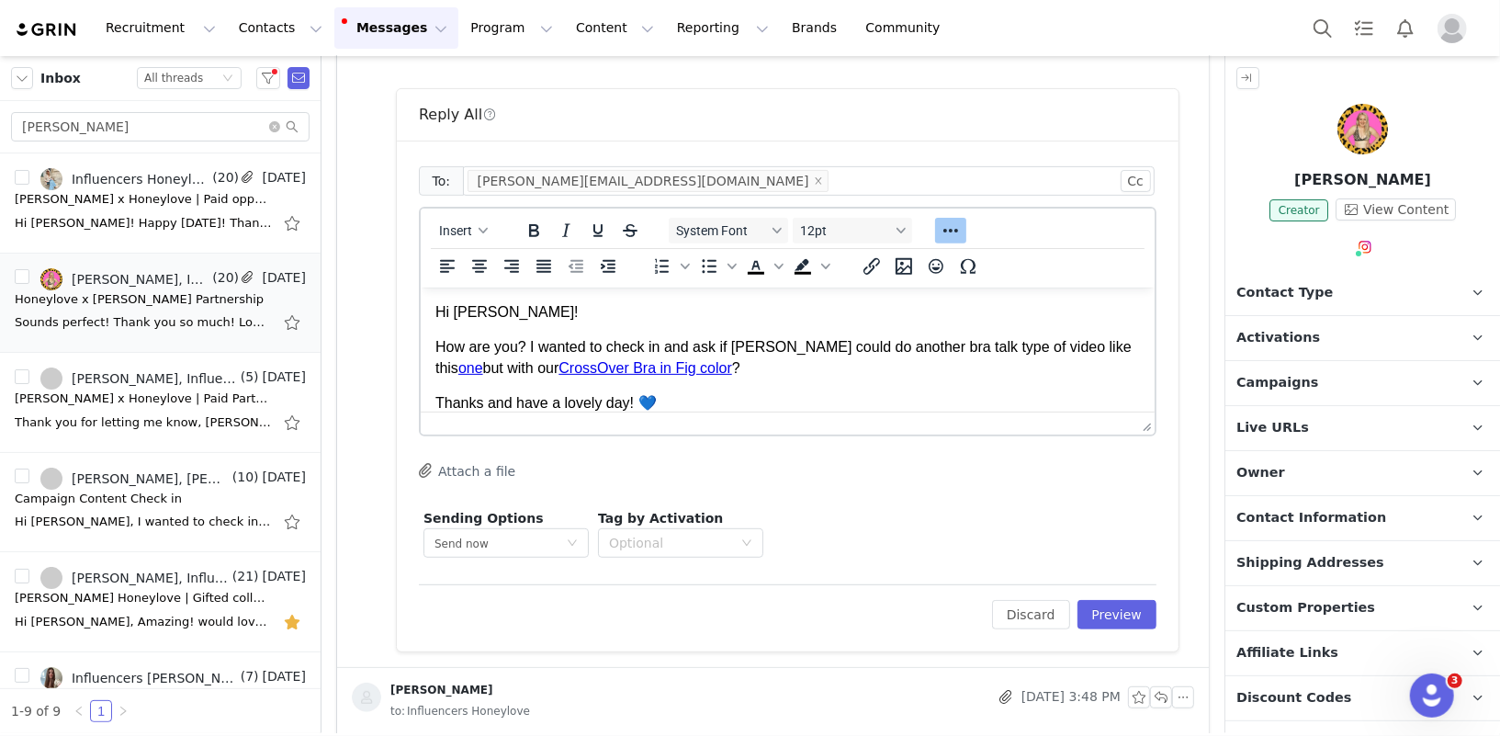
click at [739, 378] on body "Hi Liam! How are you? I wanted to check in and ask if Melissa could do another …" at bounding box center [787, 443] width 705 height 284
click at [780, 357] on p "How are you? I wanted to check in and ask if Melissa could do another bra talk …" at bounding box center [787, 356] width 705 height 41
click at [699, 370] on p "How are you? I wanted to check in and ask if Melissa could do another bra talk …" at bounding box center [787, 356] width 705 height 41
click at [1111, 612] on button "Preview" at bounding box center [1118, 614] width 80 height 29
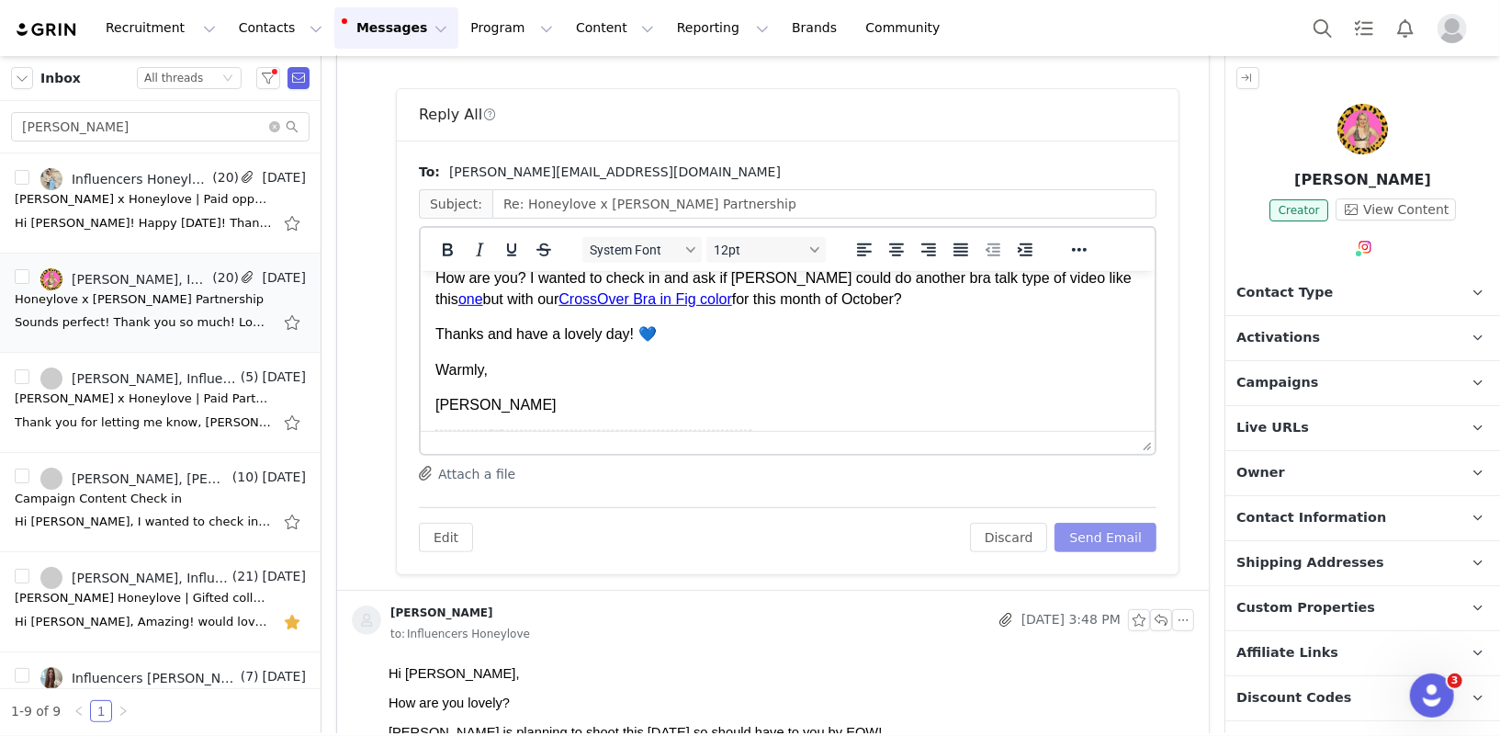
scroll to position [57, 0]
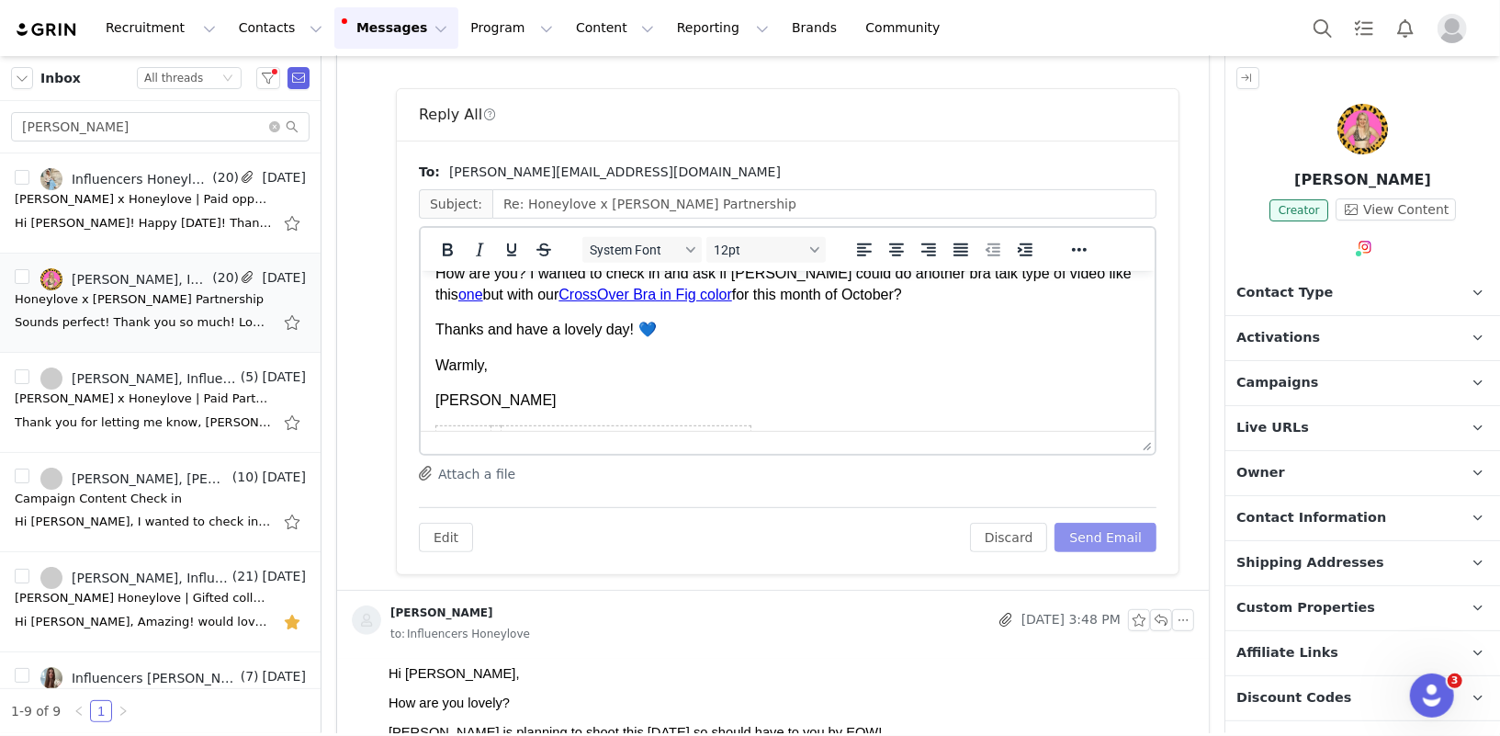
click at [1131, 546] on button "Send Email" at bounding box center [1106, 537] width 102 height 29
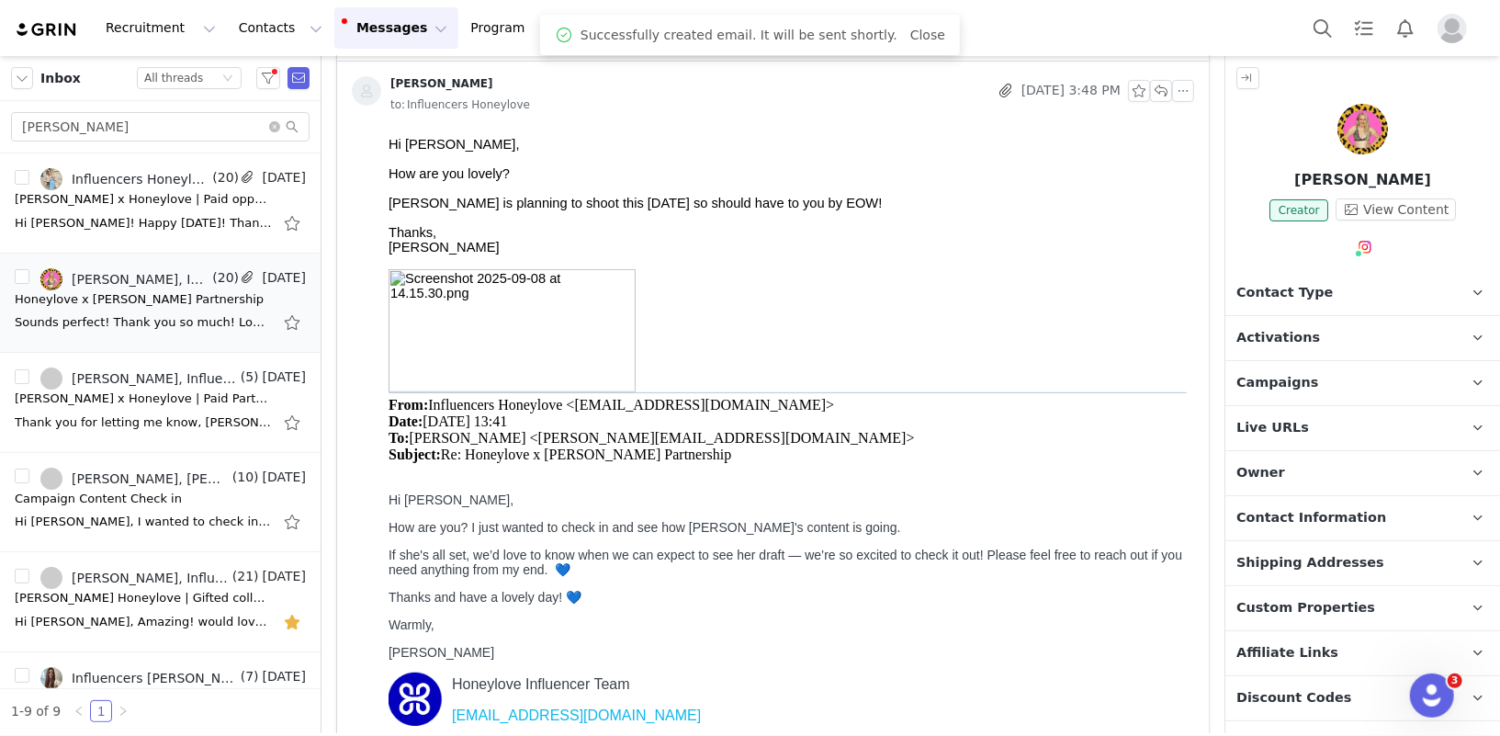
scroll to position [0, 0]
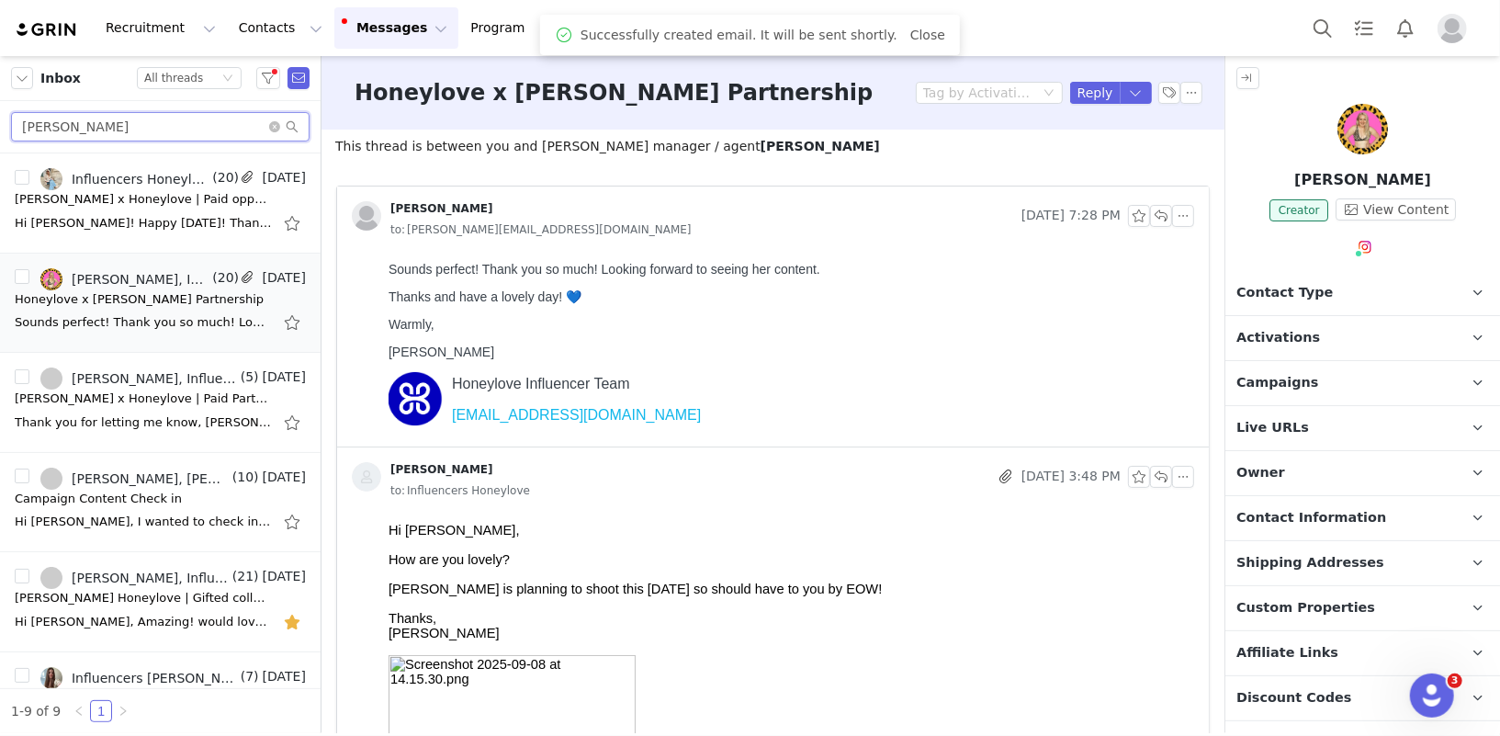
click at [144, 132] on input "melissa" at bounding box center [160, 126] width 299 height 29
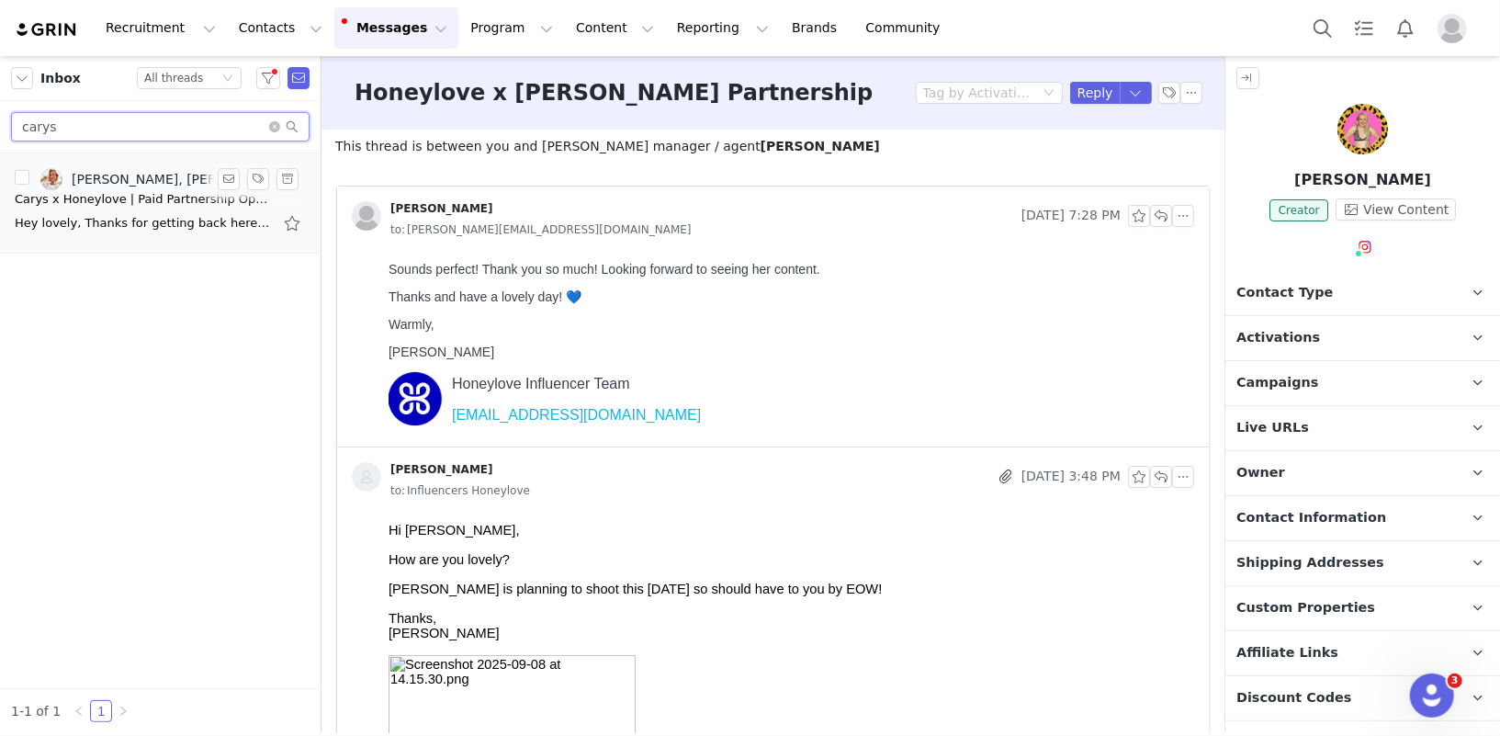
type input "carys"
click at [104, 185] on div "[PERSON_NAME], [PERSON_NAME], Influencers [PERSON_NAME], [PERSON_NAME]" at bounding box center [154, 179] width 165 height 15
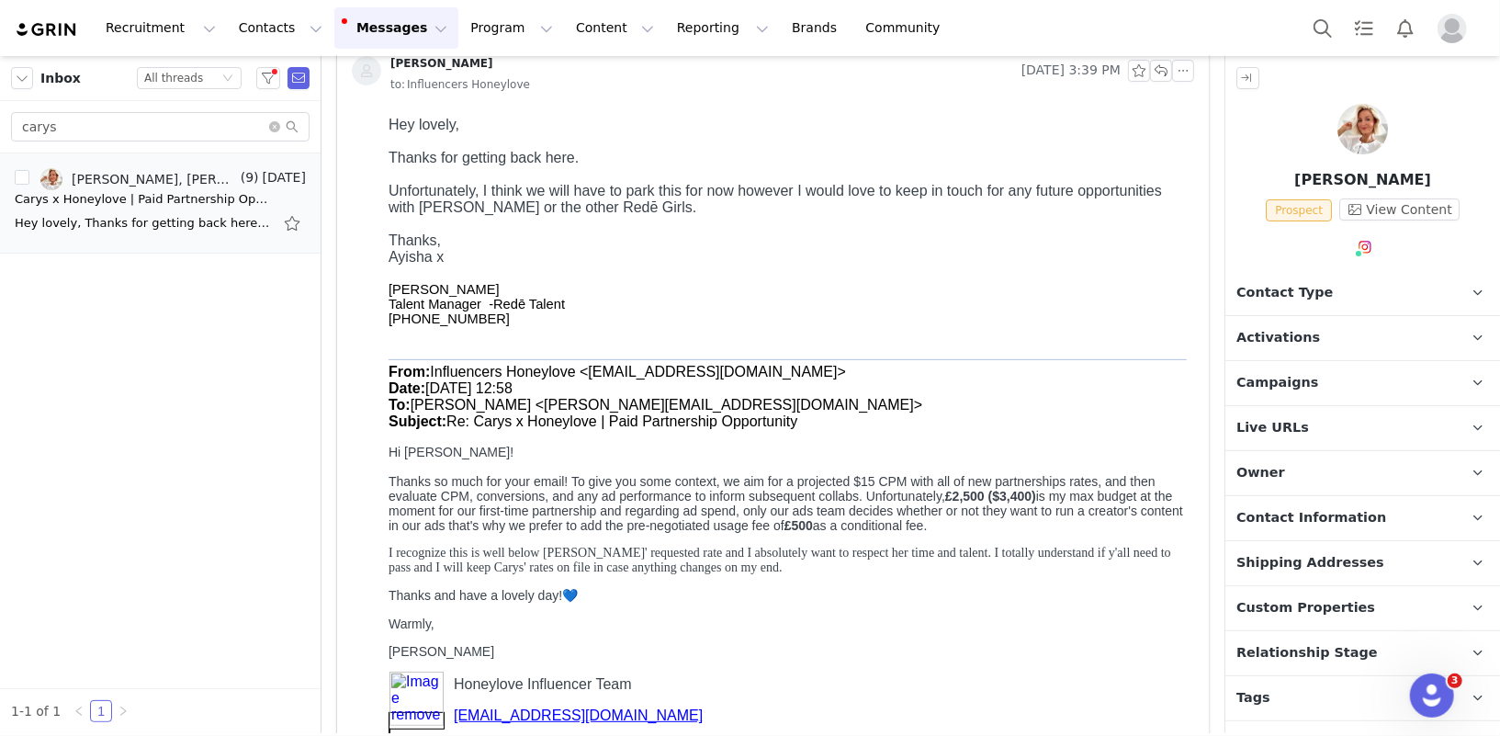
scroll to position [153, 0]
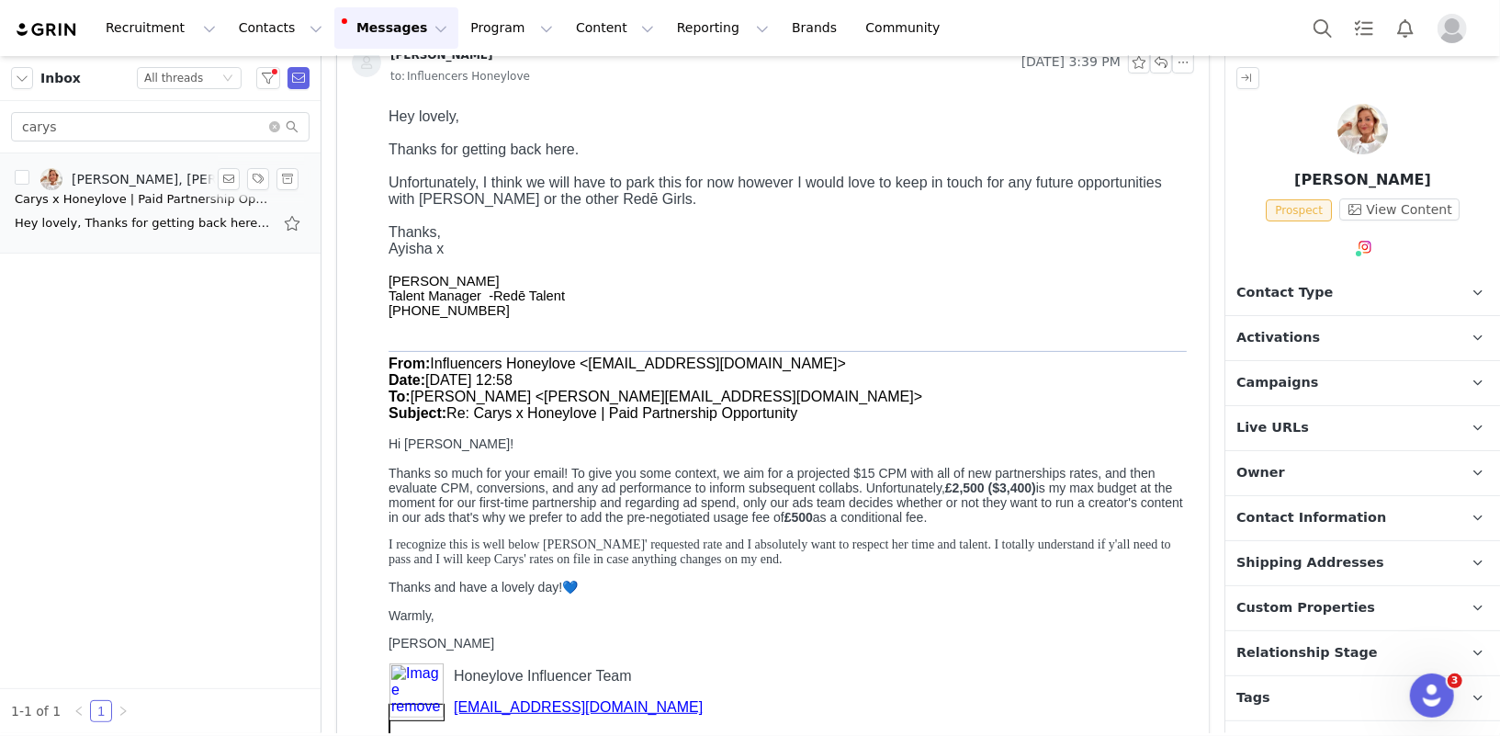
click at [180, 203] on div "Carys x Honeylove | Paid Partnership Opportunity" at bounding box center [143, 199] width 257 height 18
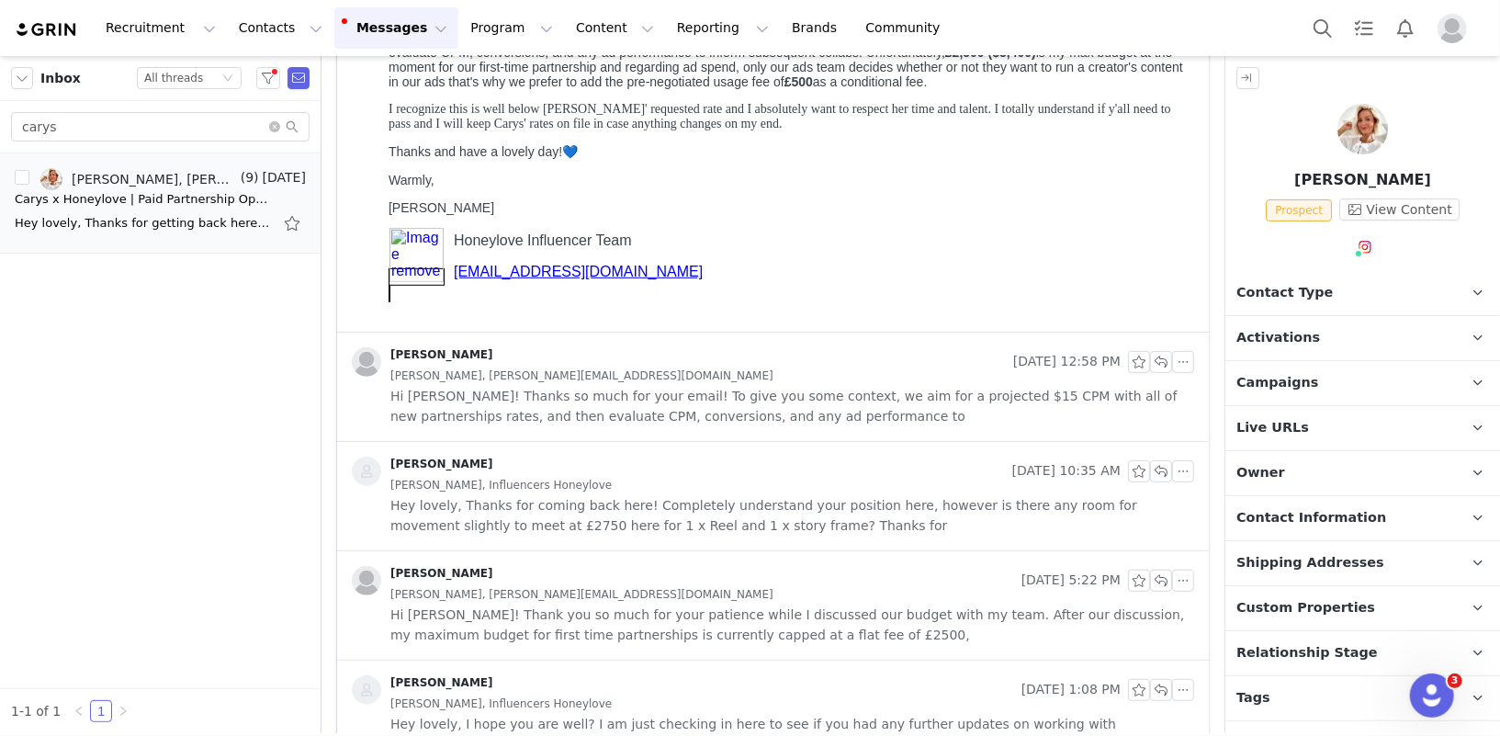
scroll to position [0, 0]
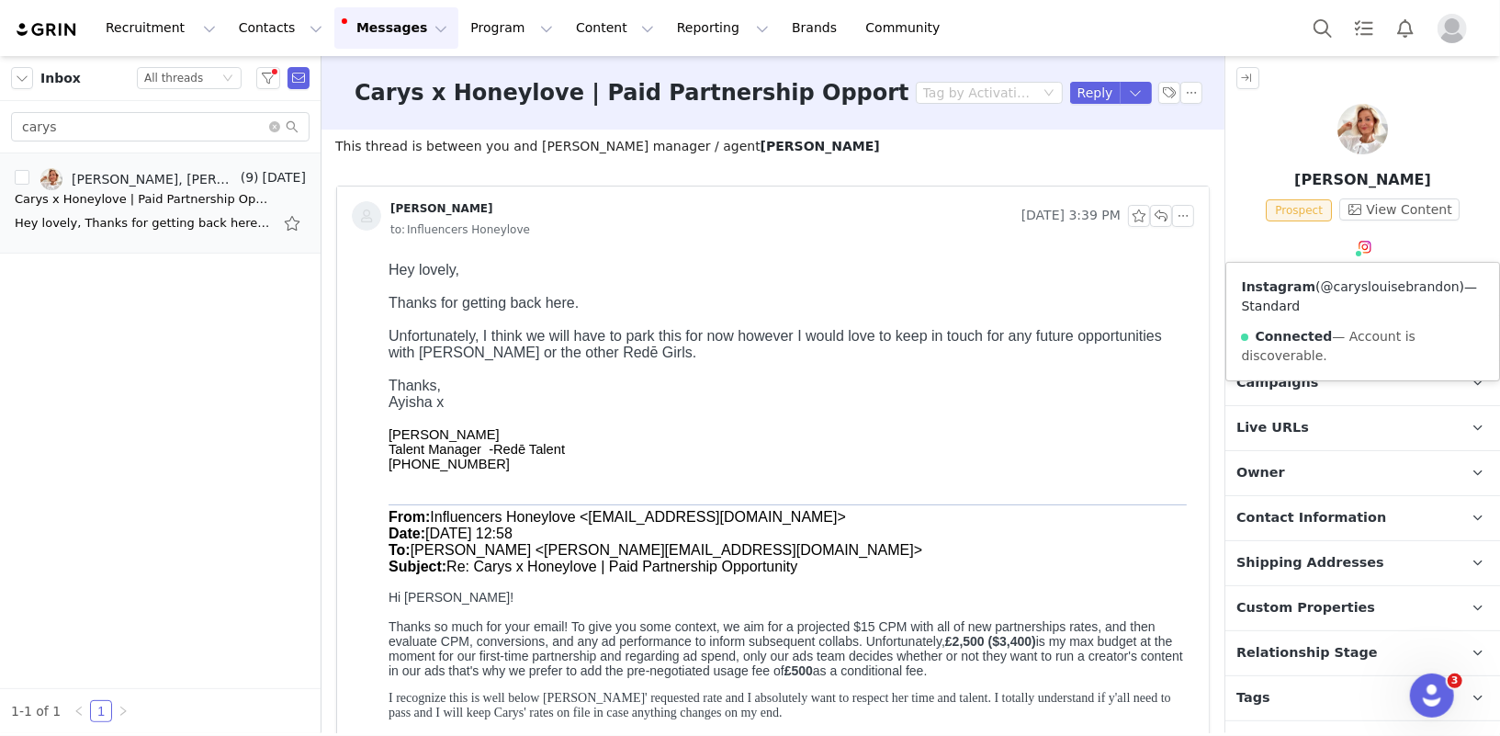
click at [1355, 288] on link "@caryslouisebrandon" at bounding box center [1390, 286] width 139 height 15
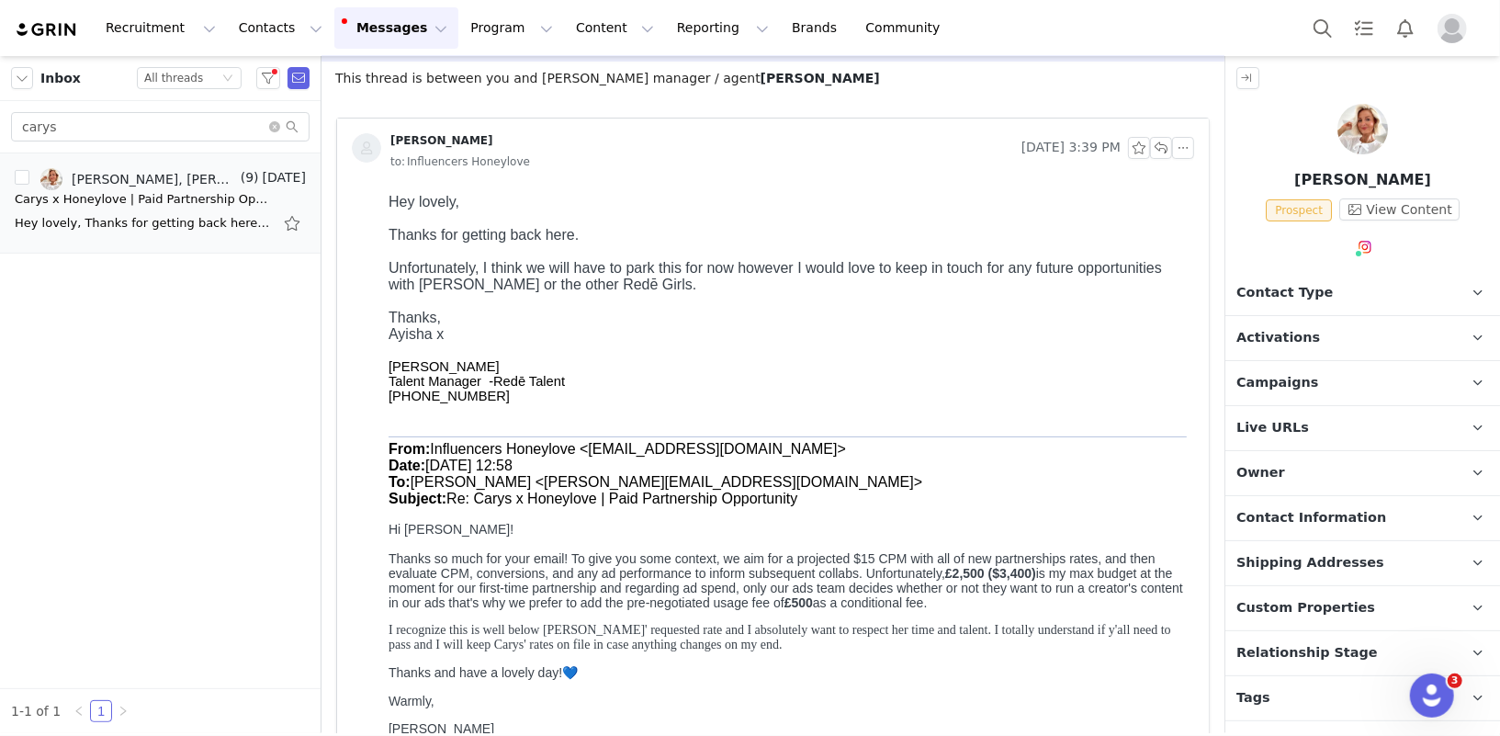
scroll to position [386, 0]
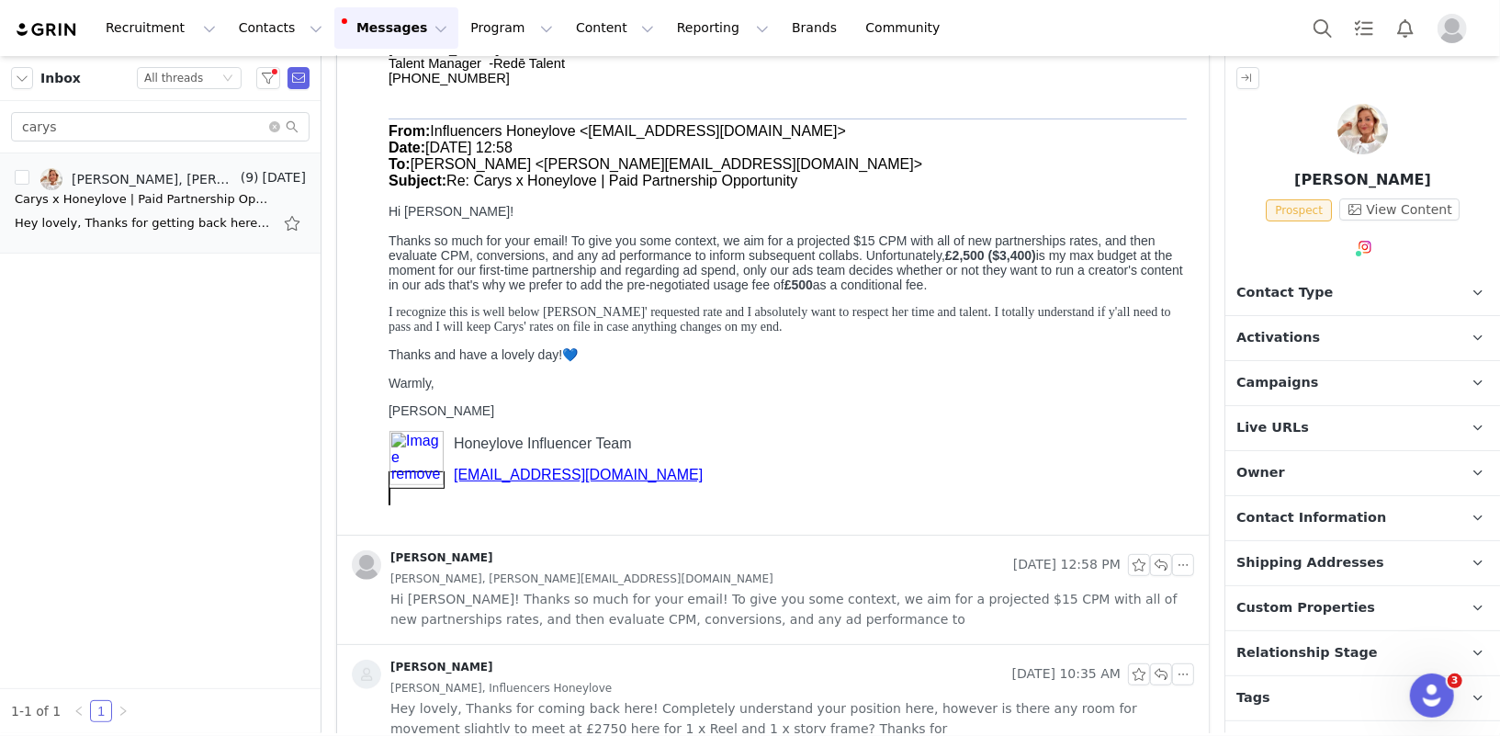
click at [835, 606] on span "Hi Ayisha! Thanks so much for your email! To give you some context, we aim for …" at bounding box center [792, 609] width 804 height 40
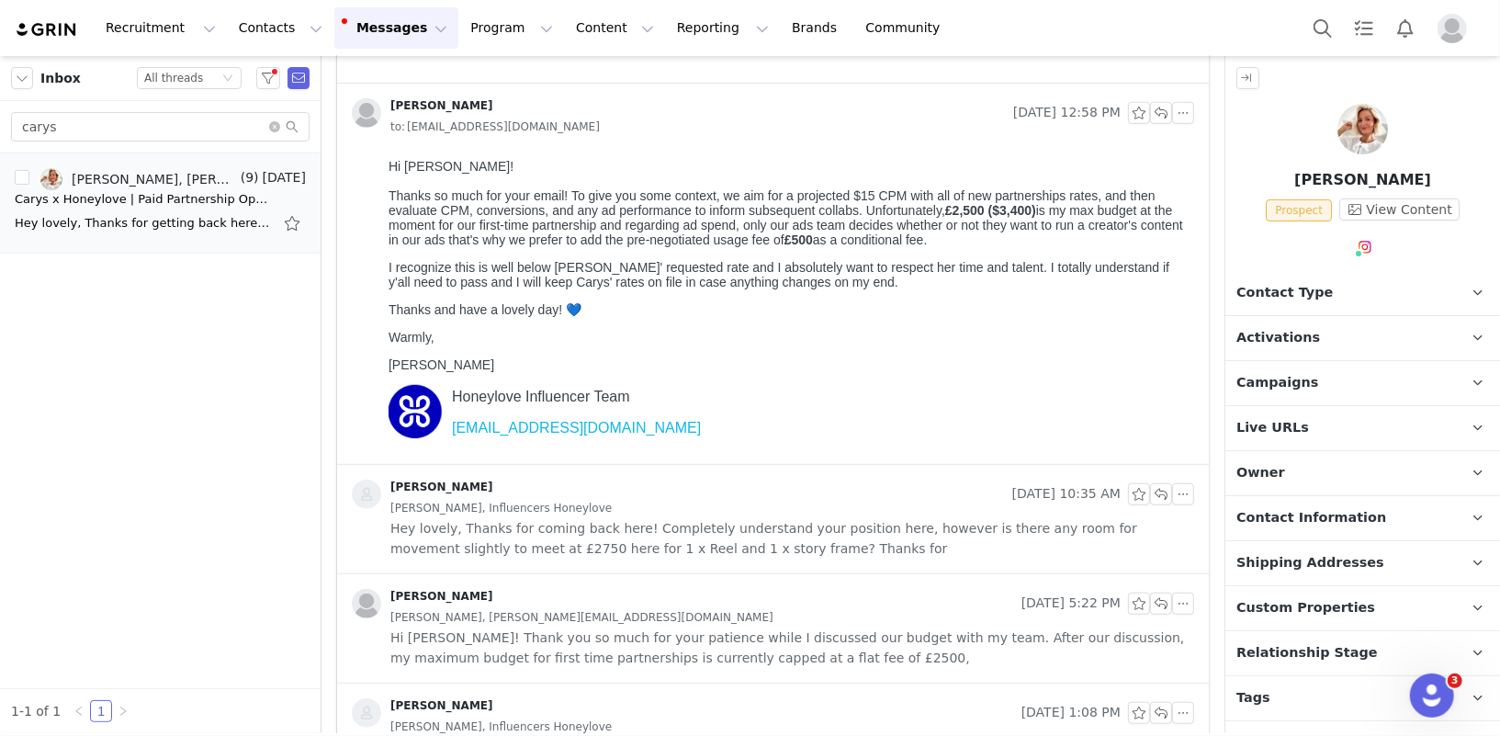
scroll to position [860, 0]
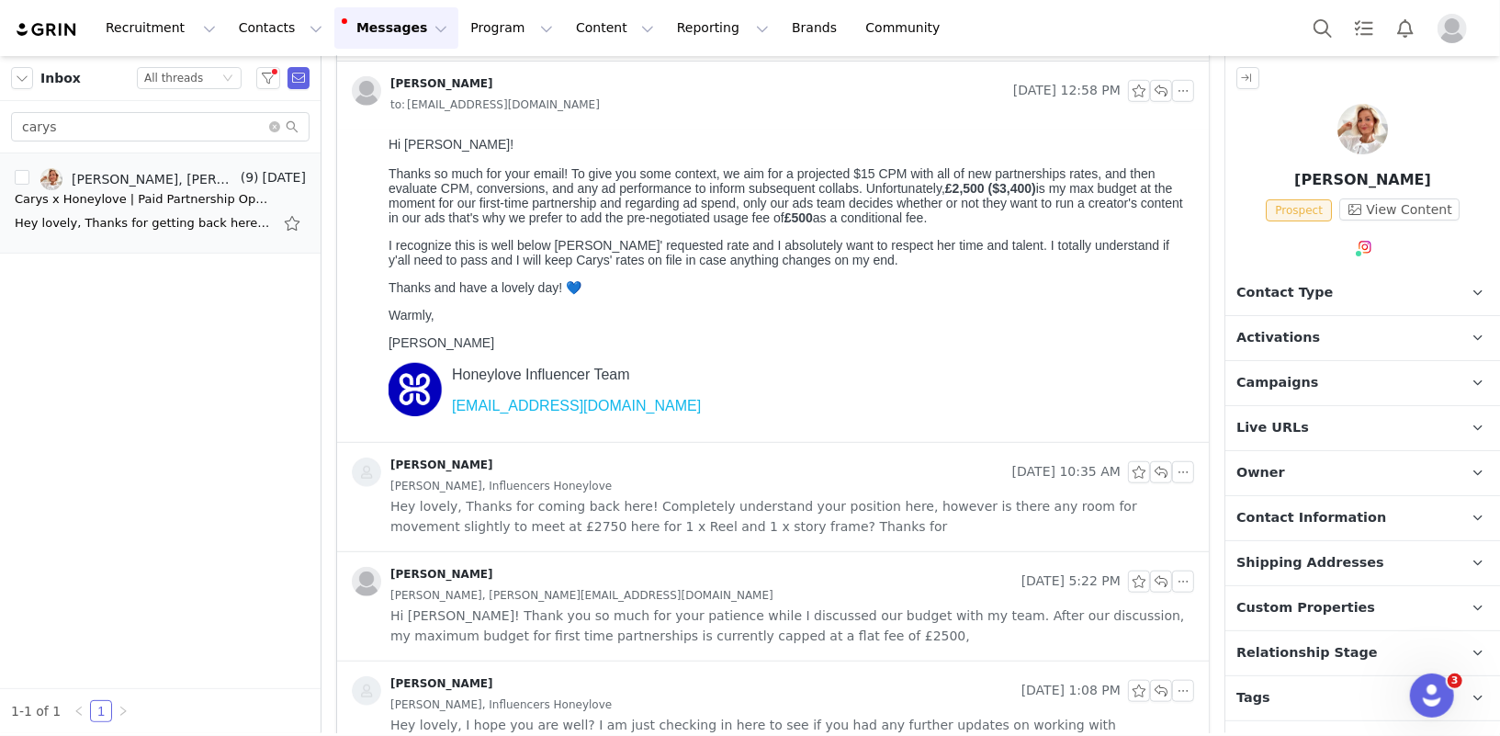
click at [788, 516] on span "Hey lovely, Thanks for coming back here! Completely understand your position he…" at bounding box center [792, 516] width 804 height 40
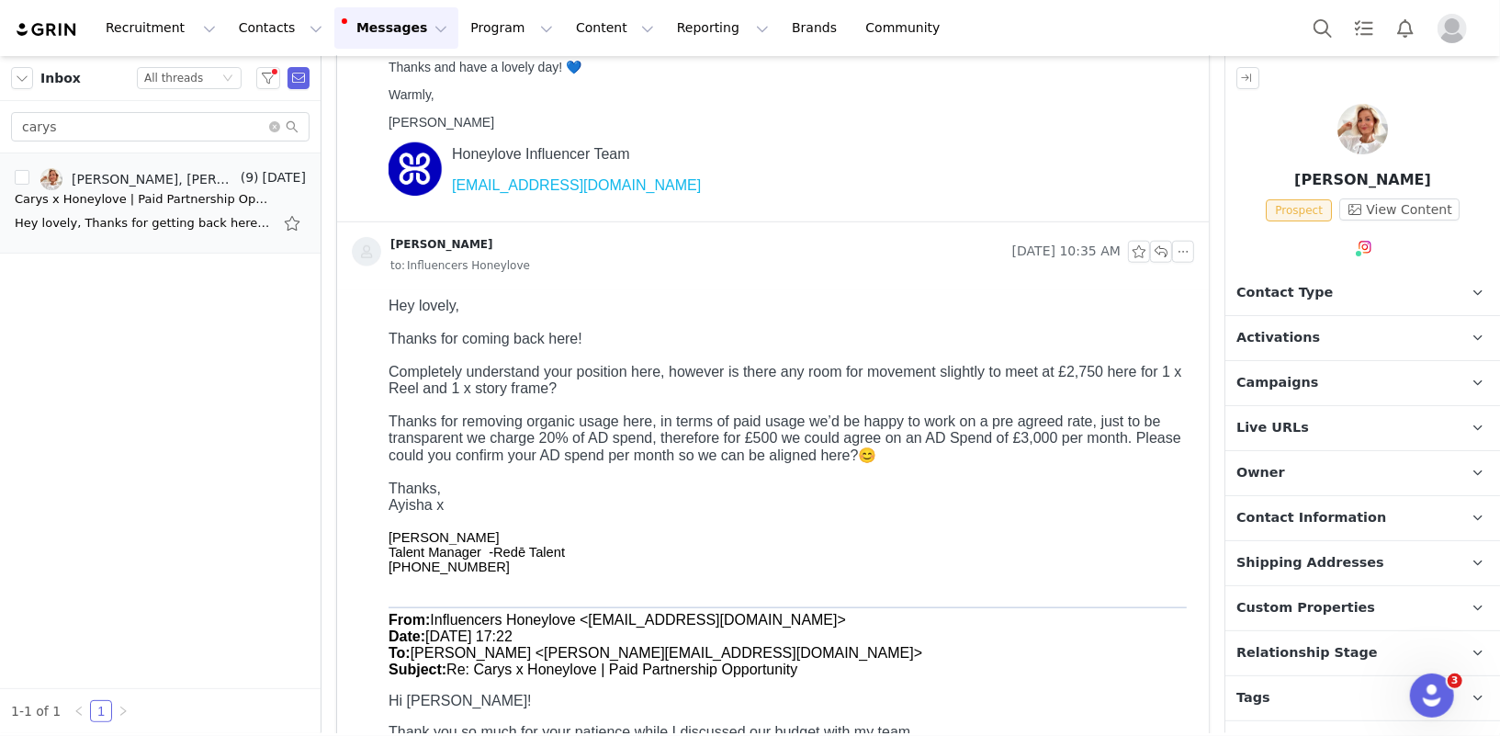
scroll to position [0, 0]
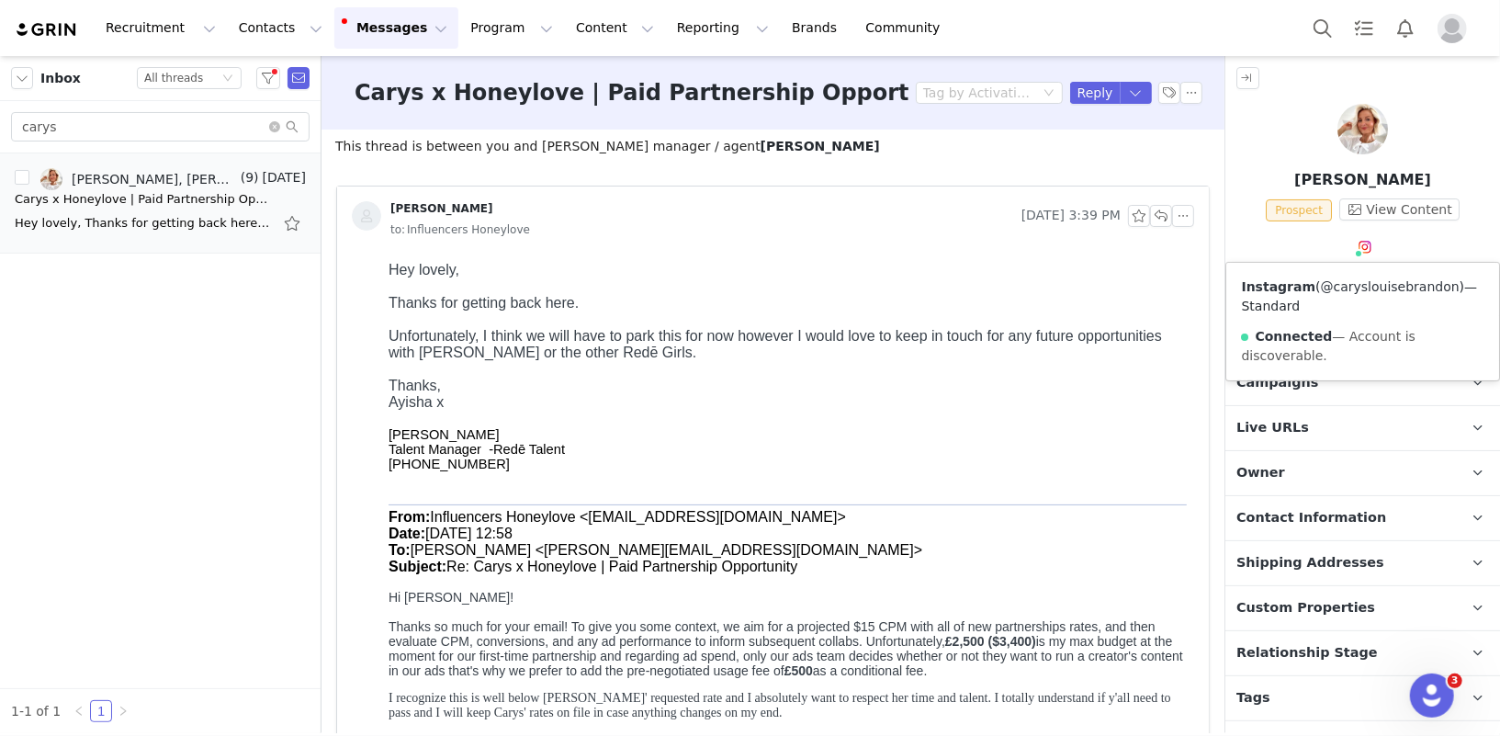
click at [1363, 282] on link "@caryslouisebrandon" at bounding box center [1390, 286] width 139 height 15
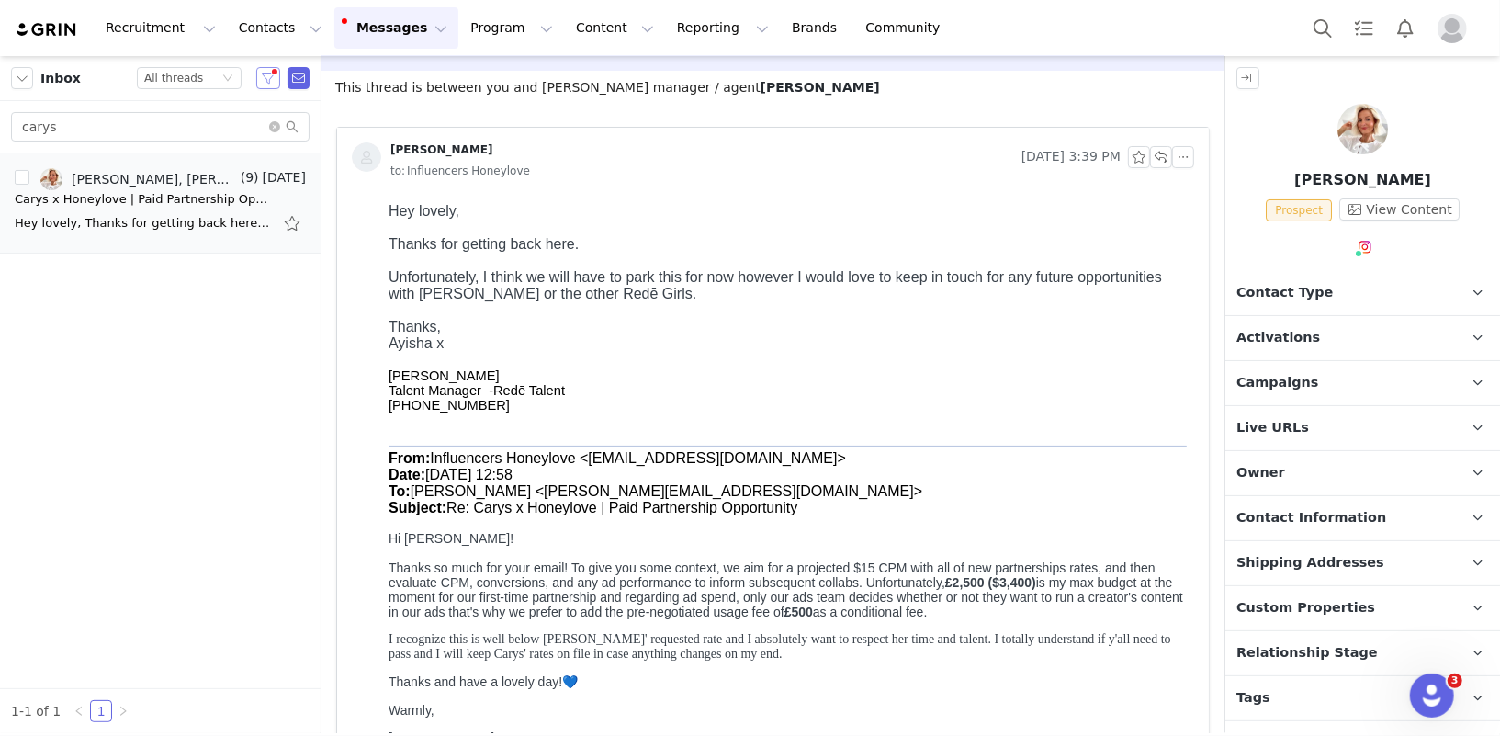
click at [266, 75] on button "button" at bounding box center [268, 78] width 24 height 22
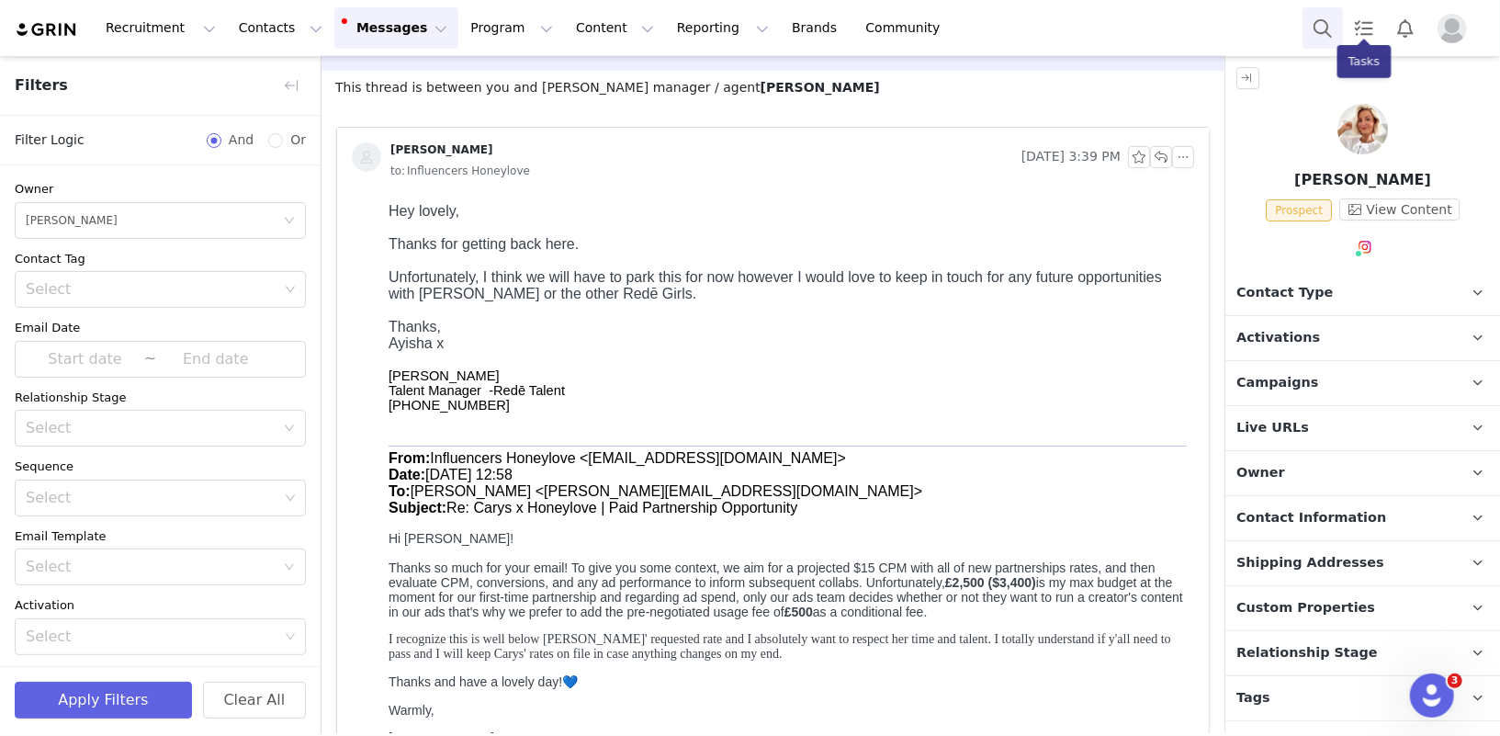
click at [1328, 17] on button "Search" at bounding box center [1323, 27] width 40 height 41
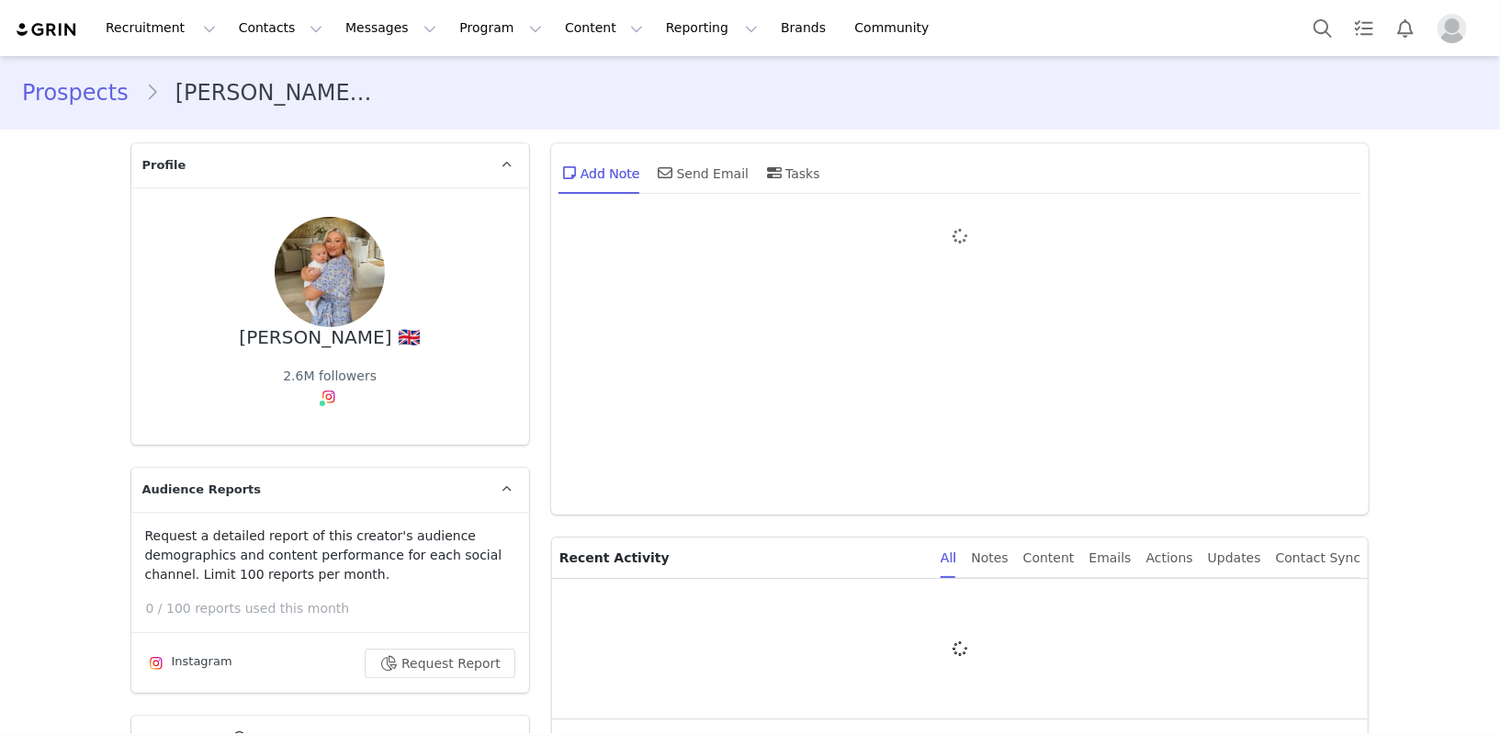
type input "+1 ([GEOGRAPHIC_DATA])"
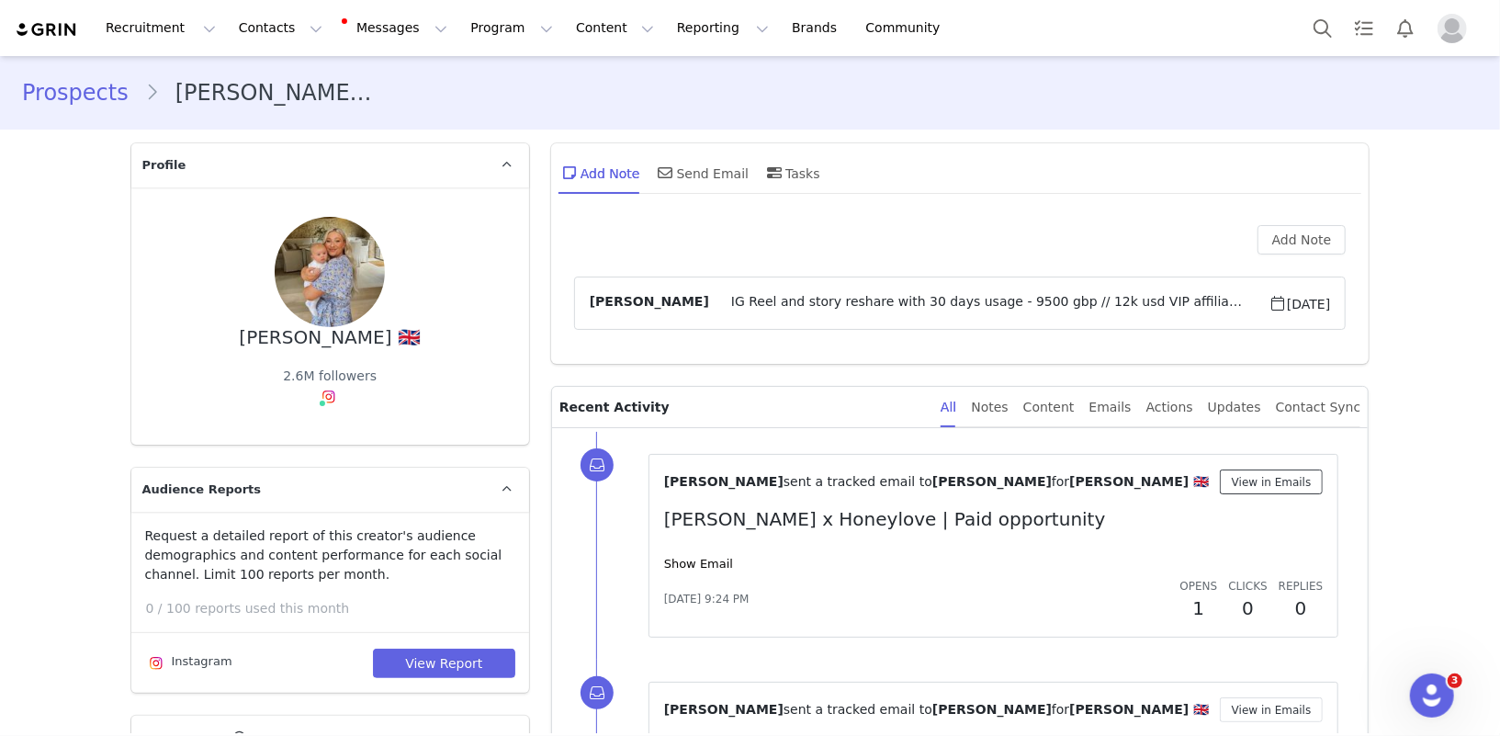
click at [1266, 483] on button "View in Emails" at bounding box center [1272, 481] width 104 height 25
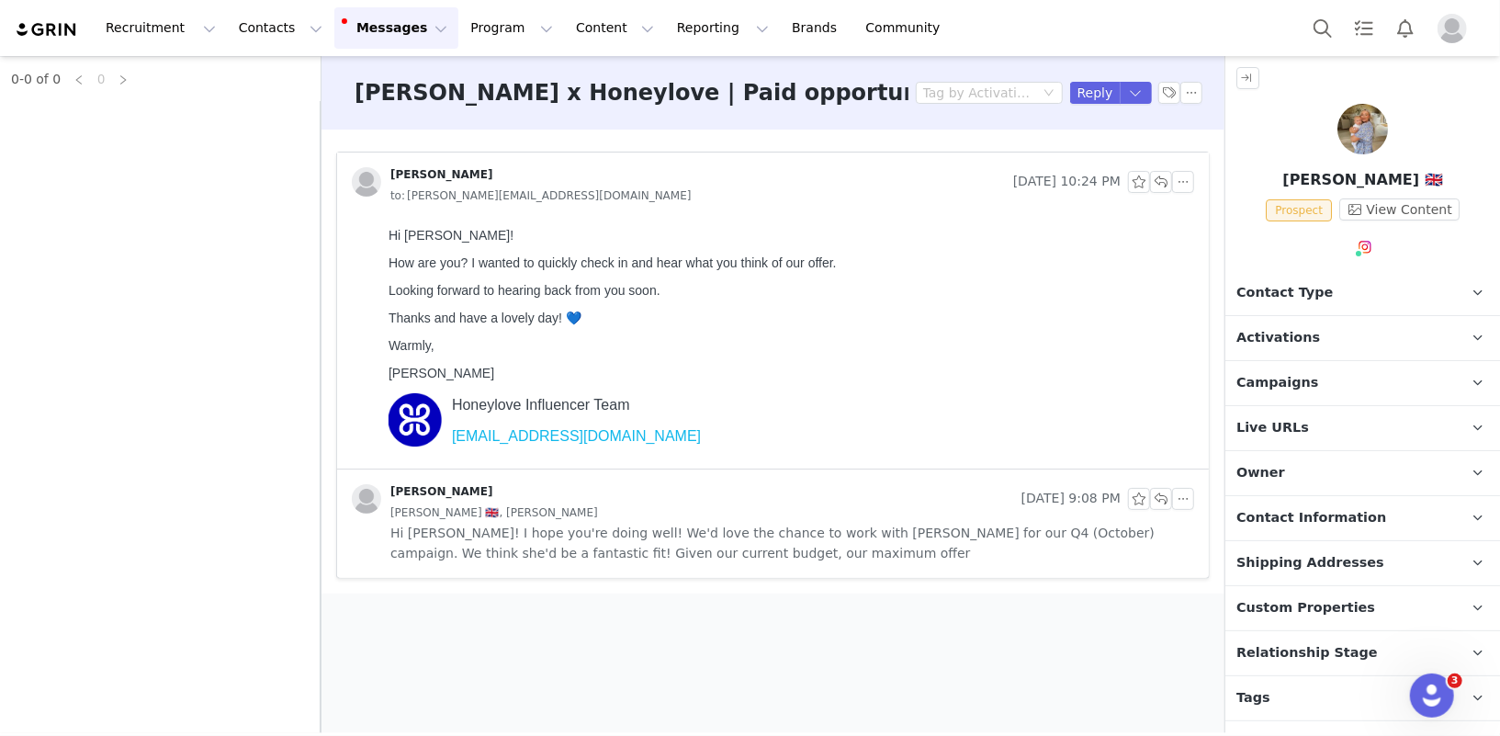
click at [1038, 537] on span "Hi [PERSON_NAME]! I hope you're doing well! We'd love the chance to work with […" at bounding box center [792, 543] width 804 height 40
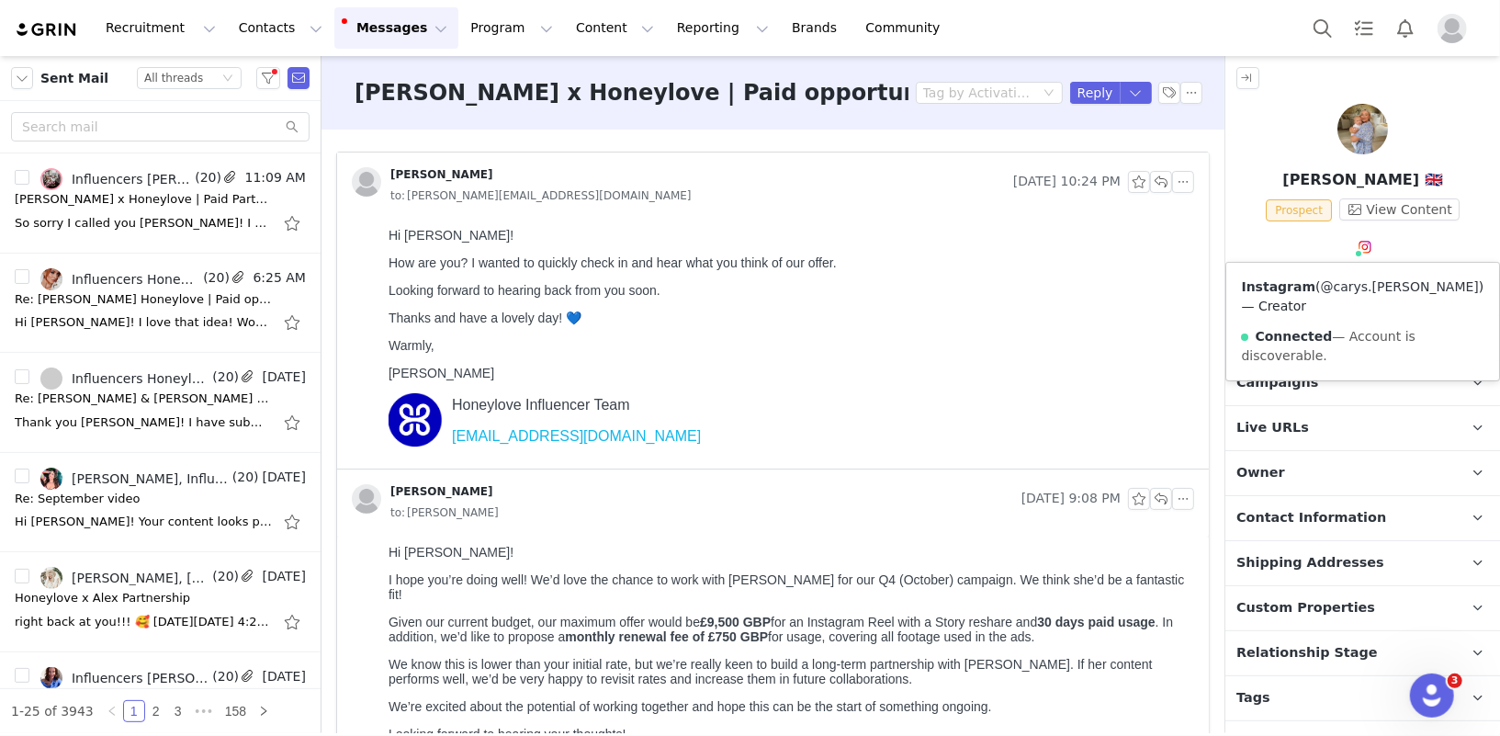
click at [1347, 286] on link "@carys.[PERSON_NAME]" at bounding box center [1400, 286] width 158 height 15
click at [75, 123] on input "text" at bounding box center [160, 126] width 299 height 29
click at [266, 74] on button "button" at bounding box center [268, 78] width 24 height 22
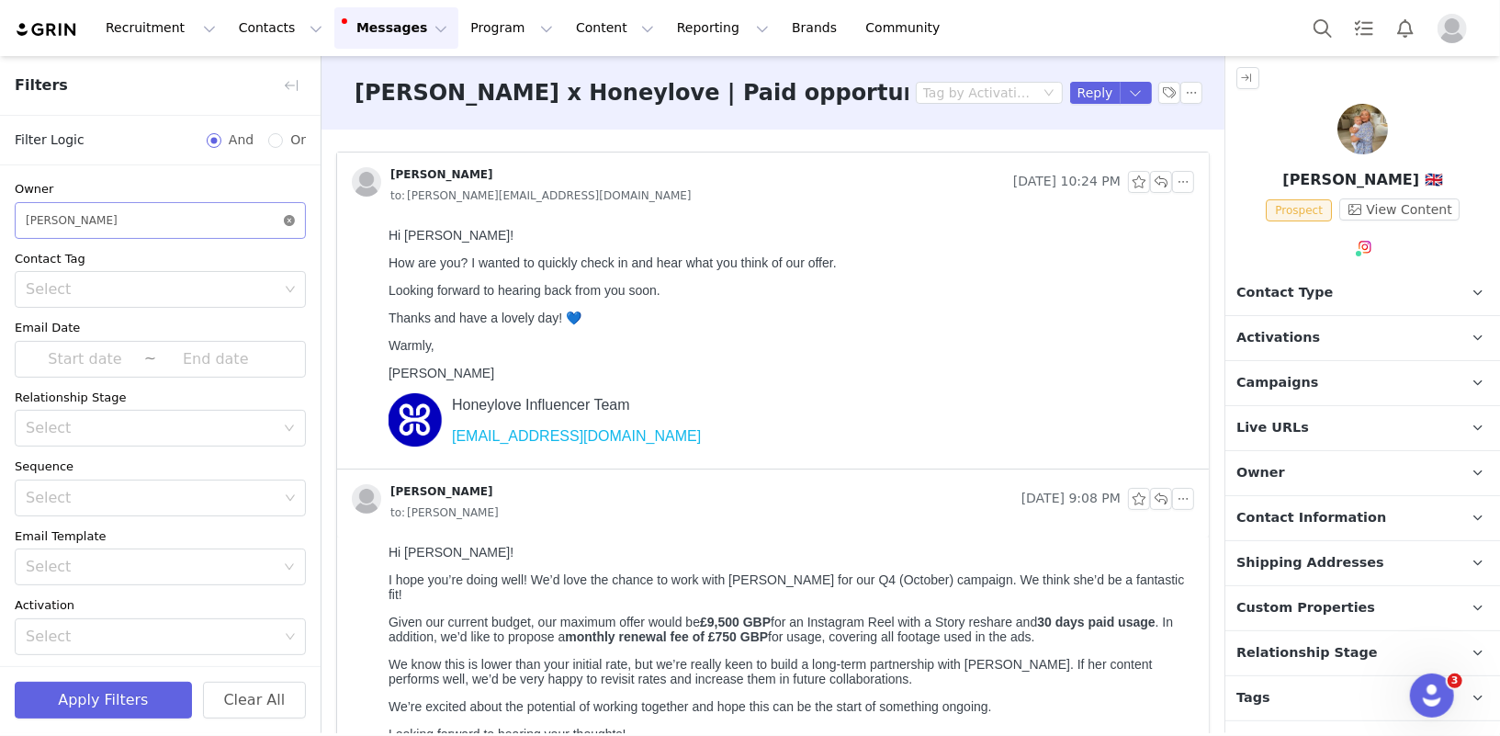
click at [290, 217] on icon "icon: close-circle" at bounding box center [289, 220] width 11 height 11
click at [292, 86] on button "button" at bounding box center [291, 85] width 29 height 29
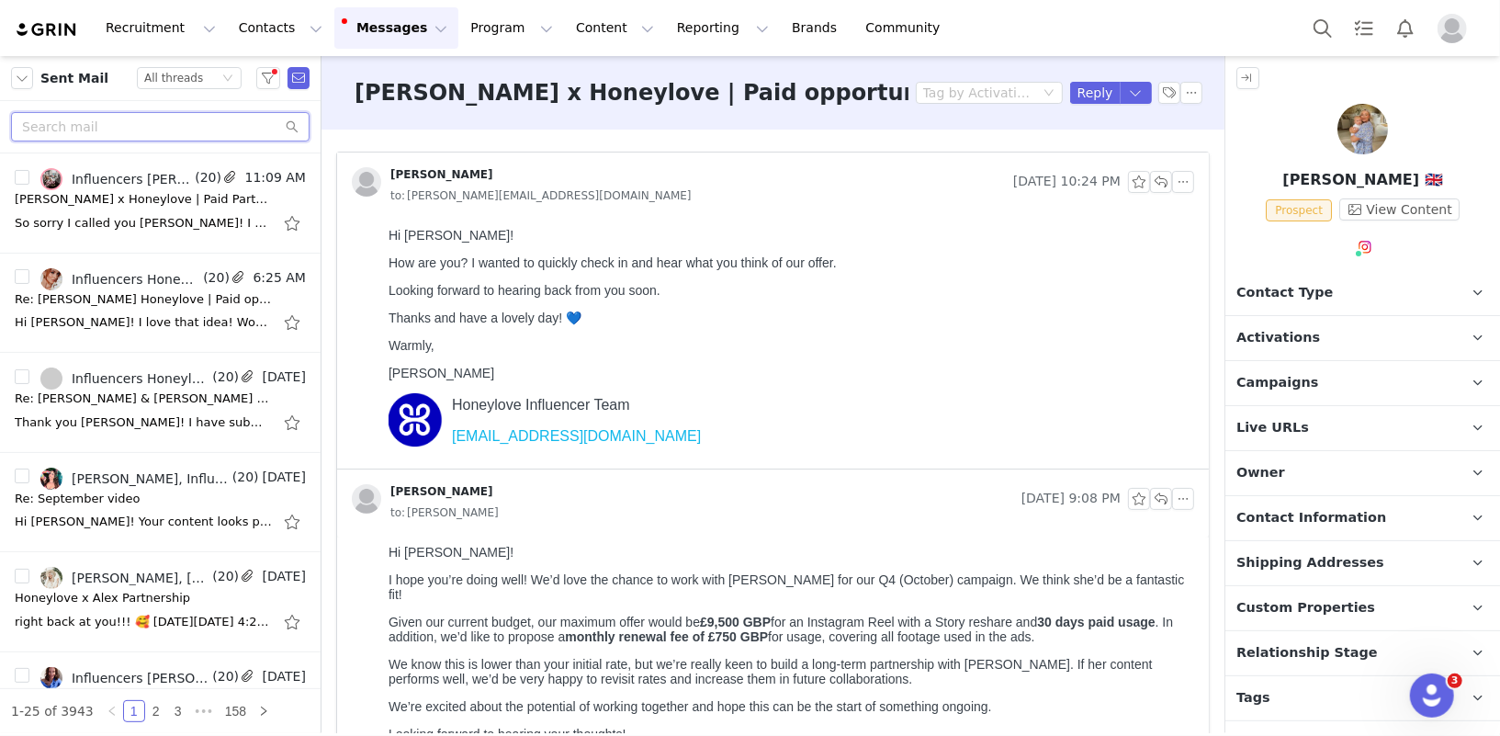
click at [151, 118] on input "text" at bounding box center [160, 126] width 299 height 29
click at [273, 85] on button "button" at bounding box center [268, 78] width 24 height 22
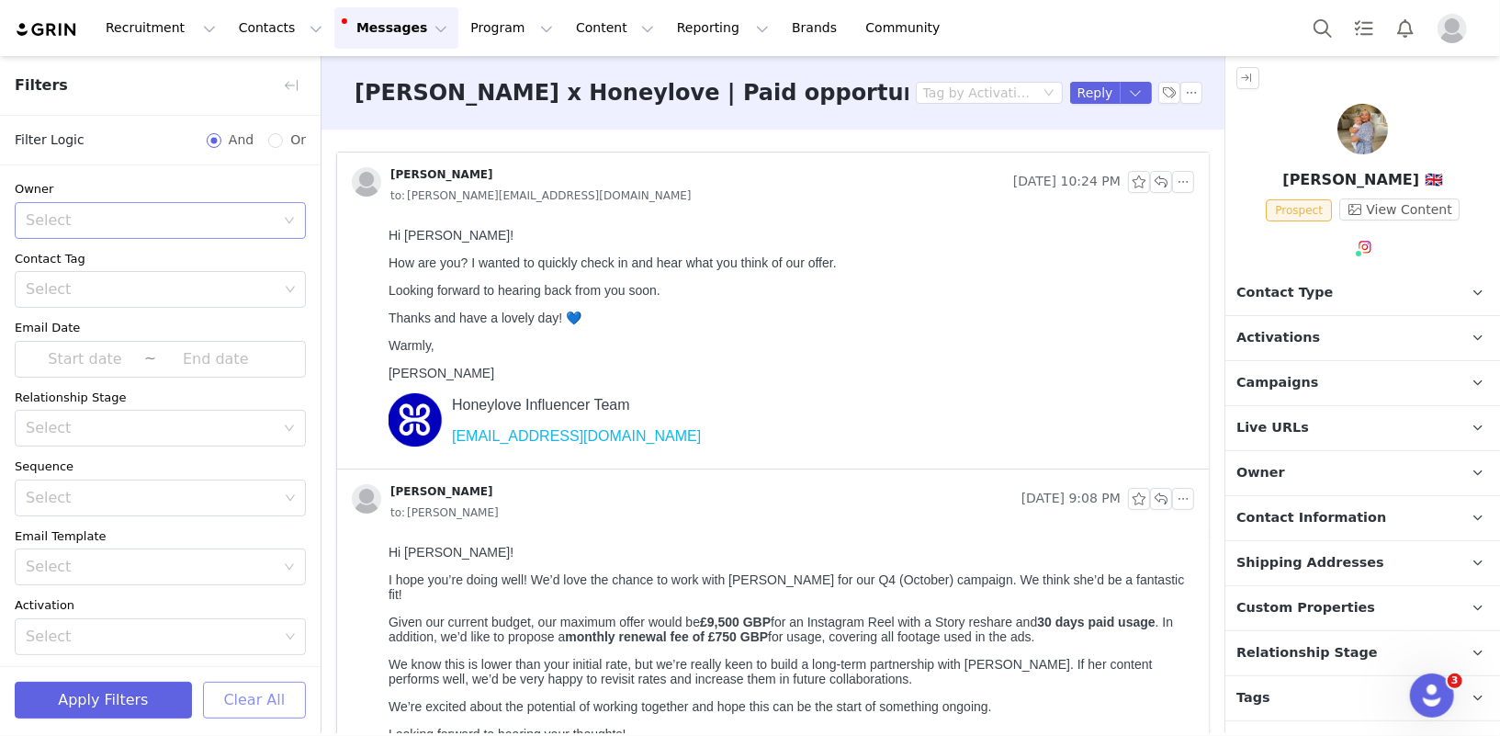
click at [275, 699] on button "Clear All" at bounding box center [254, 700] width 103 height 37
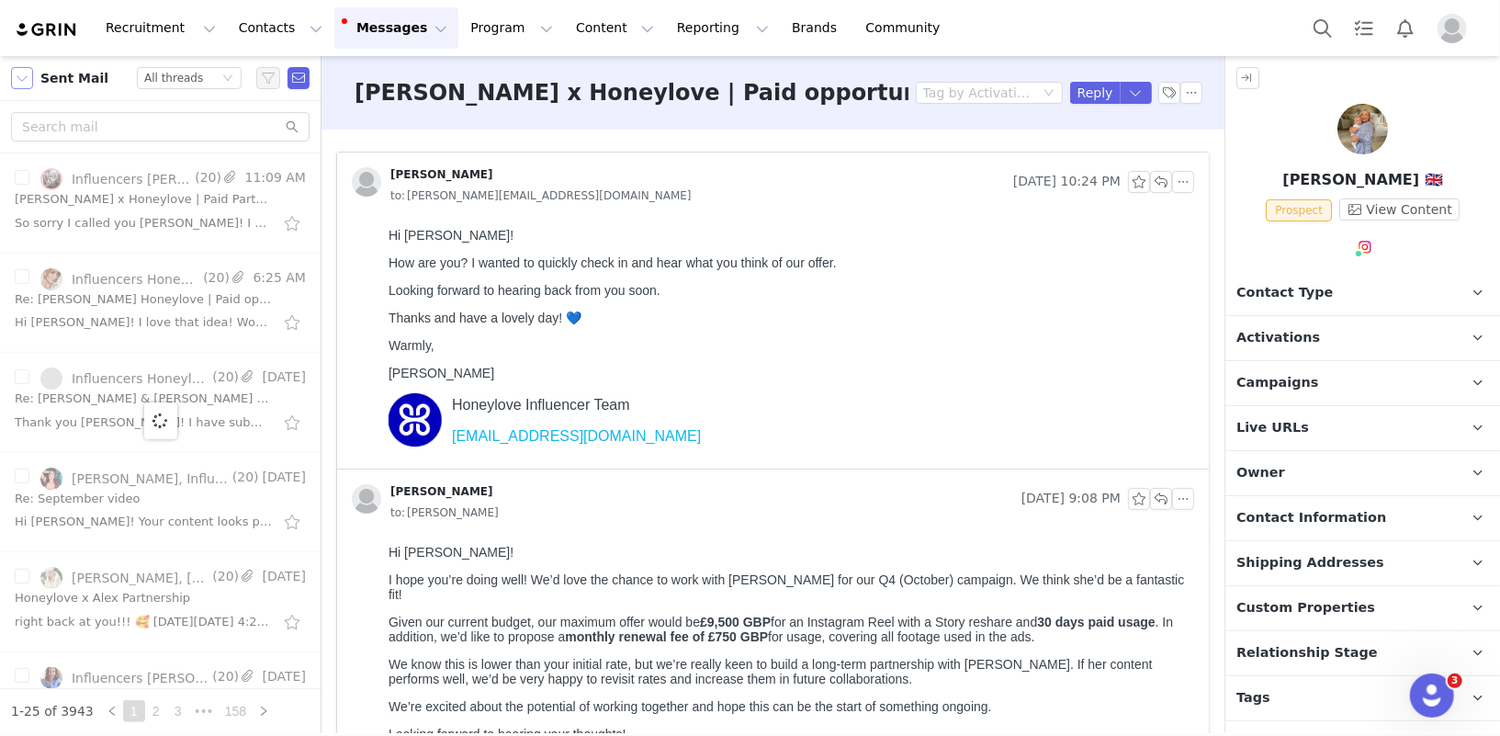
click at [25, 79] on button "button" at bounding box center [22, 78] width 22 height 22
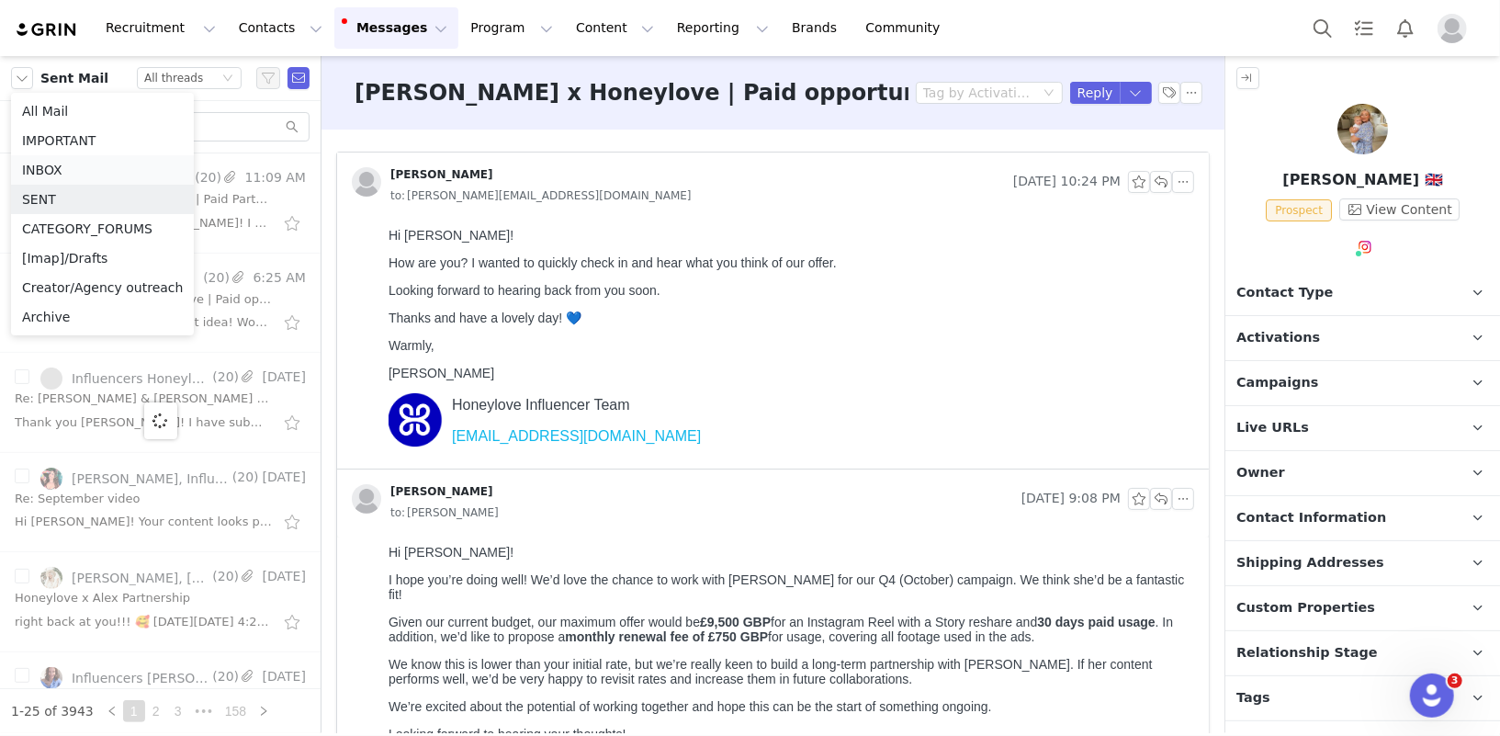
click at [54, 170] on li "INBOX" at bounding box center [102, 169] width 183 height 29
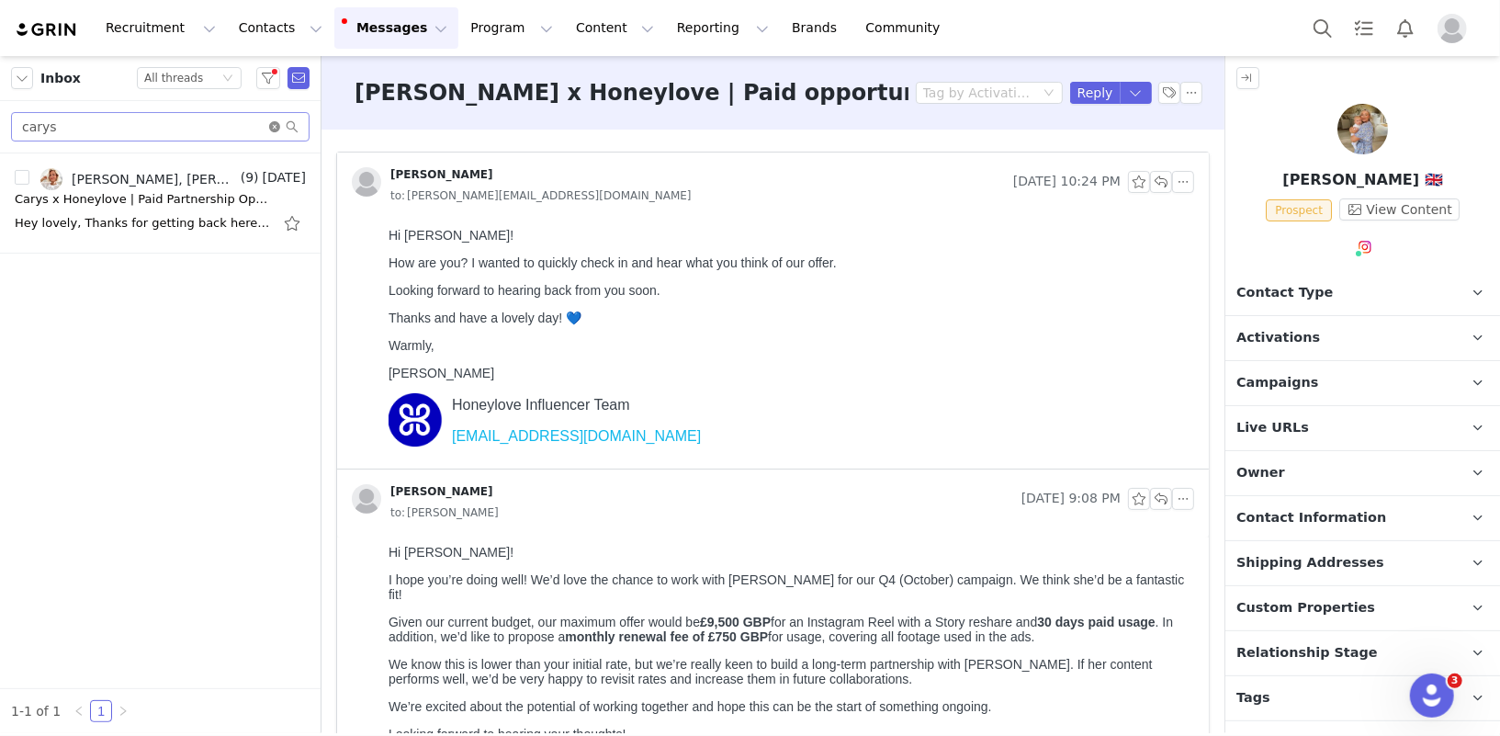
click at [274, 129] on icon "icon: close-circle" at bounding box center [274, 126] width 11 height 11
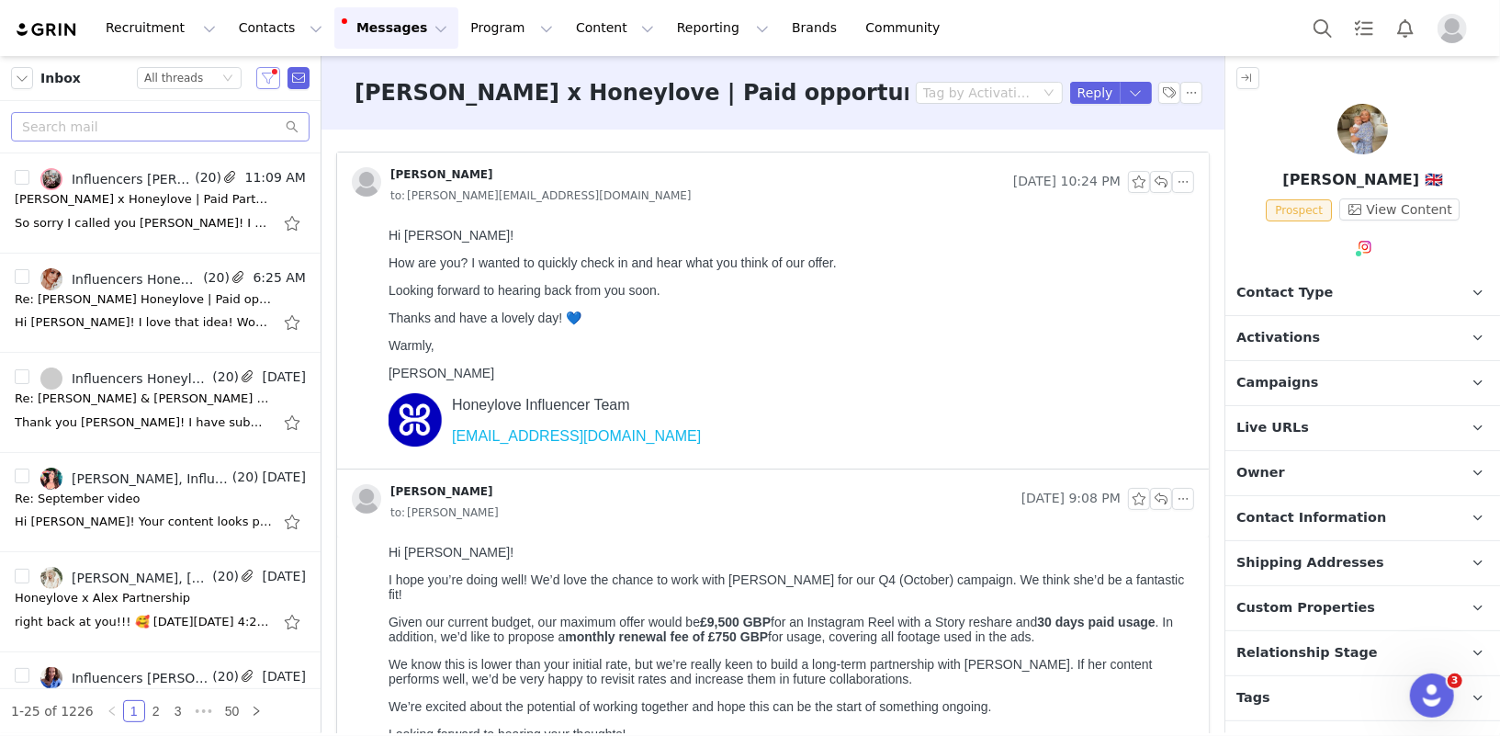
click at [266, 79] on button "button" at bounding box center [268, 78] width 24 height 22
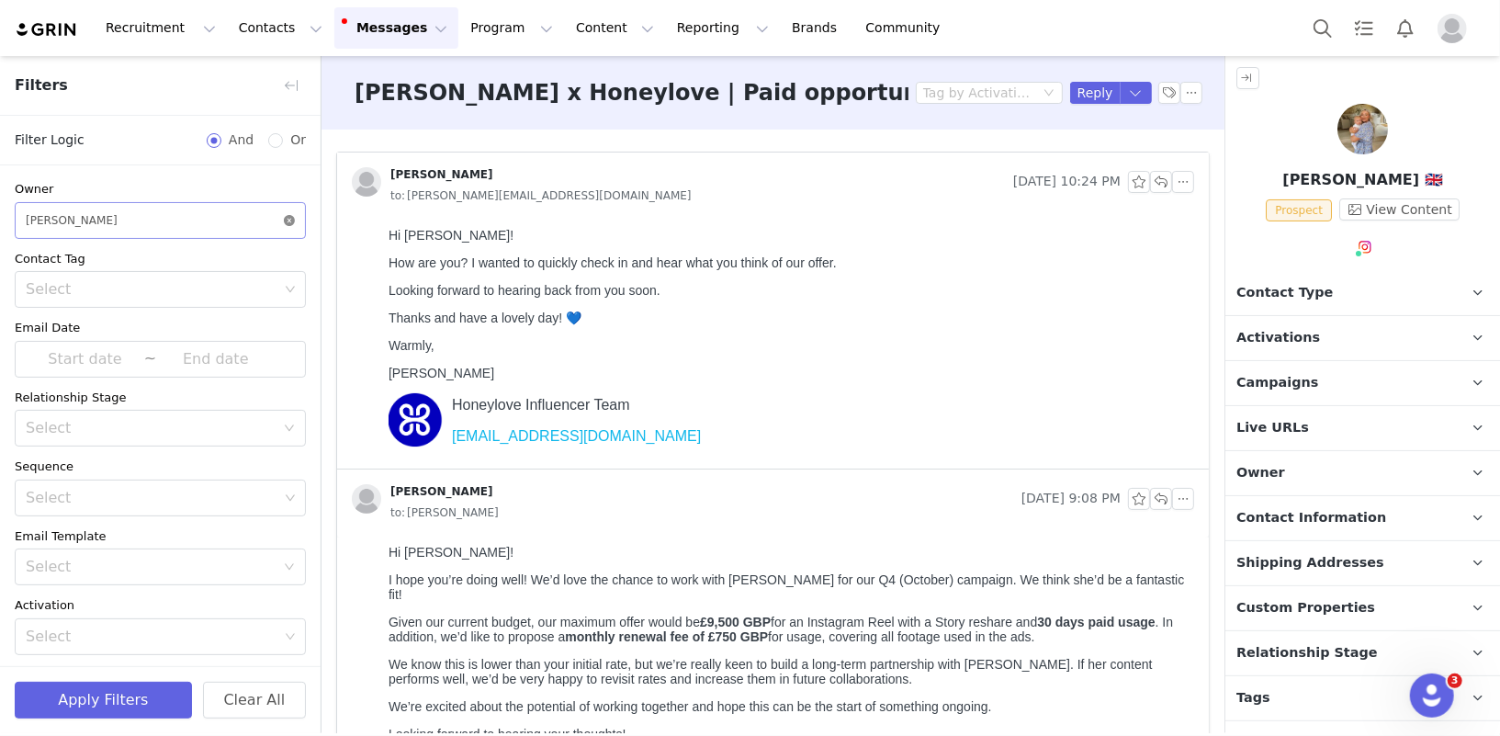
click at [288, 223] on icon "icon: close-circle" at bounding box center [289, 220] width 11 height 11
click at [70, 696] on button "Apply Filters" at bounding box center [103, 700] width 177 height 37
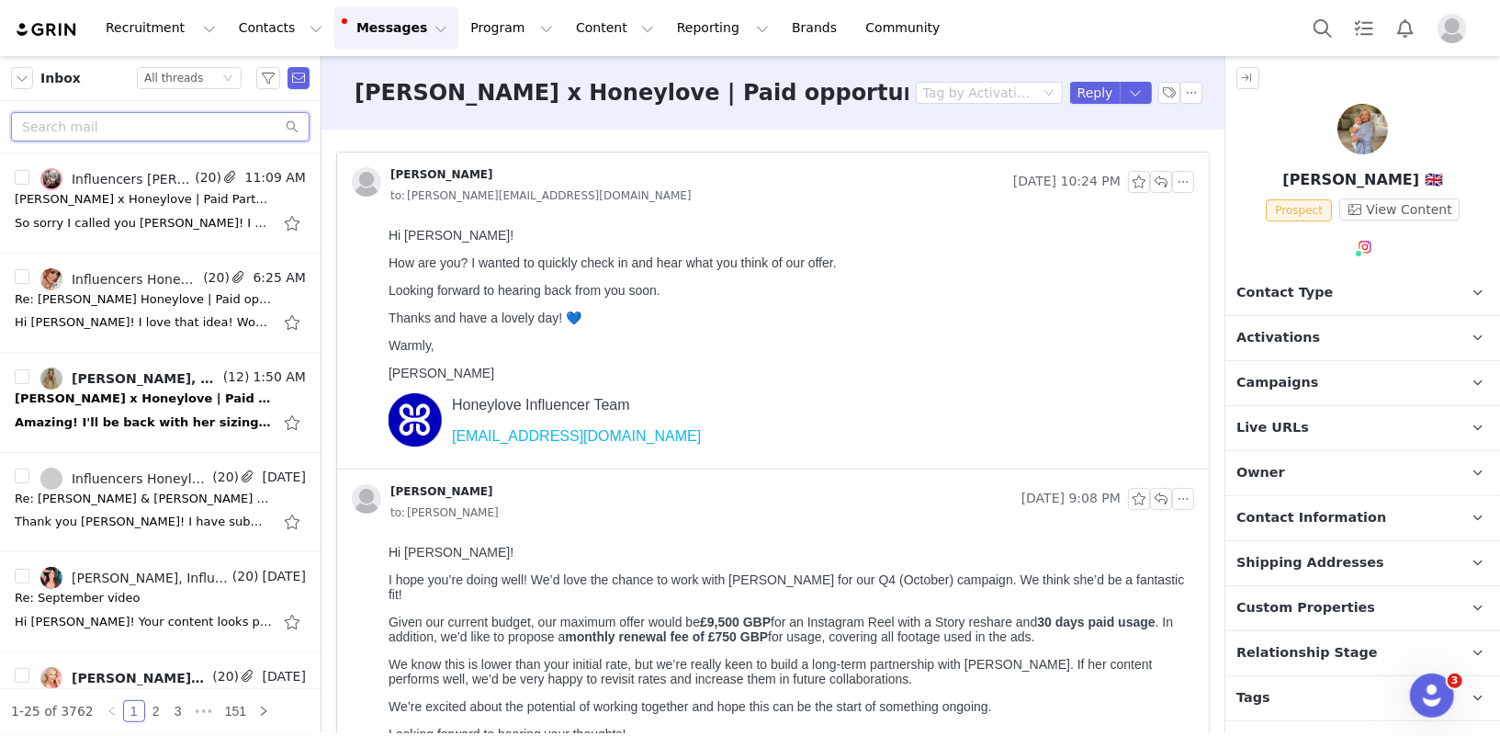
click at [116, 132] on input "text" at bounding box center [160, 126] width 299 height 29
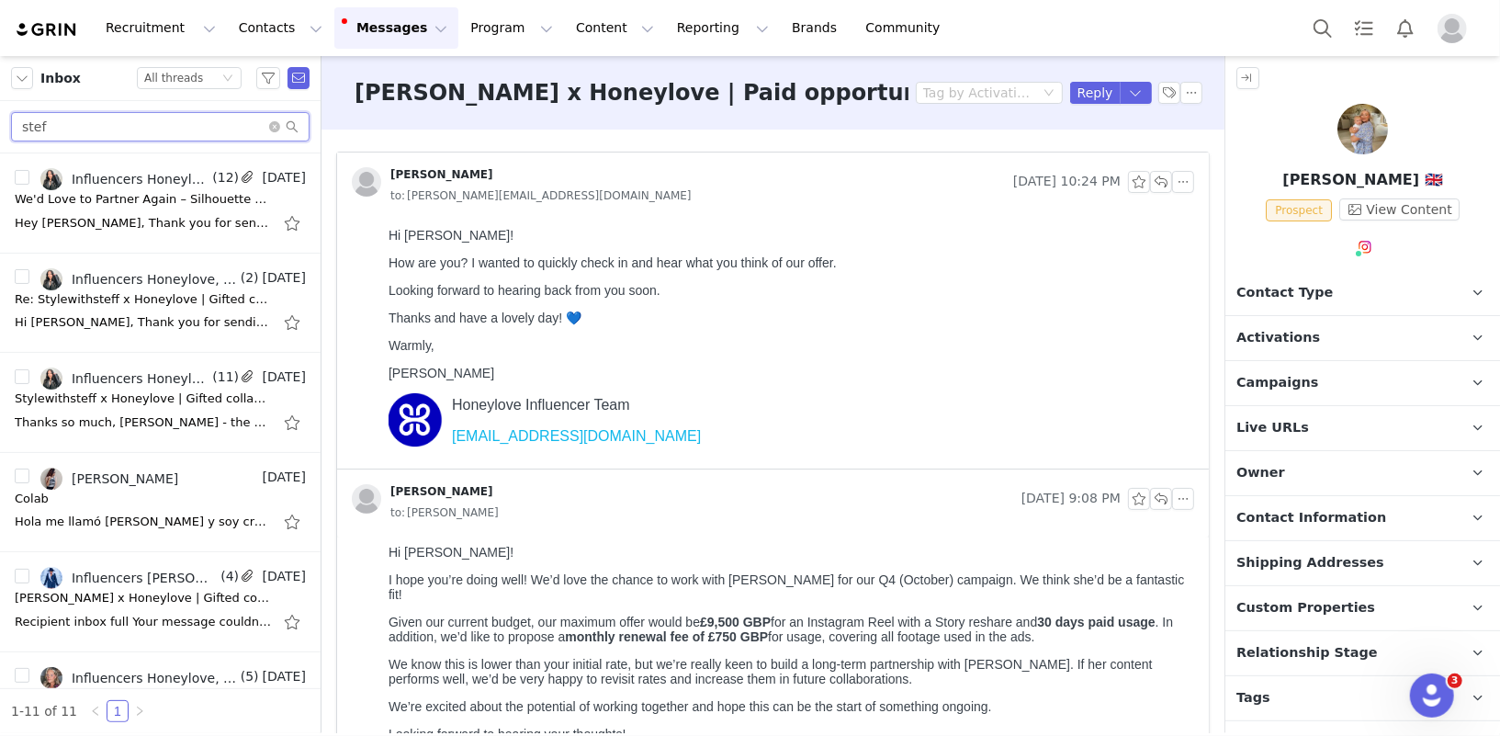
type input "stef"
click at [121, 194] on div "We'd Love to Partner Again – Silhouette Bra Campaign 💙" at bounding box center [143, 199] width 257 height 18
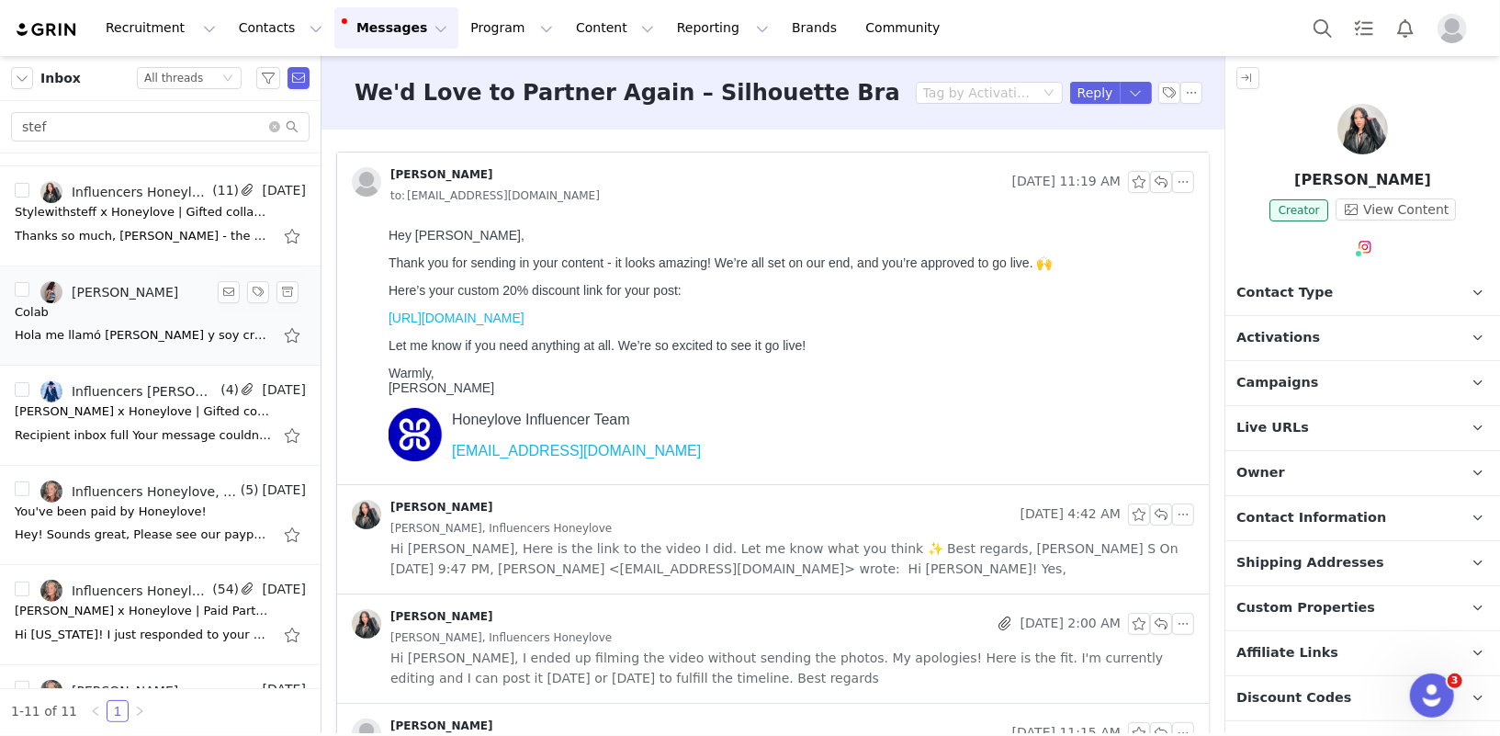
scroll to position [290, 0]
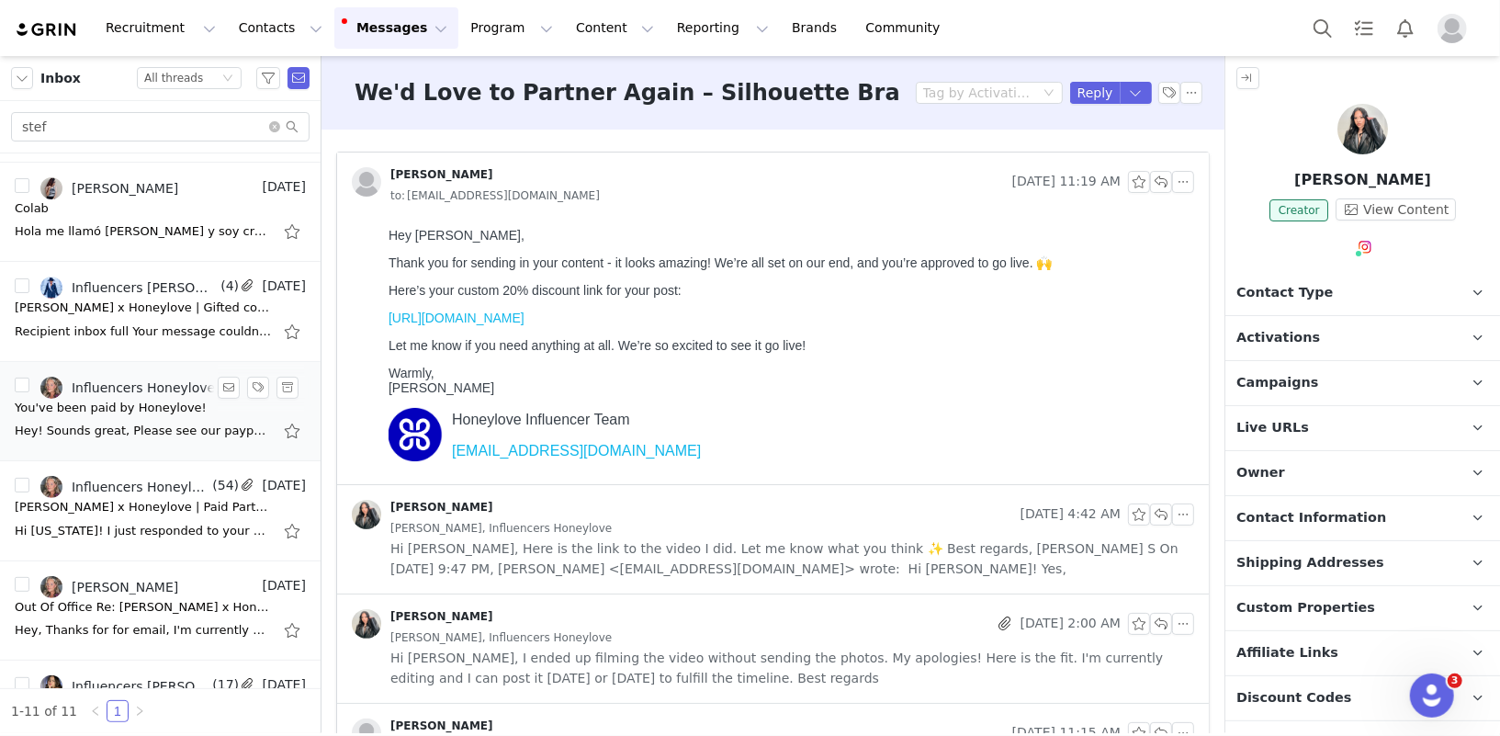
click at [125, 438] on div "Hey! Sounds great, Please see our paypal email below- [PERSON_NAME][EMAIL_ADDRE…" at bounding box center [160, 430] width 291 height 29
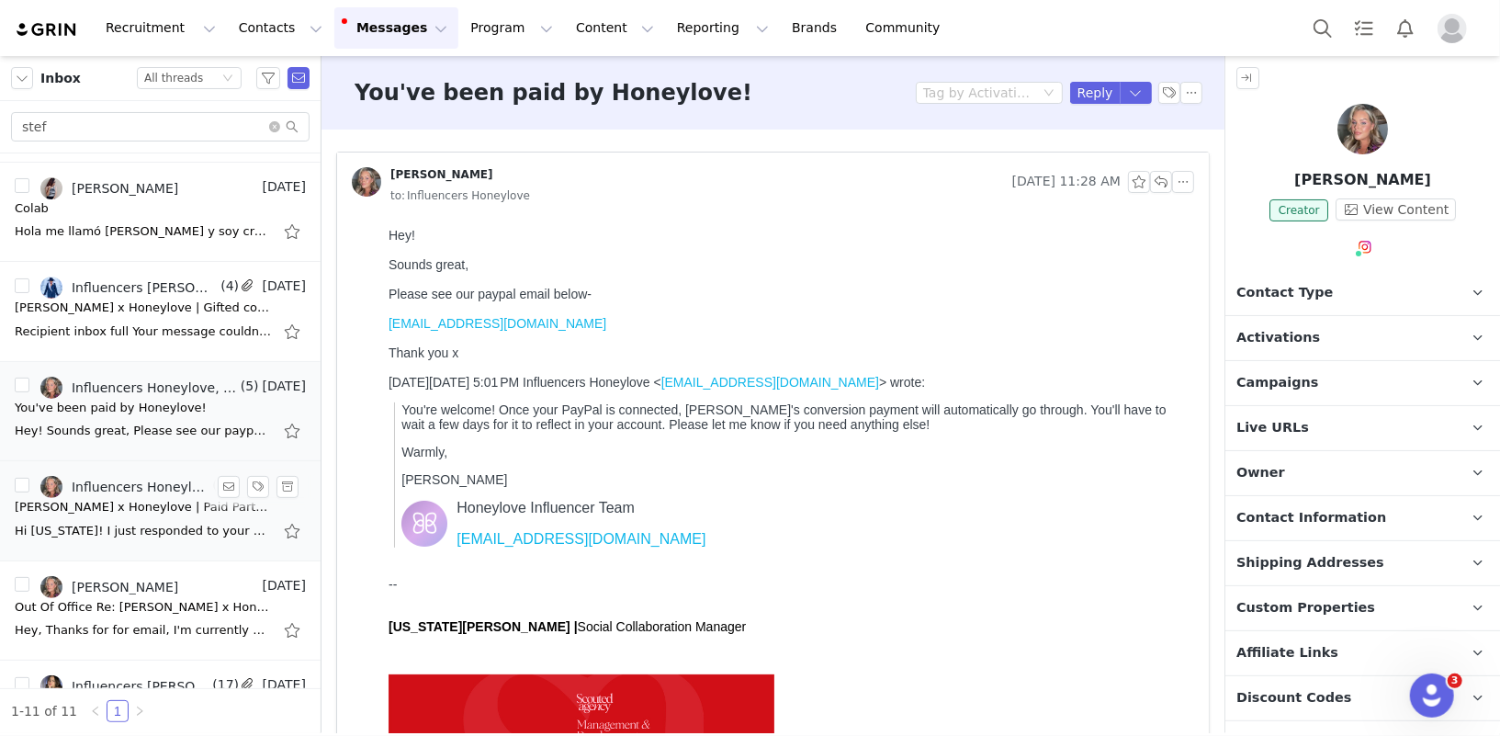
scroll to position [0, 0]
click at [117, 511] on div "[PERSON_NAME] x Honeylove | Paid Partnership Opportunity" at bounding box center [143, 507] width 257 height 18
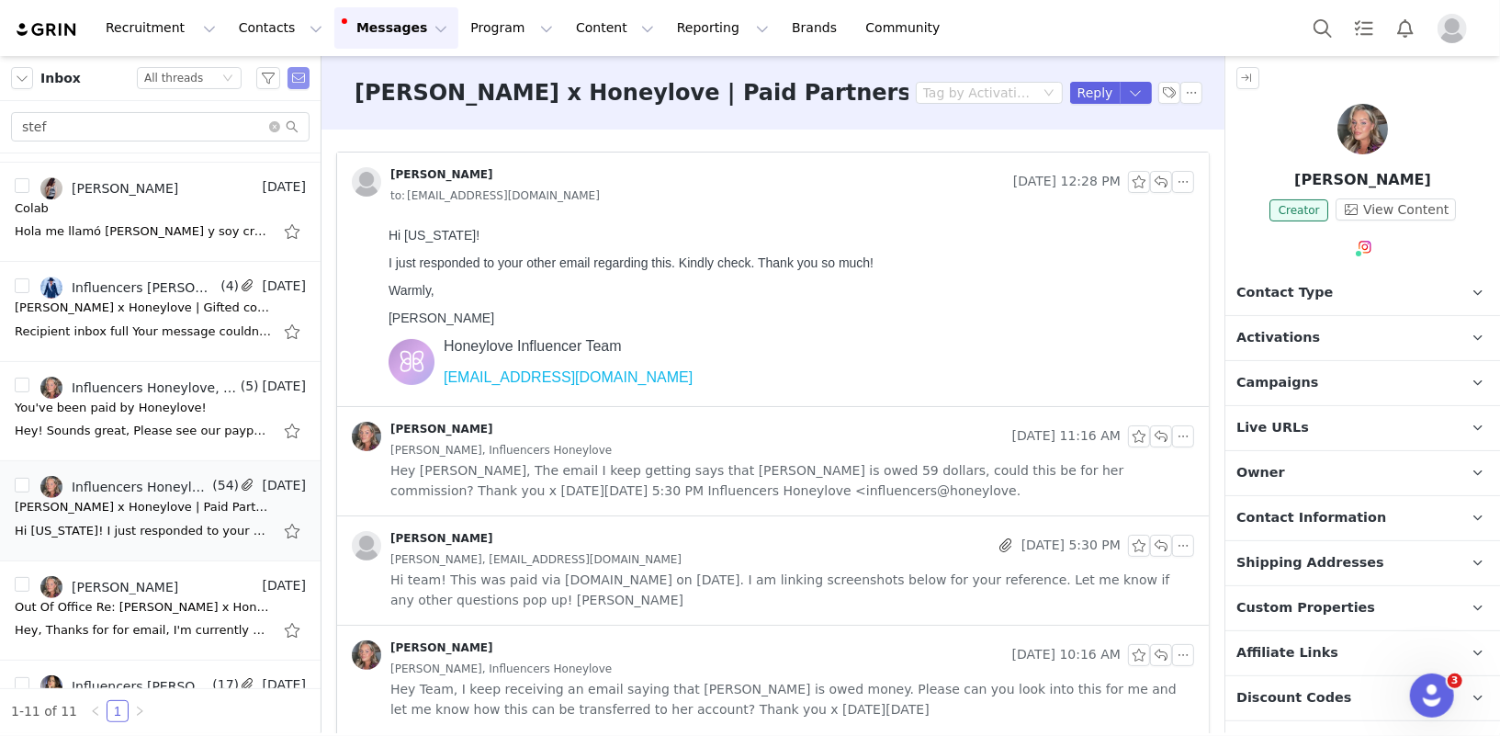
click at [297, 74] on button "button" at bounding box center [299, 78] width 22 height 22
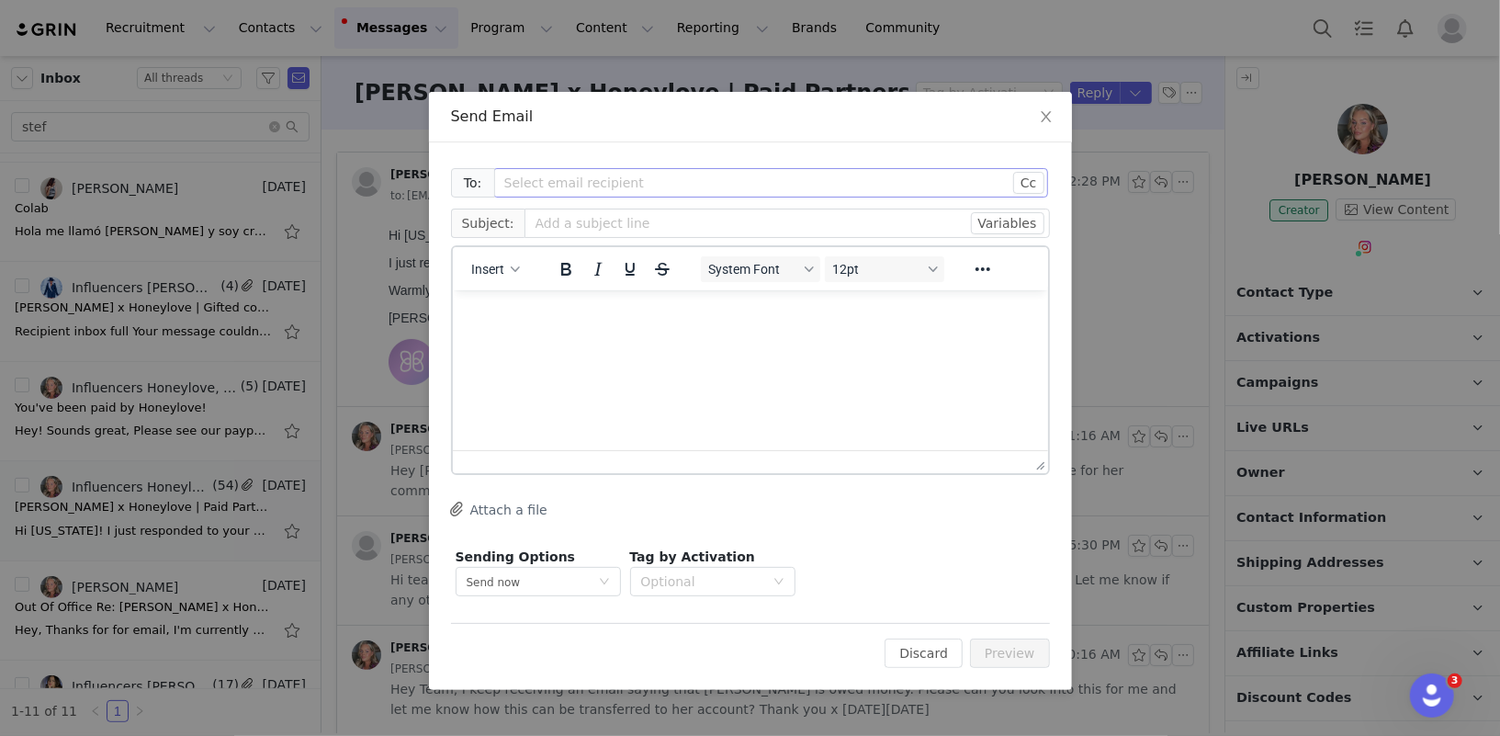
click at [532, 182] on div "Select email recipient" at bounding box center [760, 183] width 513 height 18
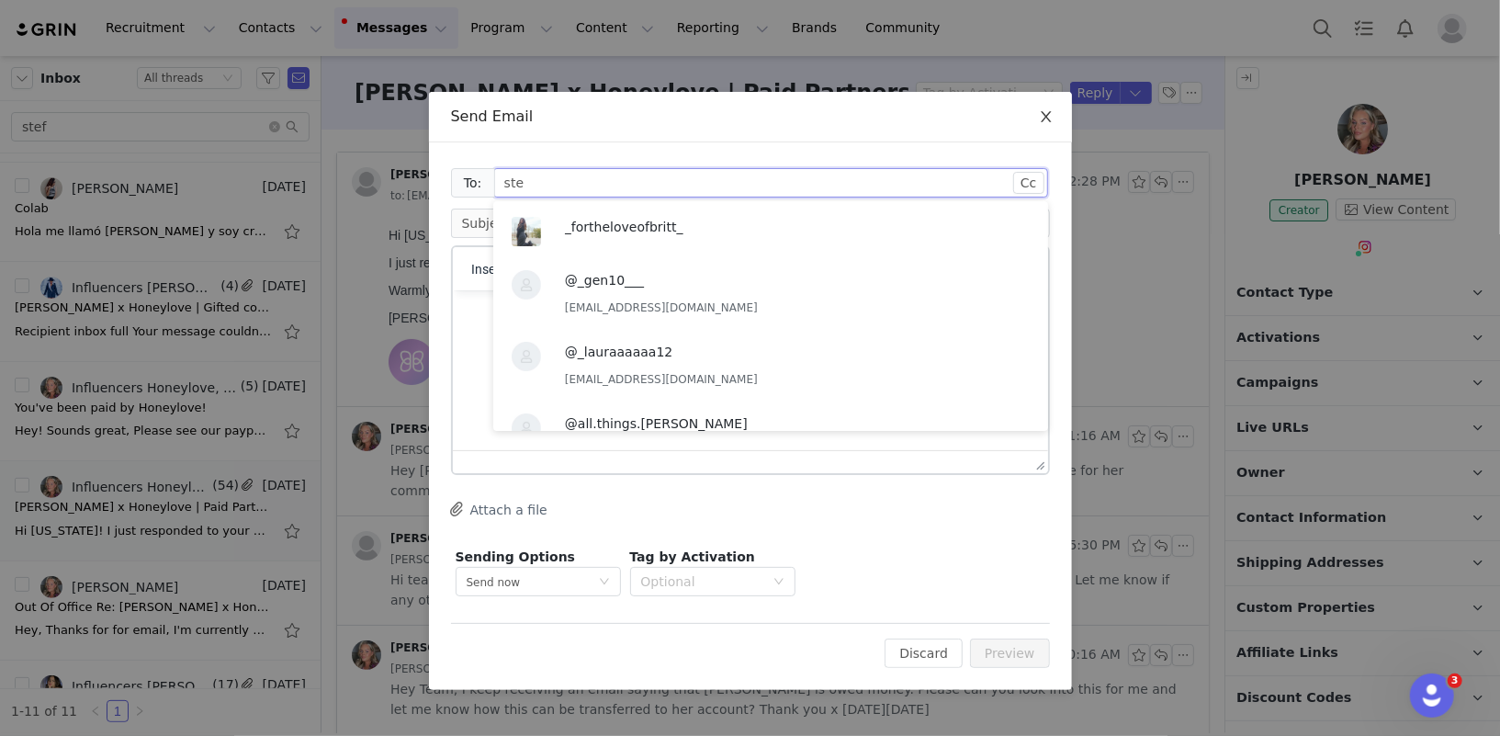
type input "ste"
click at [1052, 121] on span "Close" at bounding box center [1046, 117] width 51 height 51
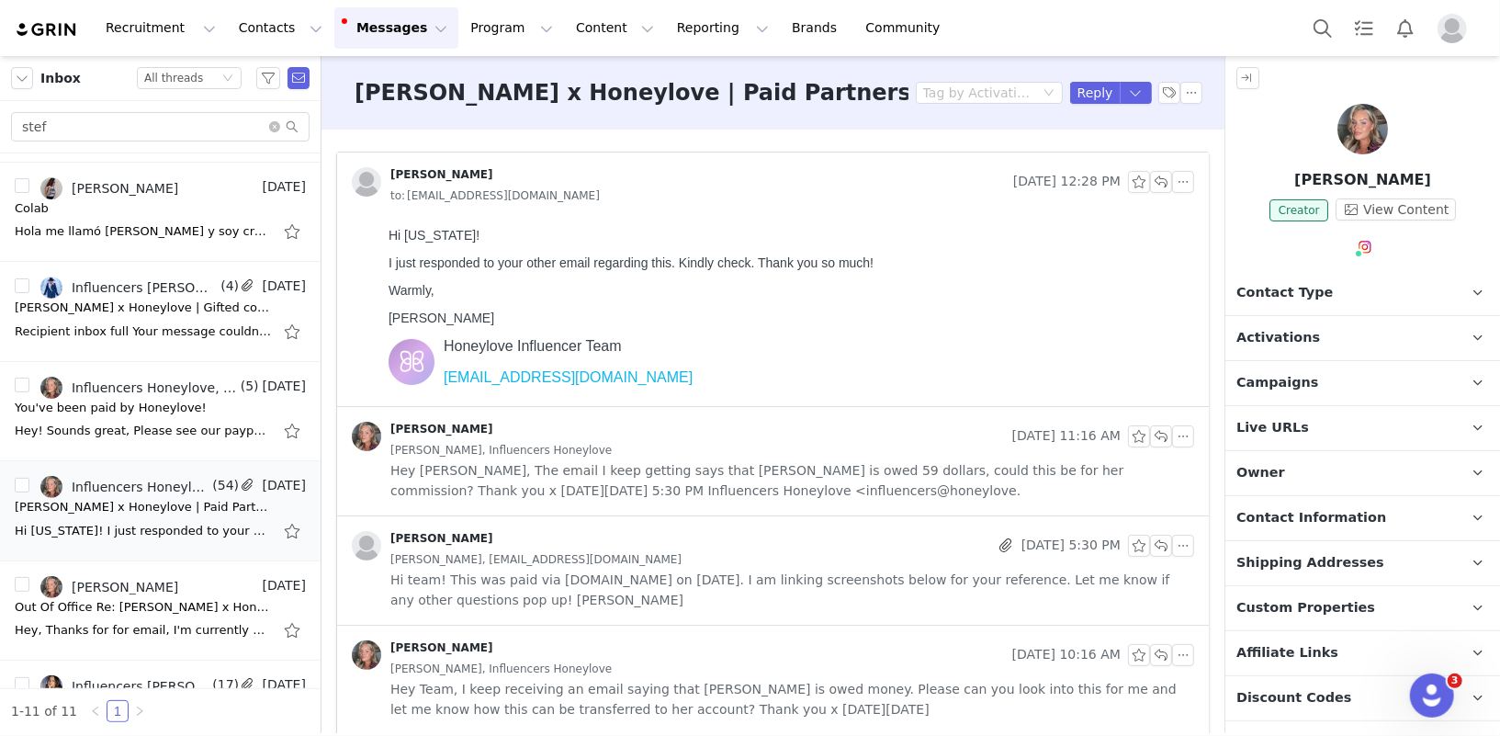
click at [1353, 143] on img at bounding box center [1363, 129] width 51 height 51
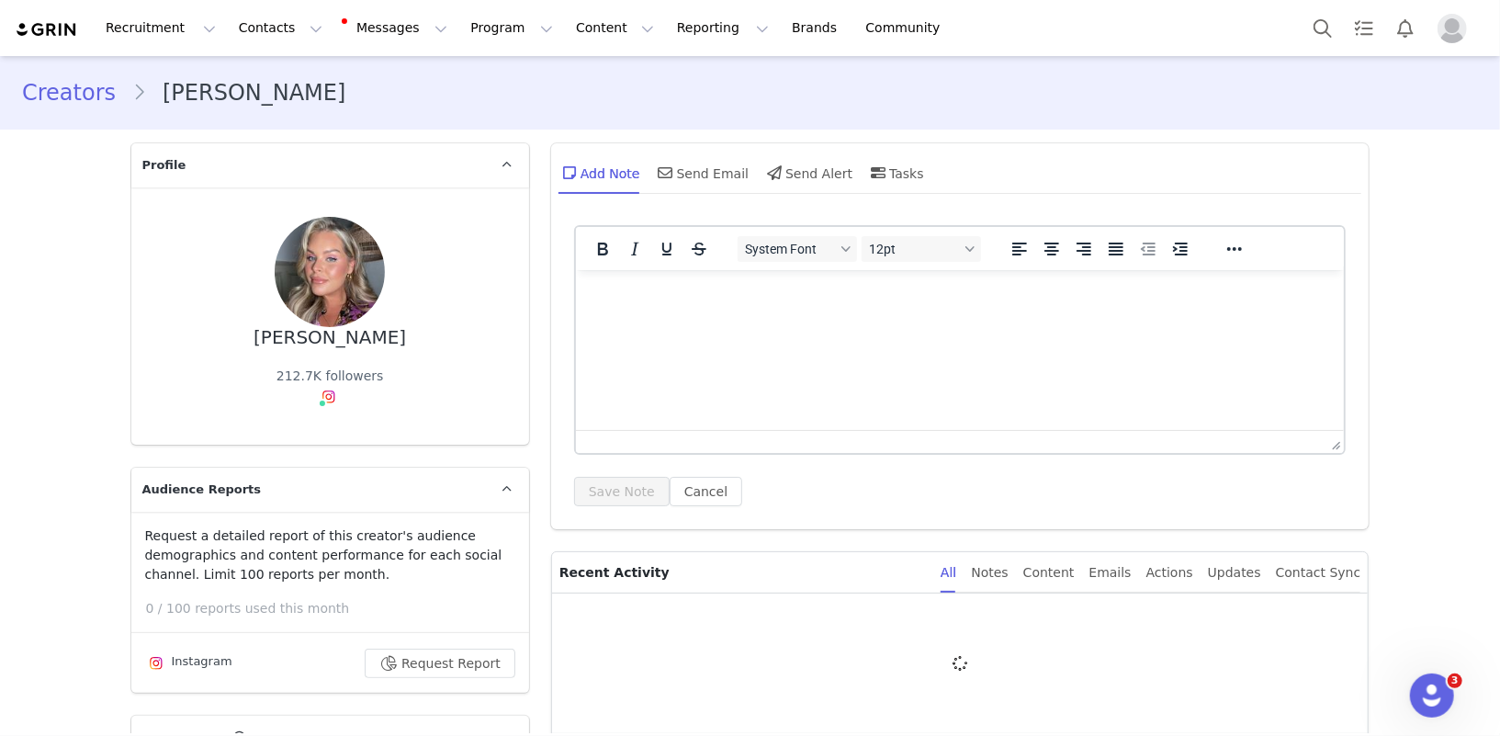
type input "+1 ([GEOGRAPHIC_DATA])"
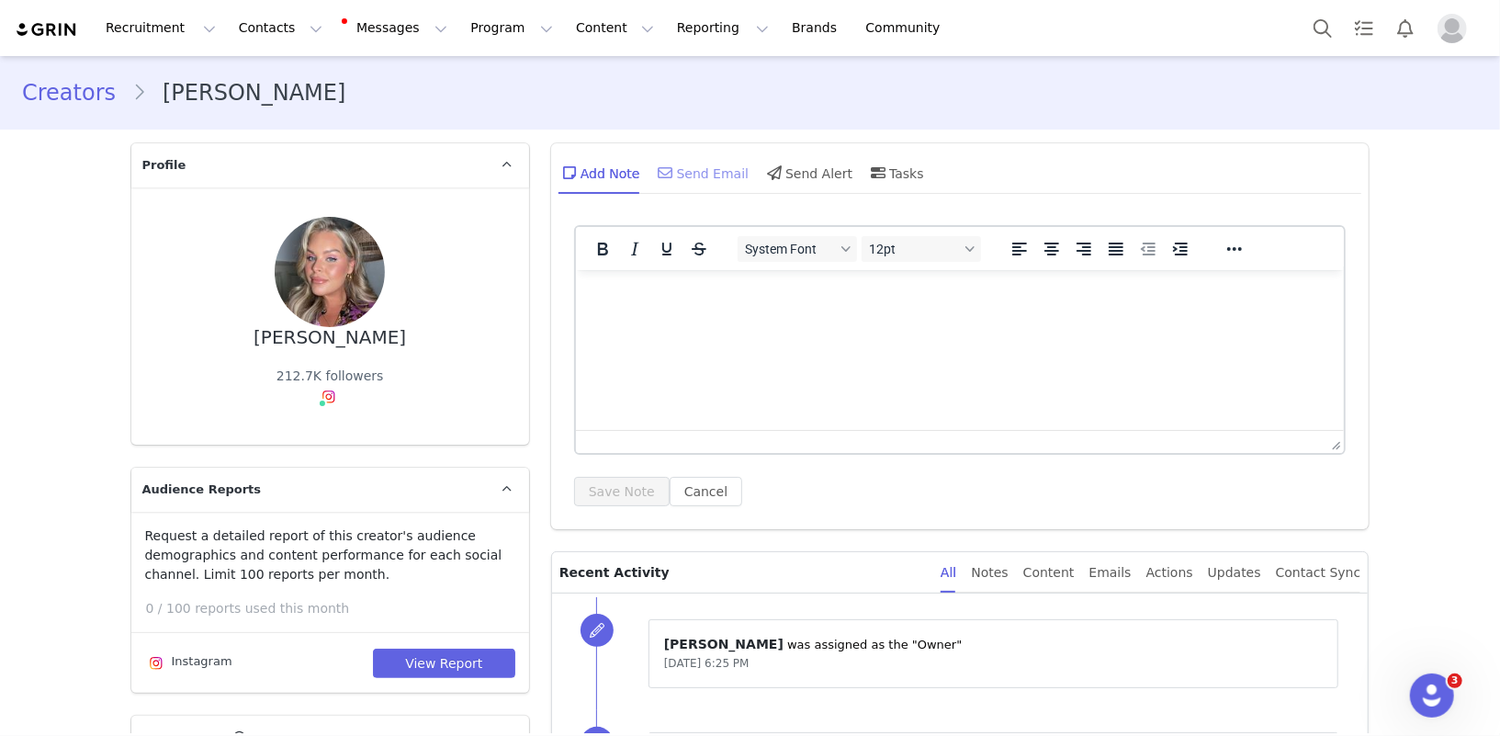
click at [728, 179] on div "Send Email" at bounding box center [702, 173] width 95 height 44
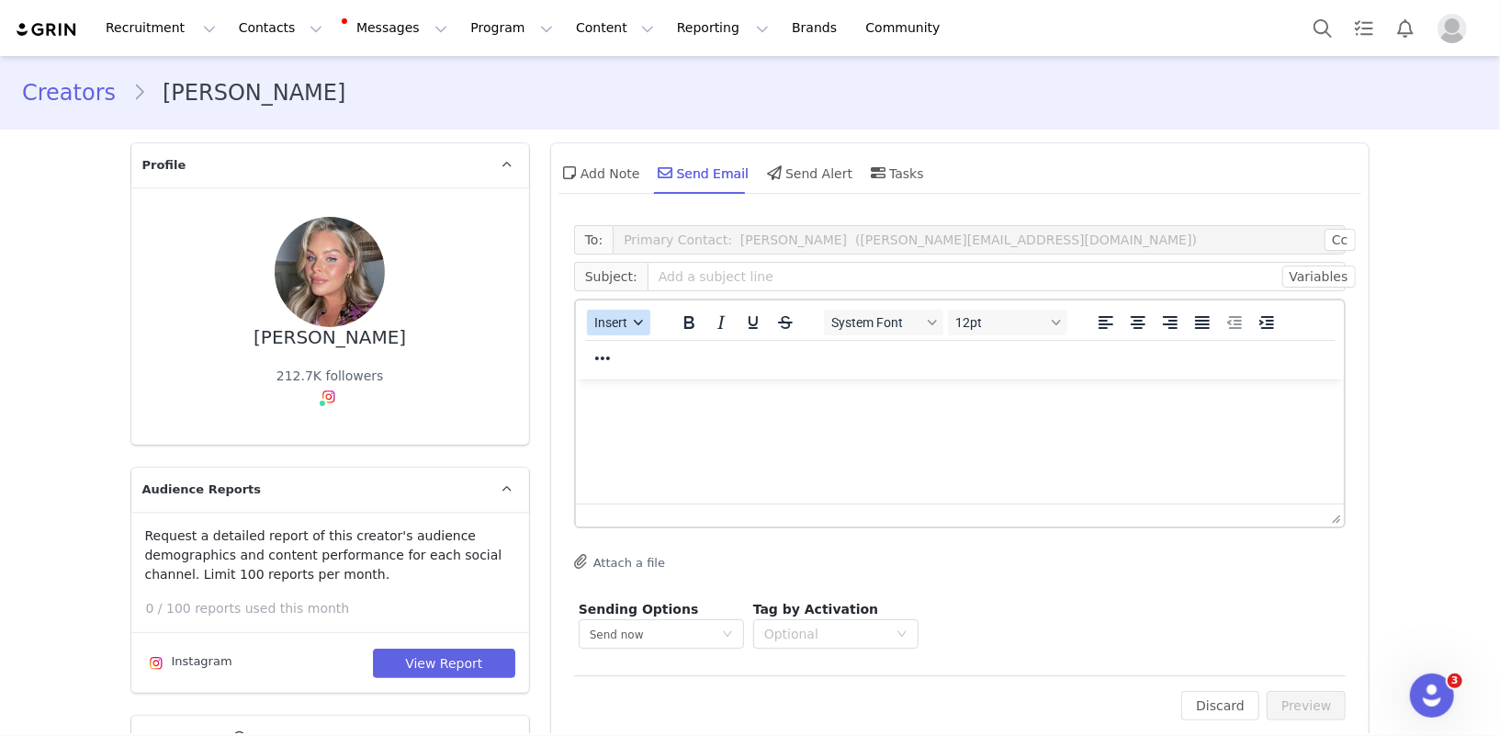
click at [616, 324] on span "Insert" at bounding box center [610, 322] width 33 height 15
click at [634, 349] on div "Insert Template" at bounding box center [685, 354] width 165 height 22
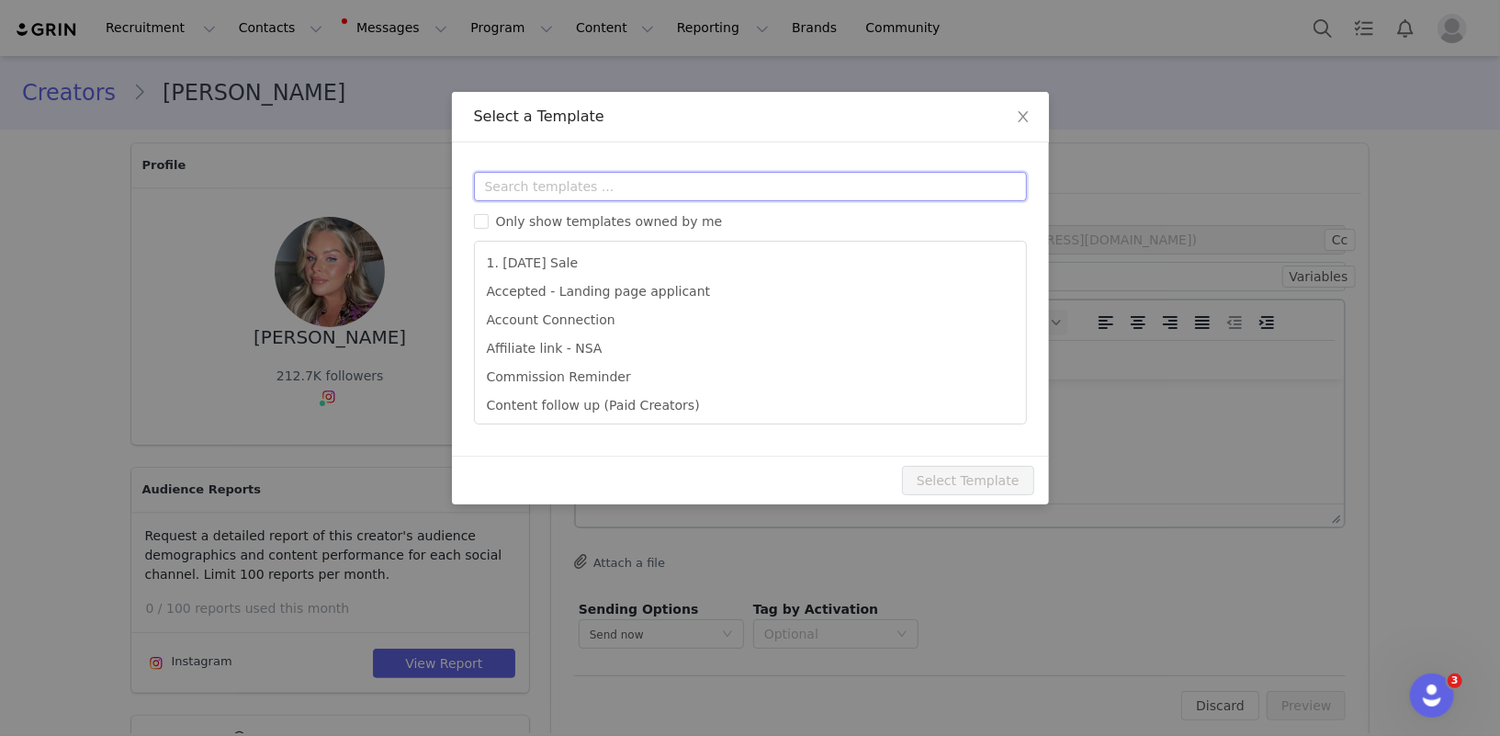
click at [648, 192] on input "text" at bounding box center [750, 186] width 553 height 29
type input "f"
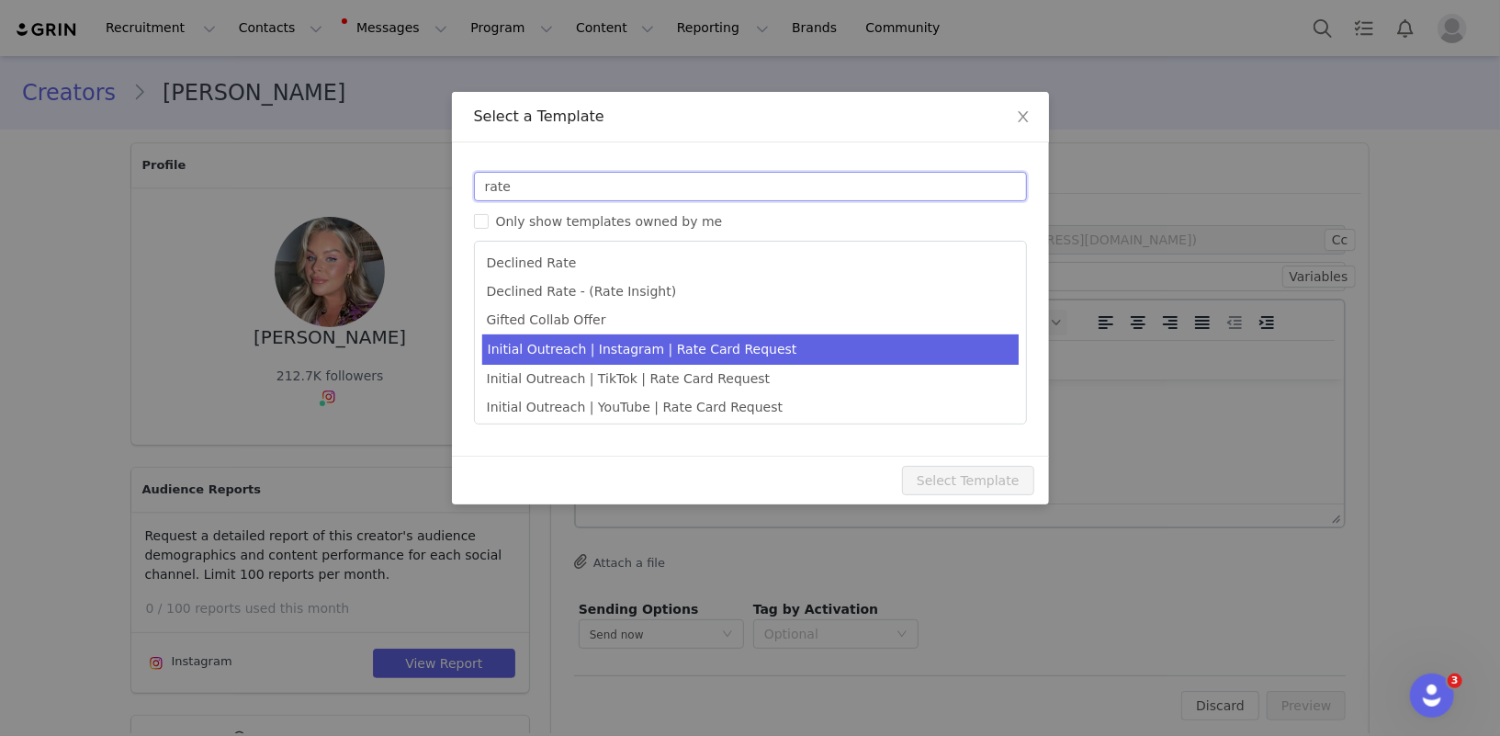
type input "rate"
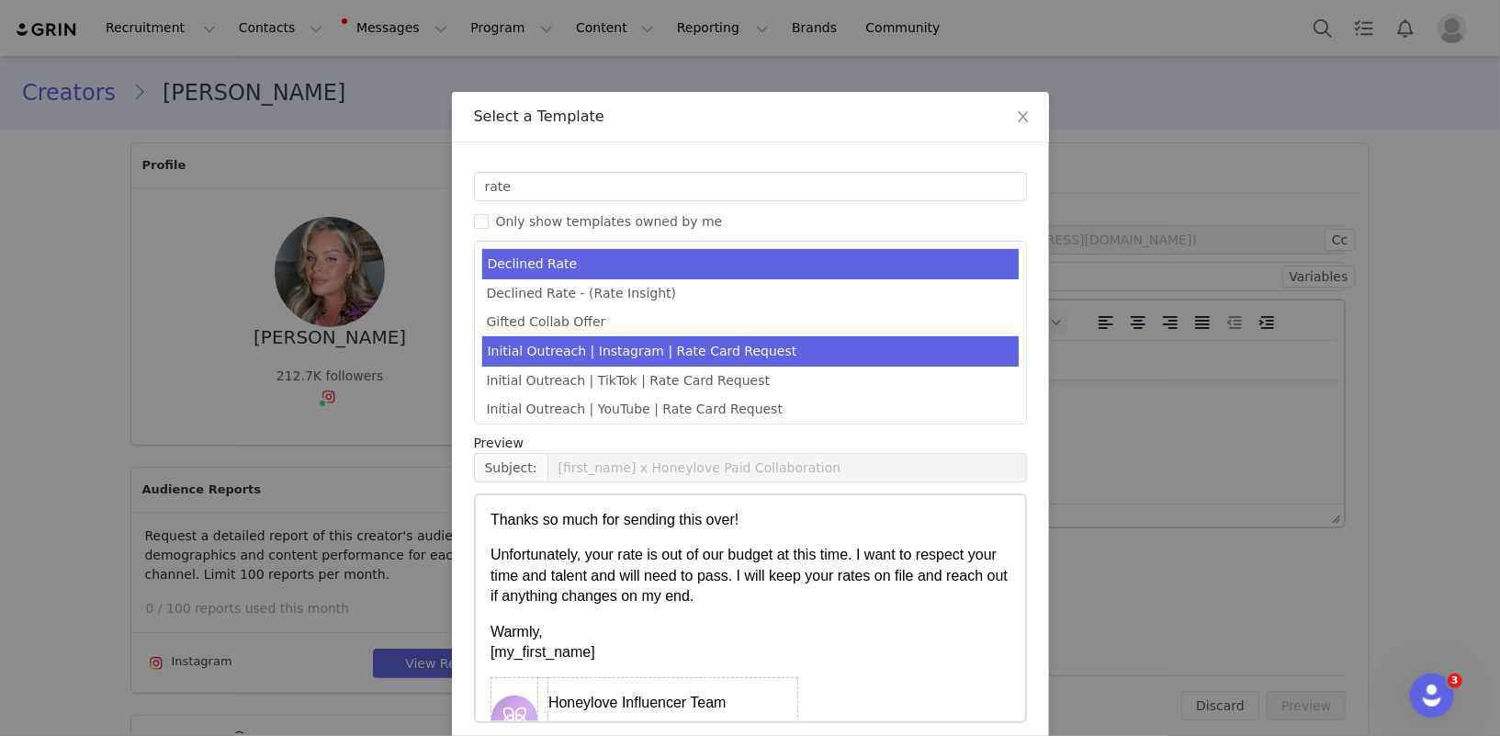
click at [660, 353] on li "Initial Outreach | Instagram | Rate Card Request" at bounding box center [750, 351] width 537 height 30
type input "[first_name] x Honeylove | Paid Partnership Opportunity"
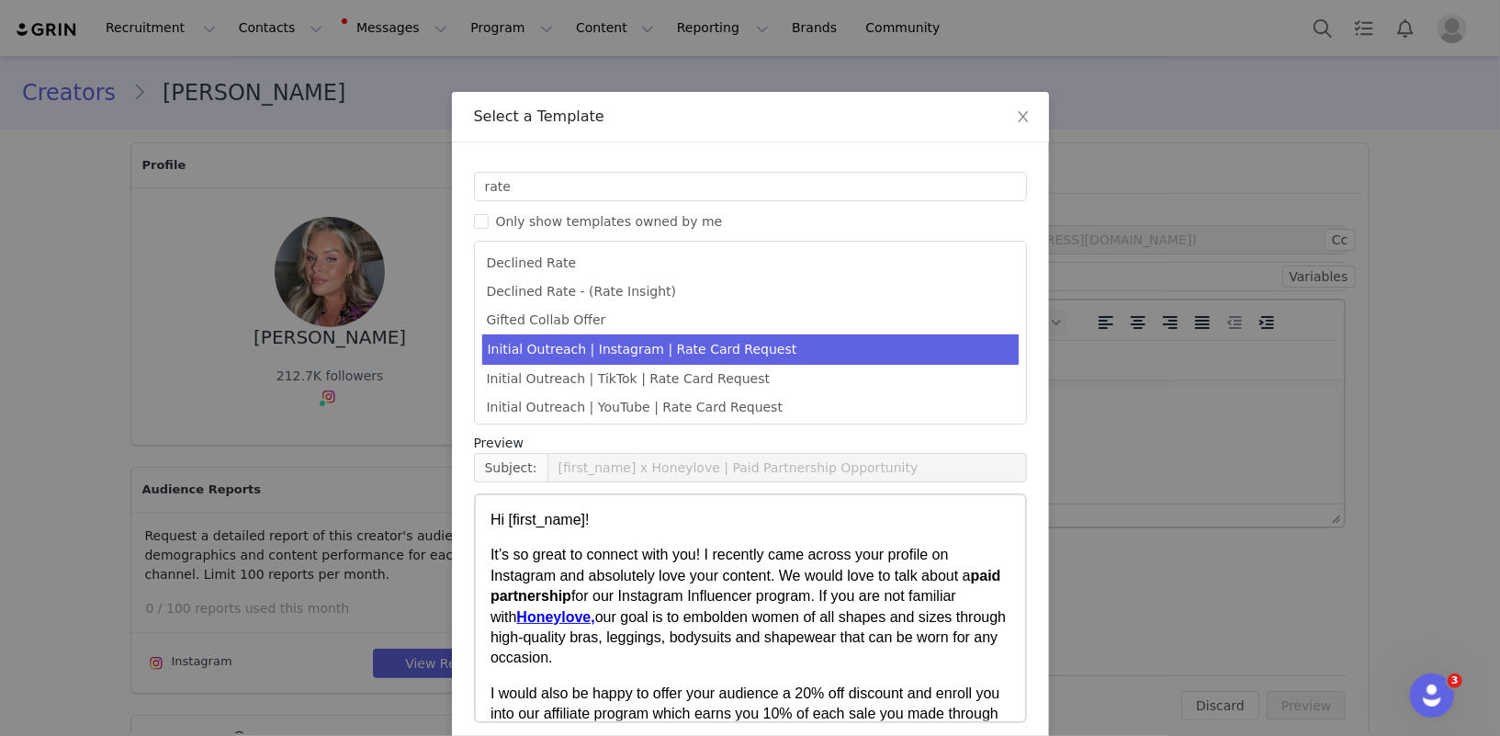
scroll to position [79, 0]
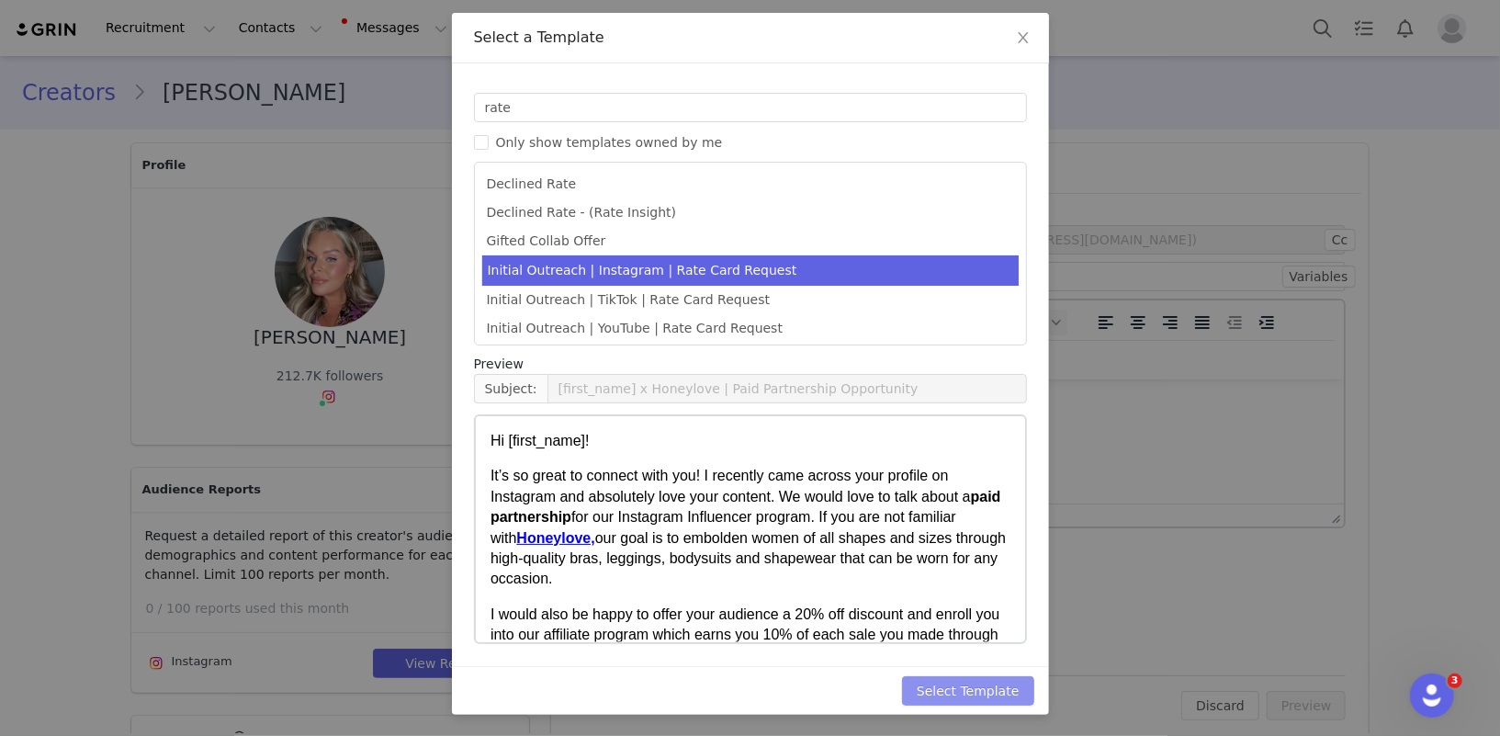
click at [1015, 689] on button "Select Template" at bounding box center [968, 690] width 132 height 29
type input "[first_name] x Honeylove | Paid Partnership Opportunity"
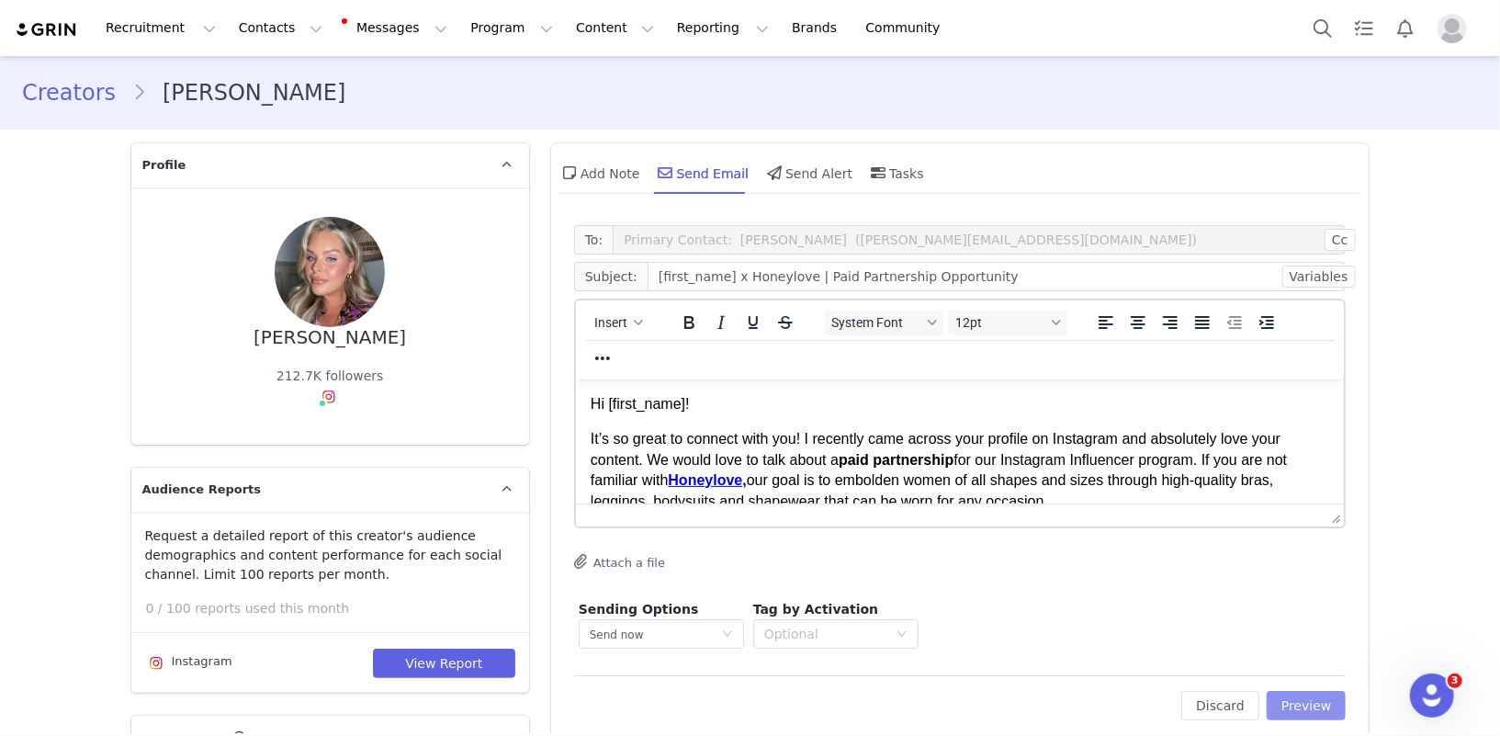
click at [1307, 701] on button "Preview" at bounding box center [1307, 705] width 80 height 29
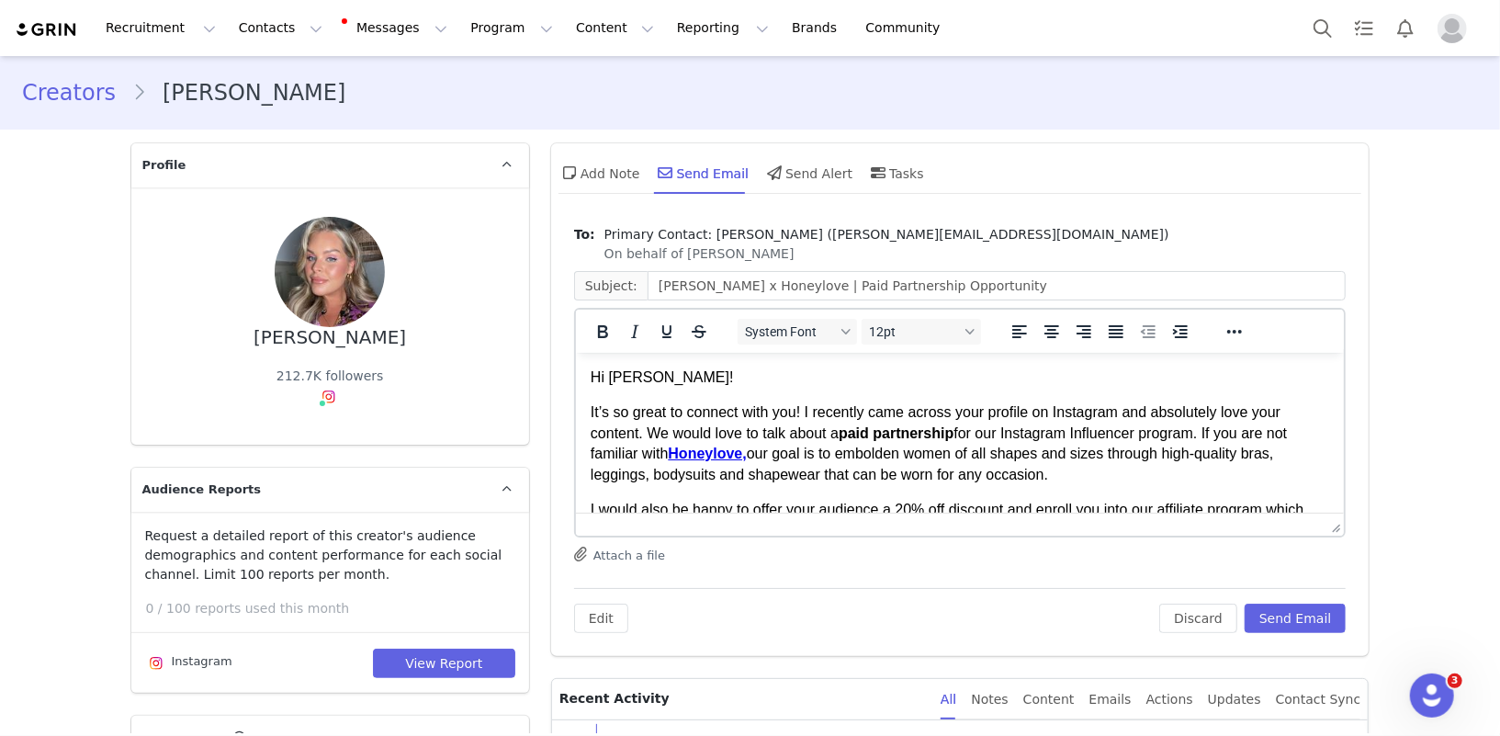
click at [642, 380] on p "Hi [PERSON_NAME]!" at bounding box center [960, 377] width 740 height 20
drag, startPoint x: 1083, startPoint y: 480, endPoint x: 550, endPoint y: 414, distance: 536.9
click at [575, 414] on html "Hi [PERSON_NAME]! It’s so great to connect with you! I recently came across you…" at bounding box center [959, 679] width 769 height 654
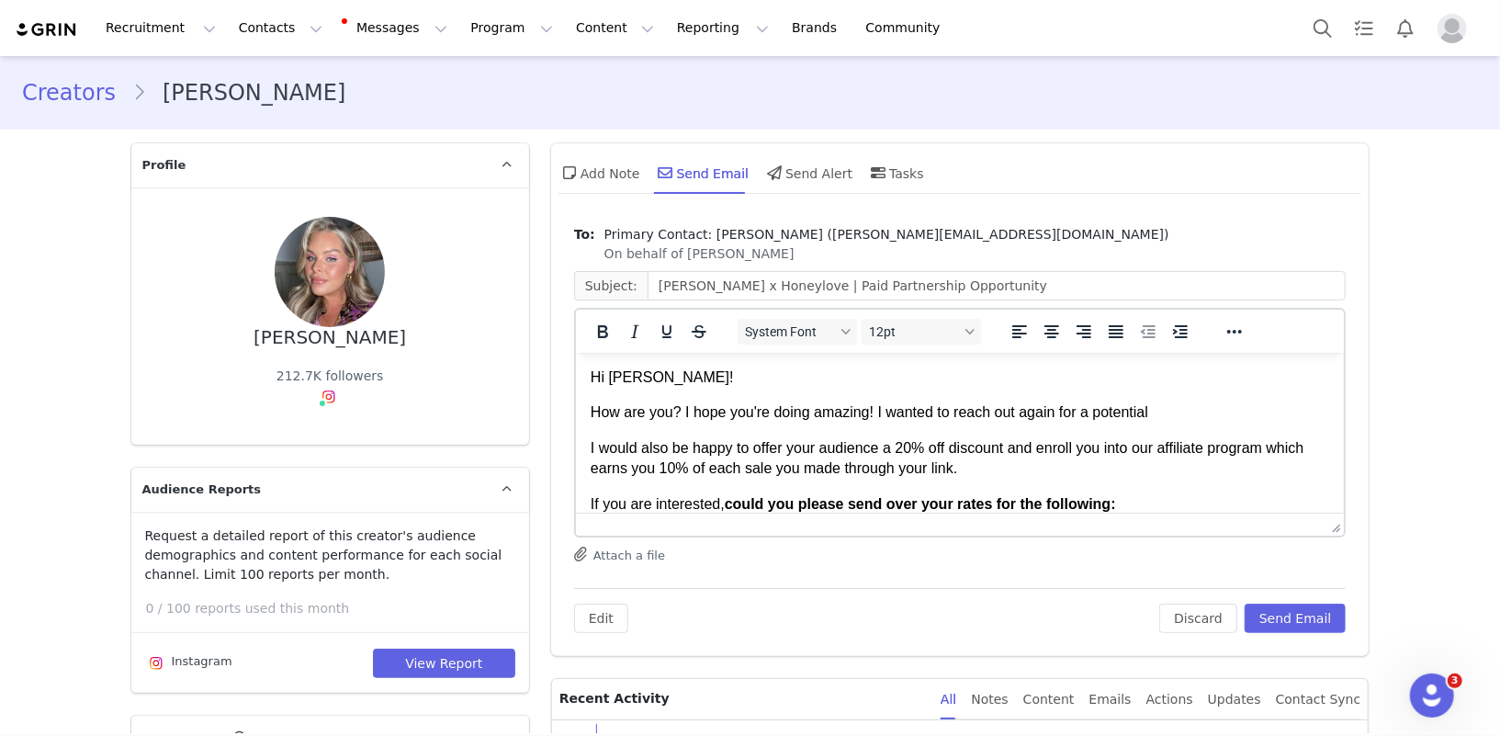
click at [1035, 415] on p "How are you? I hope you're doing amazing! I wanted to reach out again for a pot…" at bounding box center [960, 411] width 740 height 20
click at [1054, 414] on p "How are you? I hope you're doing amazing! I wanted to reach out for a potential" at bounding box center [960, 411] width 740 height 20
click at [1191, 411] on p "How are you? I hope you're doing amazing! I wanted to reach out for another pot…" at bounding box center [960, 411] width 740 height 20
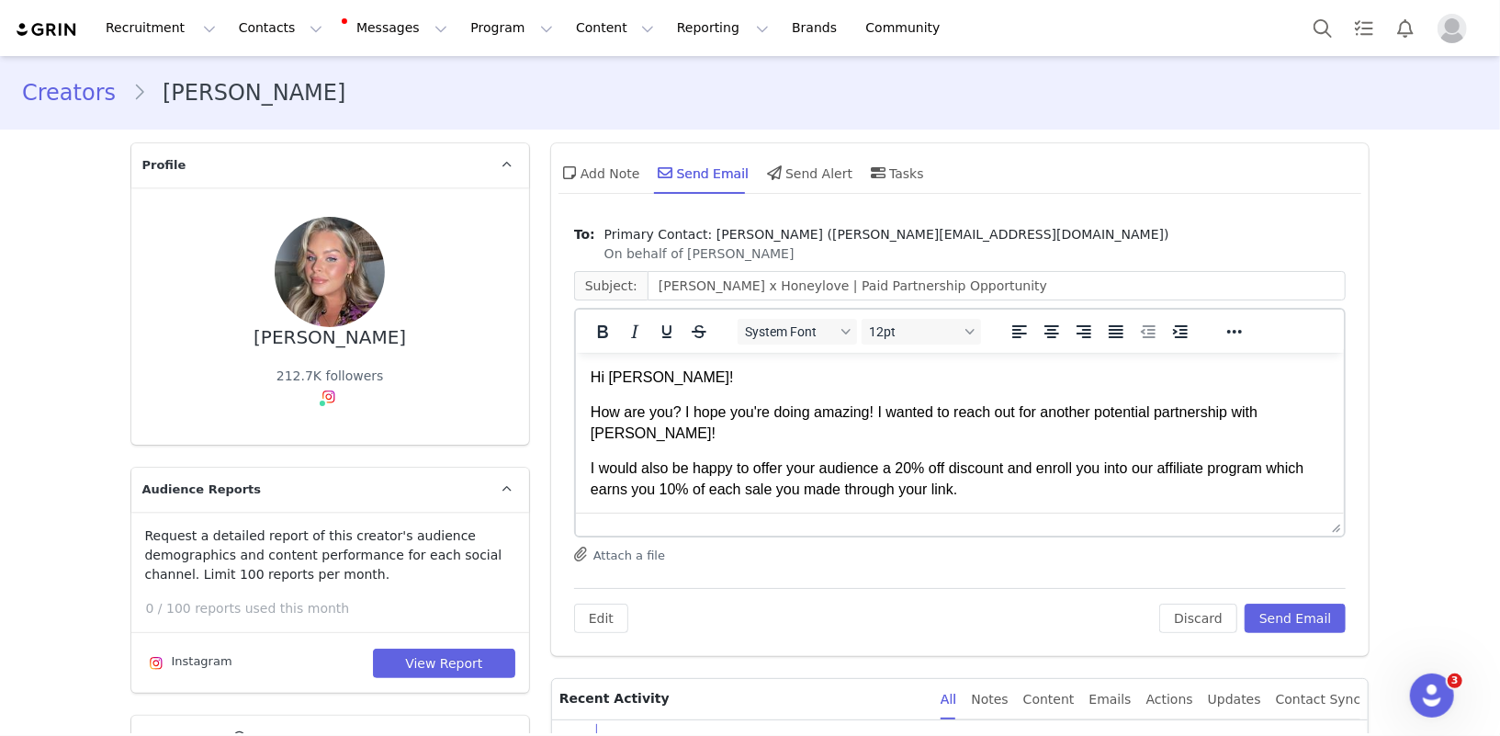
click at [1161, 411] on p "How are you? I hope you're doing amazing! I wanted to reach out for another pot…" at bounding box center [960, 421] width 740 height 41
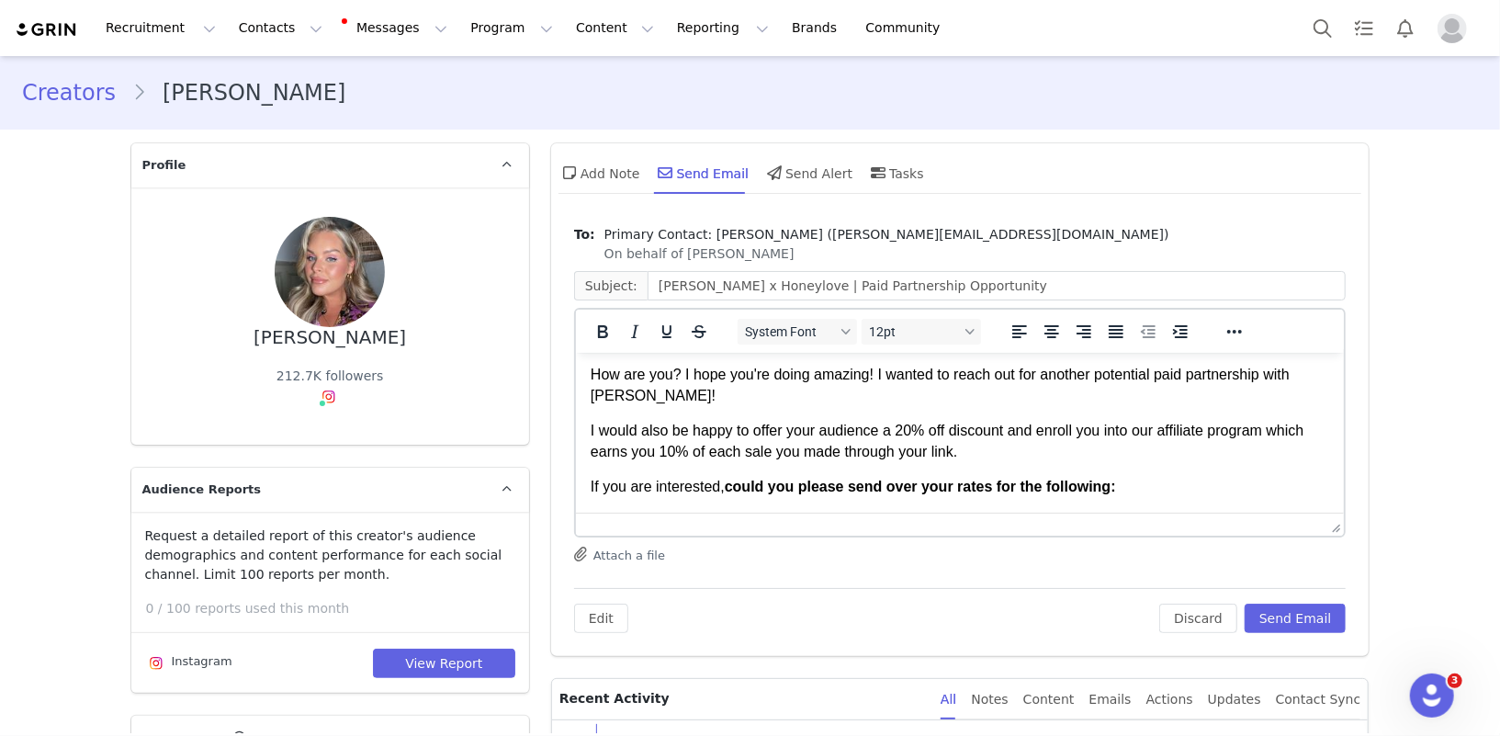
scroll to position [40, 0]
click at [798, 426] on p "I would also be happy to offer your audience a 20% off discount and enroll you …" at bounding box center [960, 438] width 740 height 41
click at [754, 428] on p "I would also be happy to offer her audience a 20% off discount and enroll you i…" at bounding box center [960, 438] width 740 height 41
click at [792, 432] on p "I would also be happy to continue offer her audience a 20% off discount and enr…" at bounding box center [960, 438] width 740 height 41
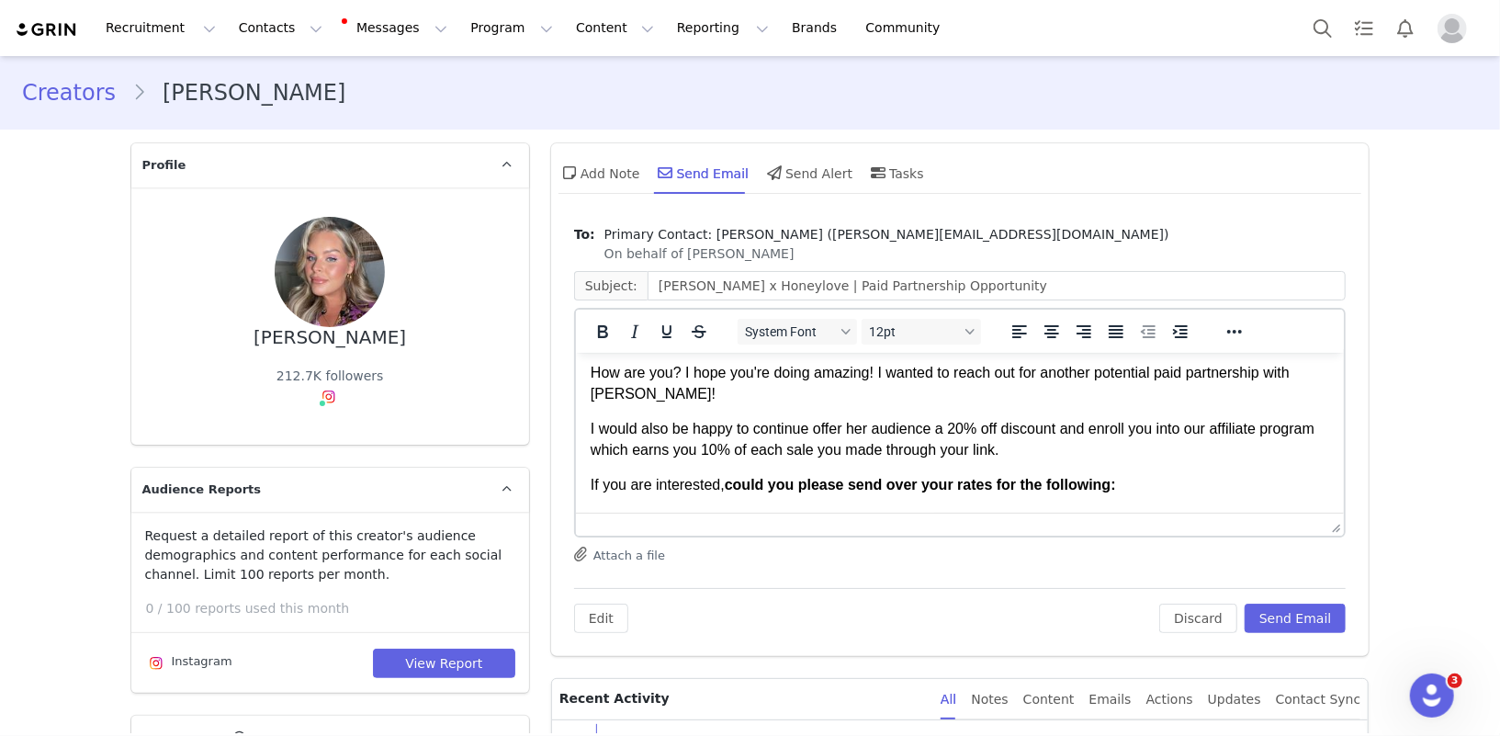
click at [792, 432] on p "I would also be happy to continue offer her audience a 20% off discount and enr…" at bounding box center [960, 438] width 740 height 41
click at [997, 452] on p "I would also be happy to offer her audience a 20% off discount and enroll you i…" at bounding box center [960, 438] width 740 height 41
click at [946, 443] on p "I would also be happy to offer her audience a 20% off discount and enroll you i…" at bounding box center [960, 438] width 740 height 41
click at [1092, 431] on p "I would also be happy to offer her audience a 20% off discount and enroll you i…" at bounding box center [960, 438] width 740 height 41
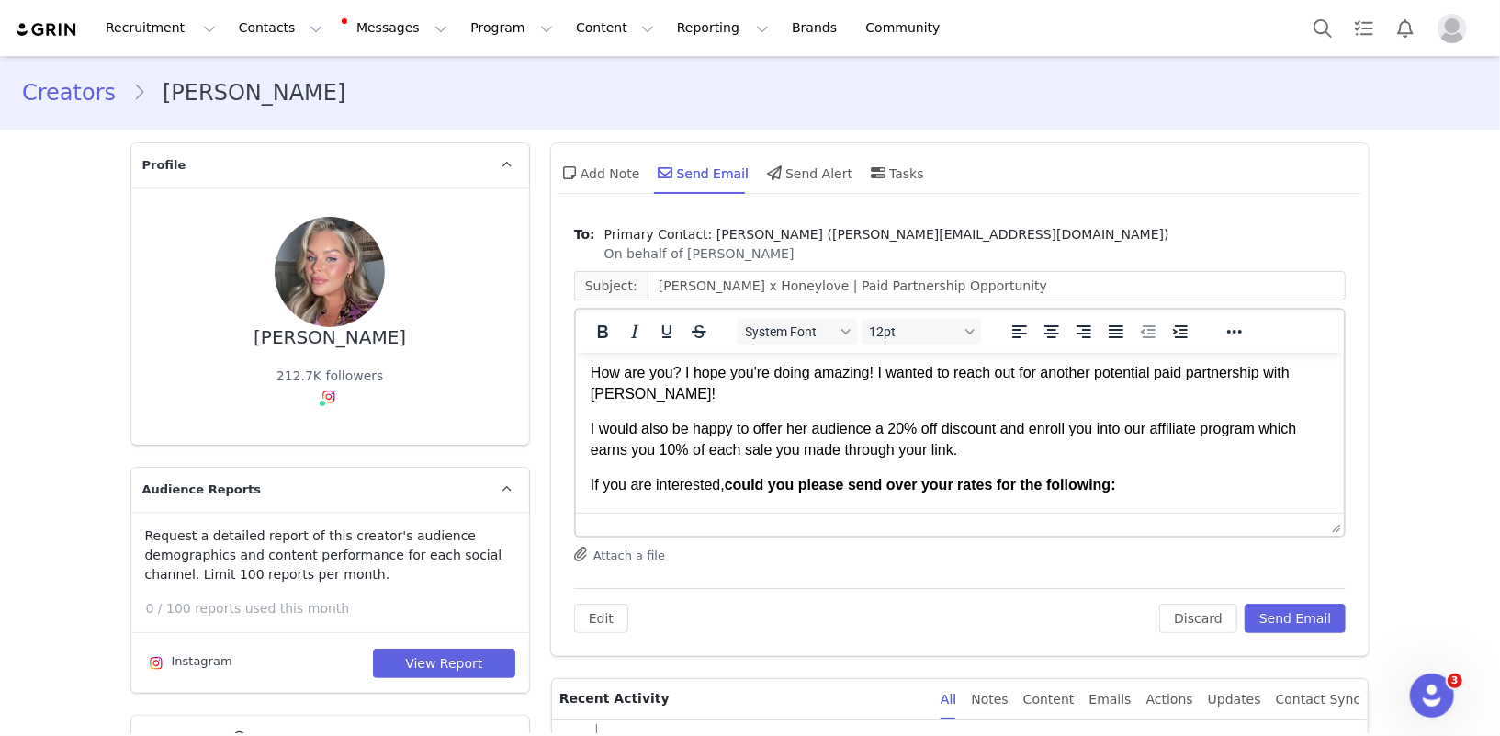
click at [1035, 431] on p "I would also be happy to offer her audience a 20% off discount and enroll you i…" at bounding box center [960, 438] width 740 height 41
click at [1012, 430] on p "I would also be happy to offer her audience a 20% off discount and enroll you i…" at bounding box center [960, 438] width 740 height 41
click at [1110, 433] on p "I would also be happy to offer her audience a 20% off discount and enroll you i…" at bounding box center [960, 438] width 740 height 41
click at [1077, 430] on p "I would also be happy to offer her audience a 20% off discount and enroll you i…" at bounding box center [960, 438] width 740 height 41
drag, startPoint x: 1008, startPoint y: 432, endPoint x: 790, endPoint y: 434, distance: 217.8
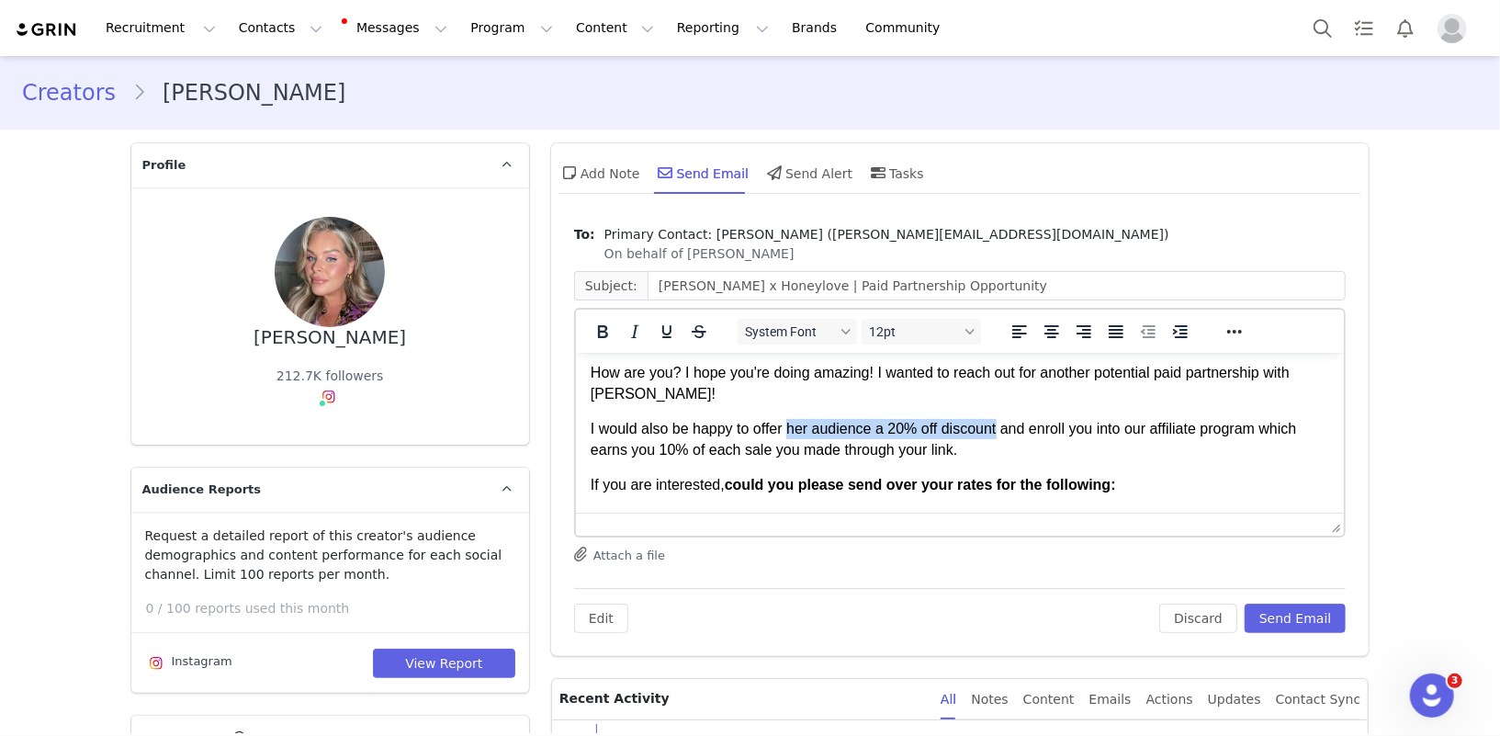
click at [790, 434] on p "I would also be happy to offer her audience a 20% off discount and enroll you i…" at bounding box center [960, 438] width 740 height 41
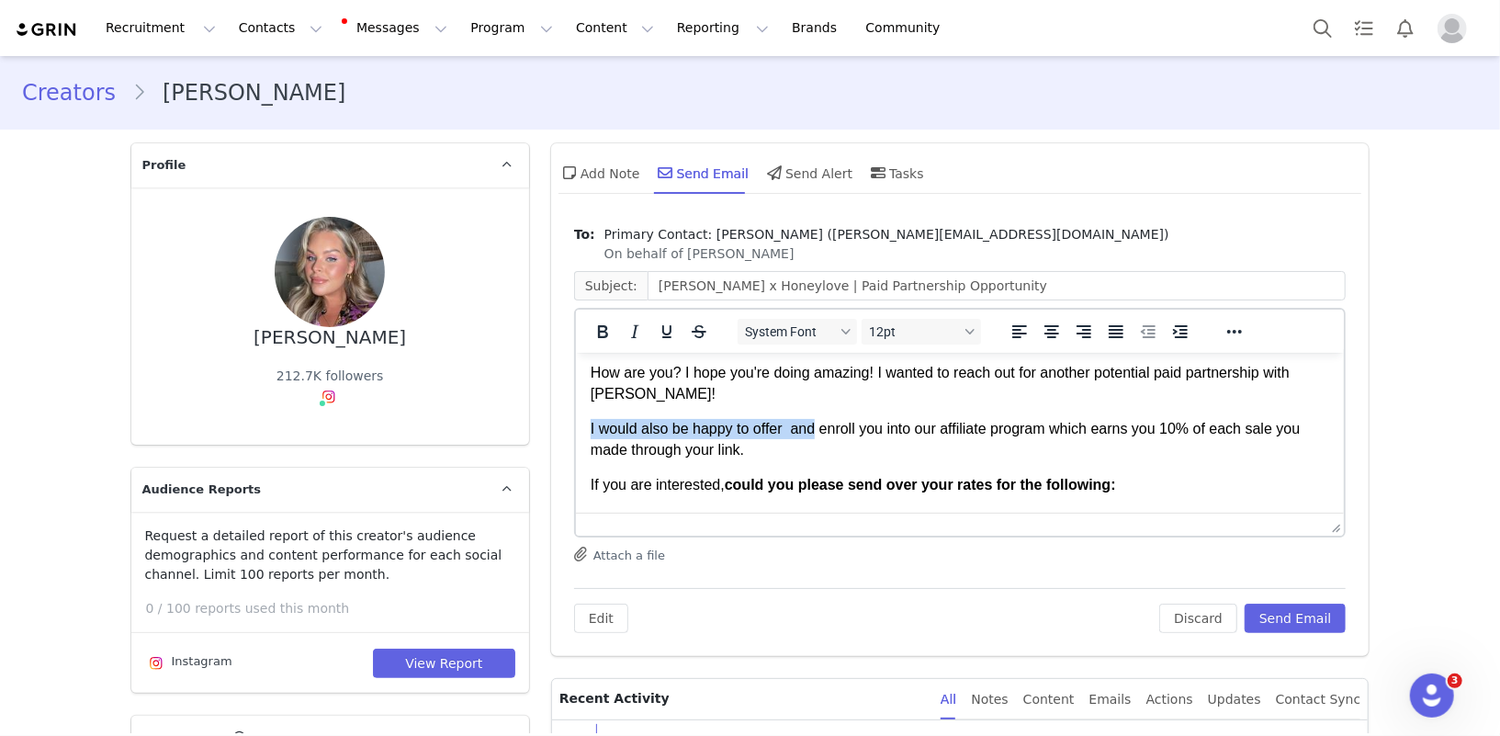
drag, startPoint x: 816, startPoint y: 427, endPoint x: 537, endPoint y: 427, distance: 279.3
click at [575, 427] on html "Hi [PERSON_NAME]! How are you? I hope you're doing amazing! I wanted to reach o…" at bounding box center [959, 618] width 769 height 613
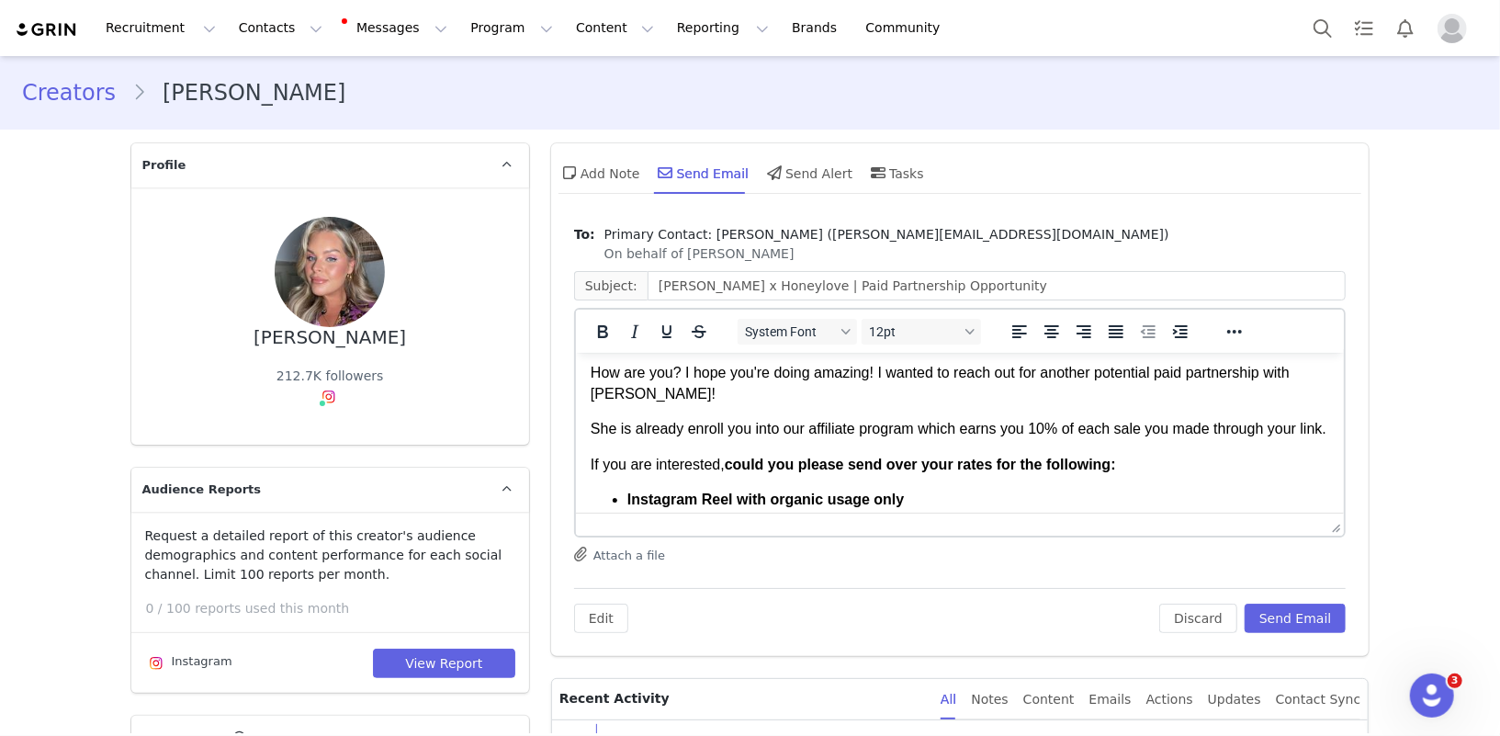
click at [722, 424] on p "She is already enroll you into our affiliate program which earns you 10% of eac…" at bounding box center [960, 428] width 740 height 20
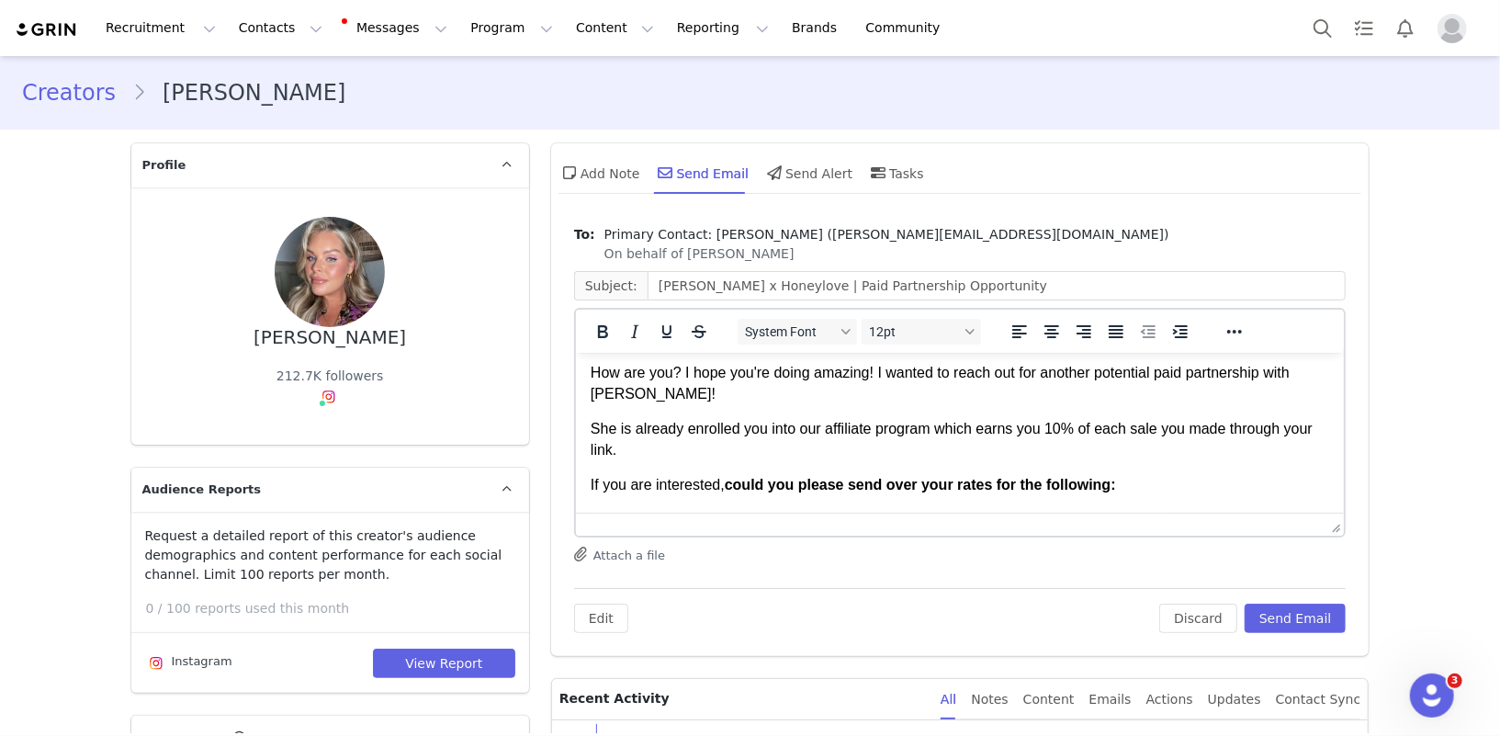
click at [755, 429] on p "She is already enrolled you into our affiliate program which earns you 10% of e…" at bounding box center [960, 438] width 740 height 41
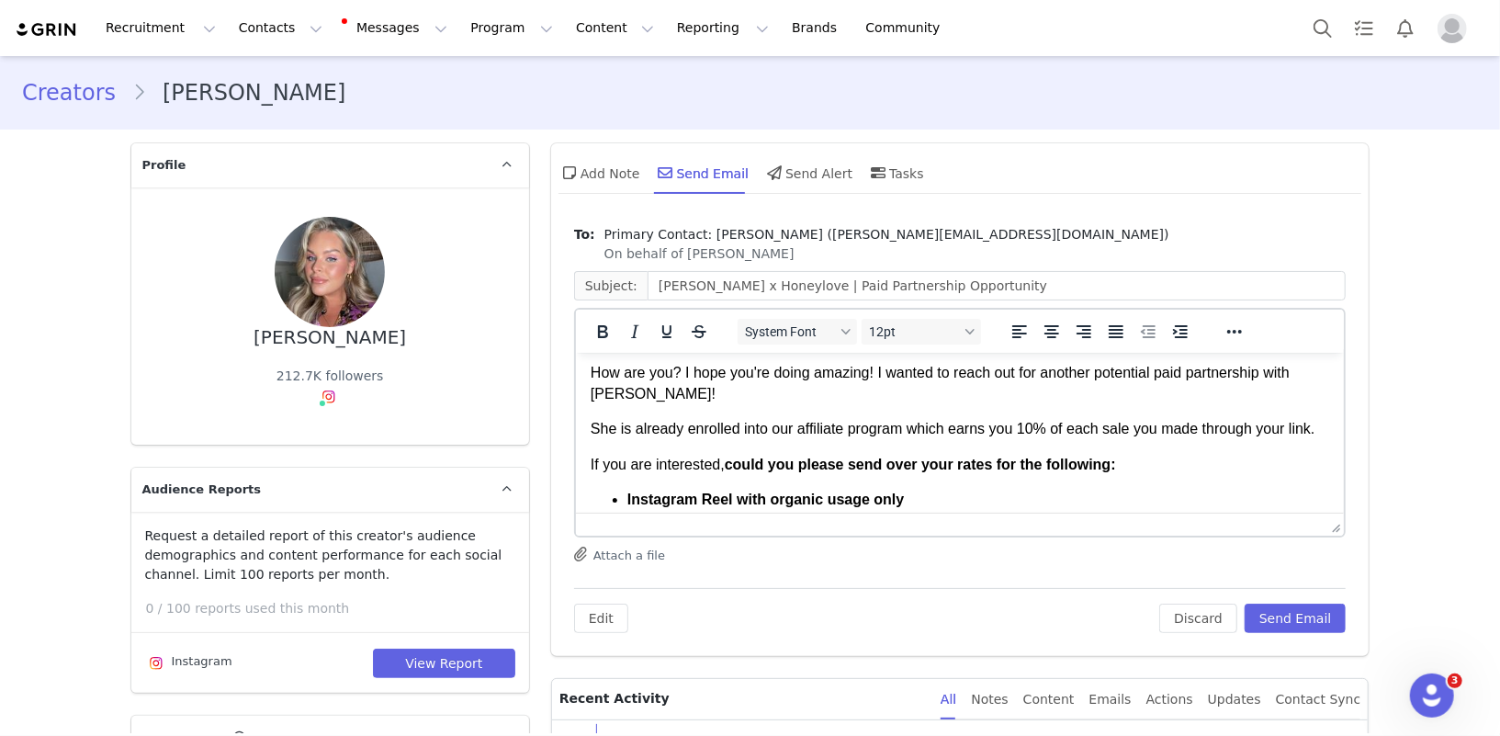
click at [910, 435] on p "She is already enrolled into our affiliate program which earns you 10% of each …" at bounding box center [960, 428] width 740 height 20
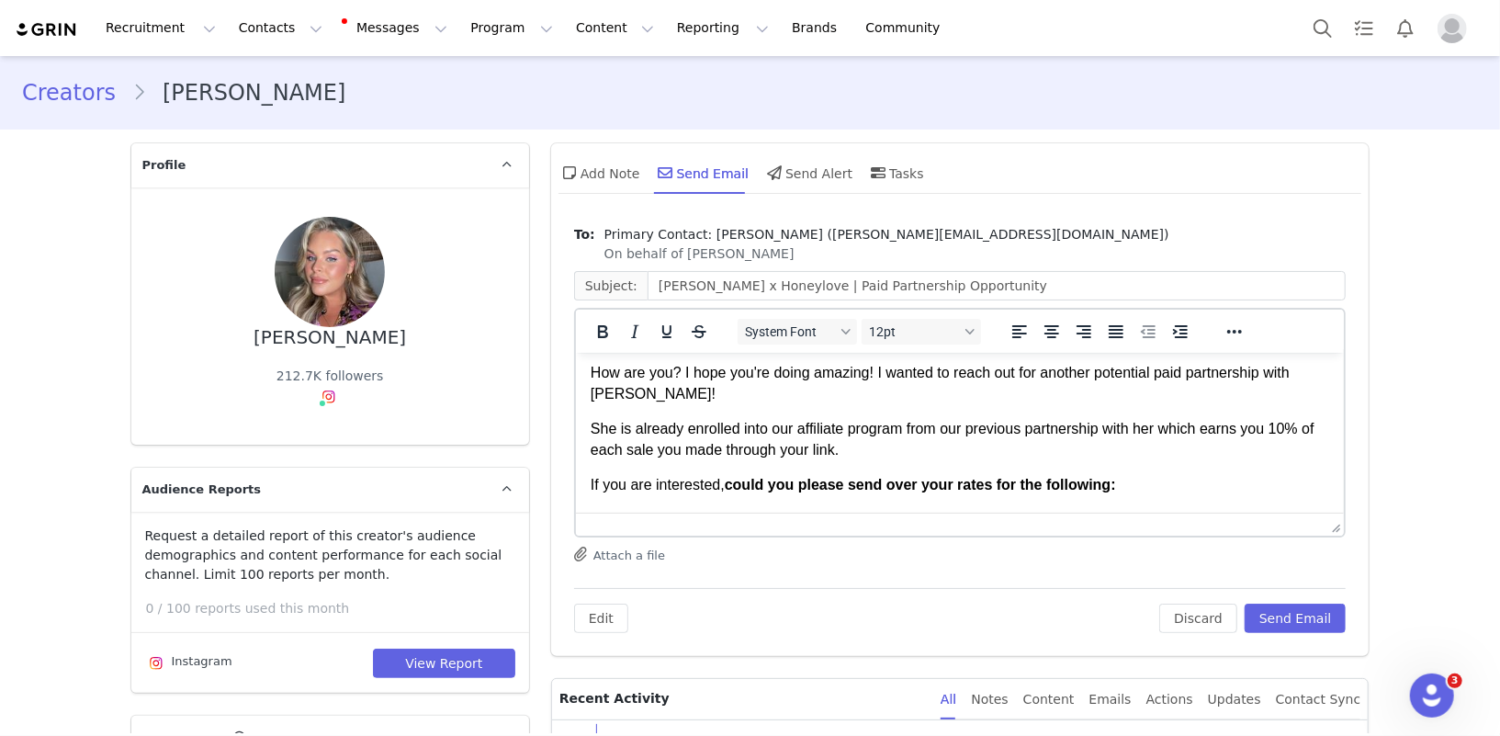
click at [1263, 425] on p "She is already enrolled into our affiliate program from our previous partnershi…" at bounding box center [960, 438] width 740 height 41
click at [671, 452] on p "She is already enrolled into our affiliate program from our previous partnershi…" at bounding box center [960, 438] width 740 height 41
click at [794, 448] on p "She is already enrolled into our affiliate program from our previous partnershi…" at bounding box center [960, 438] width 740 height 41
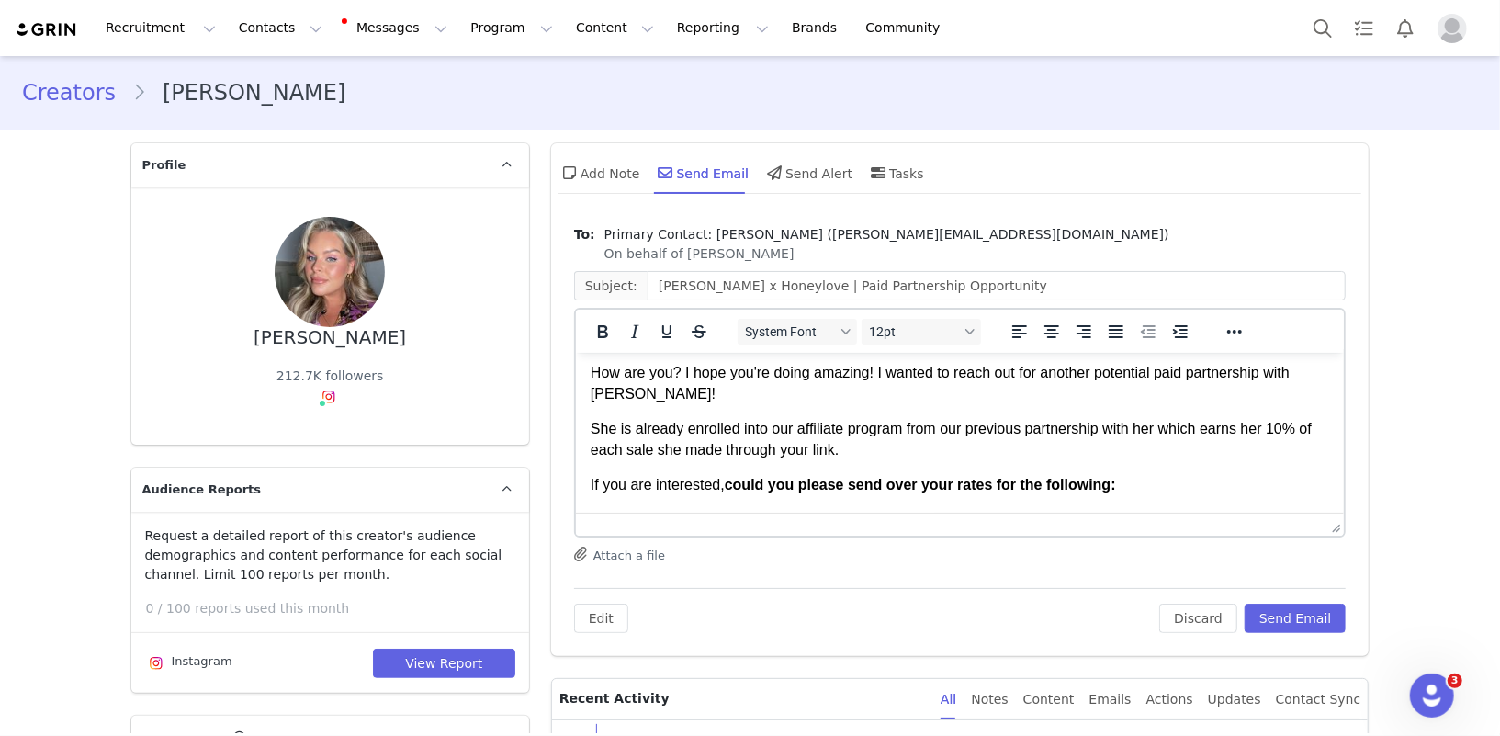
click at [794, 448] on p "She is already enrolled into our affiliate program from our previous partnershi…" at bounding box center [960, 438] width 740 height 41
click at [838, 454] on p "She is already enrolled into our affiliate program from our previous partnershi…" at bounding box center [960, 438] width 740 height 41
click at [946, 453] on p "She is already enrolled into our affiliate program from our previous partnershi…" at bounding box center [960, 438] width 740 height 41
click at [1117, 442] on p "She is already enrolled into our affiliate program from our previous partnershi…" at bounding box center [960, 438] width 740 height 41
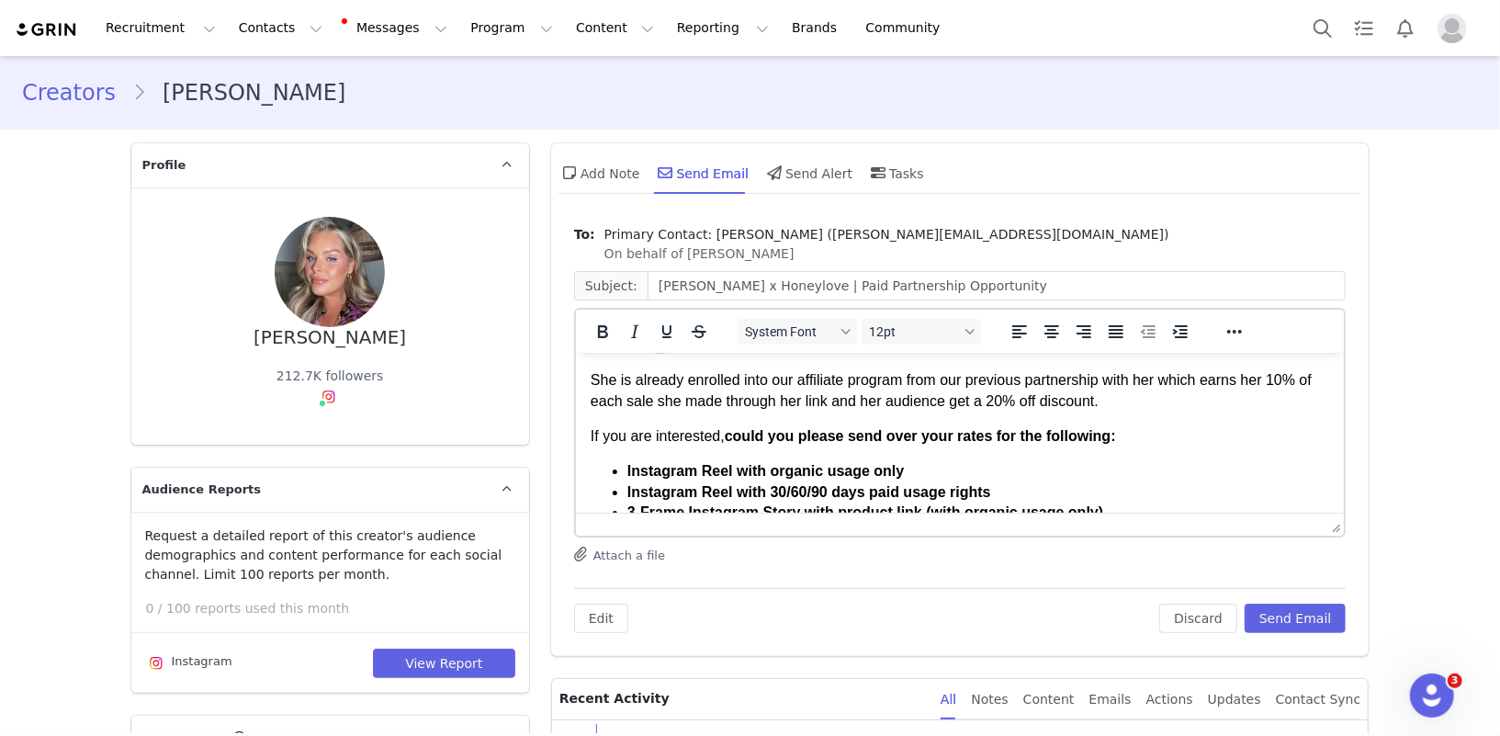
scroll to position [96, 0]
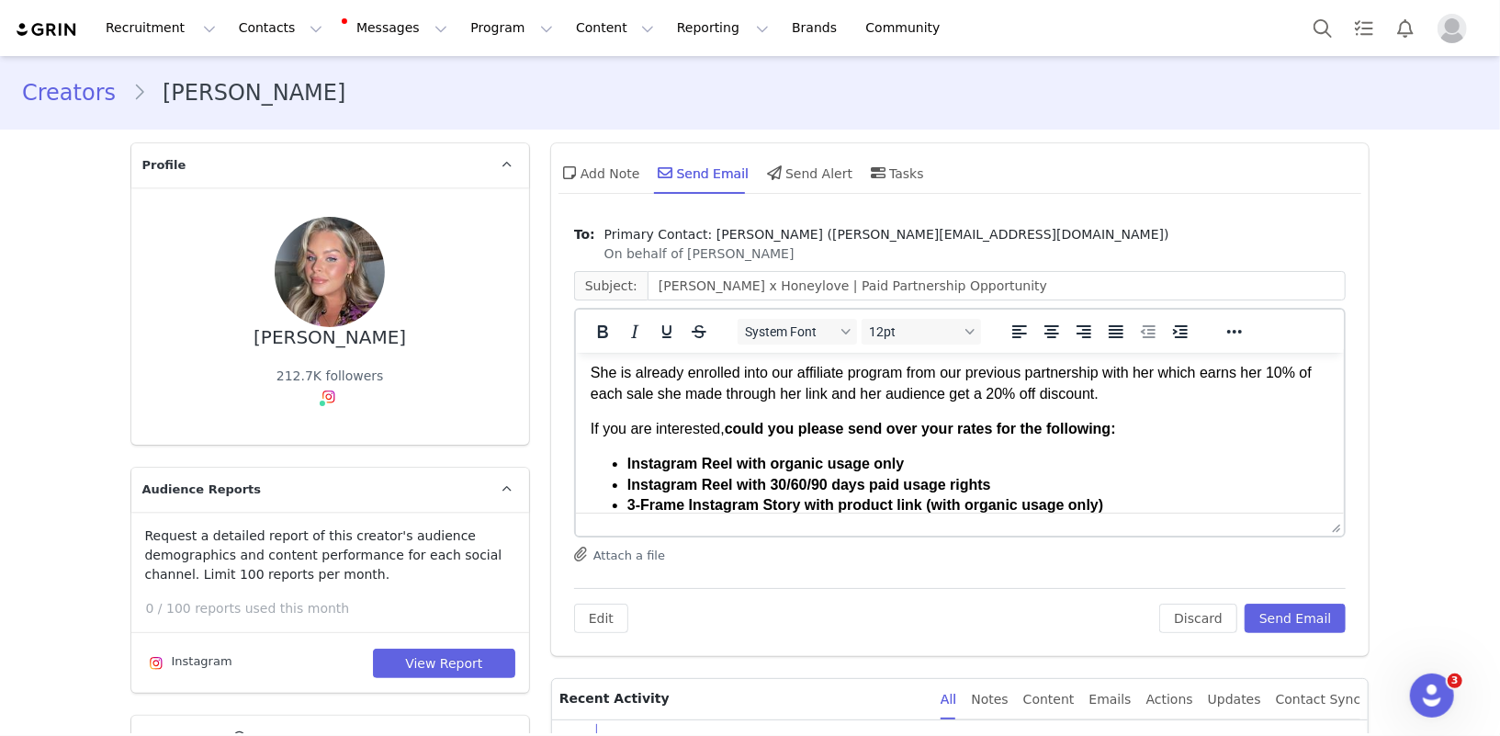
click at [618, 439] on body "Hi [PERSON_NAME]! How are you? I hope you're doing amazing! I wanted to reach o…" at bounding box center [960, 562] width 740 height 583
click at [612, 427] on p "If you are interested, could you please send over your rates for the following:" at bounding box center [960, 428] width 740 height 20
click at [895, 447] on body "Hi [PERSON_NAME]! How are you? I hope you're doing amazing! I wanted to reach o…" at bounding box center [960, 562] width 740 height 583
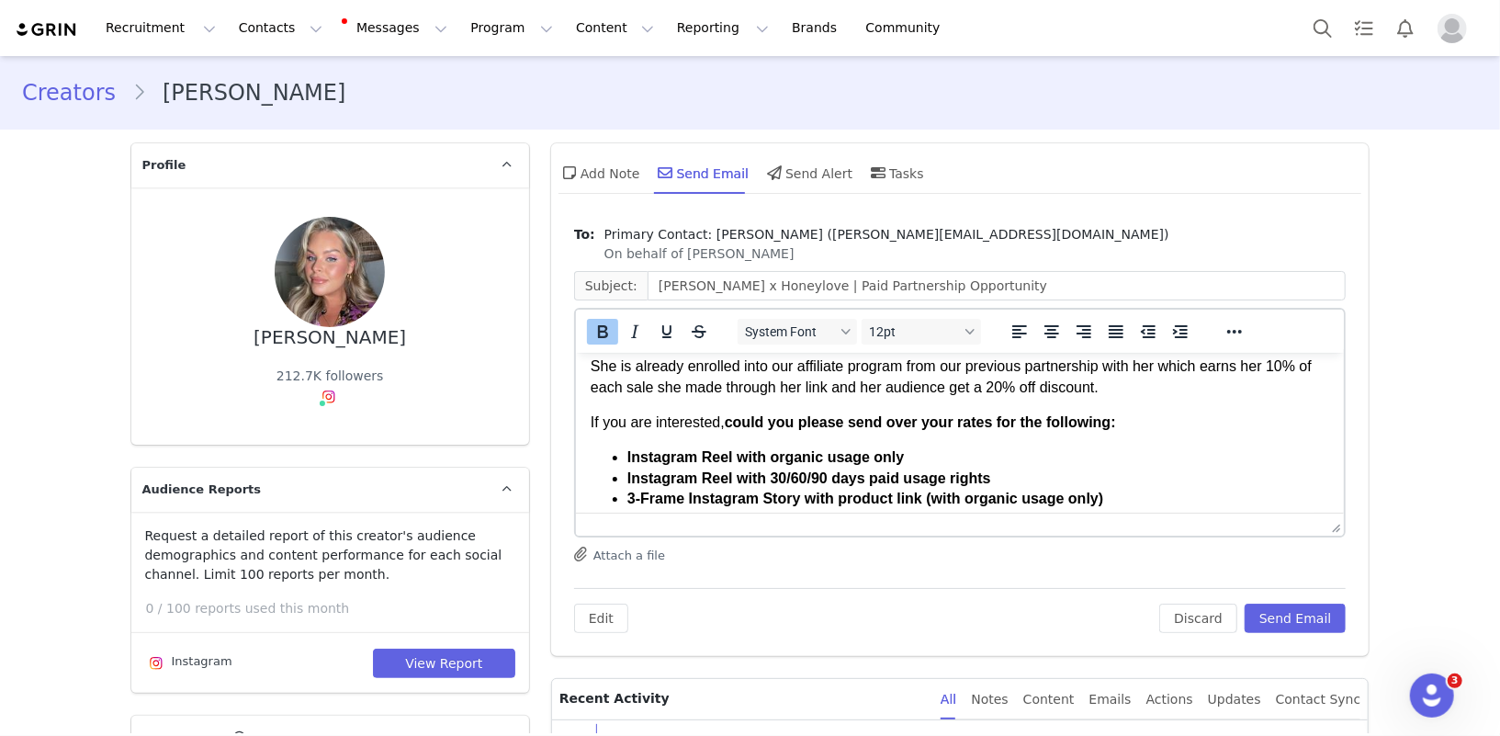
scroll to position [107, 0]
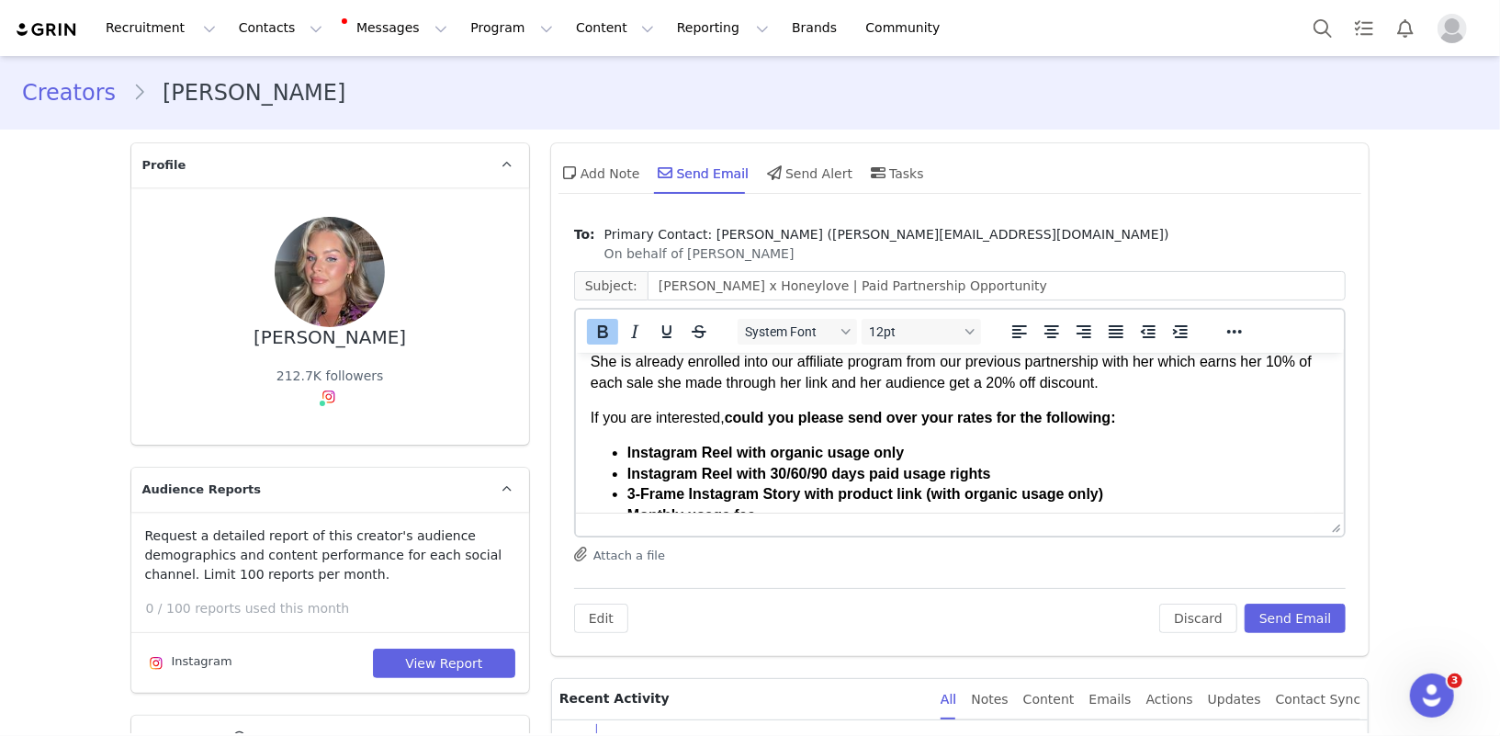
click at [945, 420] on strong "could you please send over your rates for the following:" at bounding box center [919, 417] width 391 height 16
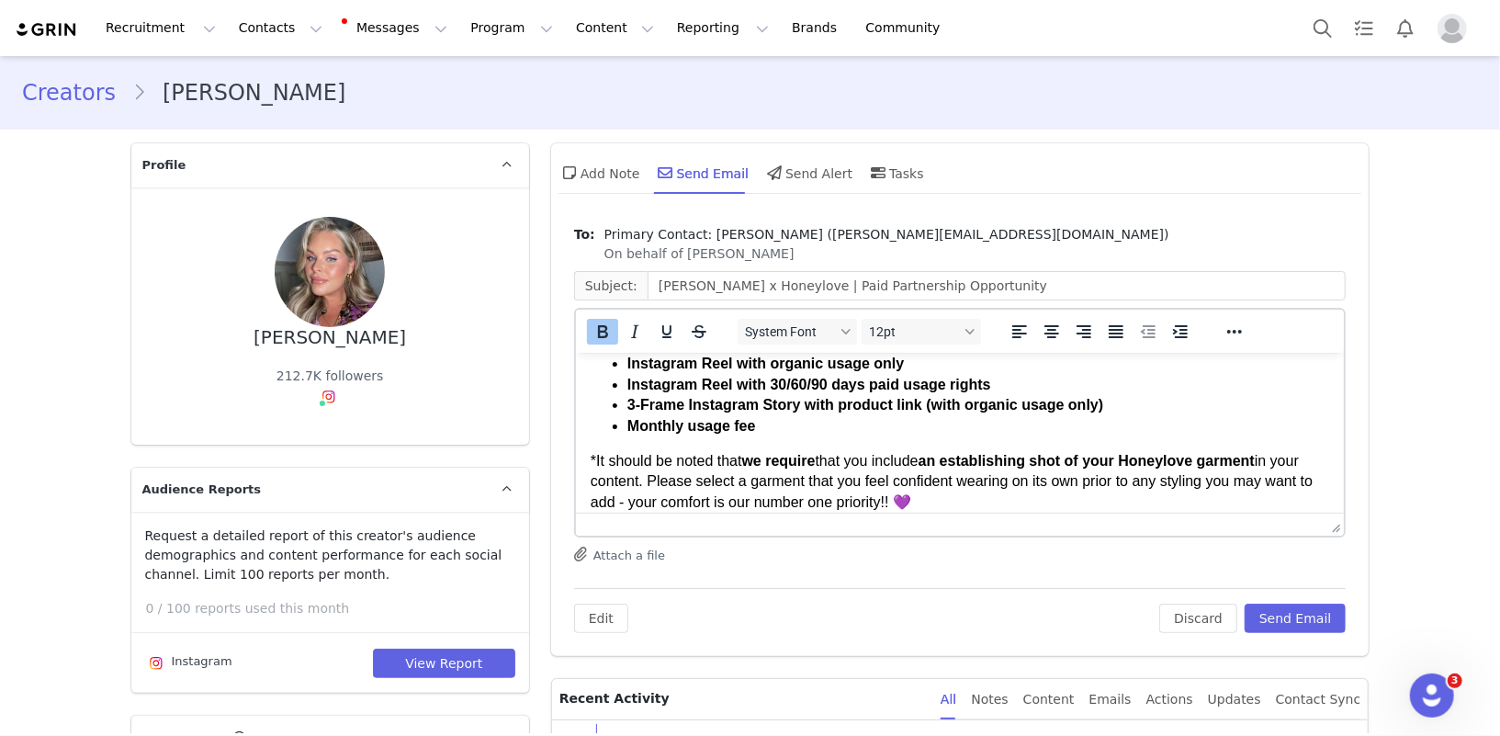
click at [899, 435] on li "Monthly usage fee" at bounding box center [978, 425] width 703 height 20
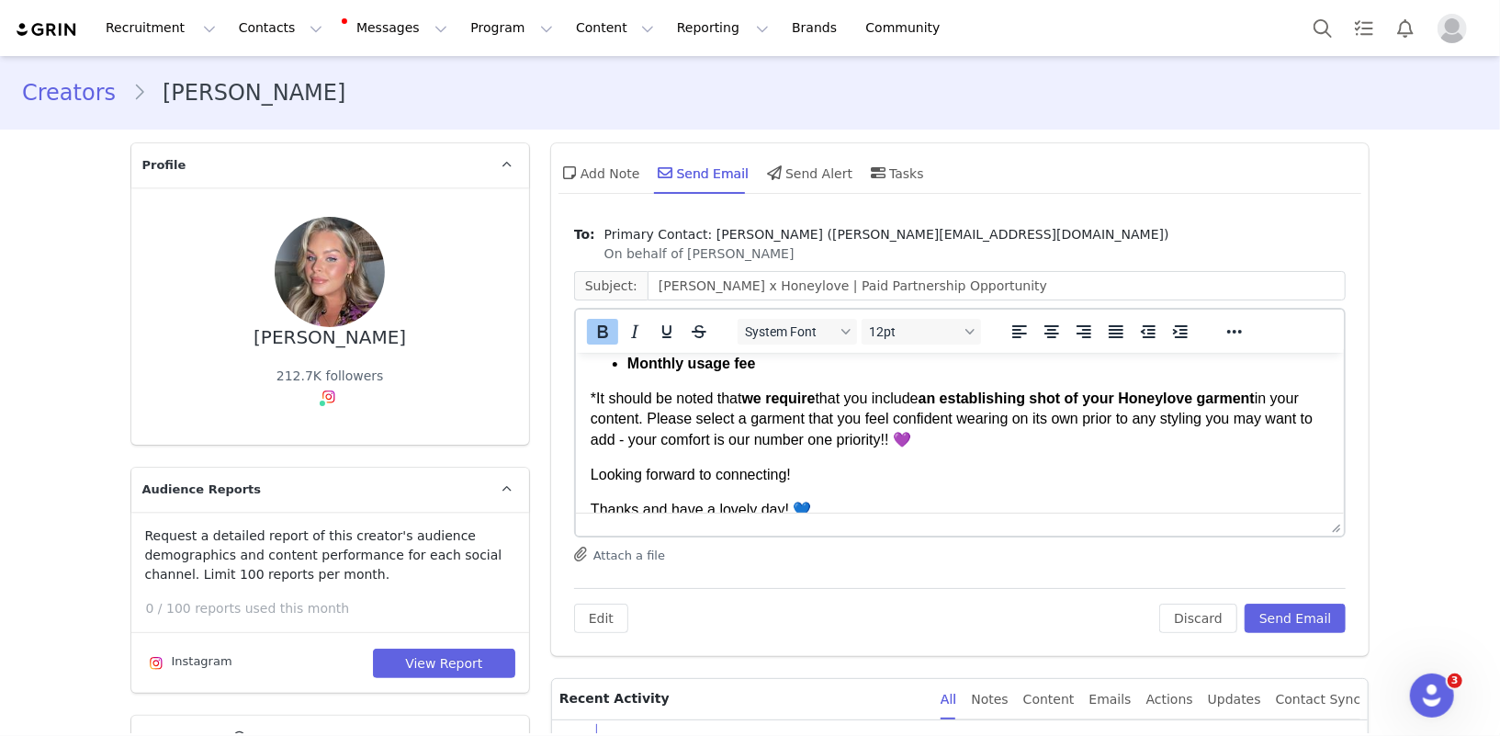
scroll to position [265, 0]
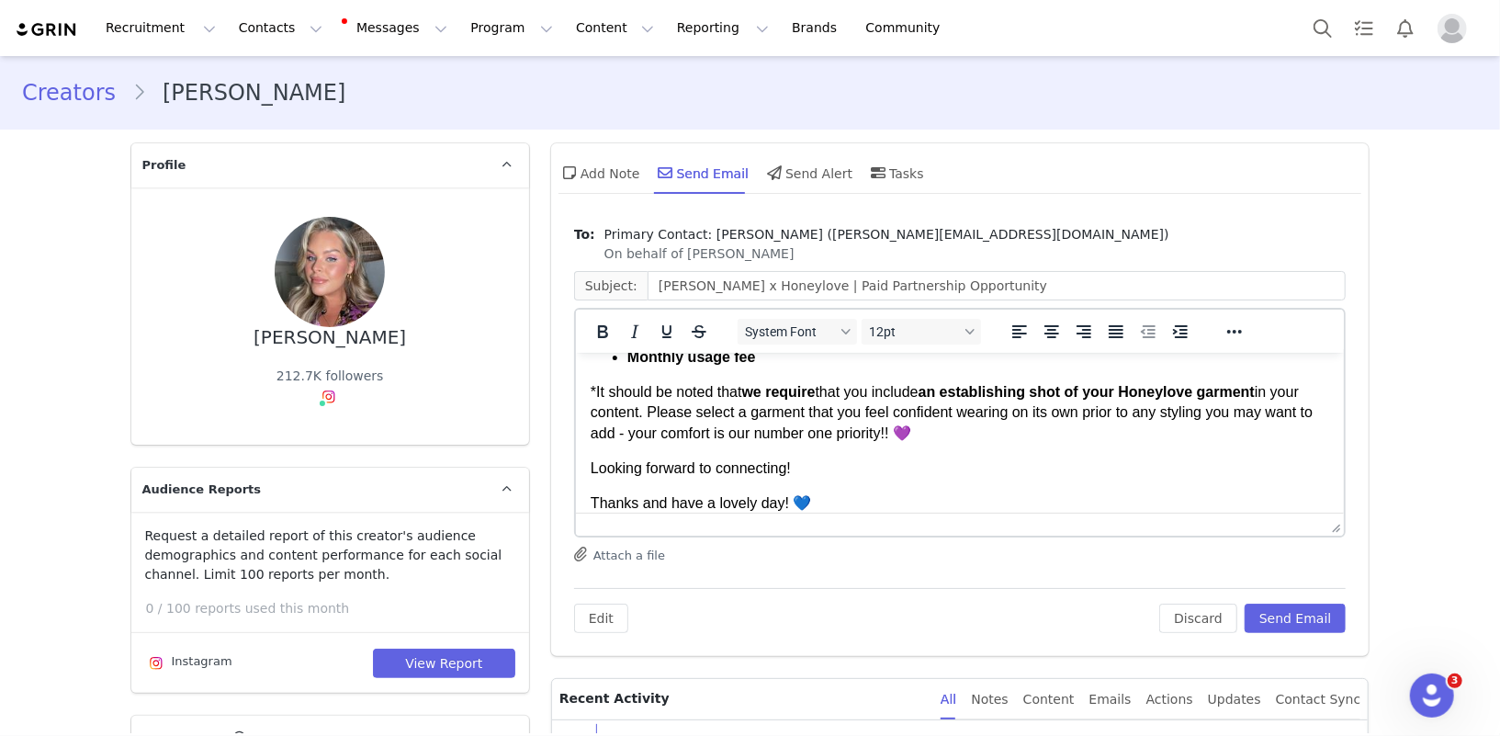
drag, startPoint x: 945, startPoint y: 435, endPoint x: 526, endPoint y: 397, distance: 421.6
click at [575, 397] on html "Hi [PERSON_NAME]! How are you? I hope you're doing amazing! I wanted to reach o…" at bounding box center [959, 393] width 769 height 613
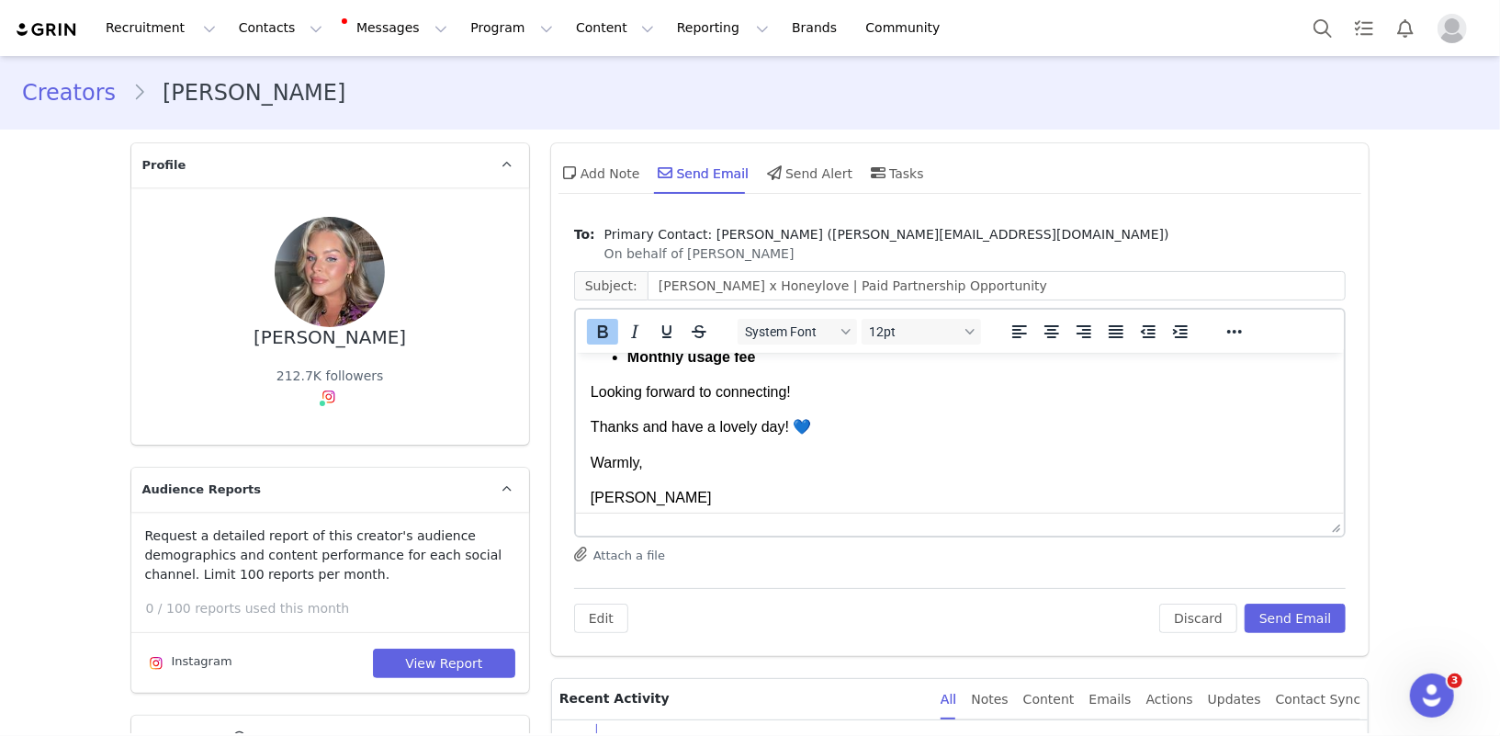
click at [827, 394] on p "Looking forward to connecting!" at bounding box center [960, 391] width 740 height 20
click at [719, 391] on p "Looking forward to connecting!" at bounding box center [960, 391] width 740 height 20
click at [803, 393] on p "Looking forward to reconnecting!" at bounding box center [960, 391] width 740 height 20
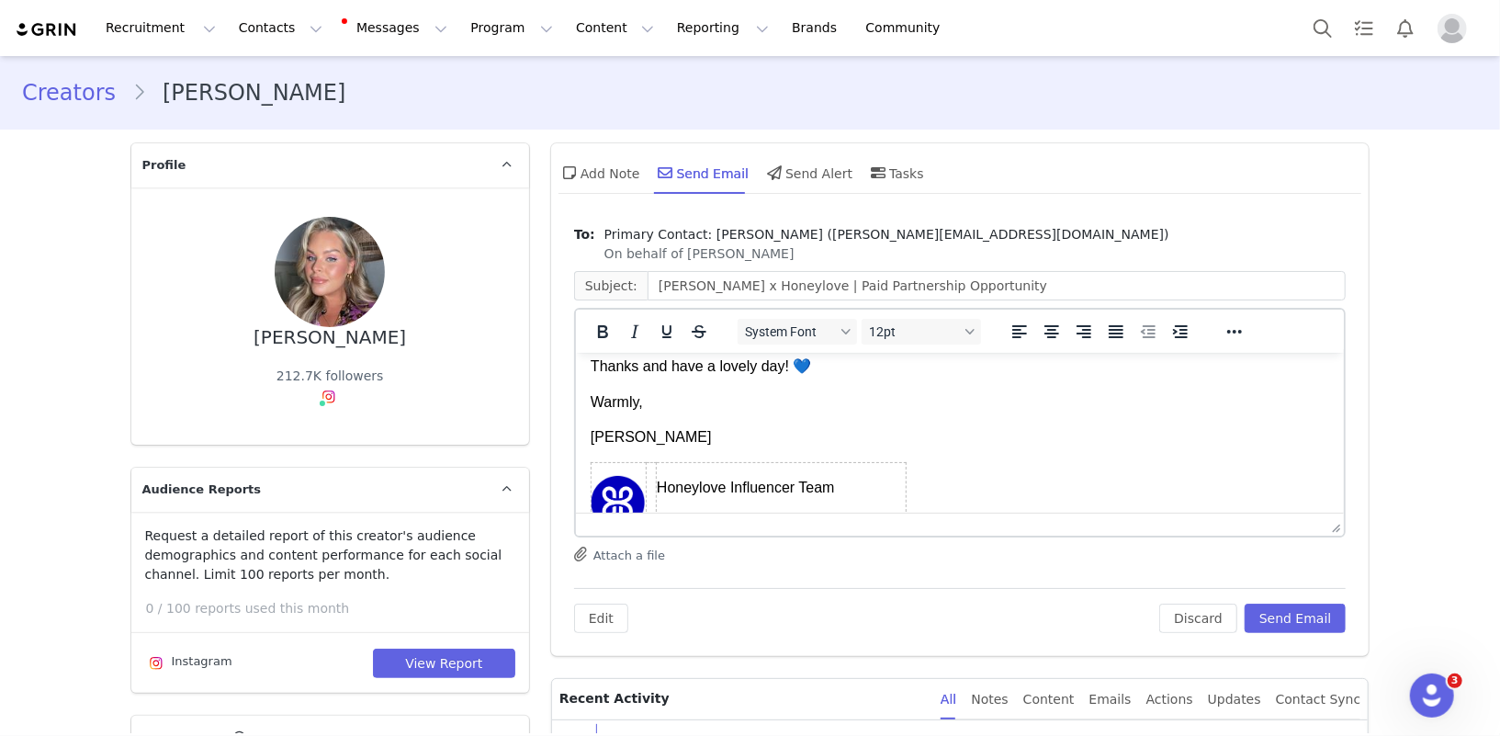
scroll to position [375, 0]
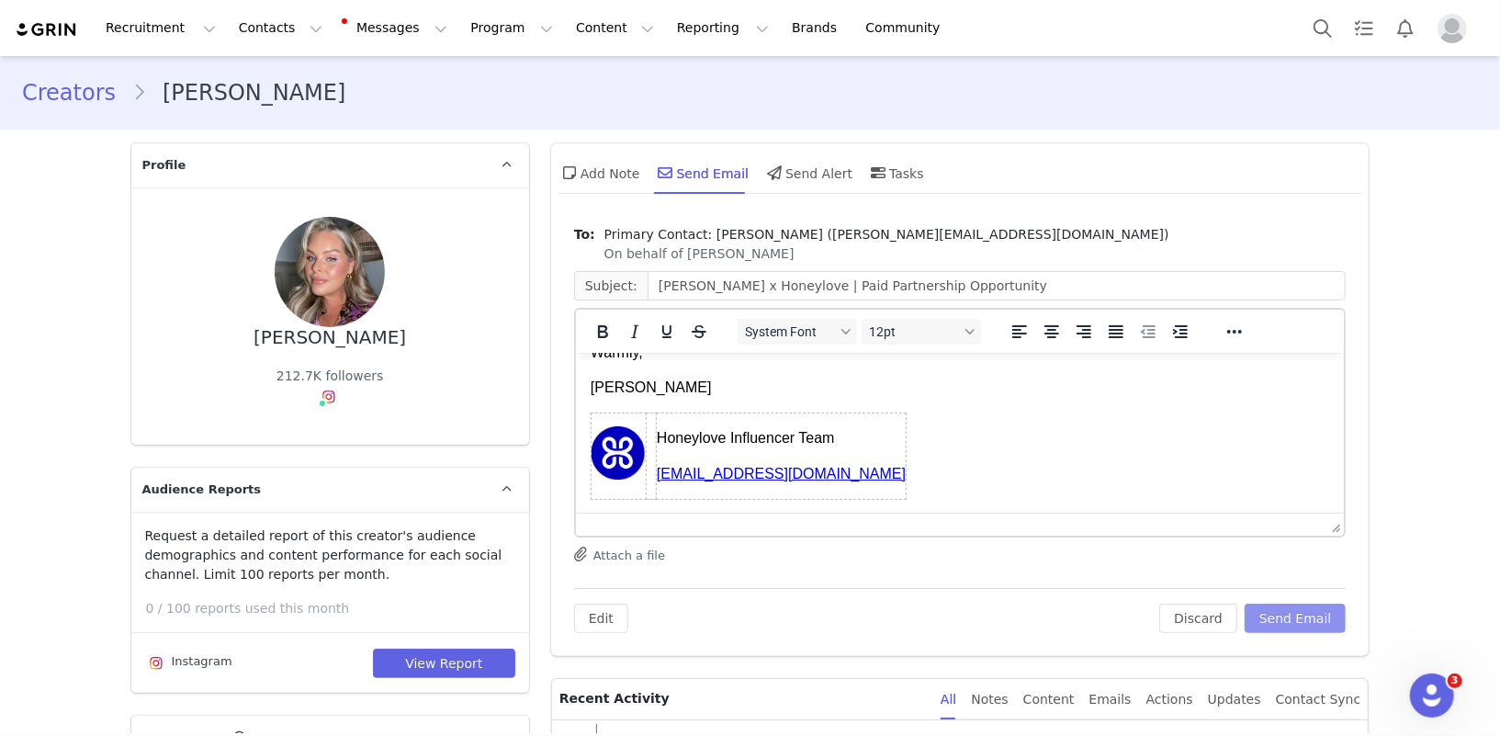
click at [1289, 621] on button "Send Email" at bounding box center [1296, 618] width 102 height 29
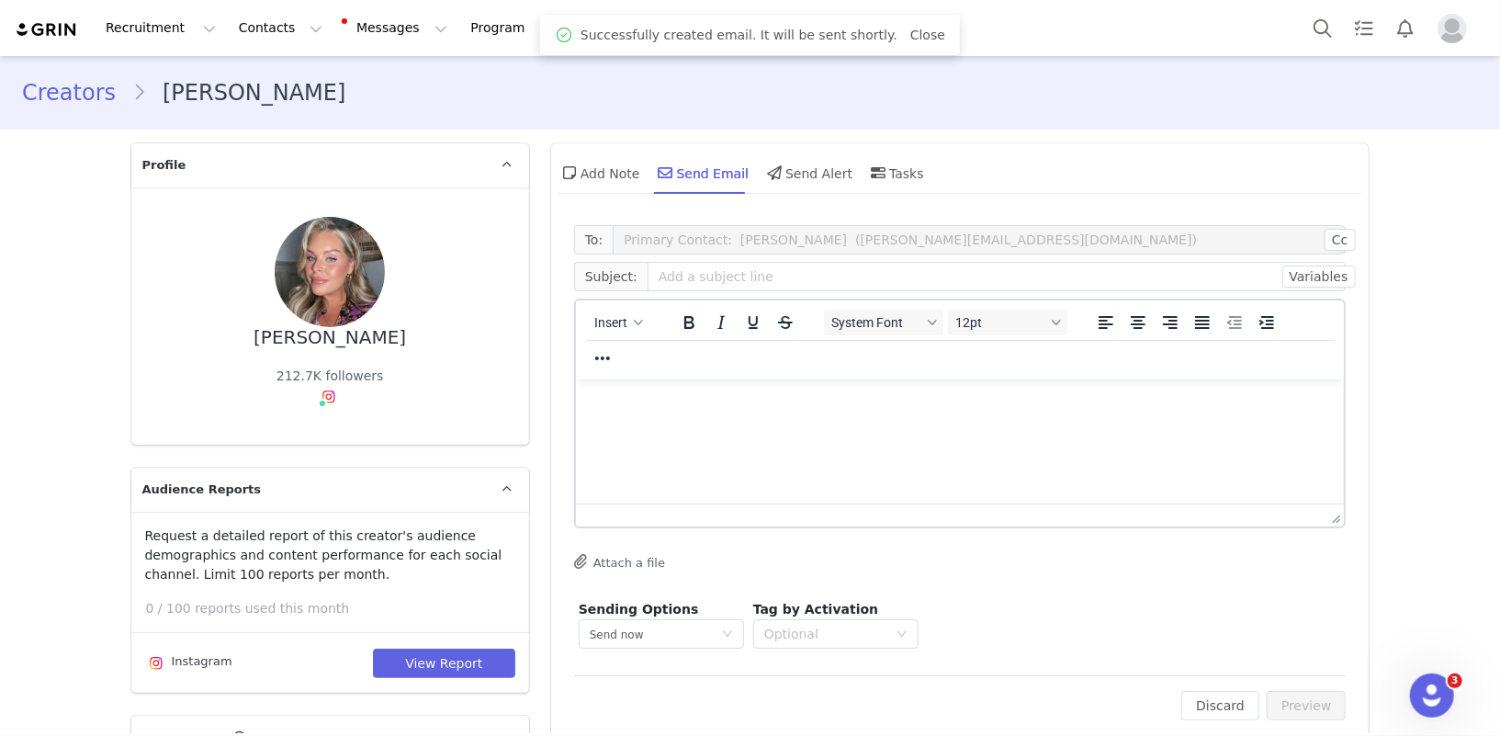
scroll to position [0, 0]
click at [396, 34] on button "Messages Messages" at bounding box center [396, 27] width 124 height 41
click at [380, 114] on p "51" at bounding box center [381, 116] width 12 height 14
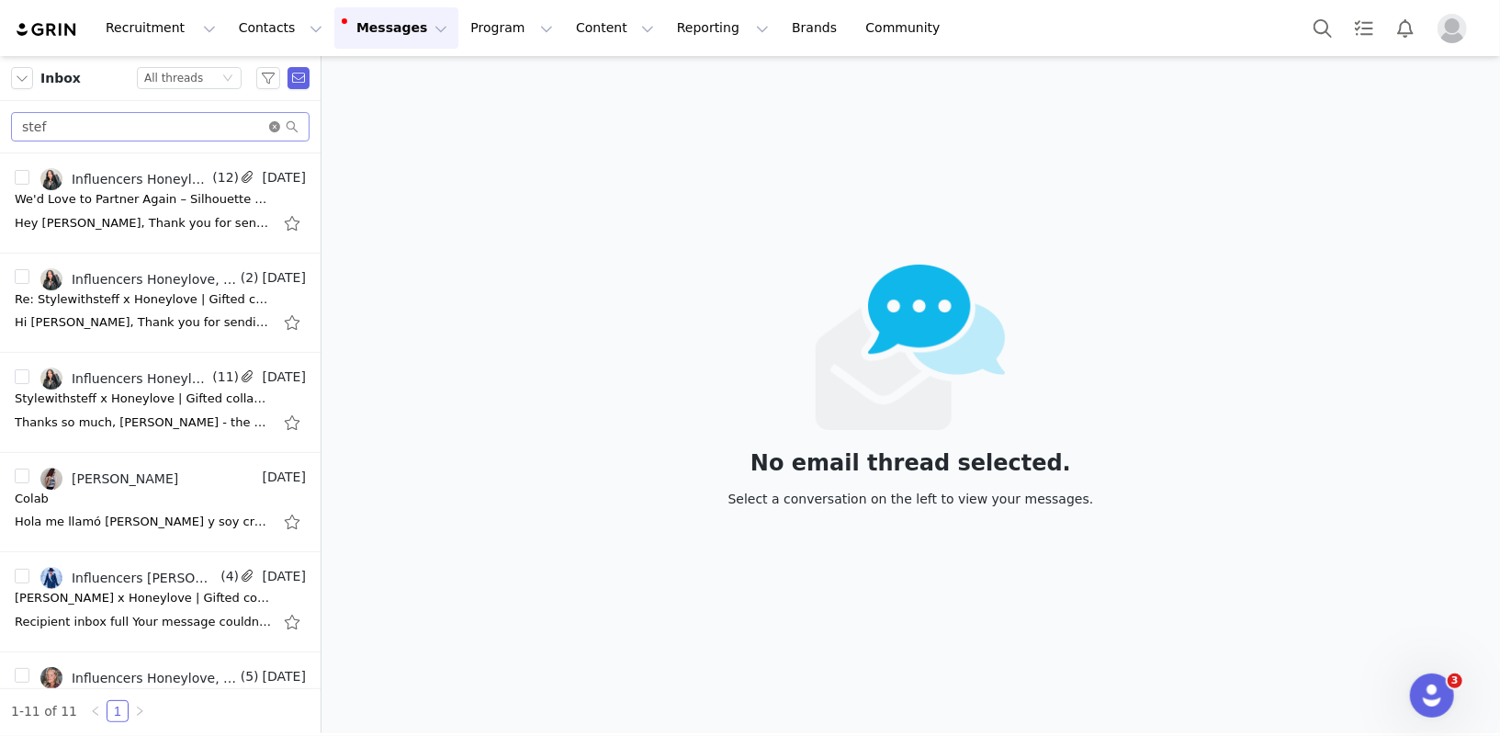
click at [272, 127] on icon "icon: close-circle" at bounding box center [274, 126] width 11 height 11
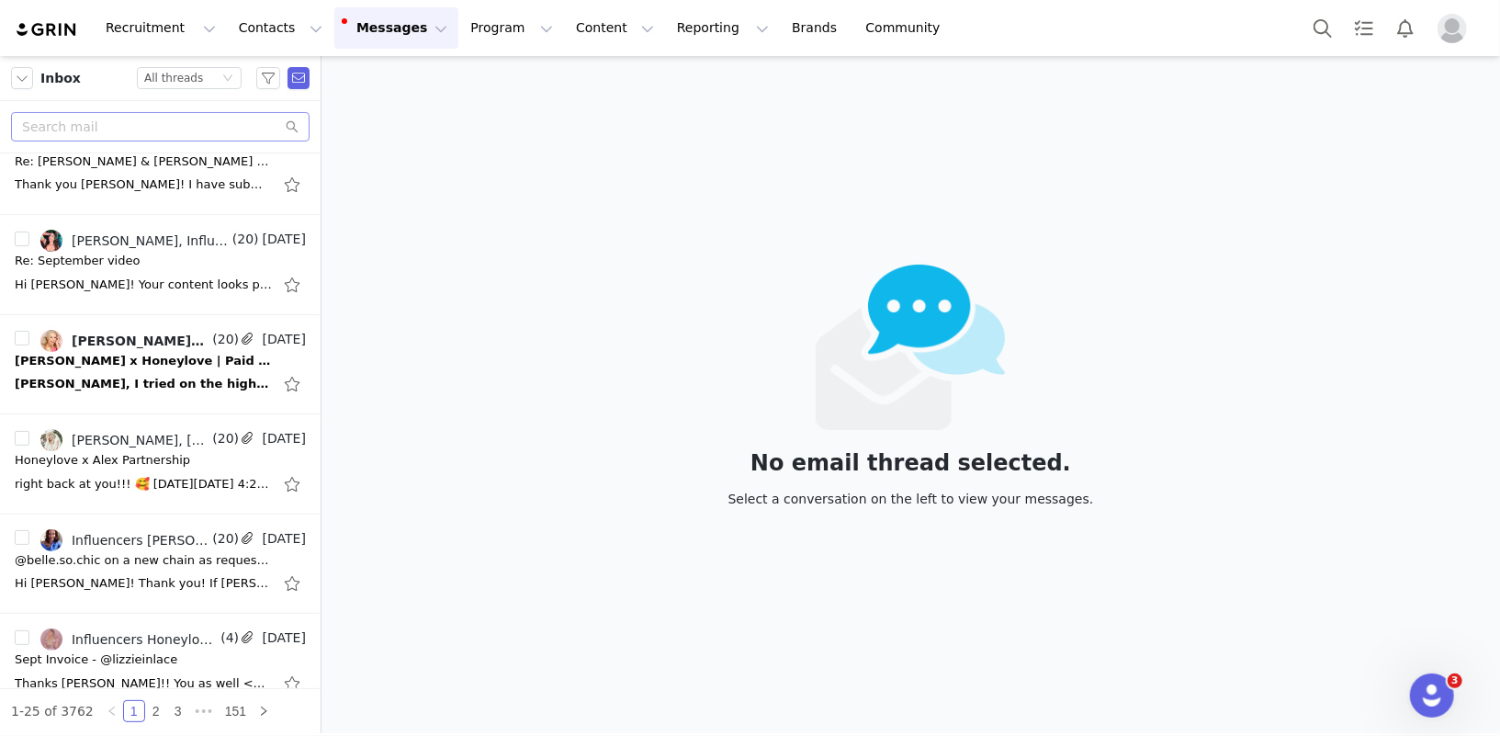
scroll to position [341, 0]
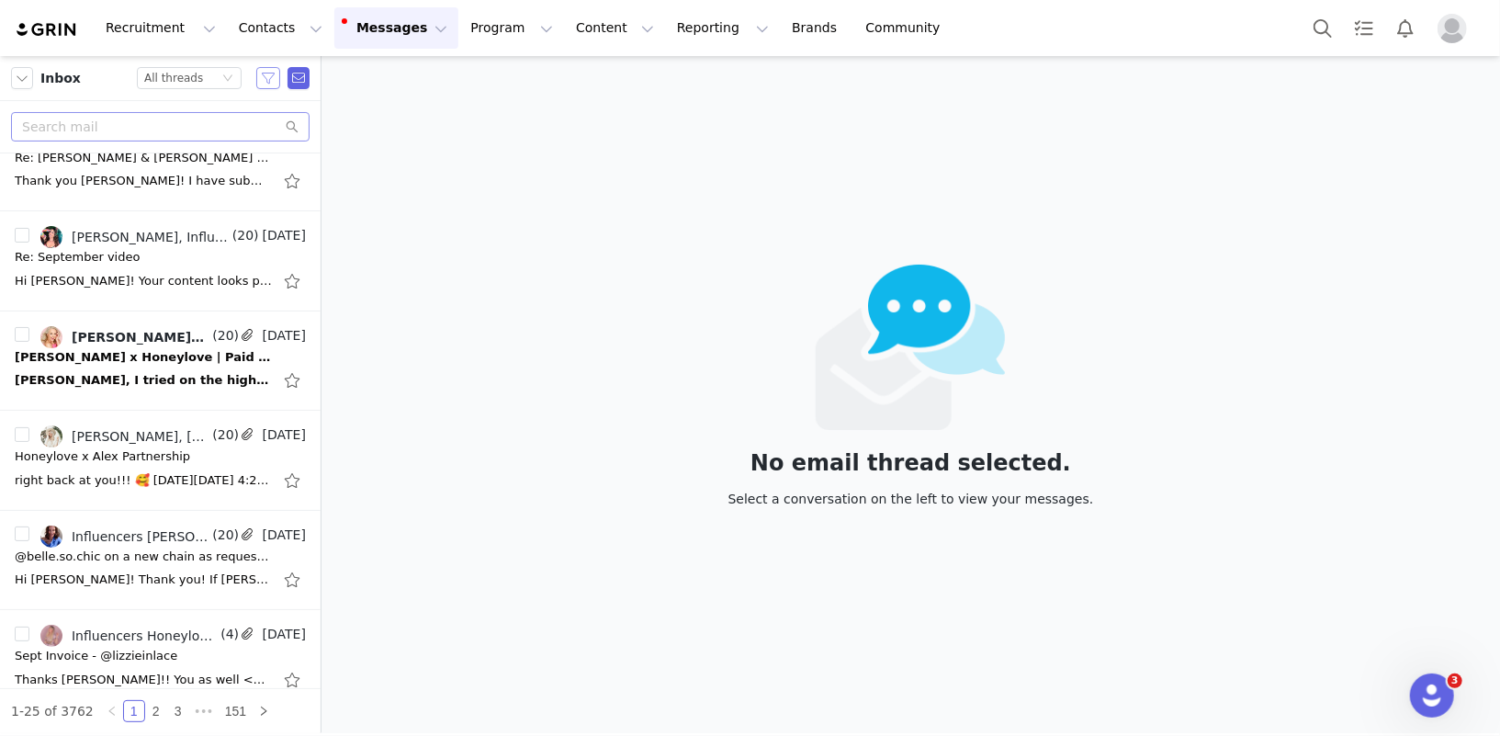
click at [267, 78] on button "button" at bounding box center [268, 78] width 24 height 22
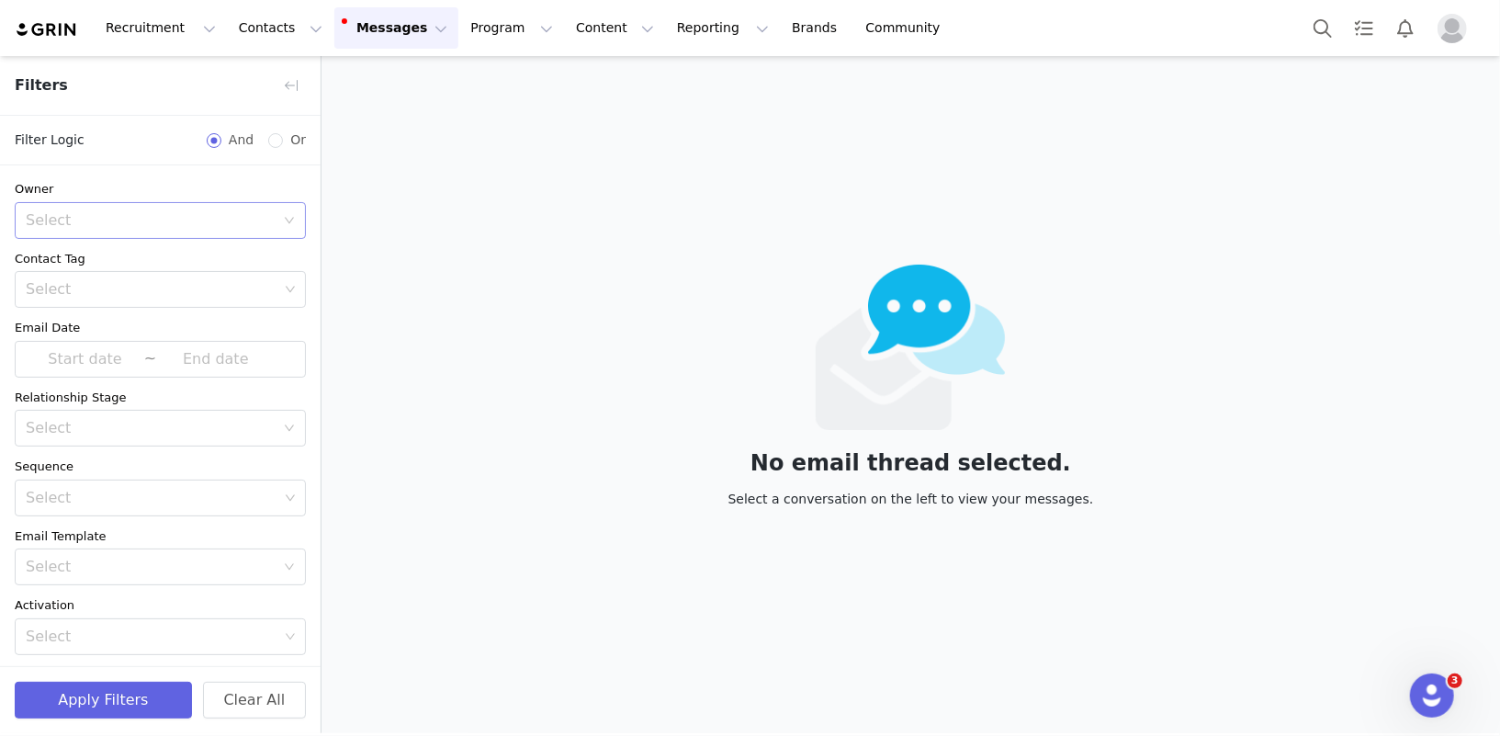
click at [143, 218] on div "Select" at bounding box center [150, 220] width 249 height 18
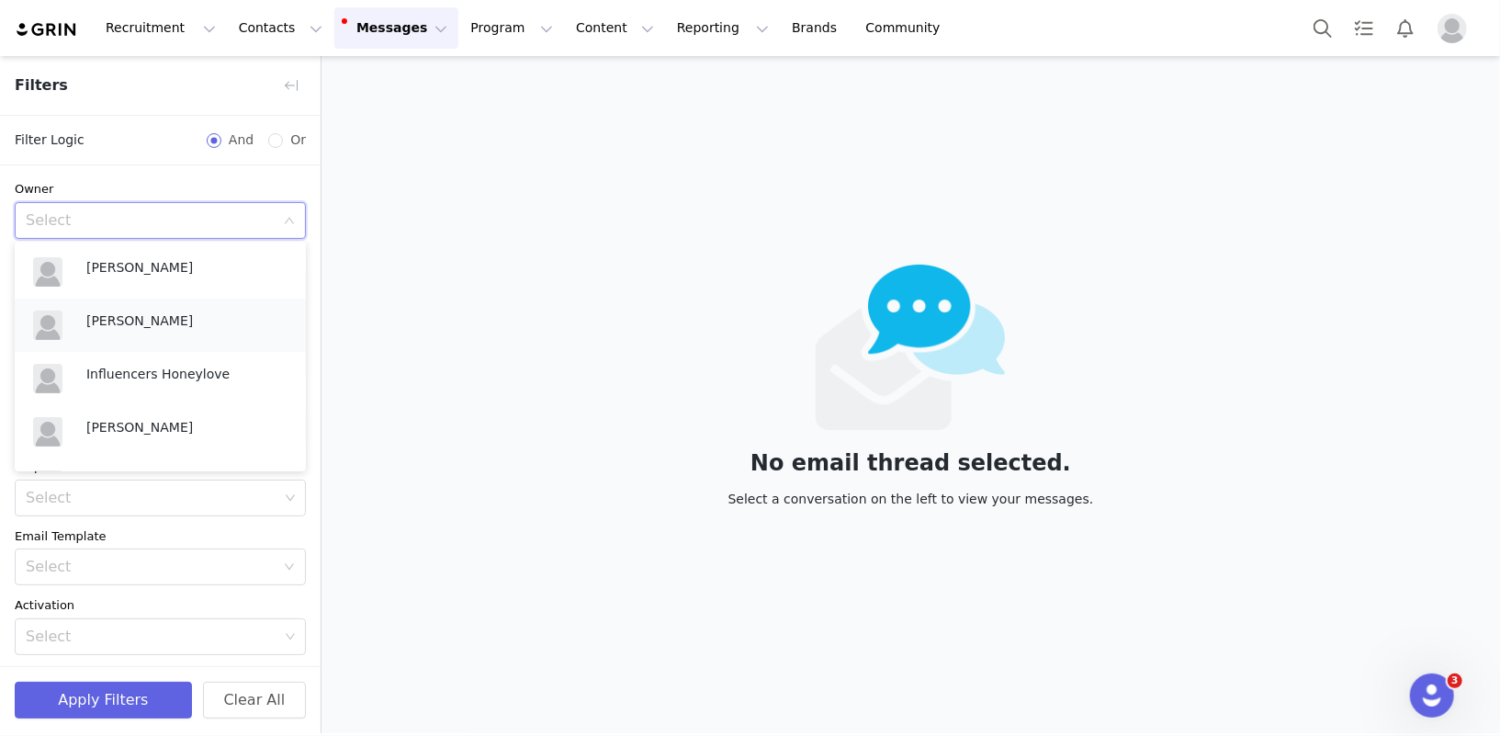
click at [141, 316] on p "[PERSON_NAME]" at bounding box center [186, 321] width 201 height 20
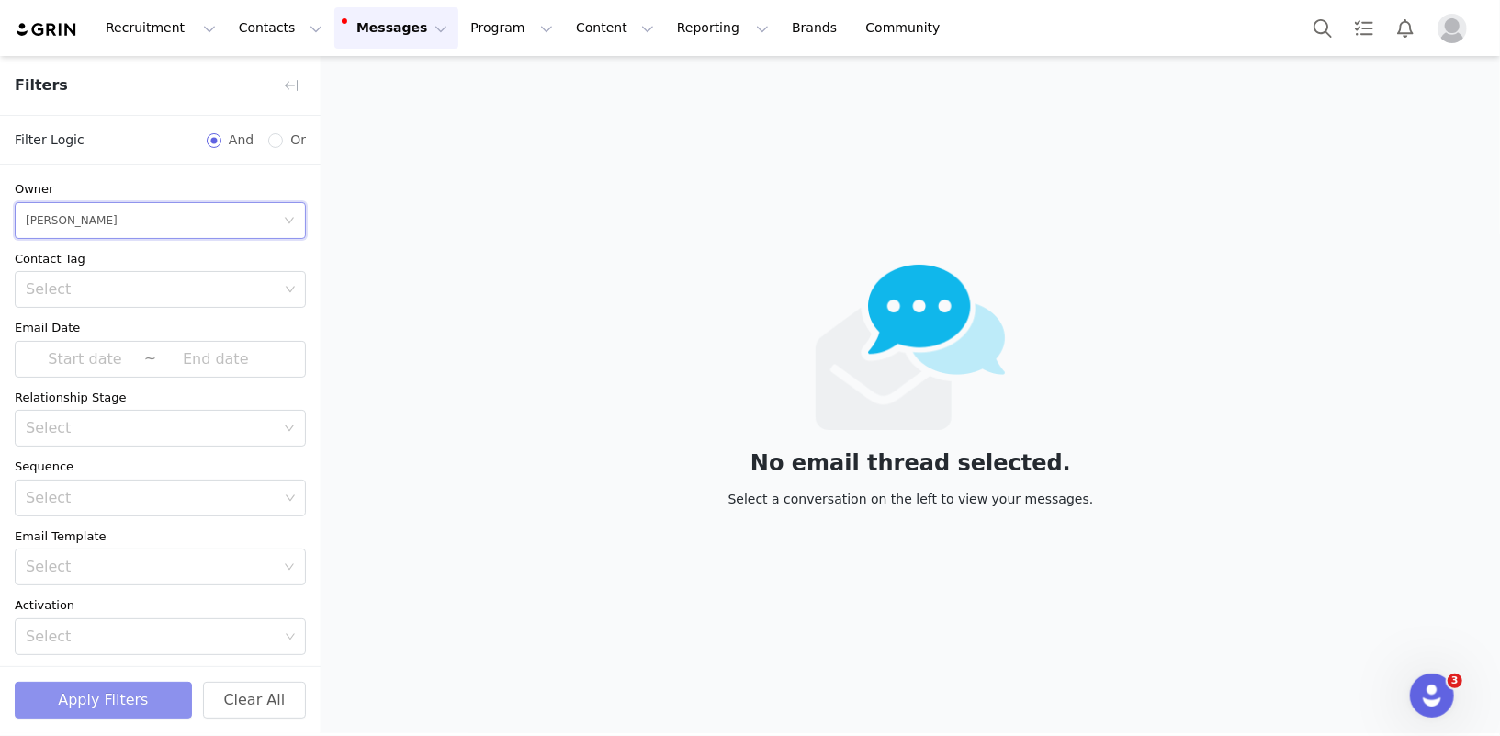
click at [120, 695] on button "Apply Filters" at bounding box center [103, 700] width 177 height 37
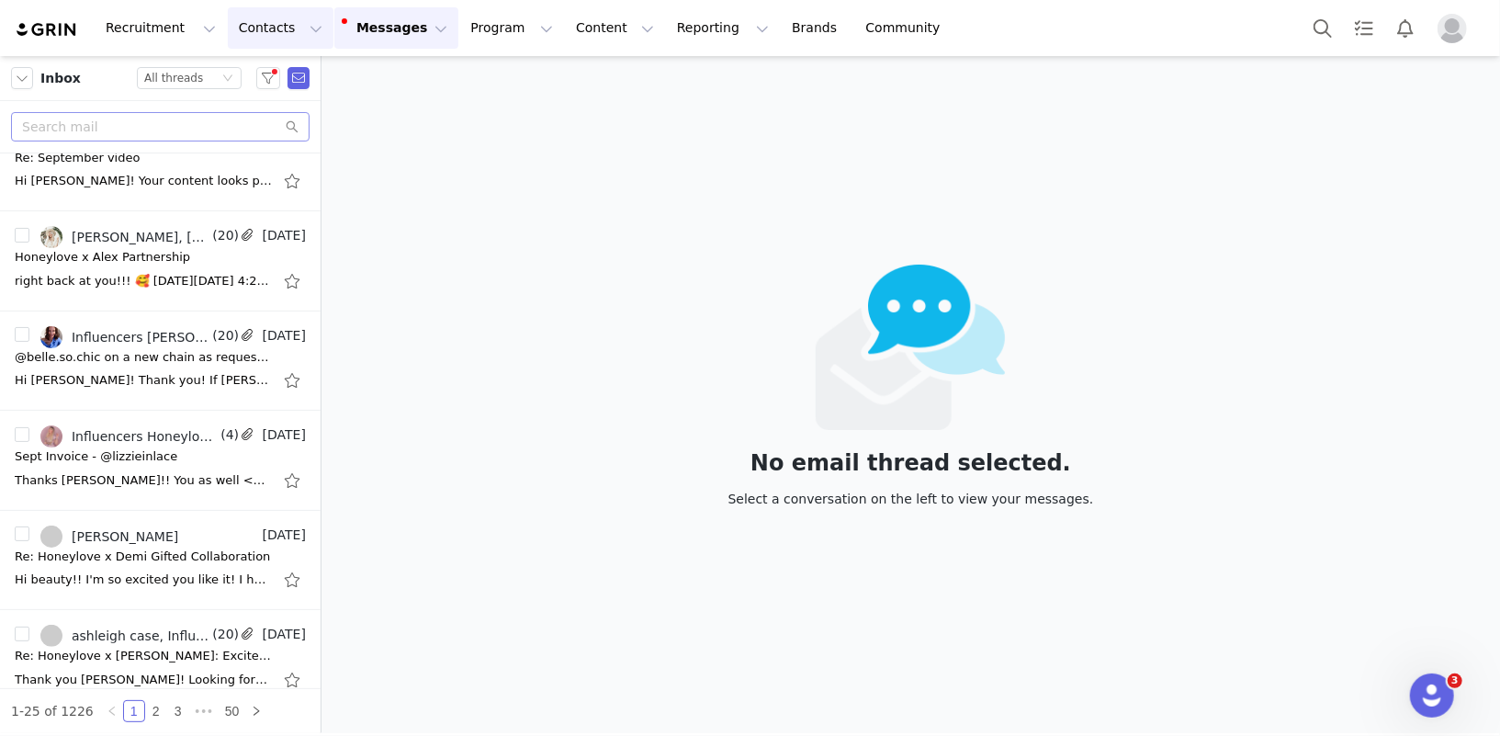
click at [282, 30] on button "Contacts Contacts" at bounding box center [281, 27] width 106 height 41
click at [268, 73] on p "Creators" at bounding box center [257, 81] width 55 height 19
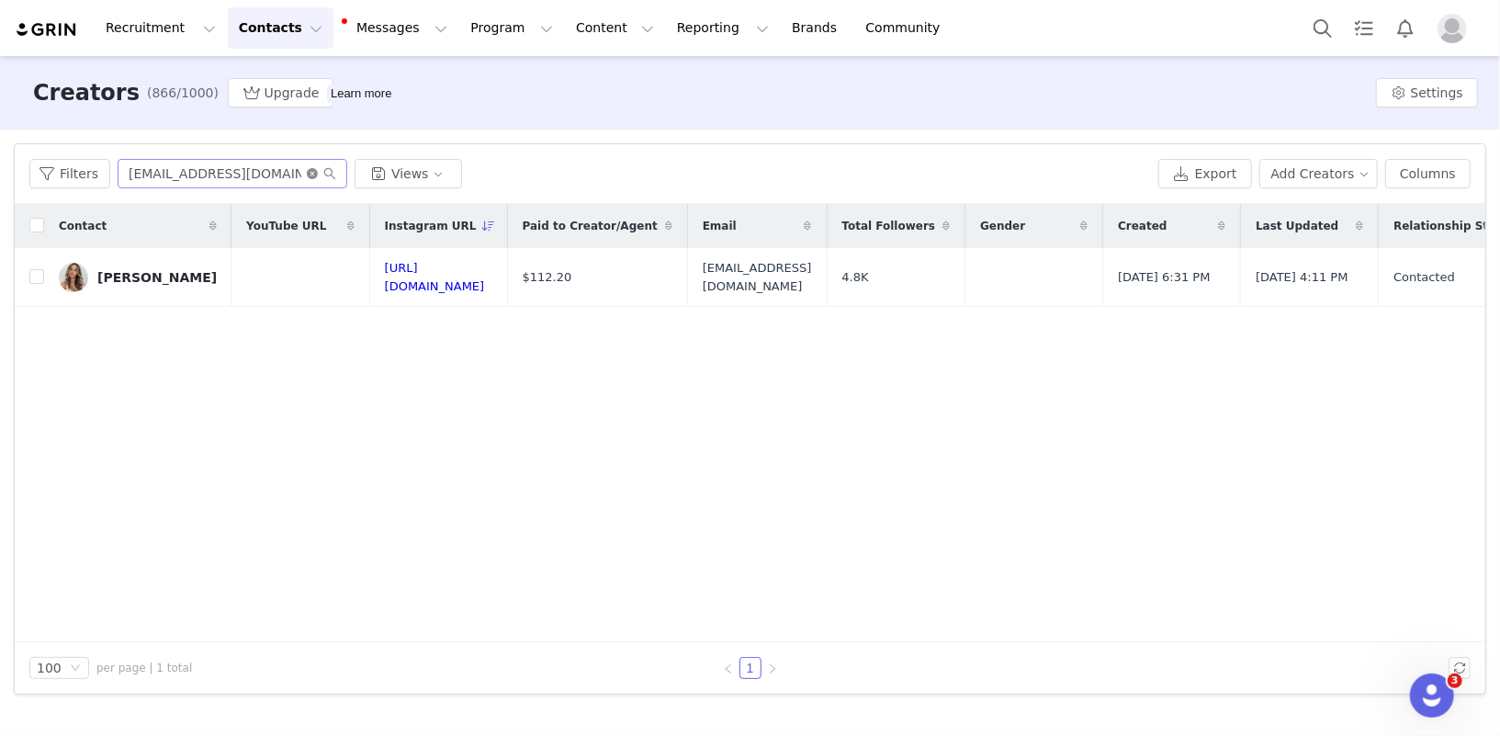
click at [307, 168] on icon "icon: close-circle" at bounding box center [312, 173] width 11 height 11
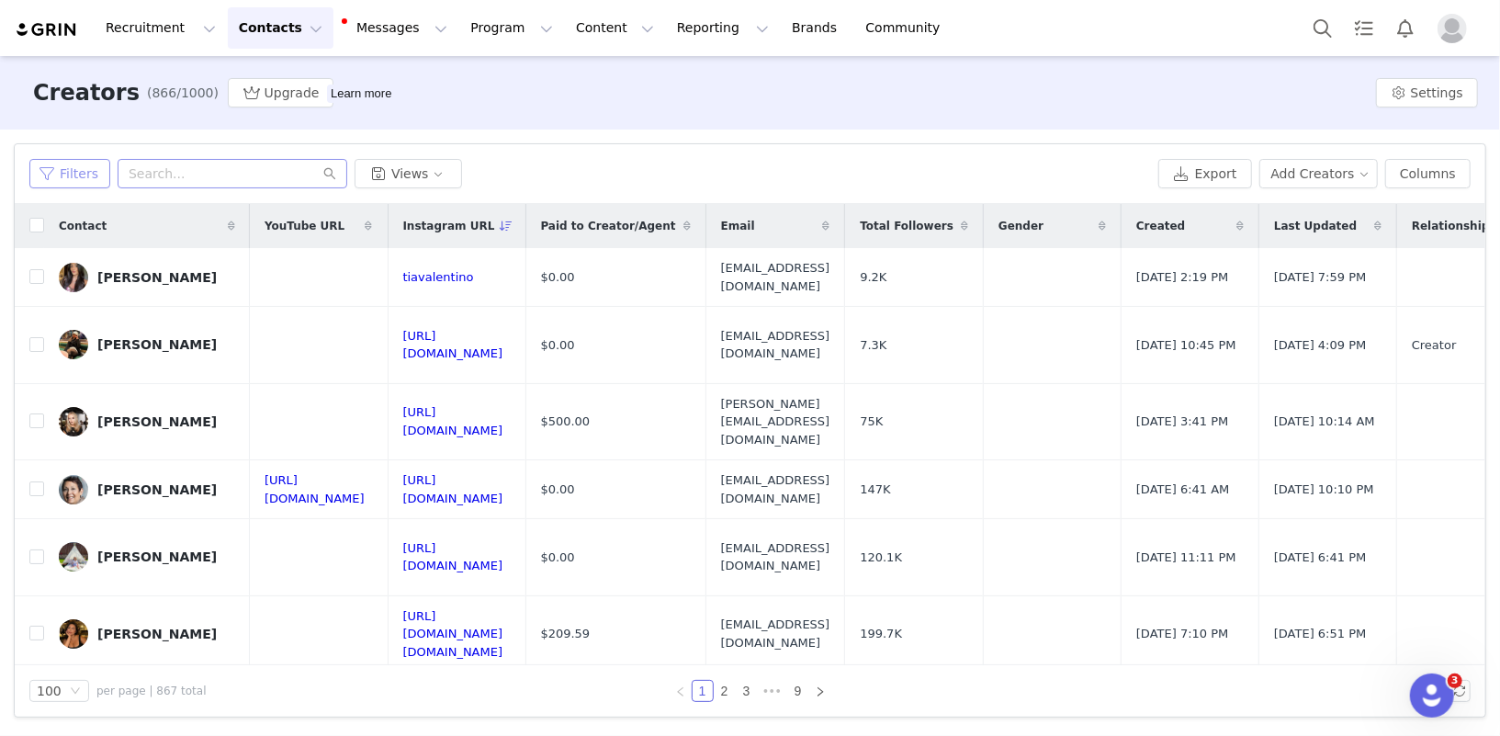
click at [80, 184] on button "Filters" at bounding box center [69, 173] width 81 height 29
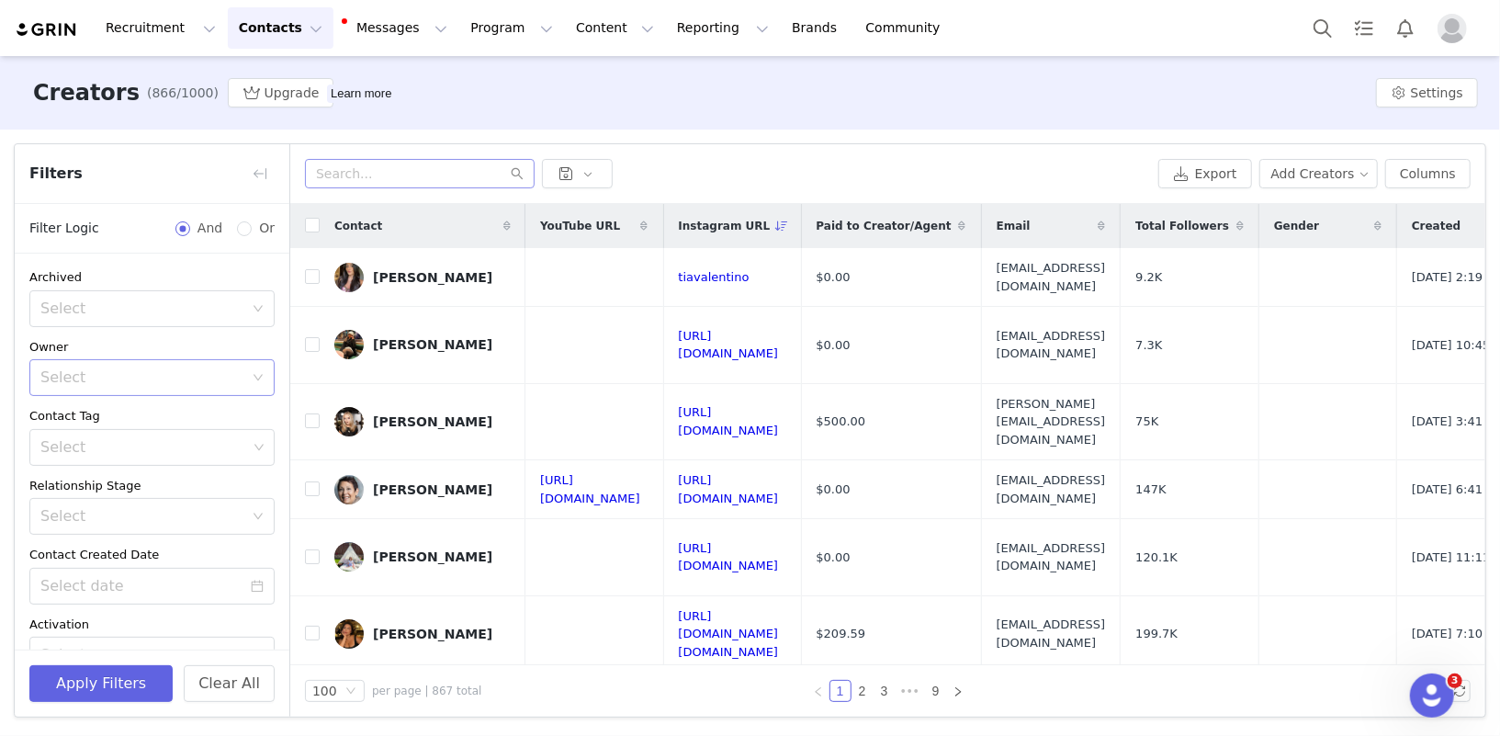
click at [100, 379] on div "Select" at bounding box center [141, 377] width 203 height 18
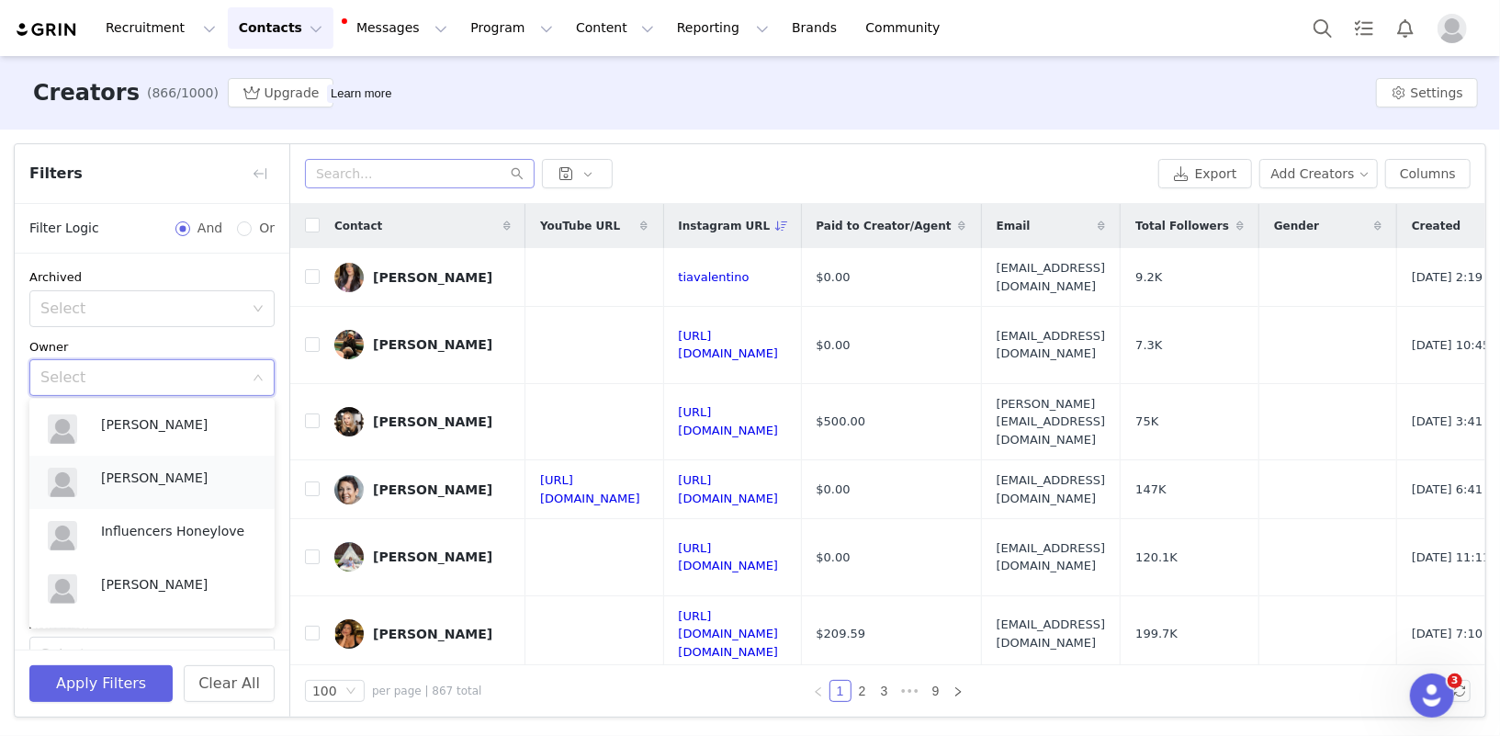
click at [124, 481] on p "[PERSON_NAME]" at bounding box center [178, 478] width 155 height 20
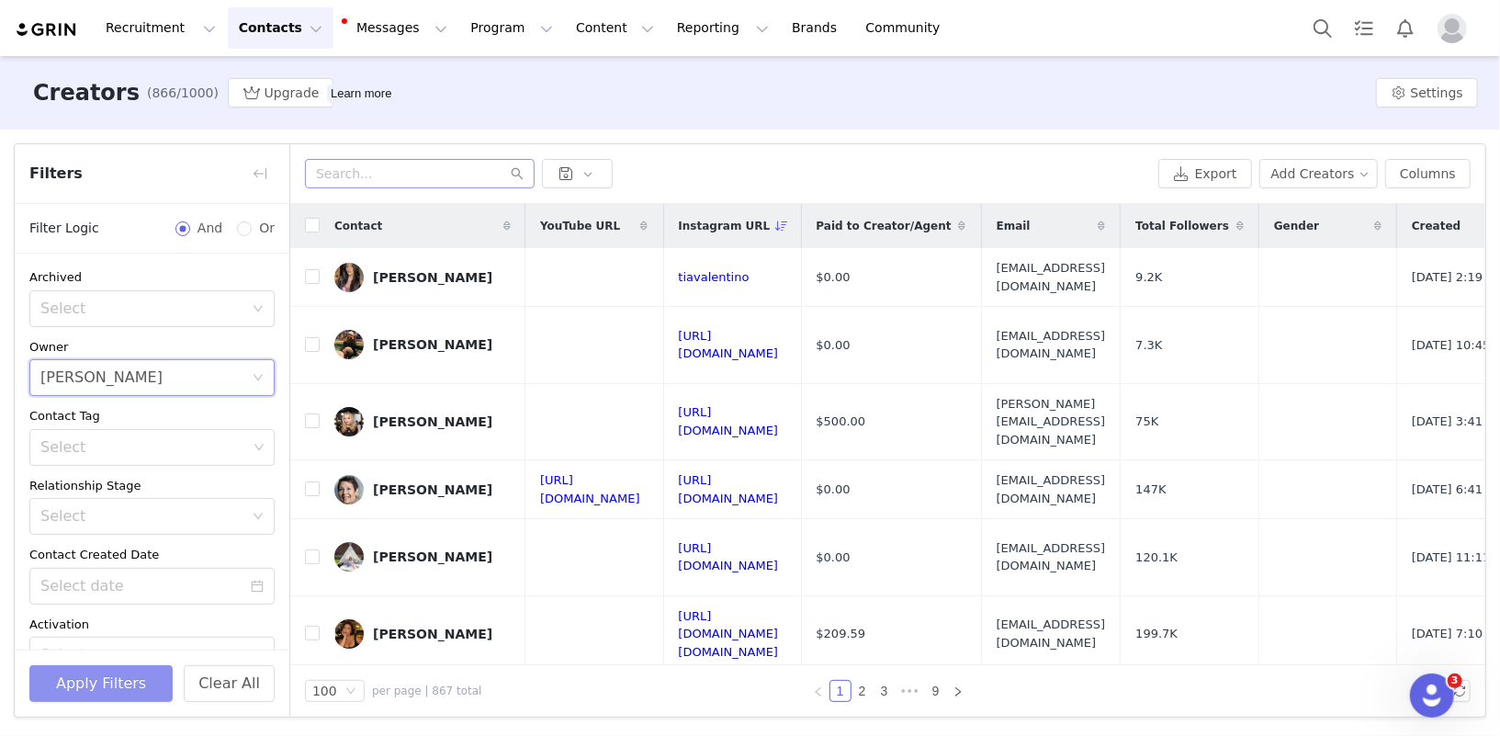
click at [112, 678] on button "Apply Filters" at bounding box center [100, 683] width 143 height 37
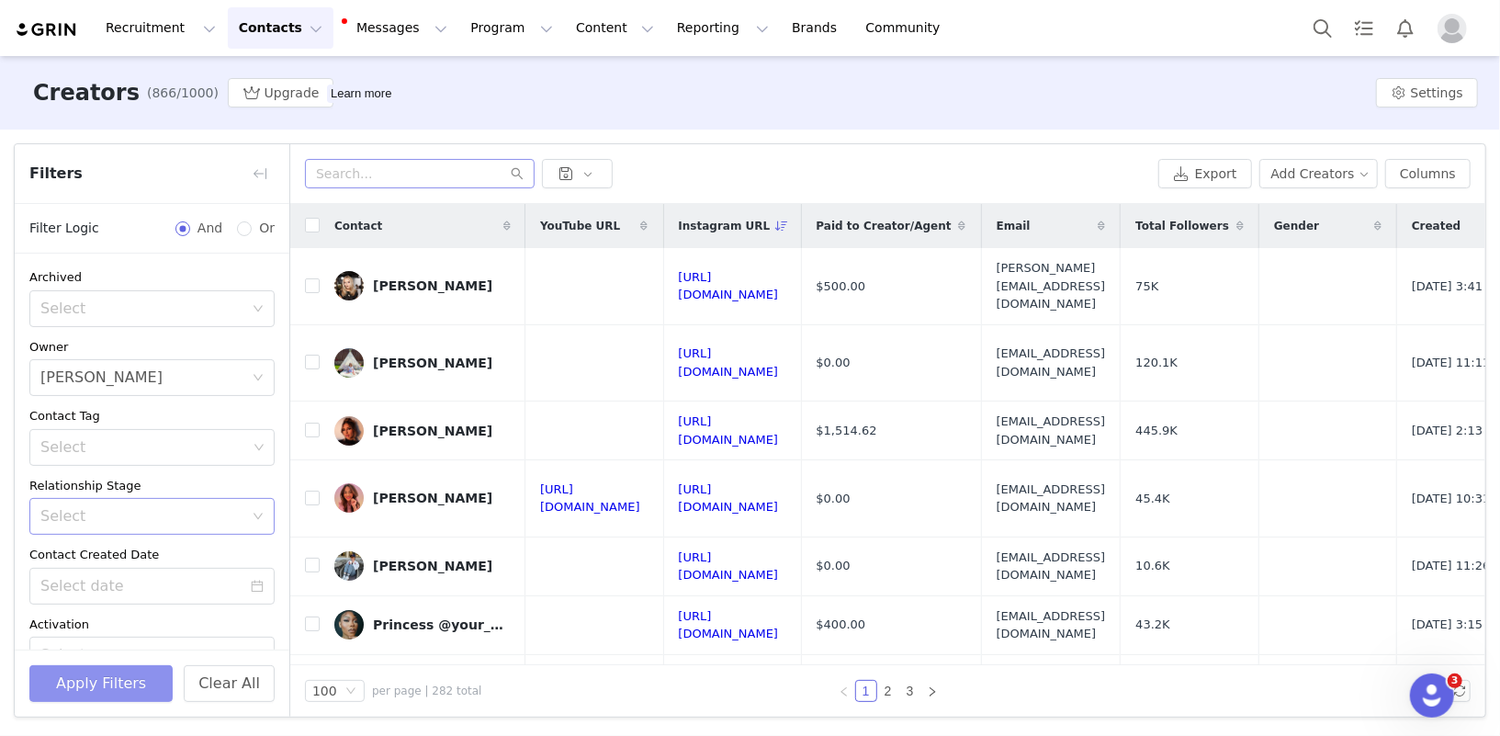
click at [117, 516] on div "Select" at bounding box center [141, 516] width 203 height 18
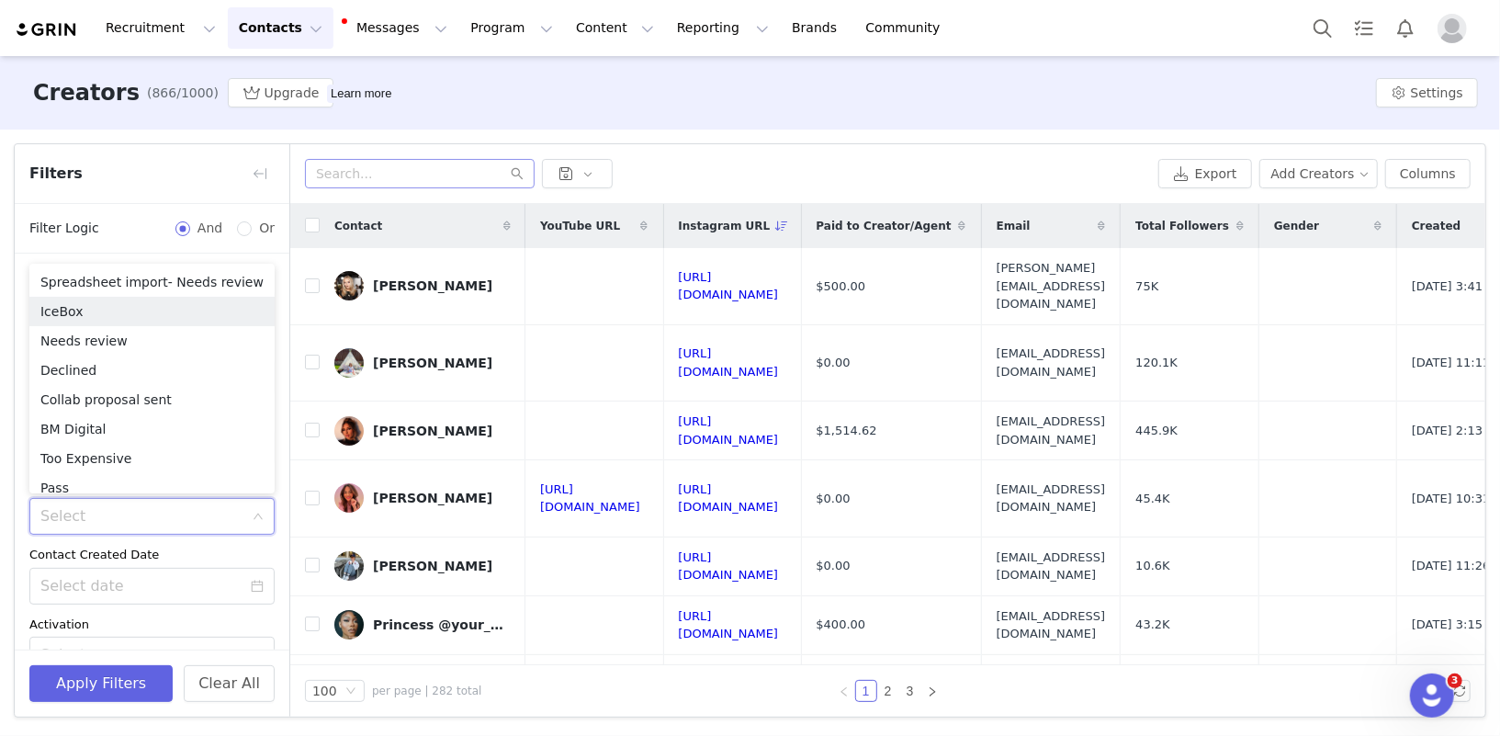
scroll to position [3, 0]
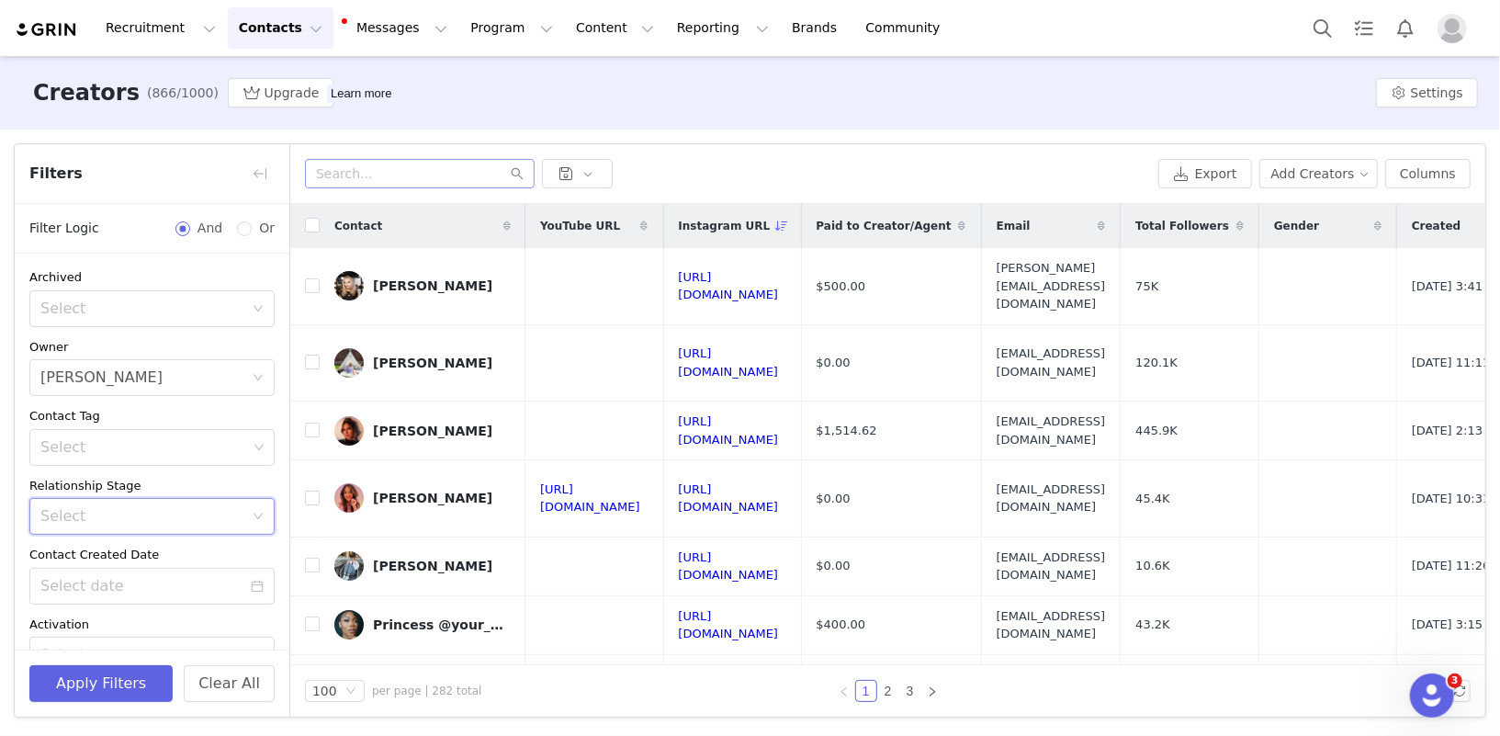
click at [15, 536] on div "Archived Select Owner Select Diana Marcos Contact Tag Select Relationship Stage…" at bounding box center [152, 575] width 275 height 643
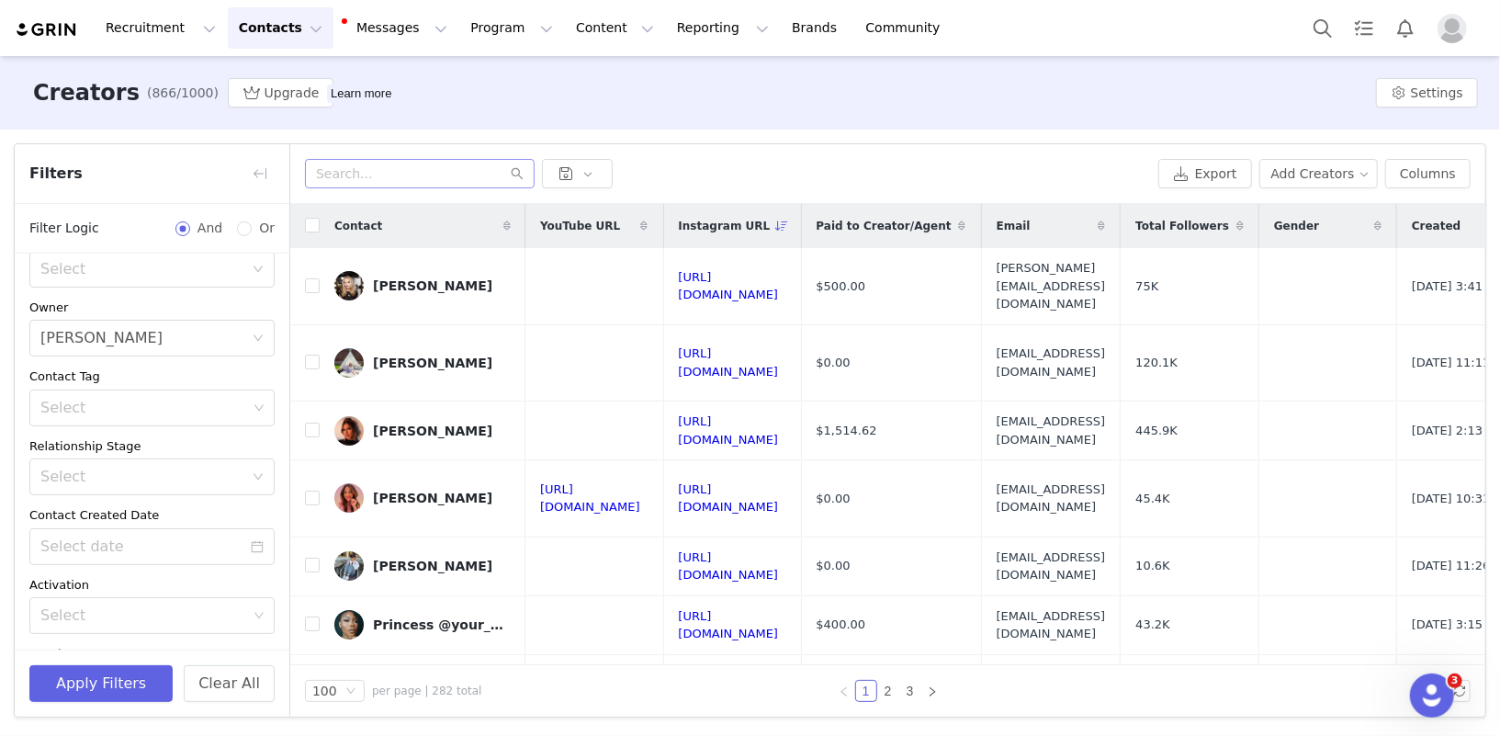
scroll to position [43, 0]
click at [68, 401] on div "Select" at bounding box center [143, 404] width 207 height 18
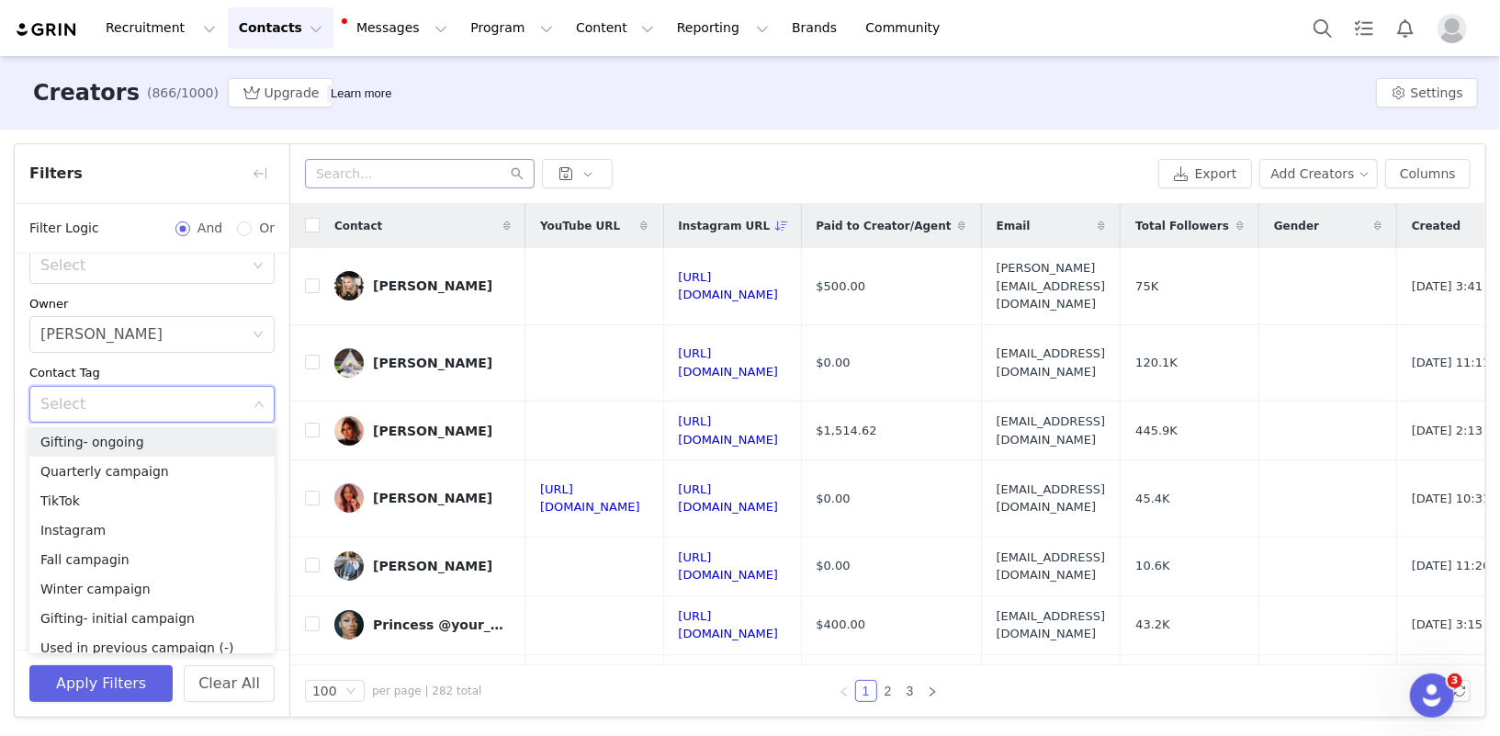
click at [16, 395] on div "Archived Select Owner Select Diana Marcos Contact Tag Select Relationship Stage…" at bounding box center [152, 531] width 275 height 643
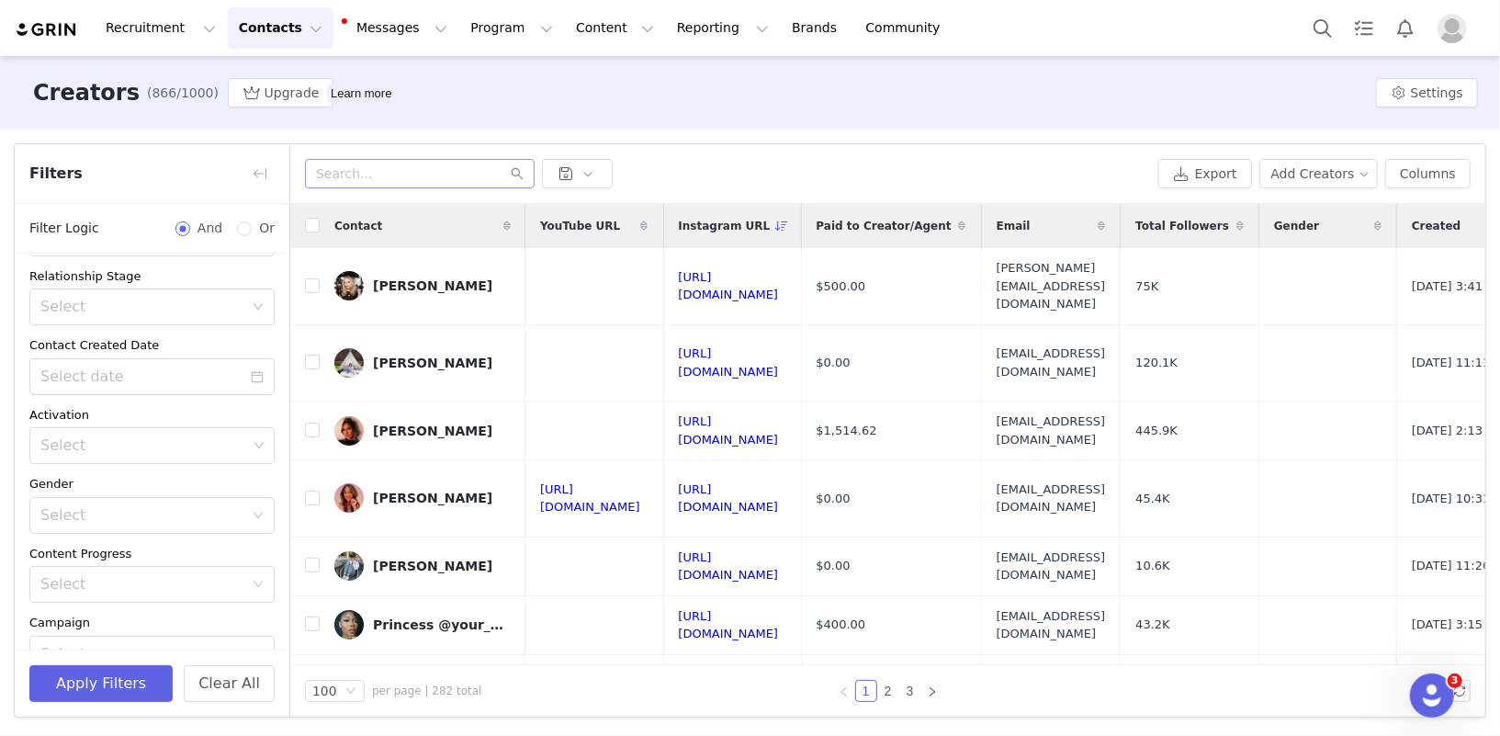
scroll to position [219, 0]
click at [70, 435] on div "Select" at bounding box center [143, 436] width 207 height 18
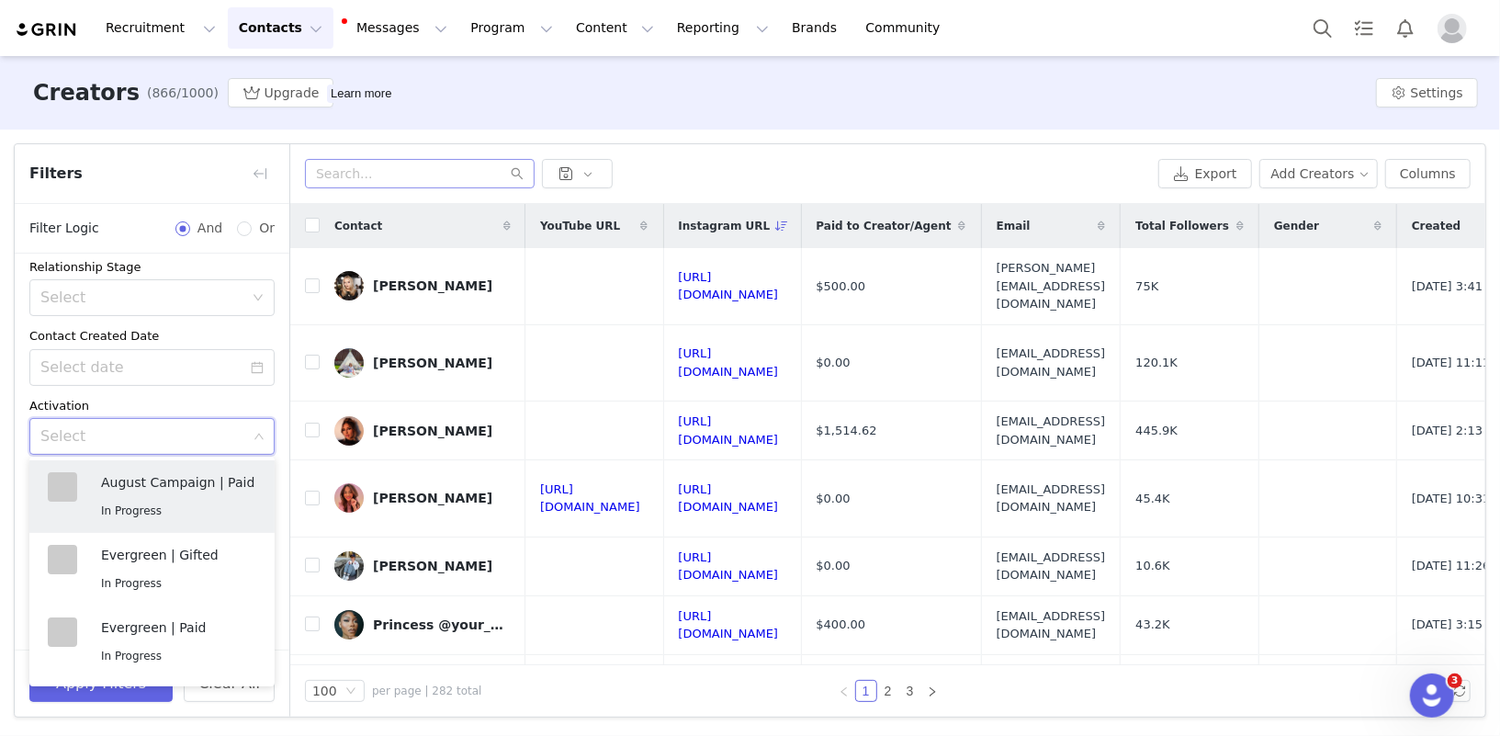
click at [70, 393] on div "Archived Select Owner Select Diana Marcos Contact Tag Select Relationship Stage…" at bounding box center [152, 356] width 275 height 643
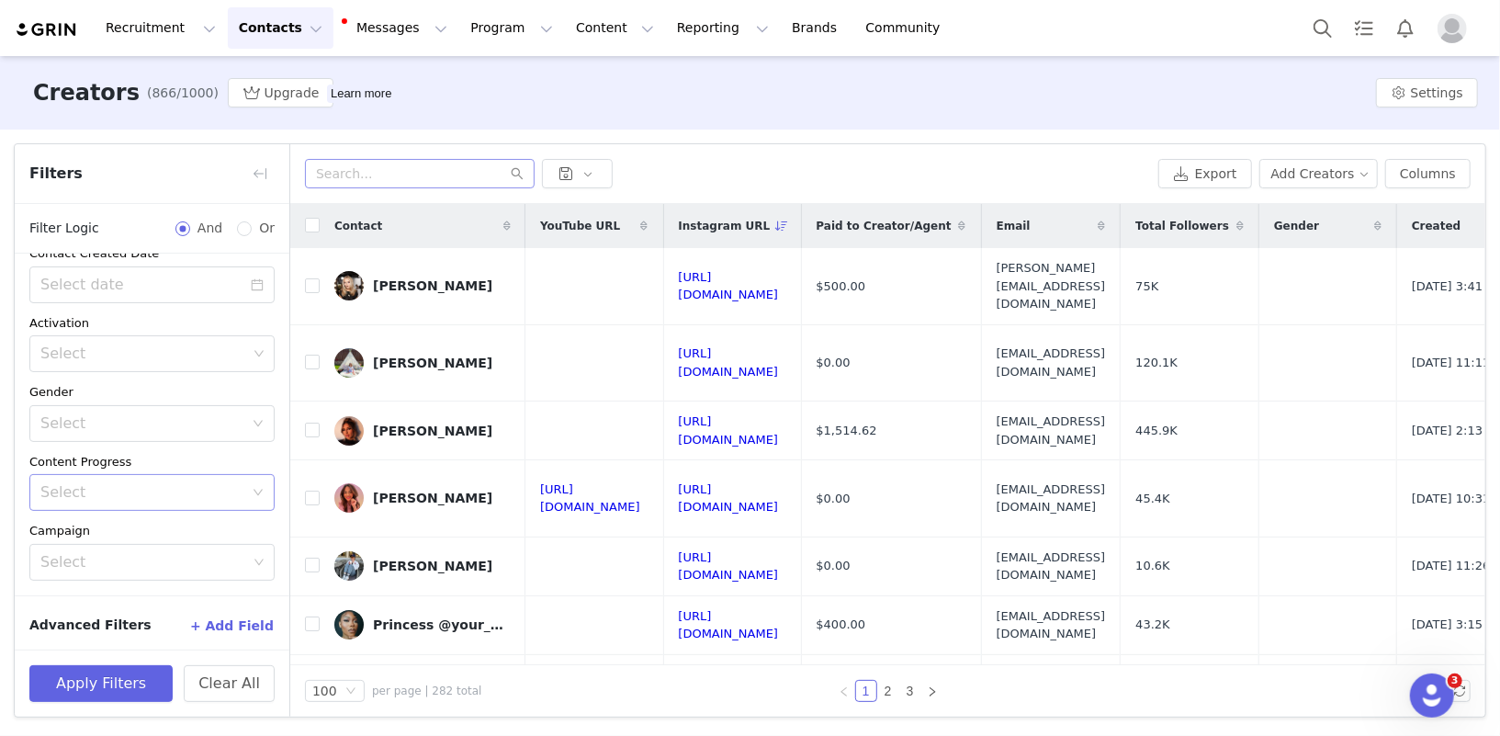
scroll to position [303, 0]
click at [270, 167] on button "button" at bounding box center [259, 173] width 29 height 29
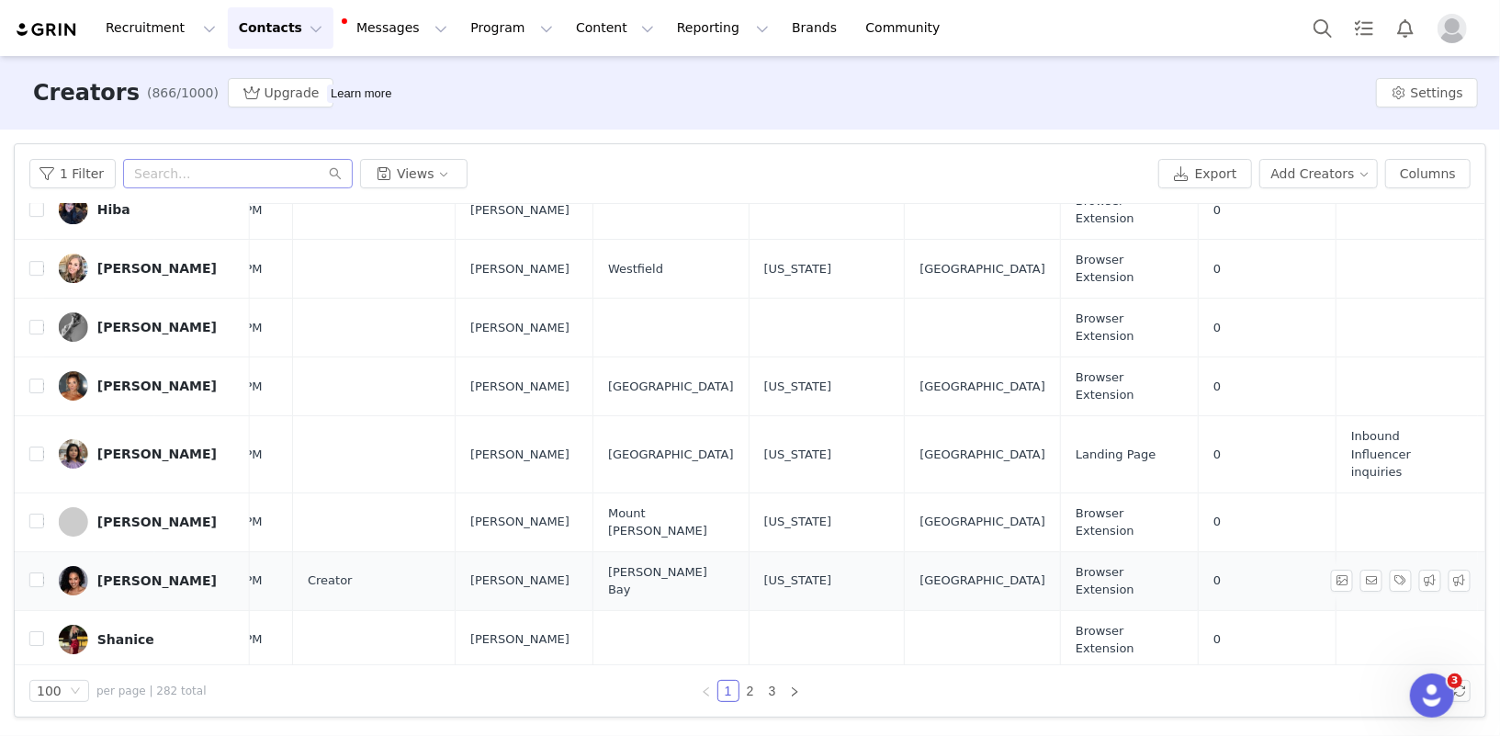
scroll to position [4156, 1521]
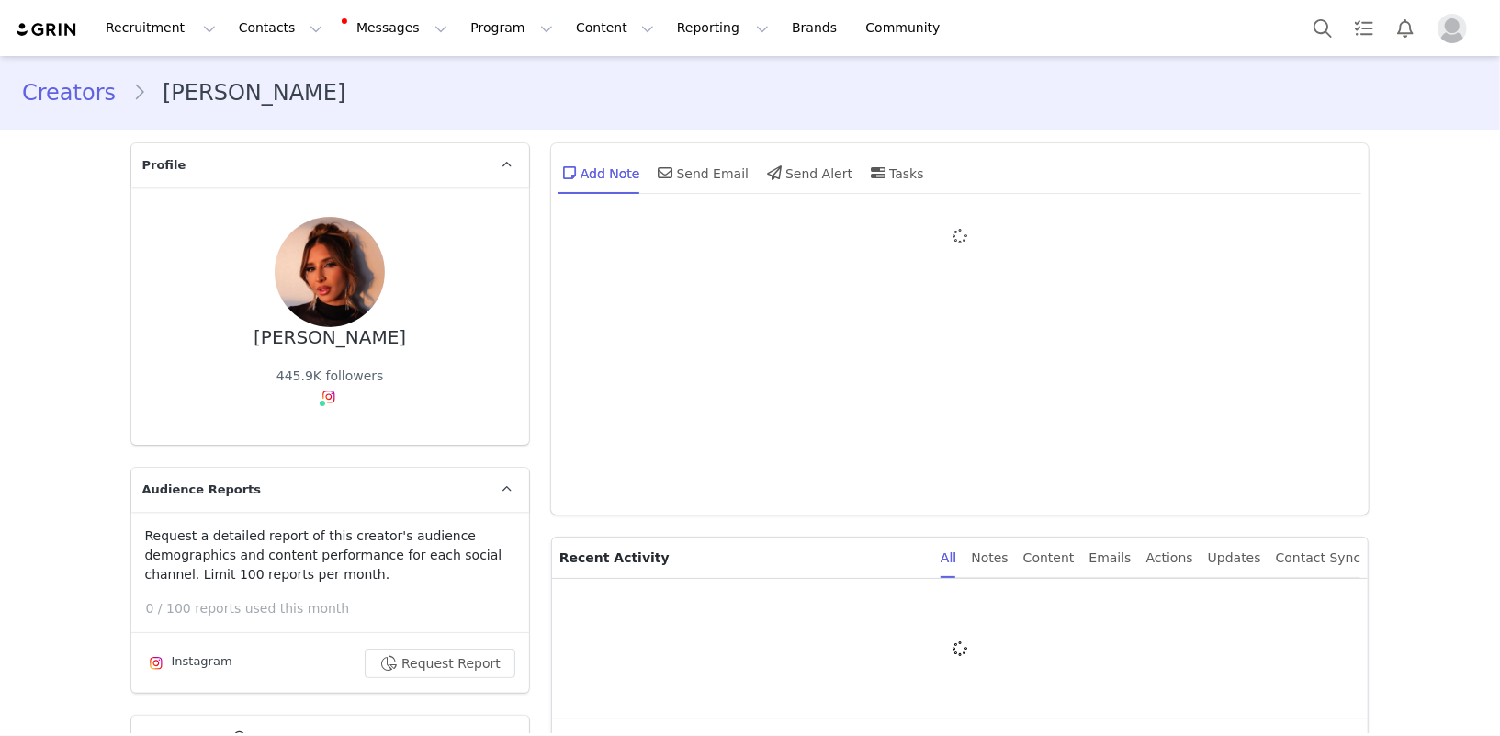
type input "+1 ([GEOGRAPHIC_DATA])"
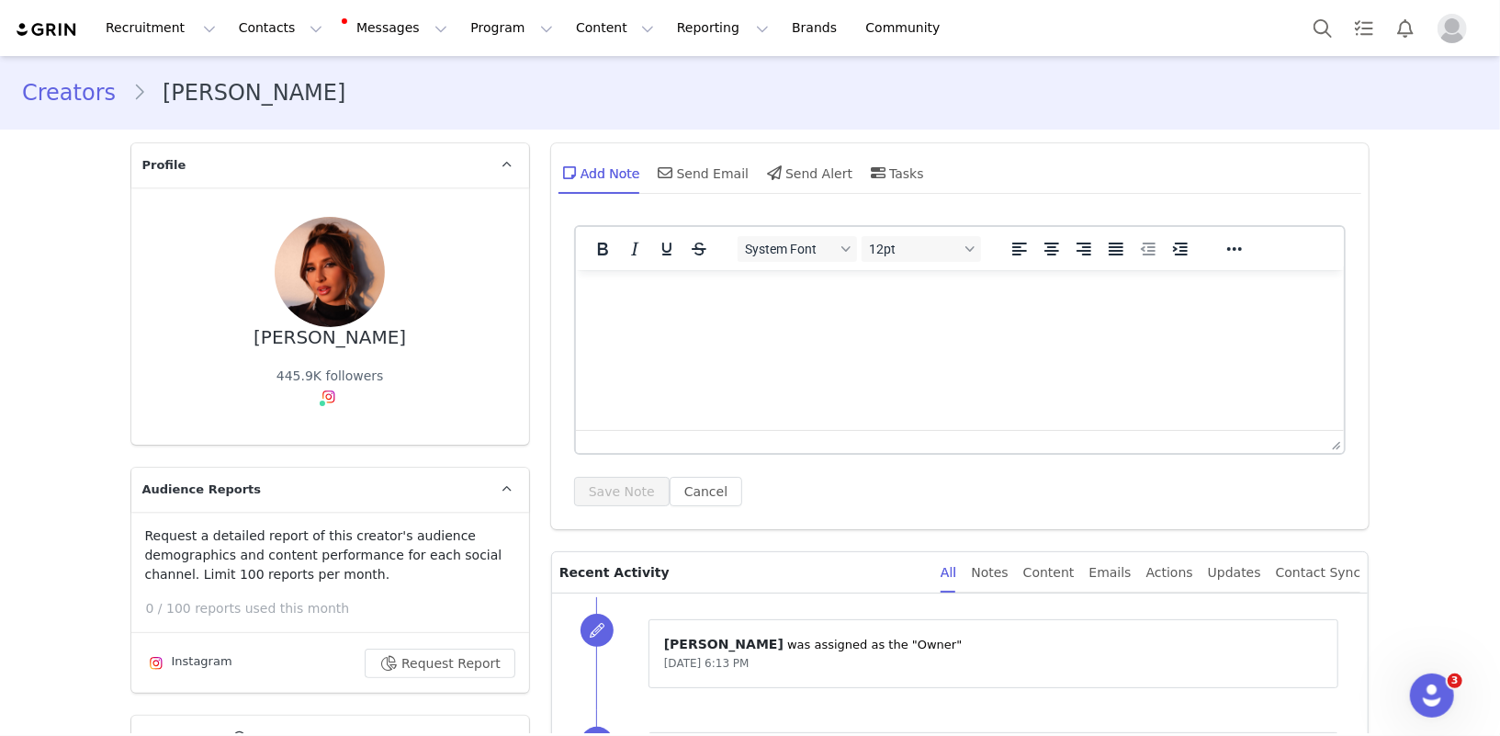
scroll to position [243, 0]
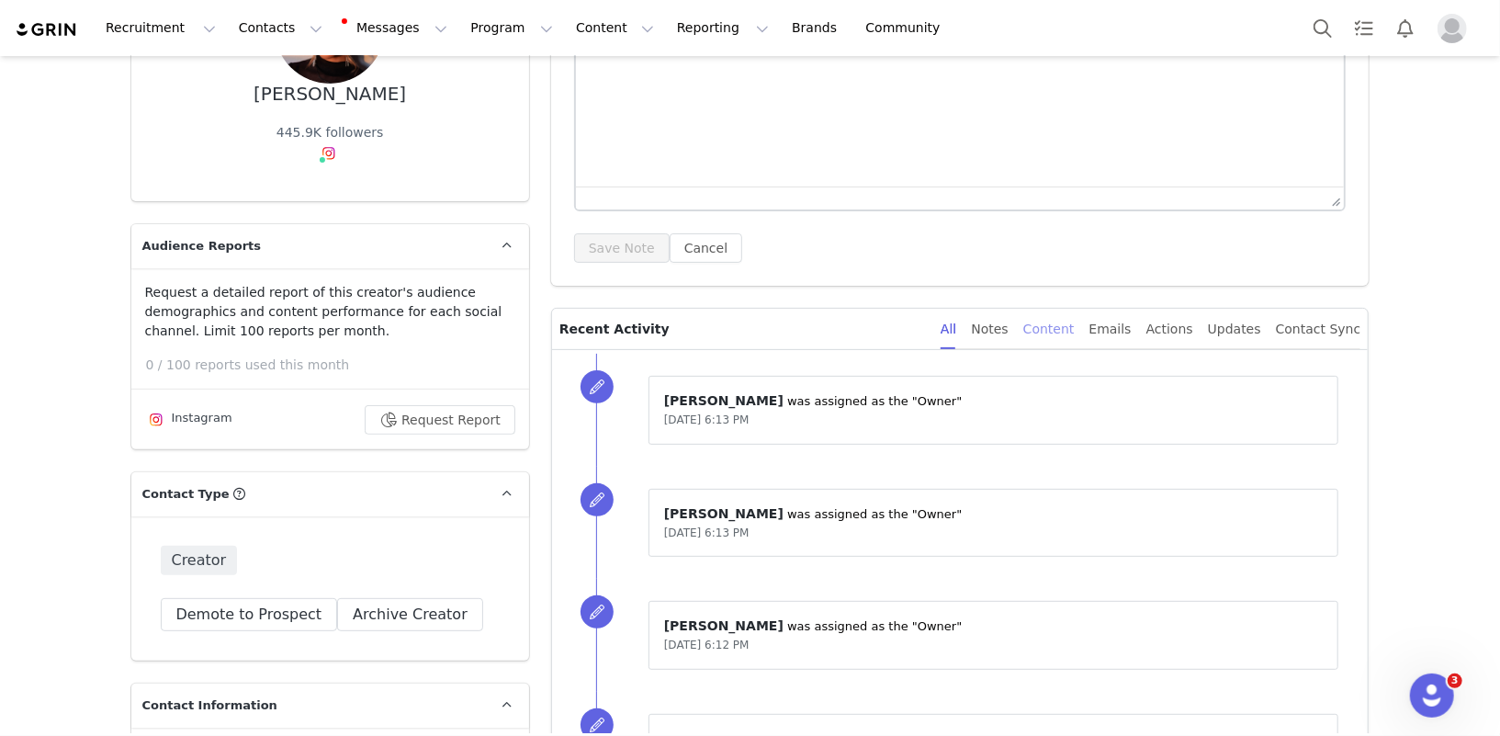
click at [1051, 337] on div "Content" at bounding box center [1048, 329] width 51 height 41
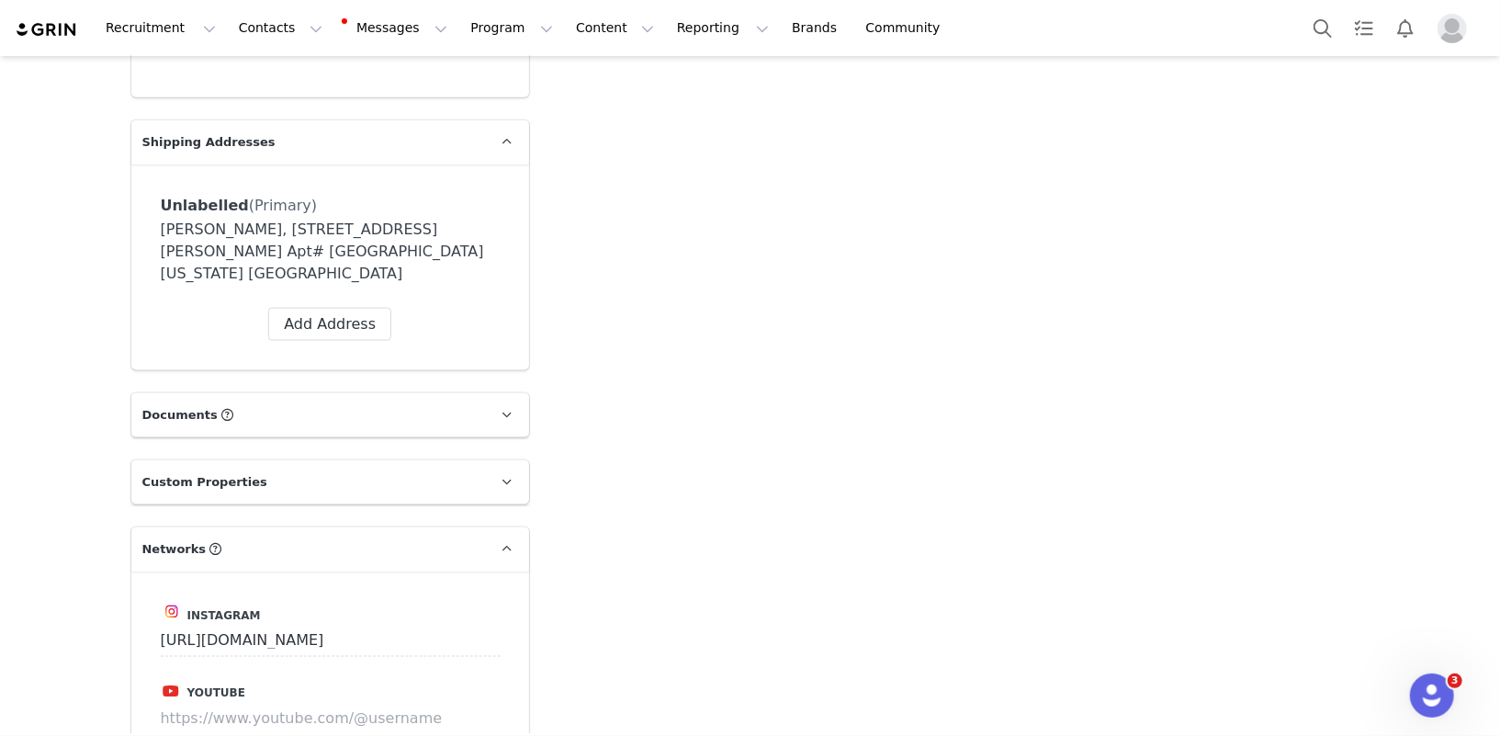
scroll to position [290, 0]
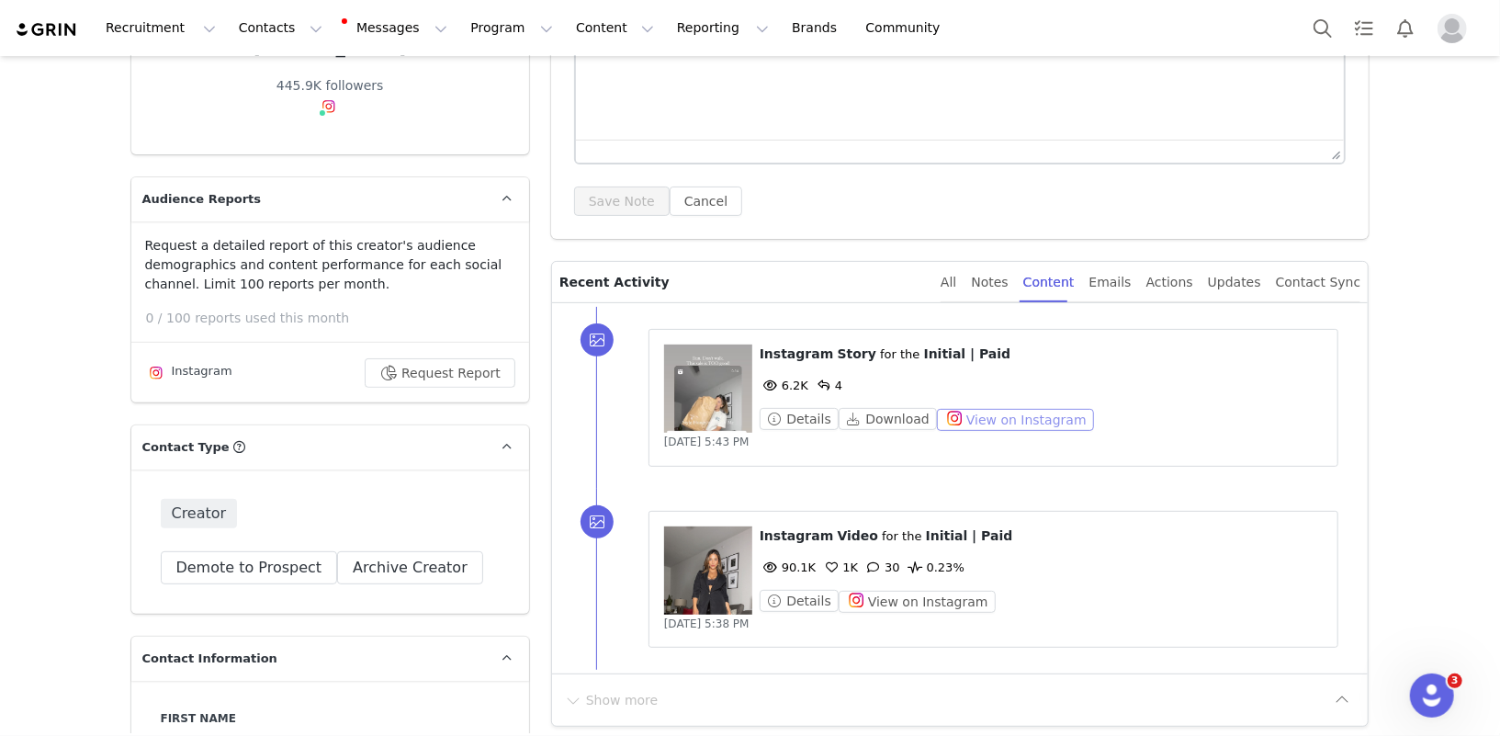
click at [1001, 419] on button "View on Instagram" at bounding box center [1015, 420] width 157 height 22
click at [933, 603] on button "View on Instagram" at bounding box center [917, 602] width 157 height 22
click at [328, 152] on div "Instagram ( @zanabjaffrey ) — Creator Connected — Account is discoverable." at bounding box center [336, 160] width 293 height 79
click at [314, 141] on link "@zanabjaffrey" at bounding box center [330, 145] width 93 height 15
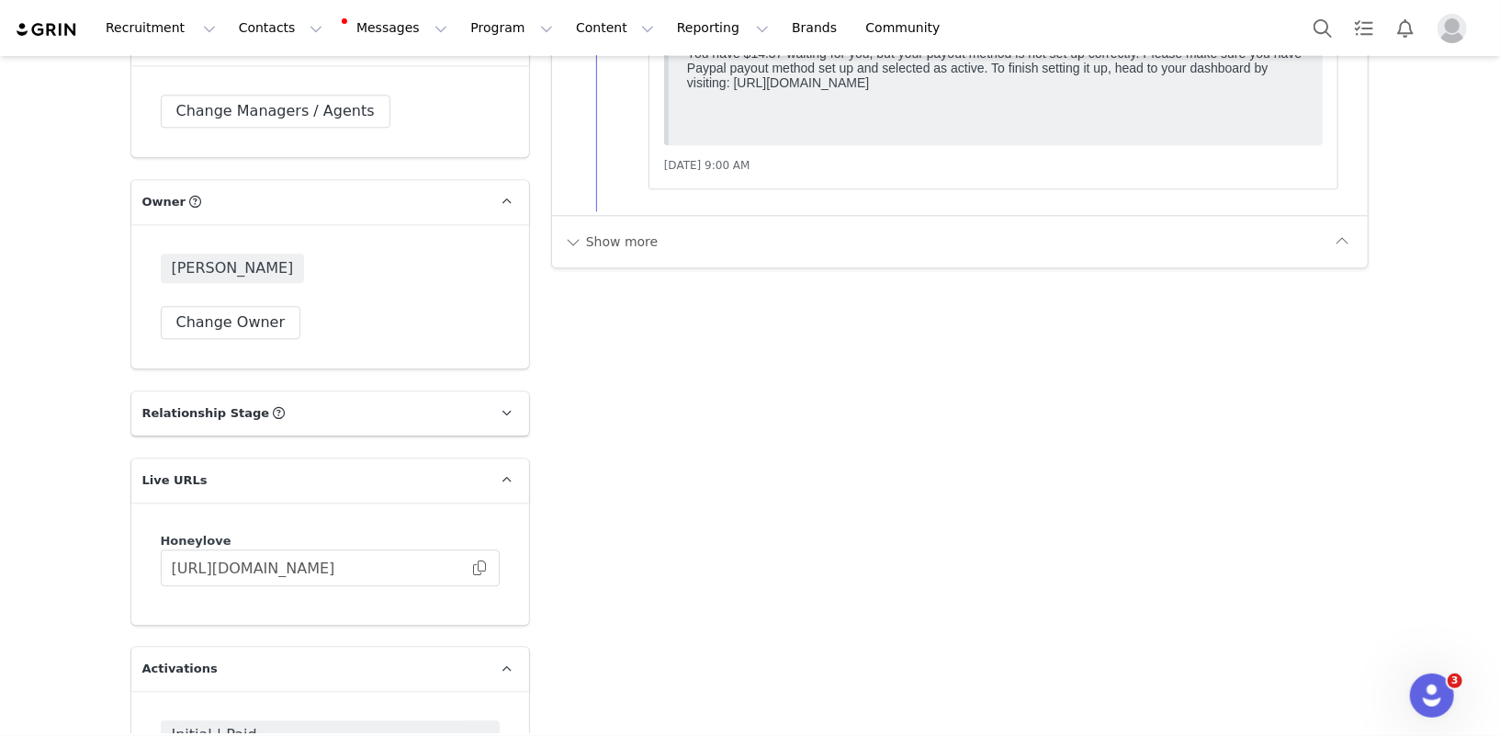
scroll to position [2936, 0]
click at [625, 228] on button "Show more" at bounding box center [611, 238] width 96 height 29
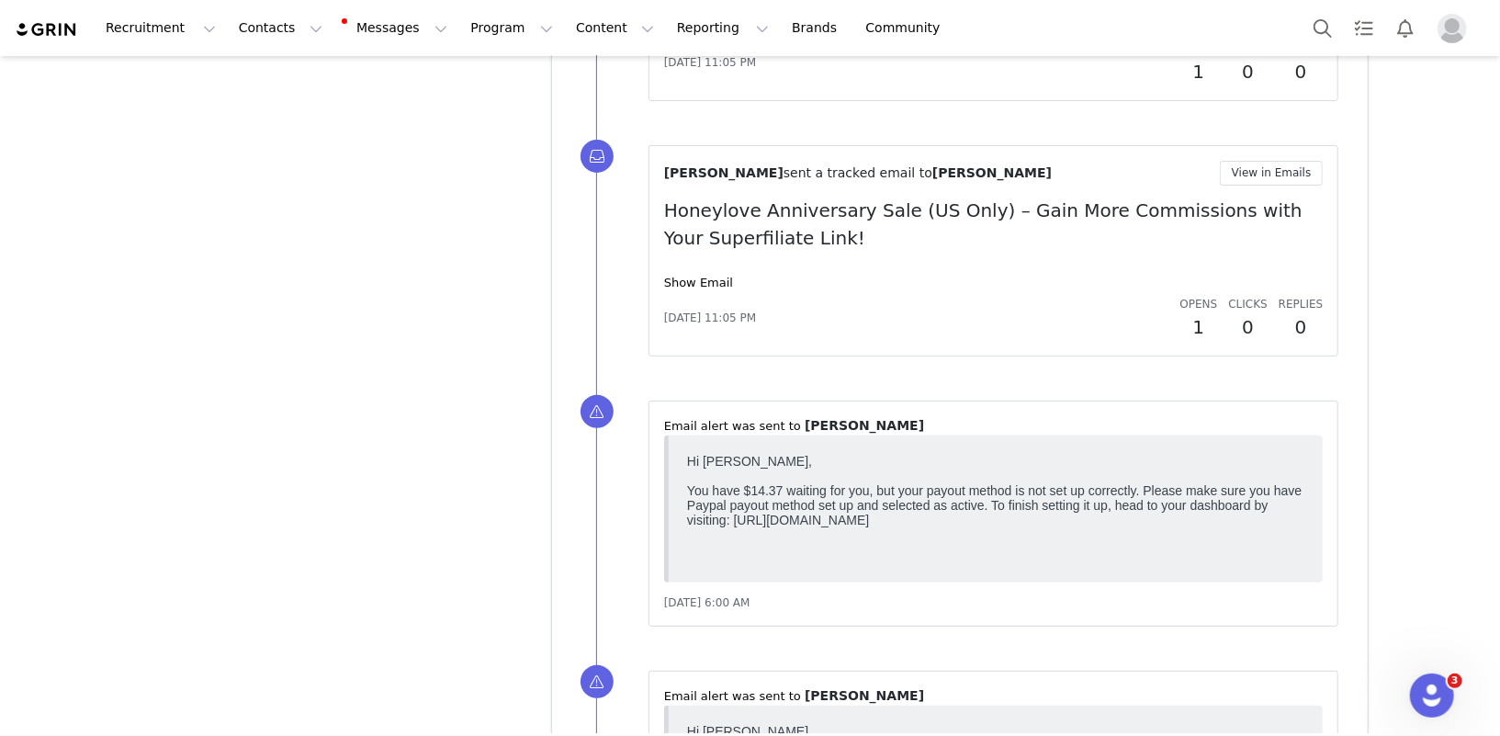
scroll to position [5093, 0]
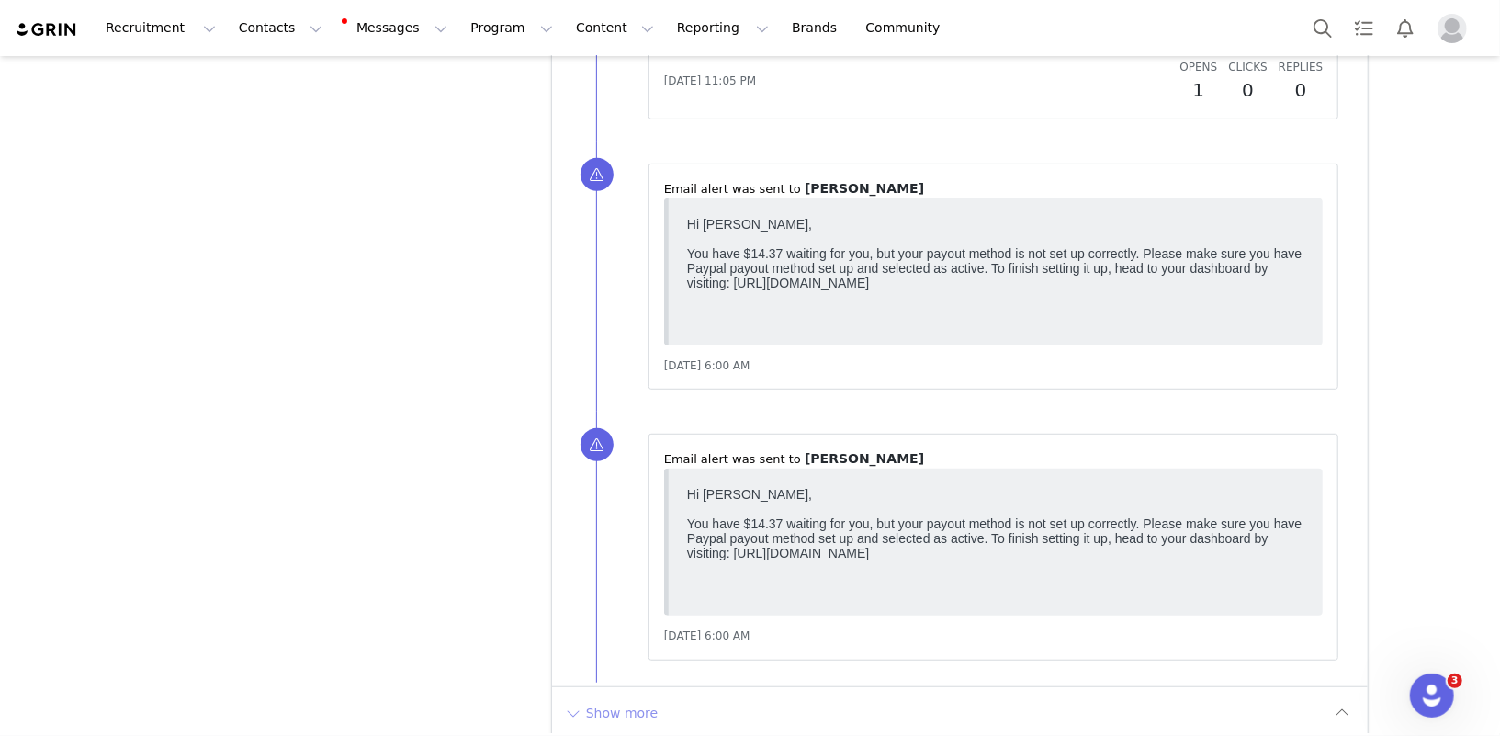
click at [618, 698] on button "Show more" at bounding box center [611, 712] width 96 height 29
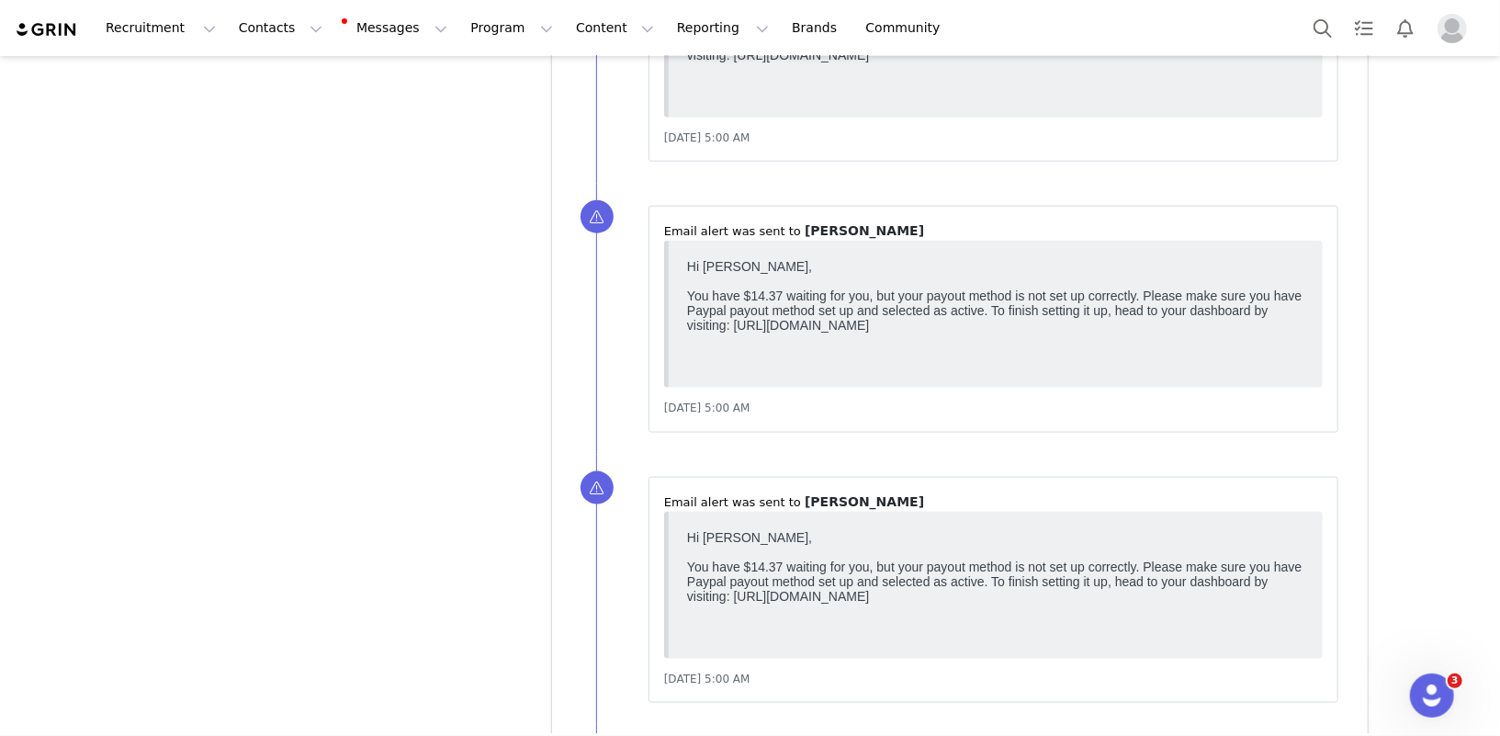
scroll to position [7025, 0]
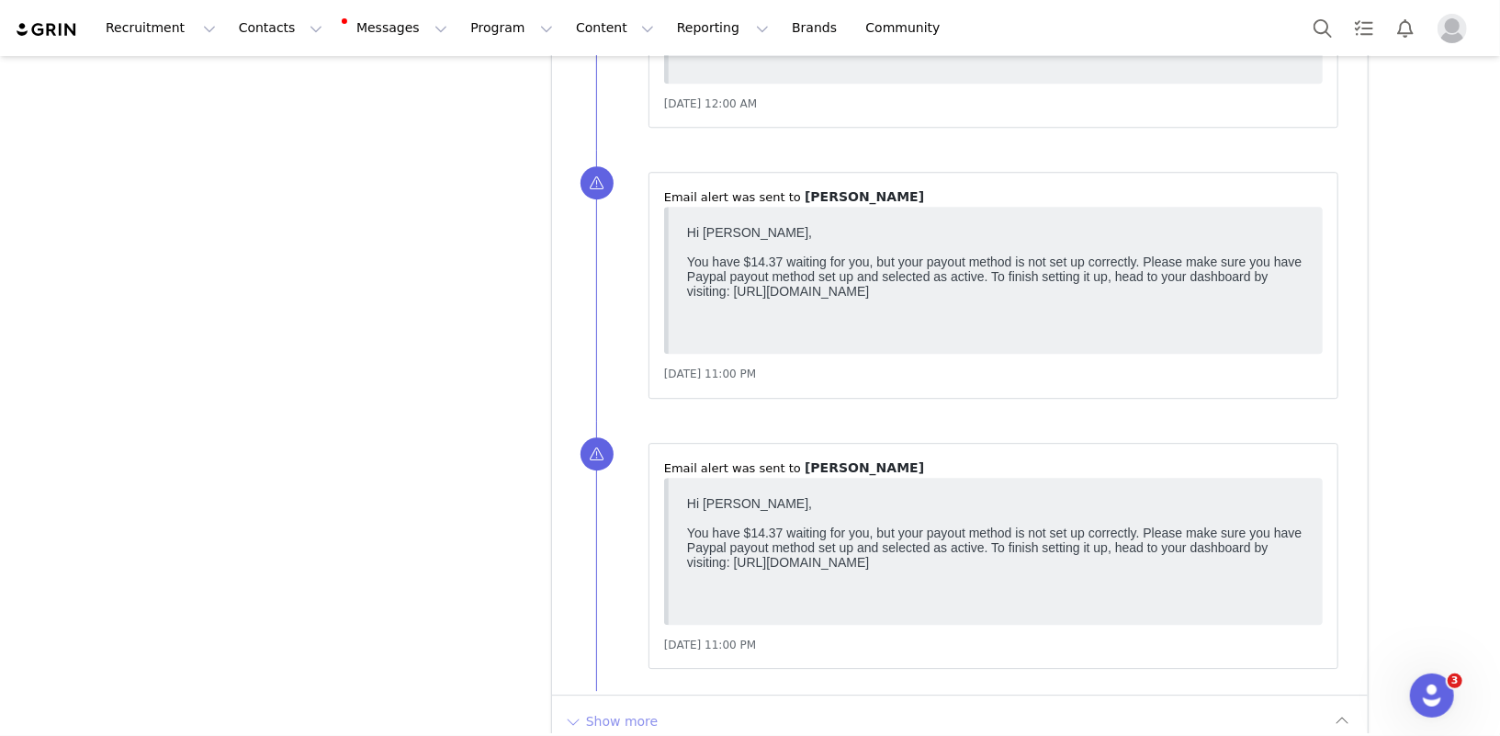
click at [609, 707] on button "Show more" at bounding box center [611, 721] width 96 height 29
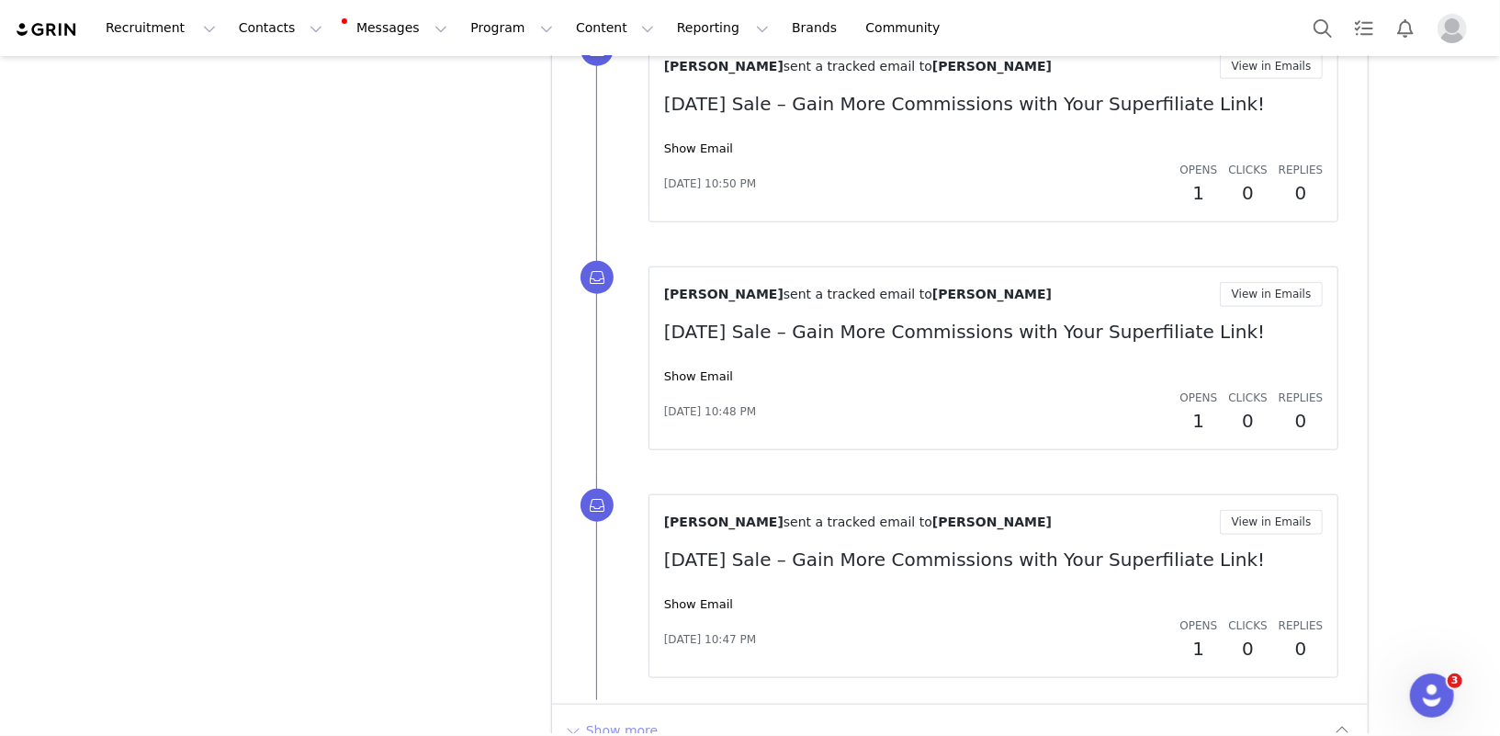
click at [609, 716] on button "Show more" at bounding box center [611, 730] width 96 height 29
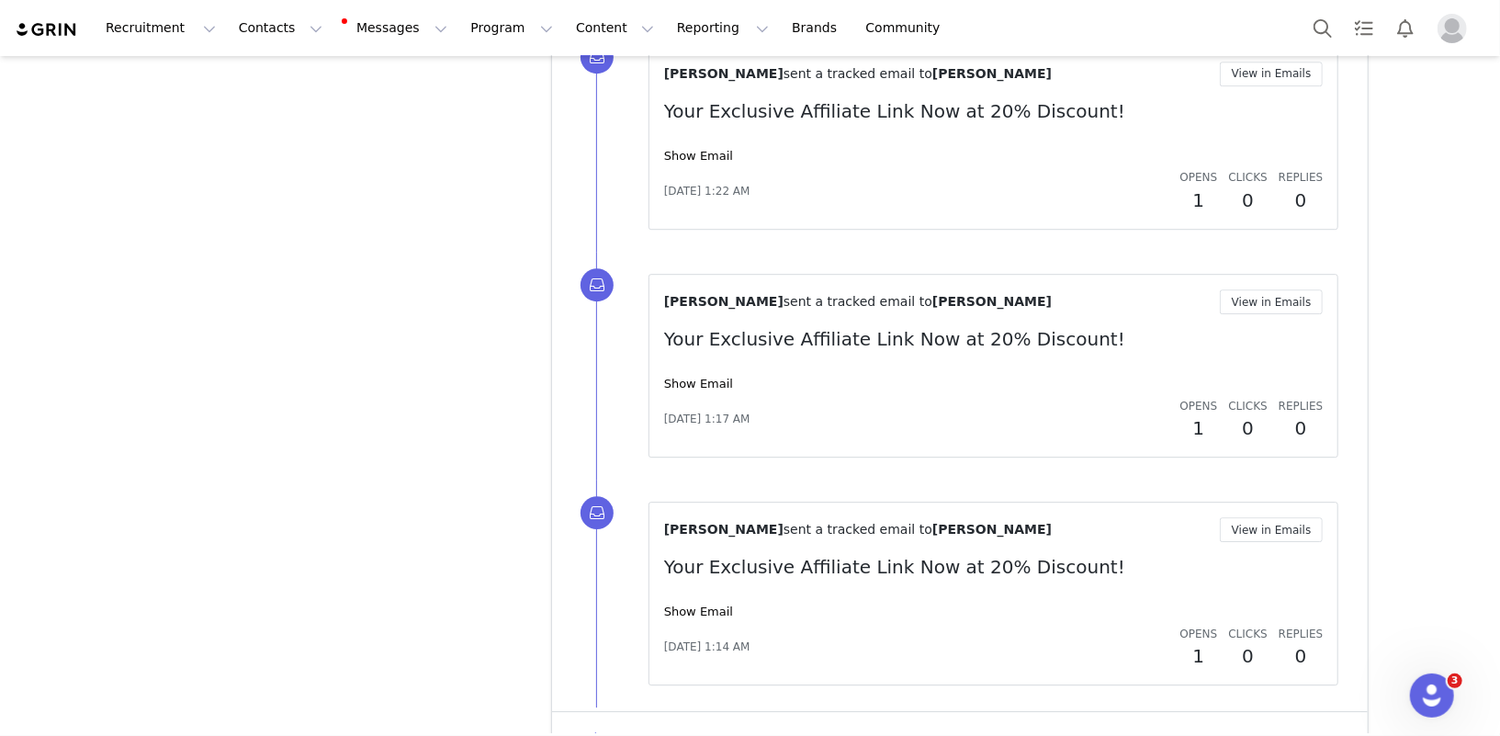
click at [609, 723] on button "Show more" at bounding box center [611, 737] width 96 height 29
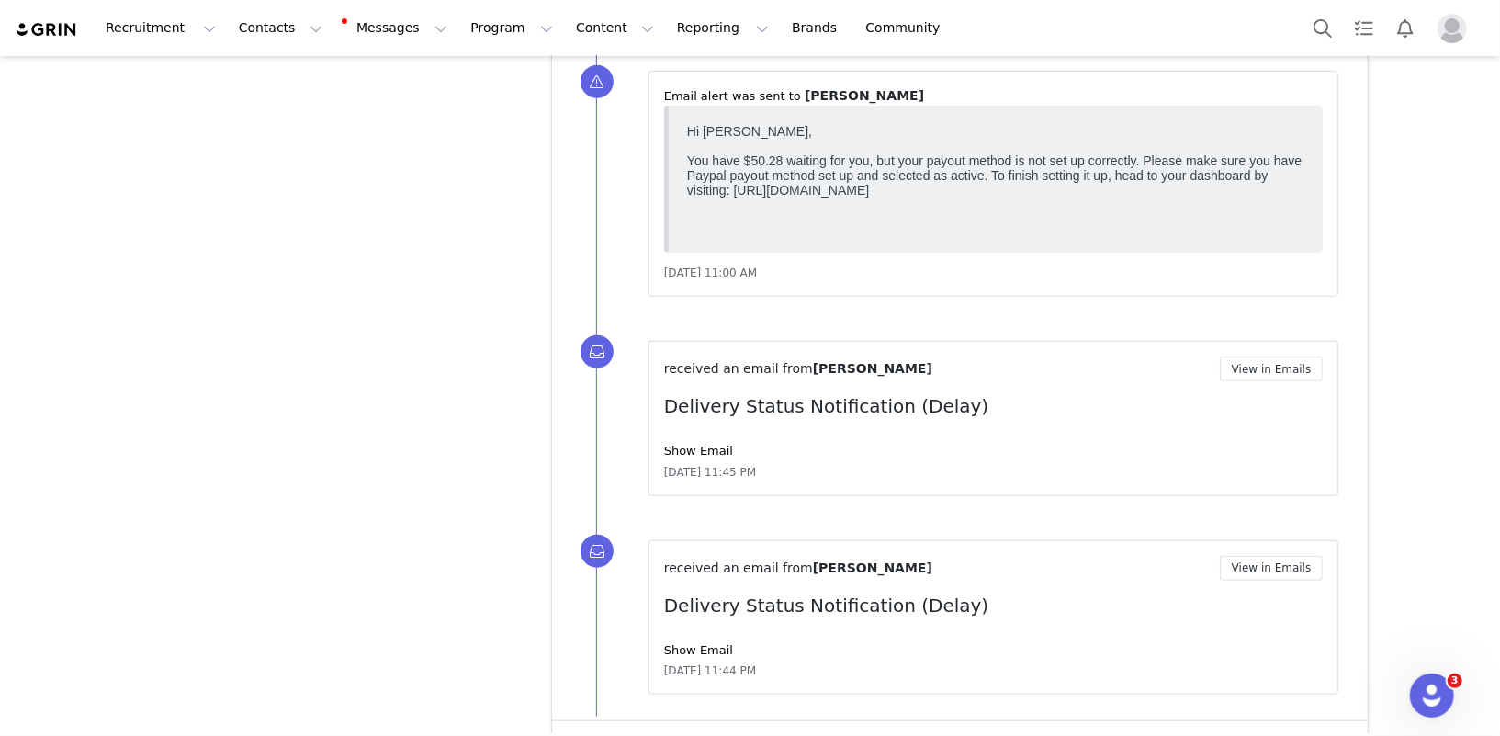
click at [603, 732] on button "Show more" at bounding box center [611, 746] width 96 height 29
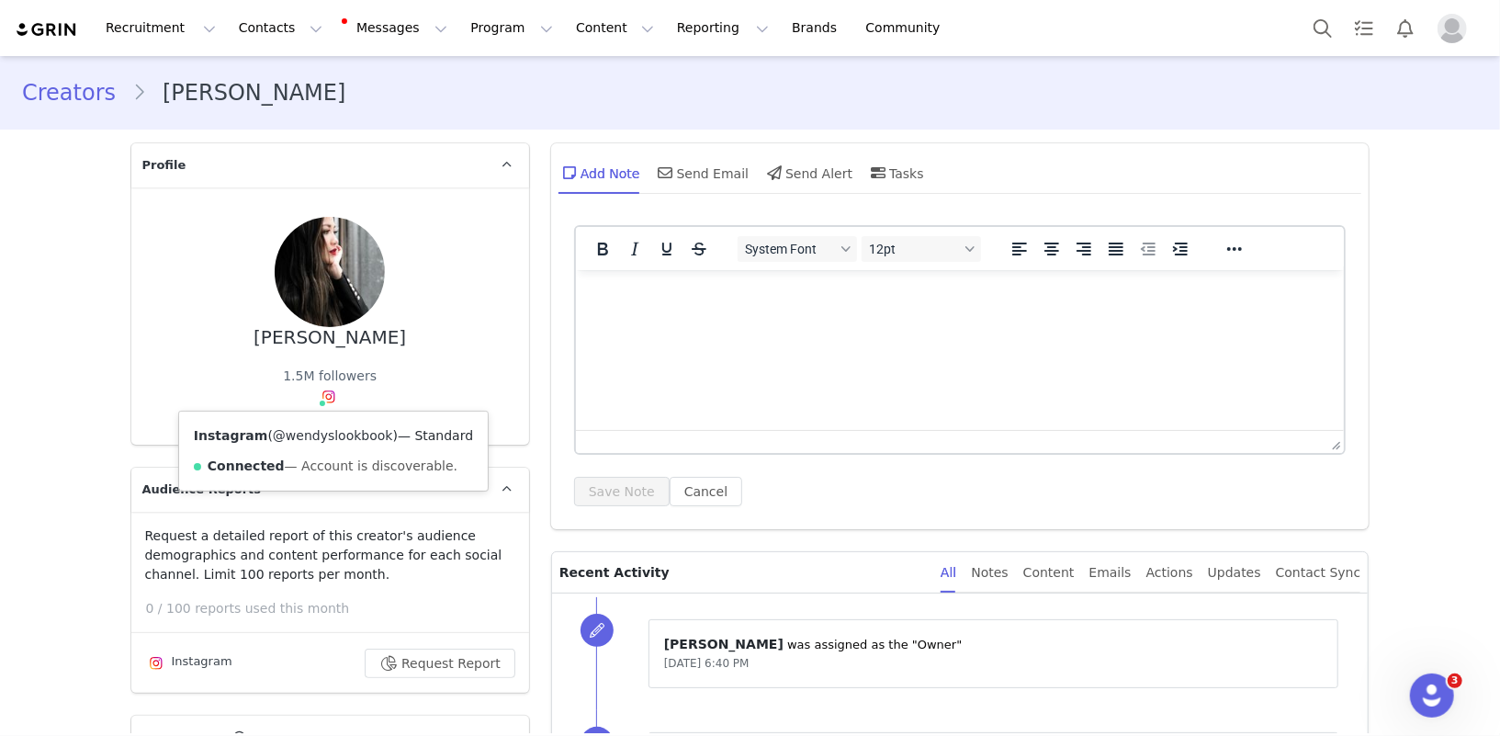
click at [316, 431] on link "@wendyslookbook" at bounding box center [333, 435] width 120 height 15
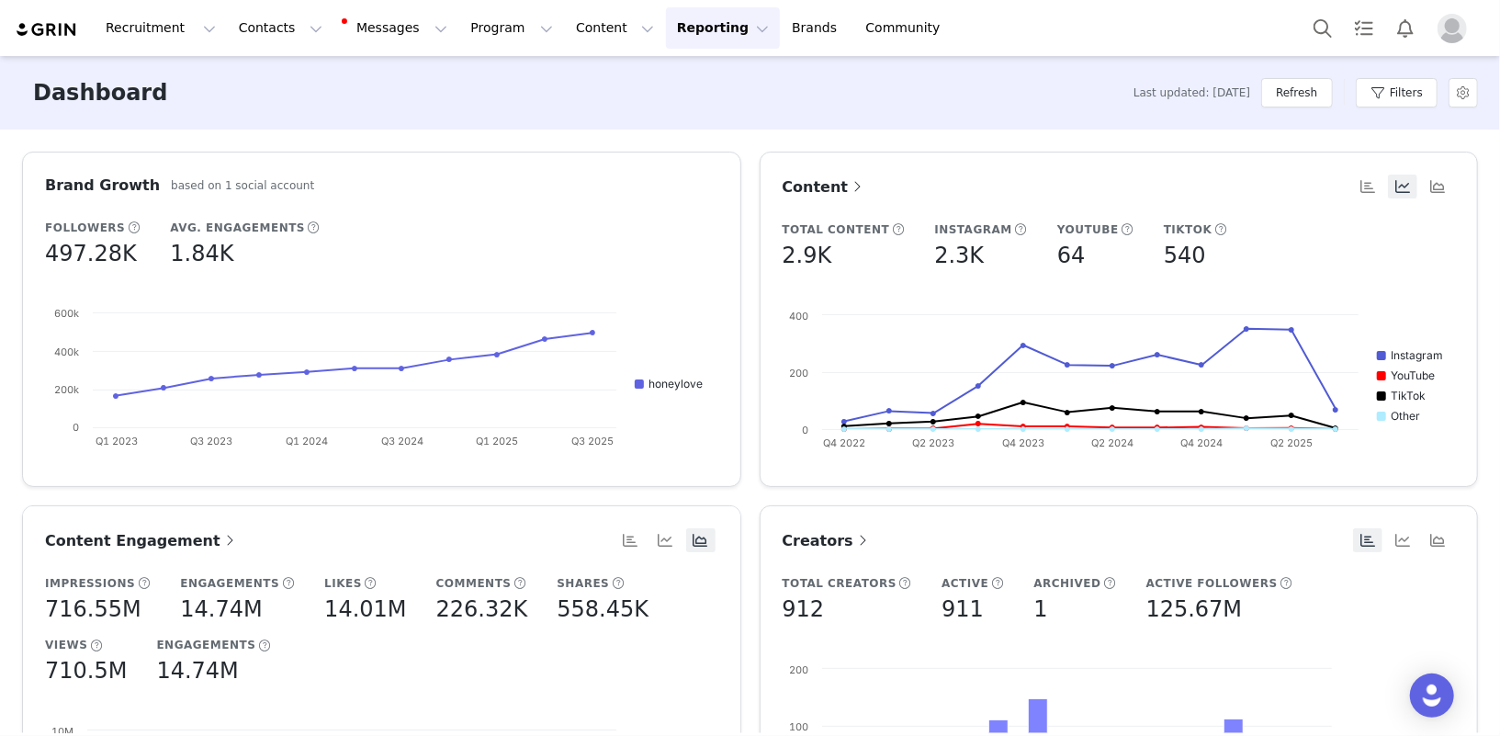
click at [684, 33] on button "Reporting Reporting" at bounding box center [723, 27] width 114 height 41
click at [689, 113] on p "Report Builder" at bounding box center [681, 115] width 92 height 19
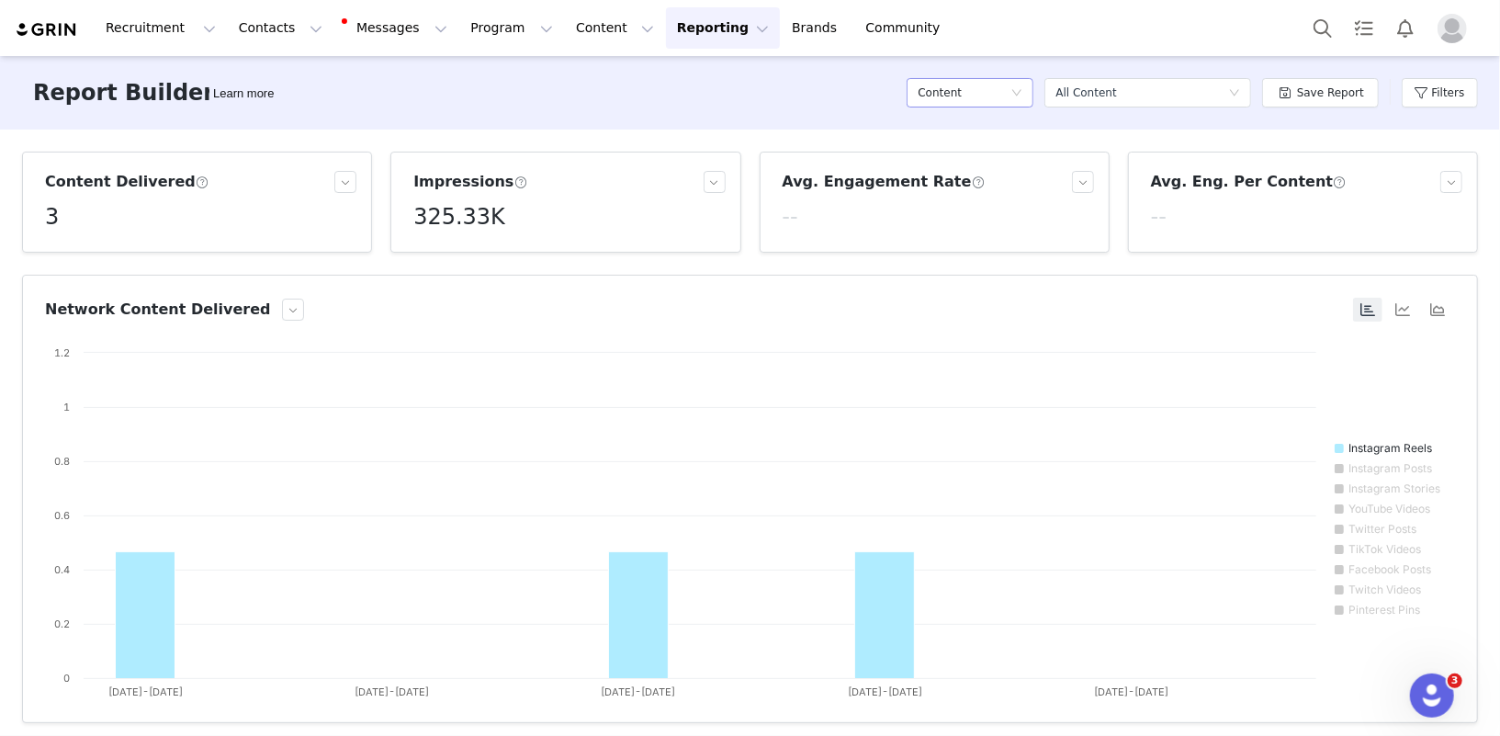
click at [985, 96] on div "Content" at bounding box center [964, 93] width 93 height 28
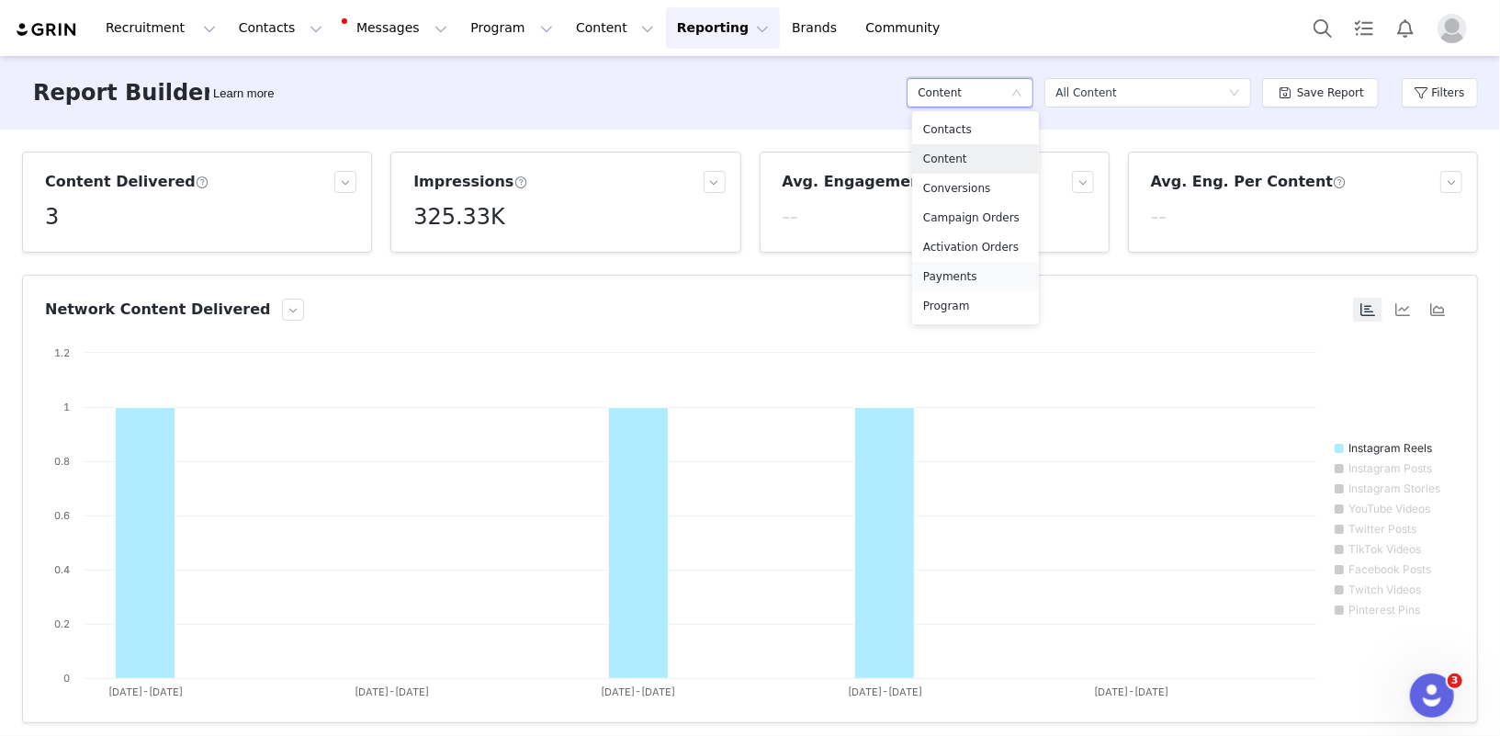
click at [967, 277] on h5 "Payments" at bounding box center [975, 276] width 105 height 20
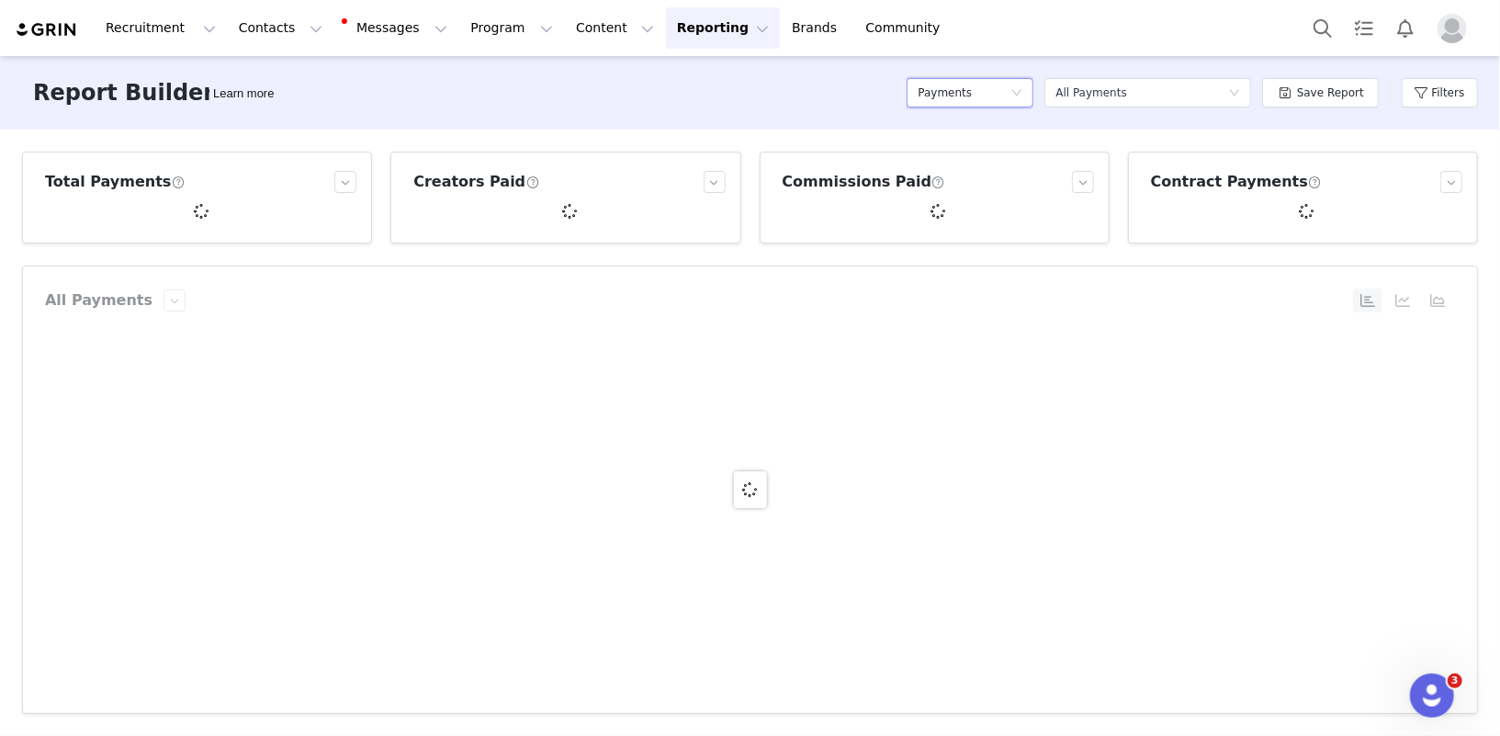
click at [982, 102] on div "Payments" at bounding box center [964, 93] width 93 height 28
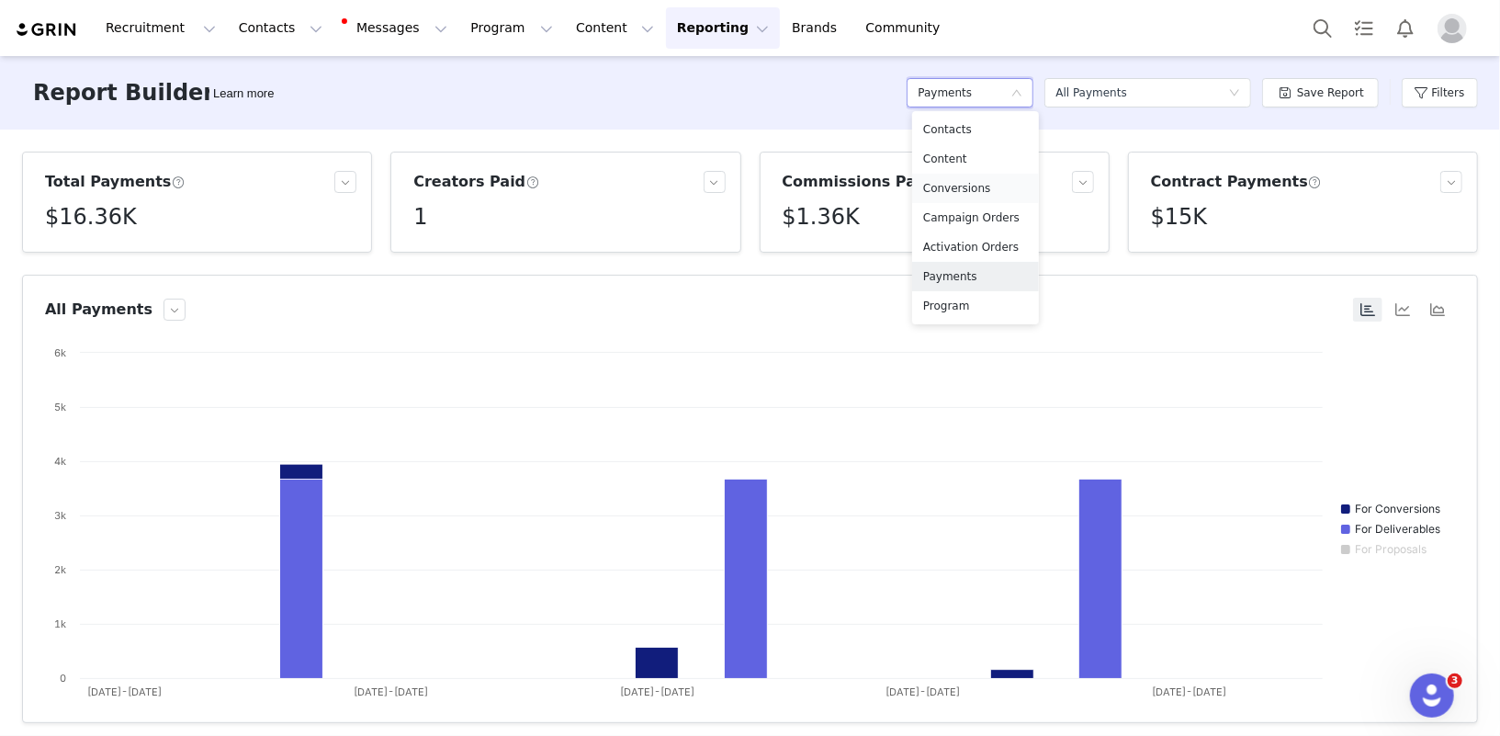
click at [969, 192] on h5 "Conversions" at bounding box center [975, 188] width 105 height 20
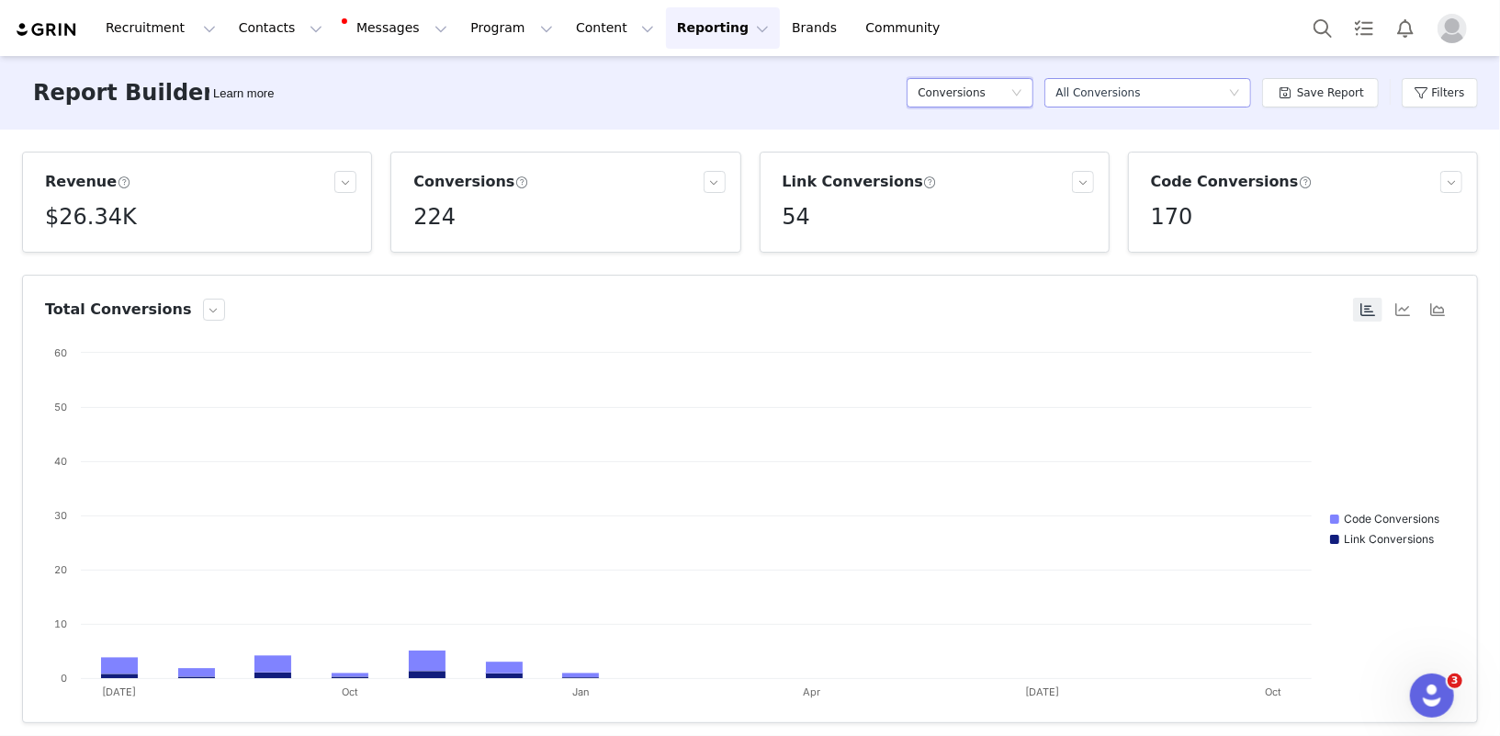
click at [1194, 96] on div "Select a report All Conversions" at bounding box center [1142, 93] width 173 height 28
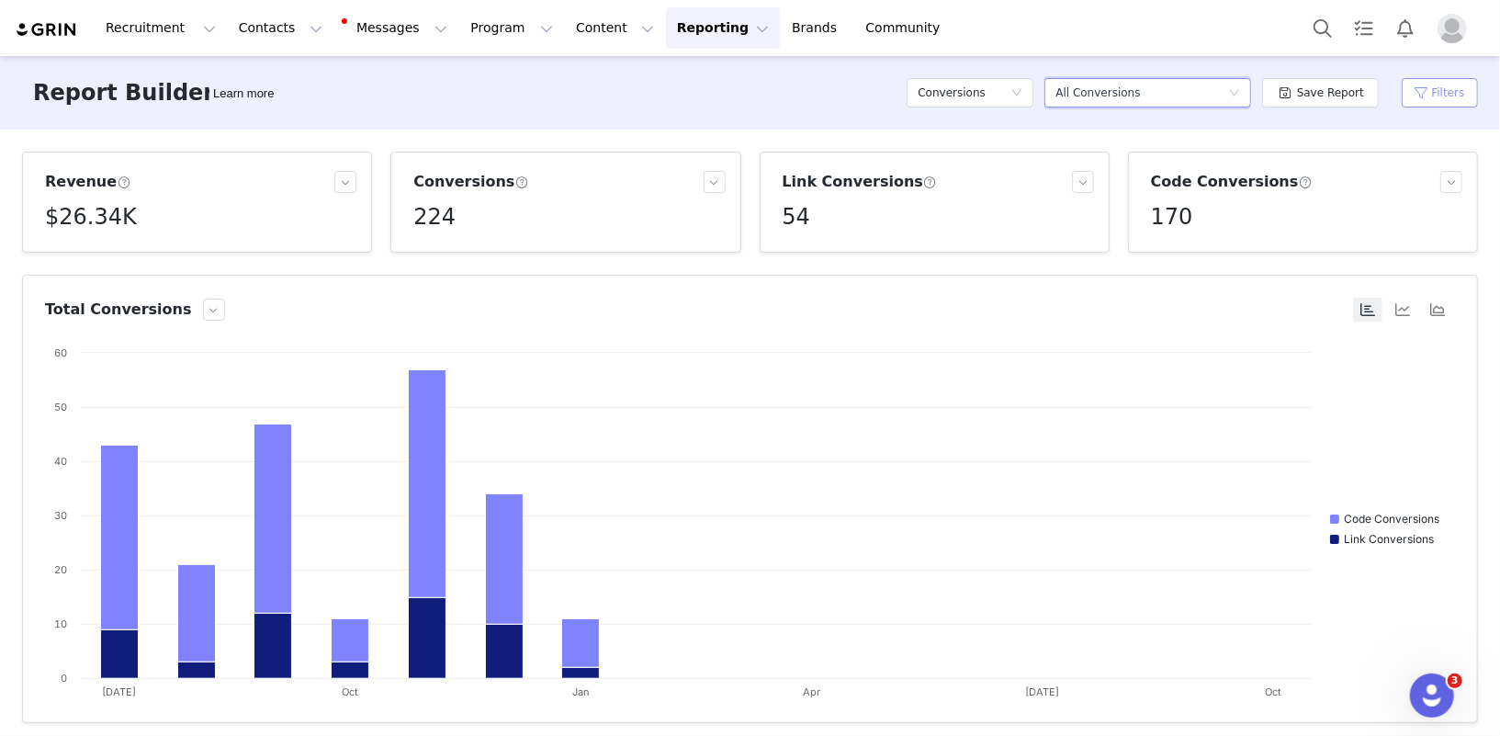
click at [1439, 98] on button "Filters" at bounding box center [1440, 92] width 76 height 29
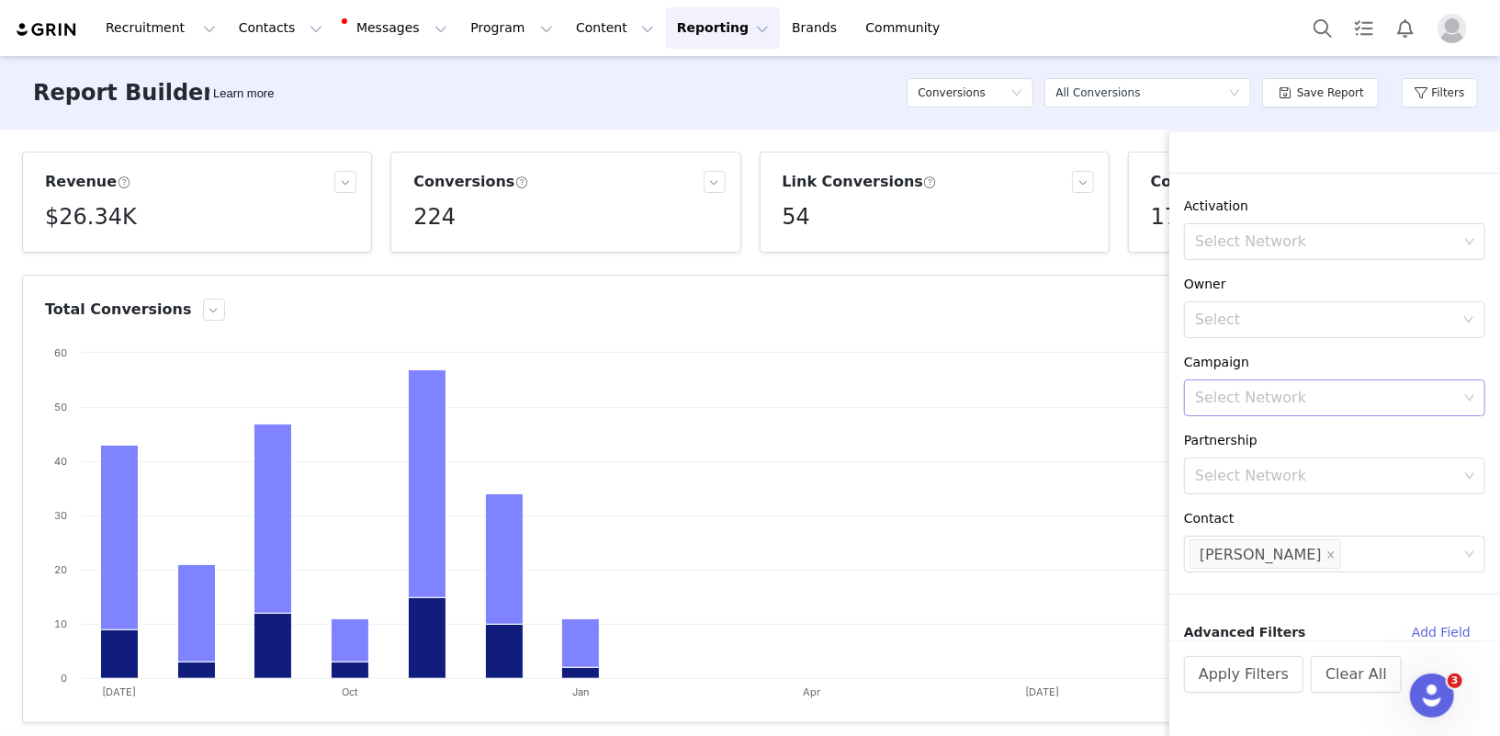
scroll to position [136, 0]
click at [1327, 545] on icon "icon: close" at bounding box center [1331, 549] width 9 height 9
click at [1251, 551] on div "Select Network" at bounding box center [1326, 548] width 263 height 18
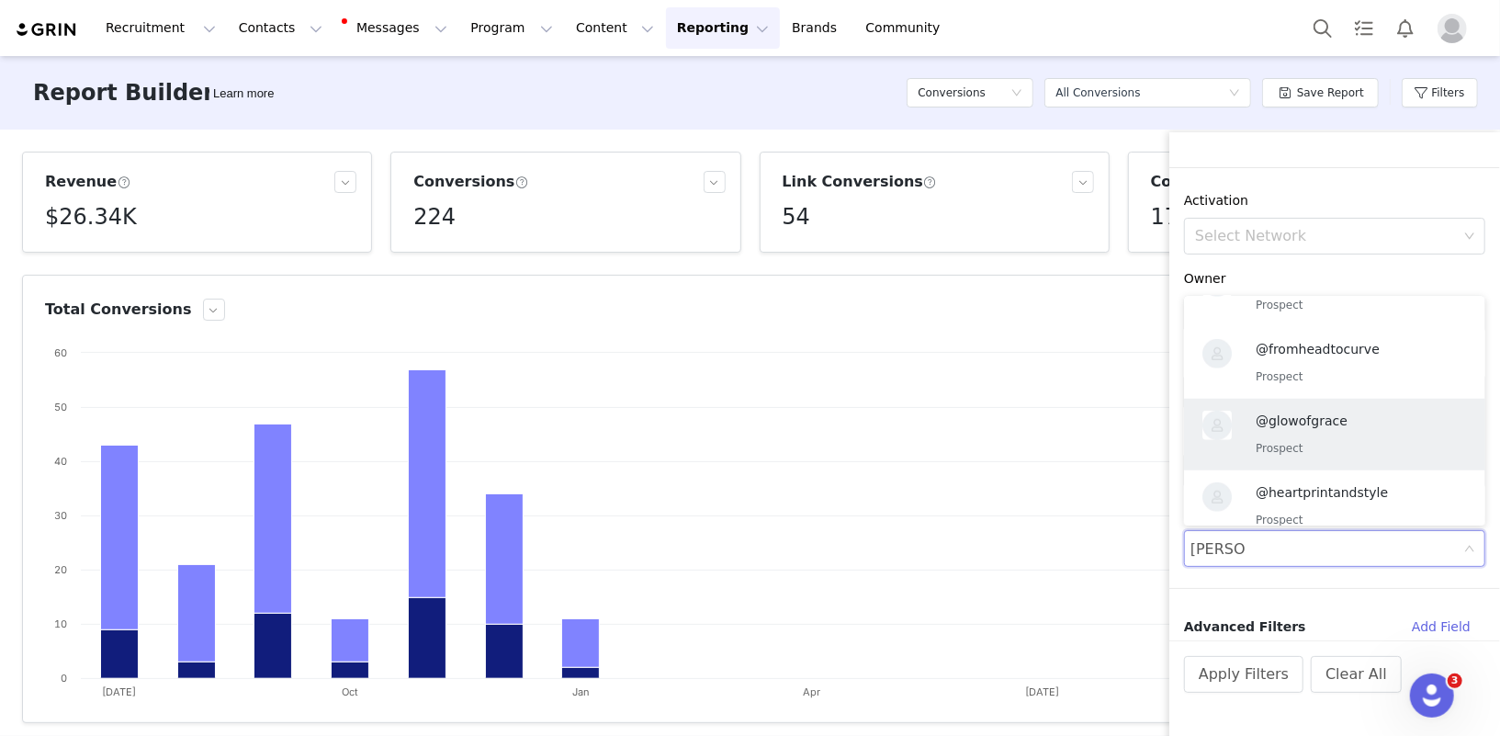
scroll to position [0, 0]
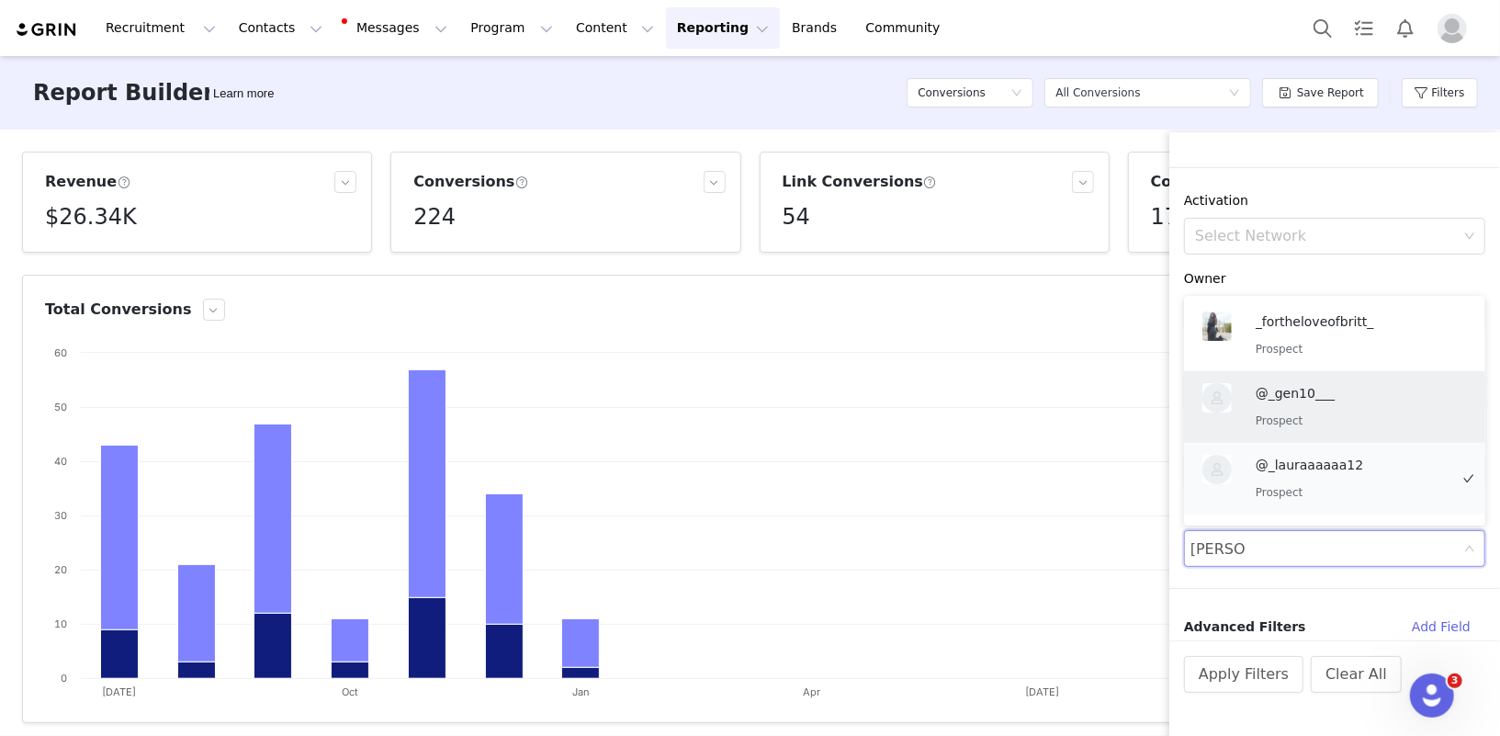
type input "wendy"
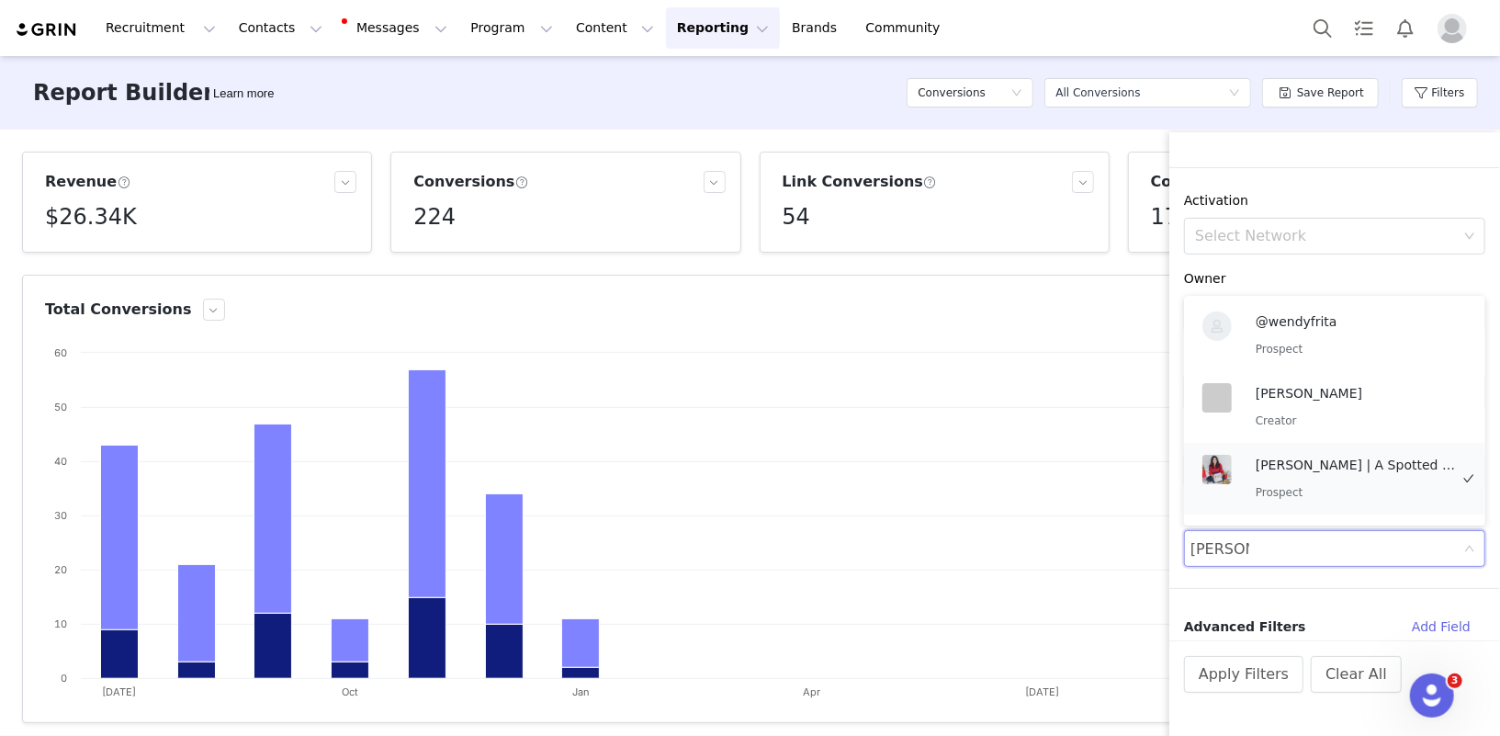
scroll to position [493, 0]
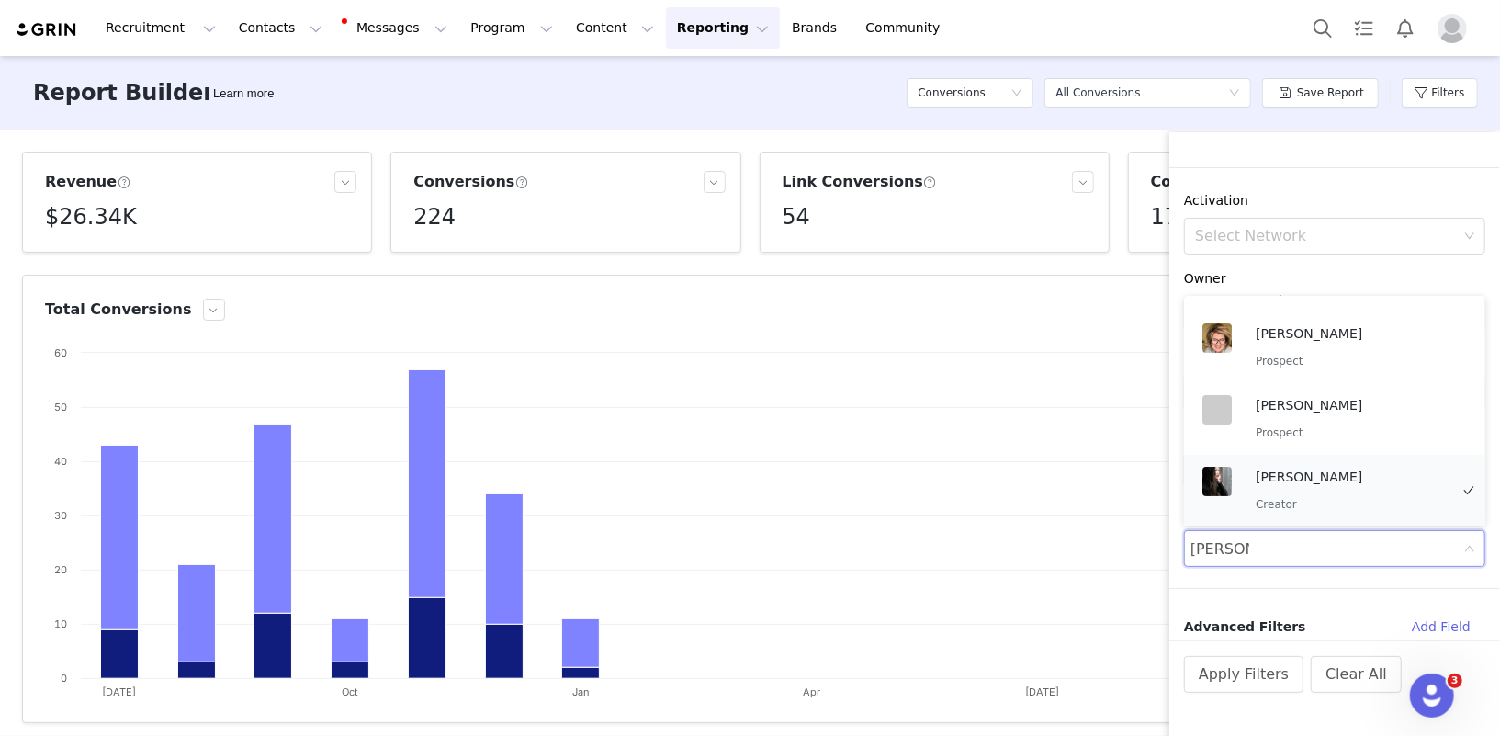
click at [1315, 480] on p "Wendy Nguyen" at bounding box center [1352, 477] width 193 height 20
click at [1231, 673] on button "Apply Filters" at bounding box center [1243, 674] width 119 height 37
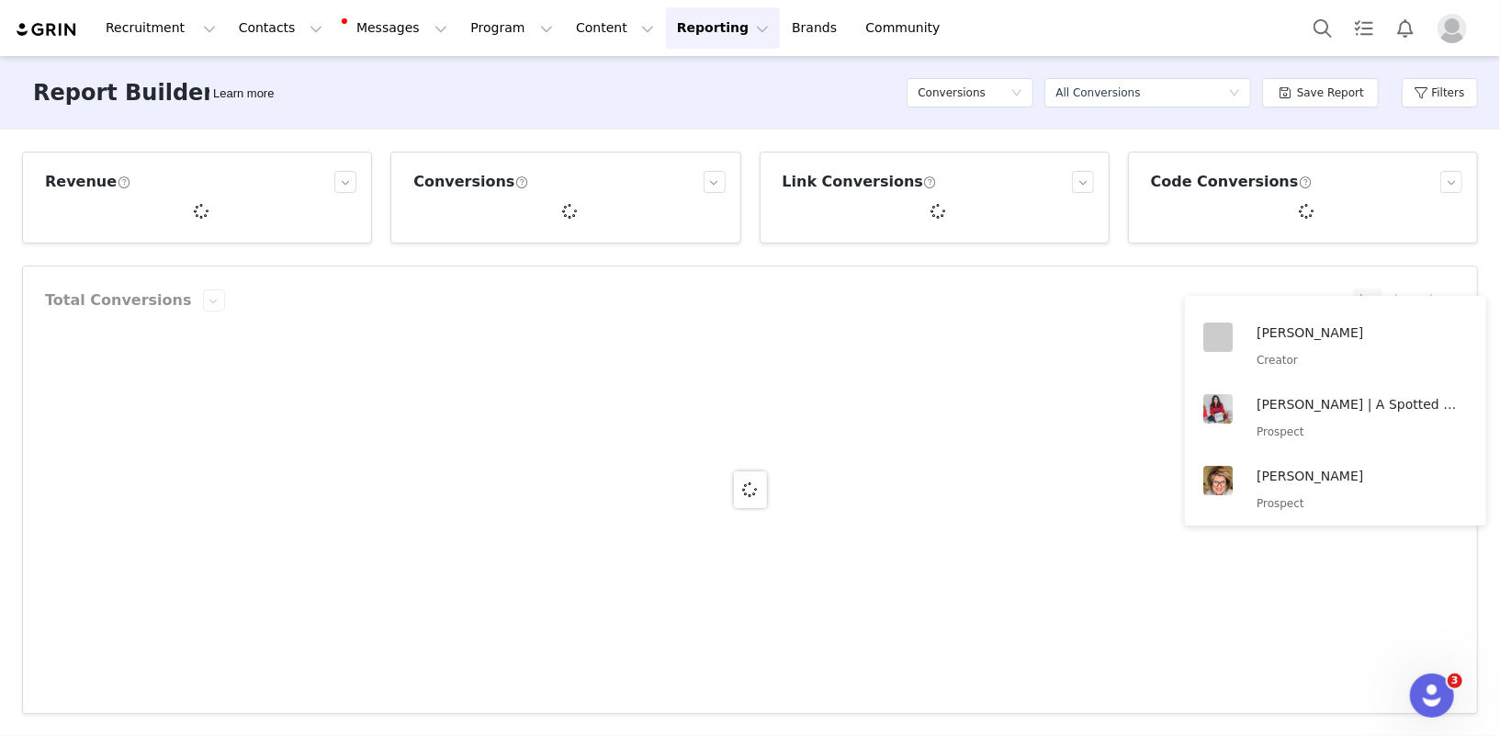
scroll to position [3, 0]
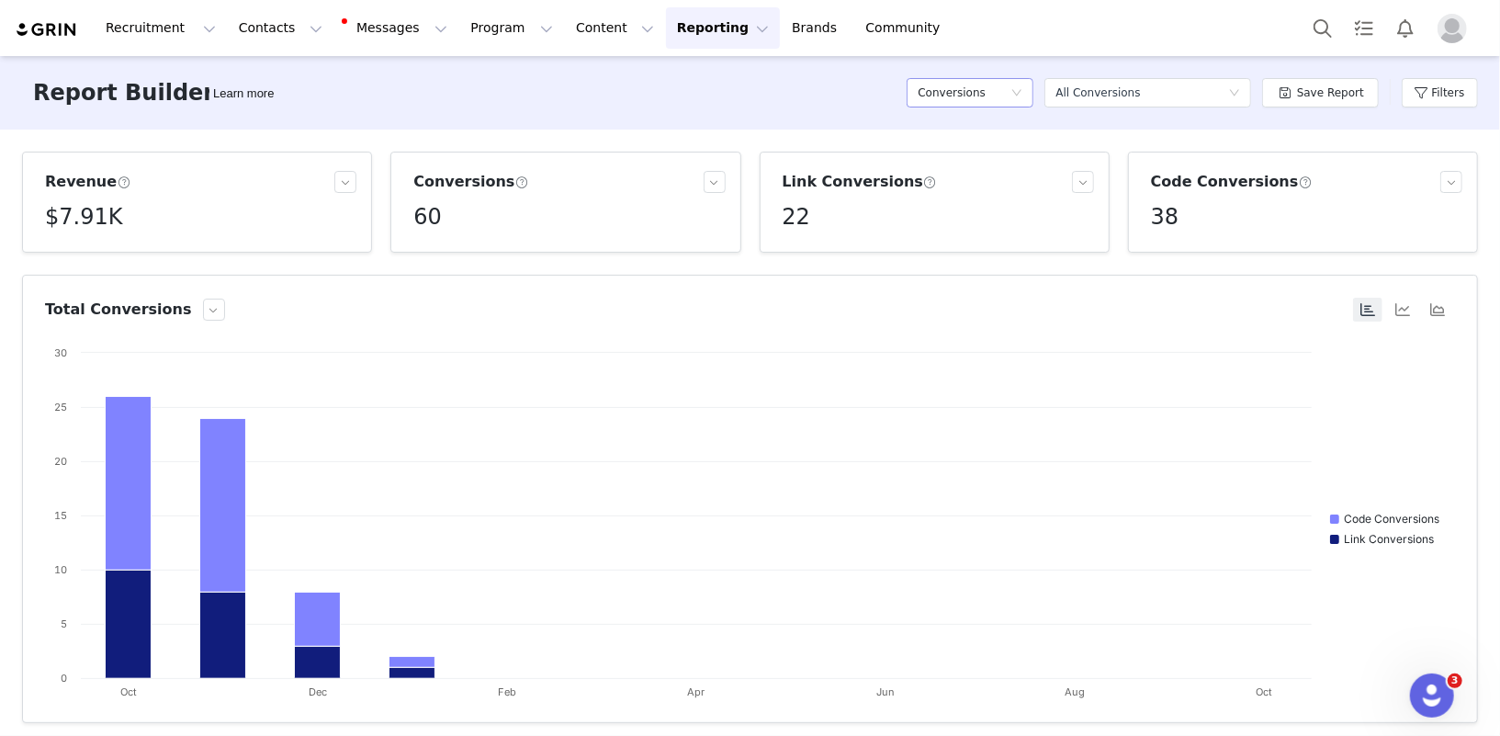
click at [947, 88] on h5 "Conversions" at bounding box center [952, 93] width 68 height 28
click at [1113, 88] on div "All Conversions" at bounding box center [1098, 93] width 85 height 28
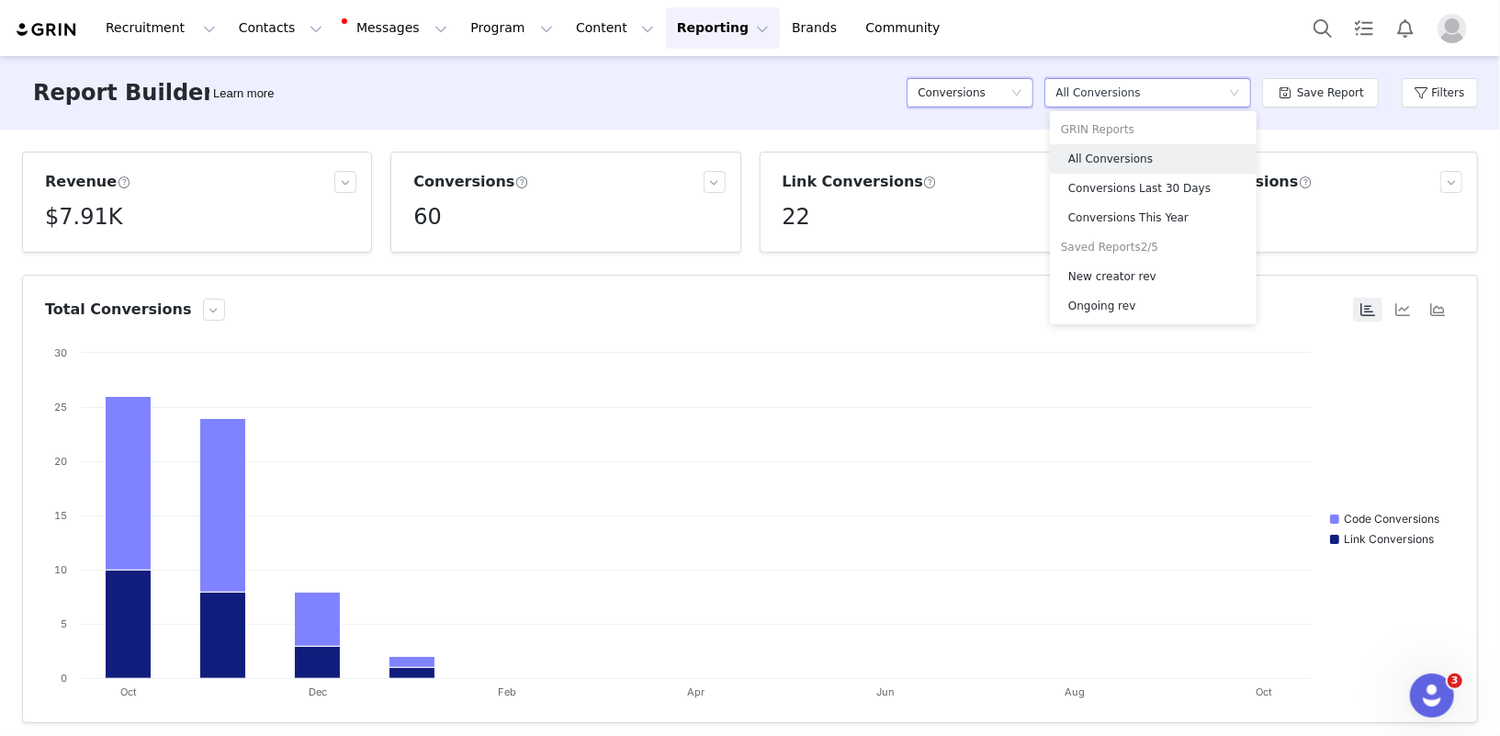
click at [983, 96] on h5 "Conversions" at bounding box center [952, 93] width 68 height 28
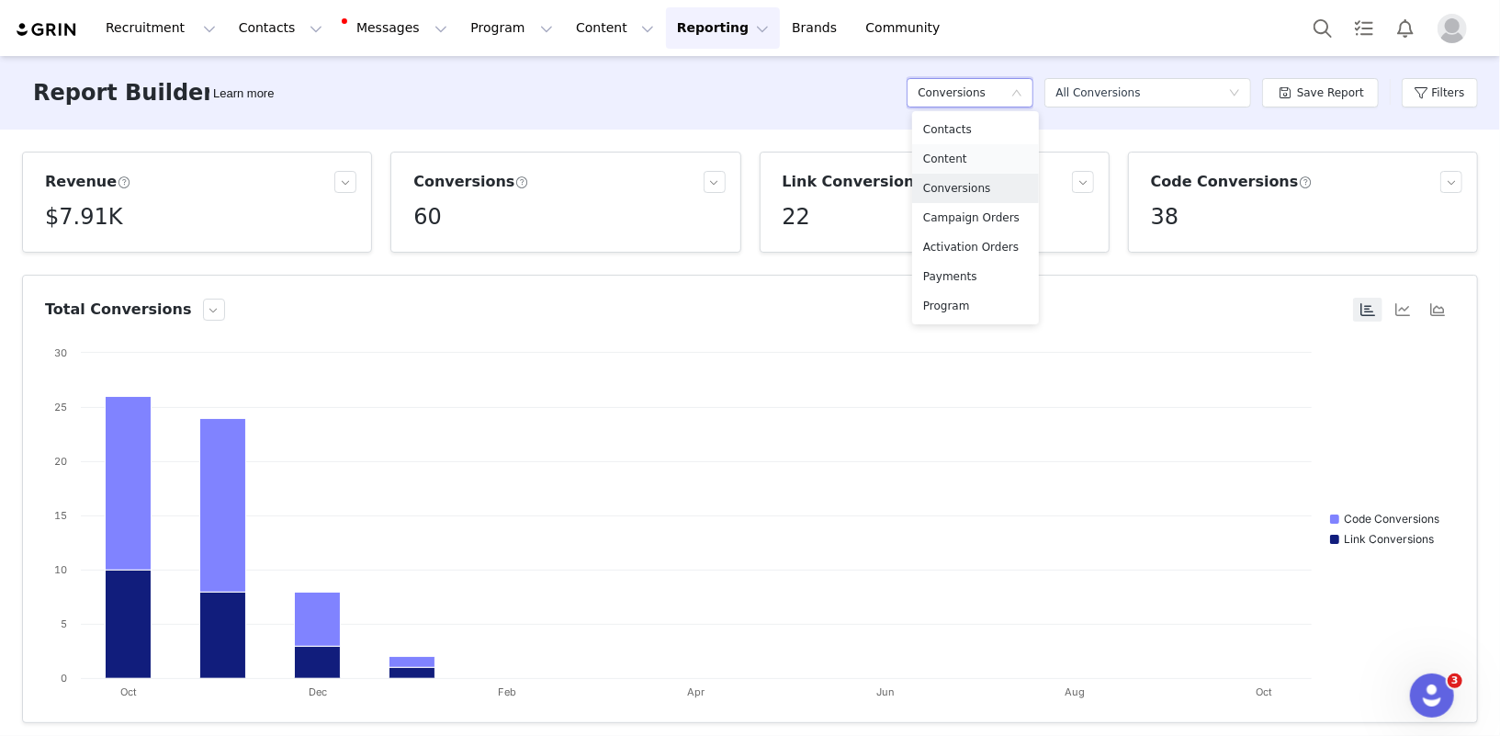
click at [954, 162] on h5 "Content" at bounding box center [975, 159] width 105 height 20
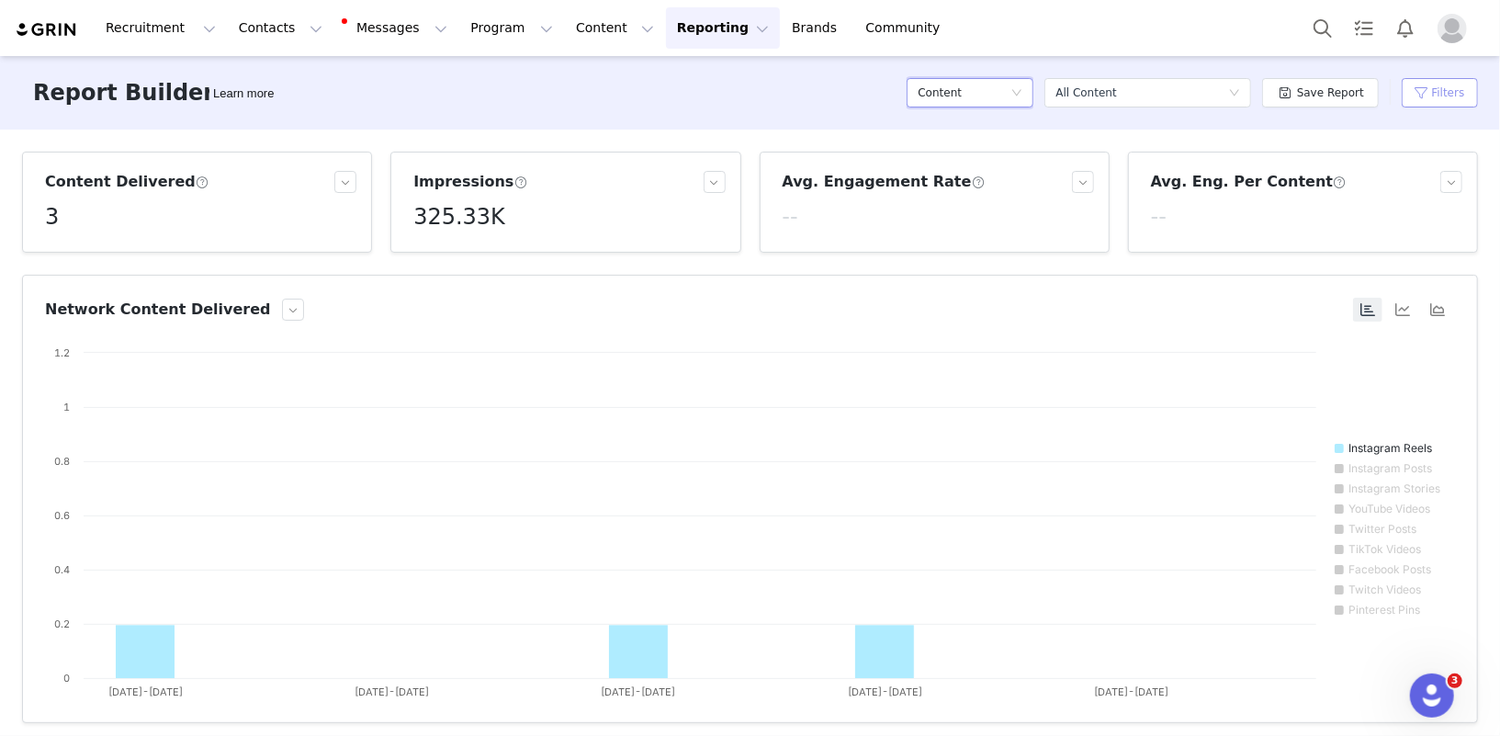
click at [1425, 89] on button "Filters" at bounding box center [1440, 92] width 76 height 29
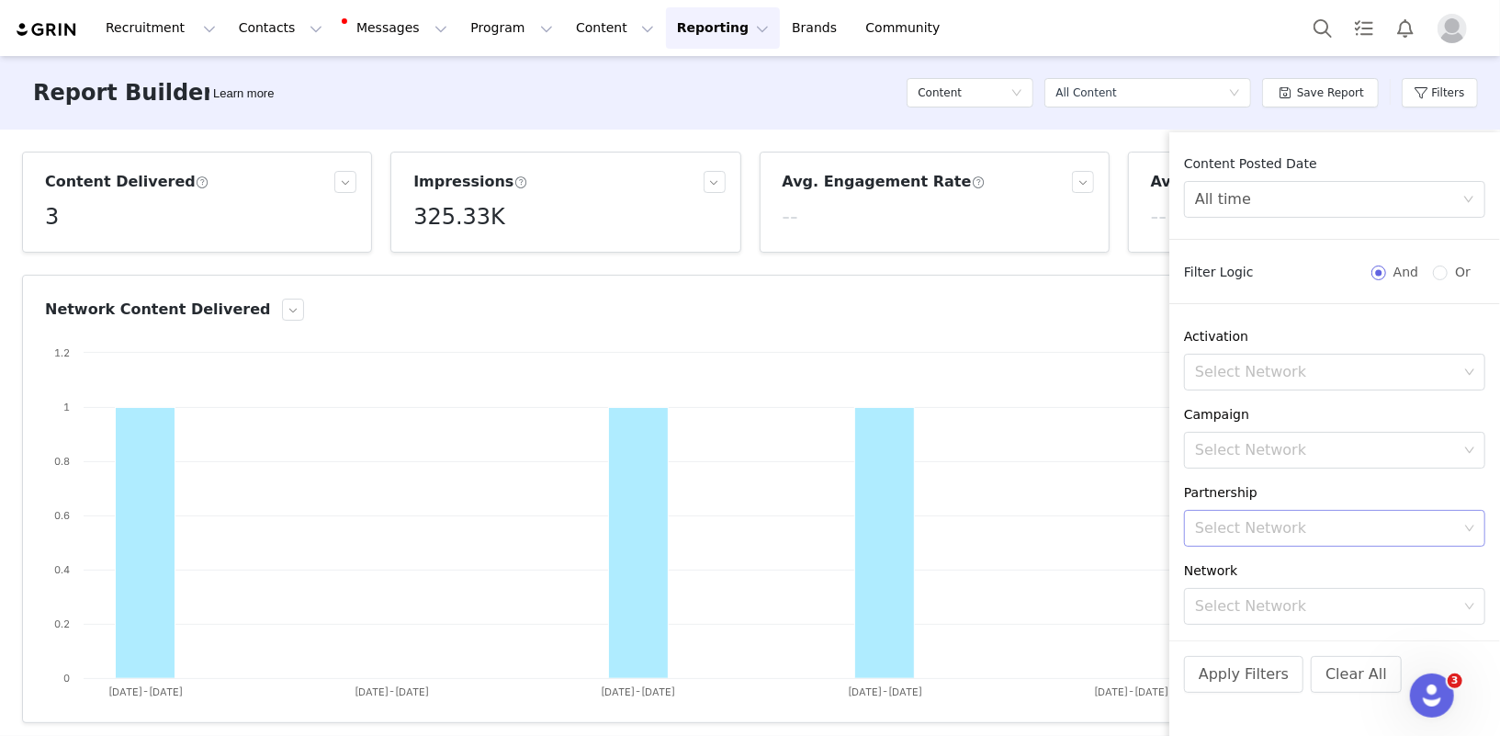
scroll to position [305, 0]
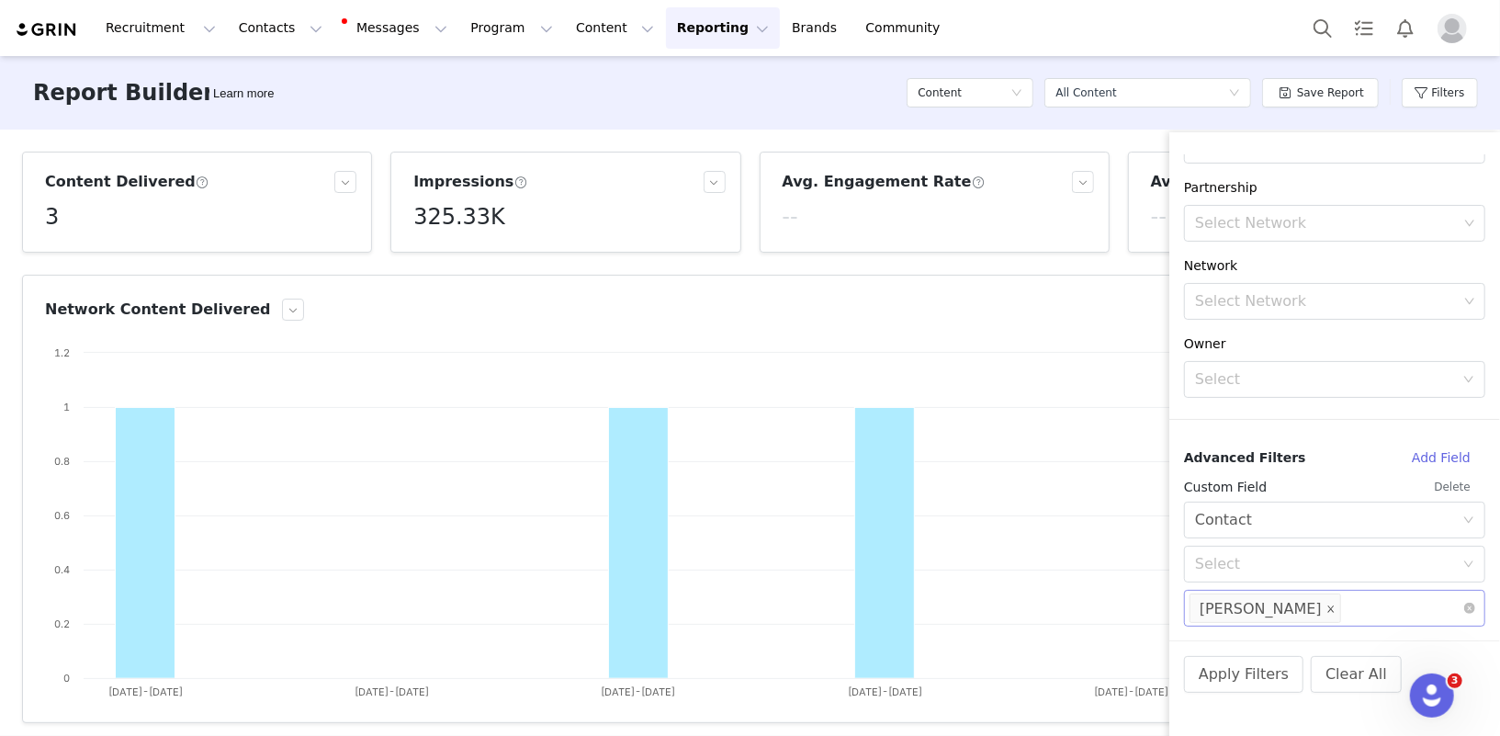
click at [1328, 605] on icon "icon: close" at bounding box center [1331, 608] width 6 height 6
click at [1268, 606] on div "Select Network" at bounding box center [1326, 608] width 263 height 18
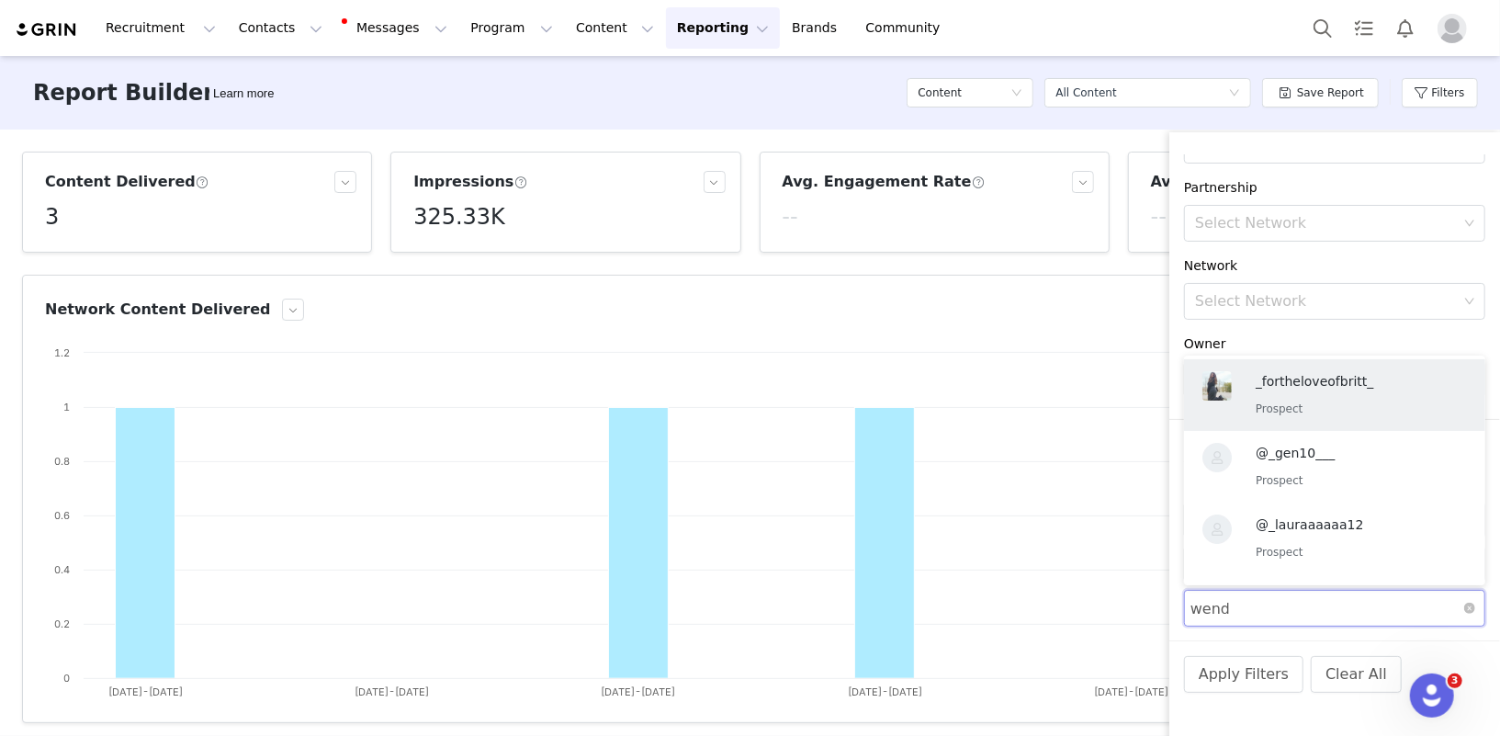
type input "wendy"
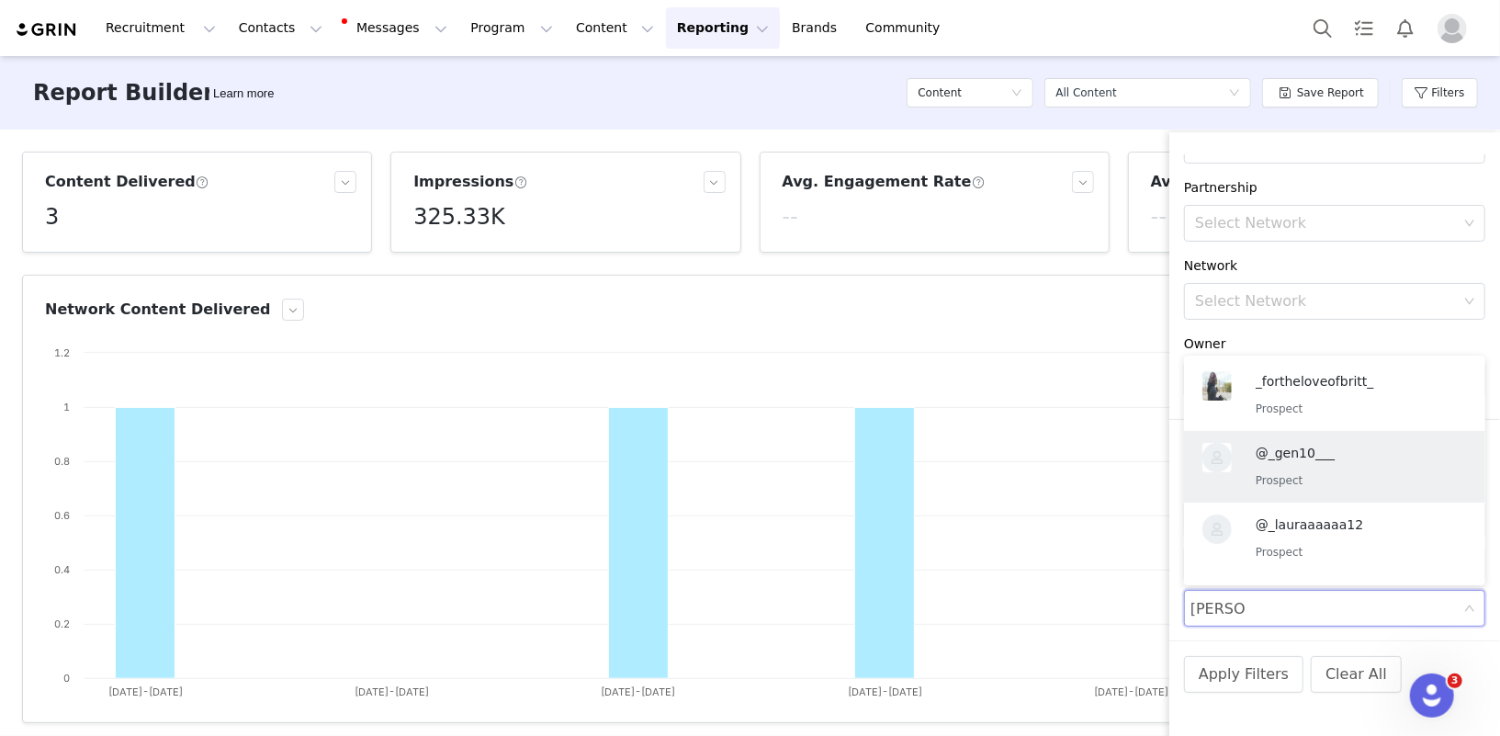
scroll to position [3, 0]
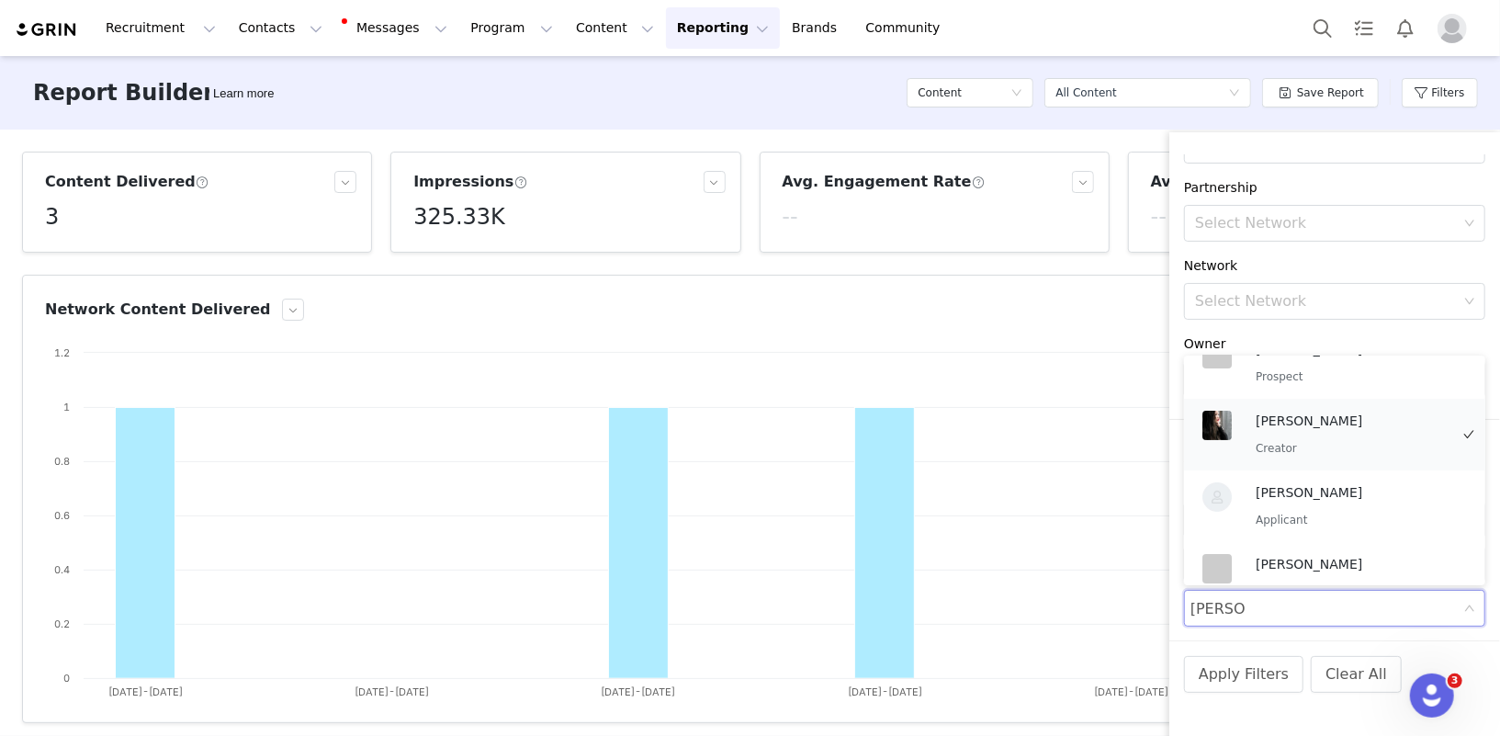
click at [1301, 443] on p "Creator" at bounding box center [1352, 448] width 193 height 20
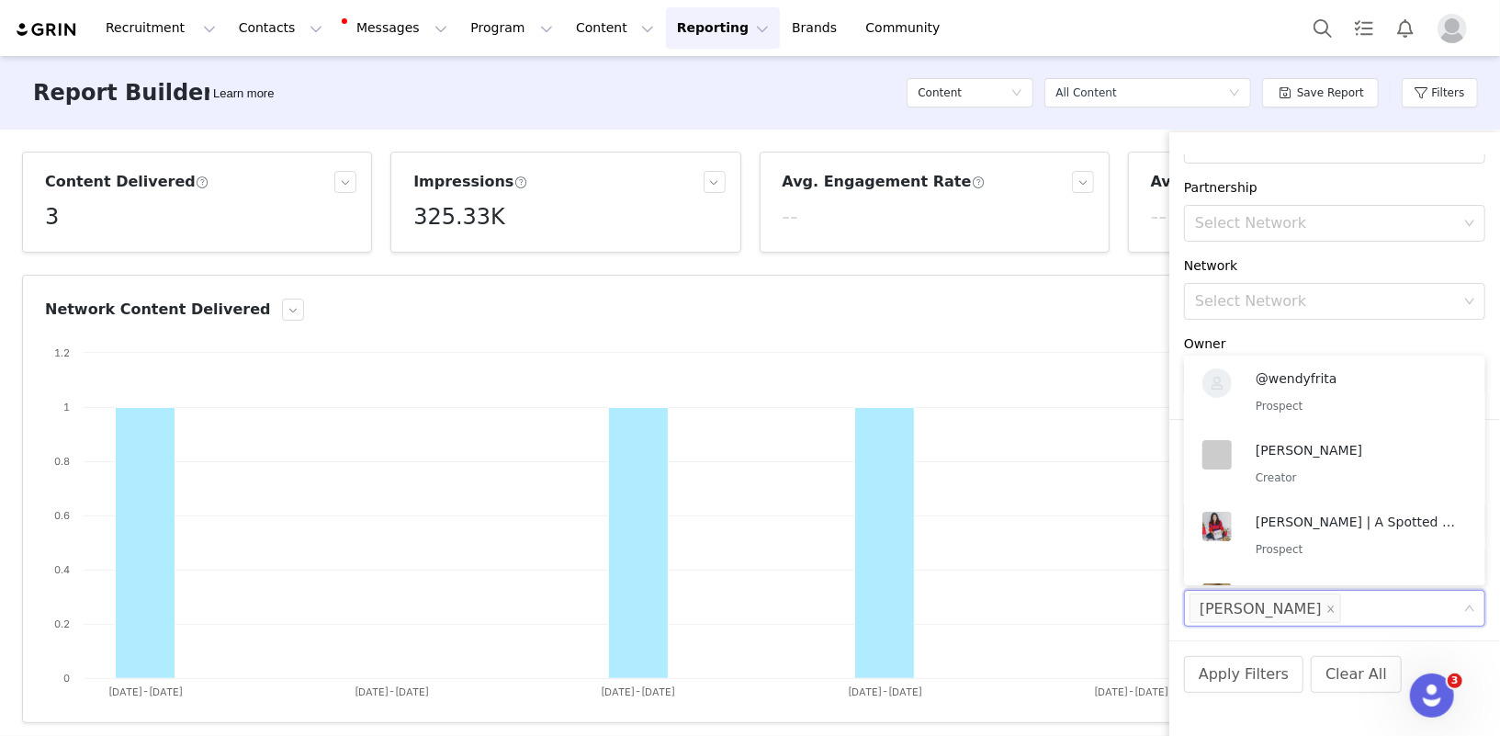
scroll to position [131, 0]
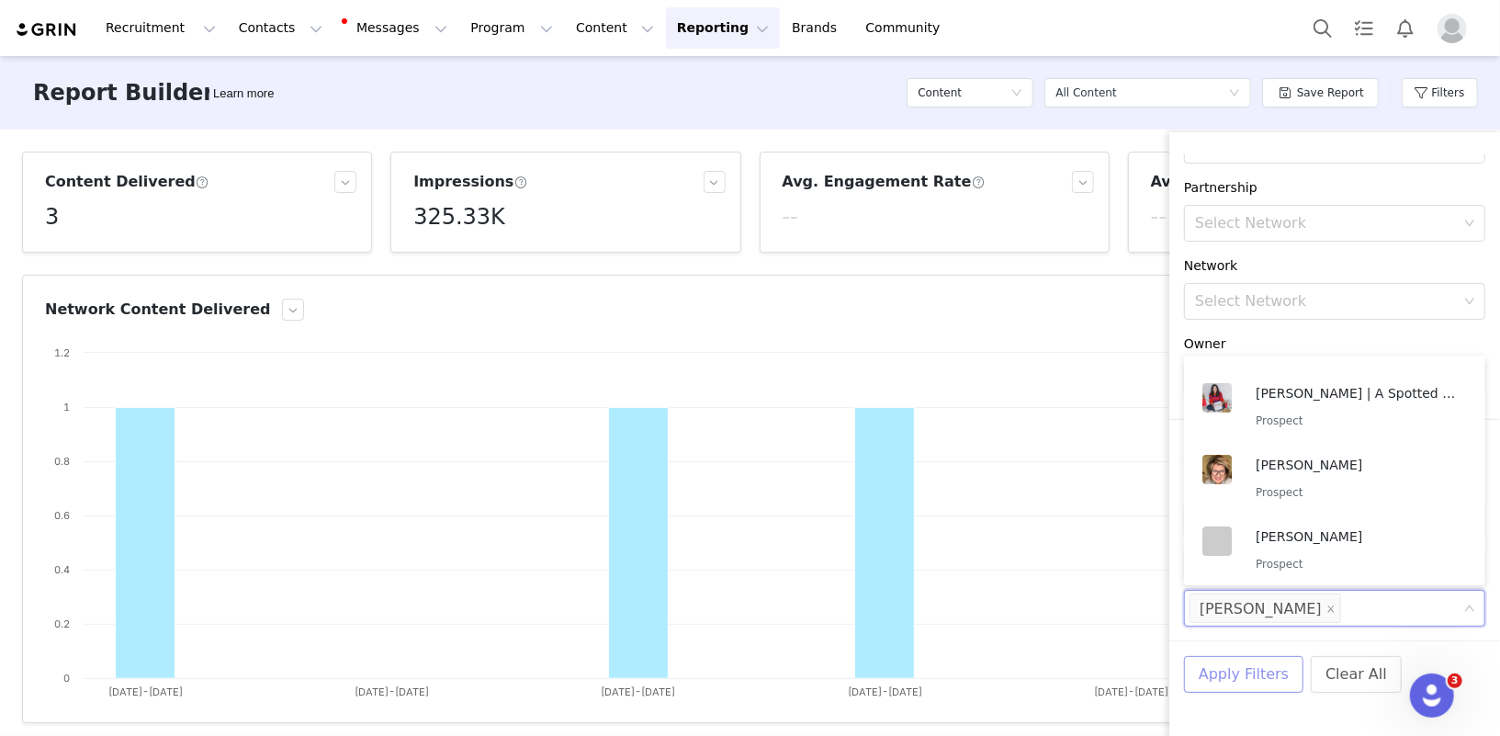
click at [1251, 677] on button "Apply Filters" at bounding box center [1243, 674] width 119 height 37
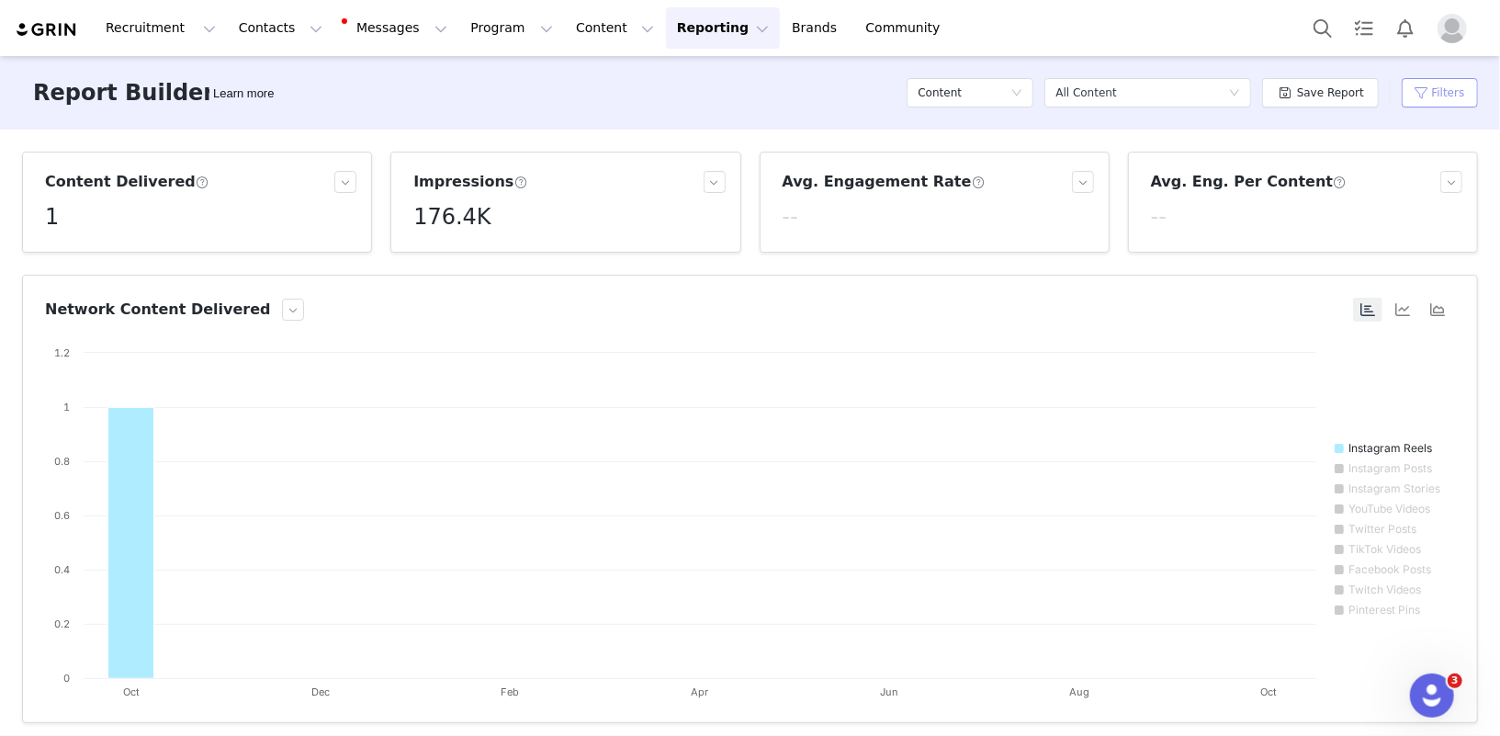
click at [1440, 91] on button "Filters" at bounding box center [1440, 92] width 76 height 29
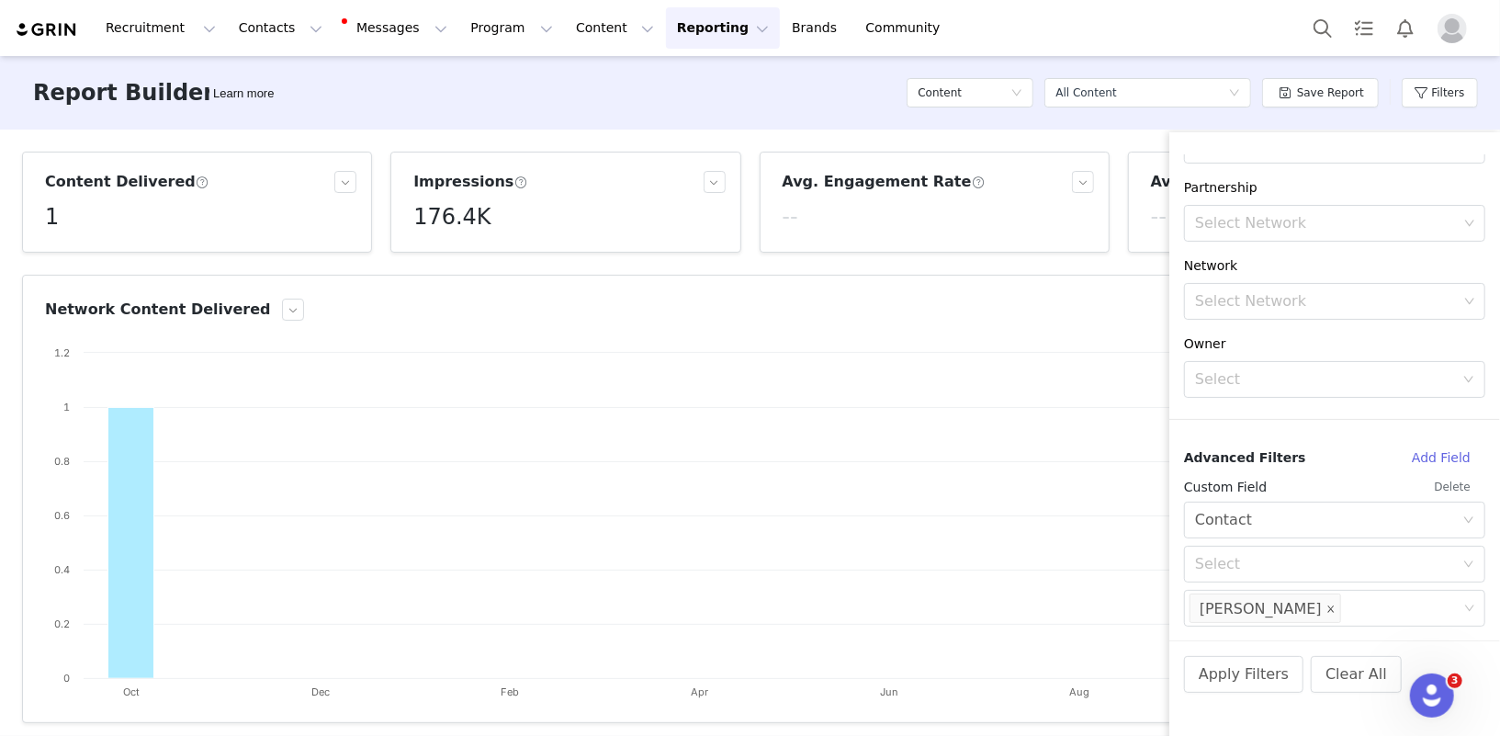
click at [1328, 606] on icon "icon: close" at bounding box center [1331, 608] width 6 height 6
click at [1256, 610] on div "Select Network" at bounding box center [1326, 608] width 263 height 18
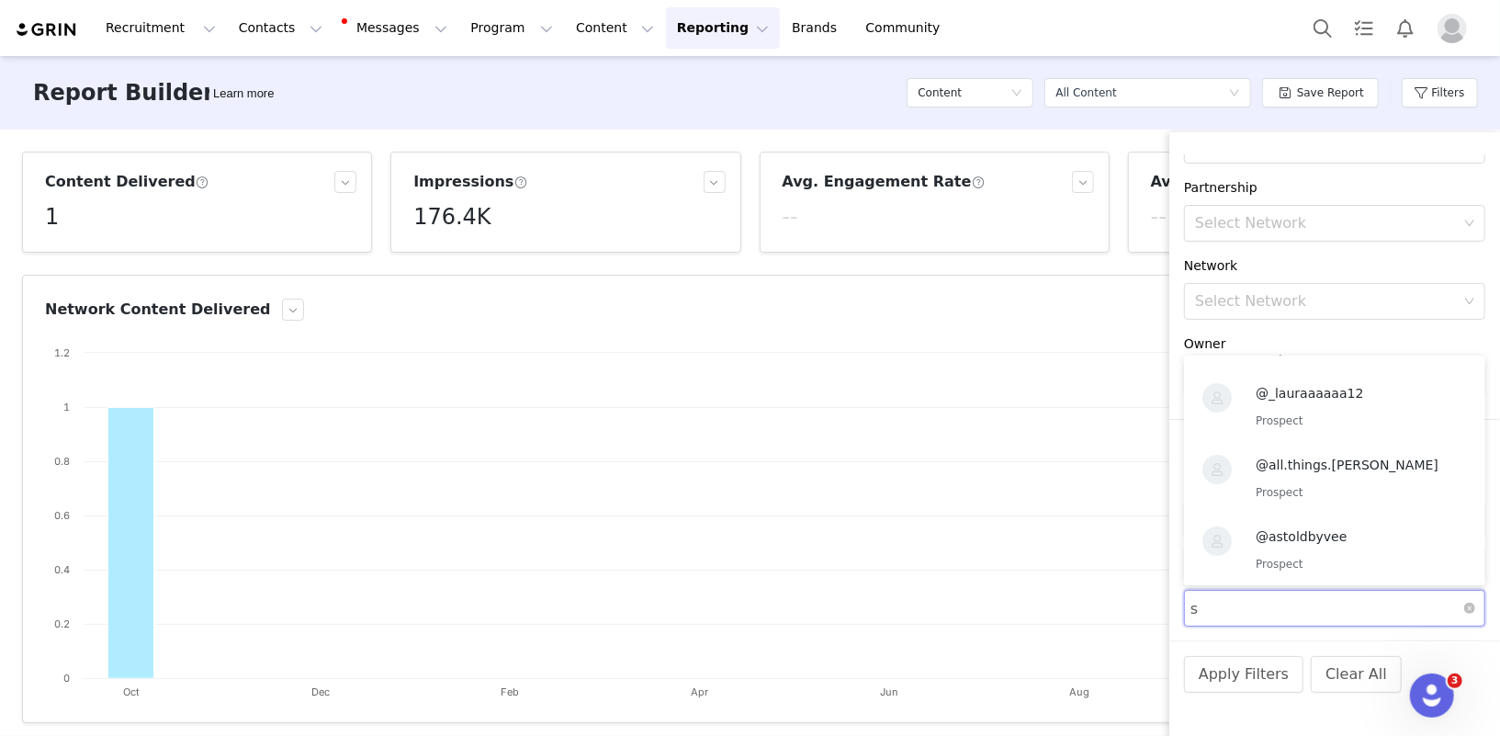
scroll to position [3, 0]
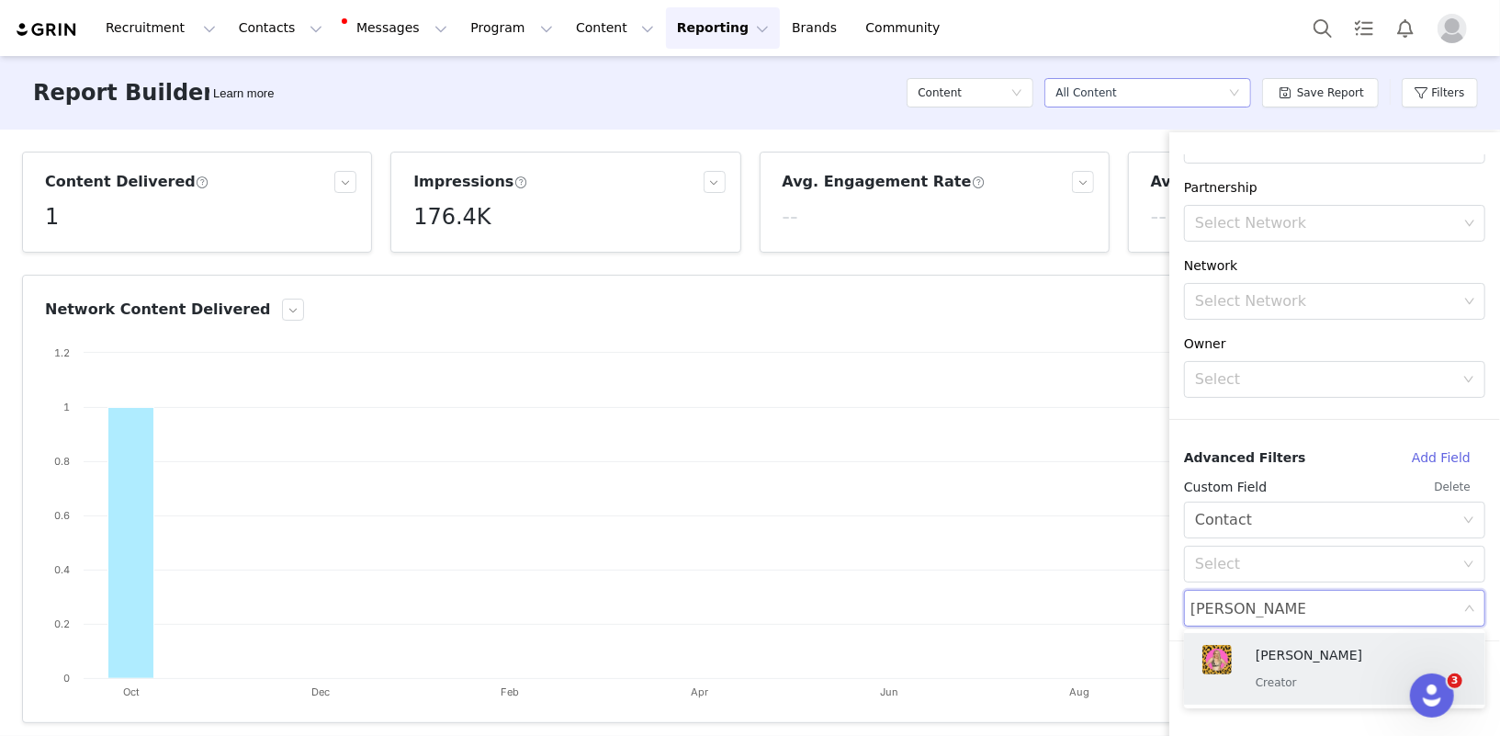
type input "steffanie wright"
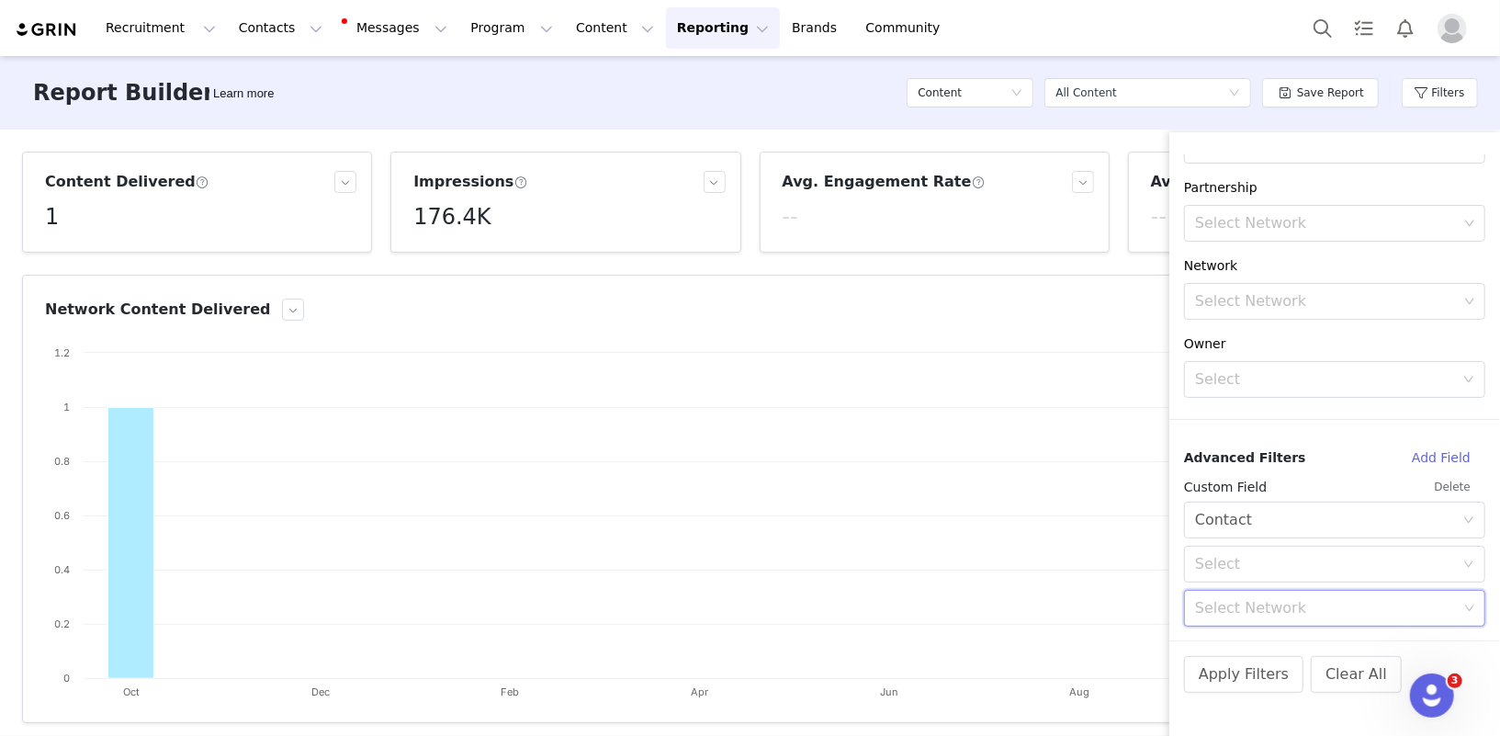
click at [1259, 603] on div "Select Network" at bounding box center [1326, 608] width 263 height 18
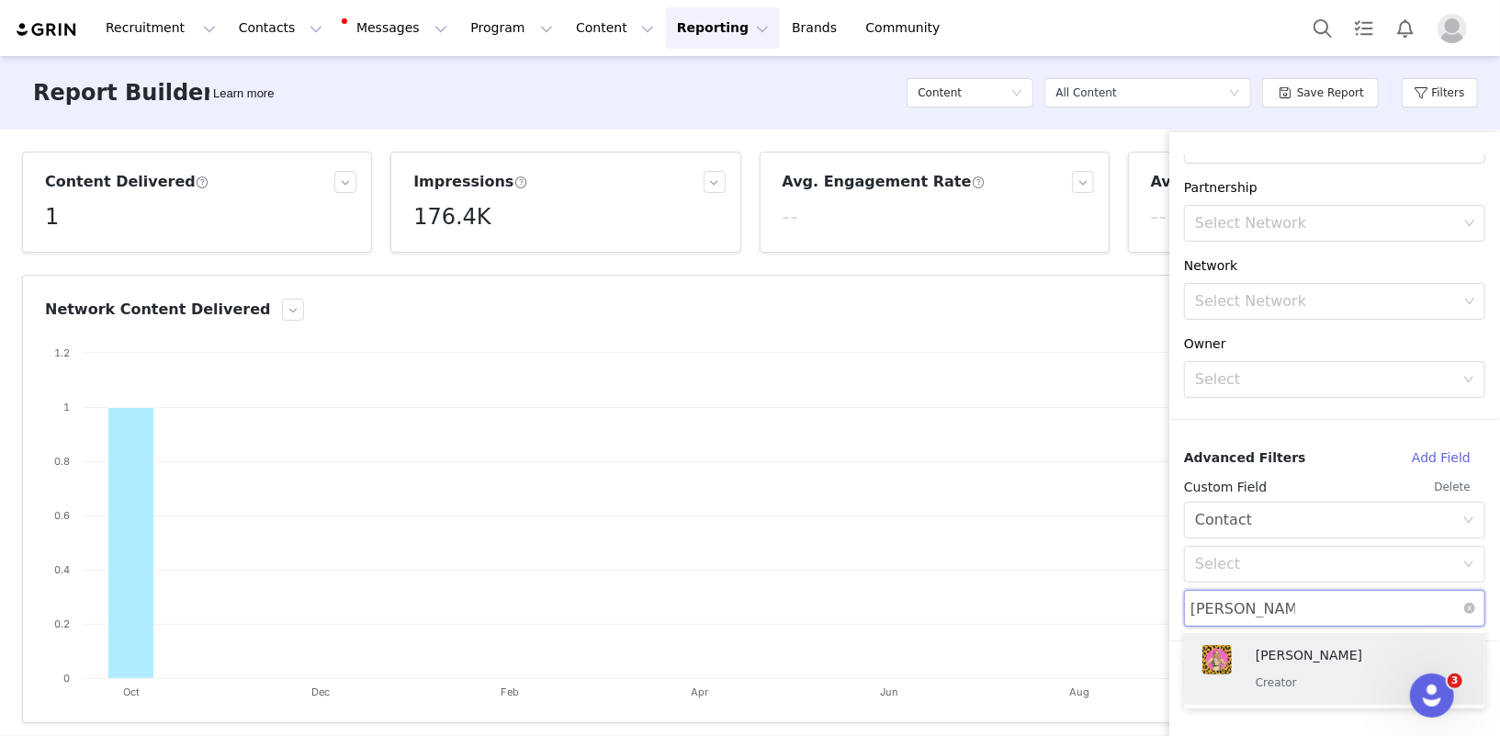
type input "stefanie wright"
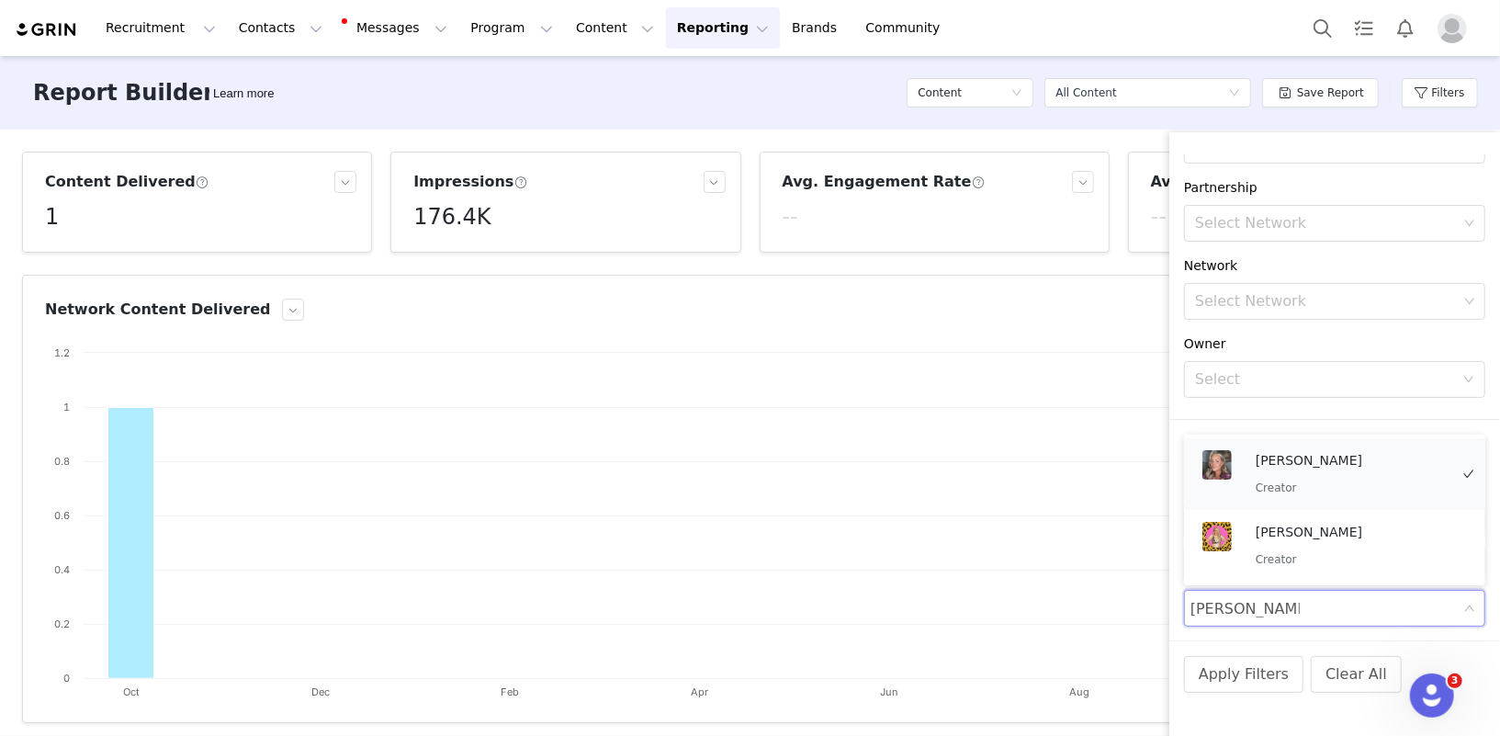
click at [1315, 464] on p "Stefanie Wright" at bounding box center [1352, 460] width 193 height 20
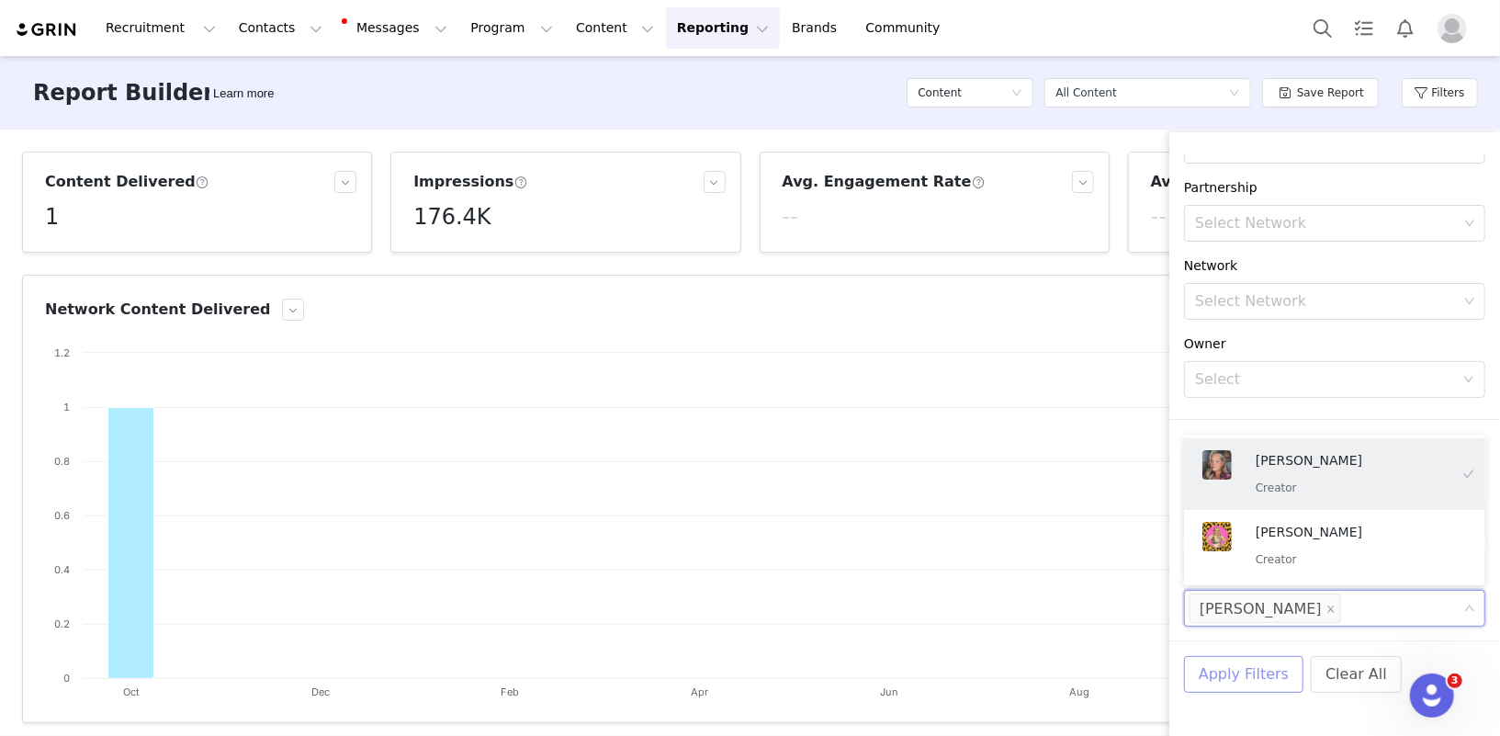
click at [1242, 673] on button "Apply Filters" at bounding box center [1243, 674] width 119 height 37
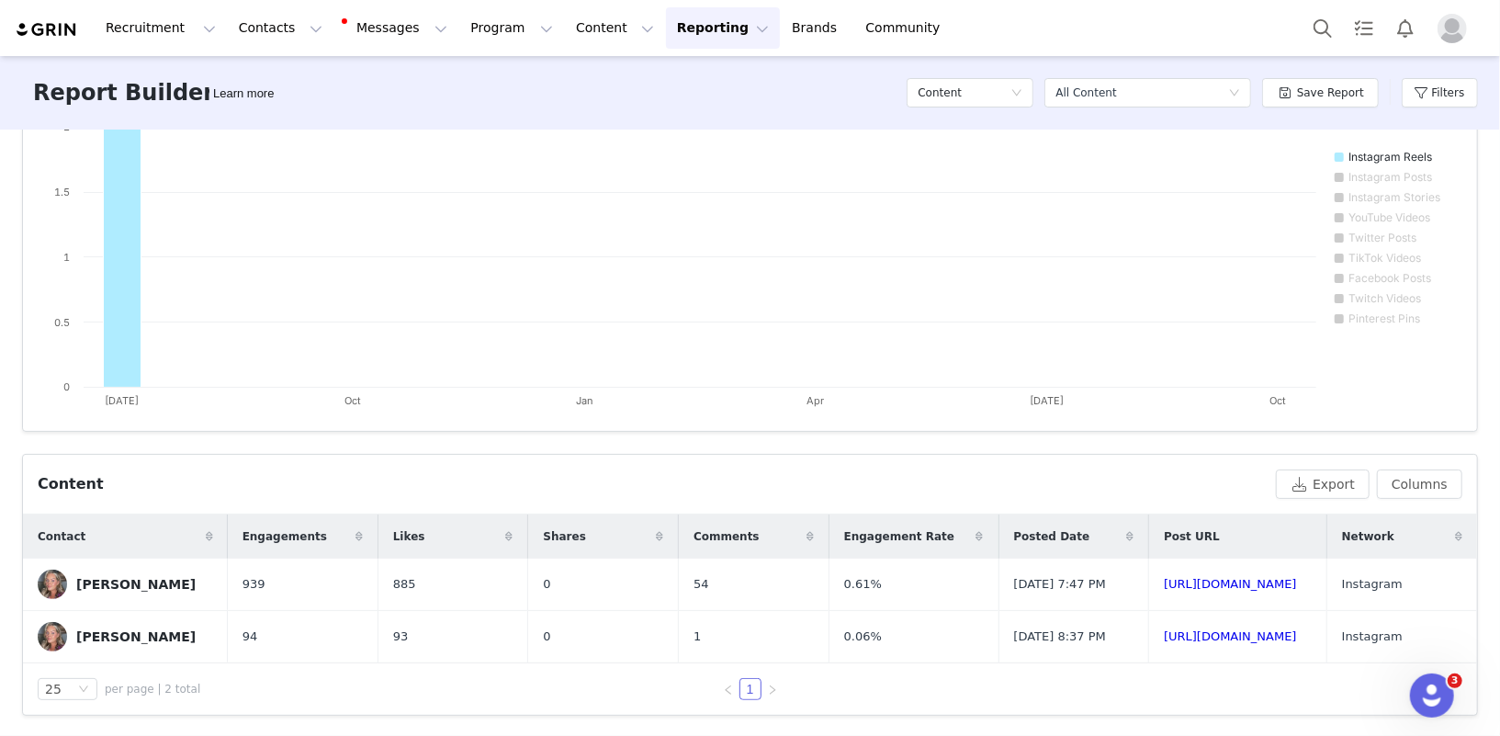
scroll to position [0, 0]
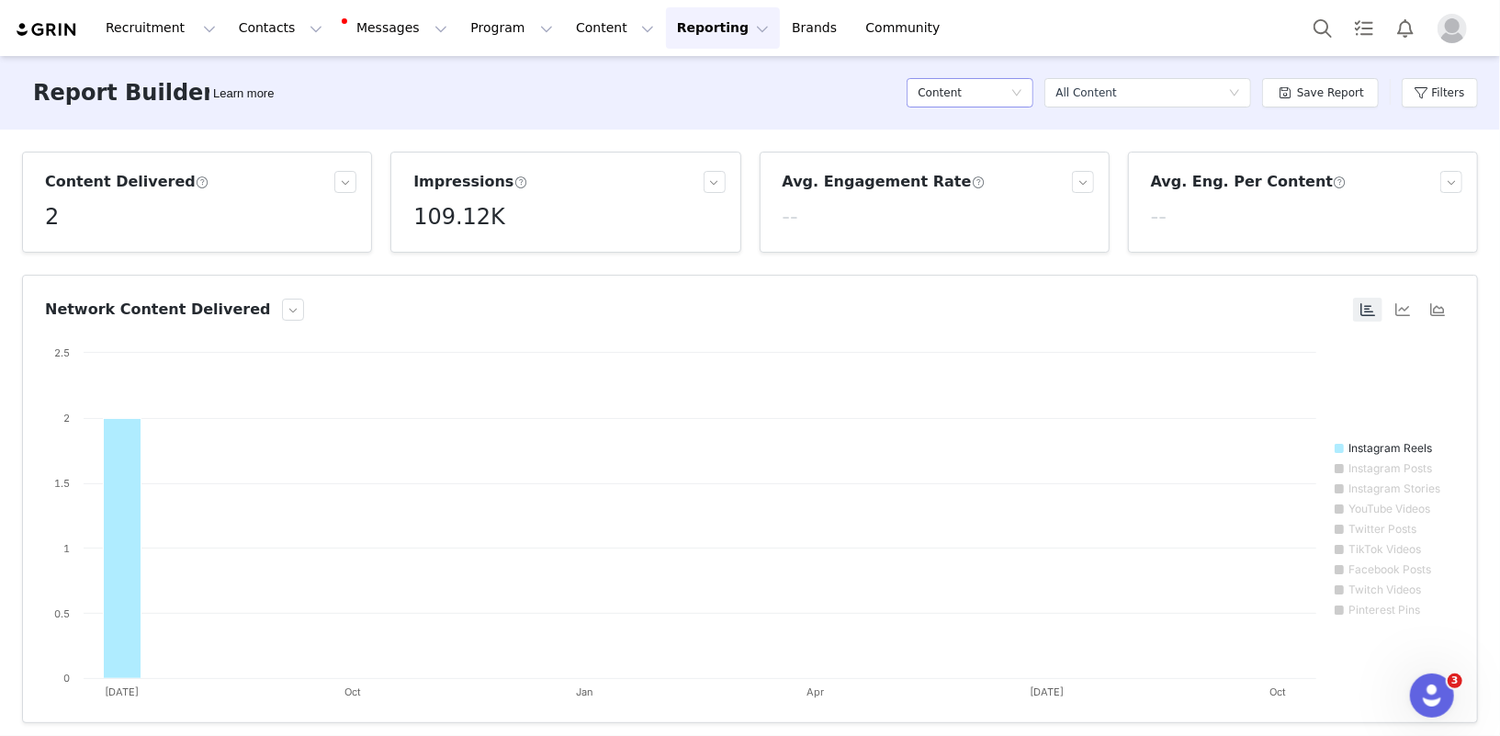
click at [994, 100] on div "Content" at bounding box center [964, 93] width 93 height 28
click at [973, 187] on h5 "Conversions" at bounding box center [975, 188] width 105 height 20
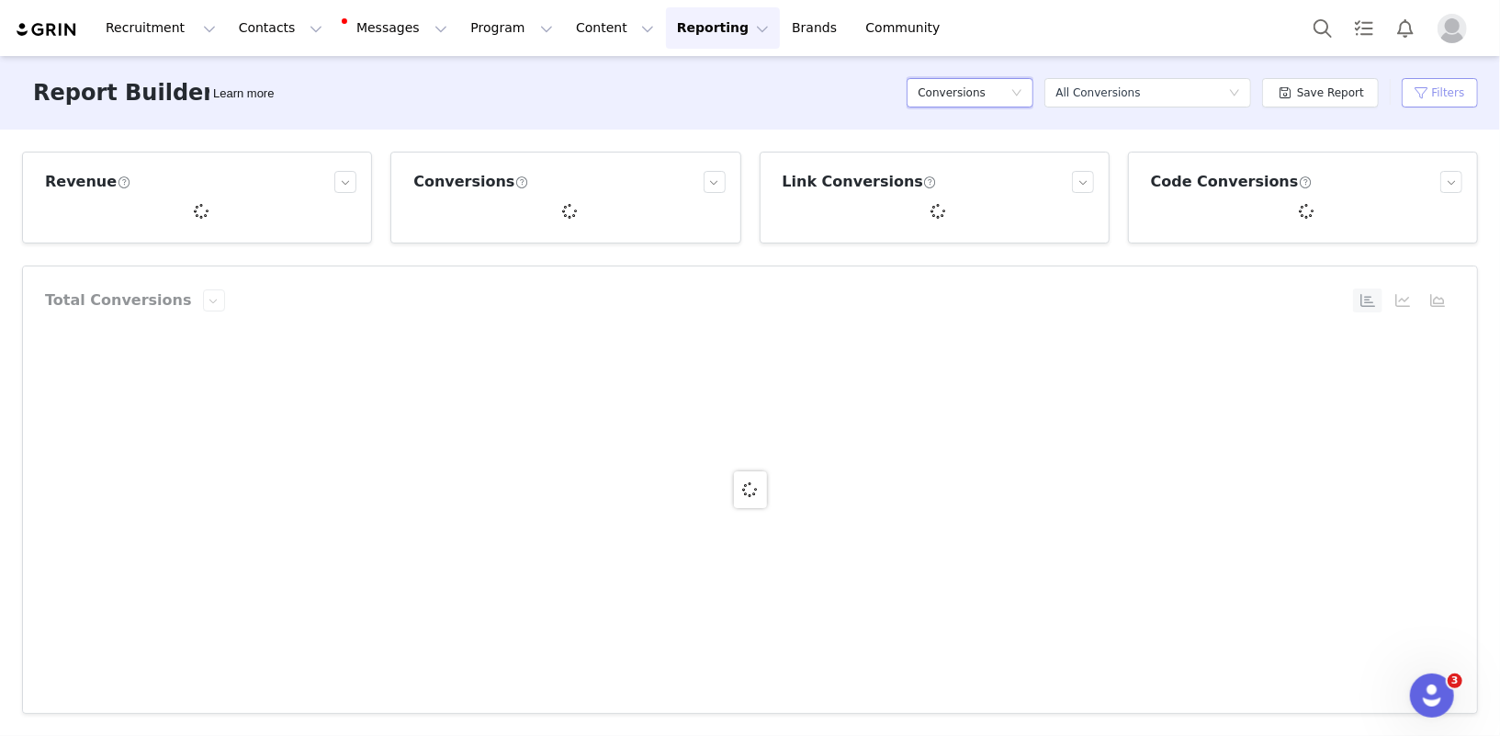
click at [1442, 92] on button "Filters" at bounding box center [1440, 92] width 76 height 29
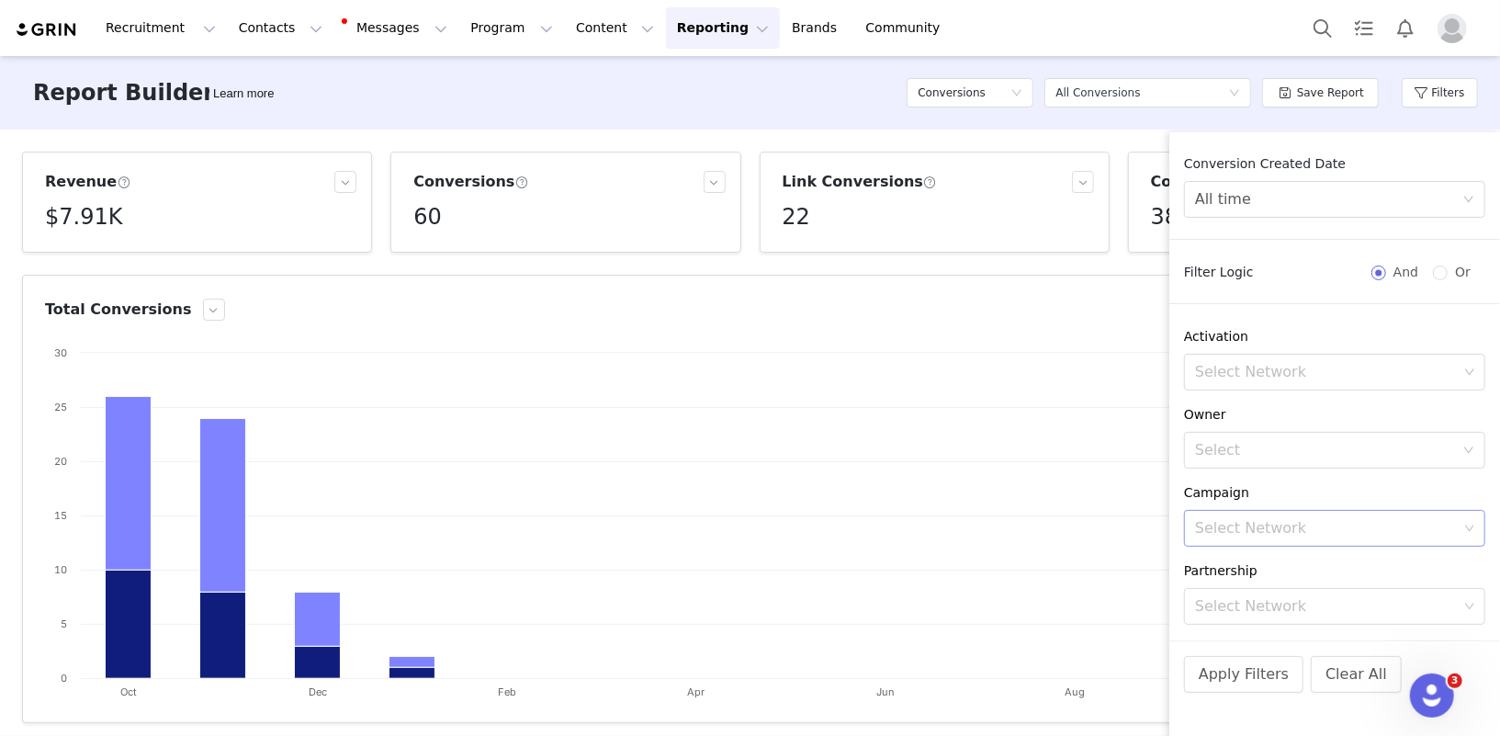
scroll to position [136, 0]
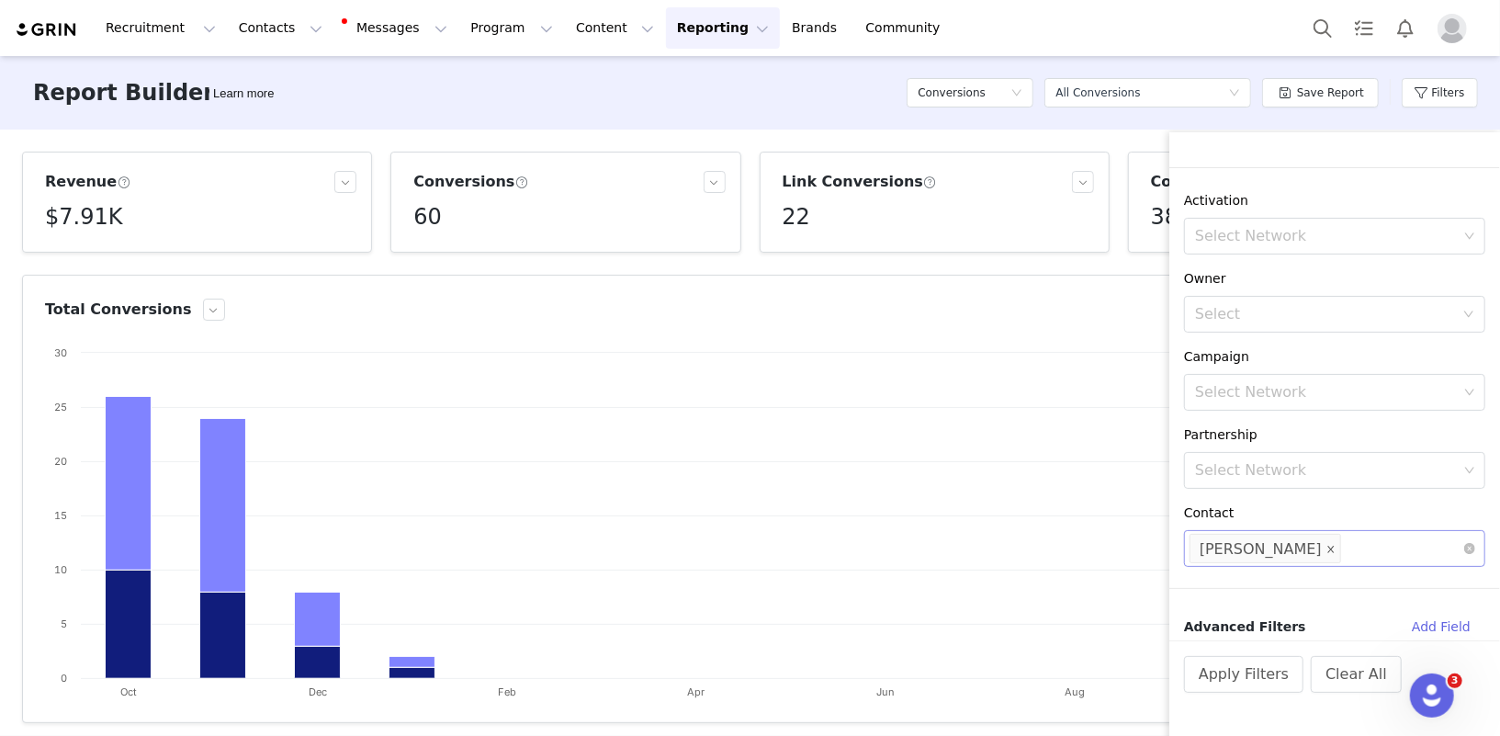
click at [1328, 546] on icon "icon: close" at bounding box center [1331, 549] width 6 height 6
click at [1282, 552] on div "Select Network" at bounding box center [1326, 548] width 263 height 18
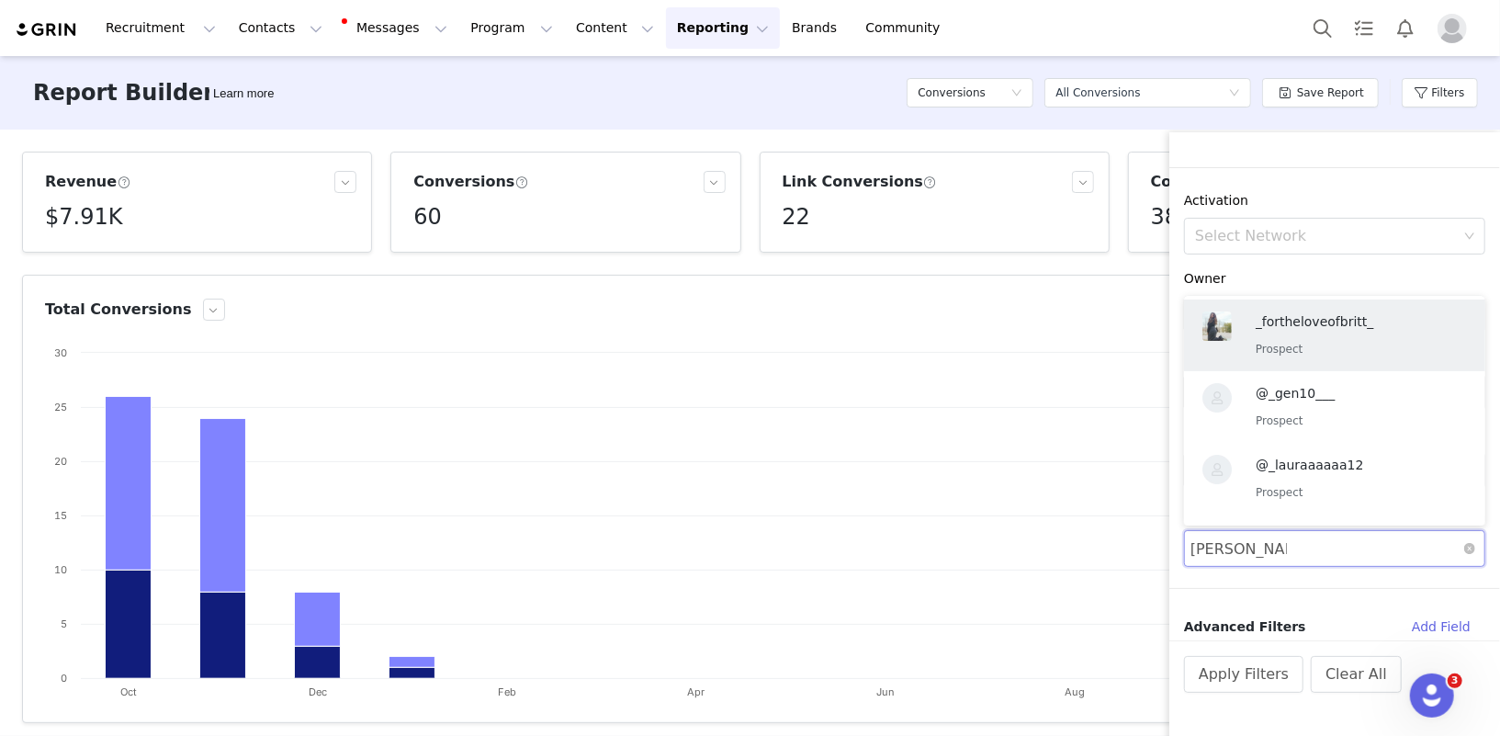
type input "stefanie wright"
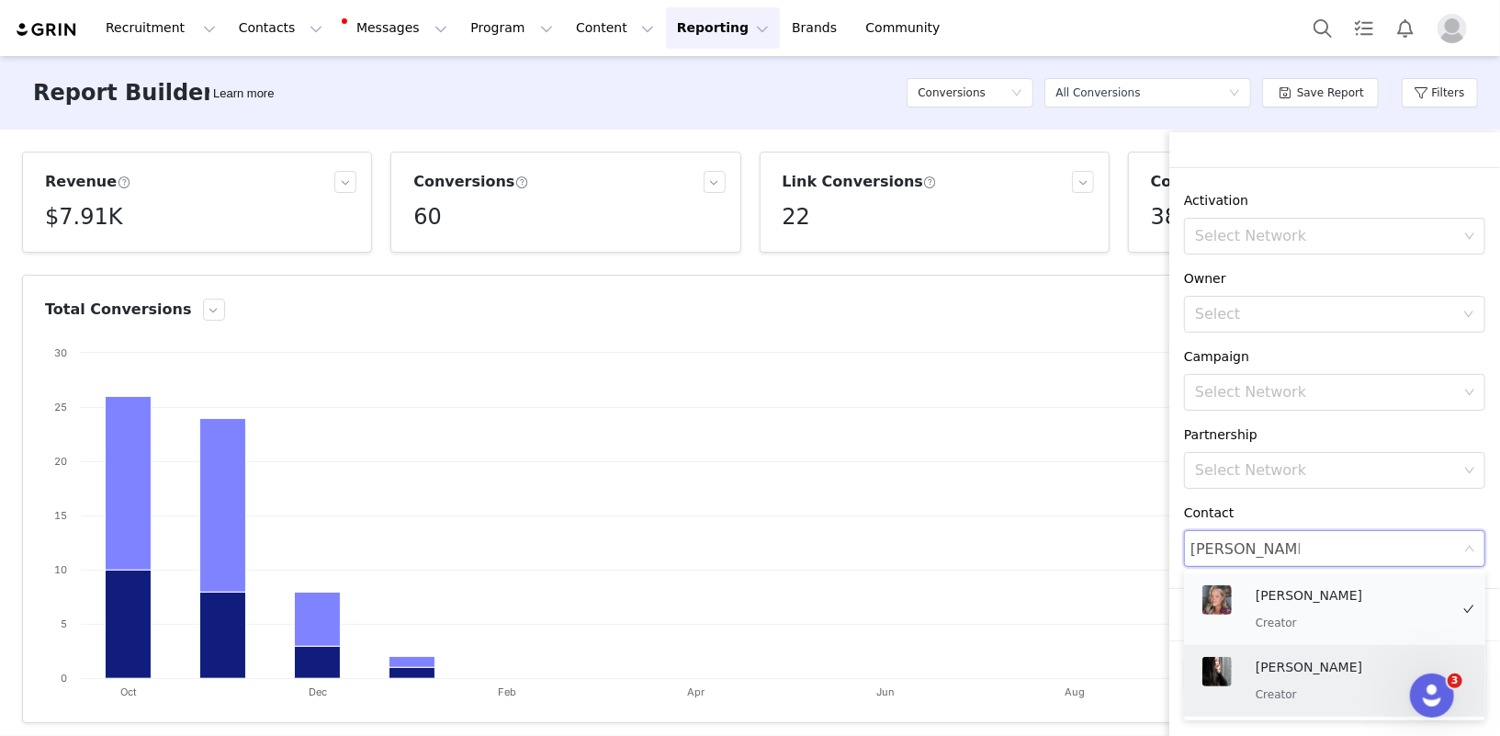
click at [1286, 605] on p "Stefanie Wright" at bounding box center [1352, 595] width 193 height 20
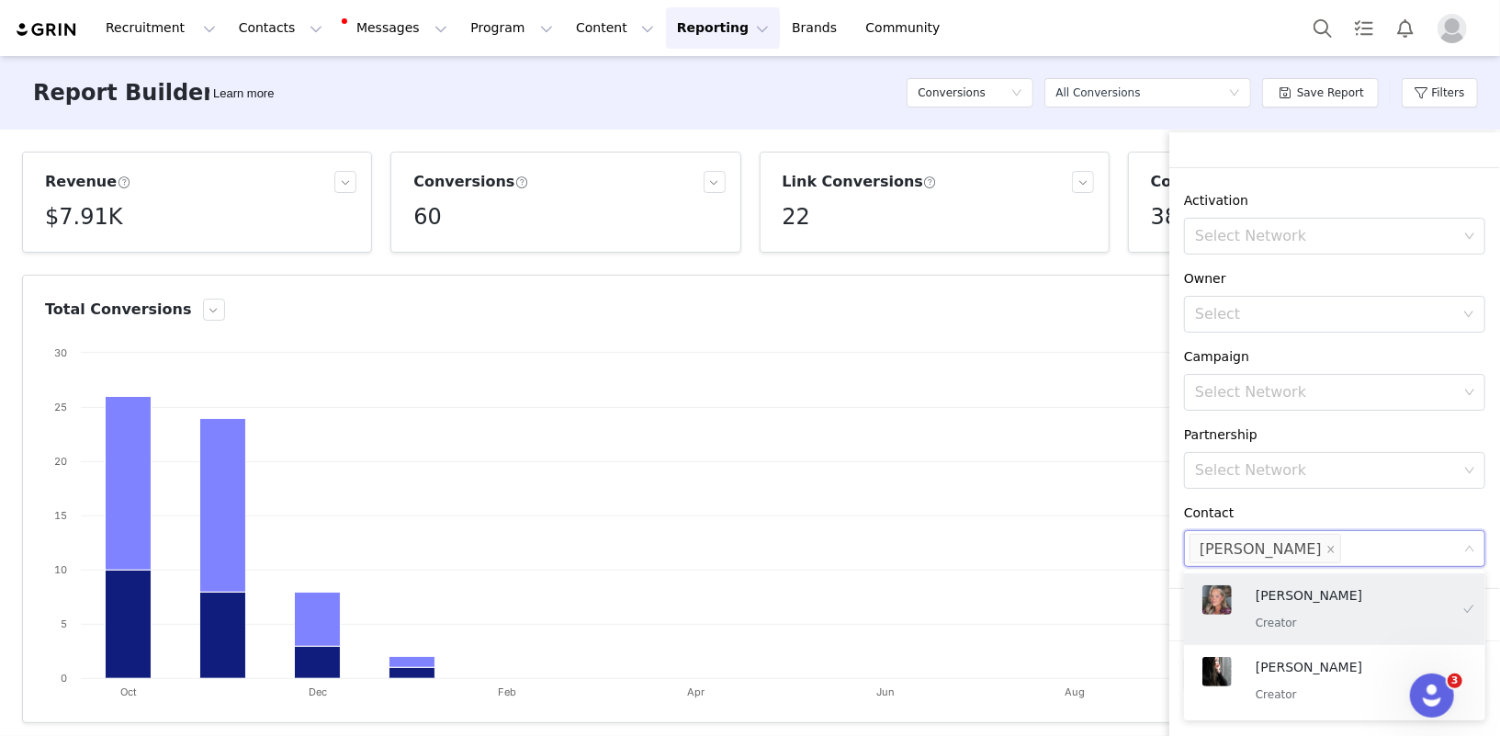
click at [1299, 515] on div "Contact" at bounding box center [1334, 512] width 301 height 19
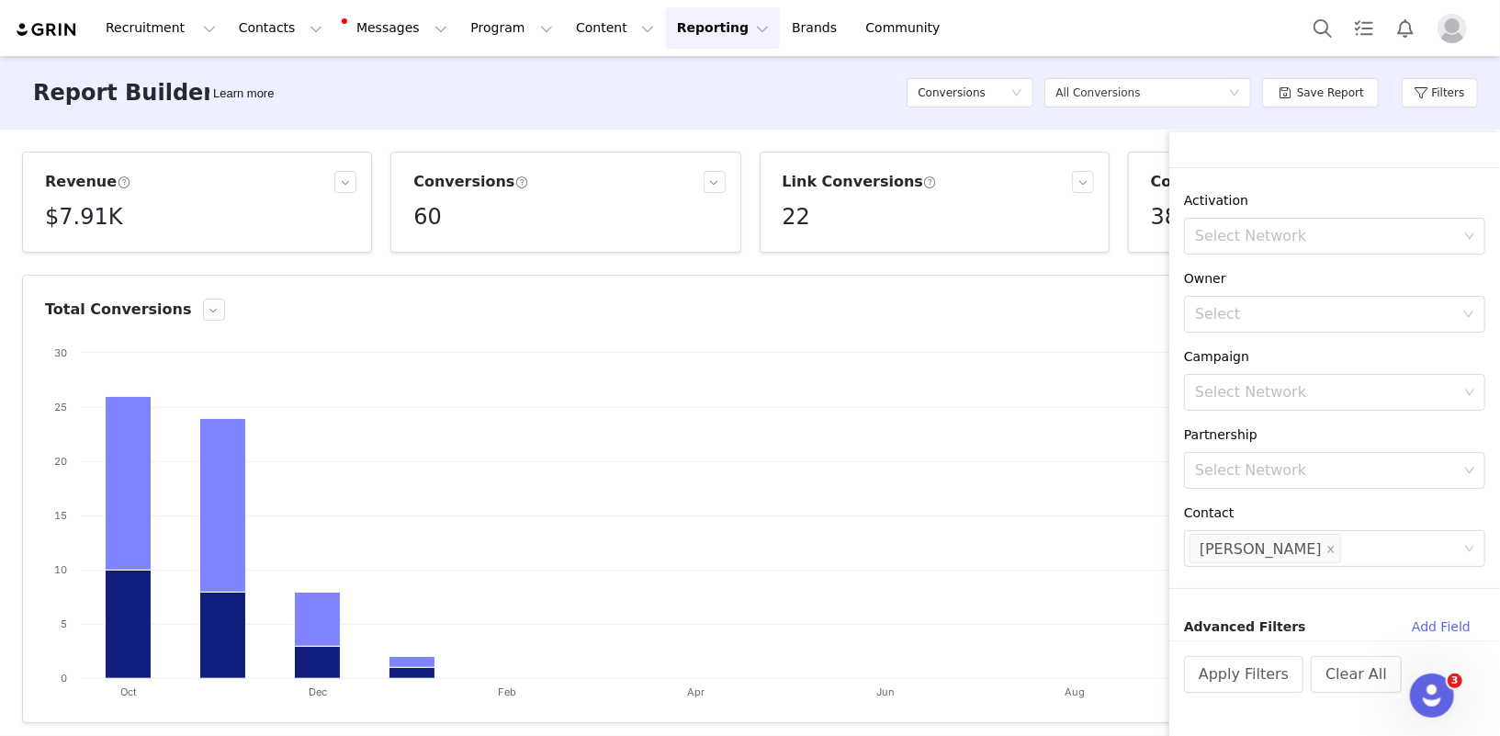
scroll to position [0, 0]
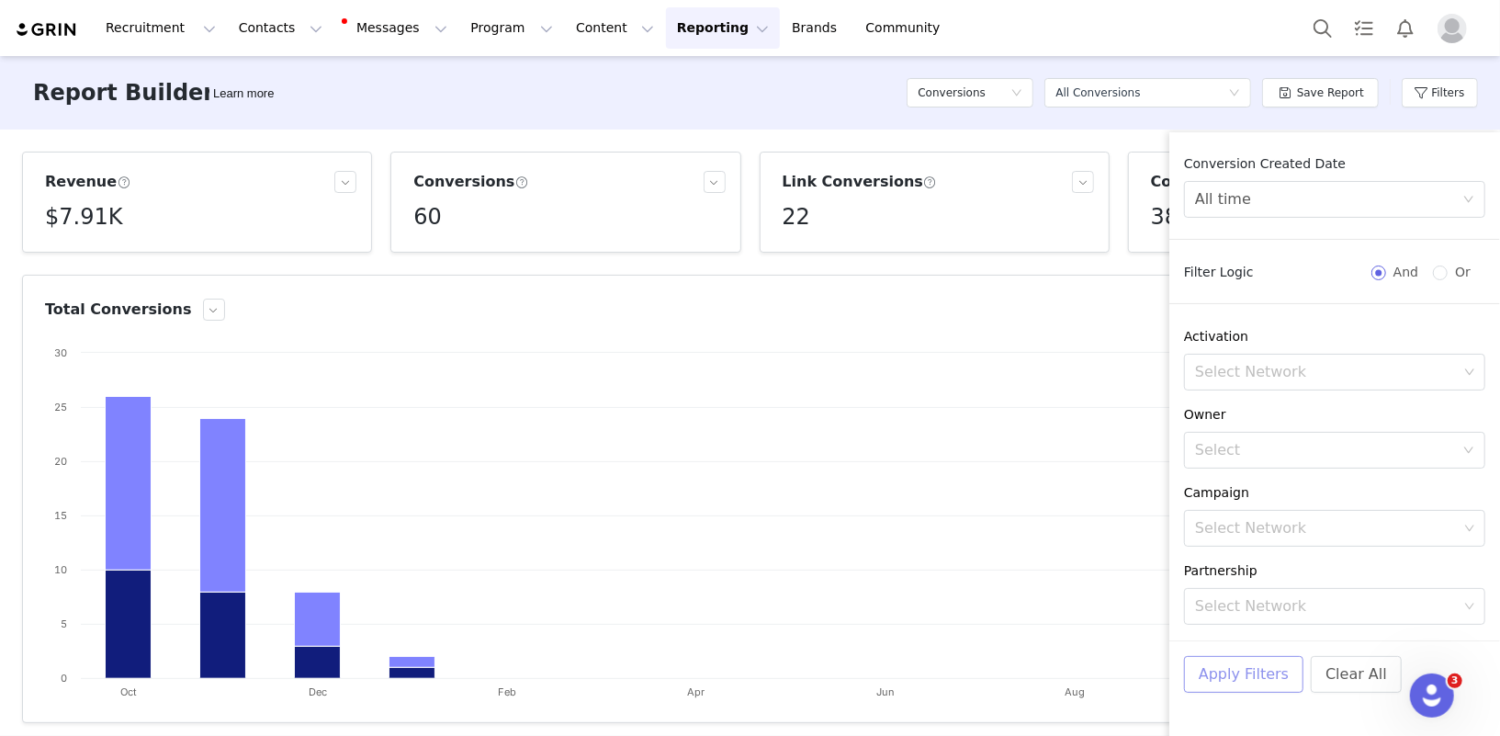
click at [1224, 669] on button "Apply Filters" at bounding box center [1243, 674] width 119 height 37
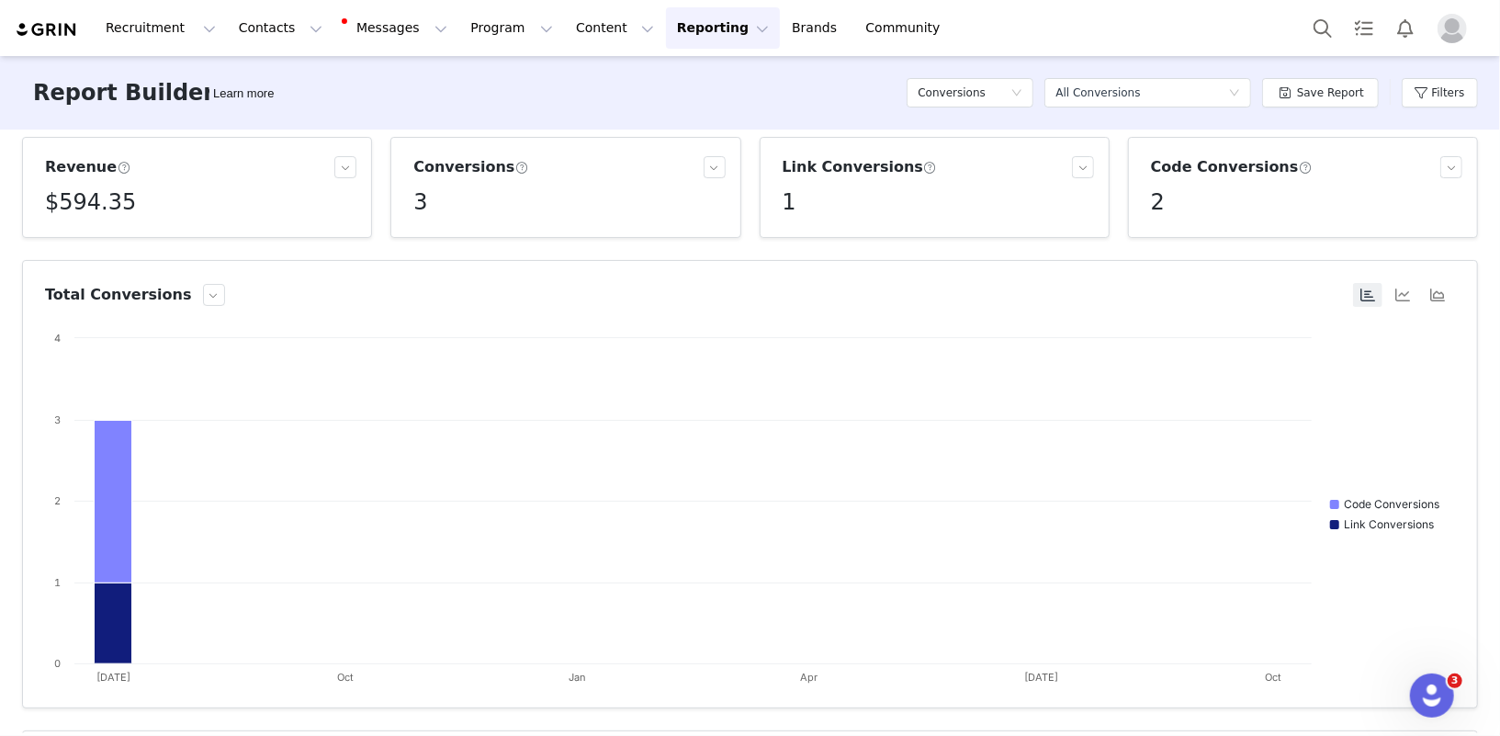
scroll to position [21, 0]
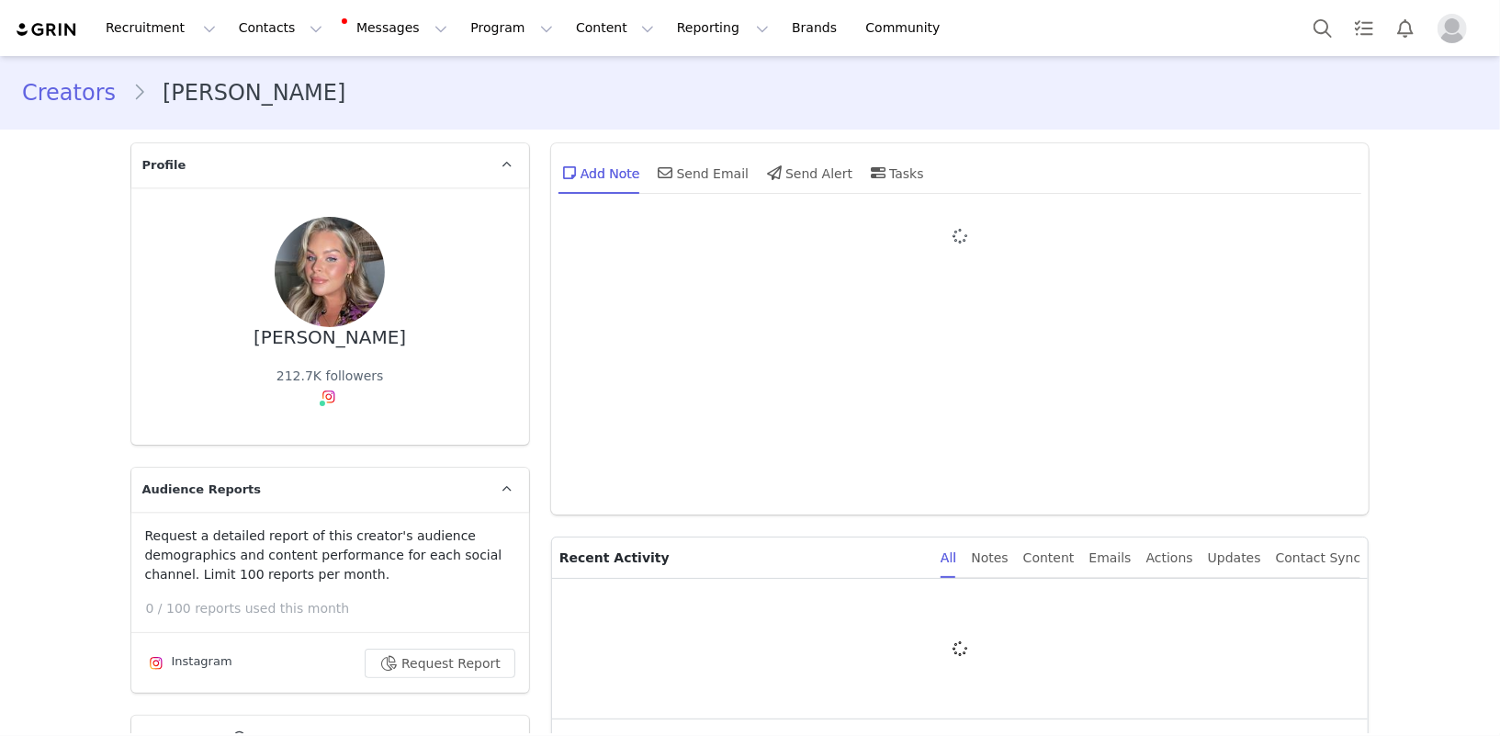
type input "+1 ([GEOGRAPHIC_DATA])"
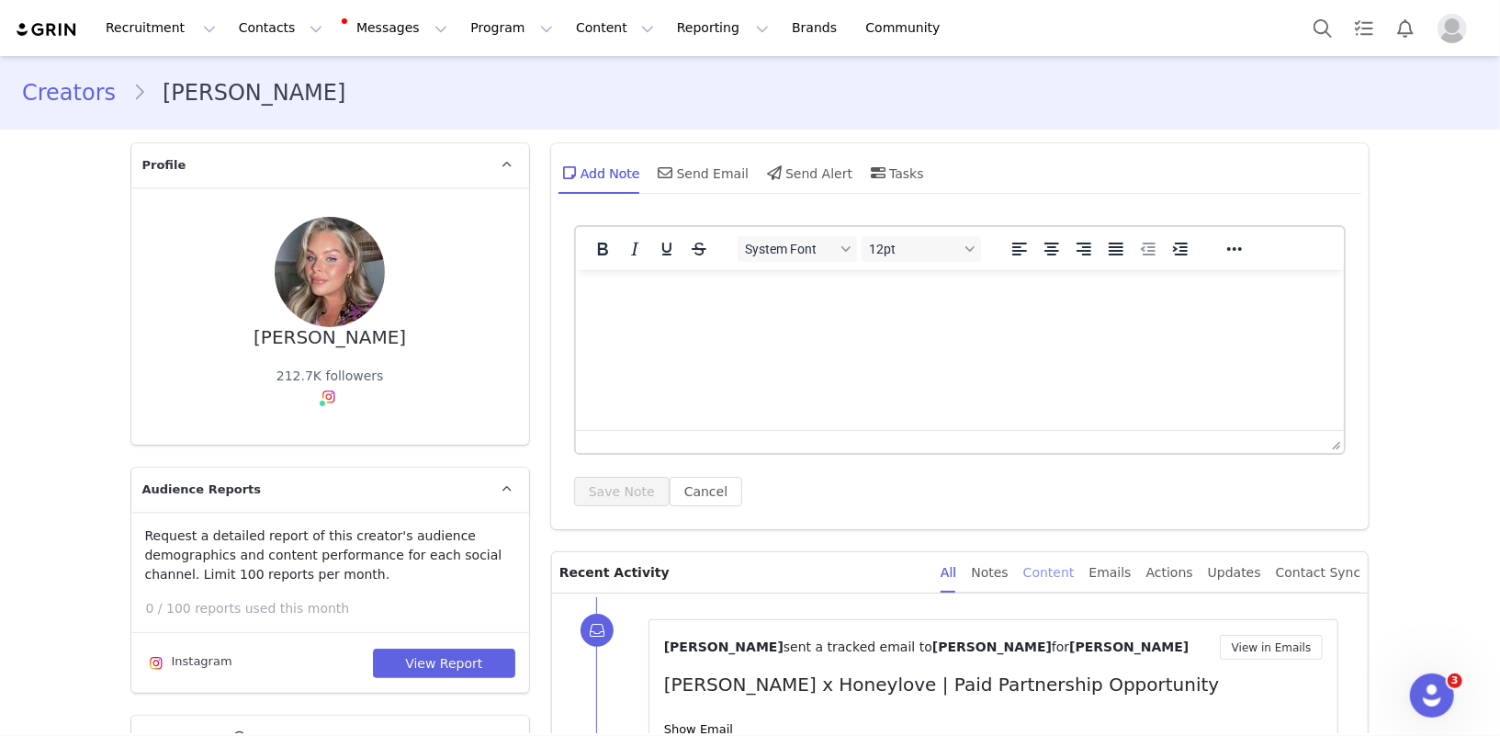
click at [1068, 576] on div "Content" at bounding box center [1048, 572] width 51 height 41
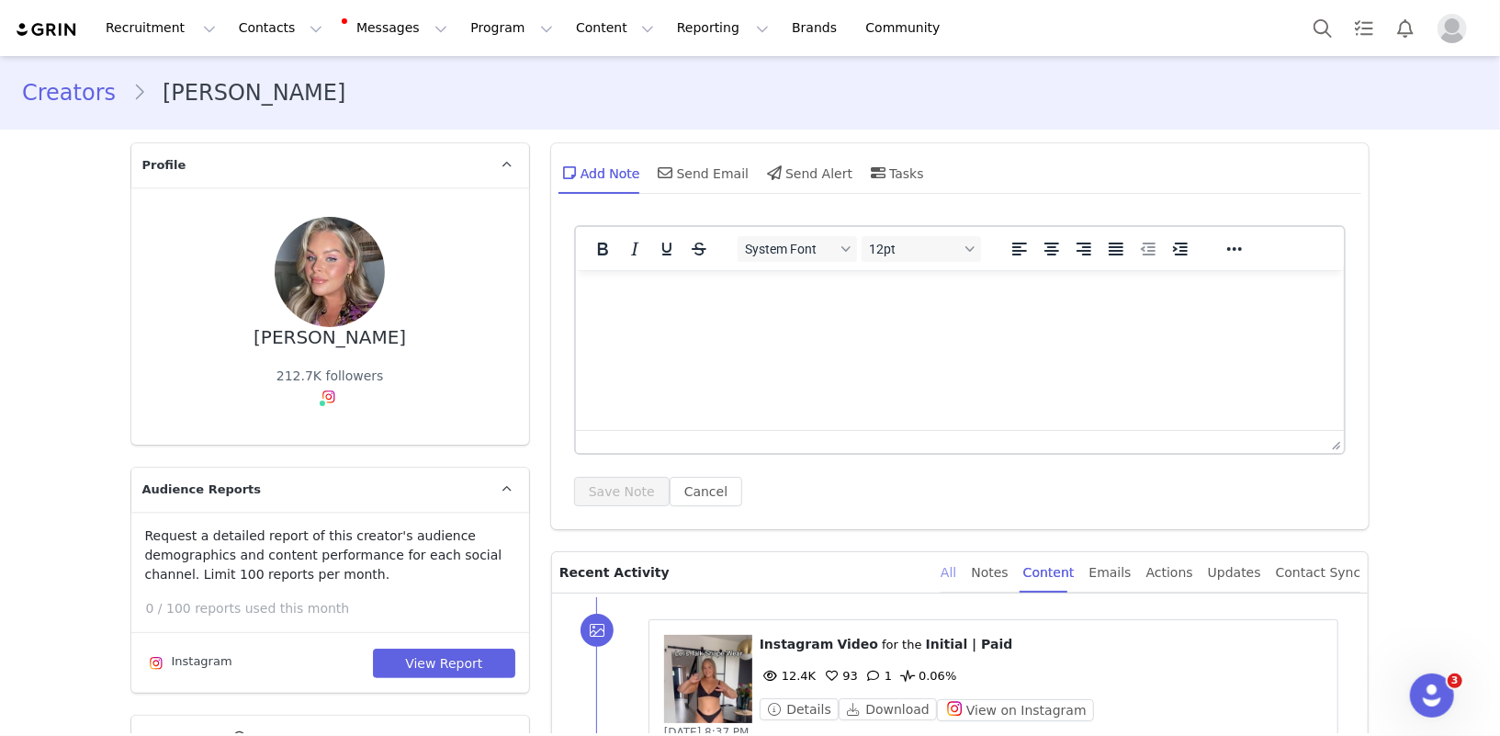
click at [956, 576] on div "All" at bounding box center [949, 572] width 16 height 41
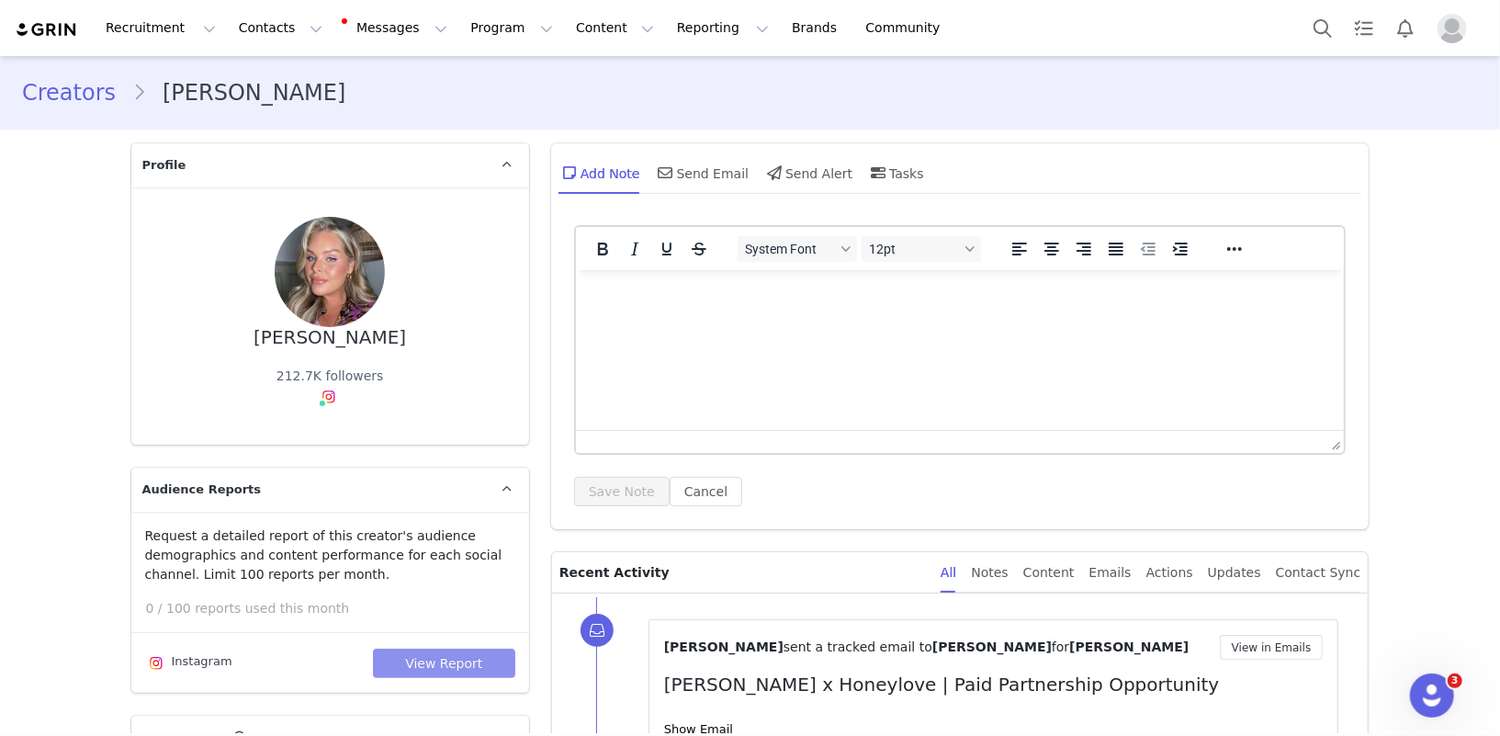
click at [435, 665] on button "View Report" at bounding box center [444, 663] width 142 height 29
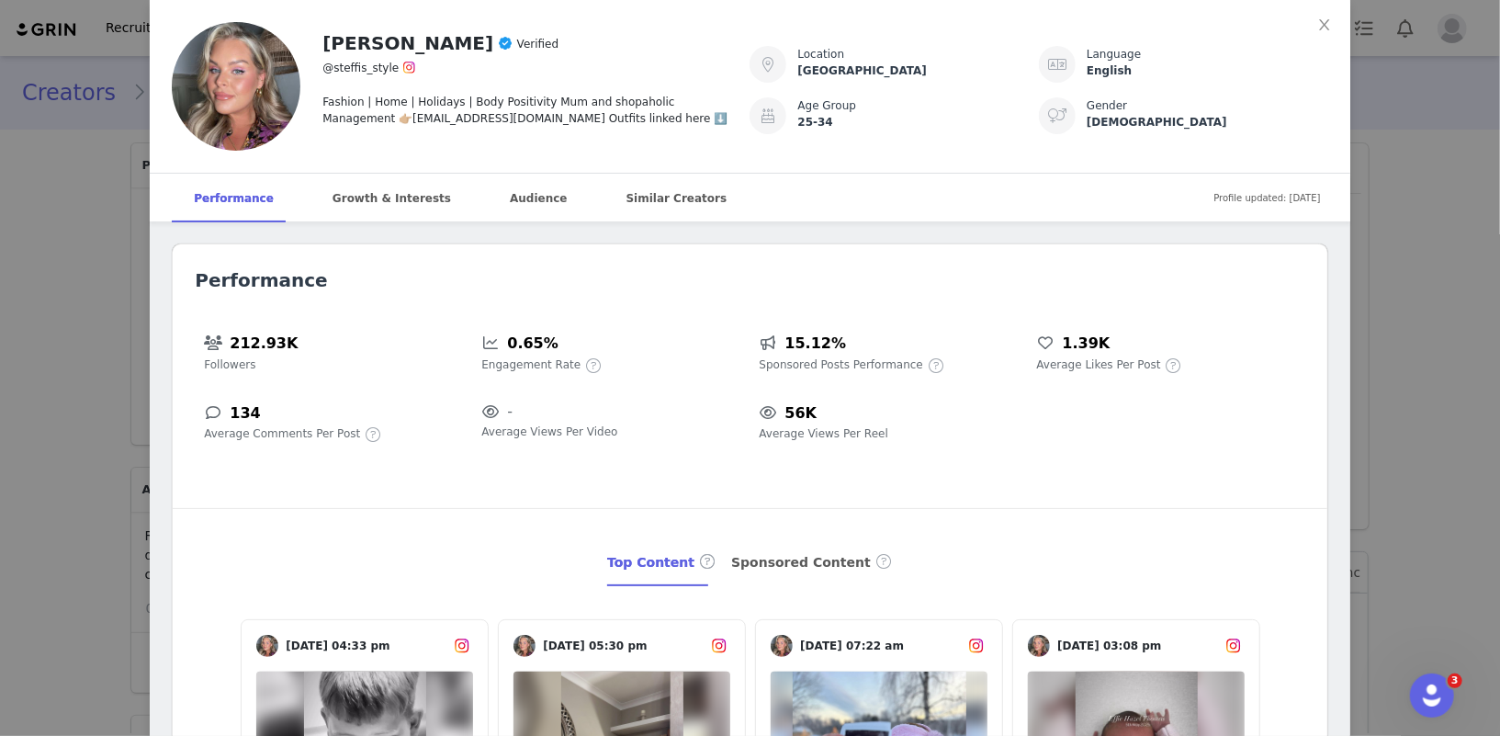
click at [1113, 175] on div "[PERSON_NAME] Verified @steffis_style Fashion | Home | Holidays | Body Positivi…" at bounding box center [750, 368] width 1500 height 736
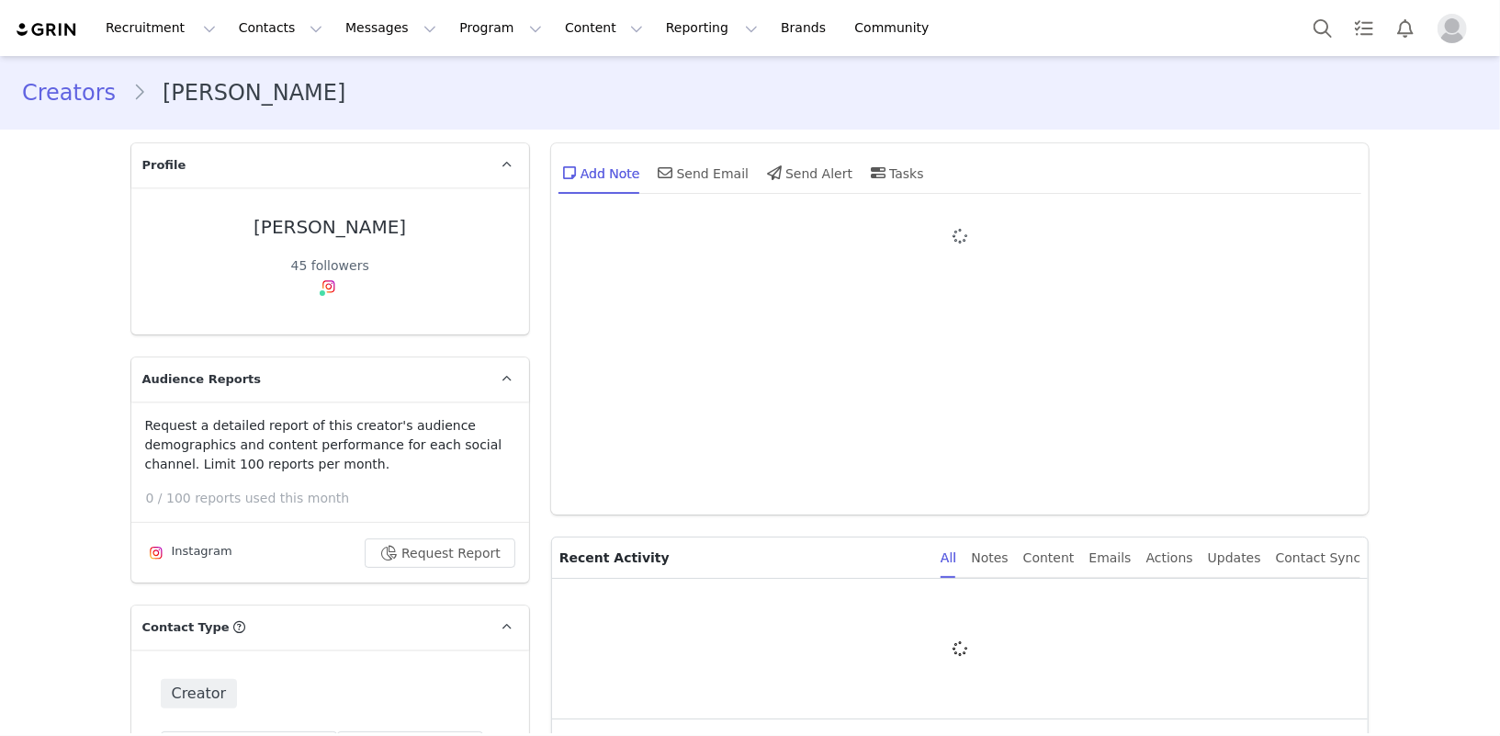
type input "+1 ([GEOGRAPHIC_DATA])"
